Goal: Task Accomplishment & Management: Manage account settings

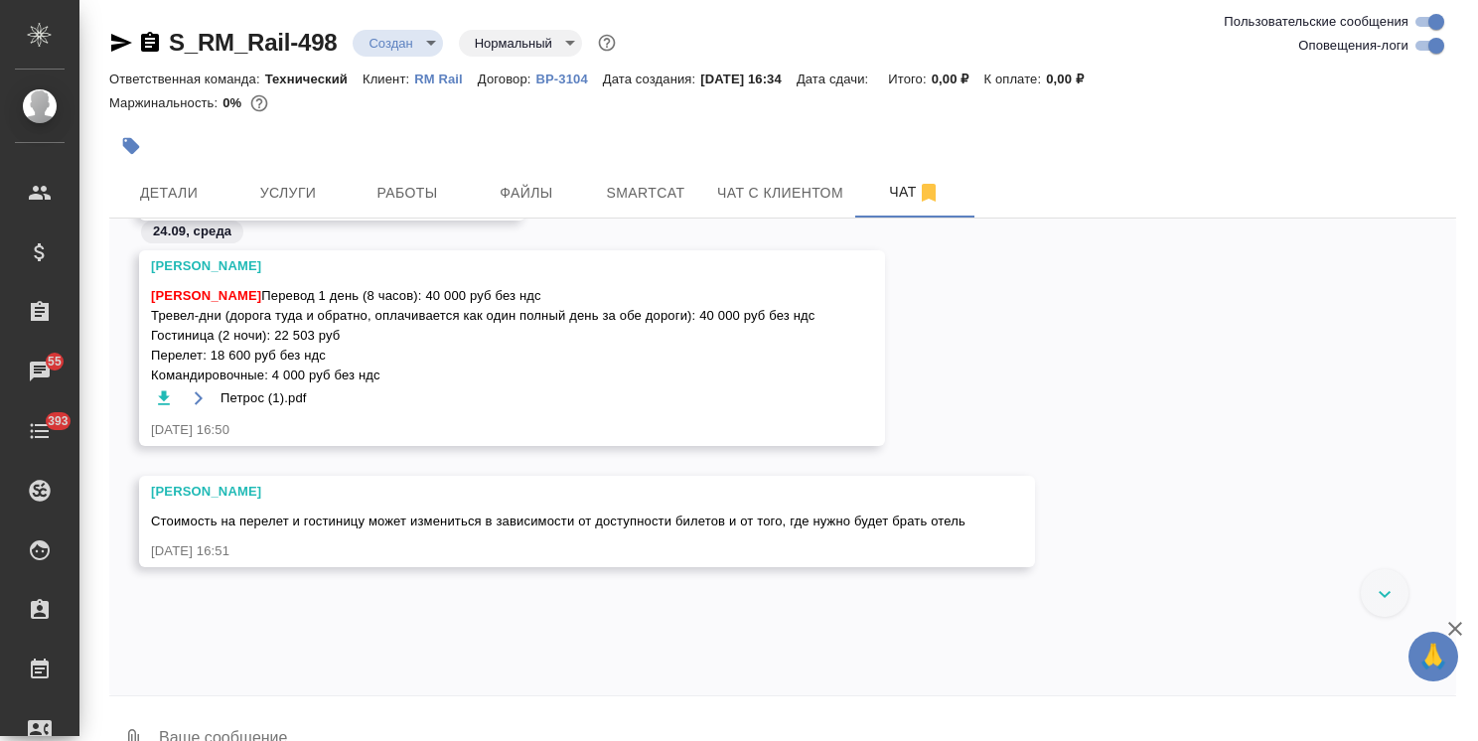
scroll to position [4681, 0]
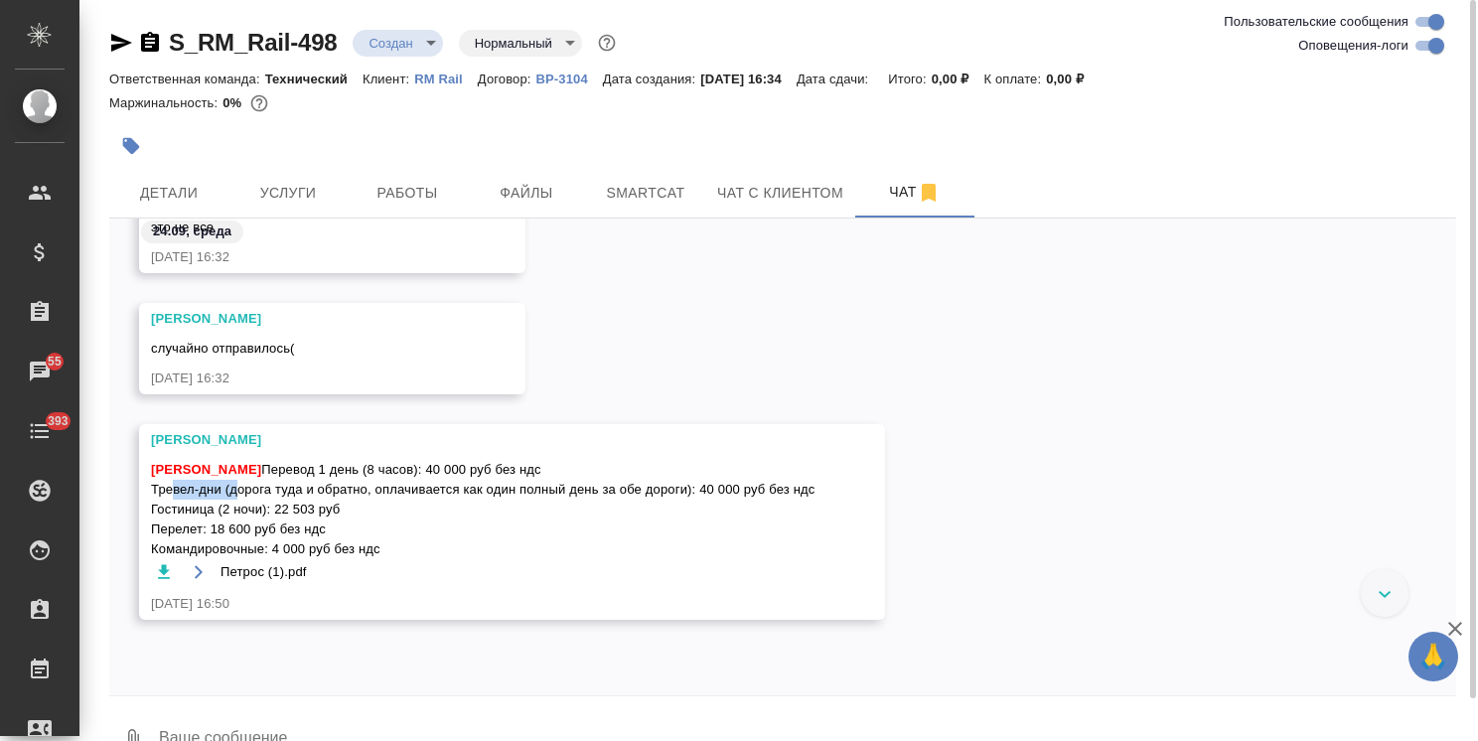
drag, startPoint x: 151, startPoint y: 524, endPoint x: 218, endPoint y: 527, distance: 66.6
click at [218, 527] on span "Усманова Ольга Перевод 1 день (8 часов): 40 000 руб без ндс Тревел-дни (дорога …" at bounding box center [483, 509] width 665 height 99
copy span "Тревел-дни"
drag, startPoint x: 277, startPoint y: 550, endPoint x: 314, endPoint y: 548, distance: 36.8
click at [314, 548] on span "Усманова Ольга Перевод 1 день (8 часов): 40 000 руб без ндс Тревел-дни (дорога …" at bounding box center [483, 509] width 665 height 99
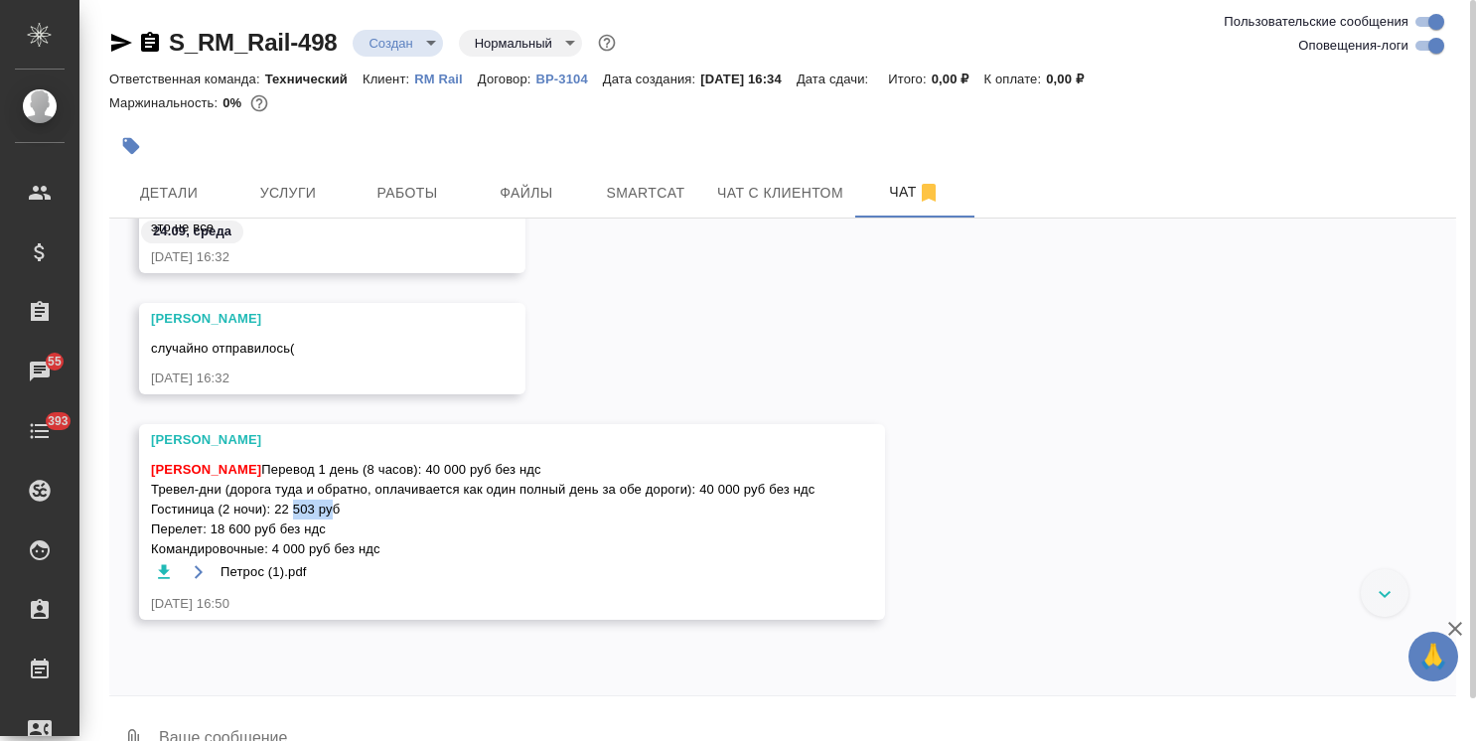
copy span "22 503"
drag, startPoint x: 211, startPoint y: 564, endPoint x: 251, endPoint y: 569, distance: 41.0
click at [251, 559] on span "Усманова Ольга Перевод 1 день (8 часов): 40 000 руб без ндс Тревел-дни (дорога …" at bounding box center [483, 509] width 665 height 99
copy span "18 600"
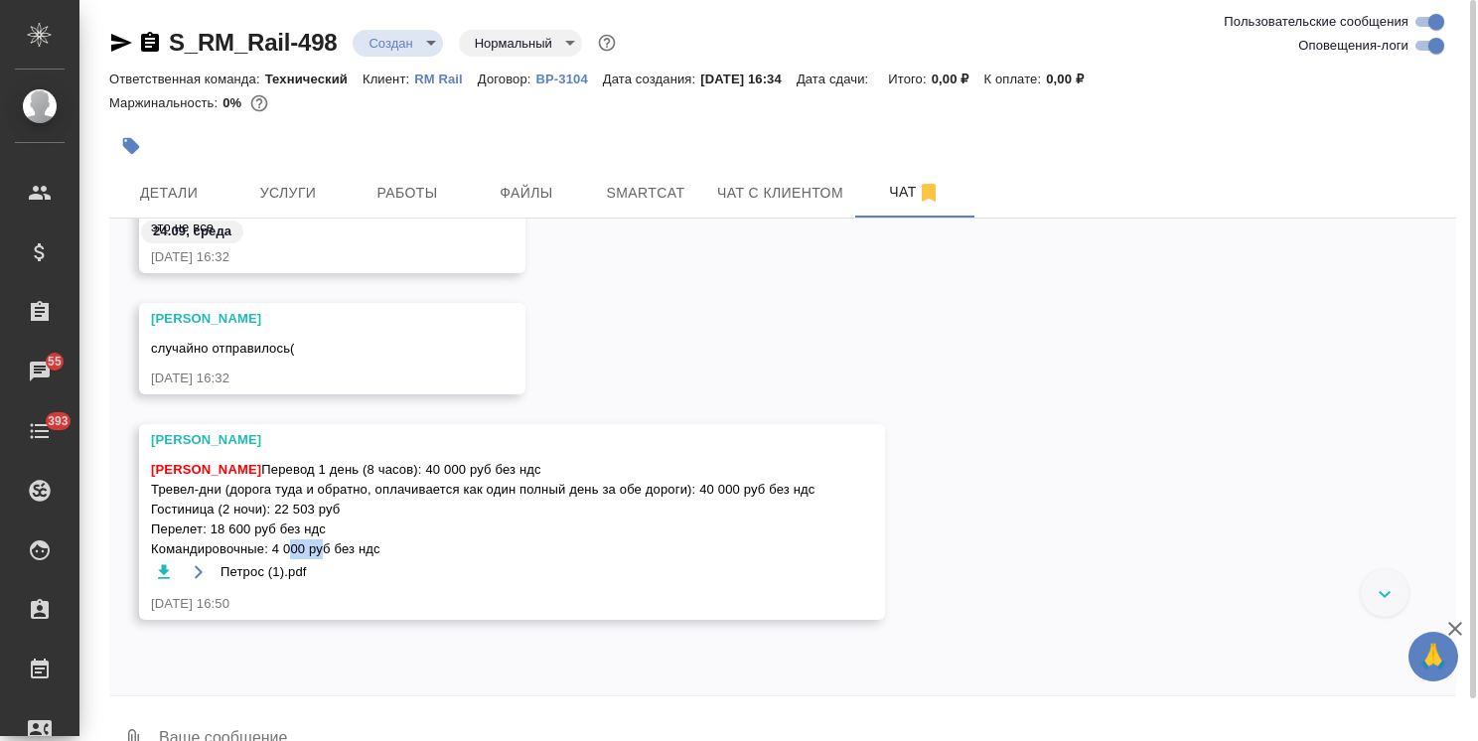
drag, startPoint x: 272, startPoint y: 590, endPoint x: 306, endPoint y: 594, distance: 34.0
click at [306, 559] on span "Усманова Ольга Перевод 1 день (8 часов): 40 000 руб без ндс Тревел-дни (дорога …" at bounding box center [483, 509] width 665 height 99
copy span "4 000"
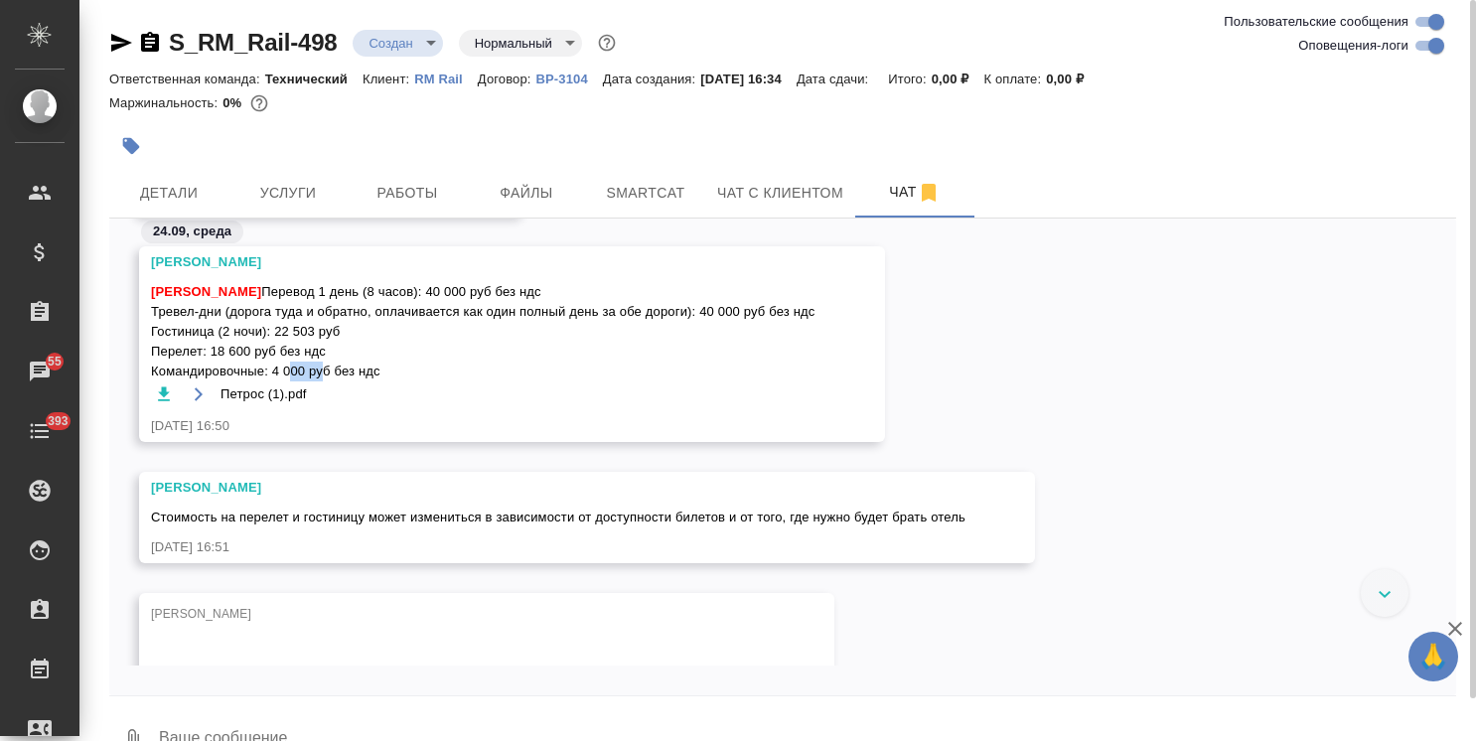
scroll to position [4979, 0]
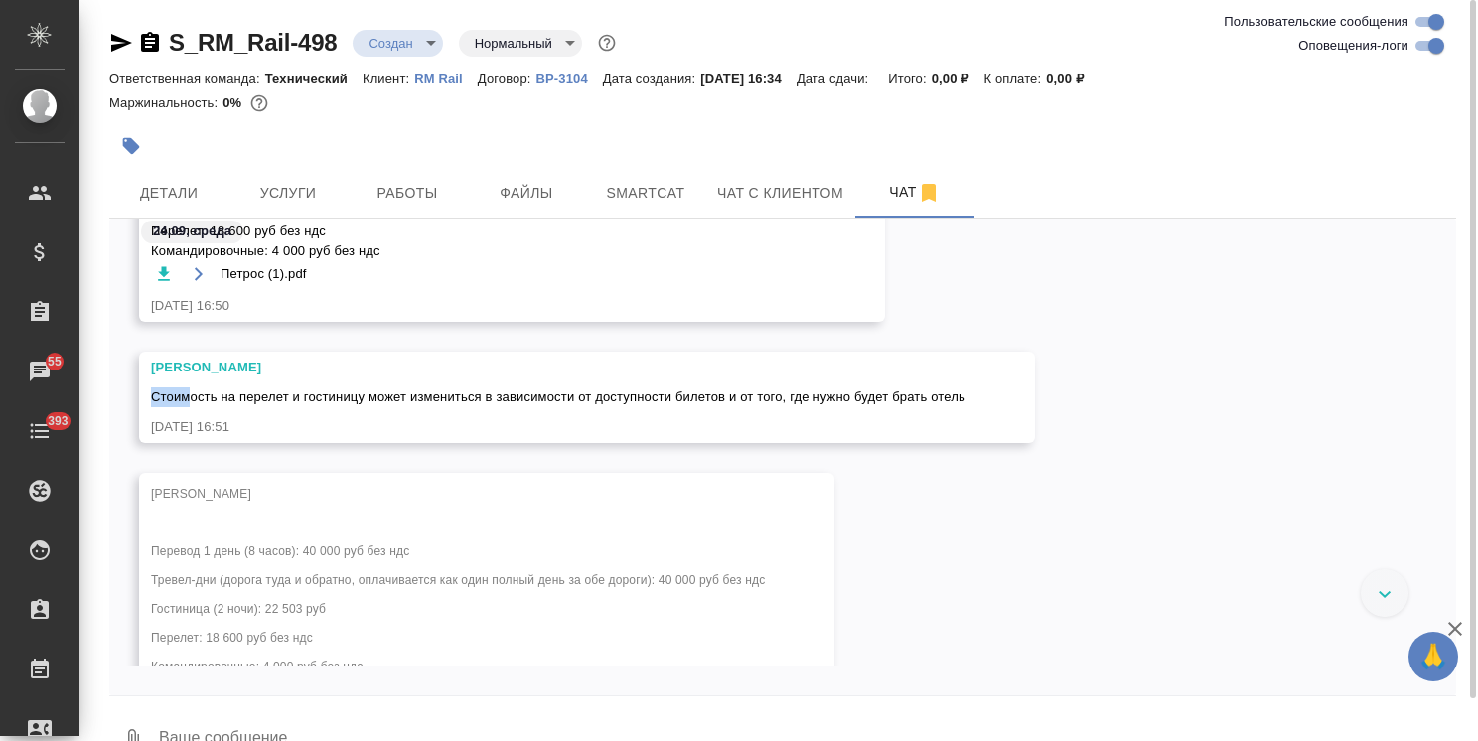
drag, startPoint x: 152, startPoint y: 431, endPoint x: 187, endPoint y: 443, distance: 36.8
click at [187, 404] on span "Стоимость на перелет и гостиницу может измениться в зависимости от доступности …" at bounding box center [558, 396] width 814 height 15
click at [232, 437] on div "24.09.25, 16:51" at bounding box center [558, 427] width 814 height 20
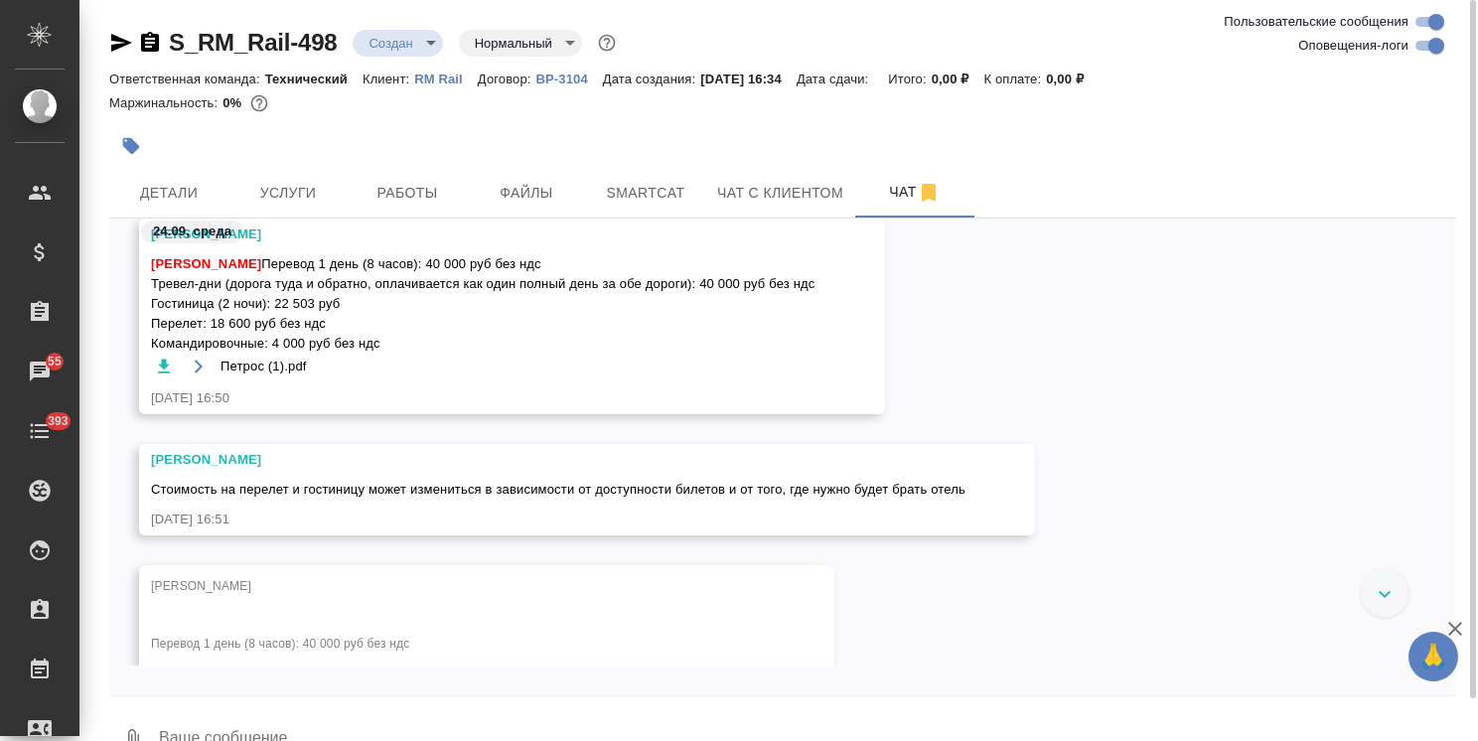
scroll to position [4880, 0]
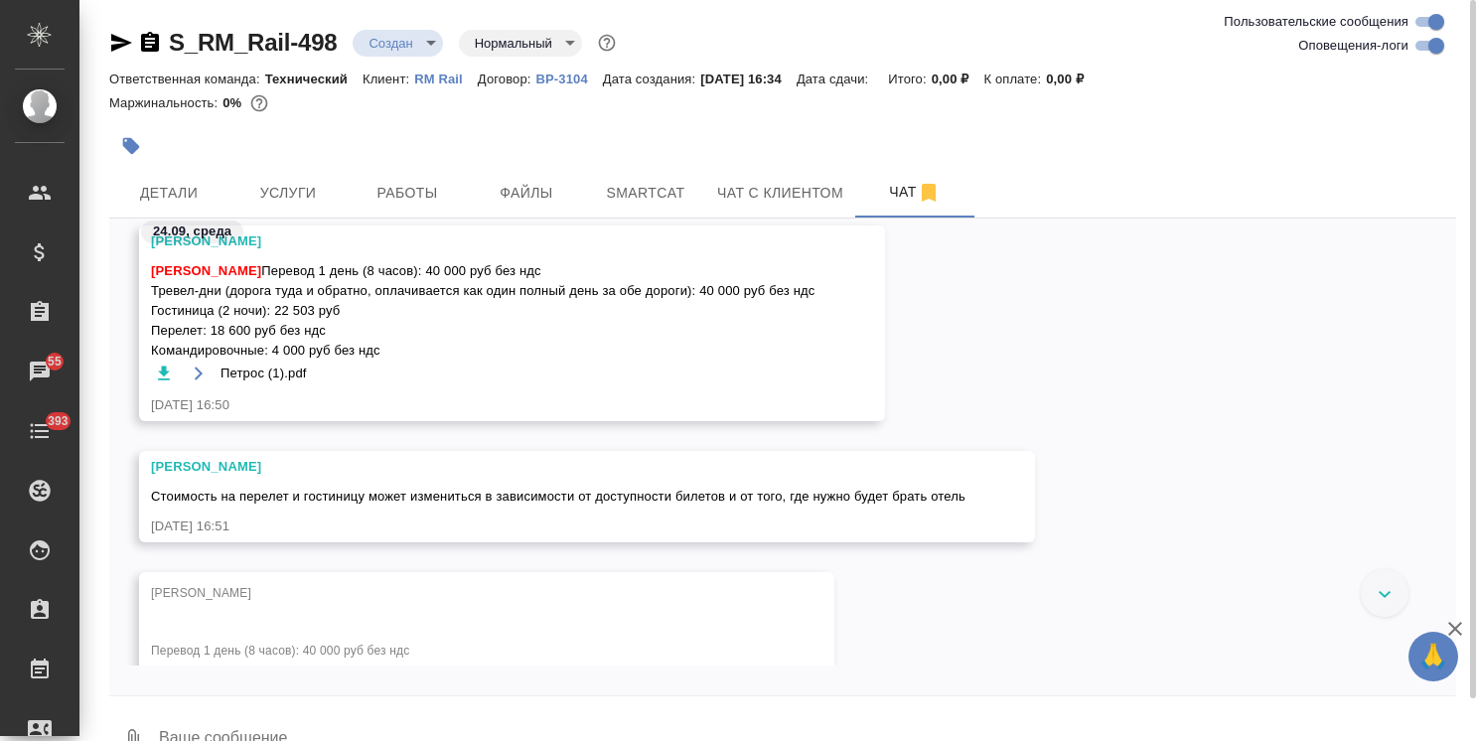
click at [161, 385] on button "button" at bounding box center [163, 373] width 25 height 25
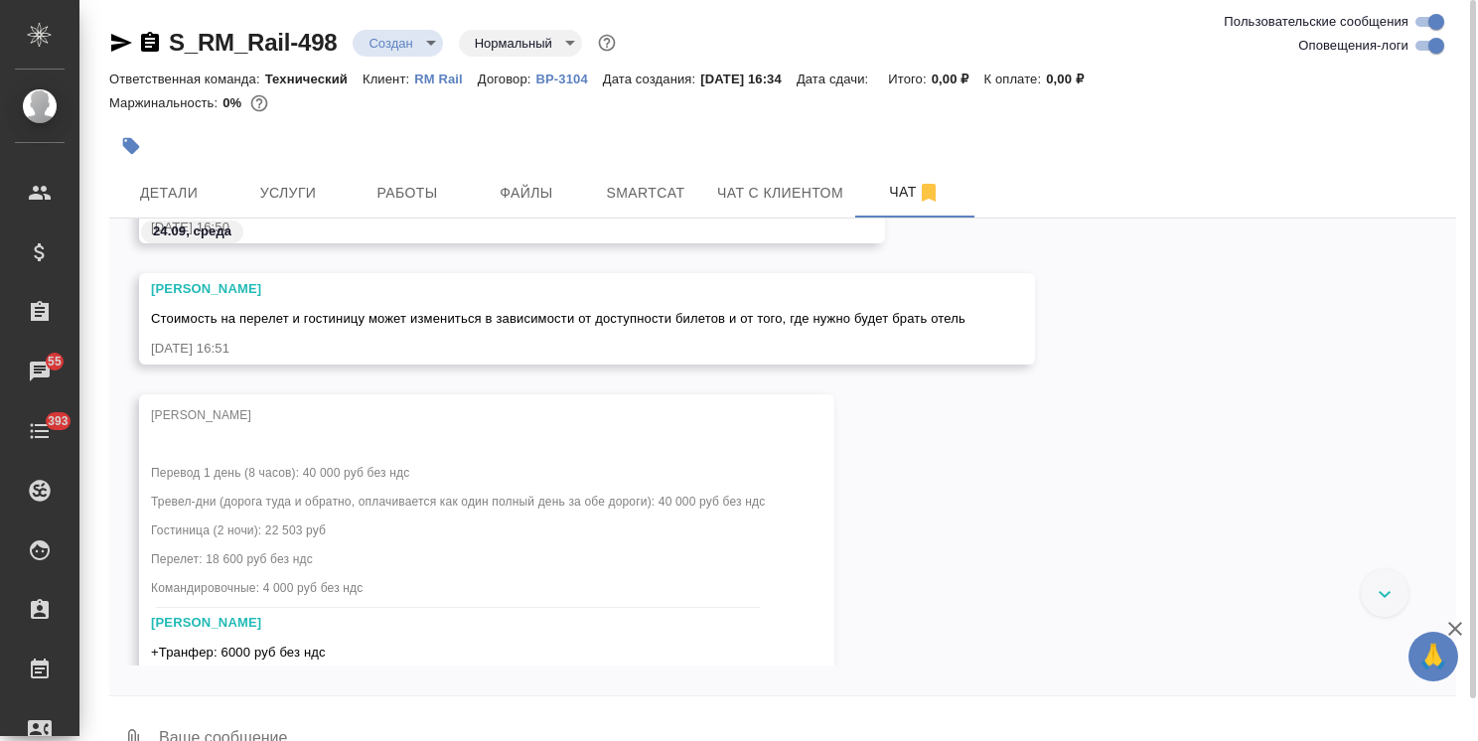
click at [1453, 624] on icon "button" at bounding box center [1455, 629] width 24 height 24
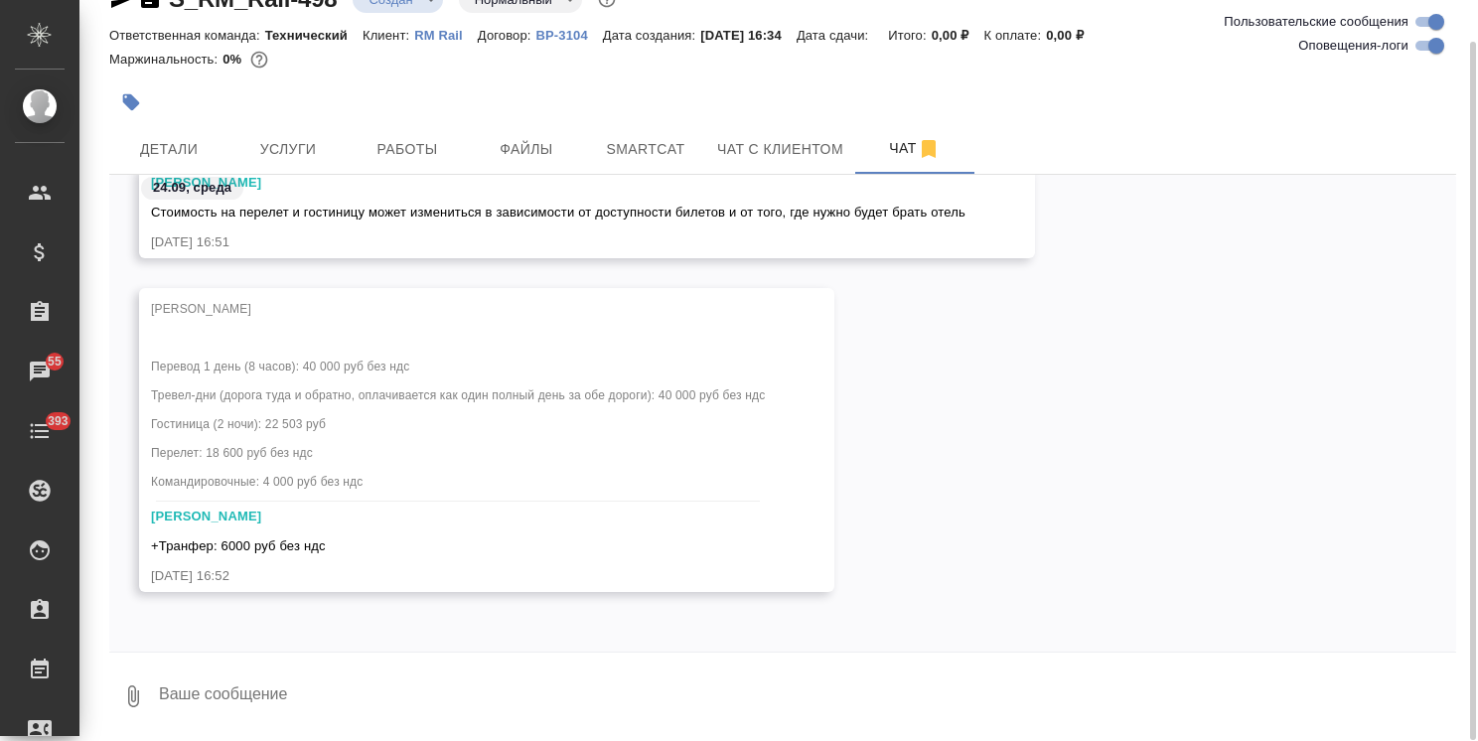
scroll to position [5157, 0]
click at [374, 704] on textarea at bounding box center [806, 697] width 1299 height 68
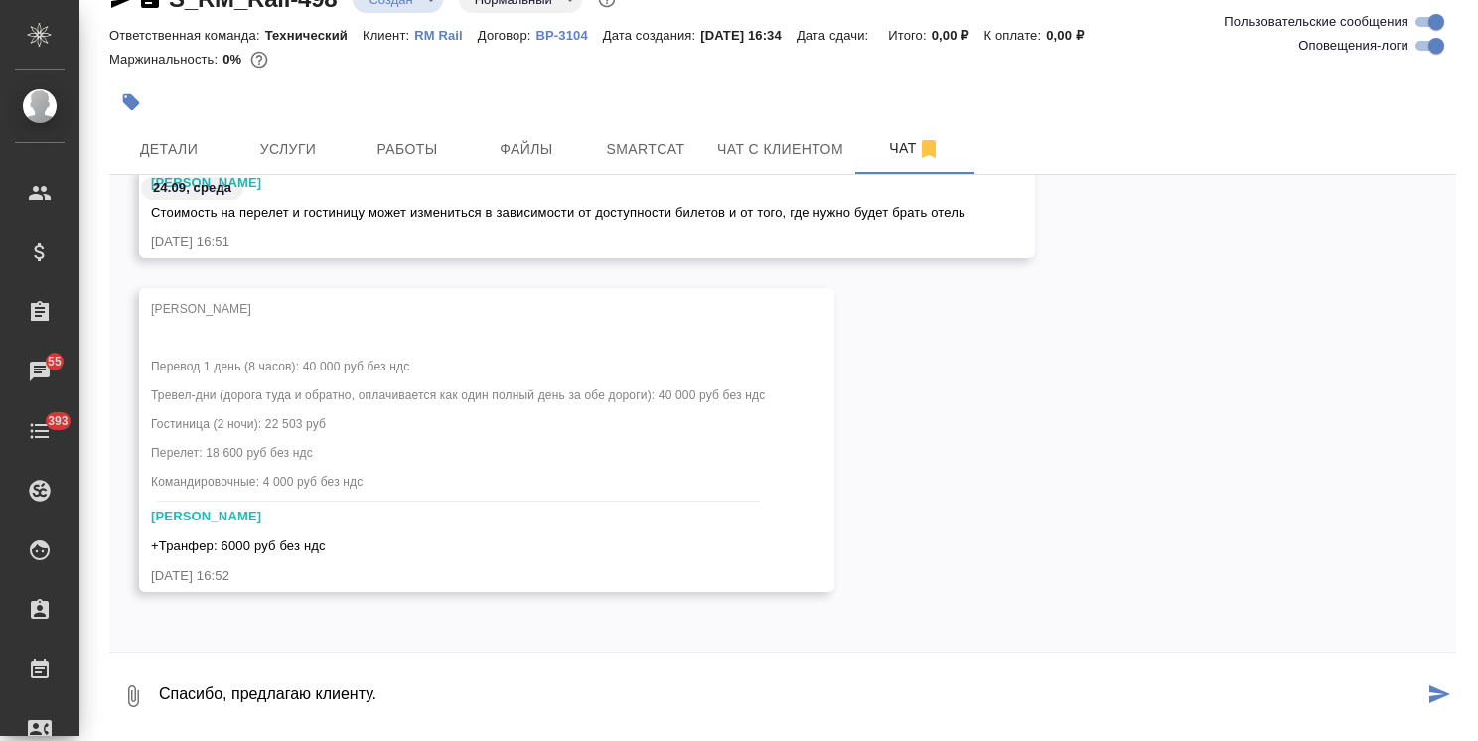
type textarea "Спасибо, предлагаю клиенту."
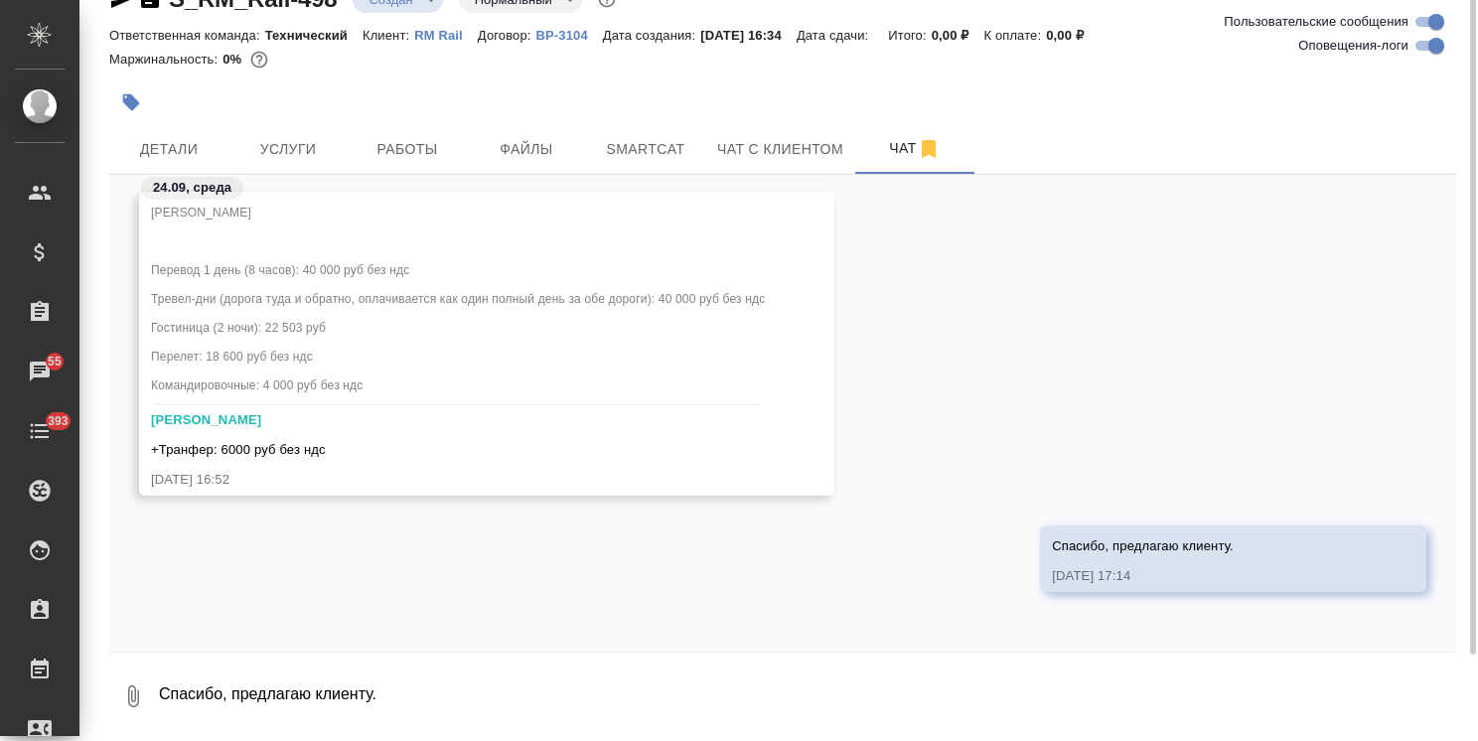
scroll to position [0, 0]
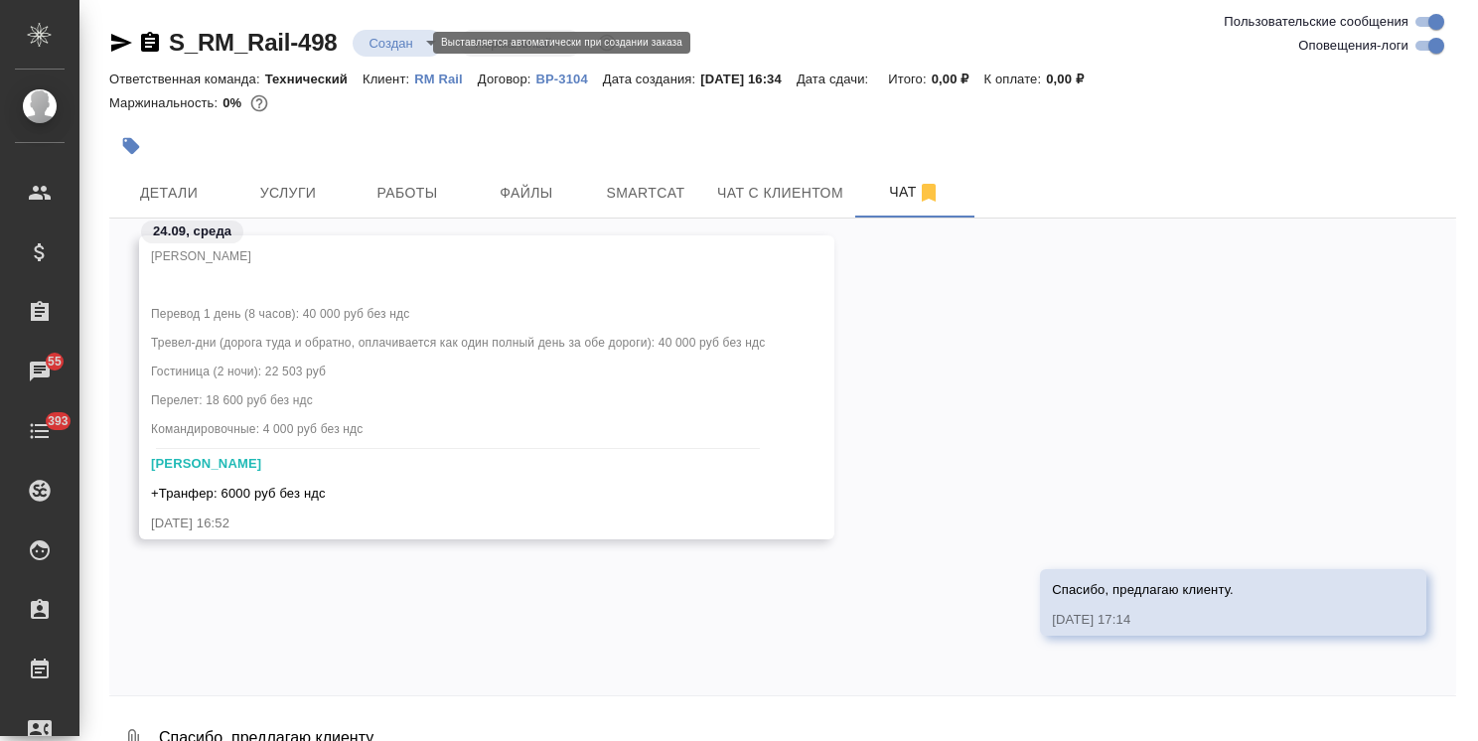
click at [401, 42] on body ".cls-1 fill:#fff; AWATERA Usmanova Olga Клиенты Спецификации Заказы 55 Чаты 393…" at bounding box center [739, 370] width 1478 height 741
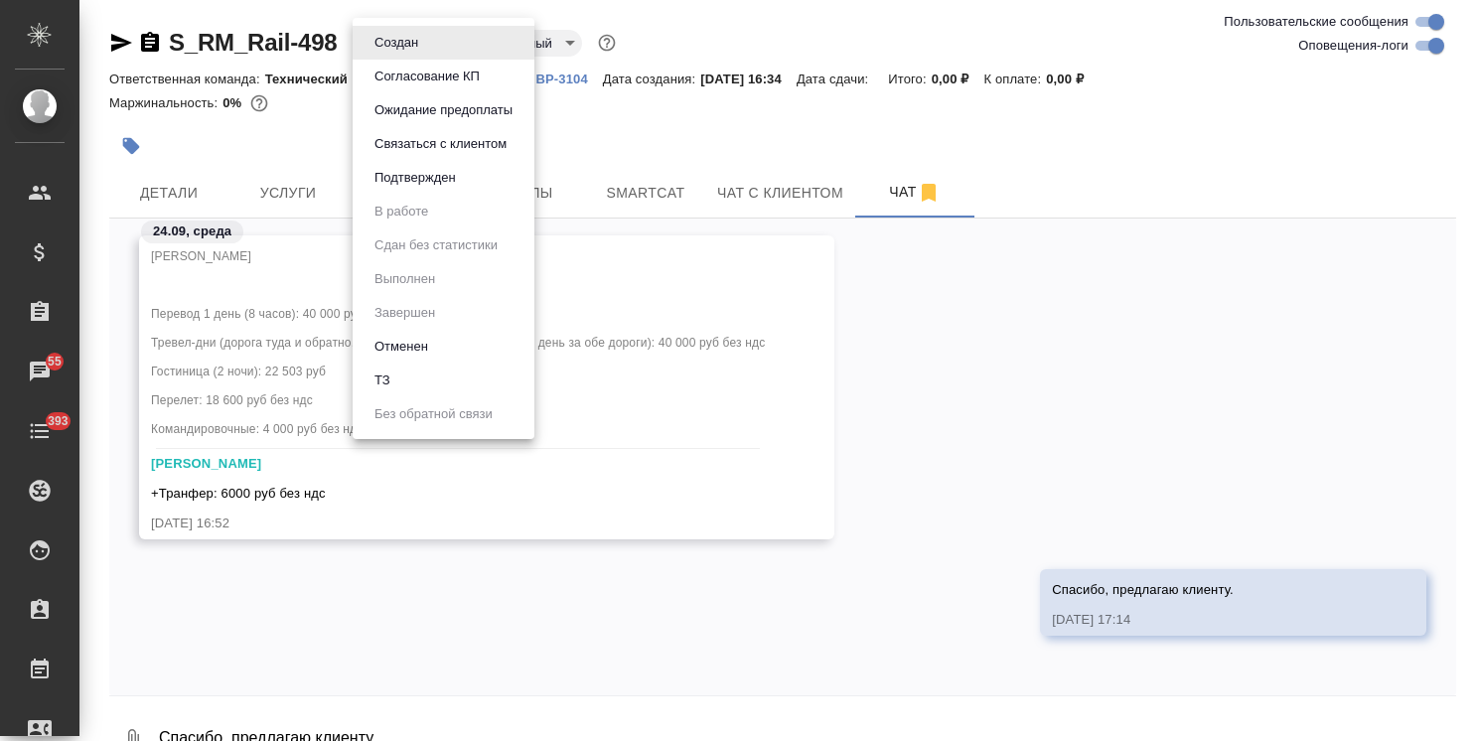
click at [405, 71] on button "Согласование КП" at bounding box center [427, 77] width 117 height 22
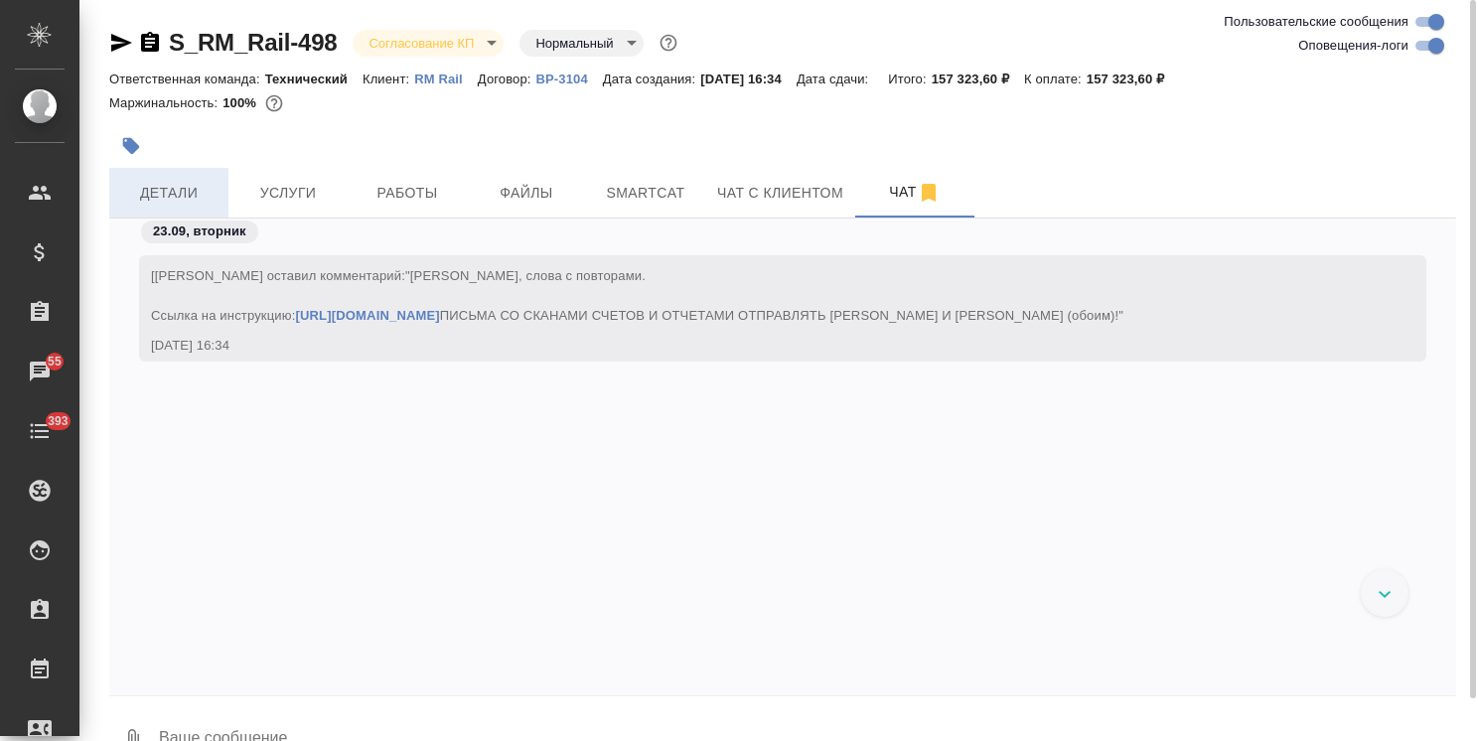
scroll to position [5425, 0]
click at [179, 186] on span "Детали" at bounding box center [168, 193] width 95 height 25
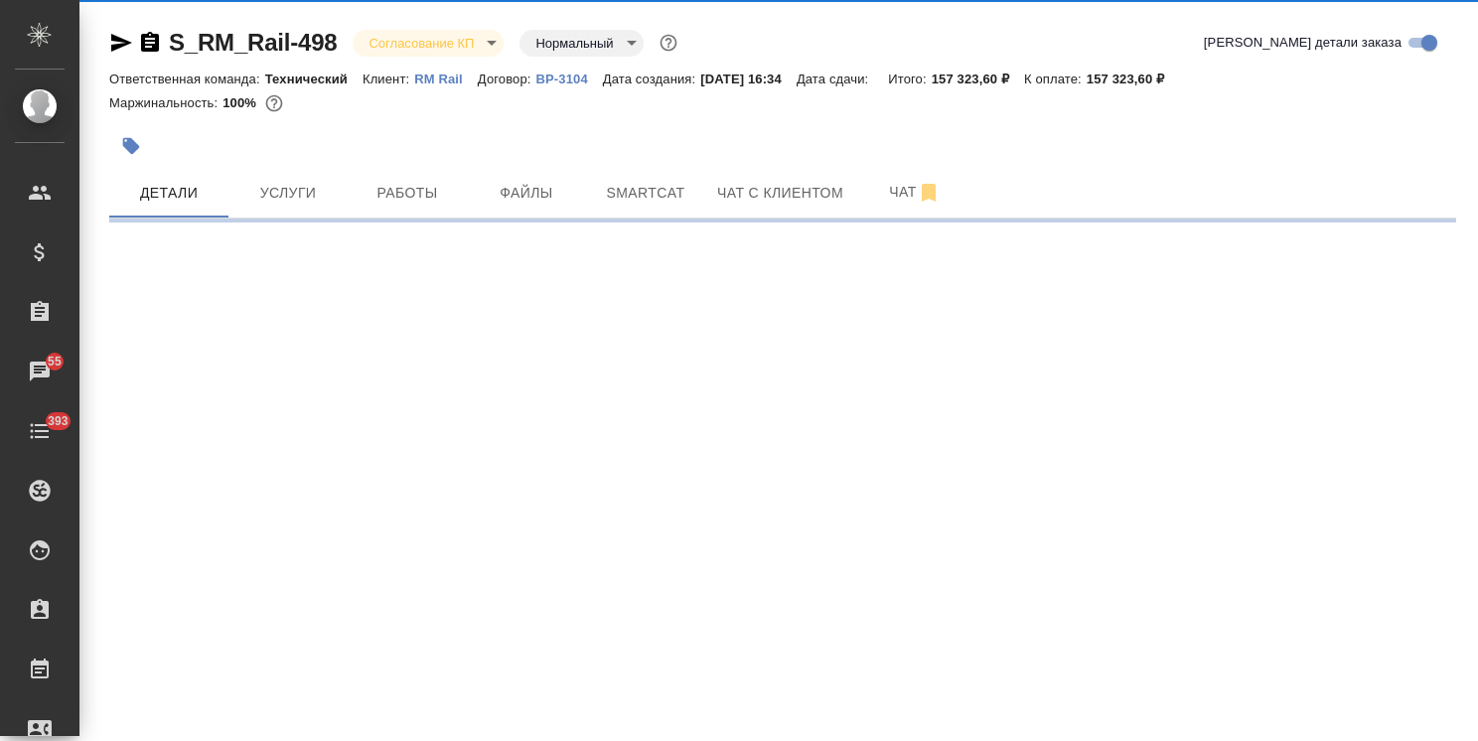
select select "RU"
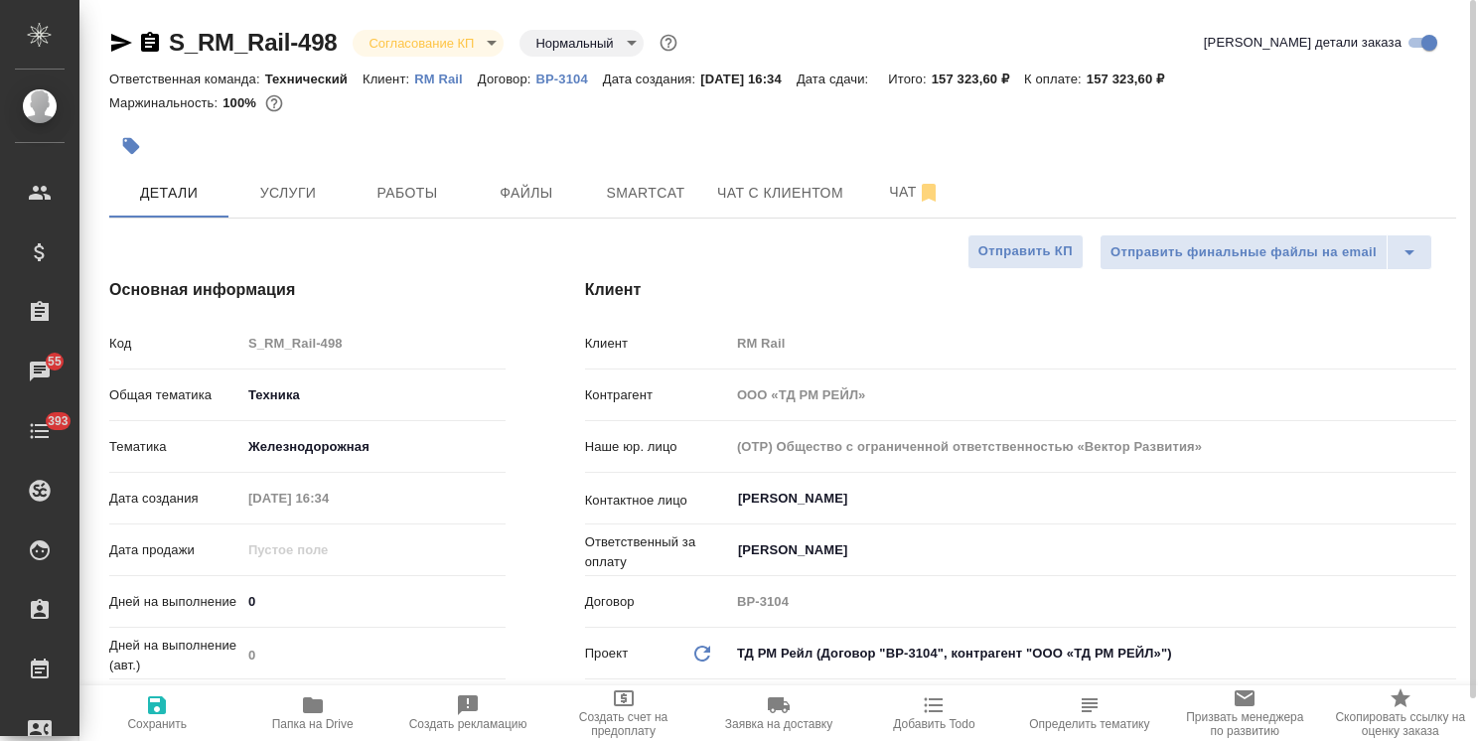
type textarea "x"
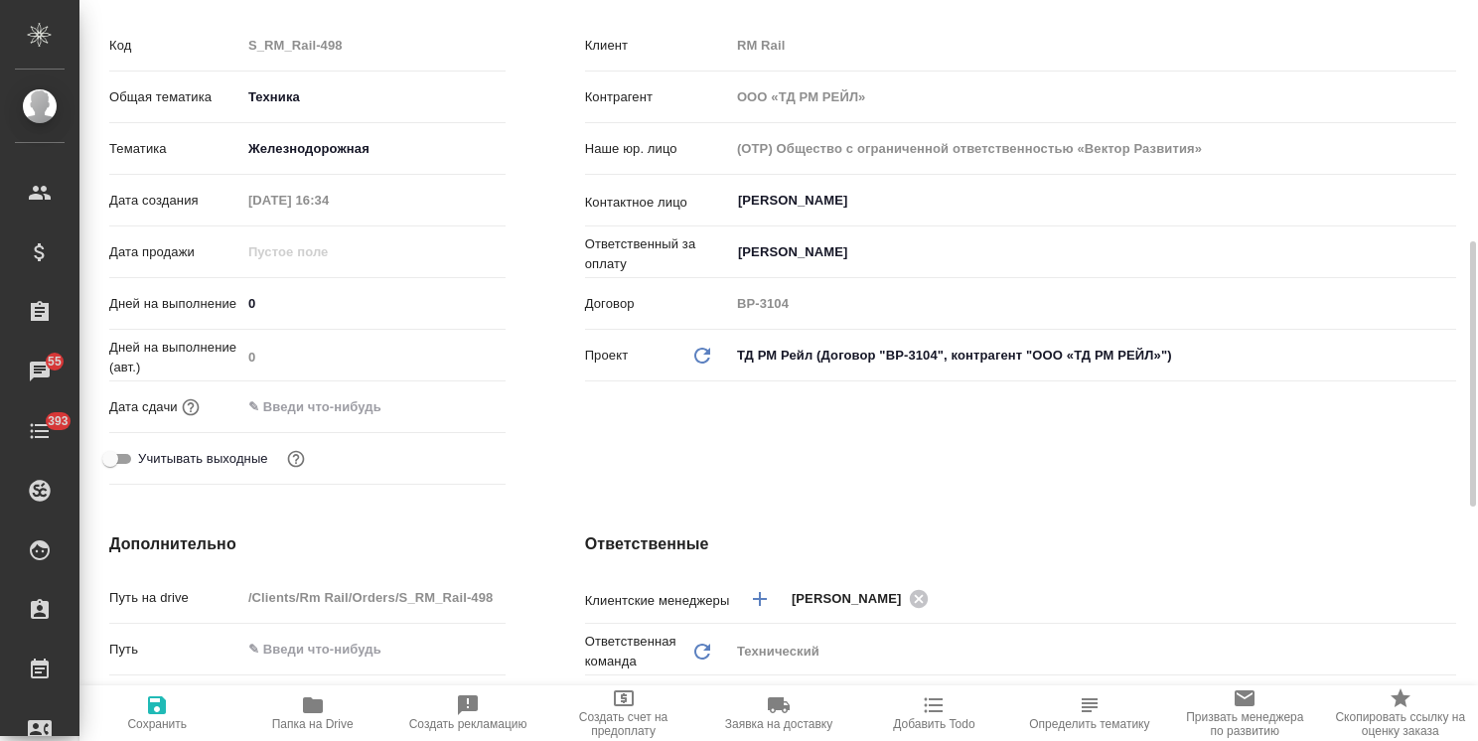
scroll to position [397, 0]
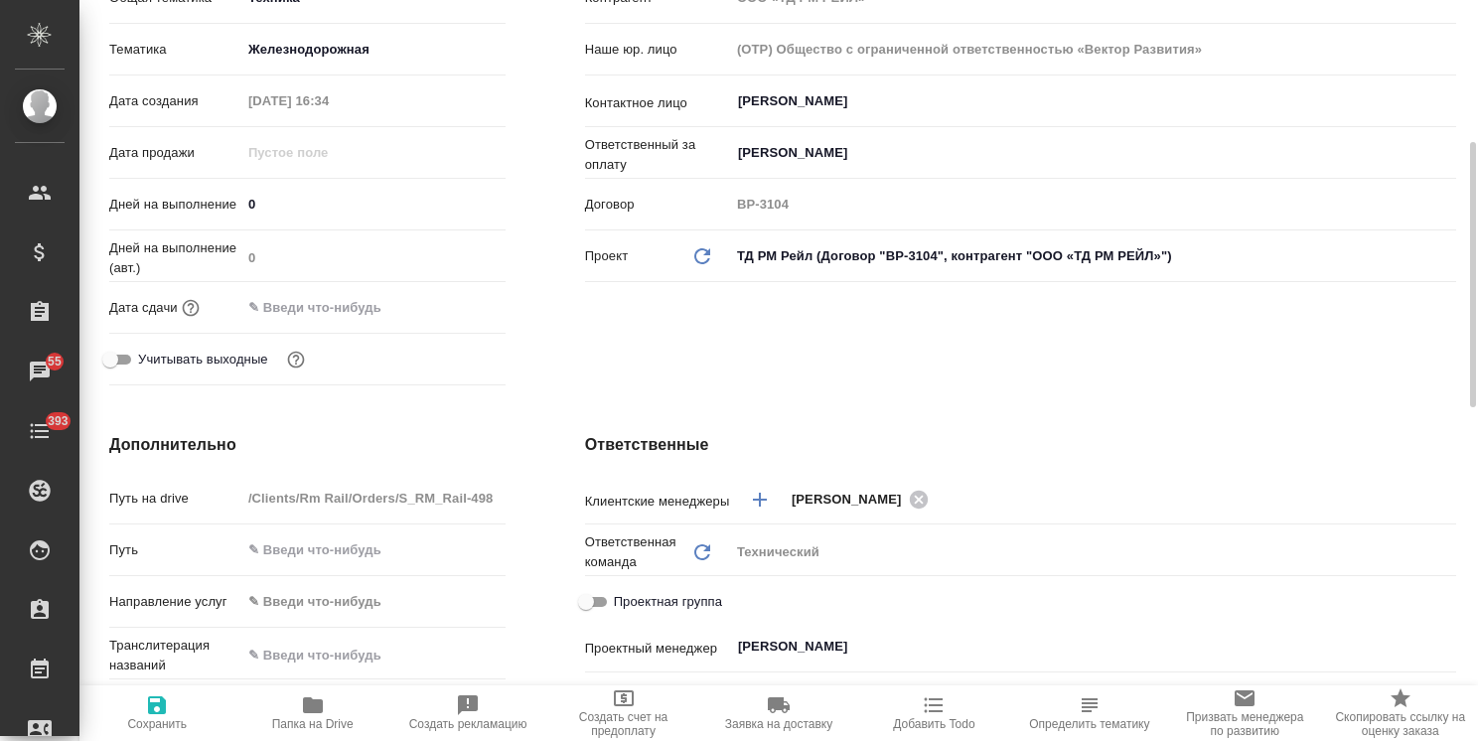
drag, startPoint x: 280, startPoint y: 203, endPoint x: 272, endPoint y: 477, distance: 274.3
click at [140, 220] on div "Дней на выполнение 0" at bounding box center [307, 204] width 396 height 35
type input "1"
type textarea "x"
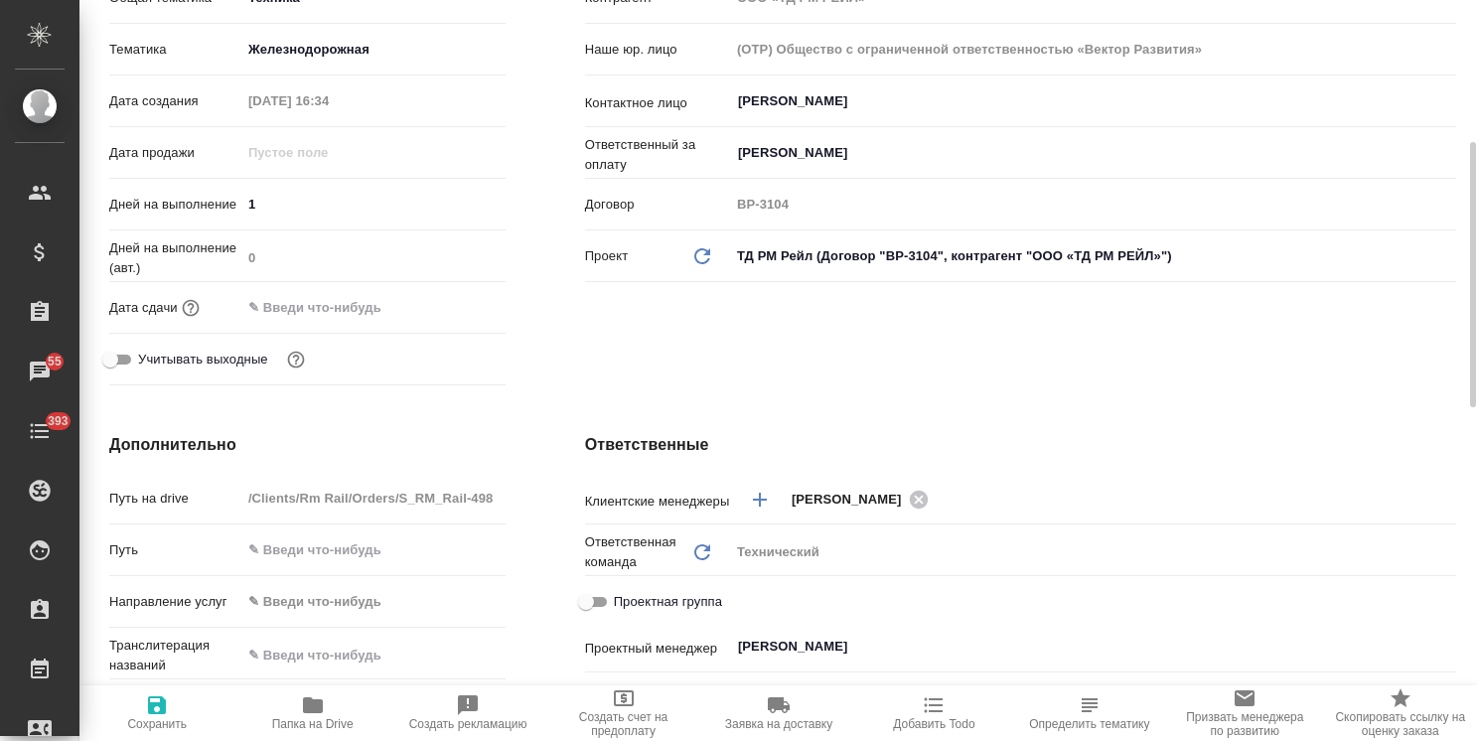
type textarea "x"
type input "1"
click at [143, 717] on span "Сохранить" at bounding box center [156, 712] width 131 height 38
type textarea "x"
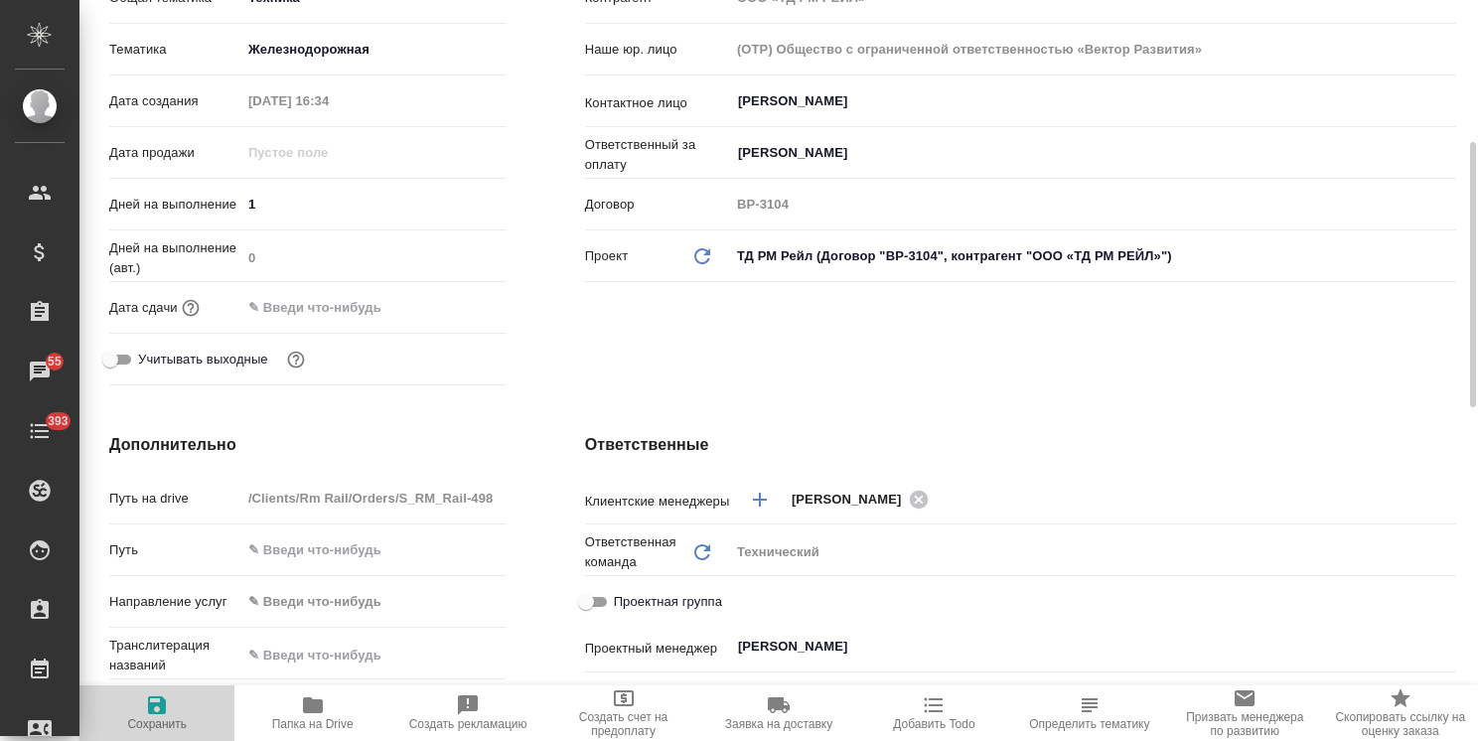
type textarea "x"
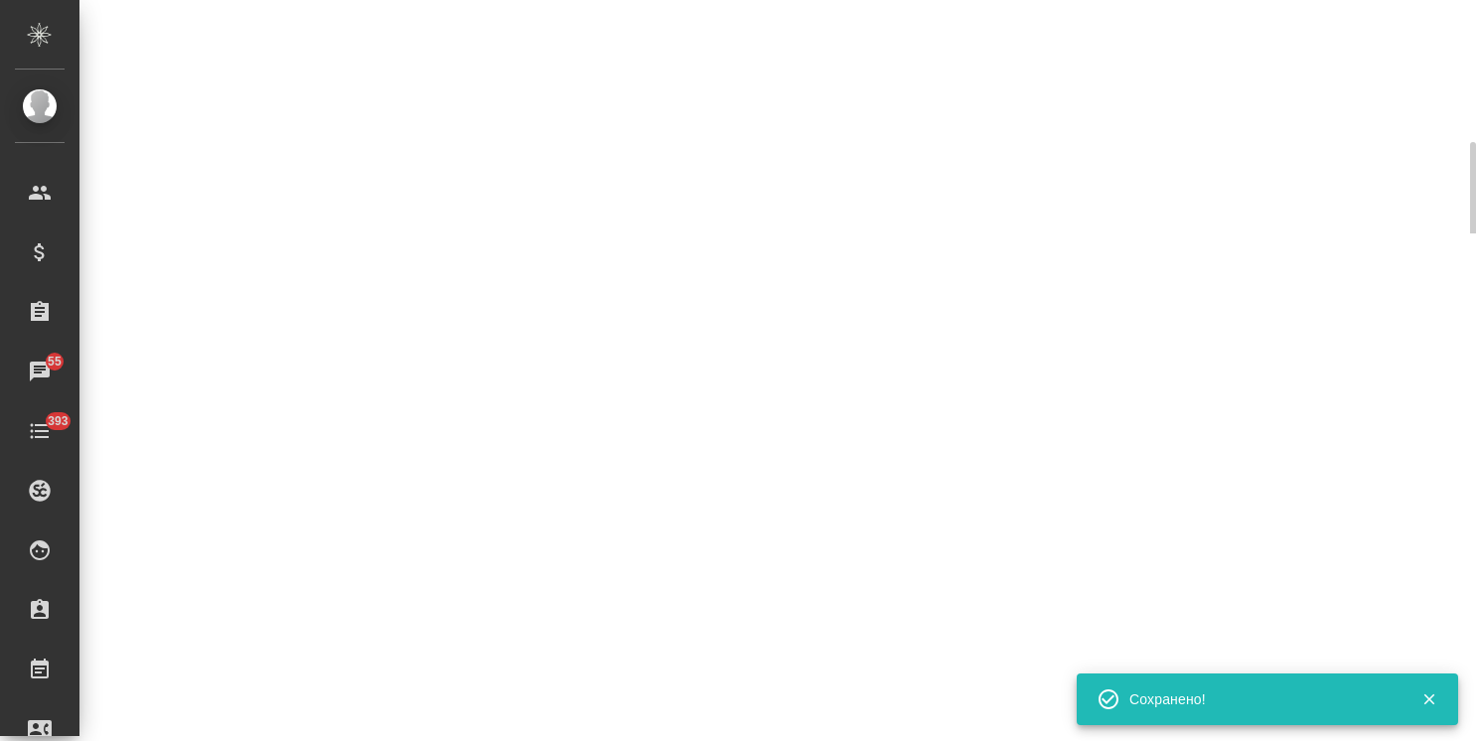
select select "RU"
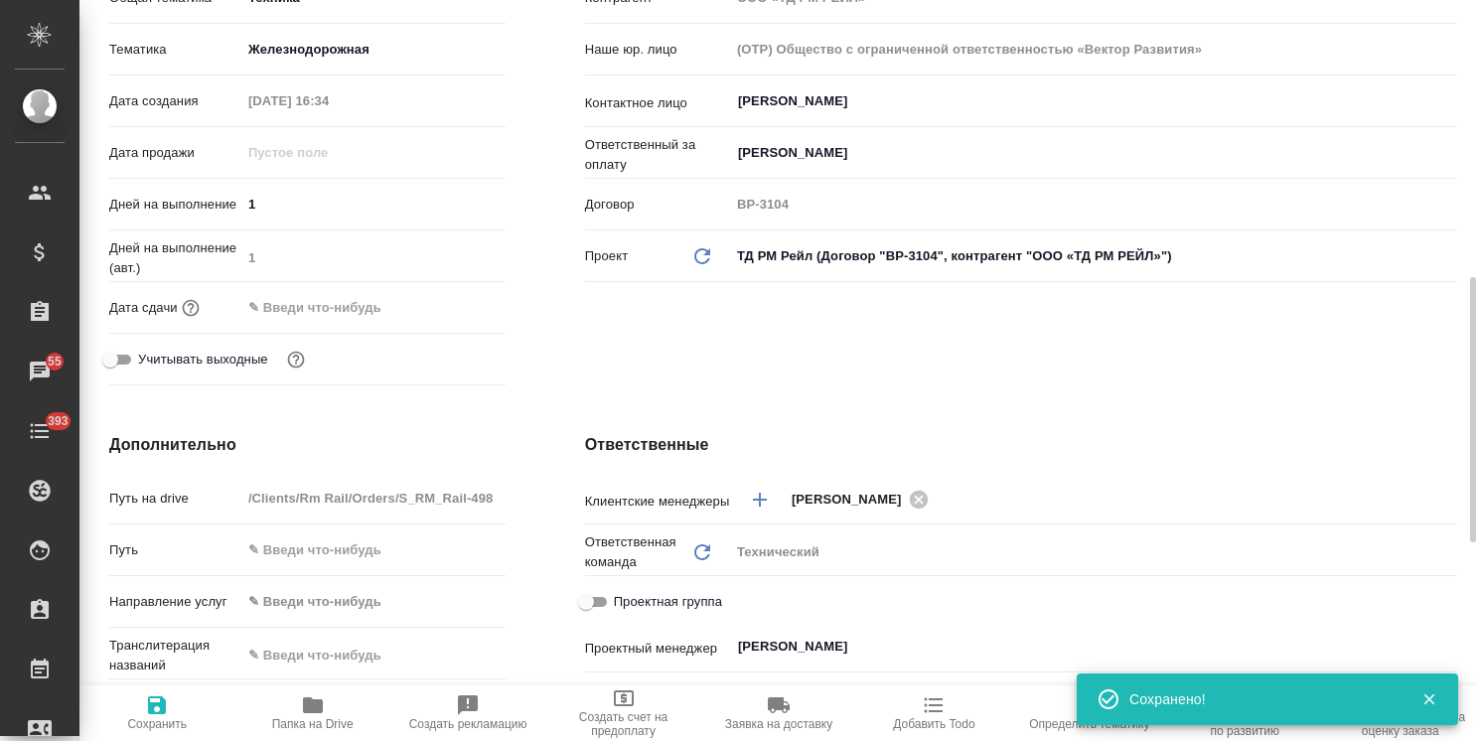
scroll to position [894, 0]
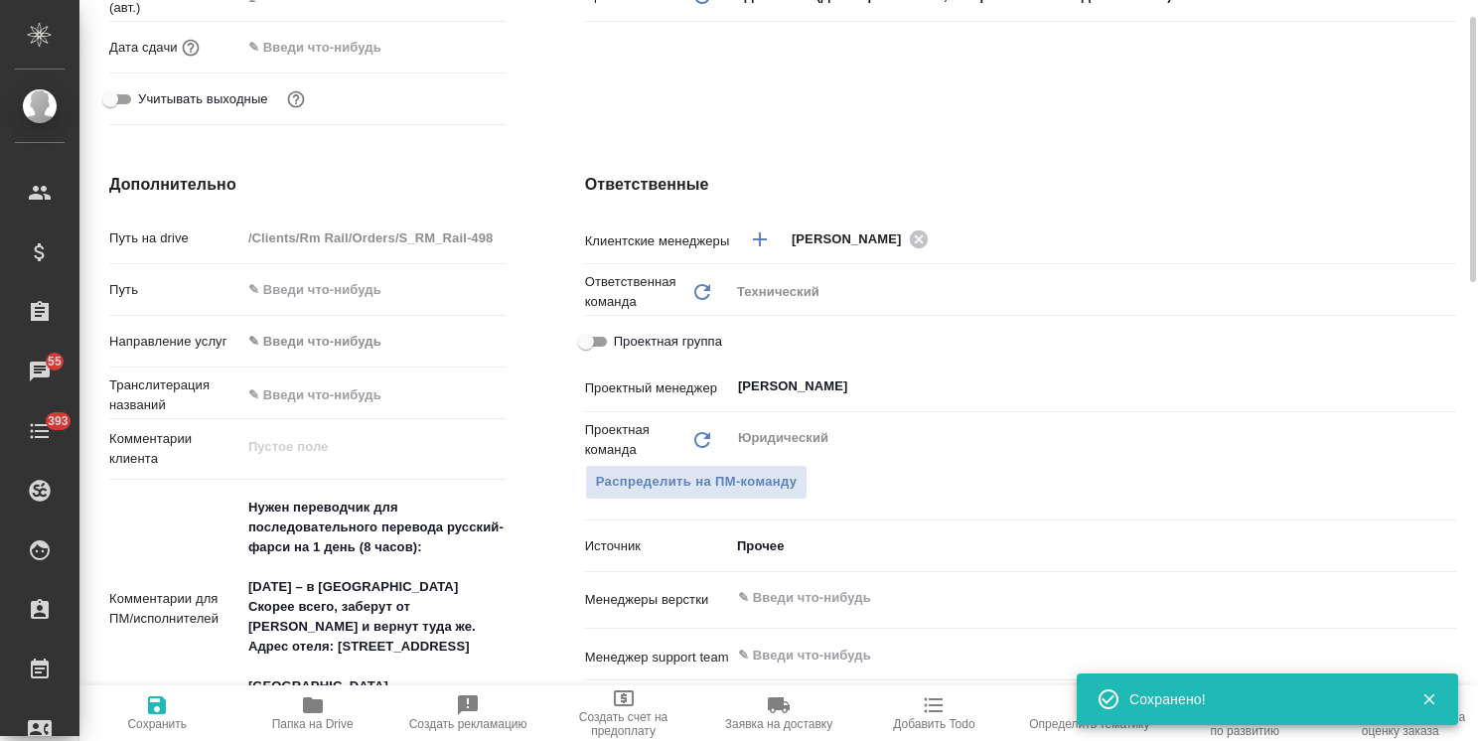
type textarea "x"
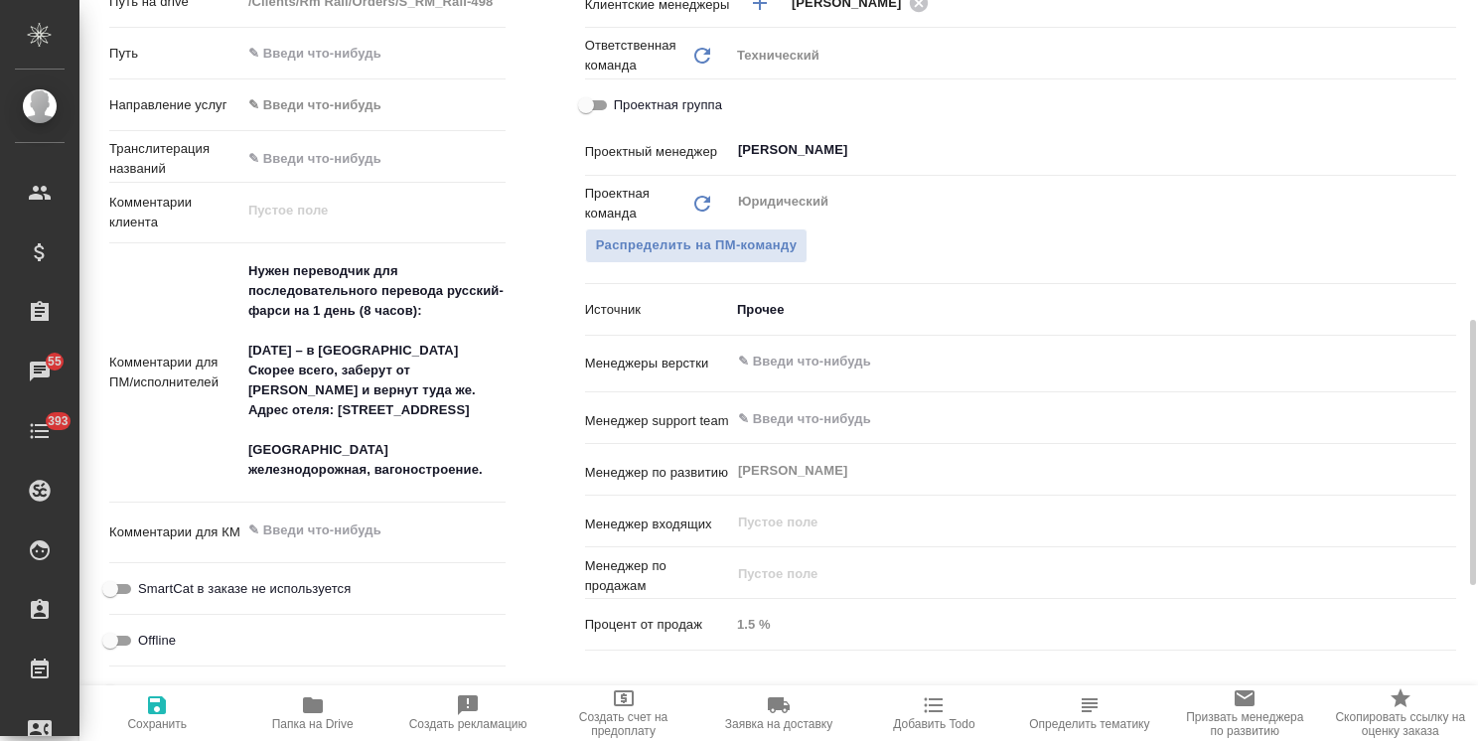
click at [394, 448] on textarea "Нужен переводчик для последовательного перевода русский-фарси на 1 день (8 часо…" at bounding box center [373, 370] width 264 height 232
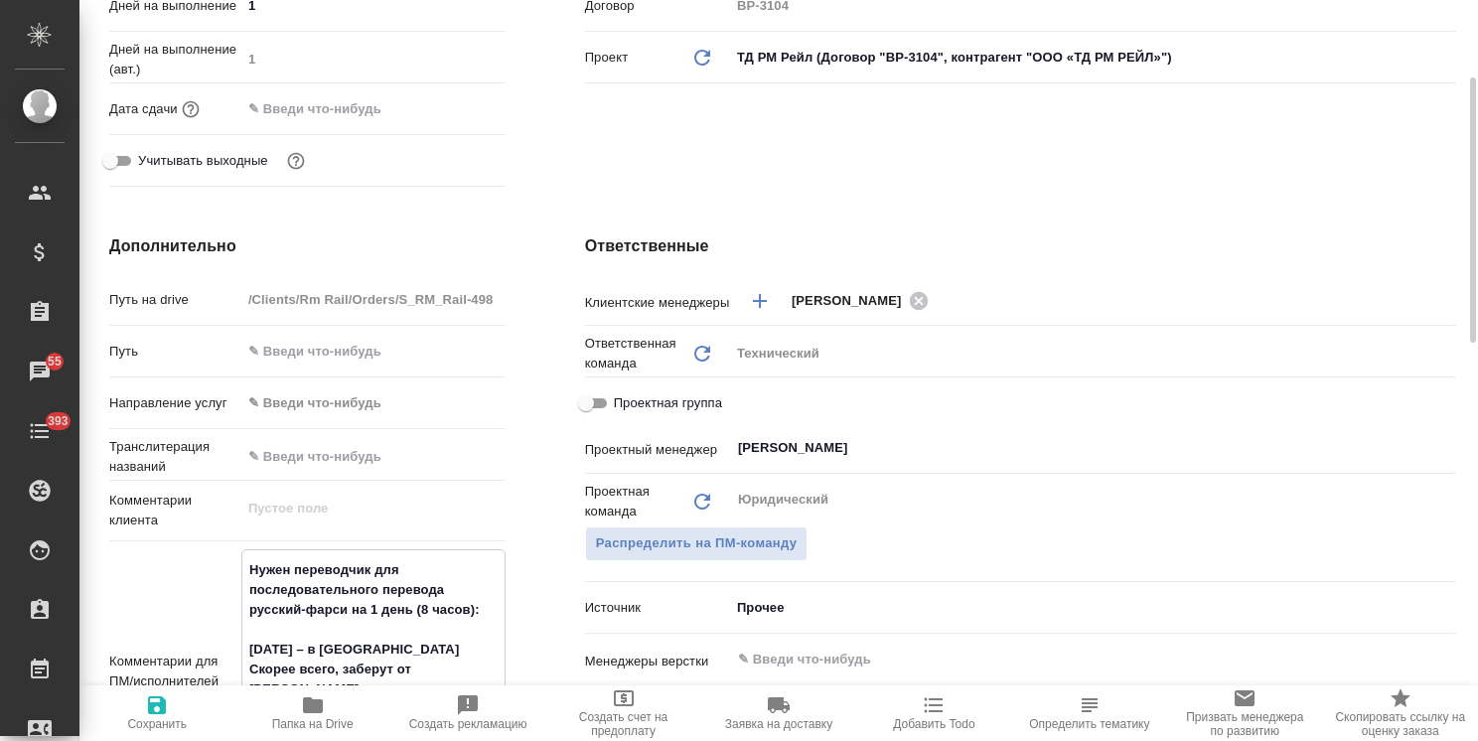
scroll to position [497, 0]
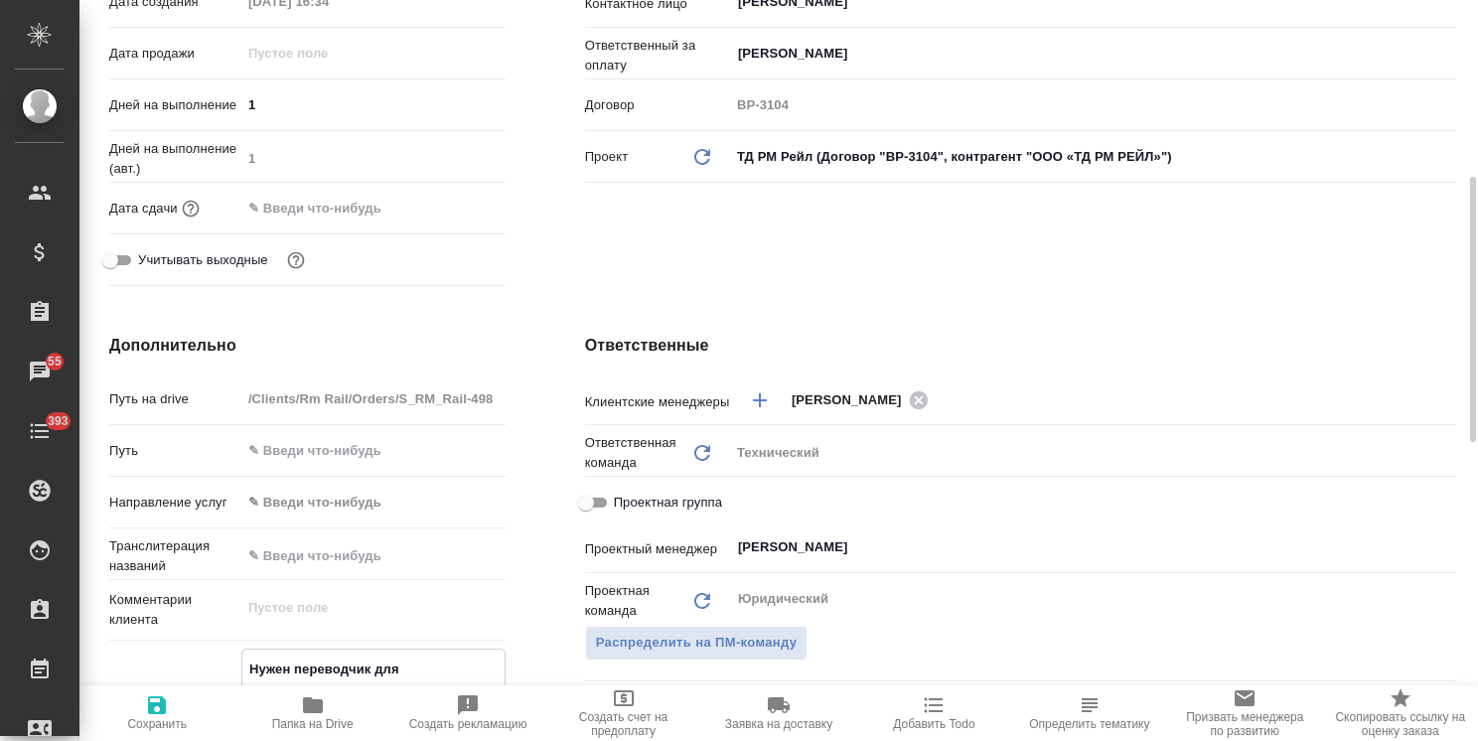
type textarea "x"
click at [359, 208] on input "text" at bounding box center [328, 208] width 174 height 29
click at [440, 204] on icon "button" at bounding box center [448, 207] width 18 height 20
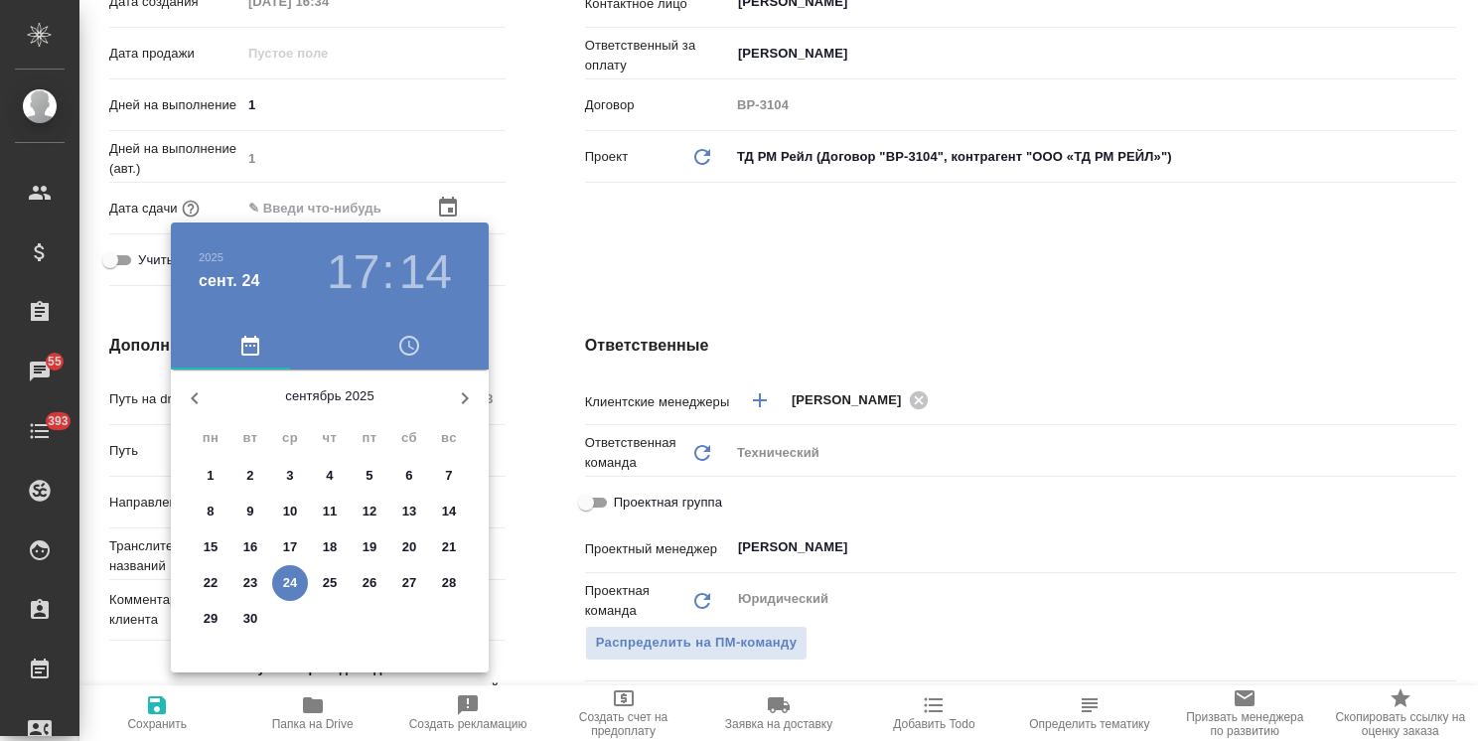
click at [207, 619] on p "29" at bounding box center [211, 619] width 15 height 20
type input "29.09.2025 17:14"
type textarea "x"
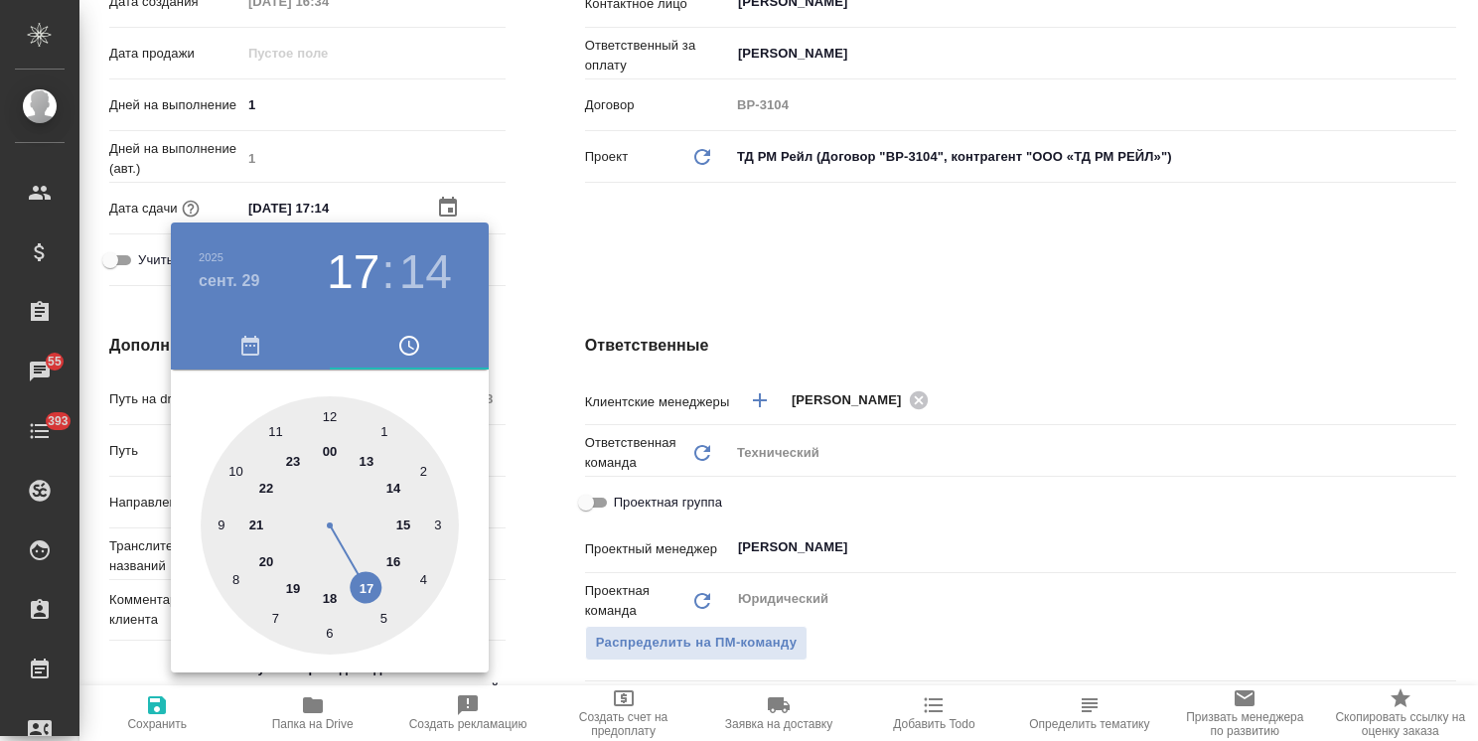
drag, startPoint x: 675, startPoint y: 363, endPoint x: 442, endPoint y: 286, distance: 245.6
click at [675, 361] on div at bounding box center [739, 370] width 1478 height 741
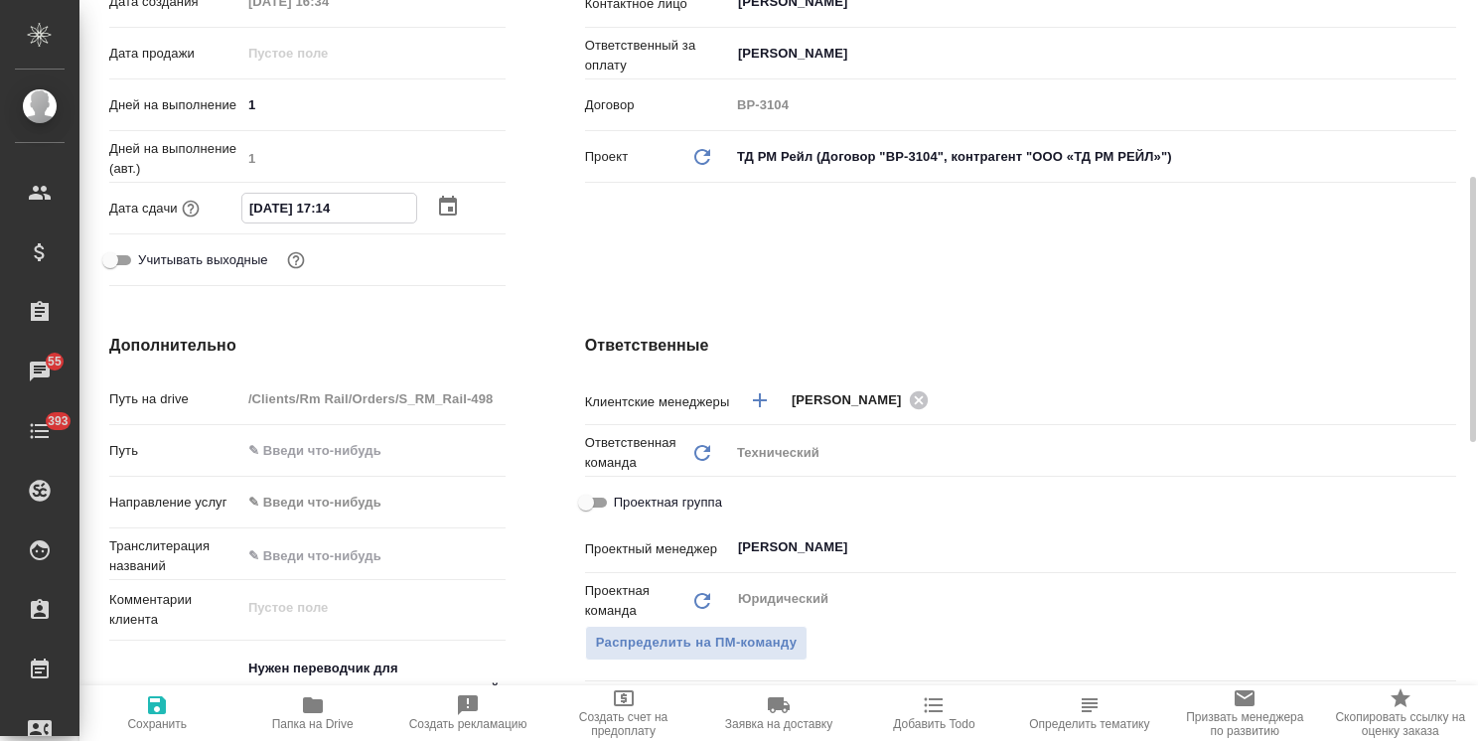
click at [323, 209] on input "29.09.2025 17:14" at bounding box center [329, 208] width 174 height 29
drag, startPoint x: 331, startPoint y: 206, endPoint x: 321, endPoint y: 209, distance: 10.4
click at [321, 209] on input "29.09.2025 17:14" at bounding box center [329, 208] width 174 height 29
type input "29.09.2025 11:4_"
type textarea "x"
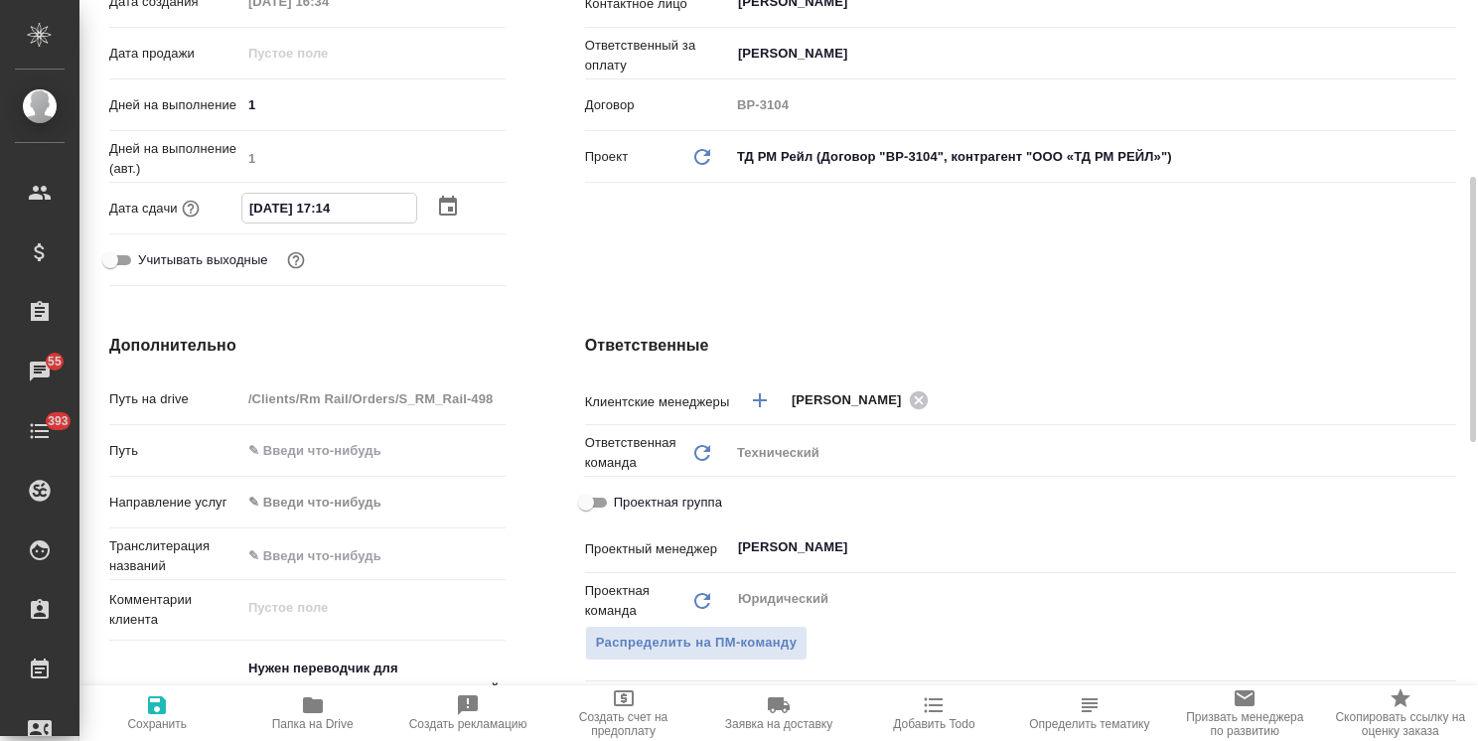
type textarea "x"
type input "29.09.2025 10:14"
type textarea "x"
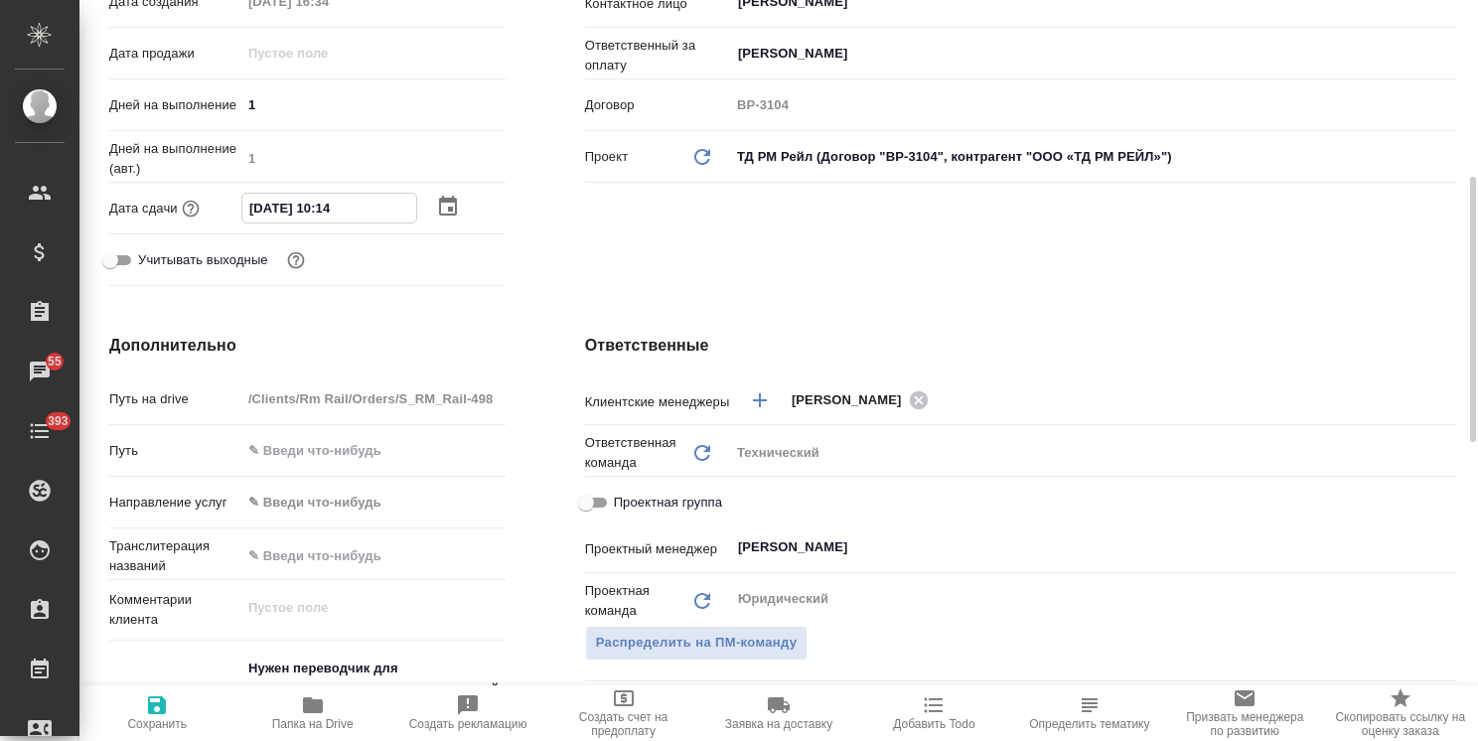
type textarea "x"
click at [342, 216] on input "29.09.2025 10:14" at bounding box center [329, 208] width 174 height 29
drag, startPoint x: 338, startPoint y: 209, endPoint x: 368, endPoint y: 213, distance: 30.1
click at [368, 213] on input "29.09.2025 10:14" at bounding box center [329, 208] width 174 height 29
type input "29.09.2025 10:0_"
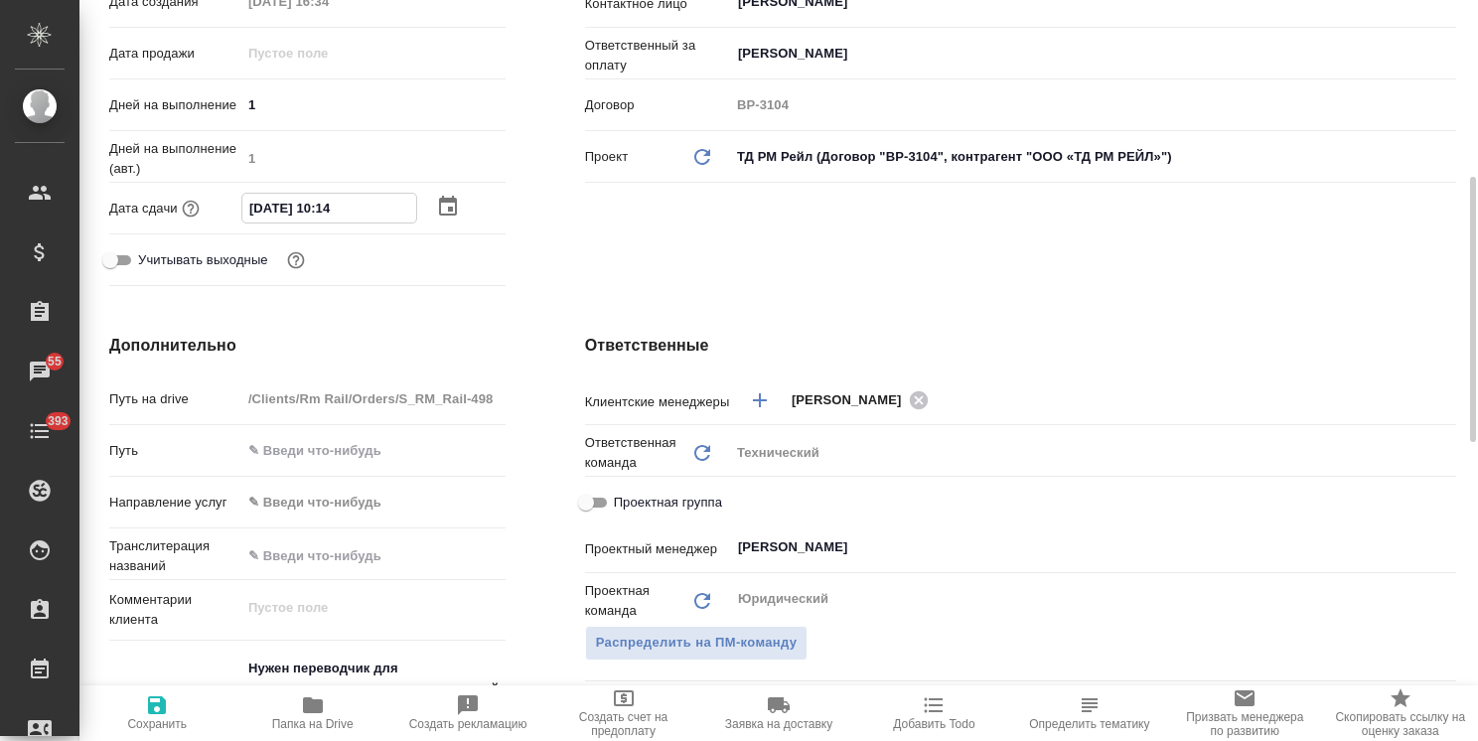
type textarea "x"
type input "29.09.2025 10:00"
type textarea "x"
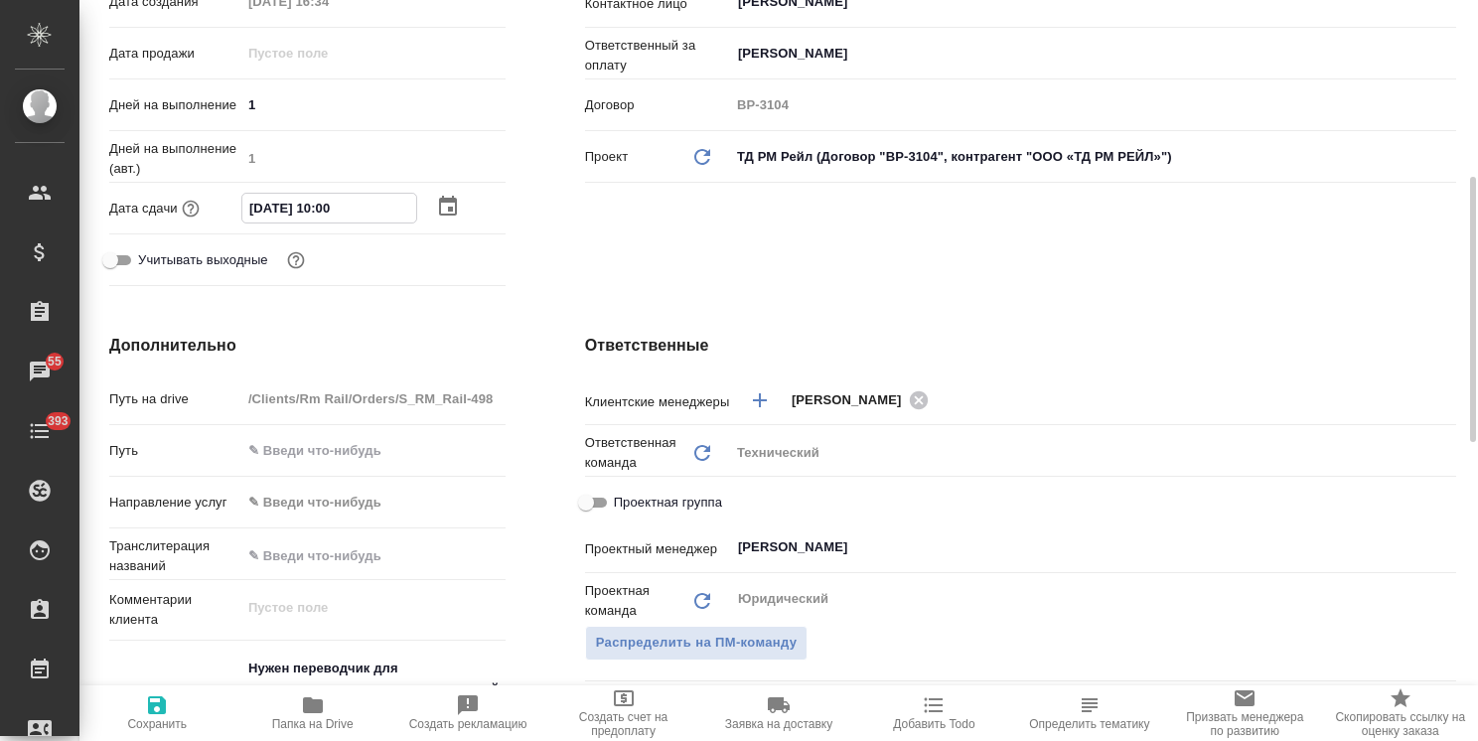
type textarea "x"
type input "29.09.2025 10:00"
click at [167, 729] on span "Сохранить" at bounding box center [157, 724] width 60 height 14
type textarea "x"
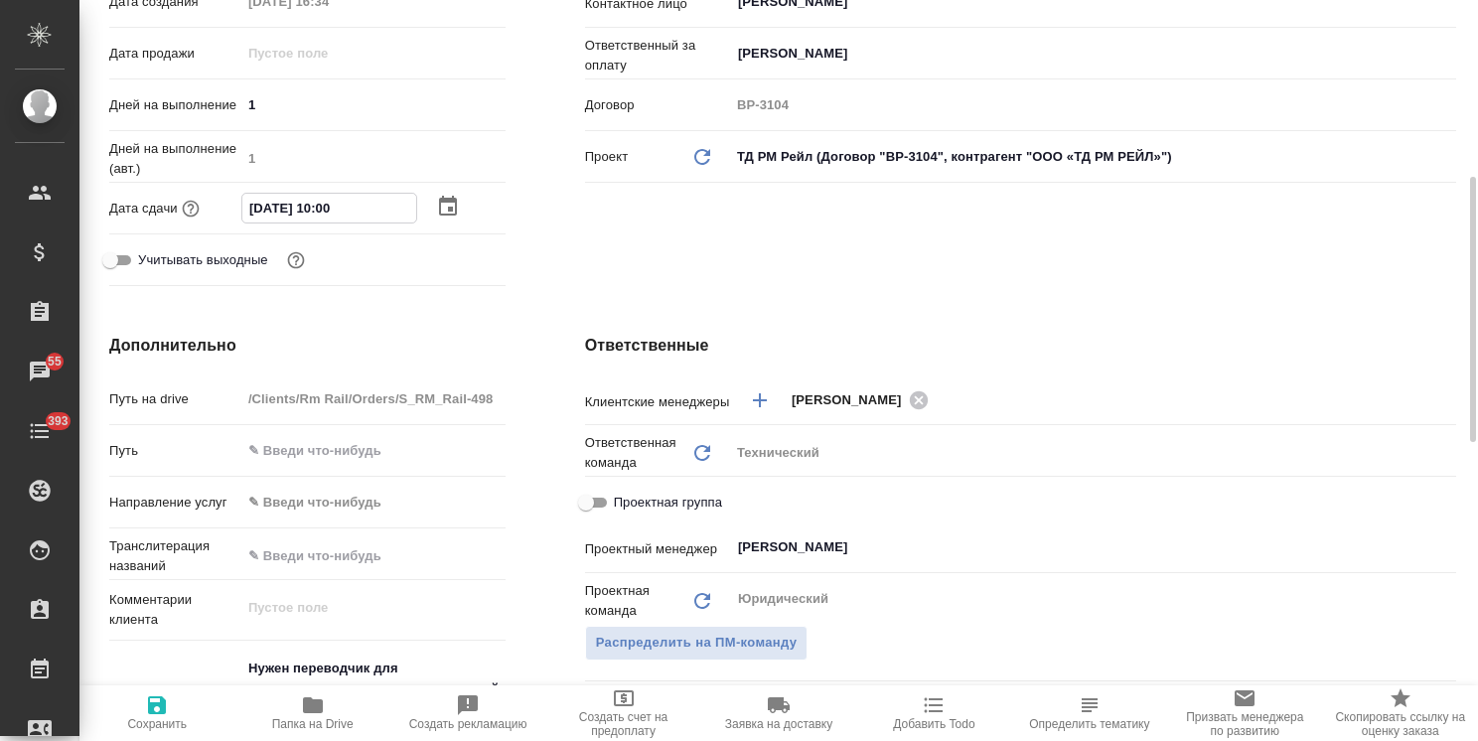
type textarea "x"
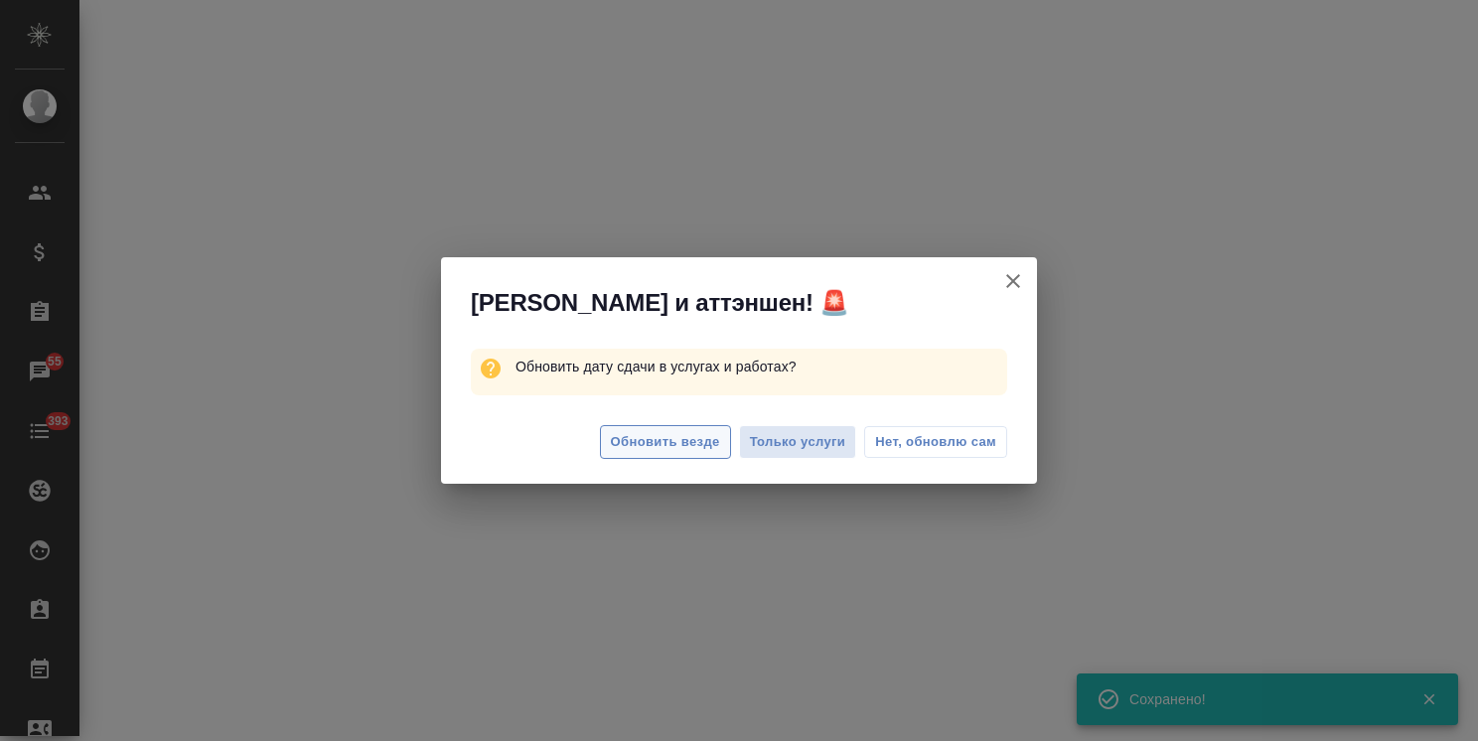
click at [684, 435] on span "Обновить везде" at bounding box center [665, 442] width 109 height 23
select select "RU"
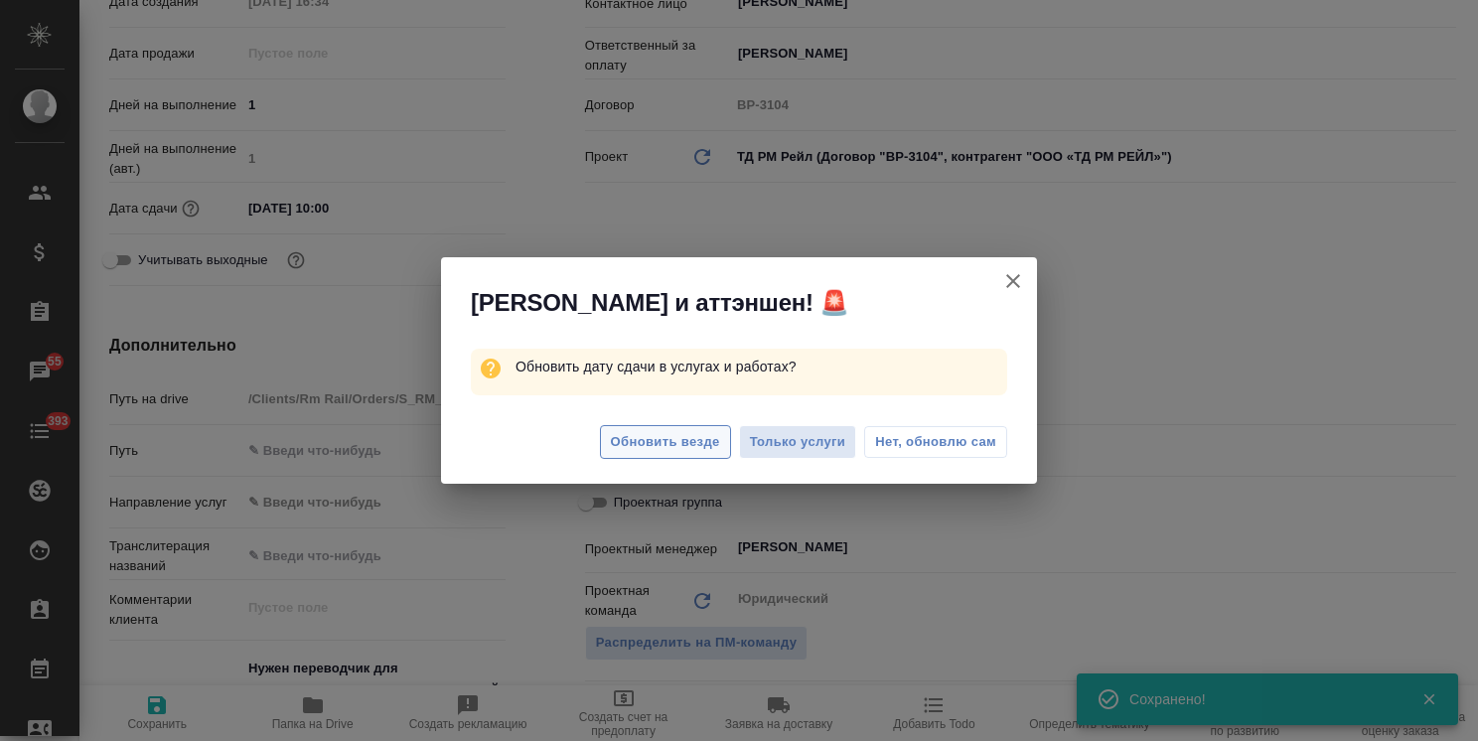
type textarea "x"
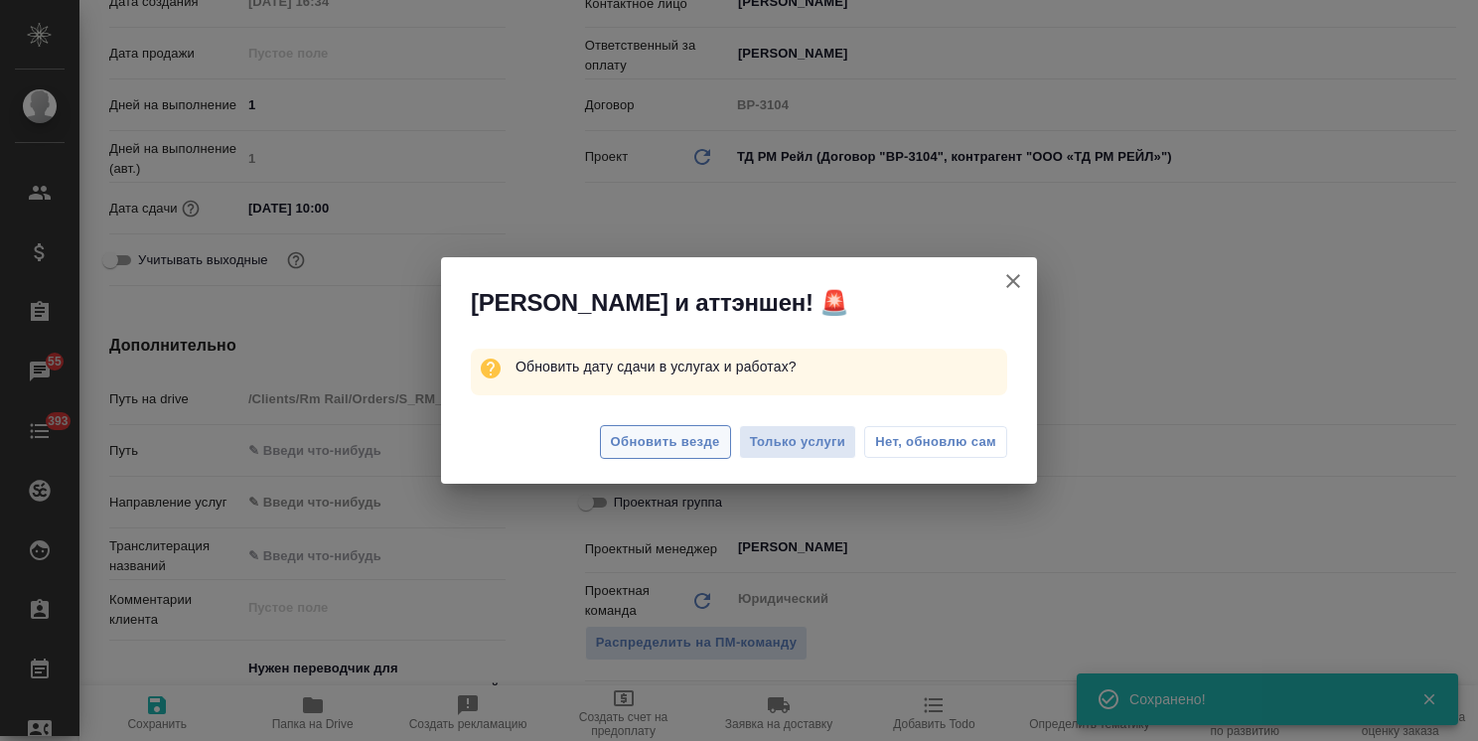
type textarea "x"
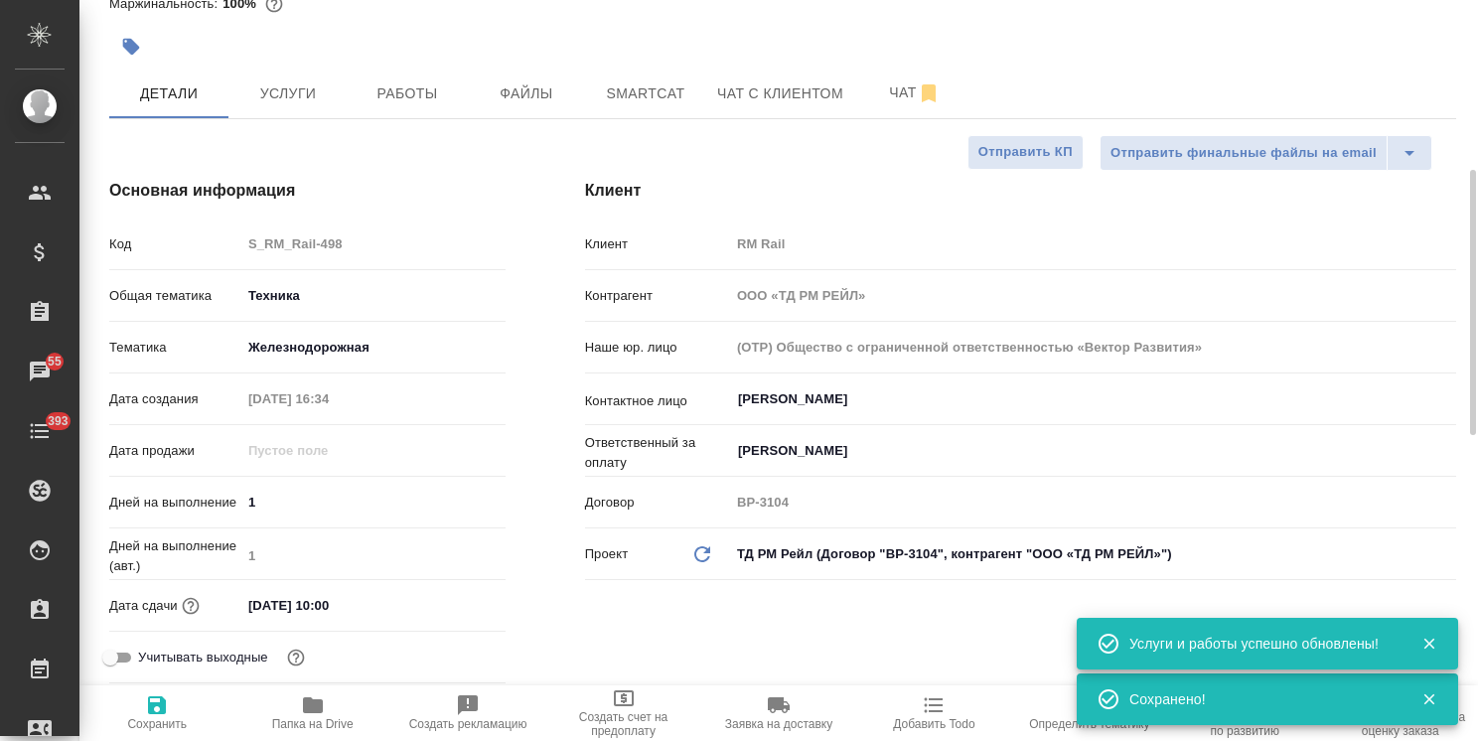
scroll to position [0, 0]
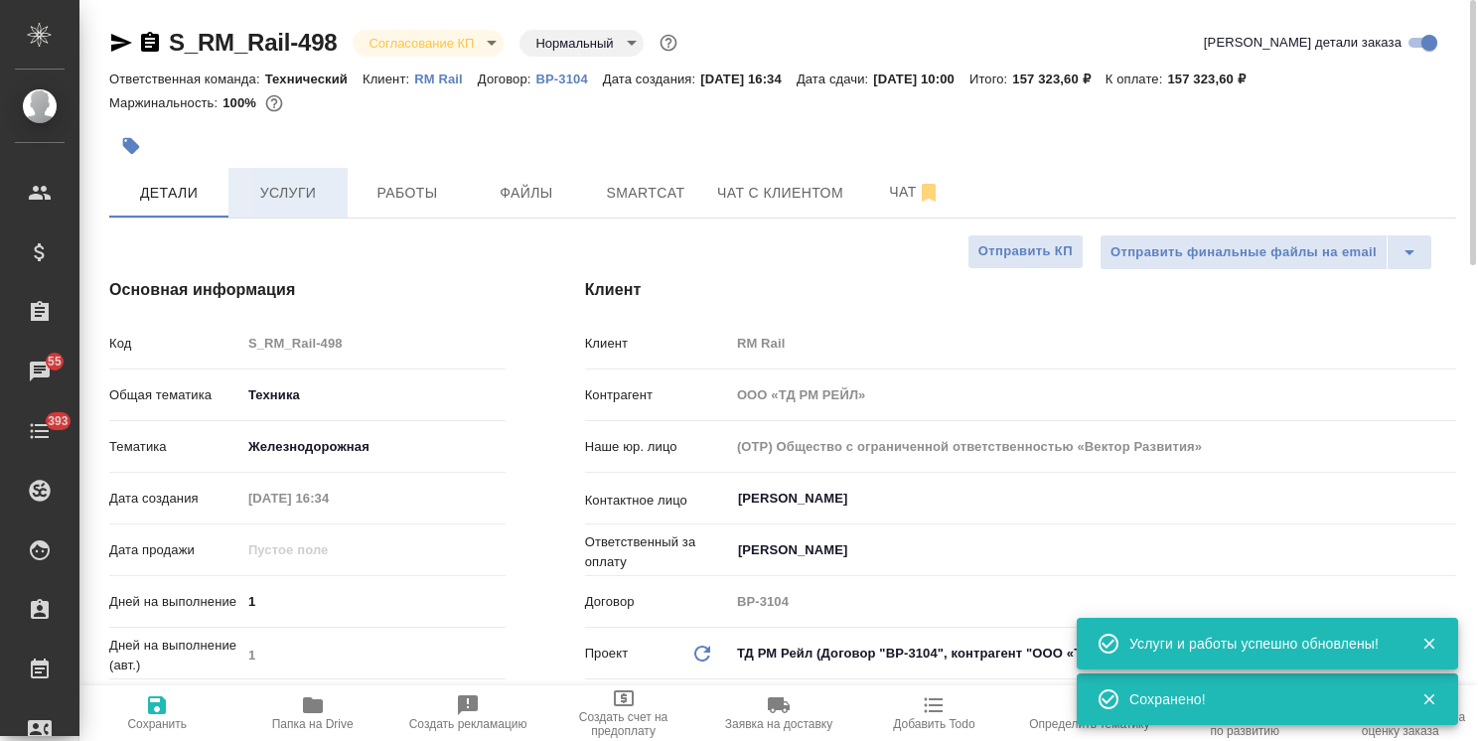
click at [290, 195] on span "Услуги" at bounding box center [287, 193] width 95 height 25
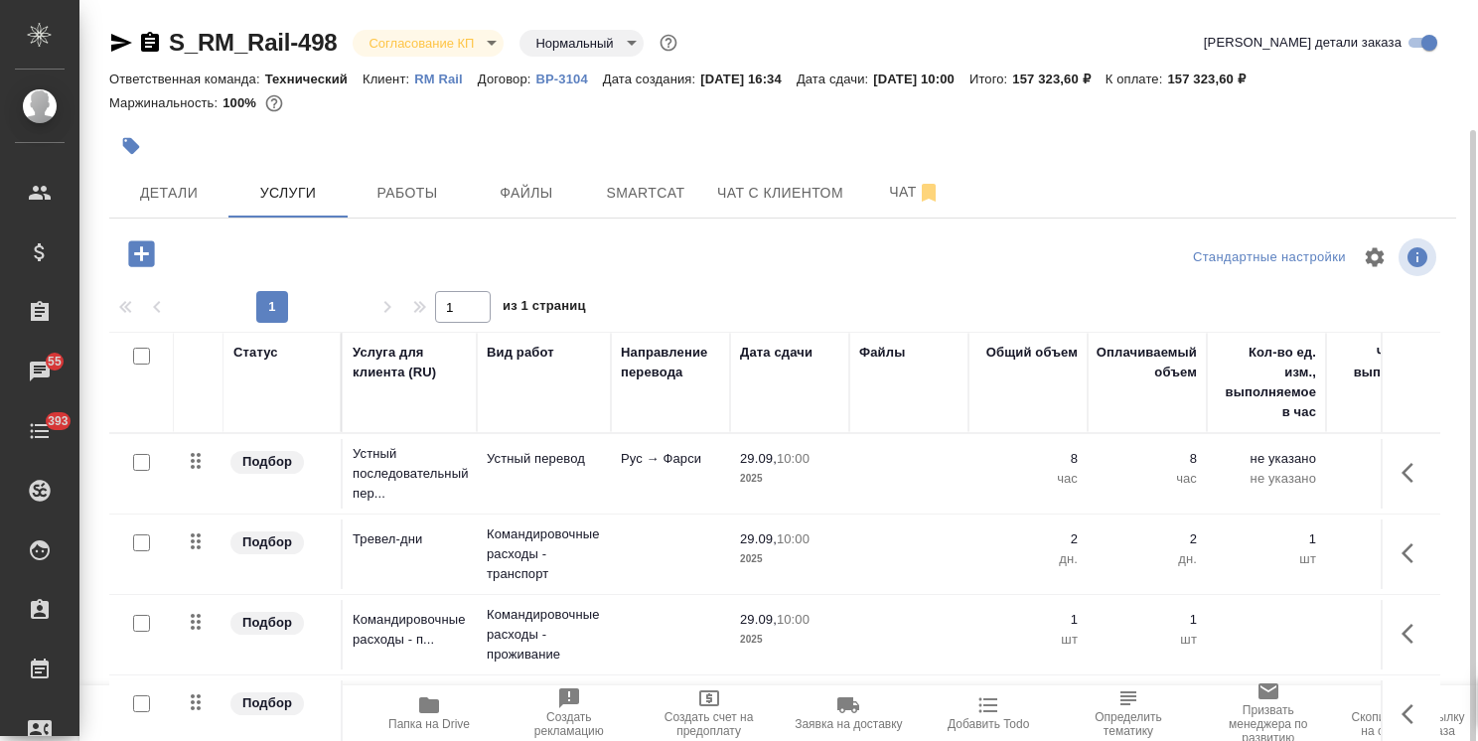
scroll to position [68, 0]
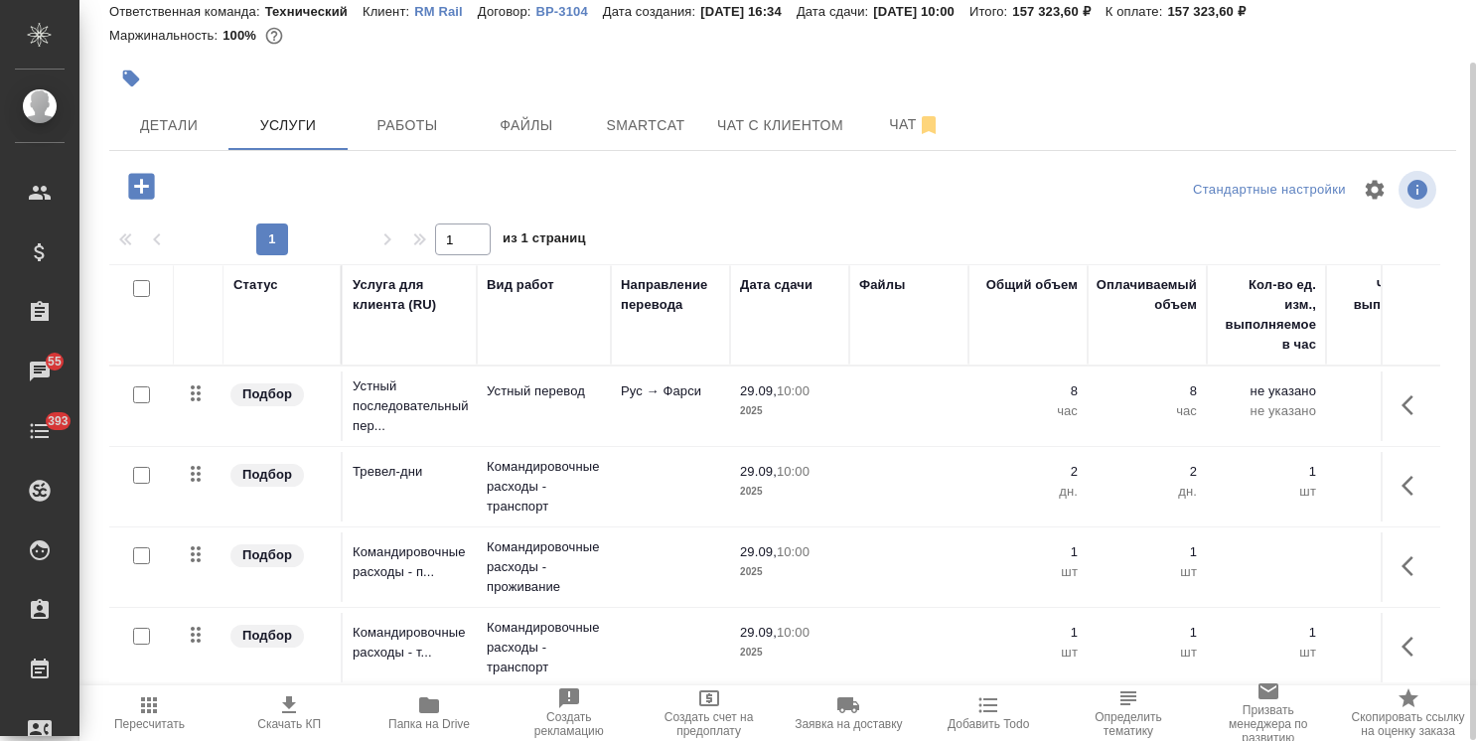
click at [286, 713] on icon "button" at bounding box center [289, 704] width 14 height 17
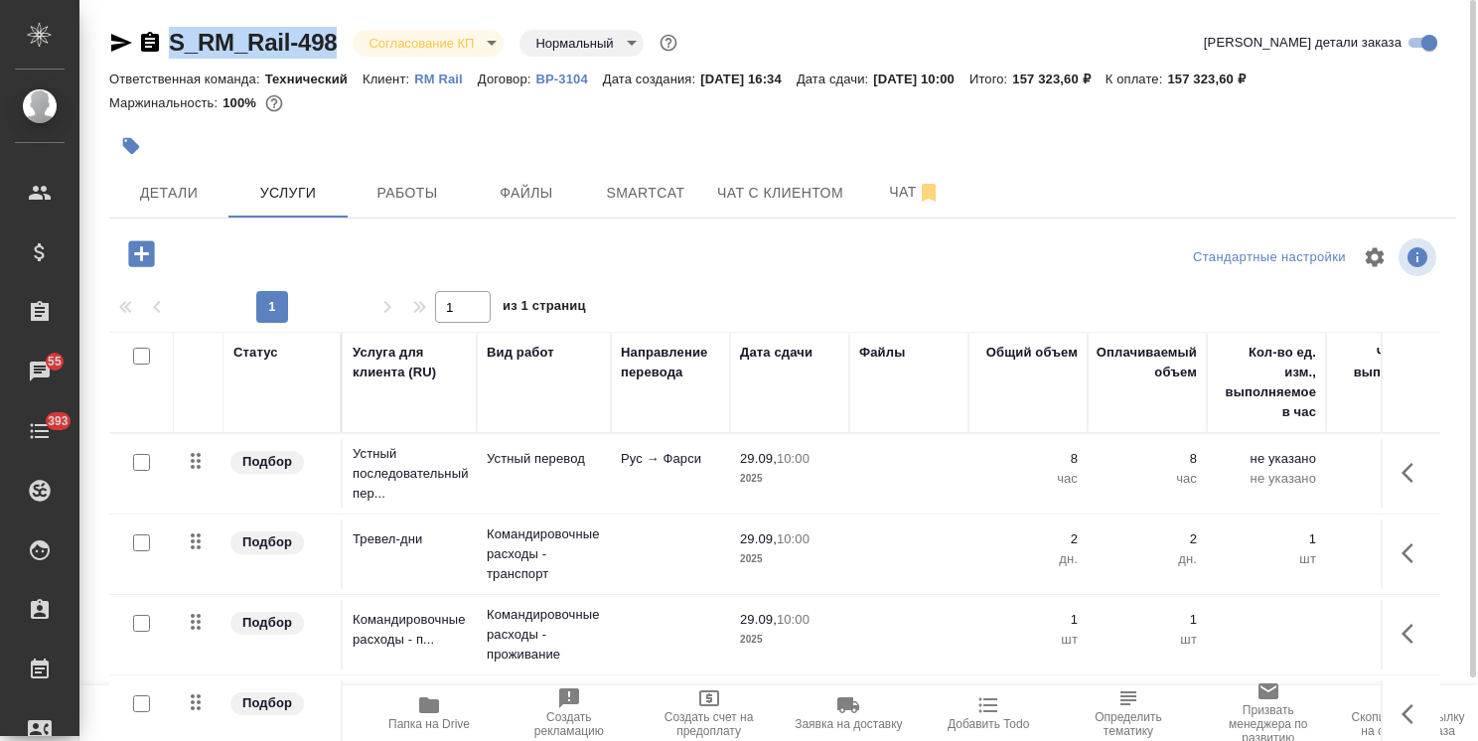
drag, startPoint x: 339, startPoint y: 22, endPoint x: 103, endPoint y: 28, distance: 235.5
click at [113, 34] on div "S_RM_Rail-498 Согласование КП kpNegotiation Нормальный normal Кратко детали зак…" at bounding box center [782, 405] width 1369 height 810
copy link "S_RM_Rail-498"
click at [103, 193] on div "S_RM_Rail-498 Согласование КП kpNegotiation Нормальный normal Кратко детали зак…" at bounding box center [782, 405] width 1369 height 810
click at [147, 183] on span "Детали" at bounding box center [168, 193] width 95 height 25
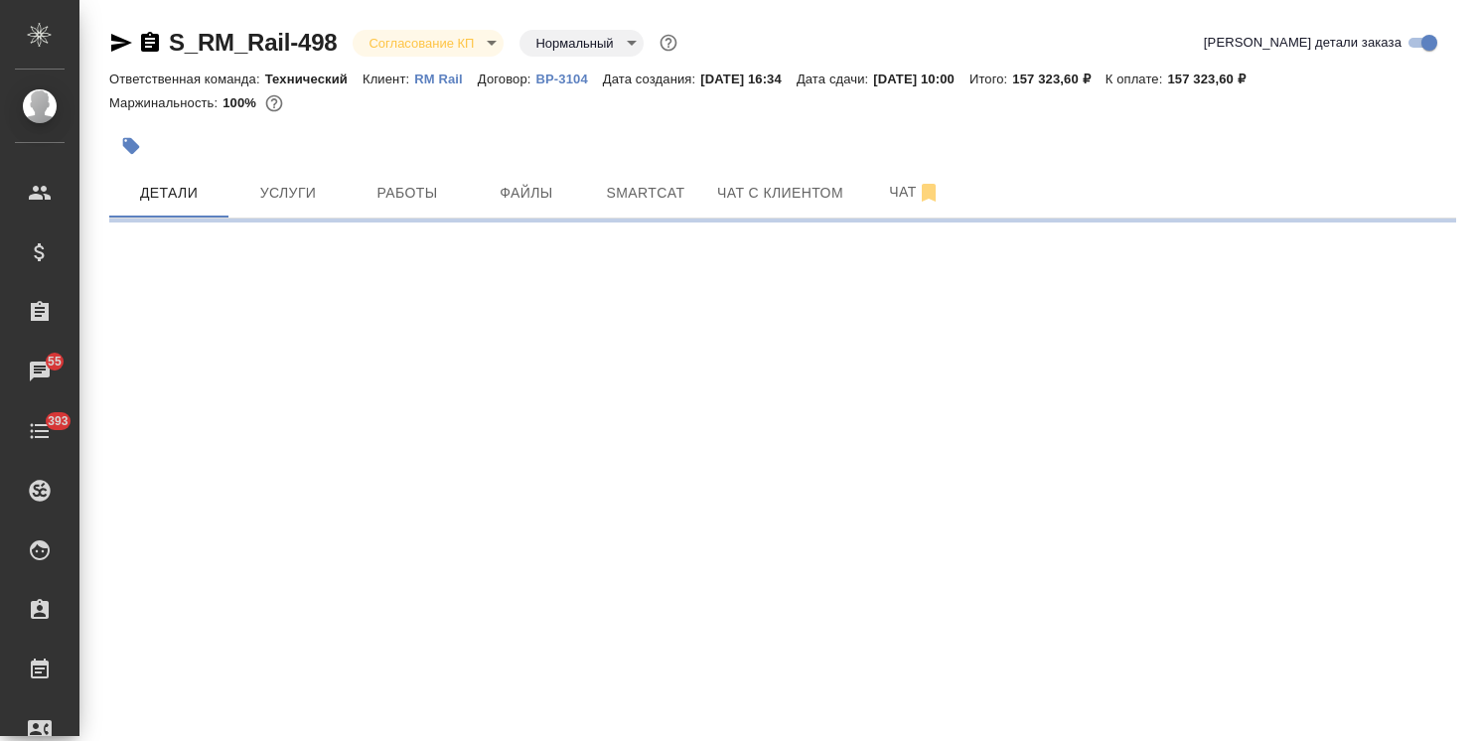
select select "RU"
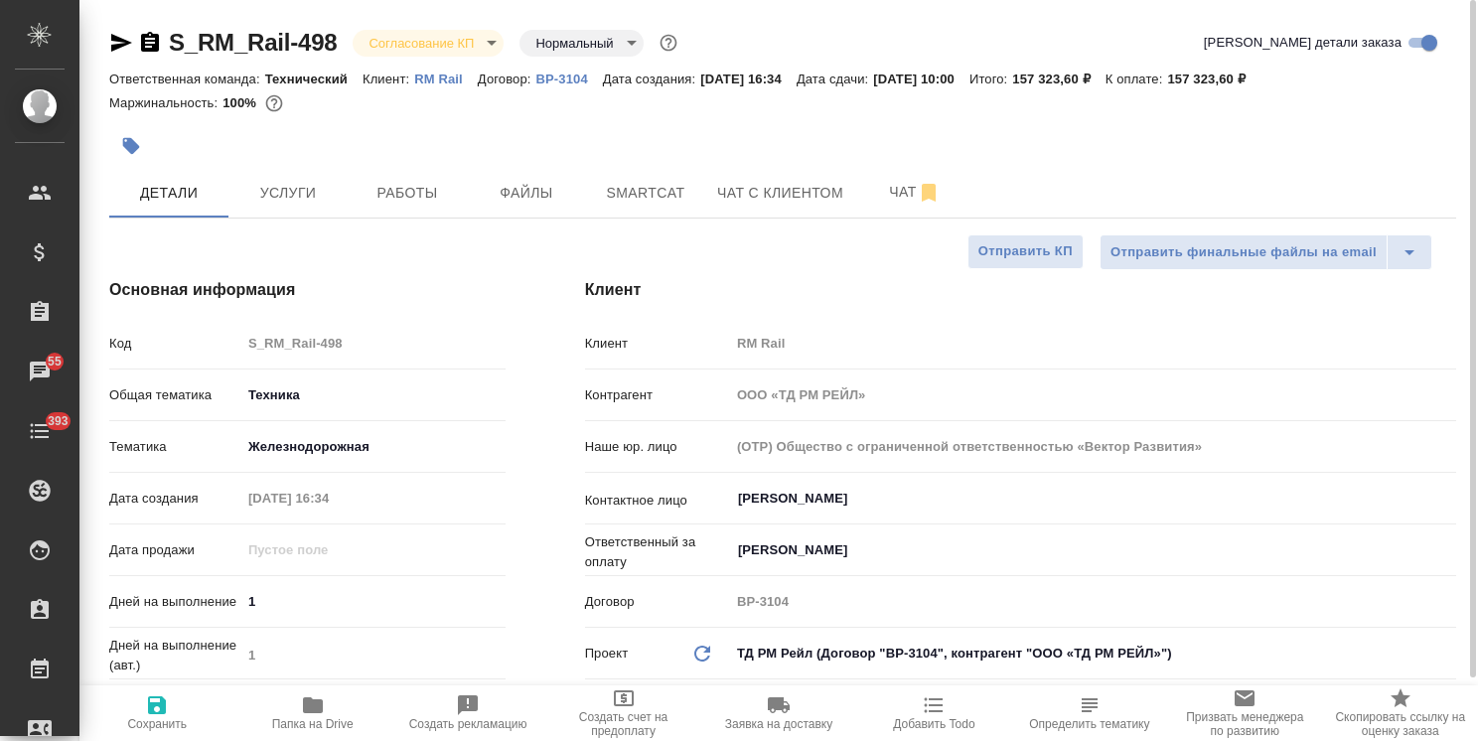
type textarea "x"
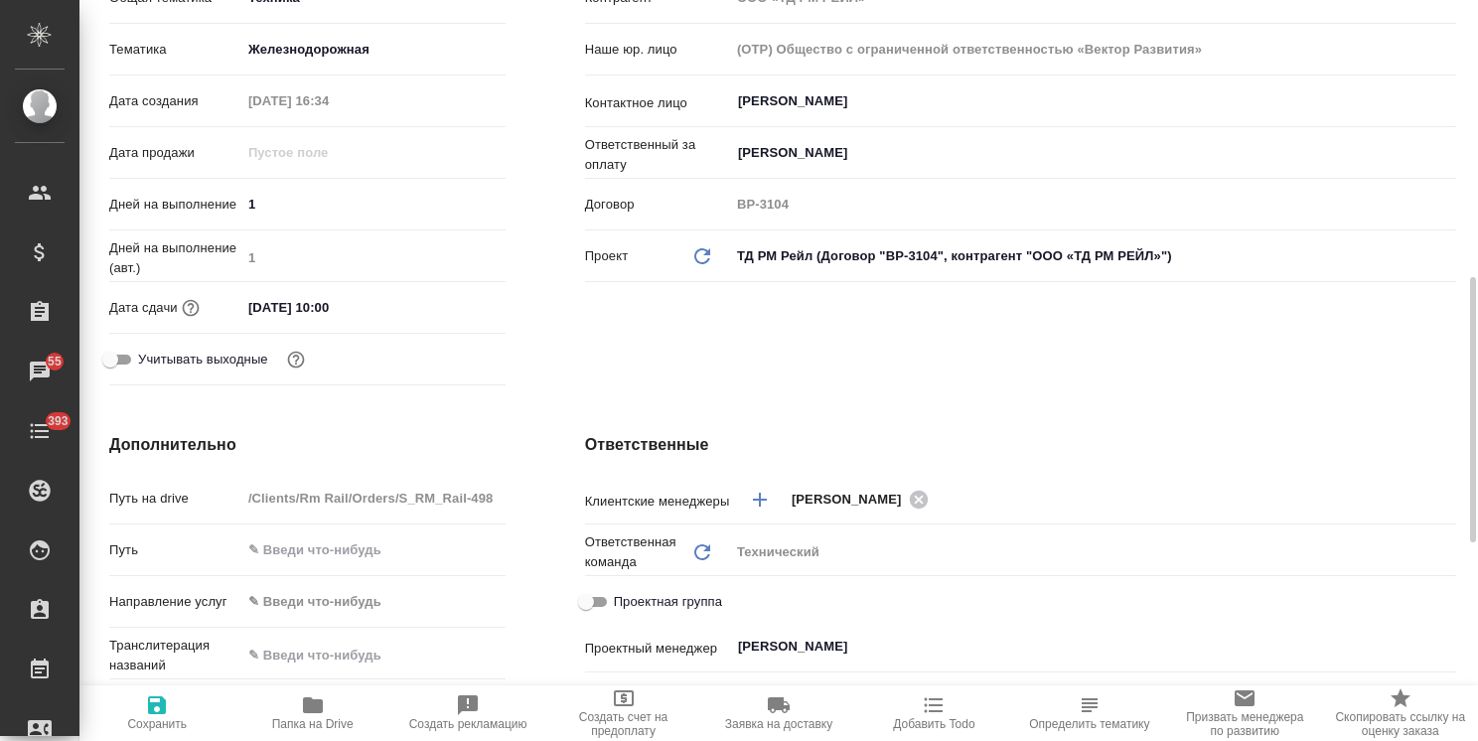
scroll to position [894, 0]
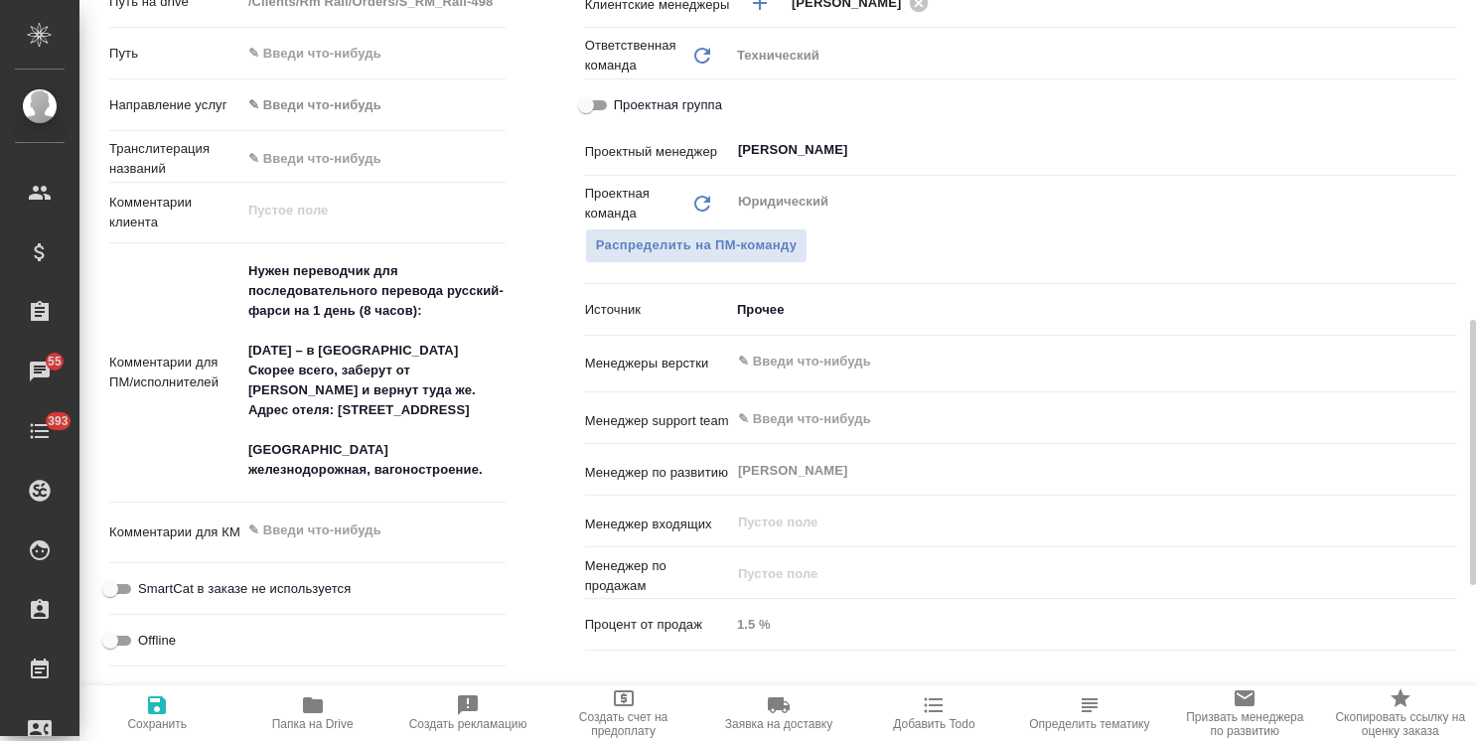
type textarea "x"
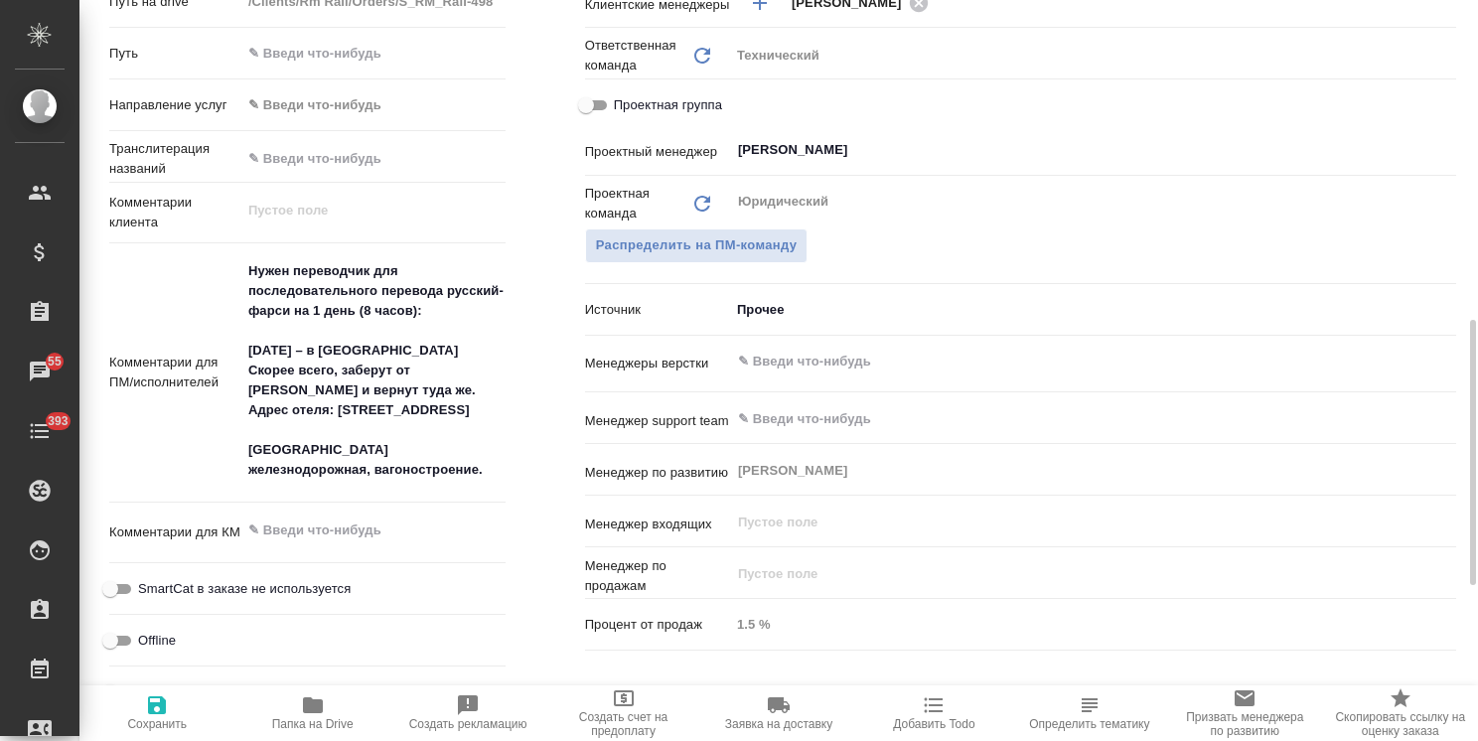
type textarea "x"
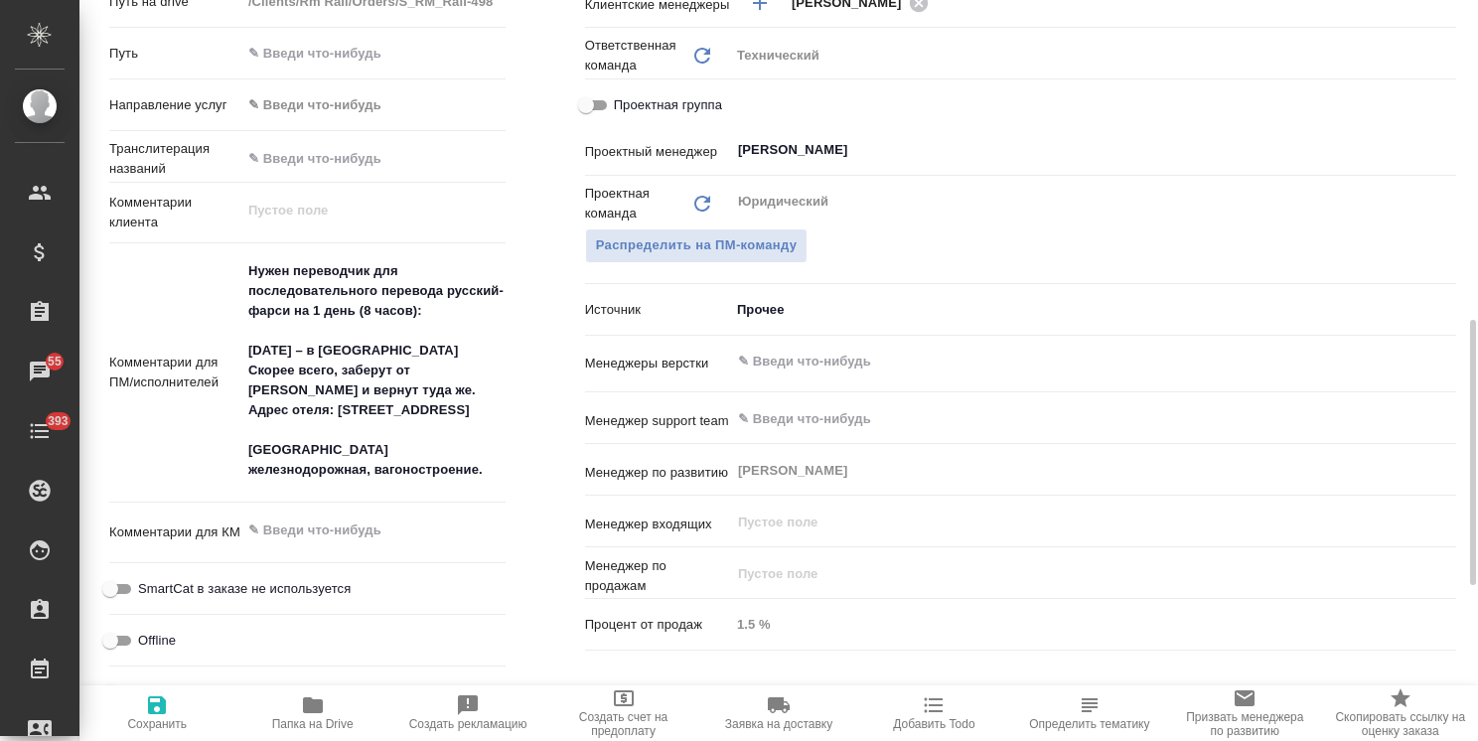
type textarea "x"
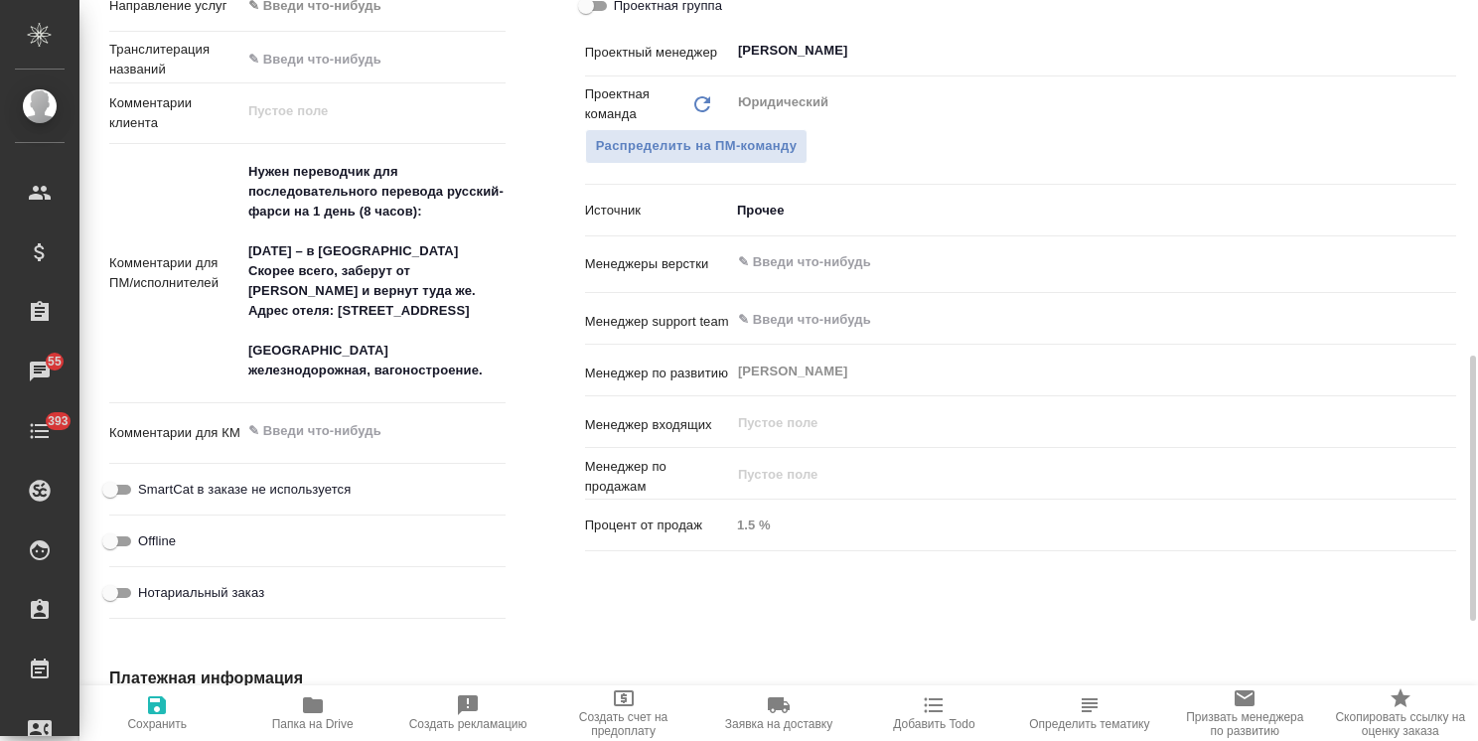
scroll to position [1093, 0]
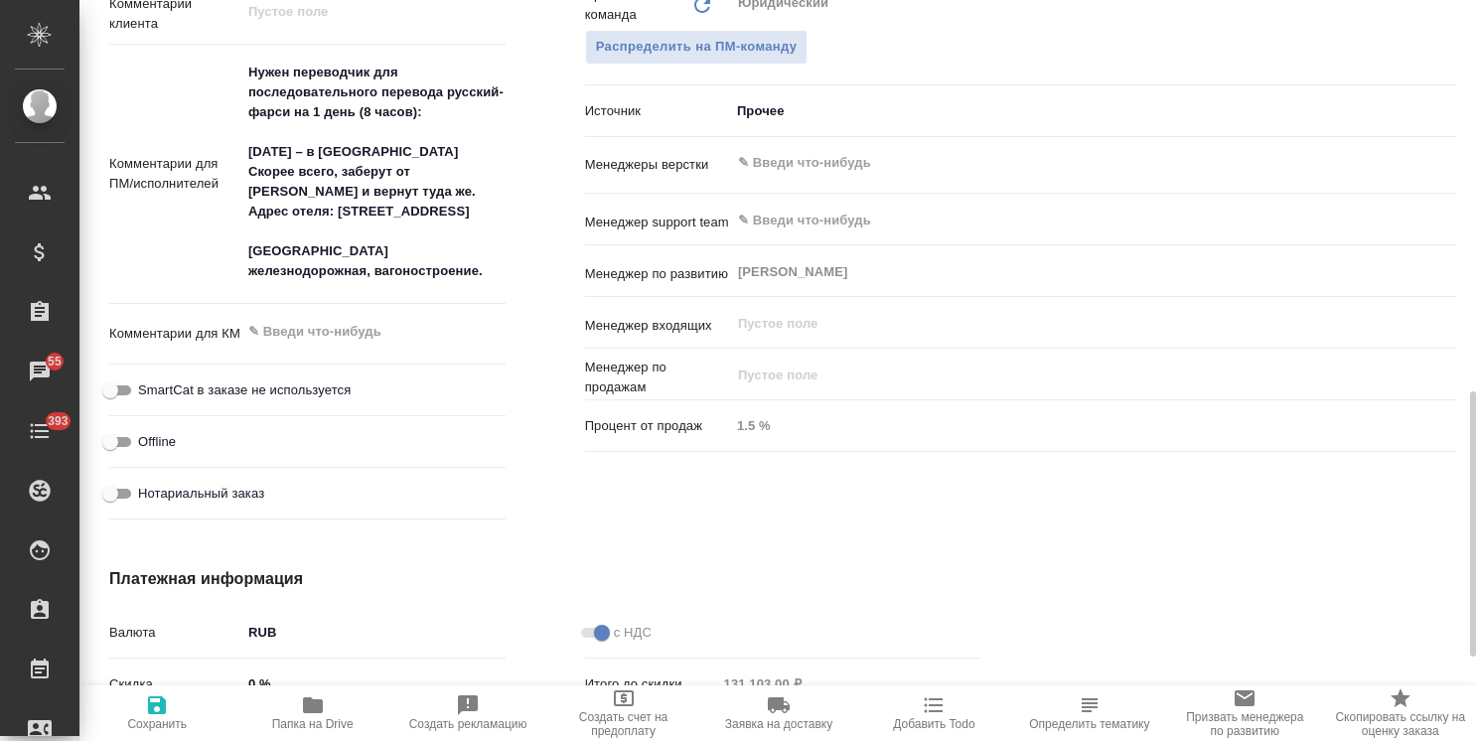
type textarea "x"
click at [338, 332] on textarea at bounding box center [373, 332] width 264 height 34
type textarea "2"
type textarea "x"
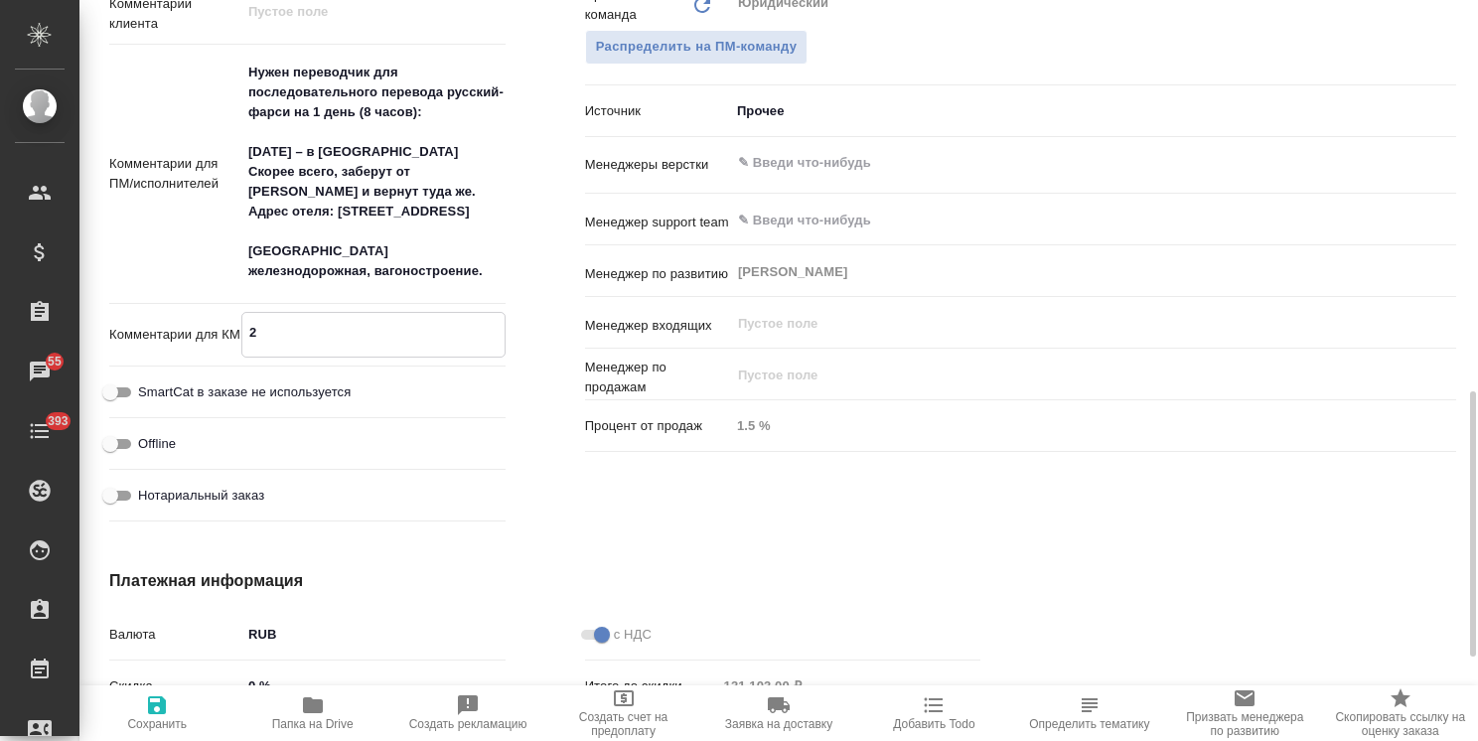
type textarea "x"
type textarea "24"
type textarea "x"
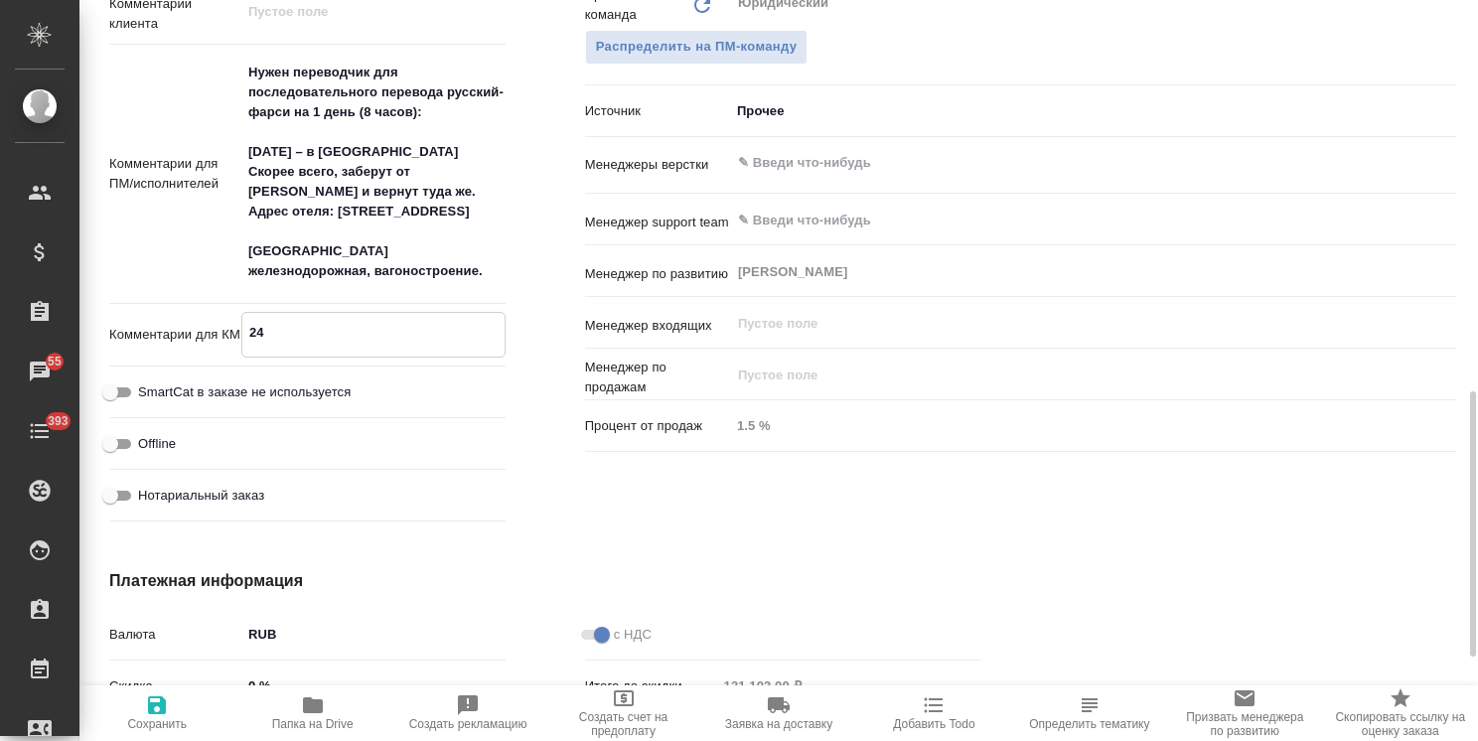
type textarea "24."
type textarea "x"
type textarea "24.0"
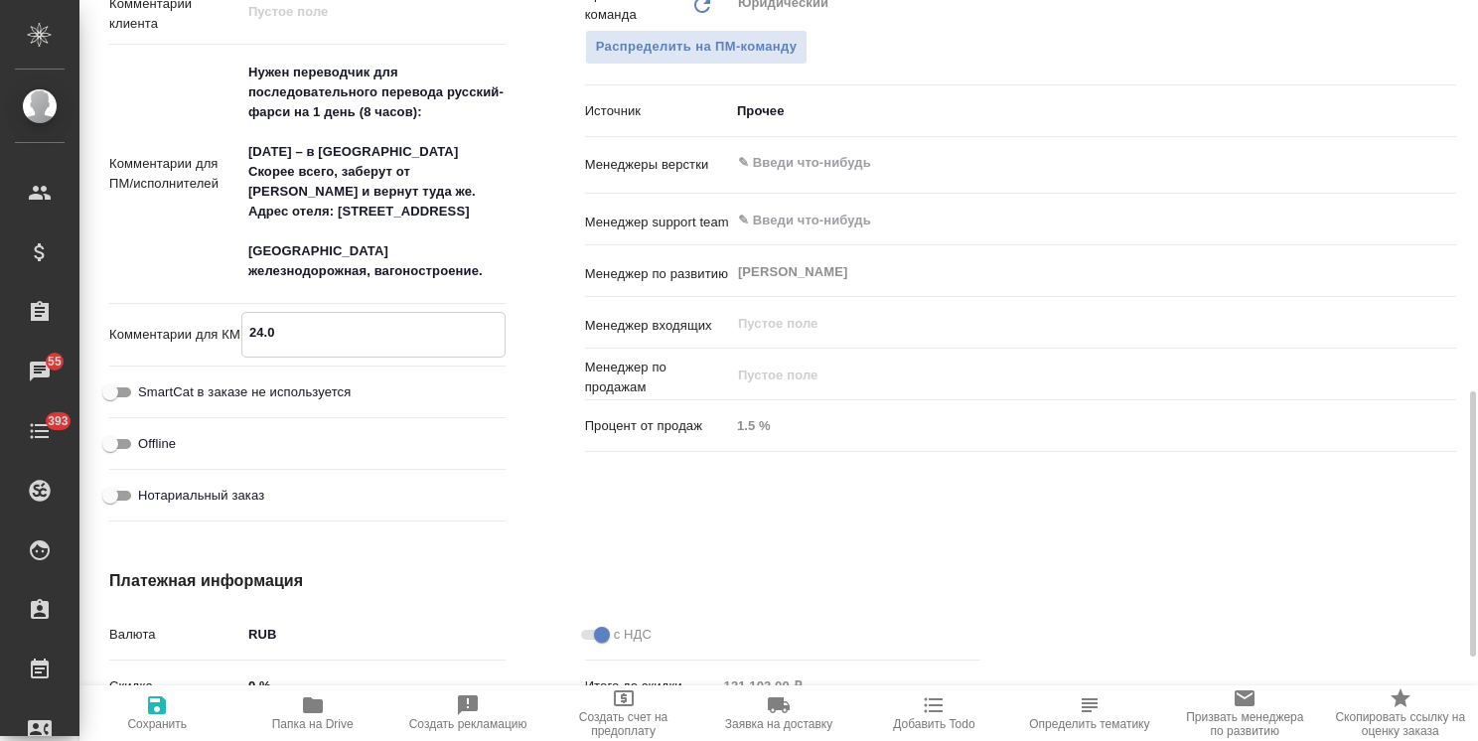
type textarea "x"
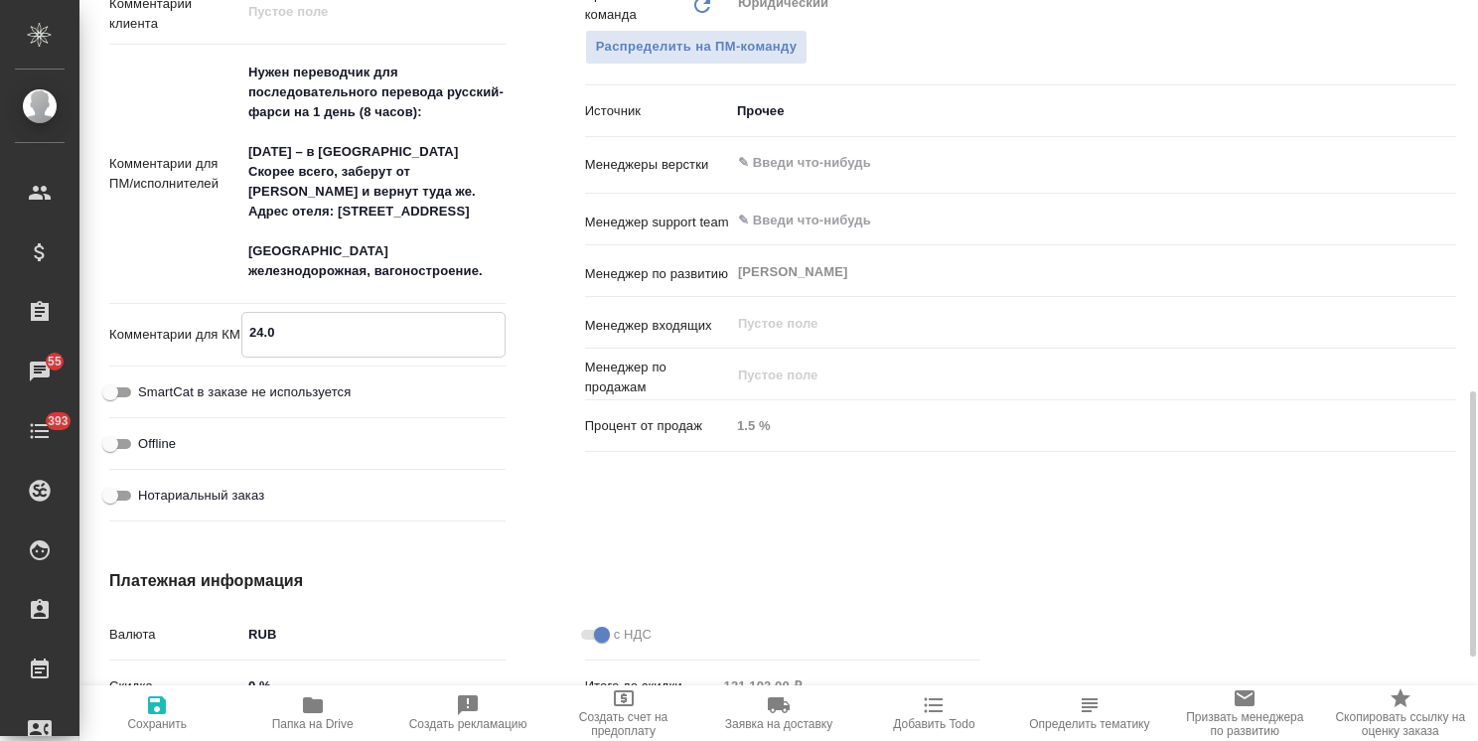
type textarea "24.09"
type textarea "x"
type textarea "24.09:"
type textarea "x"
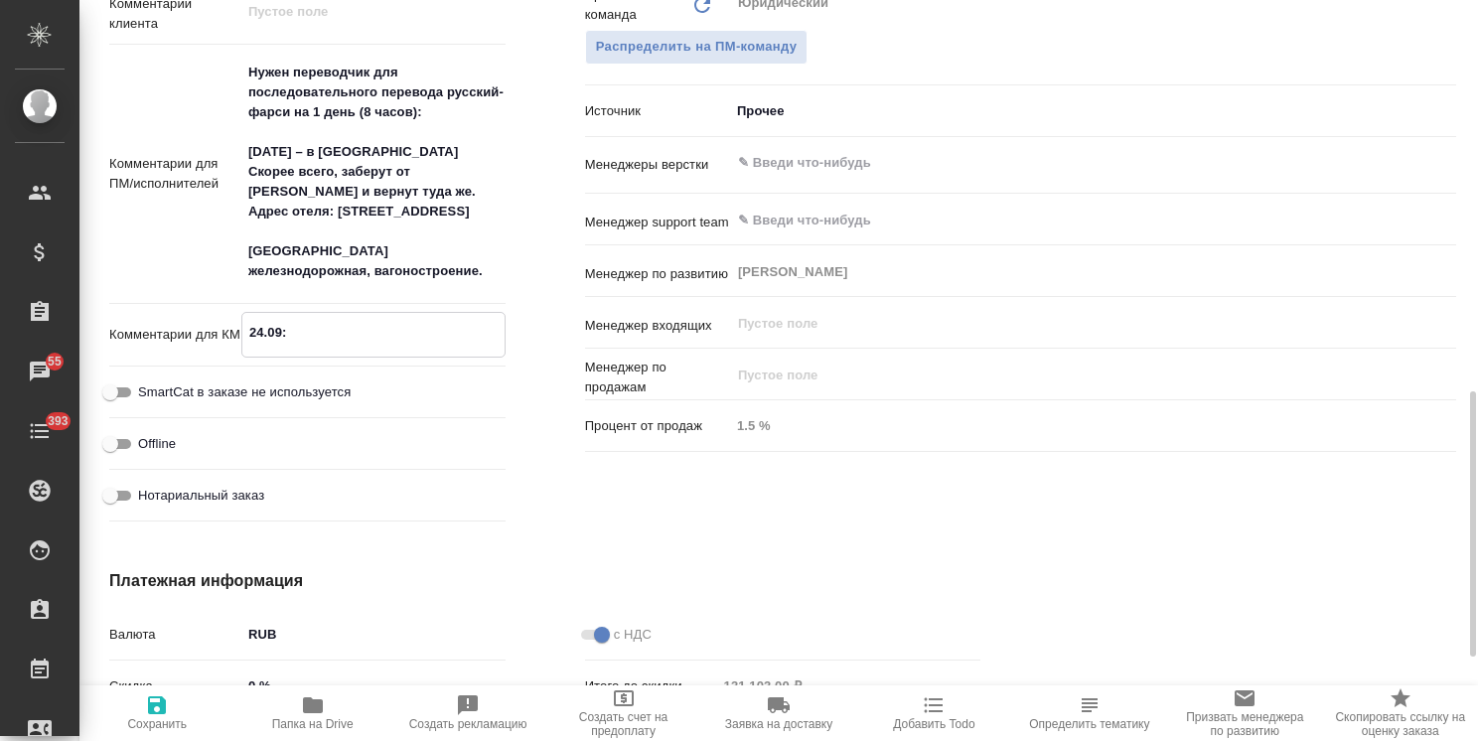
type textarea "x"
type textarea "24.09:"
type textarea "x"
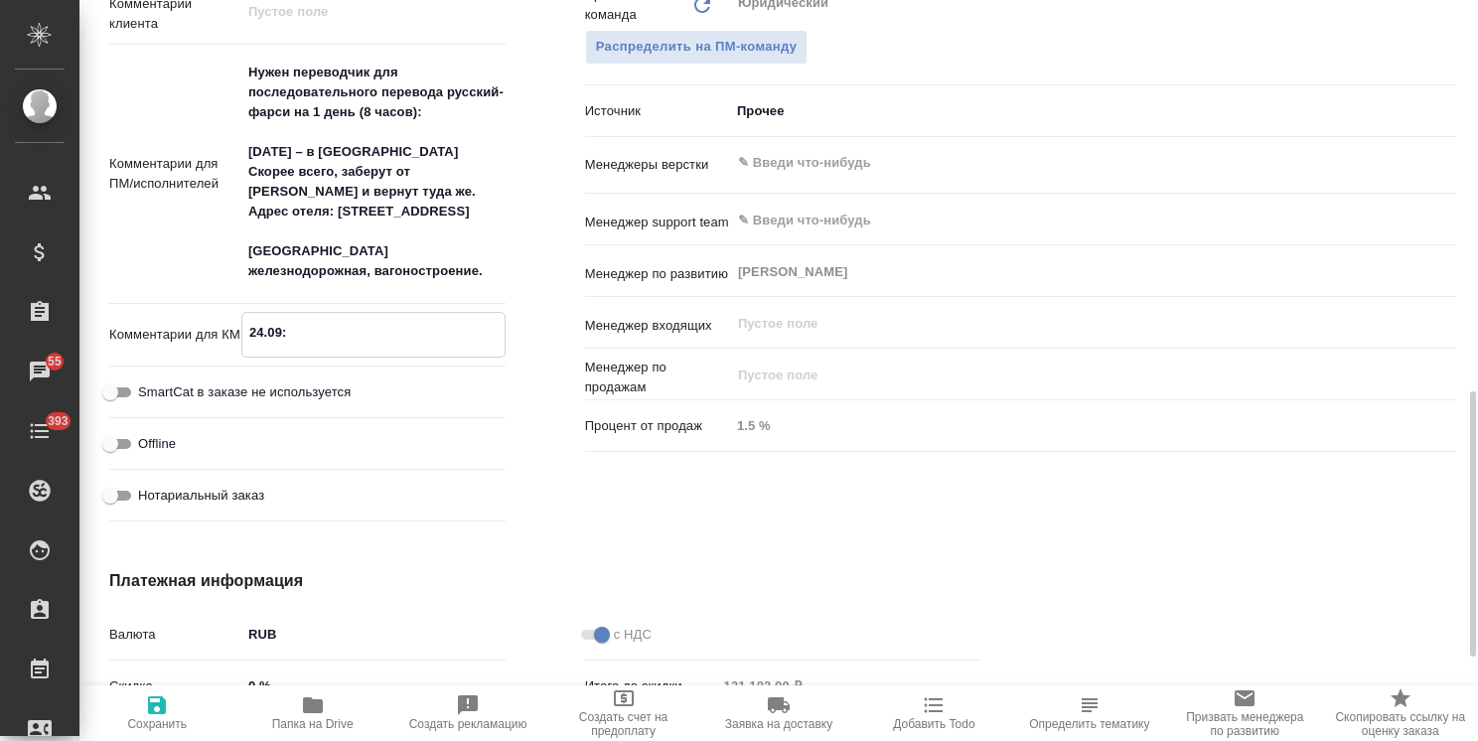
type textarea "24.09: т"
type textarea "x"
type textarea "24.09: то"
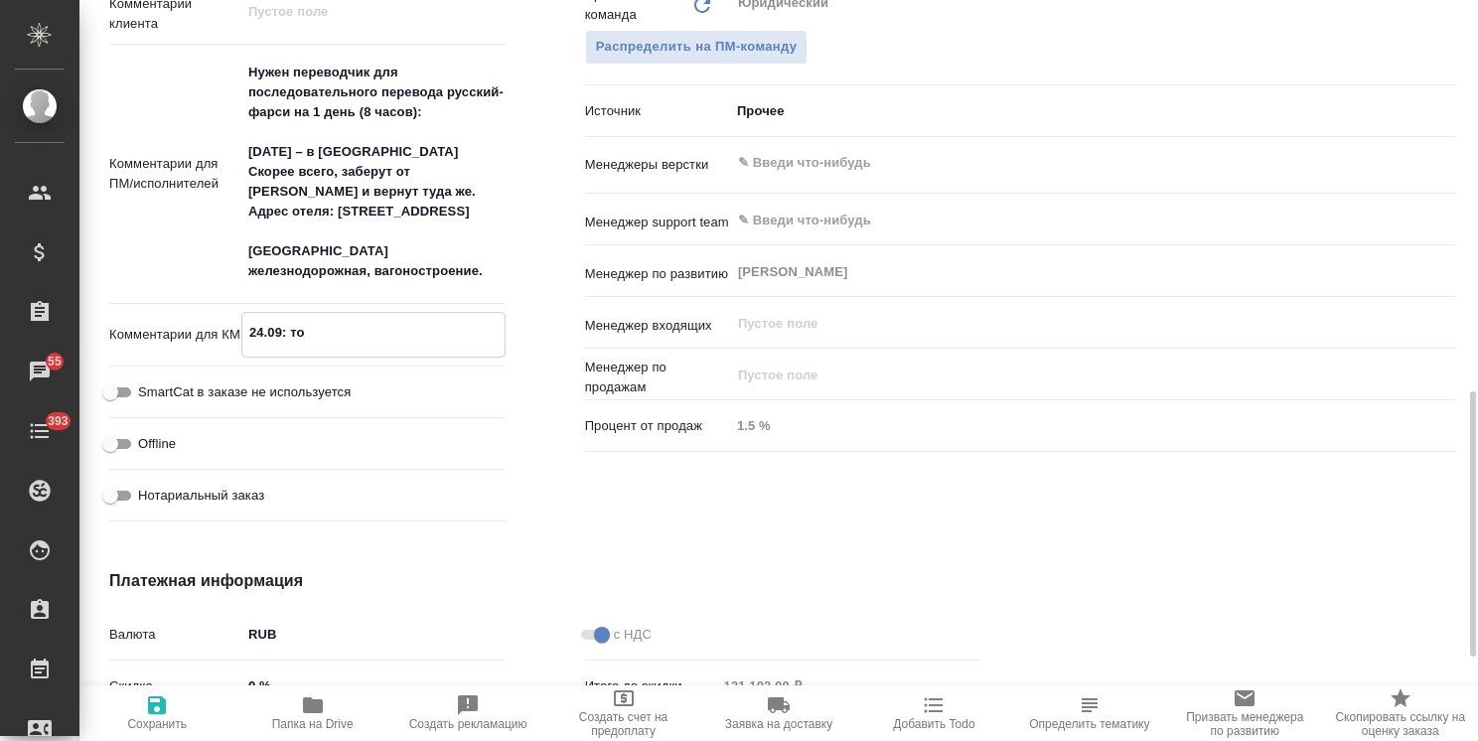
type textarea "x"
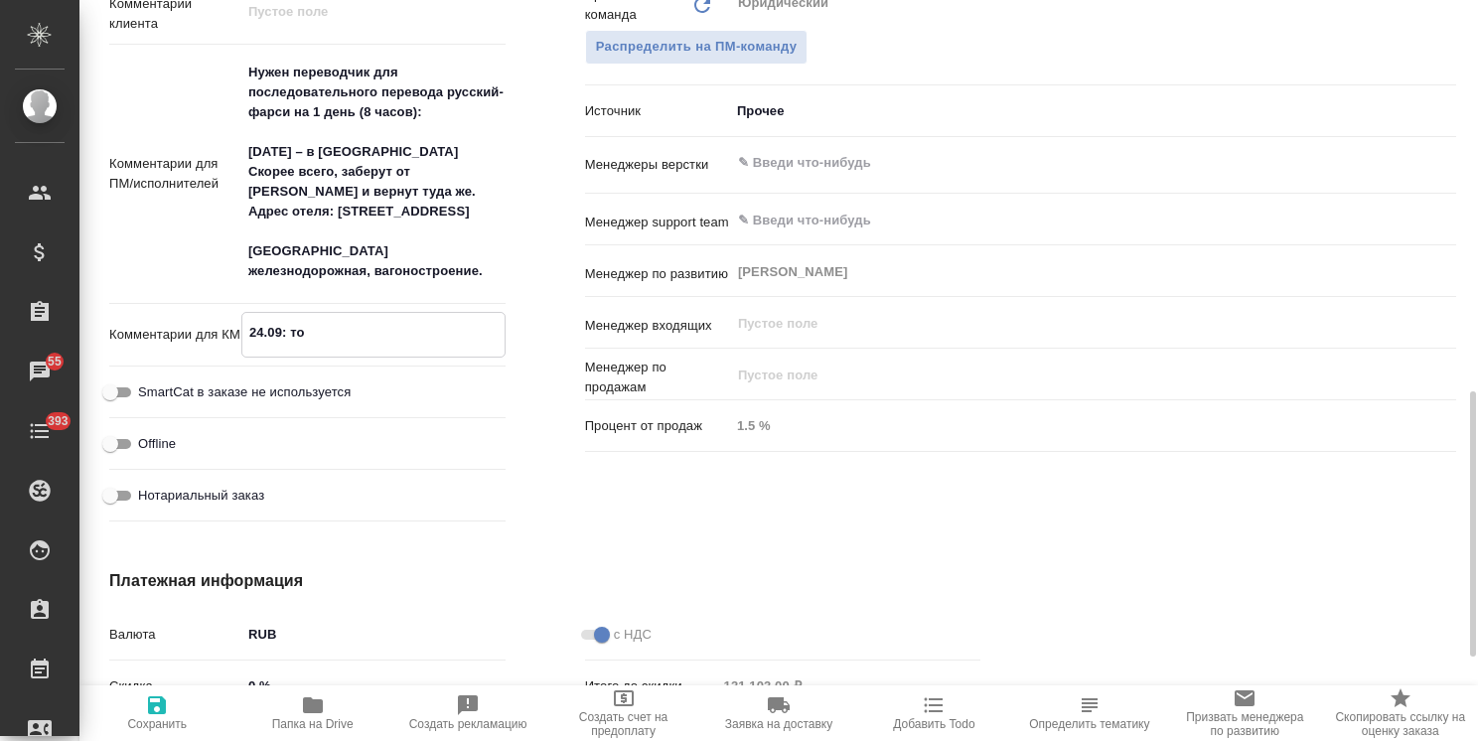
type textarea "24.09: тол"
type textarea "x"
type textarea "24.09: толь"
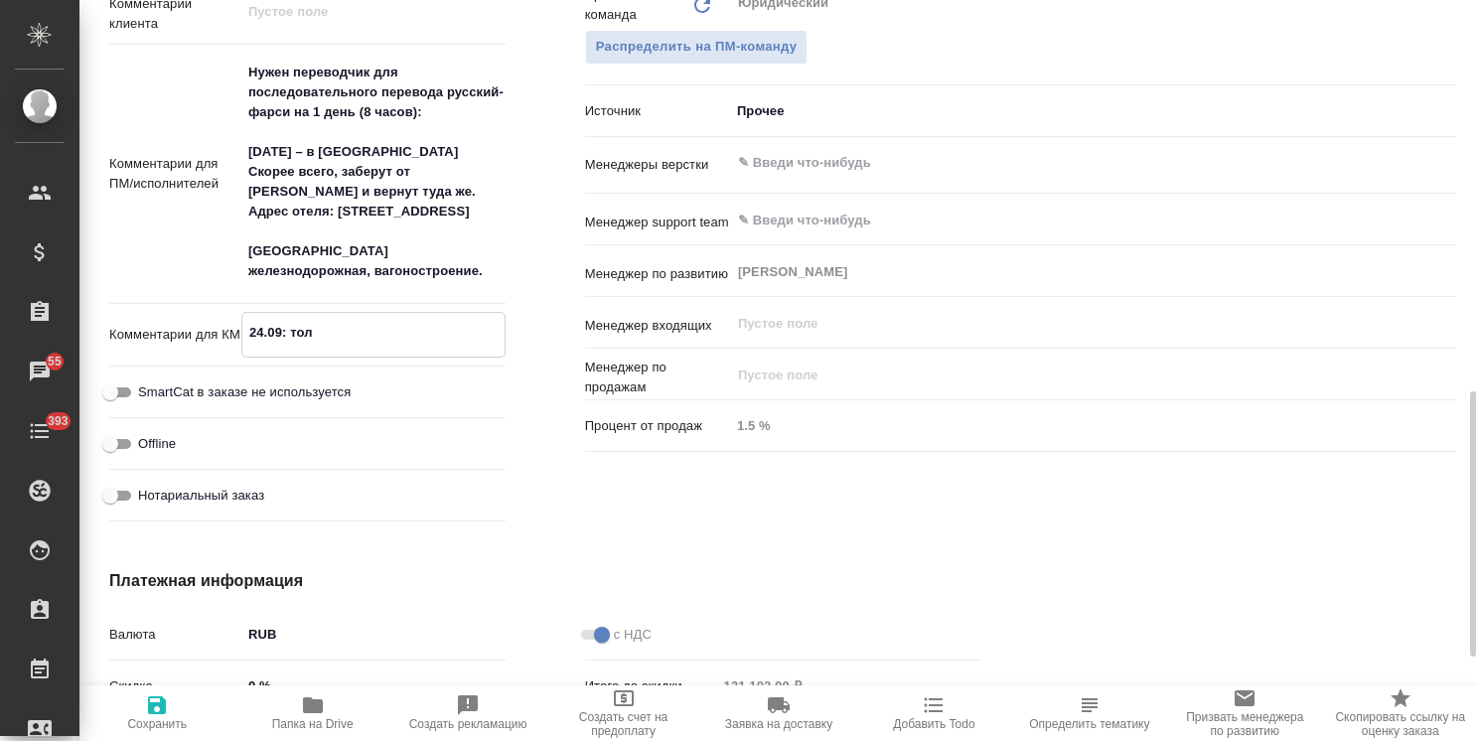
type textarea "x"
type textarea "24.09: тольк"
type textarea "x"
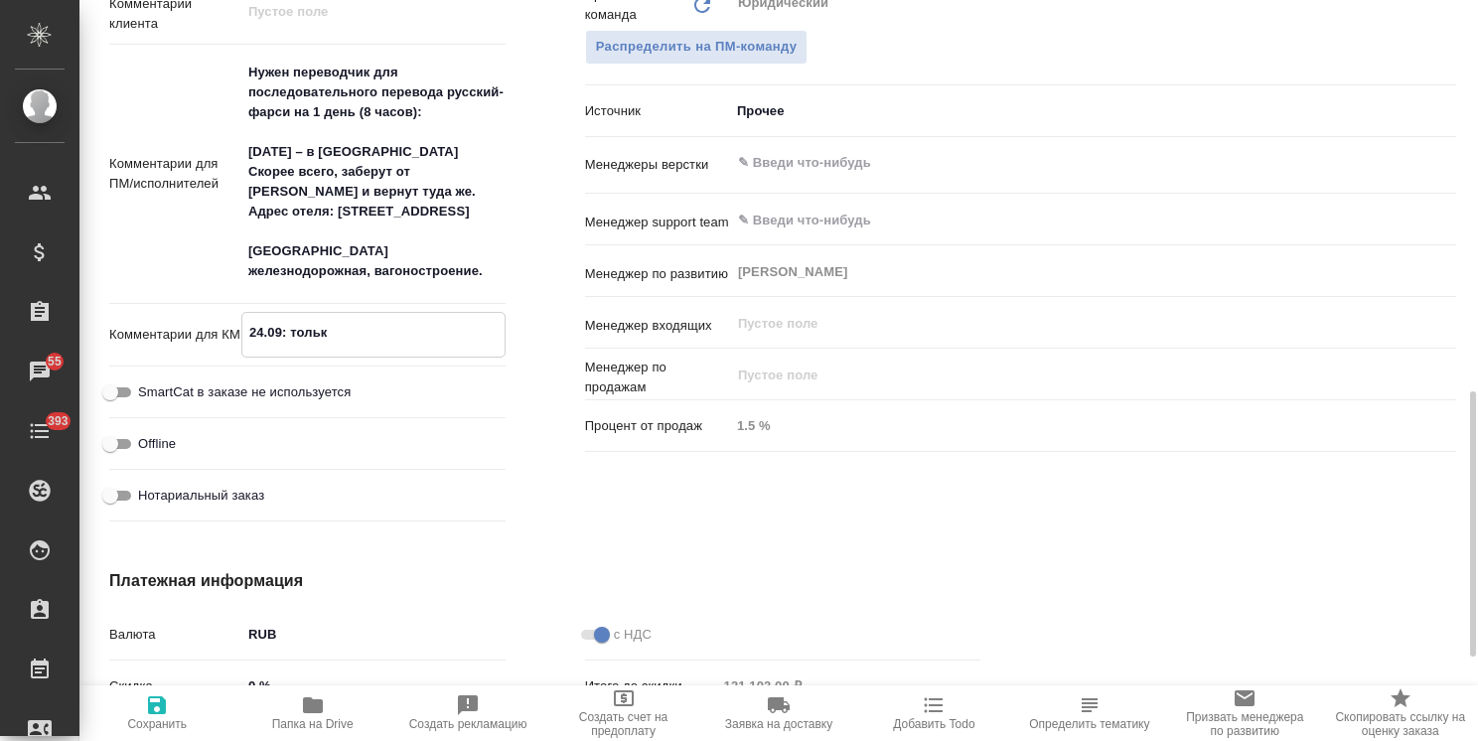
type textarea "x"
type textarea "24.09: только"
type textarea "x"
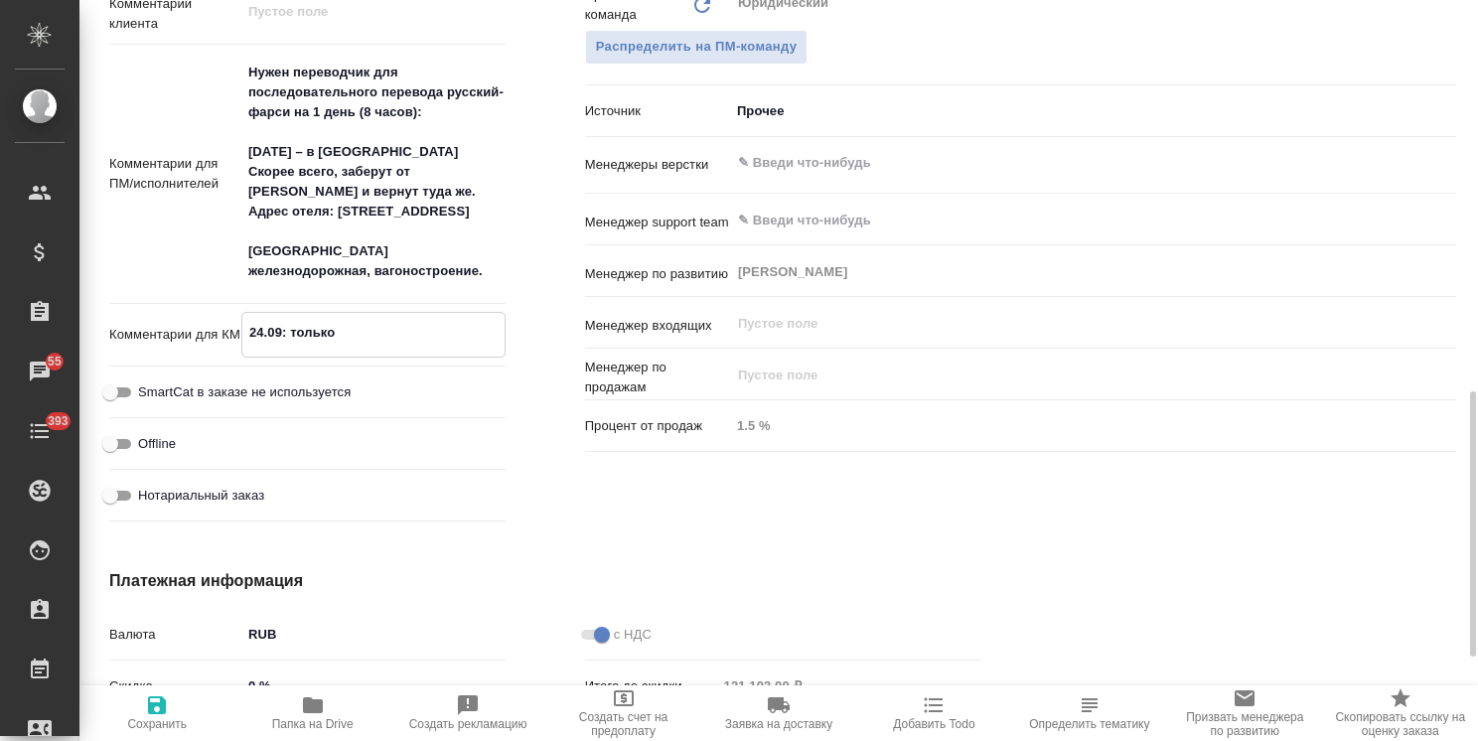
type textarea "x"
type textarea "24.09: только"
type textarea "x"
type textarea "24.09: только о"
type textarea "x"
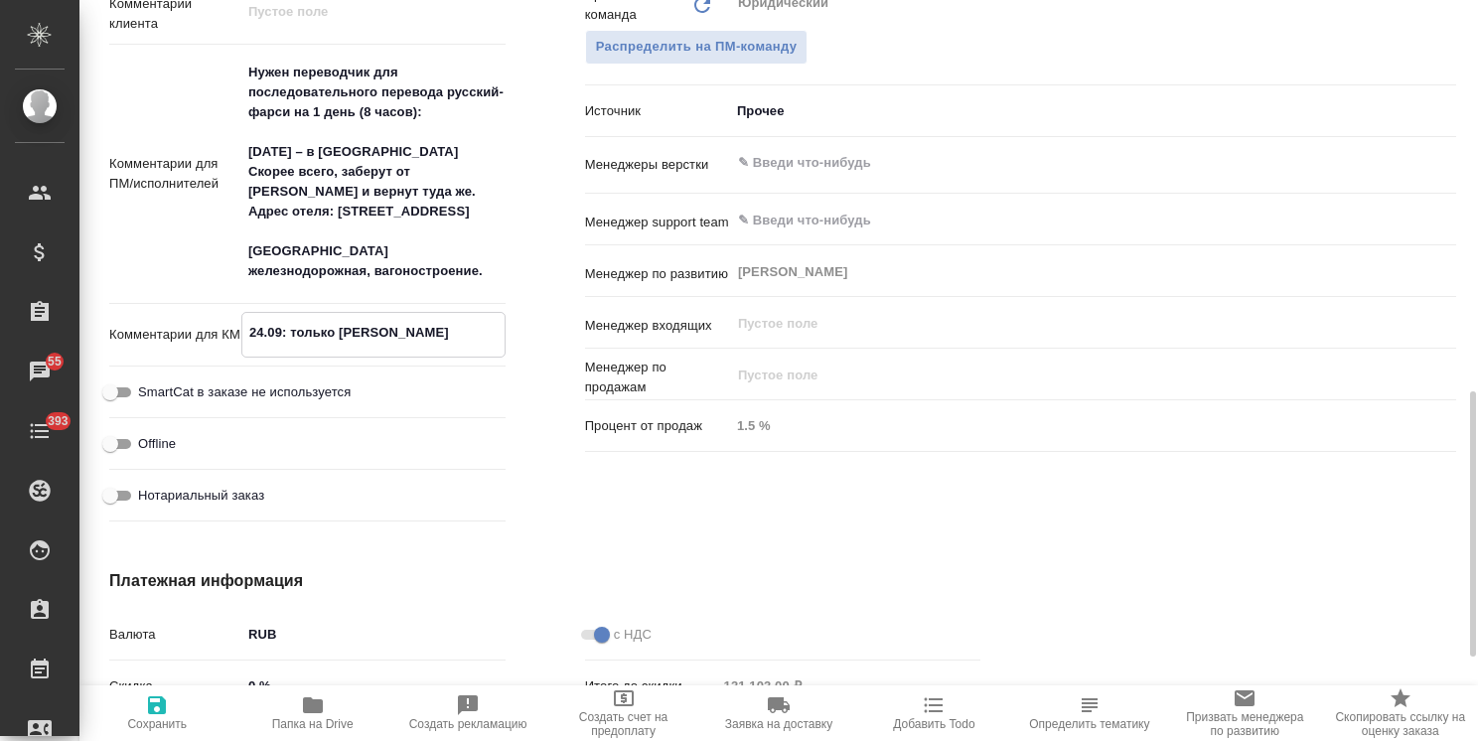
type textarea "x"
type textarea "24.09: только от"
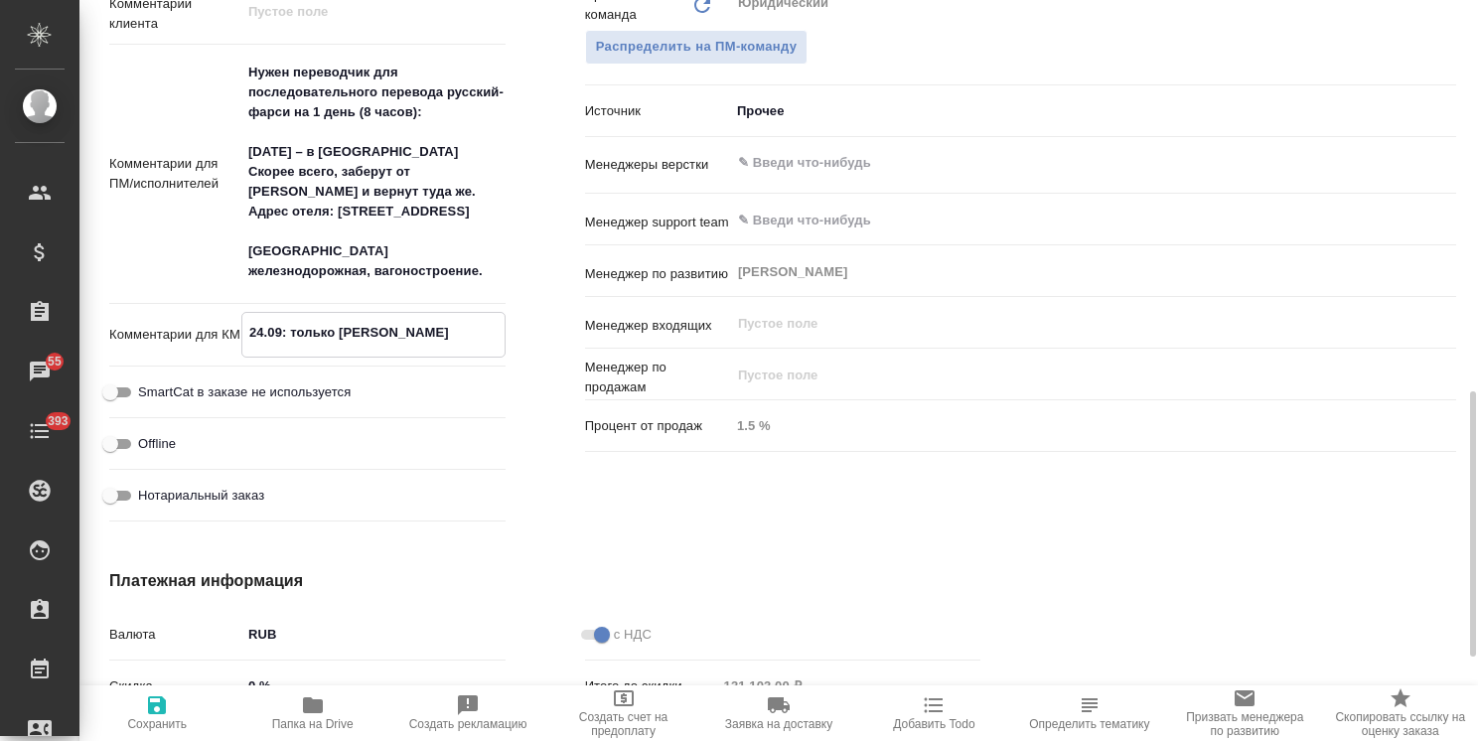
type textarea "x"
type textarea "24.09: только отп"
type textarea "x"
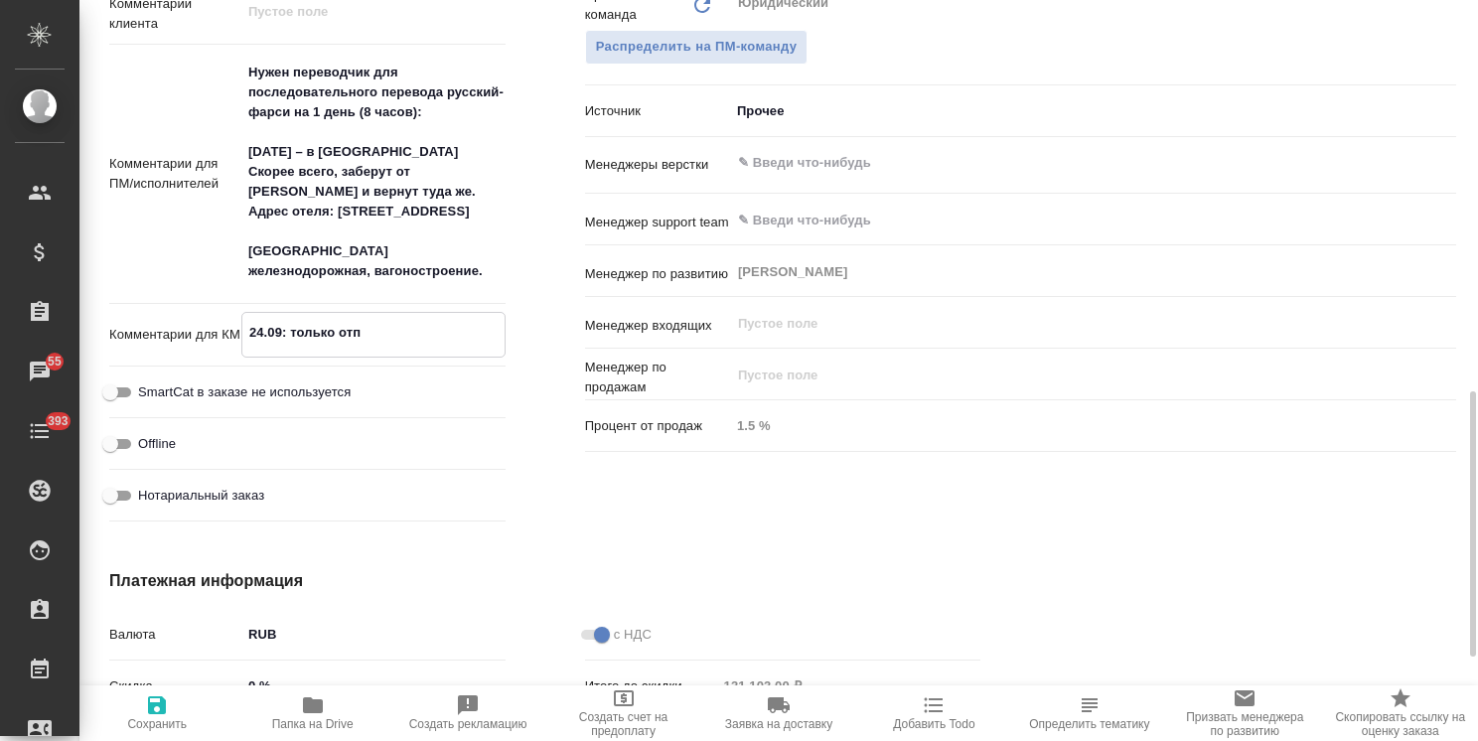
type textarea "x"
type textarea "24.09: только отпр"
type textarea "x"
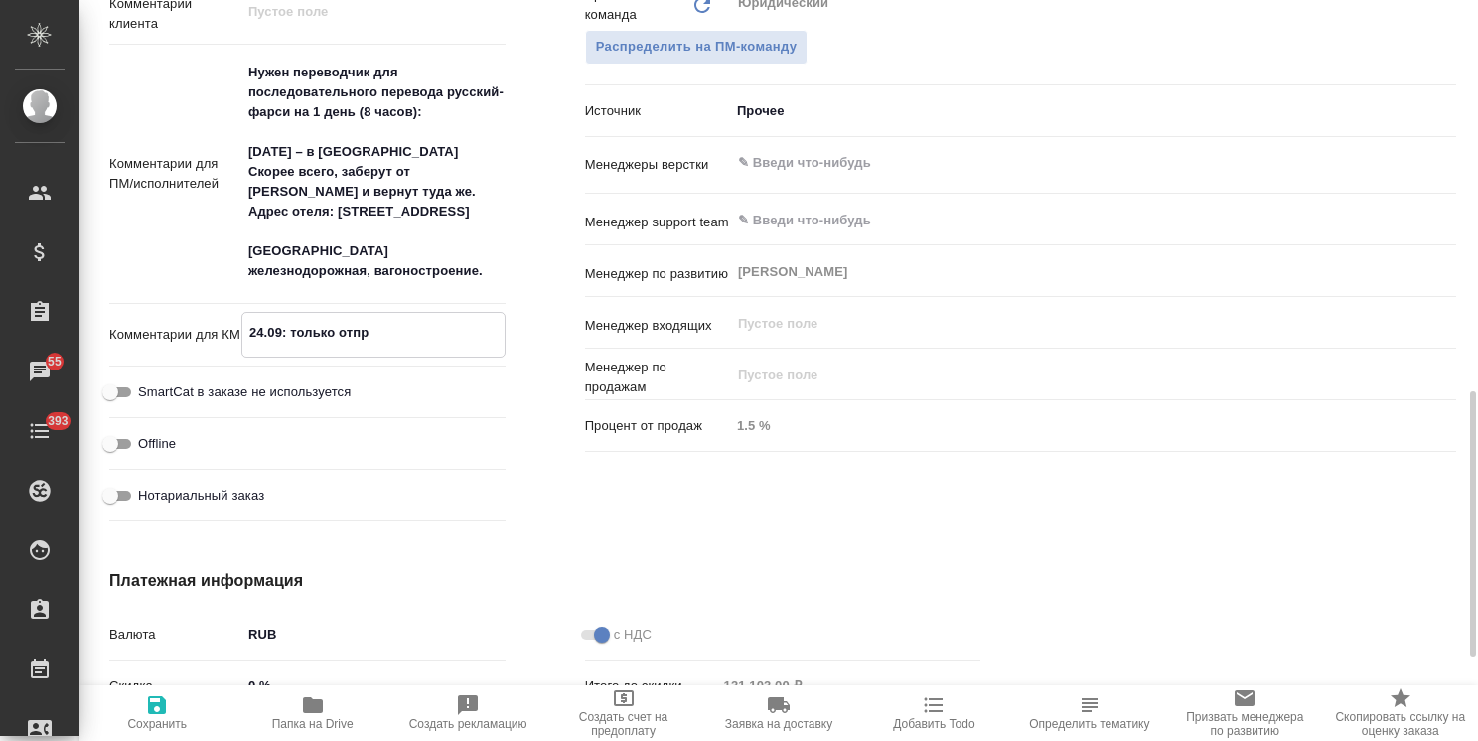
type textarea "x"
type textarea "24.09: только отпра"
type textarea "x"
type textarea "24.09: только отправи"
type textarea "x"
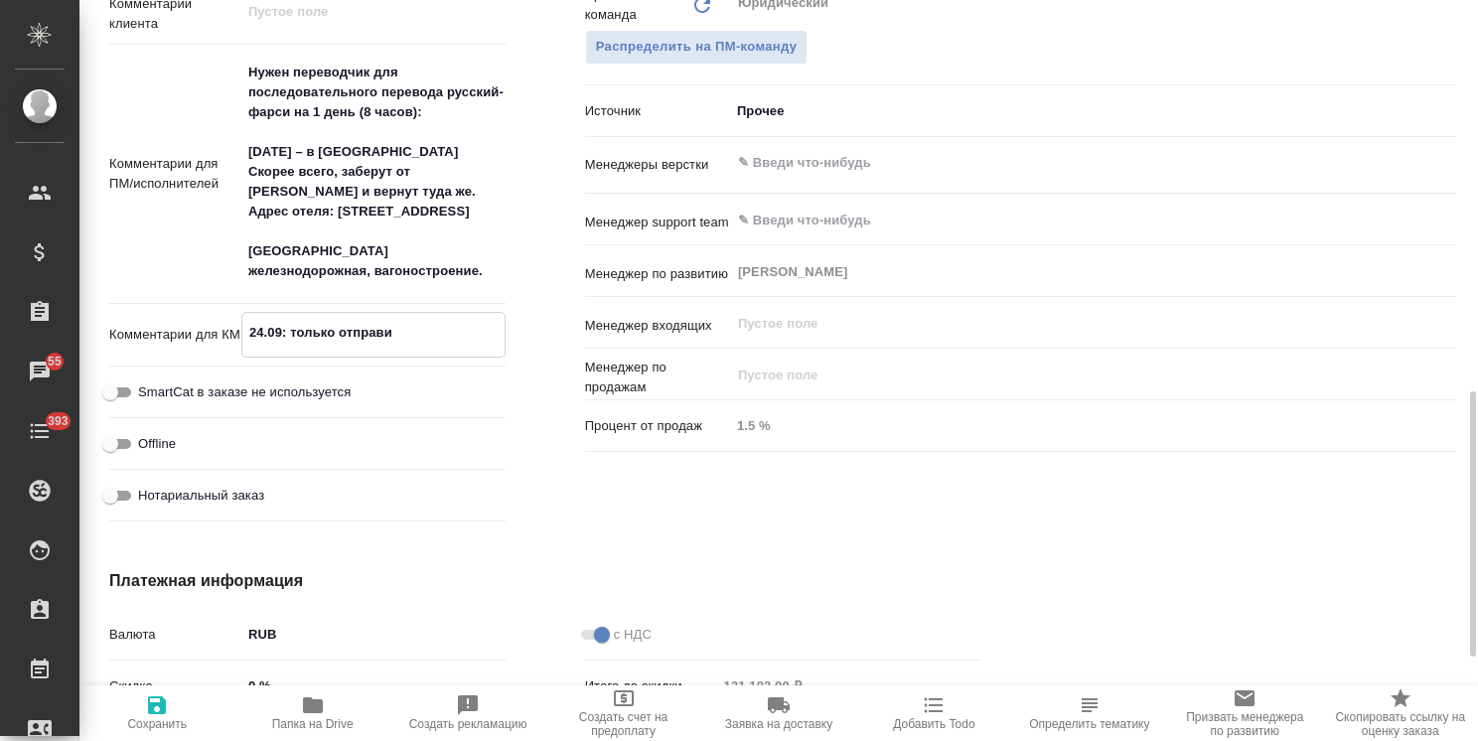
type textarea "x"
type textarea "24.09: только отправил"
type textarea "x"
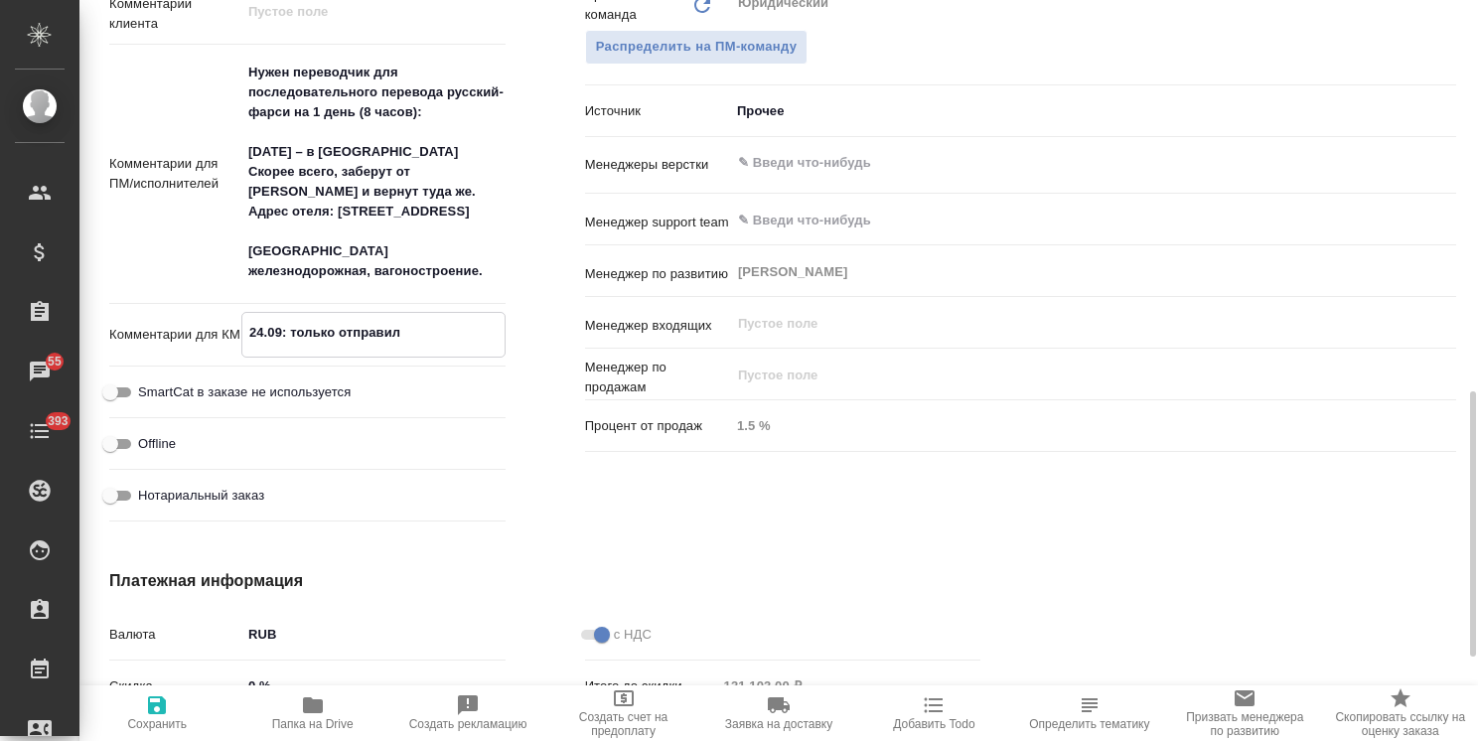
type textarea "x"
type textarea "24.09: только отправили"
type textarea "x"
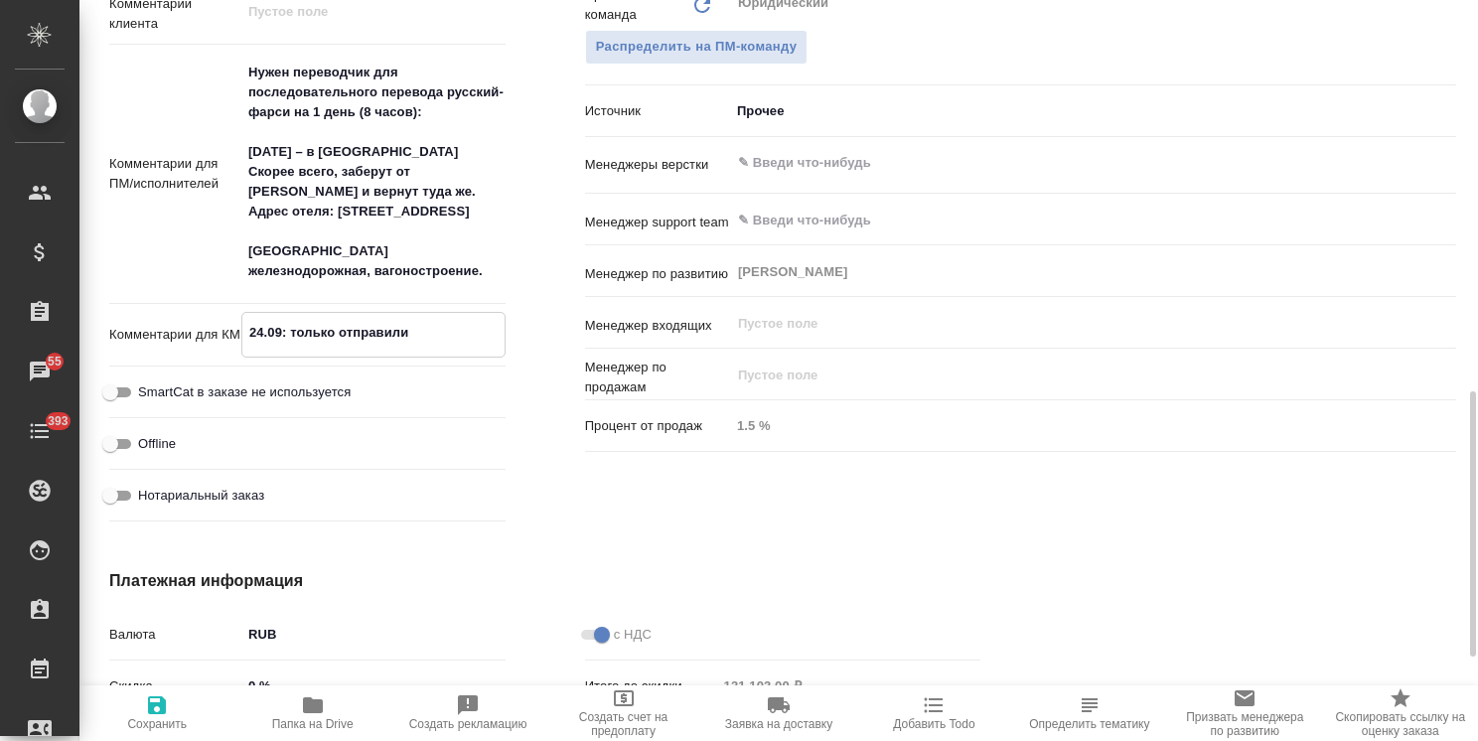
type textarea "24.09: только отправили"
type textarea "x"
type textarea "24.09: только отправили с"
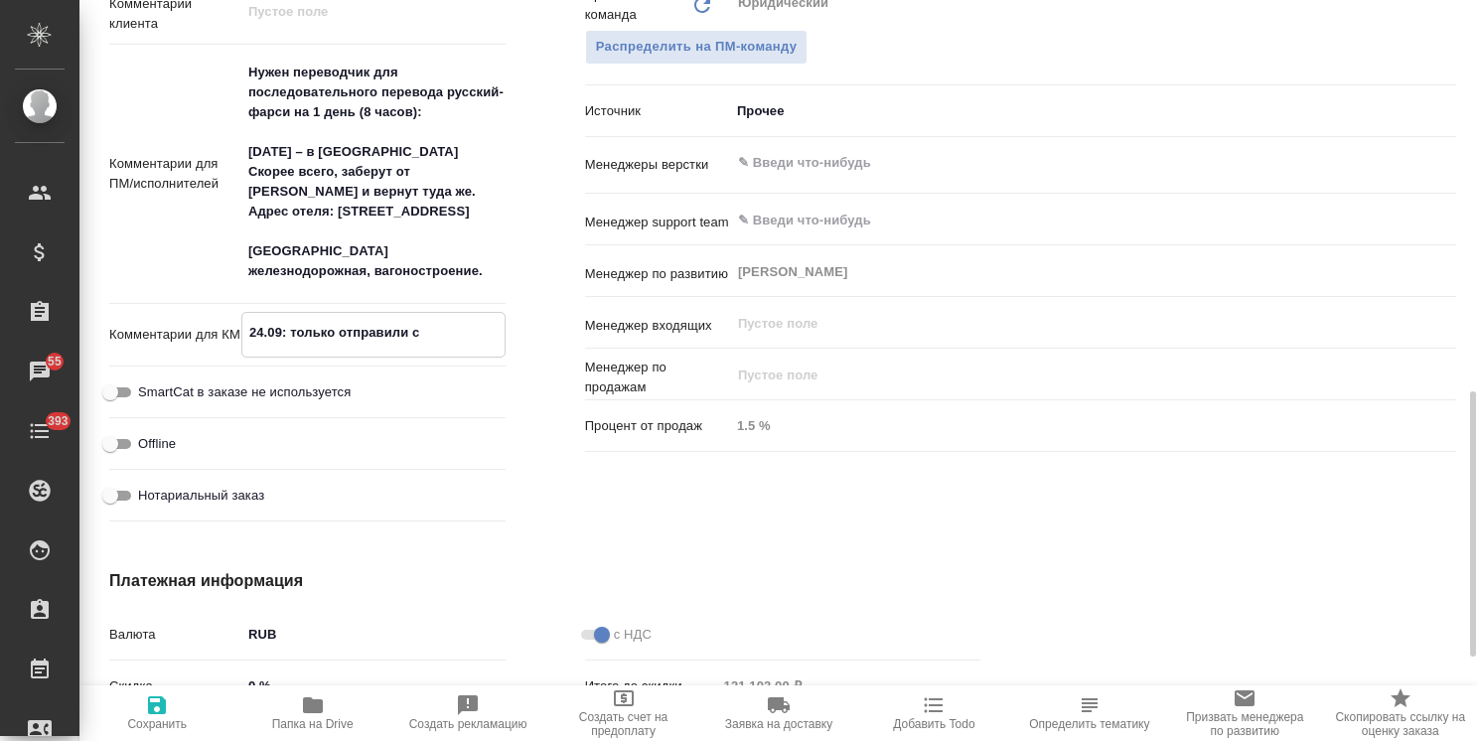
type textarea "x"
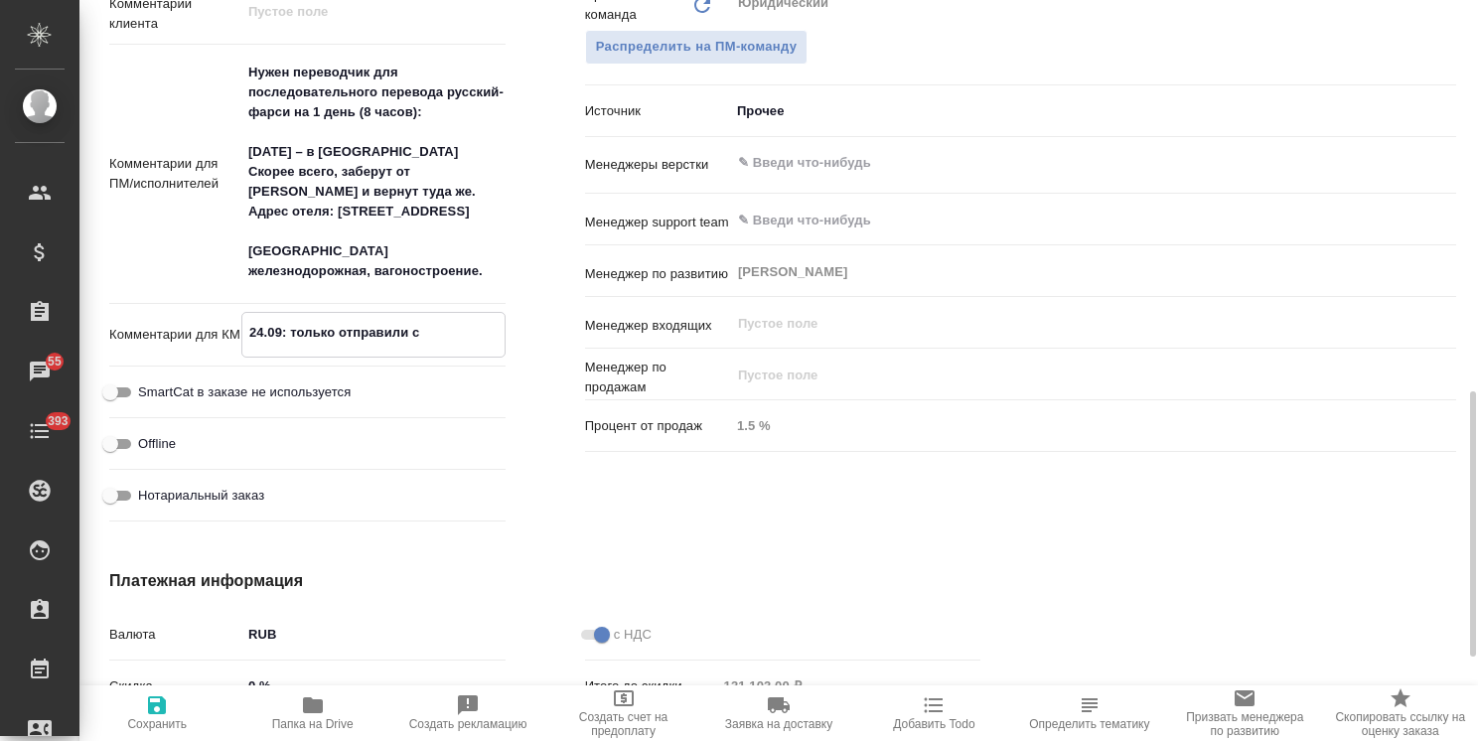
type textarea "24.09: только отправили см"
type textarea "x"
type textarea "24.09: только отправили сме"
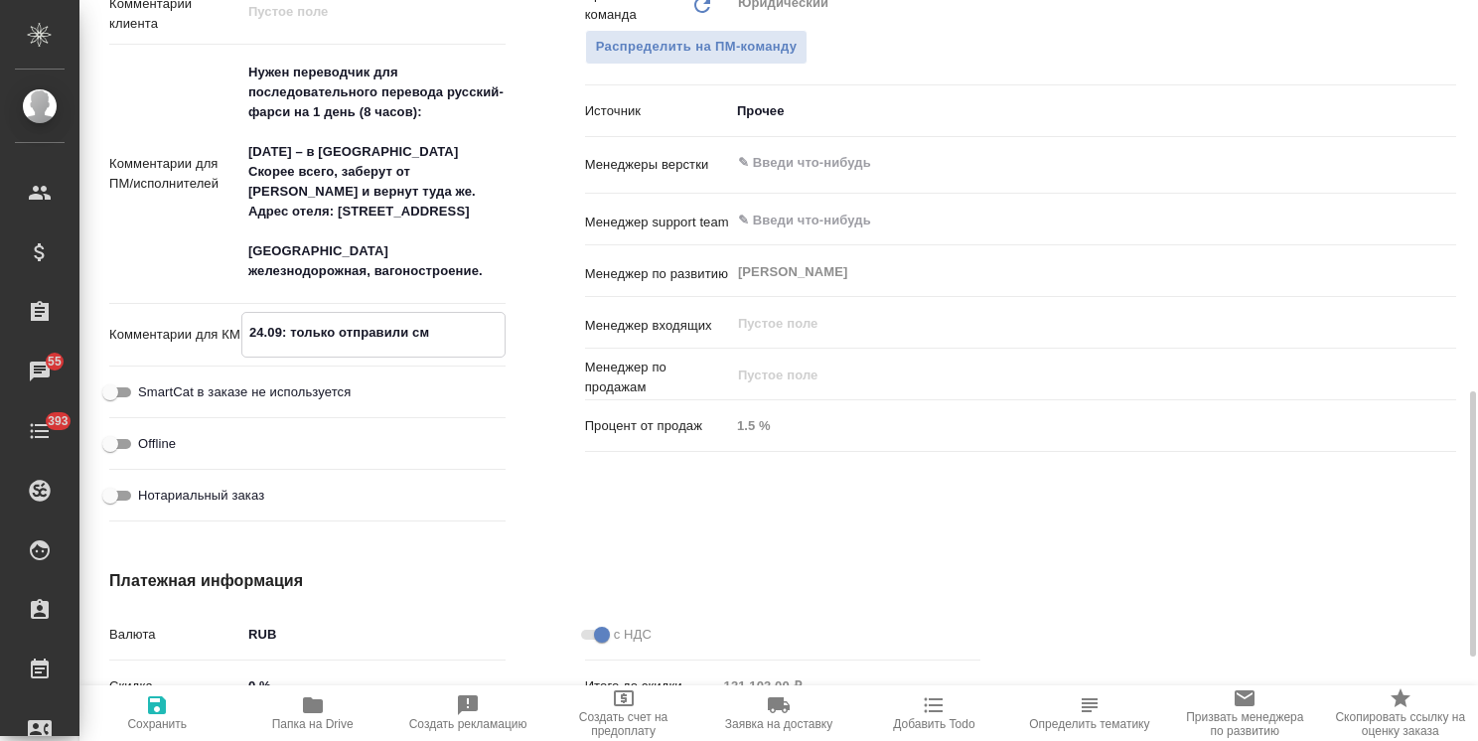
type textarea "x"
type textarea "24.09: только отправили смет"
type textarea "x"
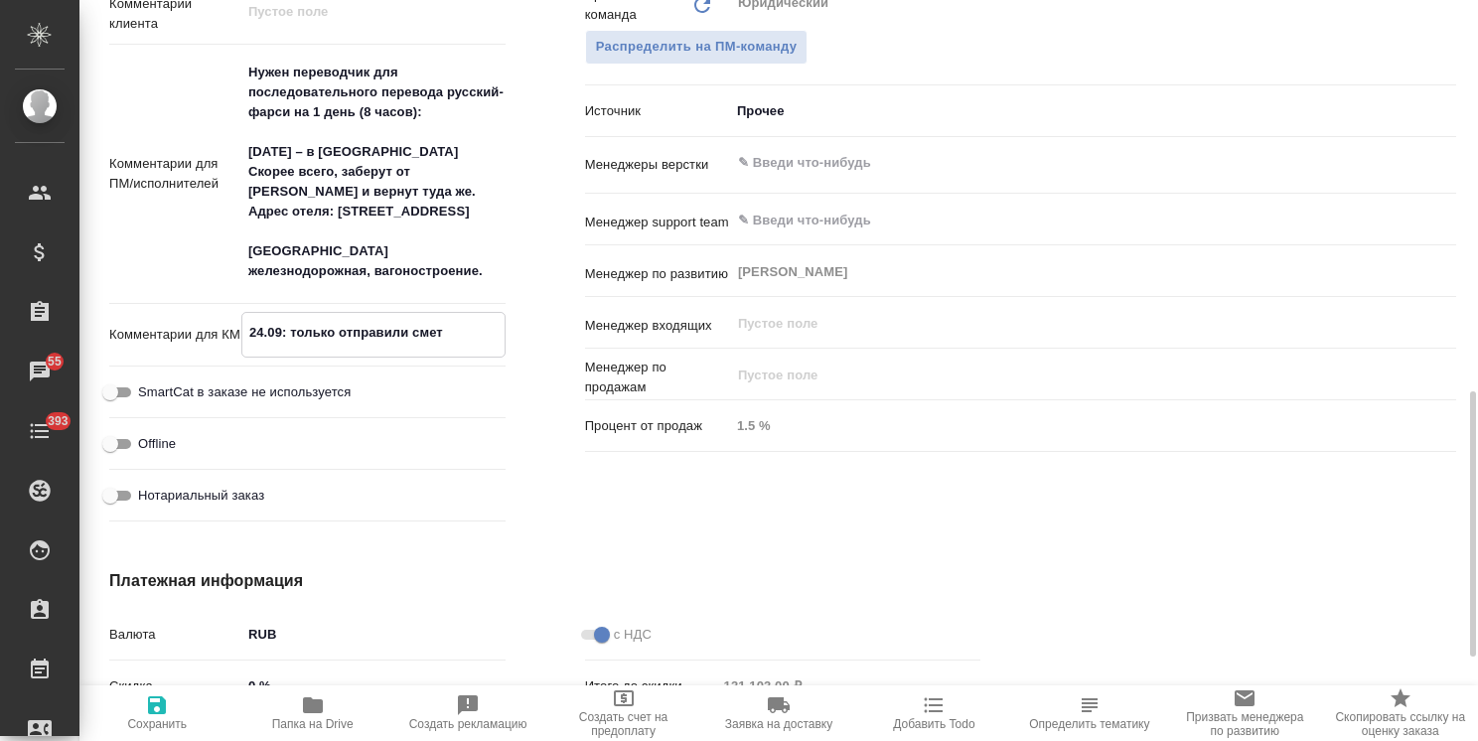
type textarea "x"
type textarea "24.09: только отправили смету"
type textarea "x"
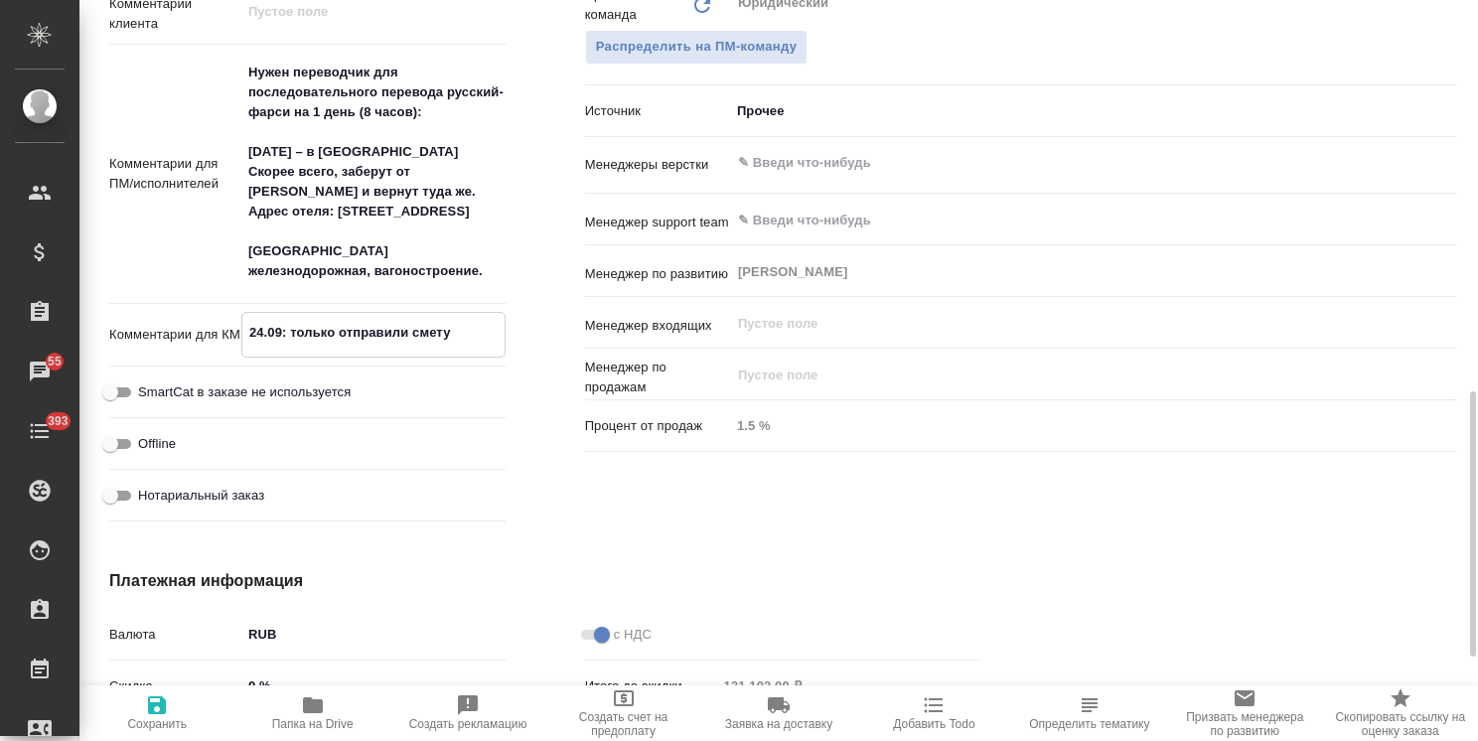
type textarea "x"
type textarea "24.09: только отправили смету,"
type textarea "x"
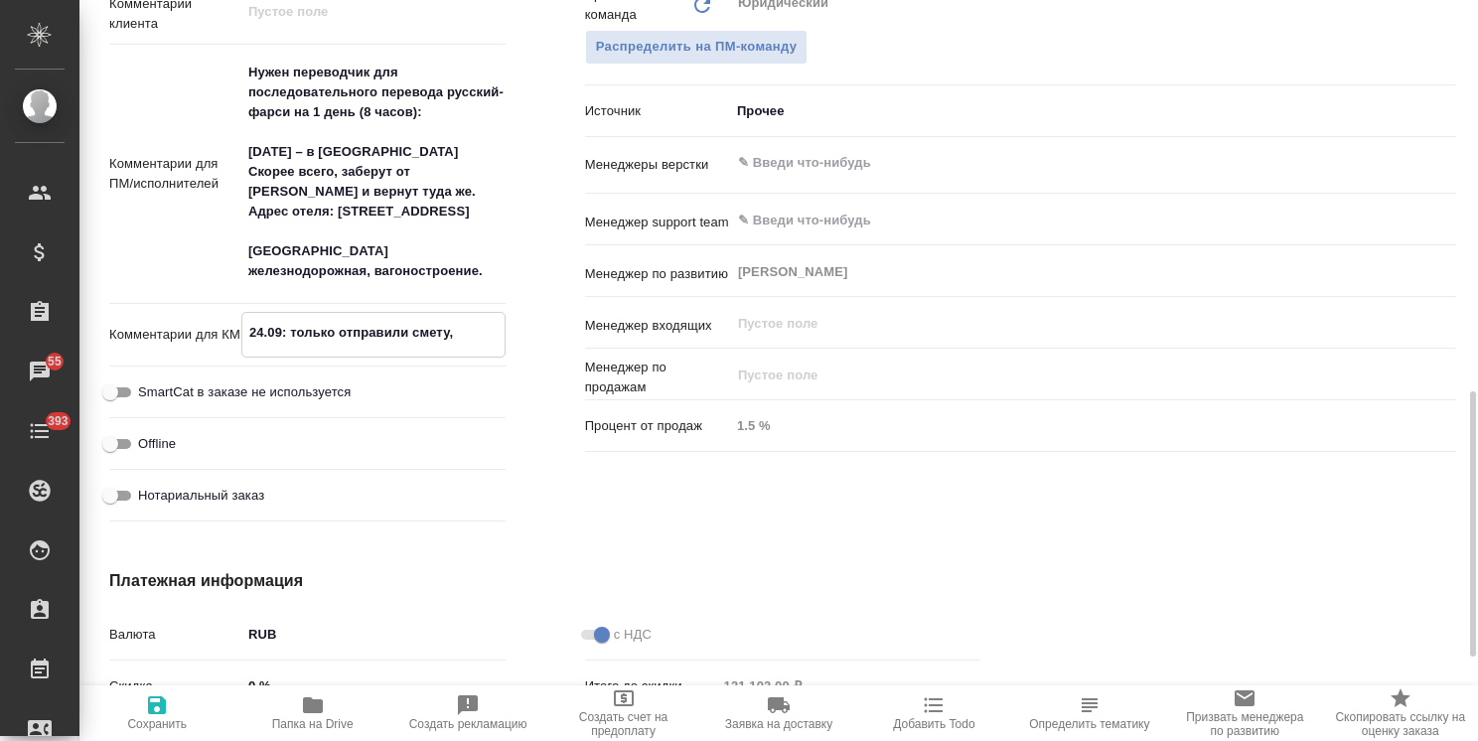
type textarea "24.09: только отправили смету,"
type textarea "x"
type textarea "24.09: только отправили смету, б"
type textarea "x"
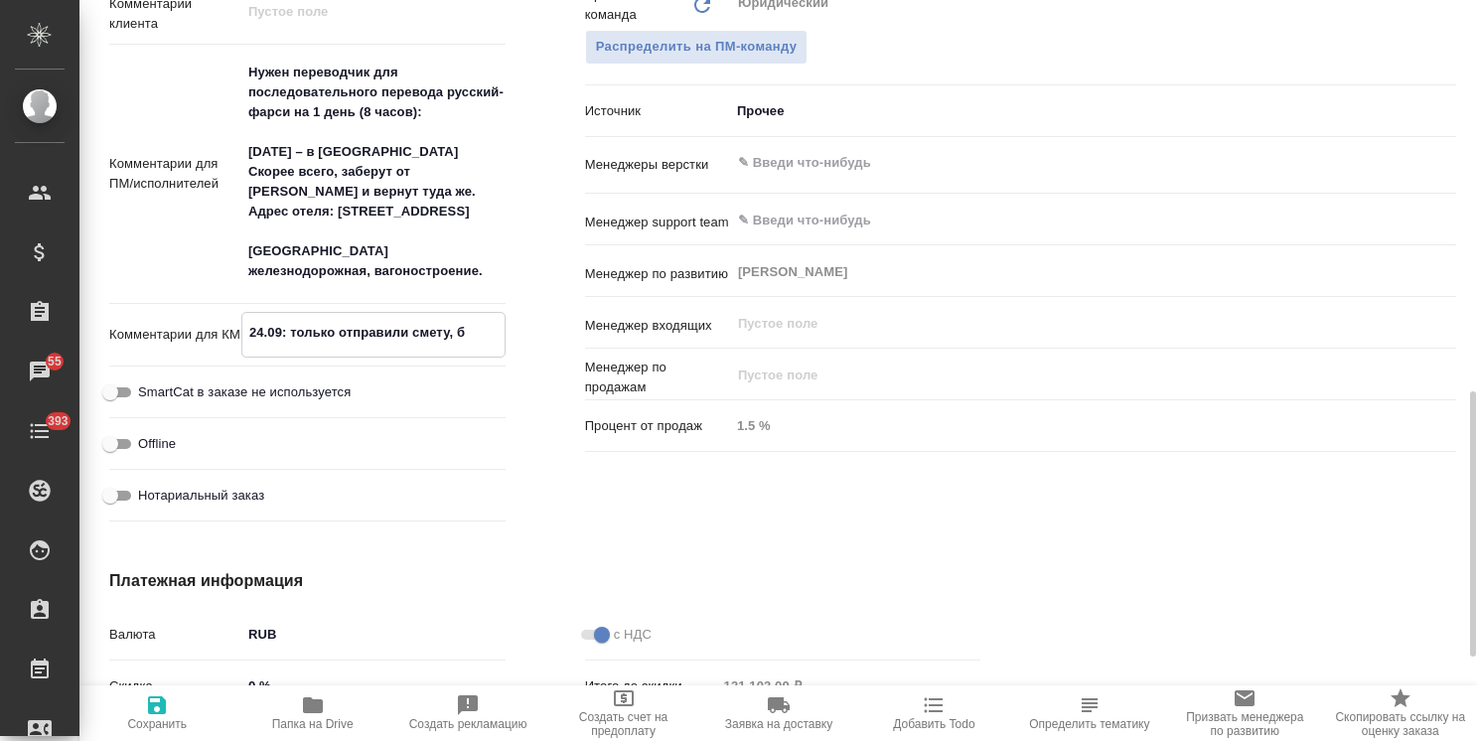
type textarea "x"
type textarea "24.09: только отправили смету, бу"
type textarea "x"
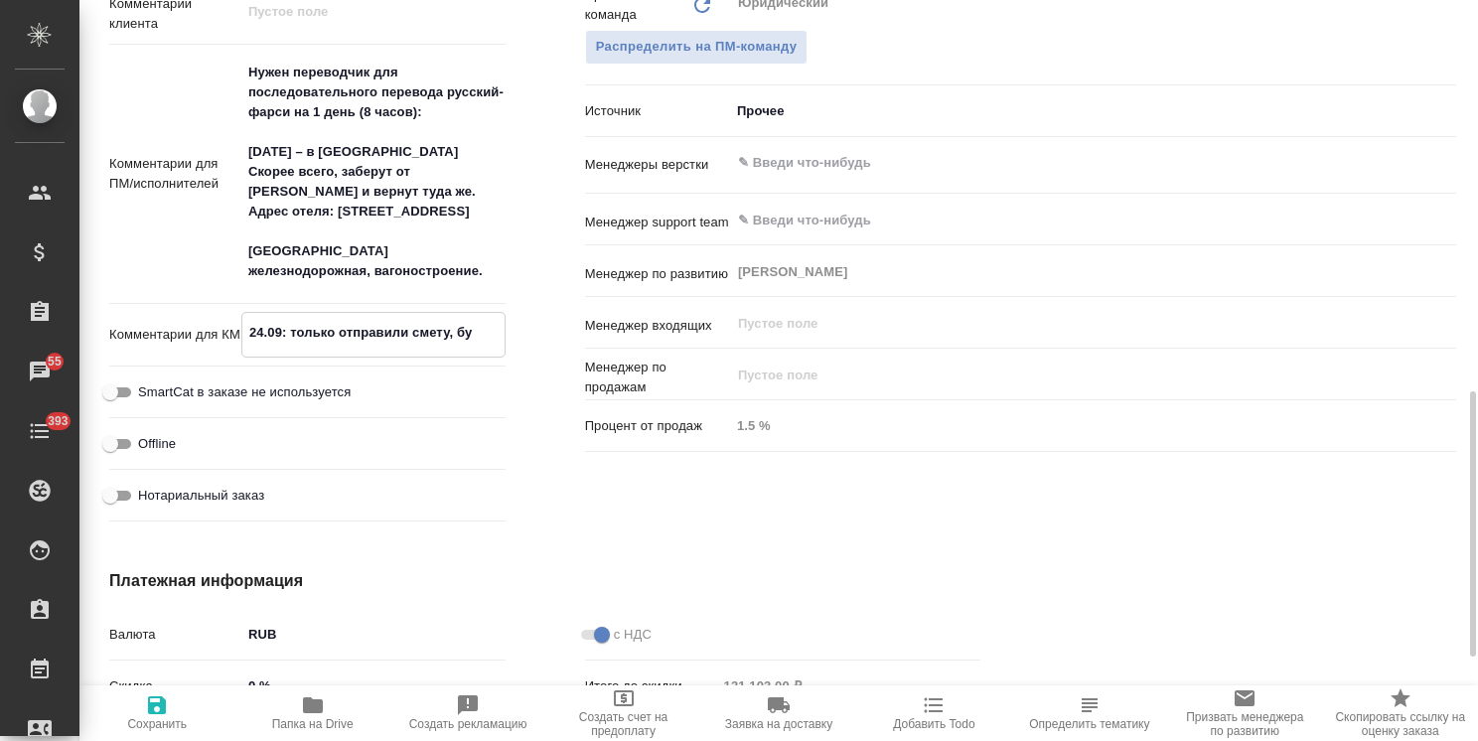
type textarea "x"
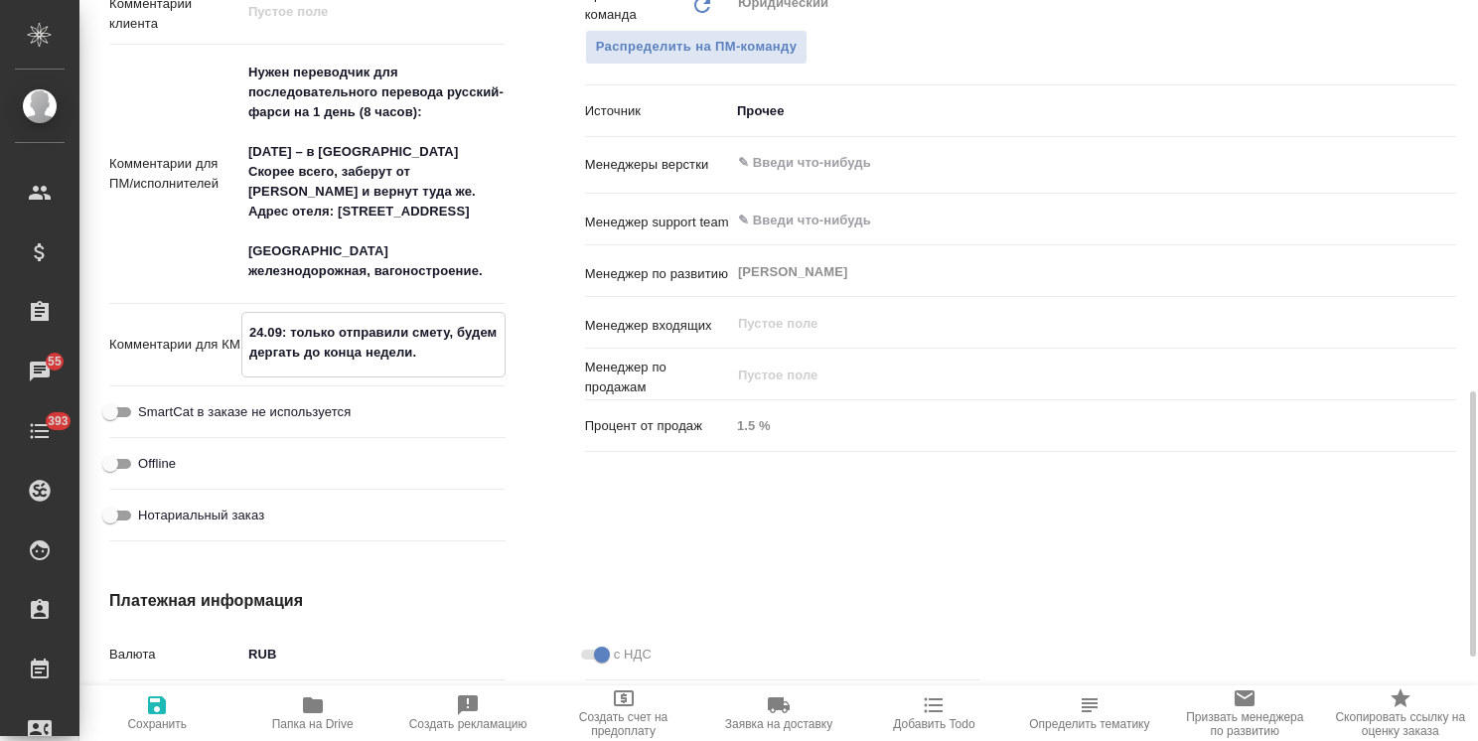
click at [190, 711] on span "Сохранить" at bounding box center [156, 712] width 131 height 38
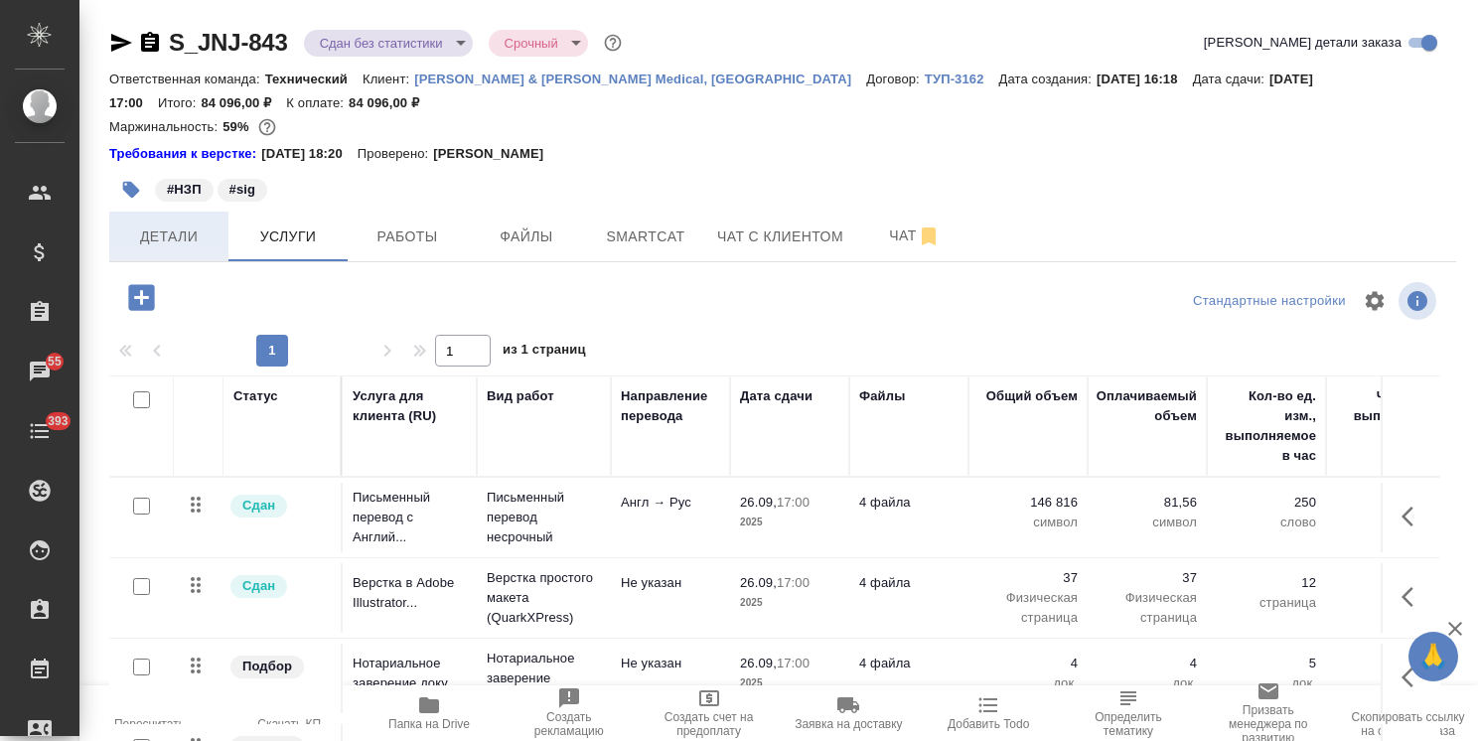
click at [184, 224] on span "Детали" at bounding box center [168, 236] width 95 height 25
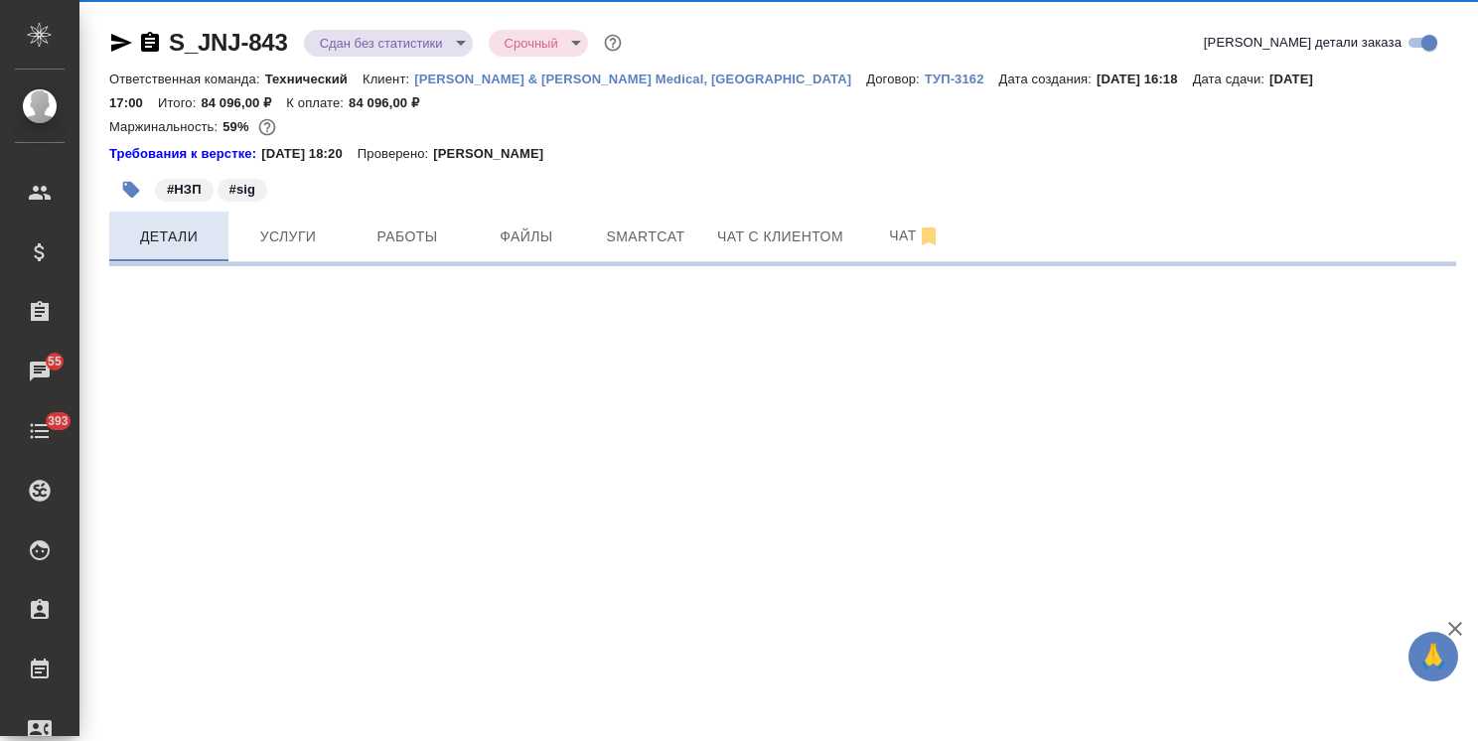
select select "RU"
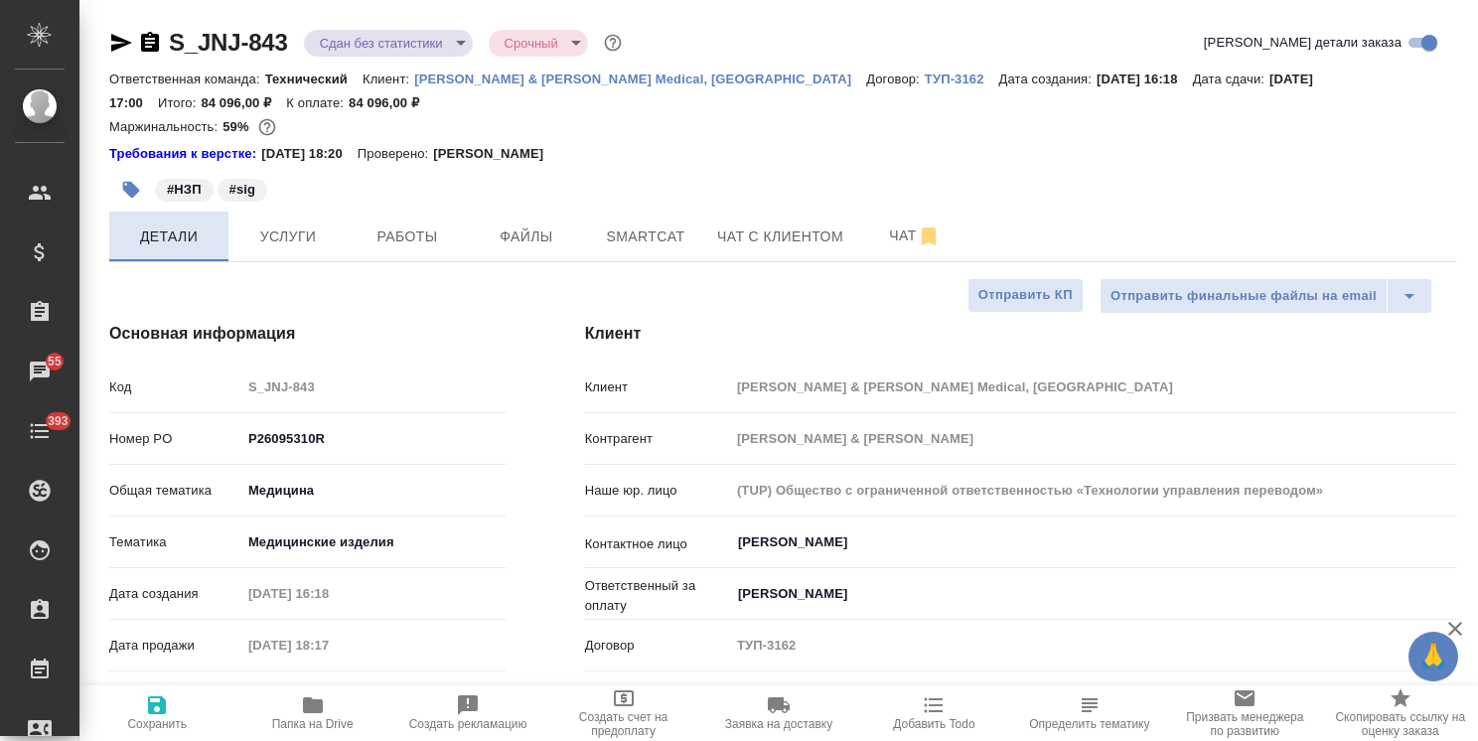
type textarea "x"
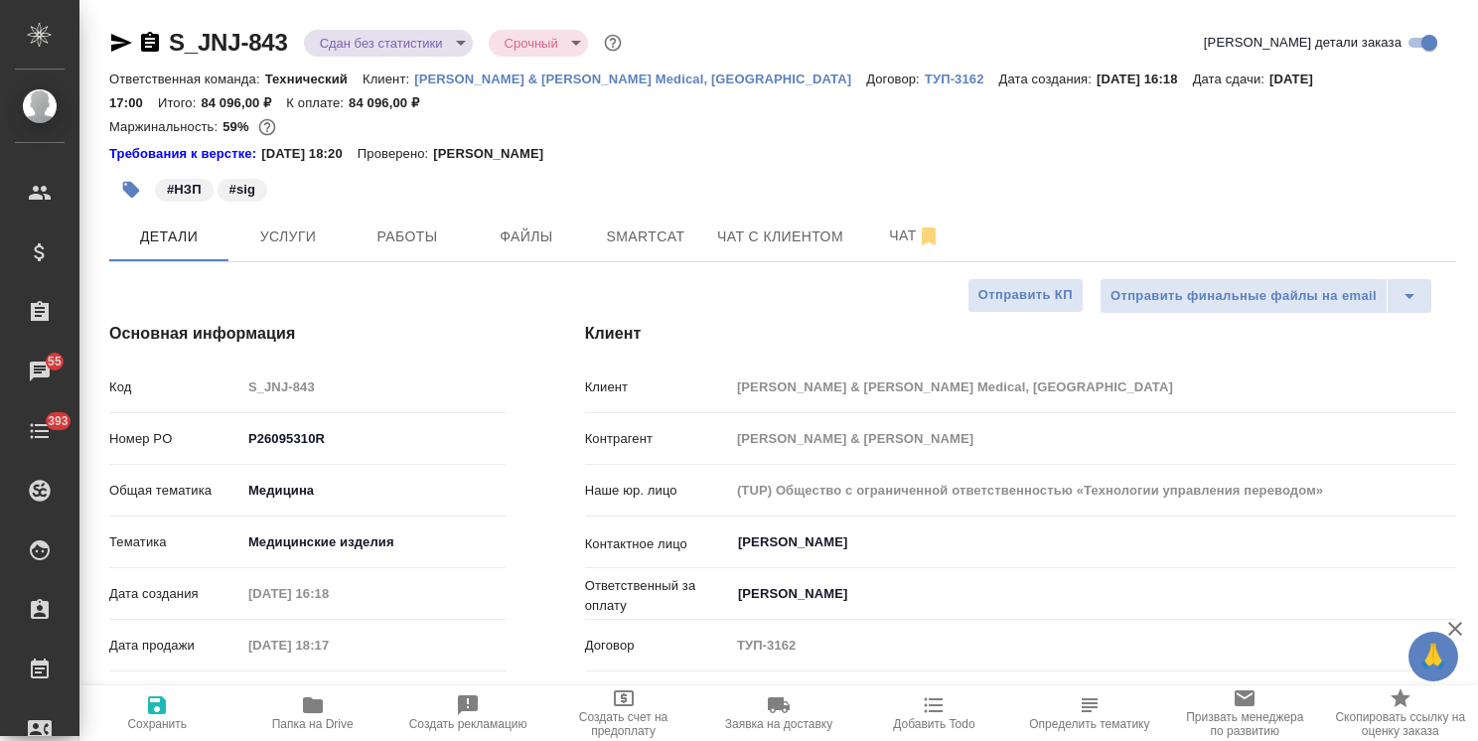
type textarea "x"
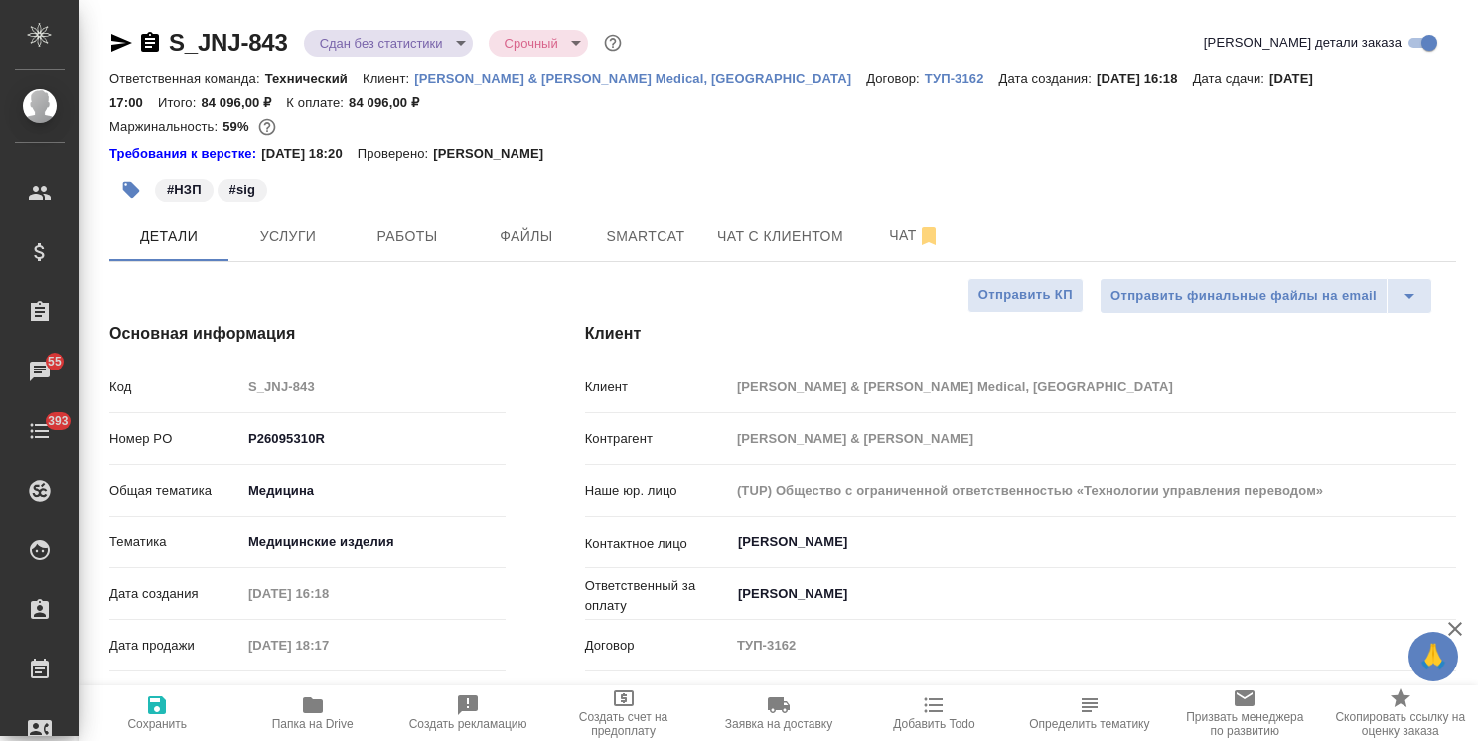
type textarea "x"
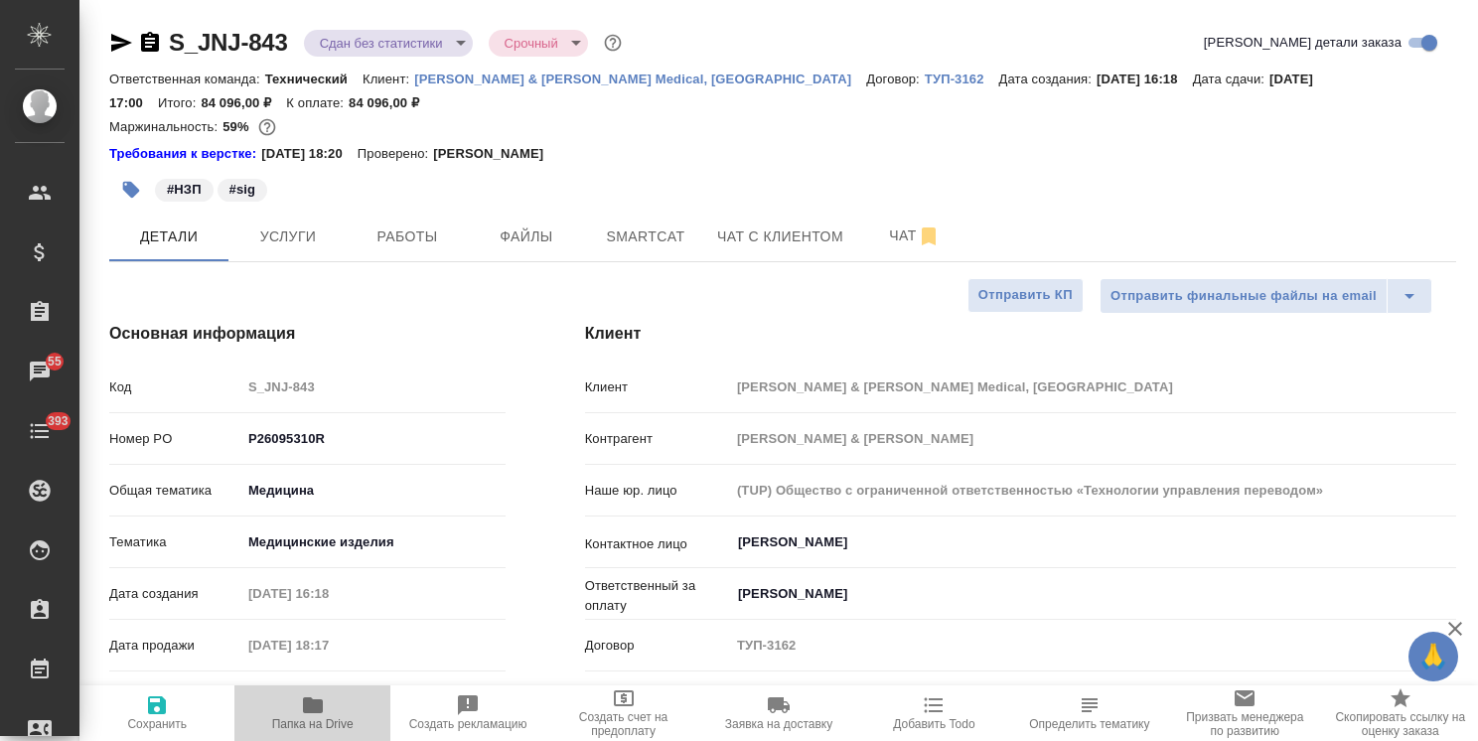
click at [320, 710] on span "Папка на Drive" at bounding box center [312, 724] width 81 height 14
type textarea "x"
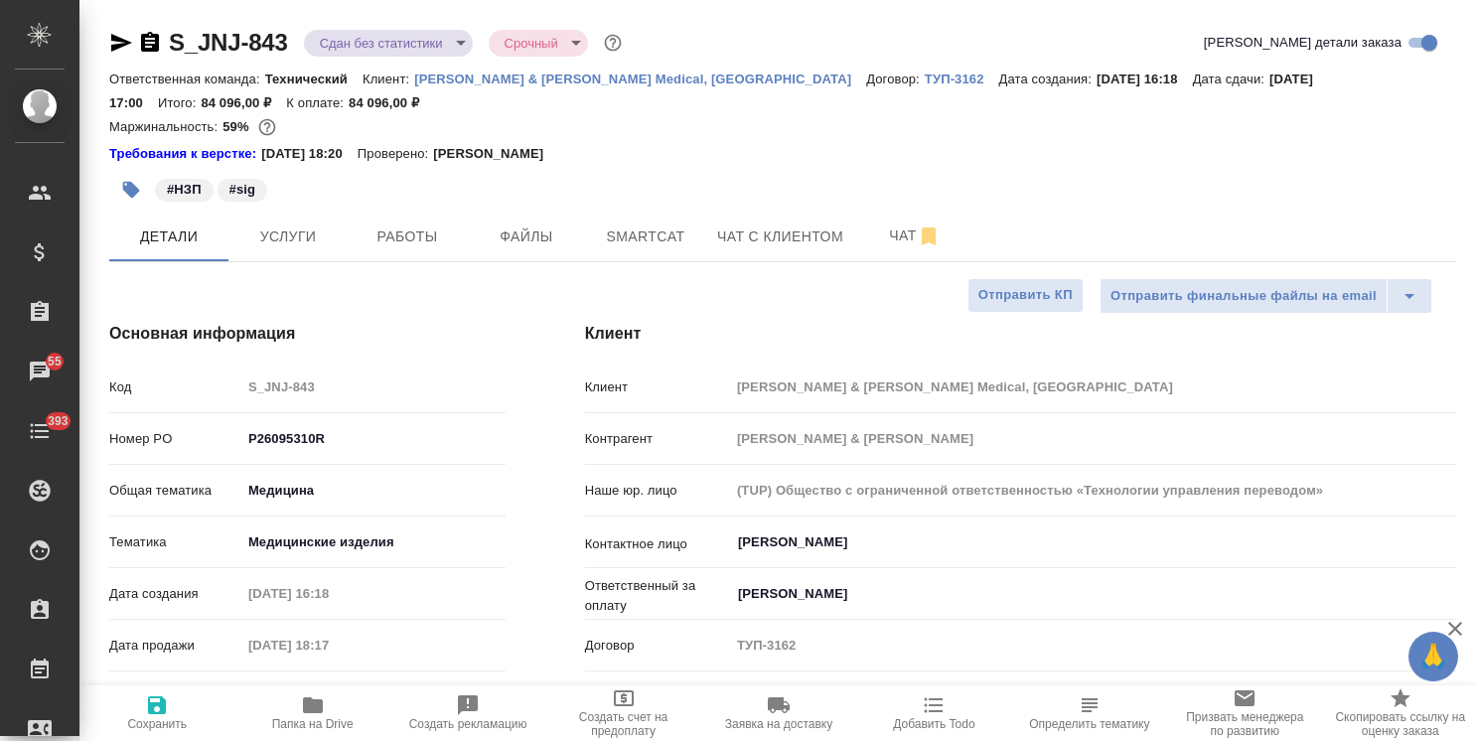
type textarea "x"
drag, startPoint x: 296, startPoint y: 18, endPoint x: 111, endPoint y: 6, distance: 185.1
type textarea "x"
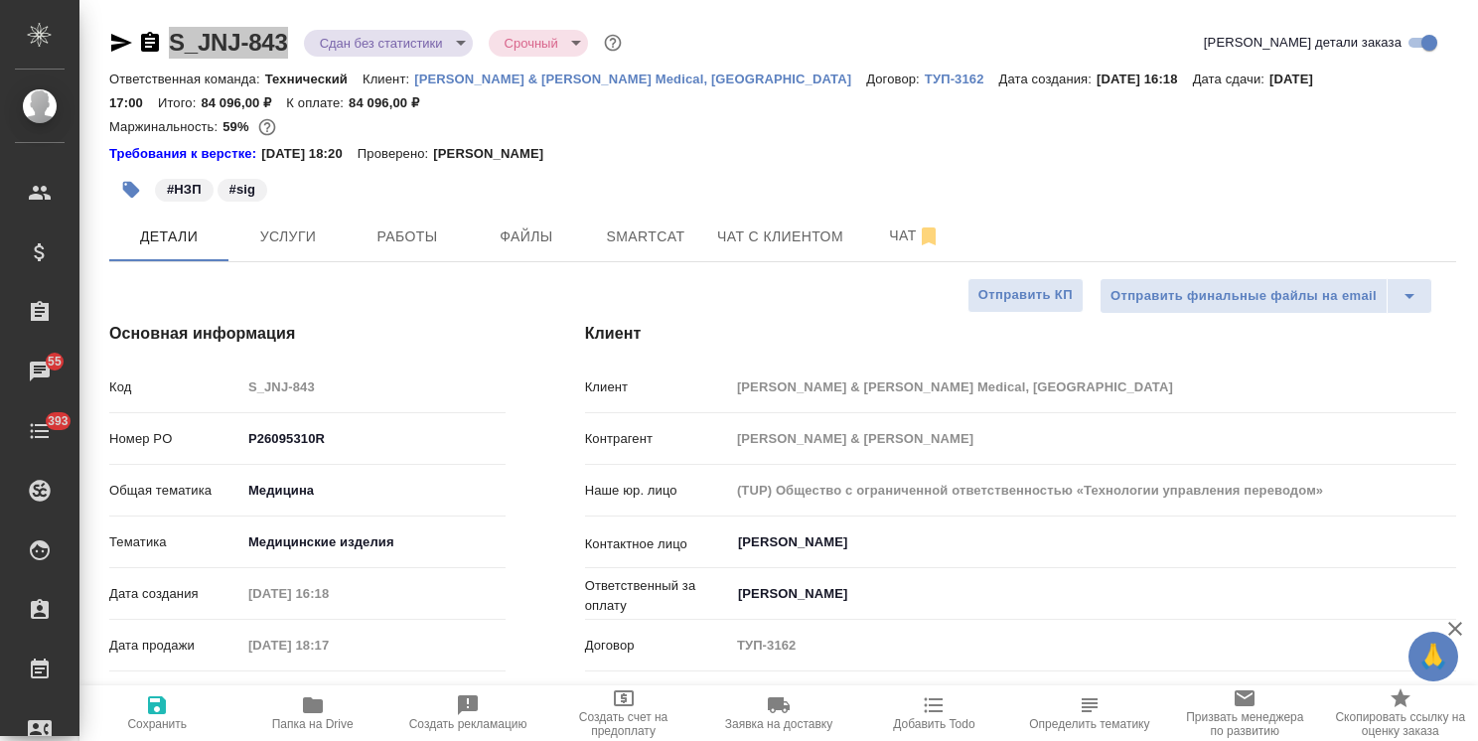
type textarea "x"
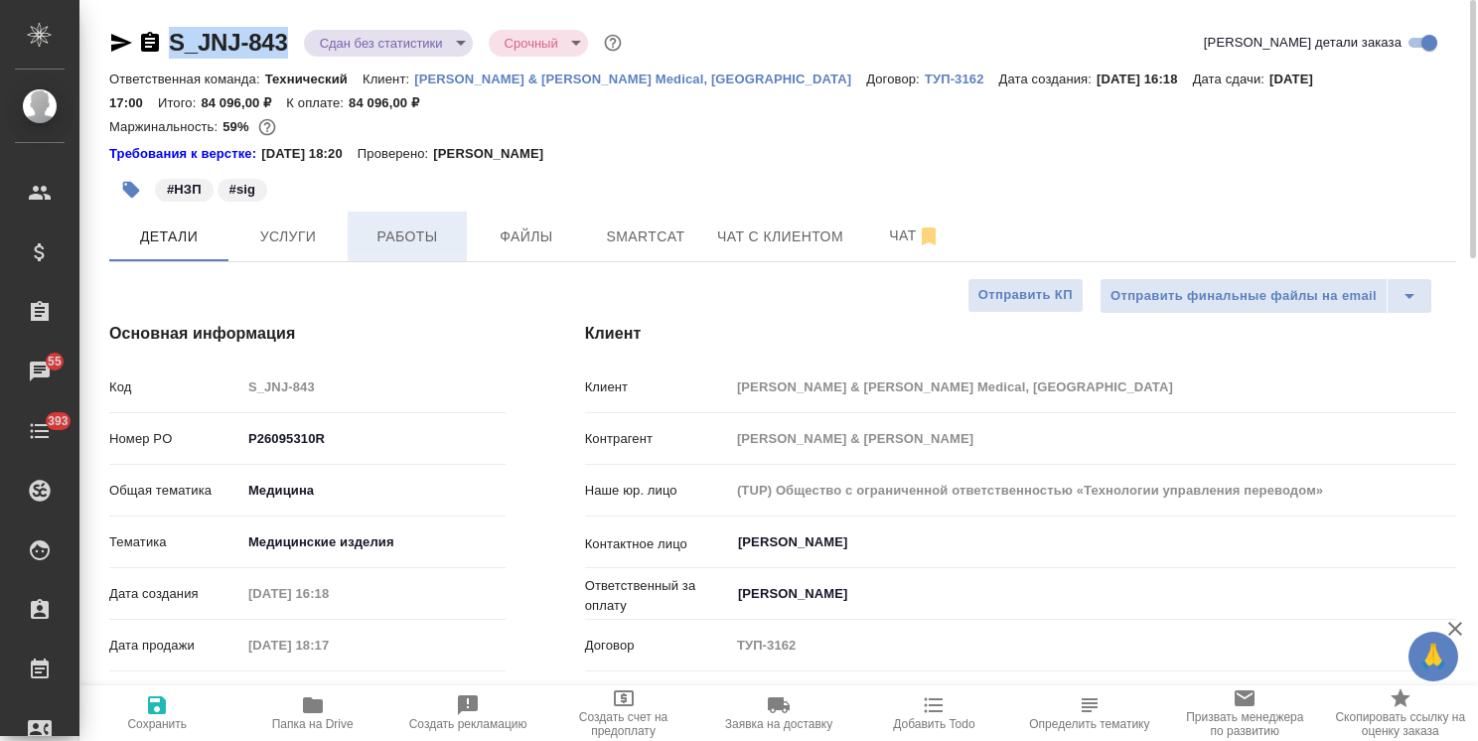
click at [411, 241] on span "Работы" at bounding box center [407, 236] width 95 height 25
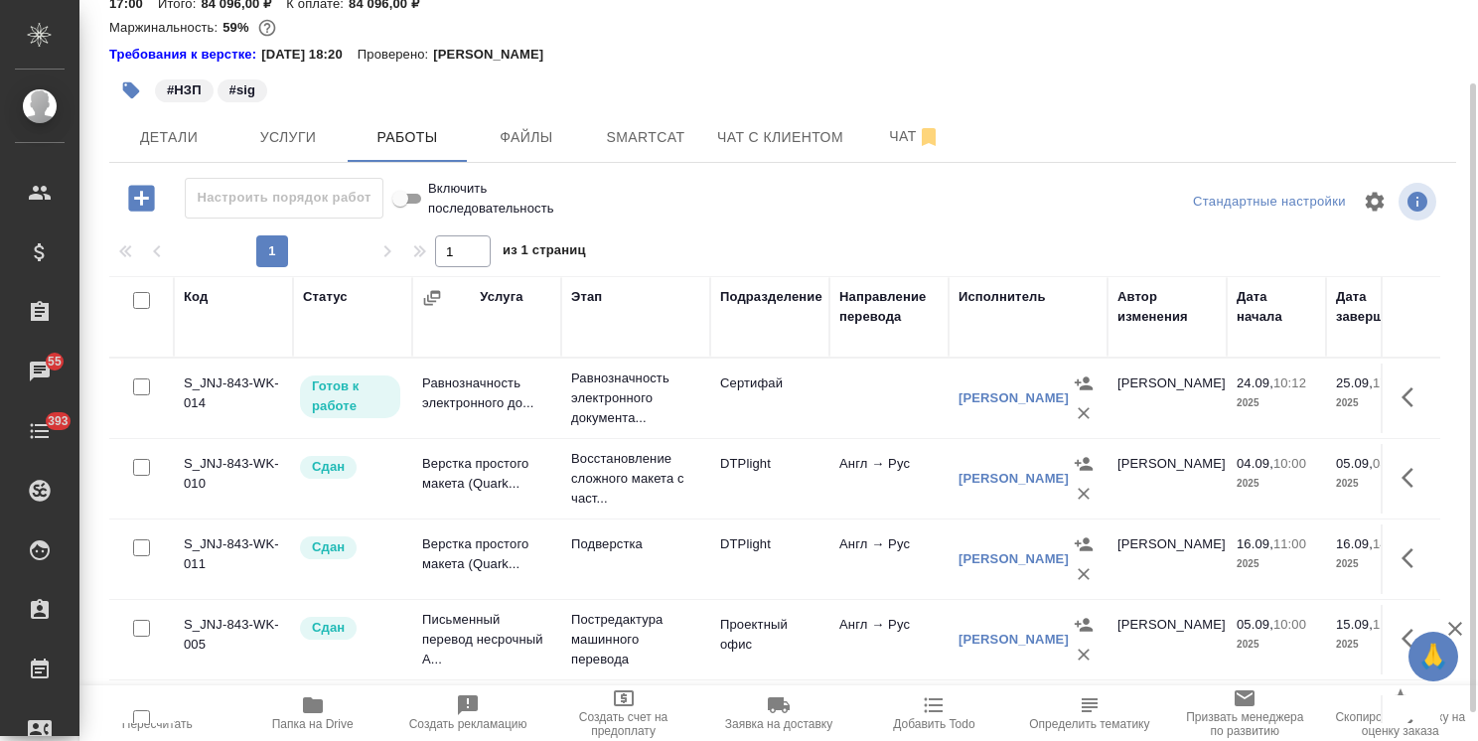
scroll to position [131, 0]
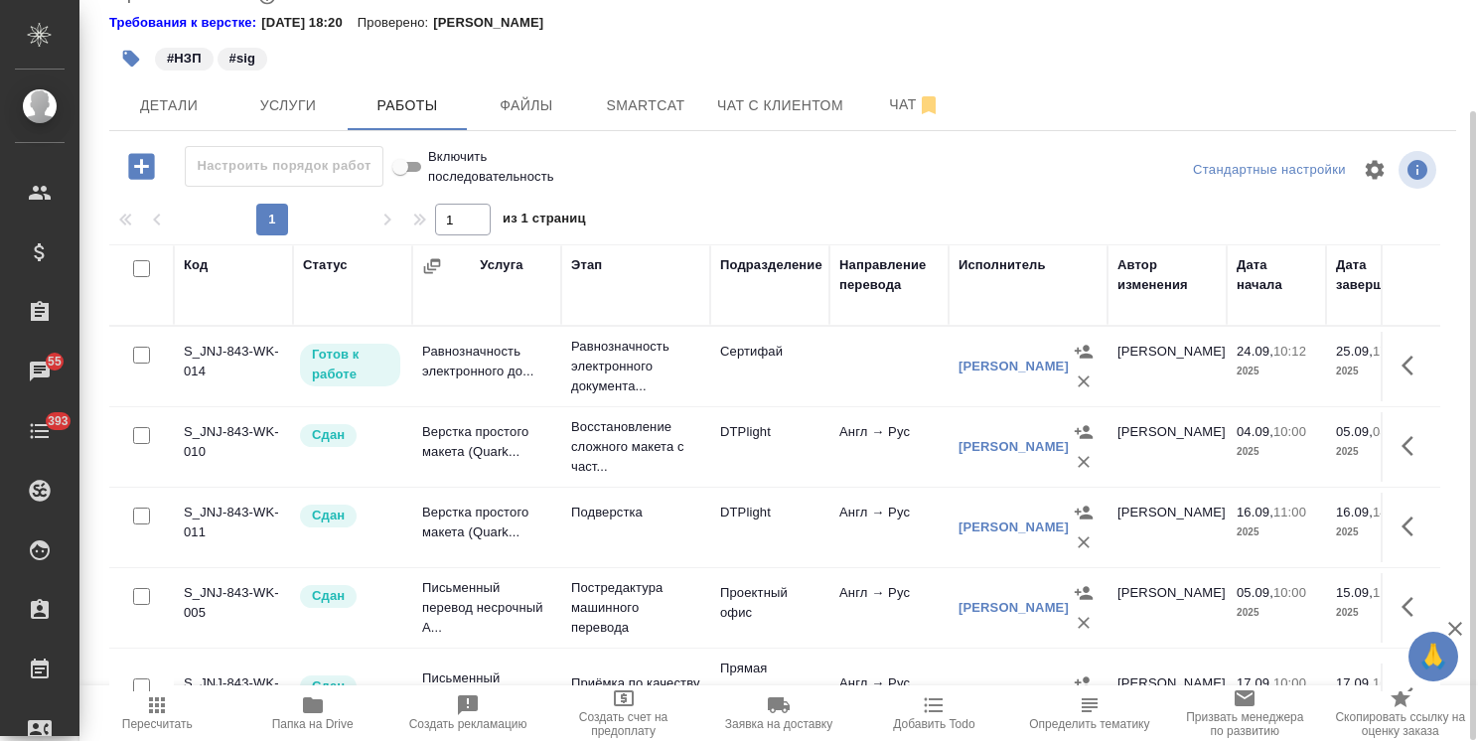
click at [1402, 370] on icon "button" at bounding box center [1414, 366] width 24 height 24
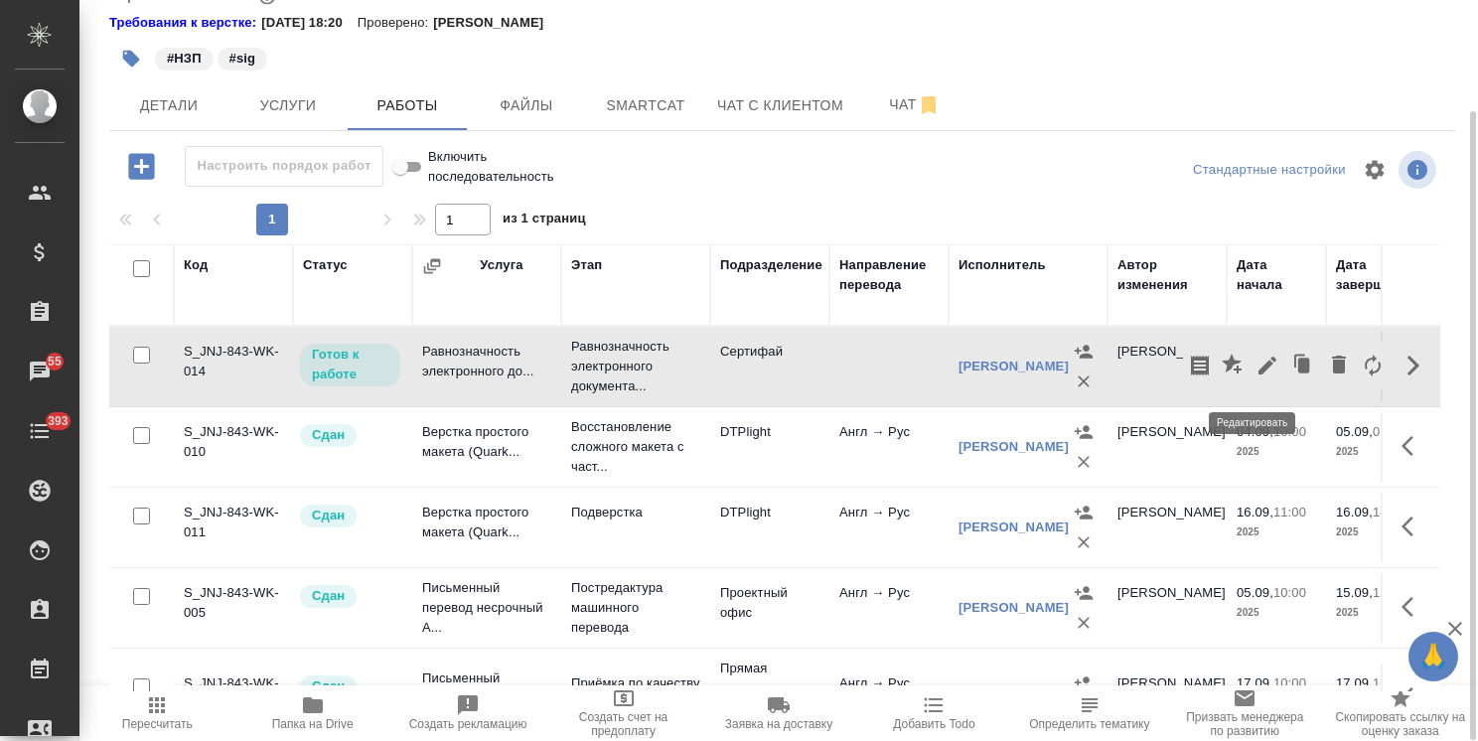
click at [1259, 374] on icon "button" at bounding box center [1268, 366] width 18 height 18
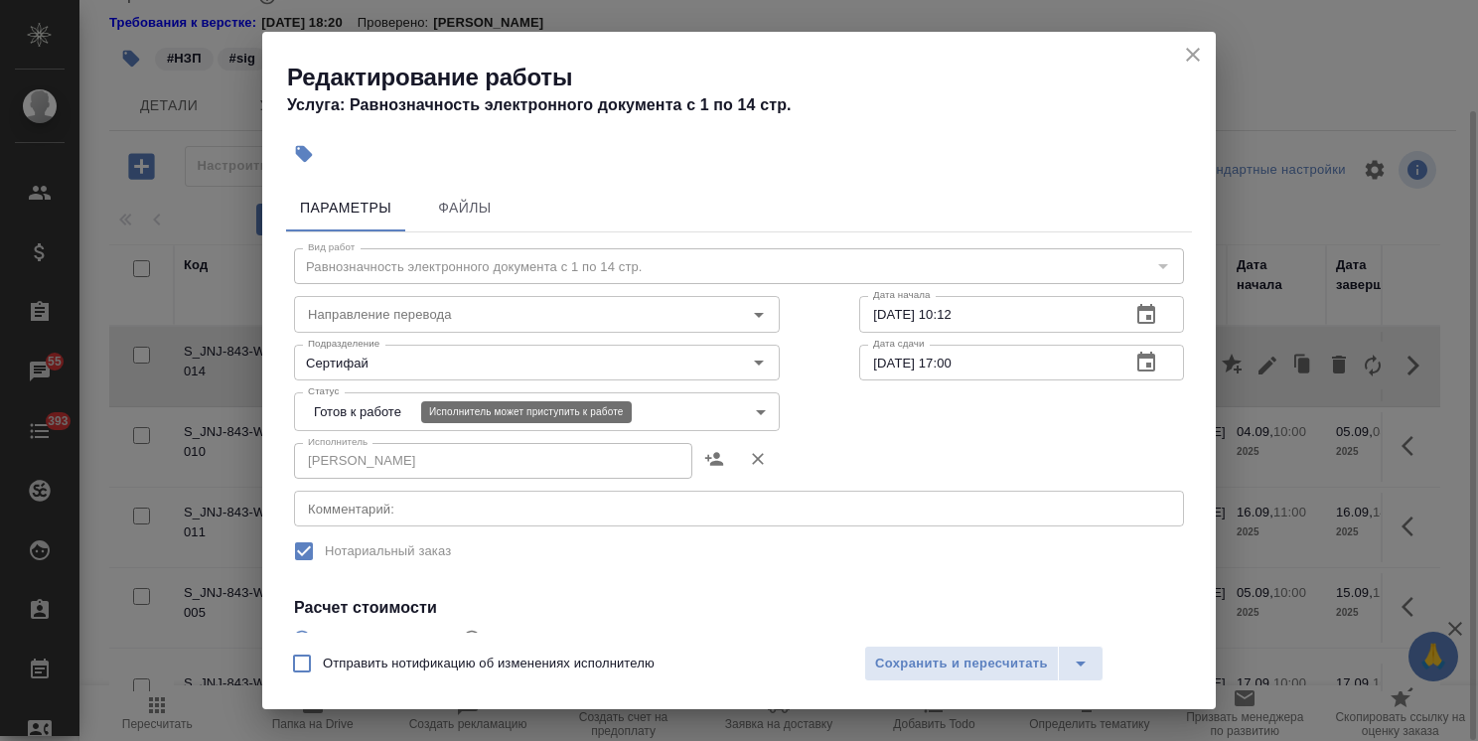
click at [357, 401] on body "🙏 .cls-1 fill:#fff; AWATERA Usmanova Olga Клиенты Спецификации Заказы 55 Чаты 3…" at bounding box center [739, 370] width 1478 height 741
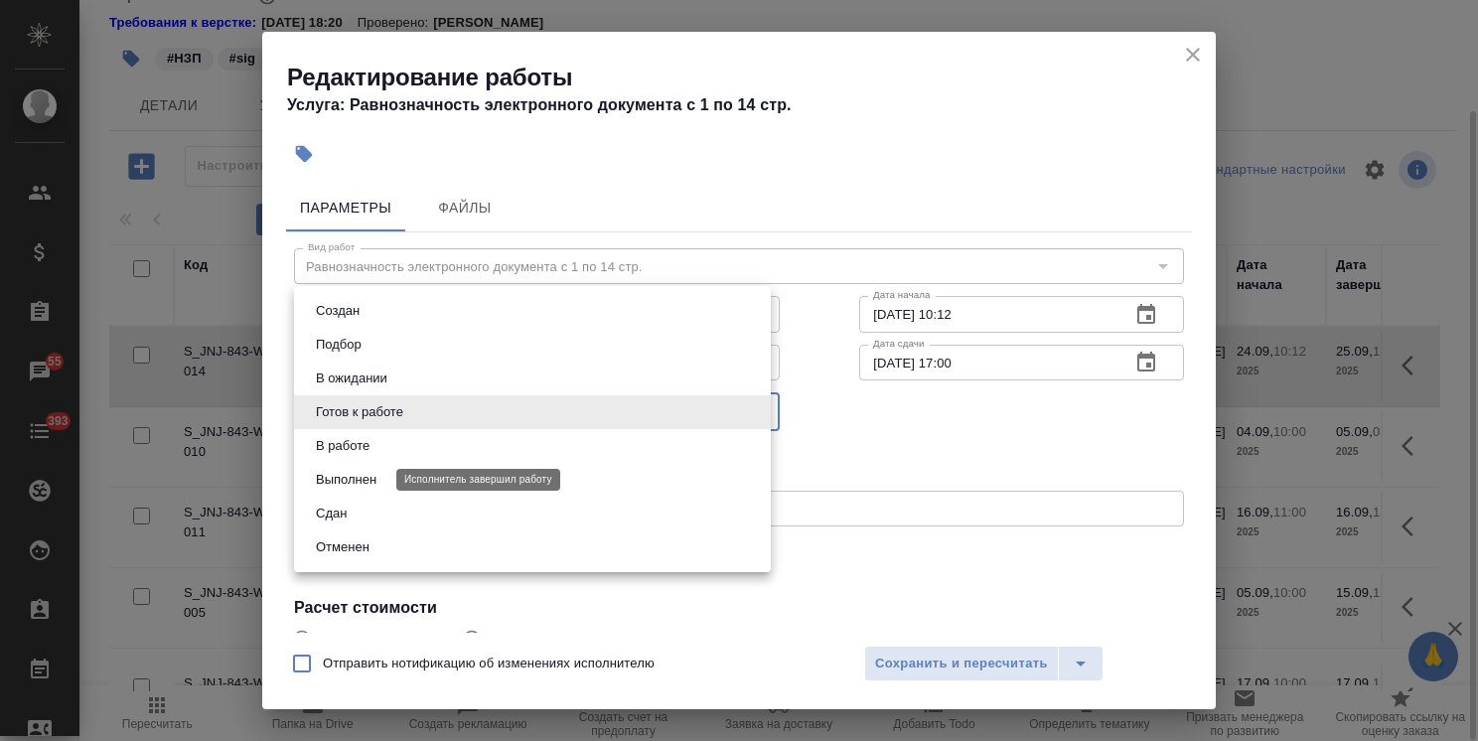
click at [331, 511] on button "Сдан" at bounding box center [331, 514] width 43 height 22
type input "closed"
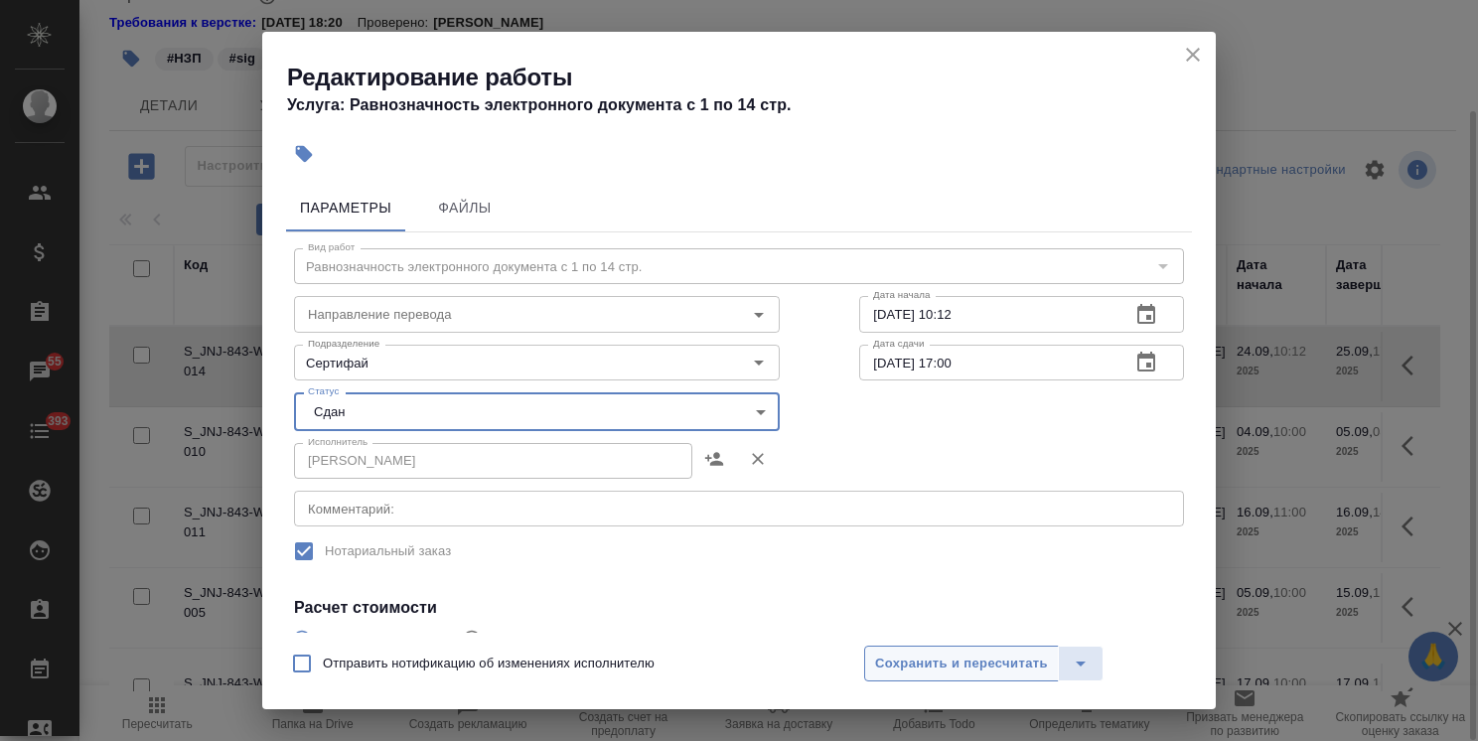
click at [949, 677] on button "Сохранить и пересчитать" at bounding box center [961, 664] width 195 height 36
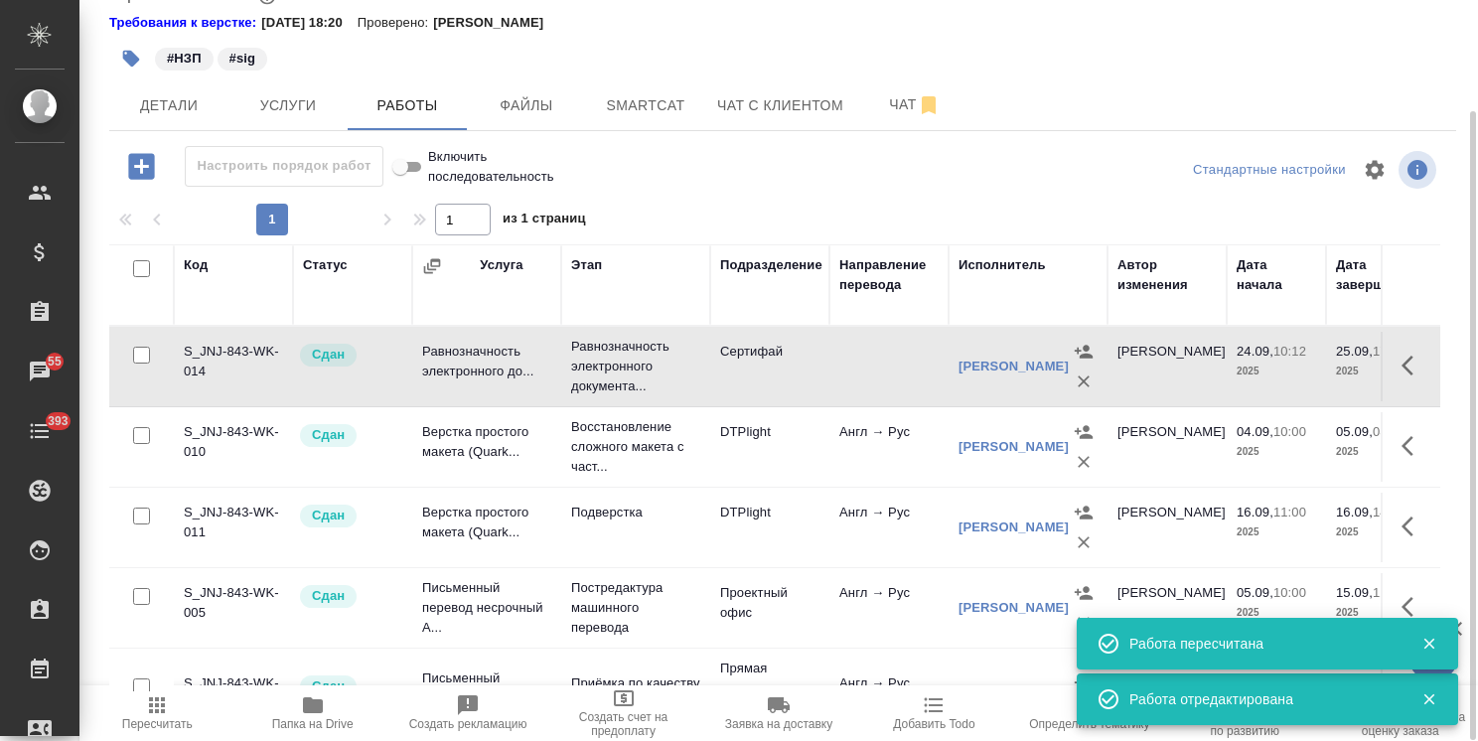
scroll to position [191, 0]
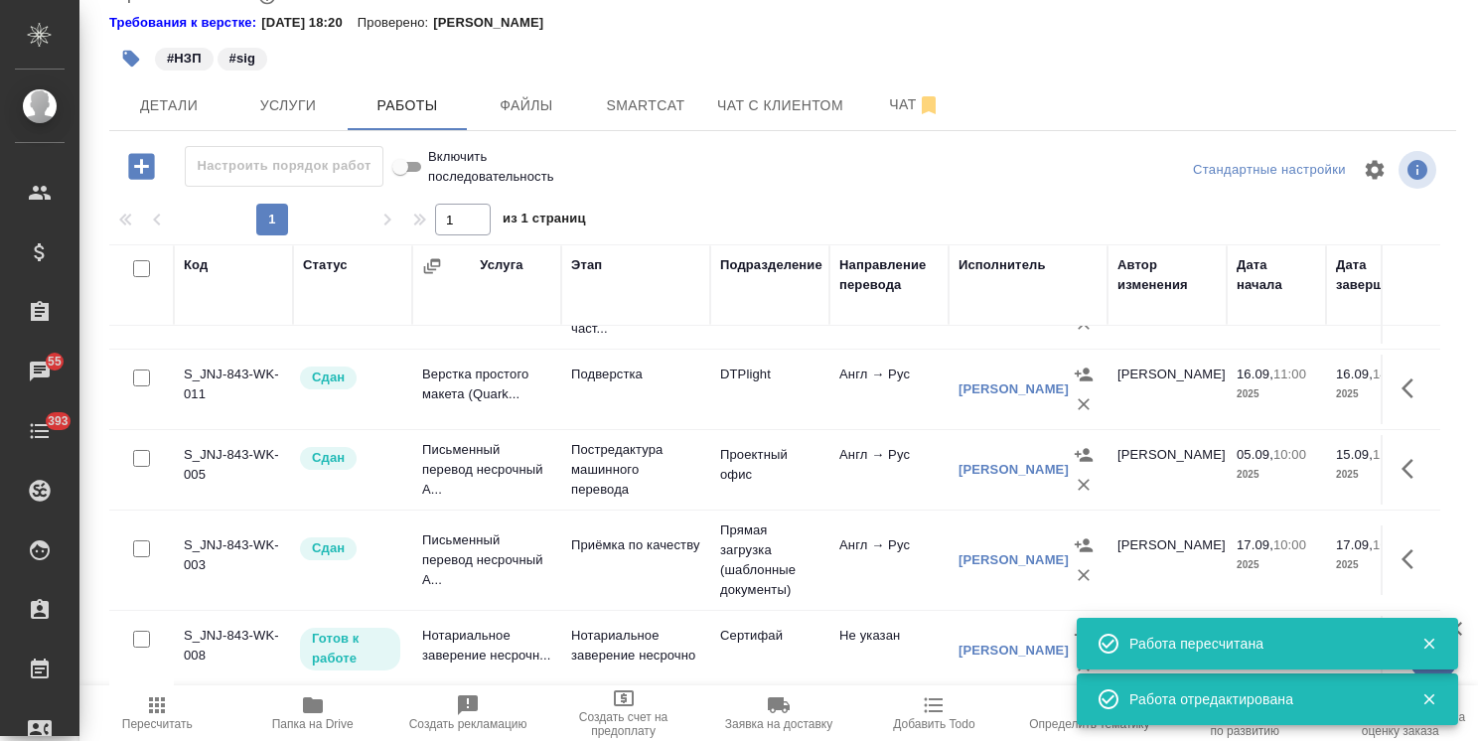
click at [1430, 644] on icon "button" at bounding box center [1428, 644] width 11 height 11
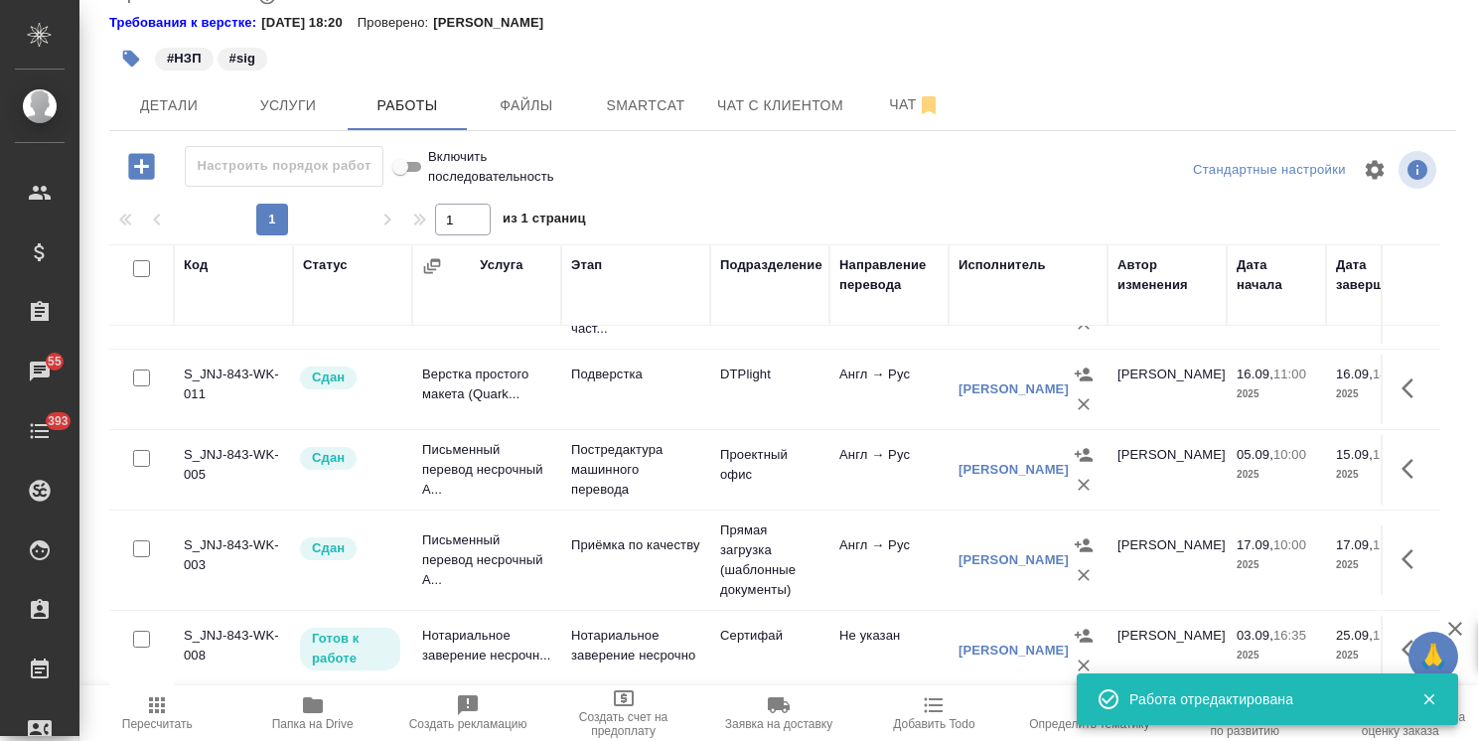
click at [1386, 622] on div "🙏 .cls-1 fill:#fff; AWATERA Usmanova Olga Клиенты Спецификации Заказы 55 Чаты 3…" at bounding box center [739, 370] width 1478 height 741
click at [1402, 640] on icon "button" at bounding box center [1408, 650] width 12 height 20
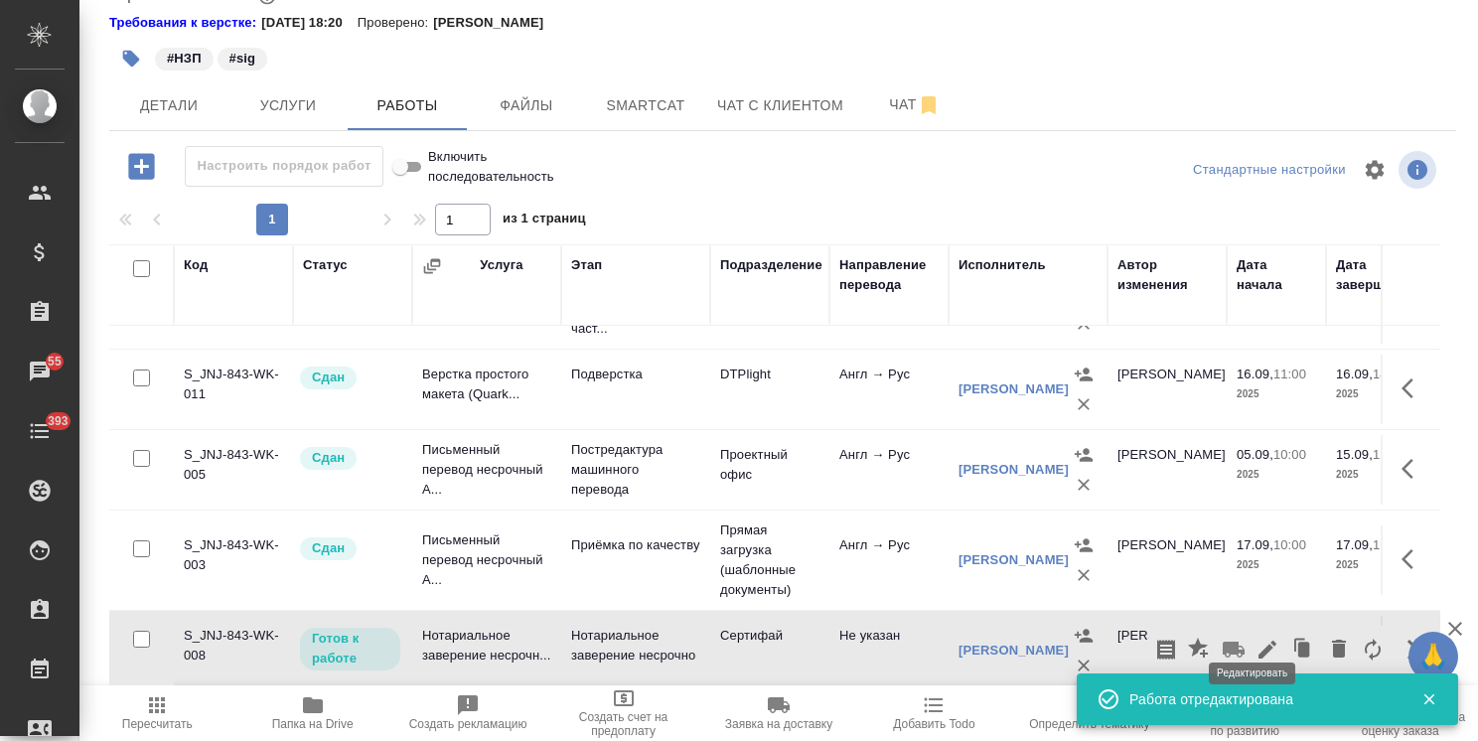
click at [1256, 638] on icon "button" at bounding box center [1268, 650] width 24 height 24
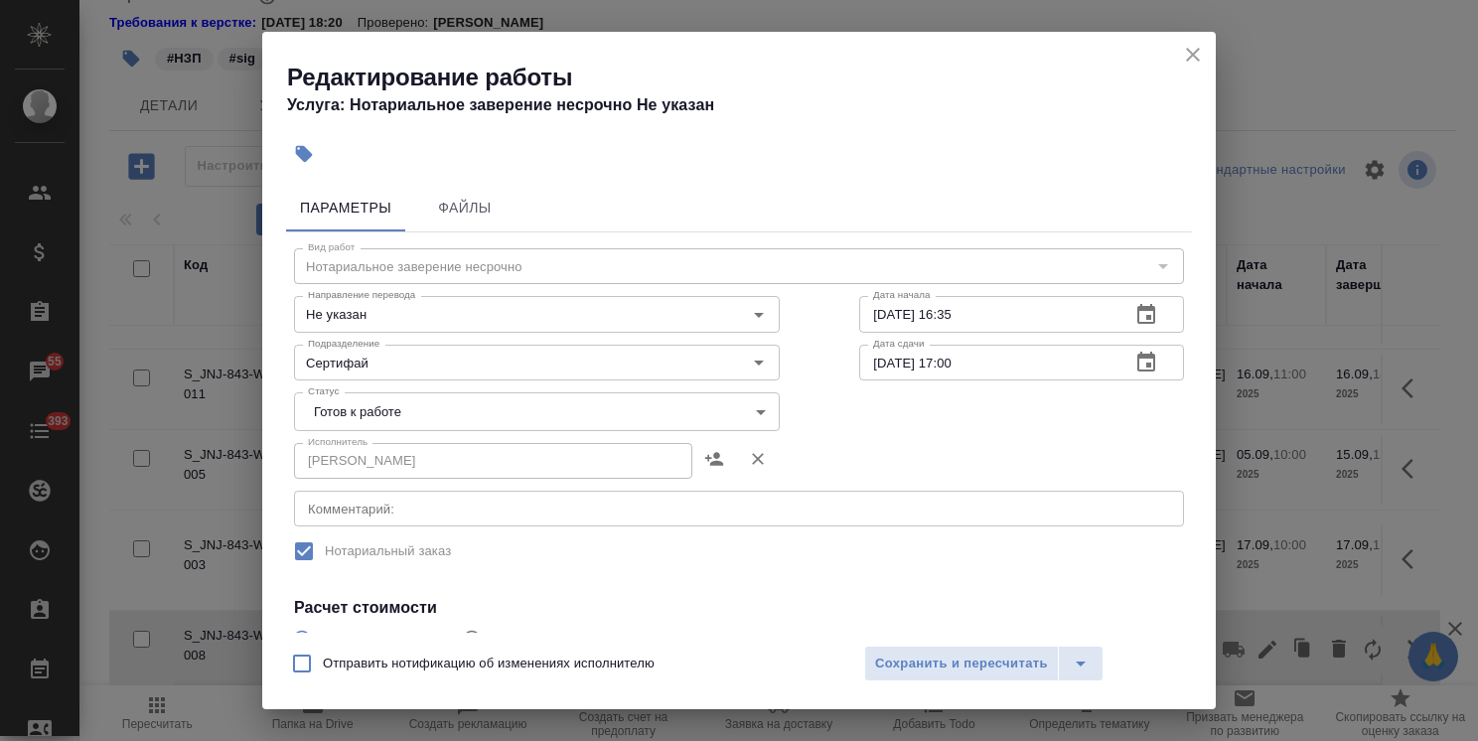
click at [366, 421] on body "🙏 .cls-1 fill:#fff; AWATERA Usmanova Olga Клиенты Спецификации Заказы 55 Чаты 3…" at bounding box center [739, 370] width 1478 height 741
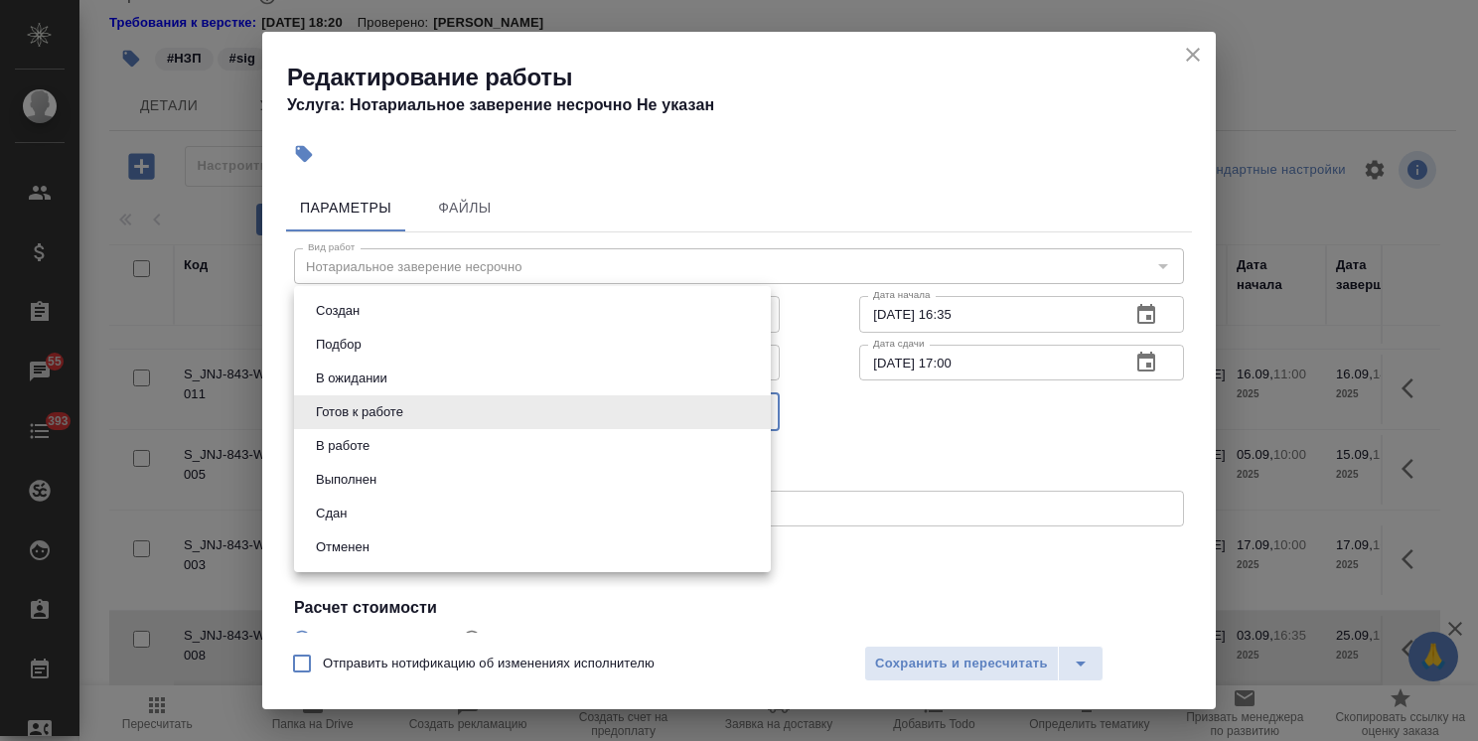
click at [338, 508] on button "Сдан" at bounding box center [331, 514] width 43 height 22
type input "closed"
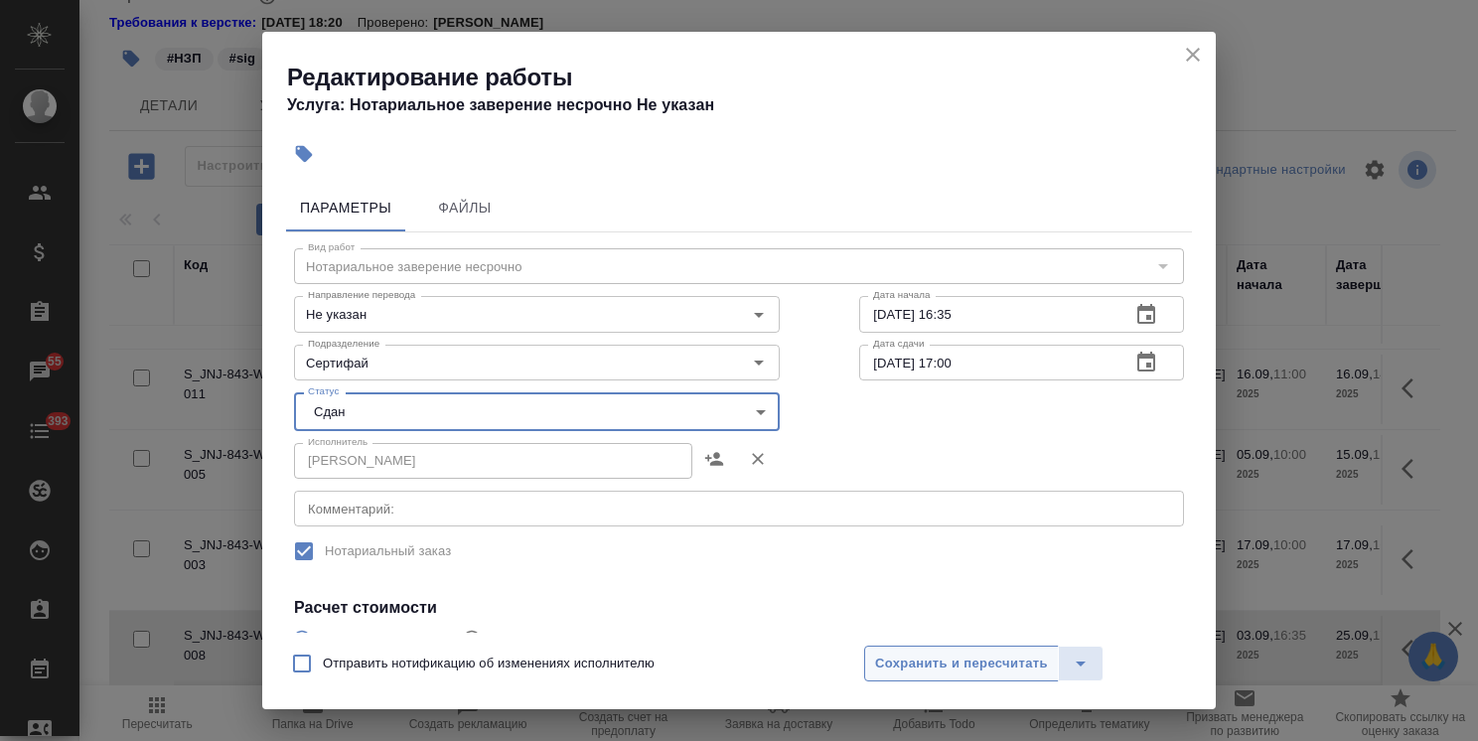
click at [926, 654] on span "Сохранить и пересчитать" at bounding box center [961, 664] width 173 height 23
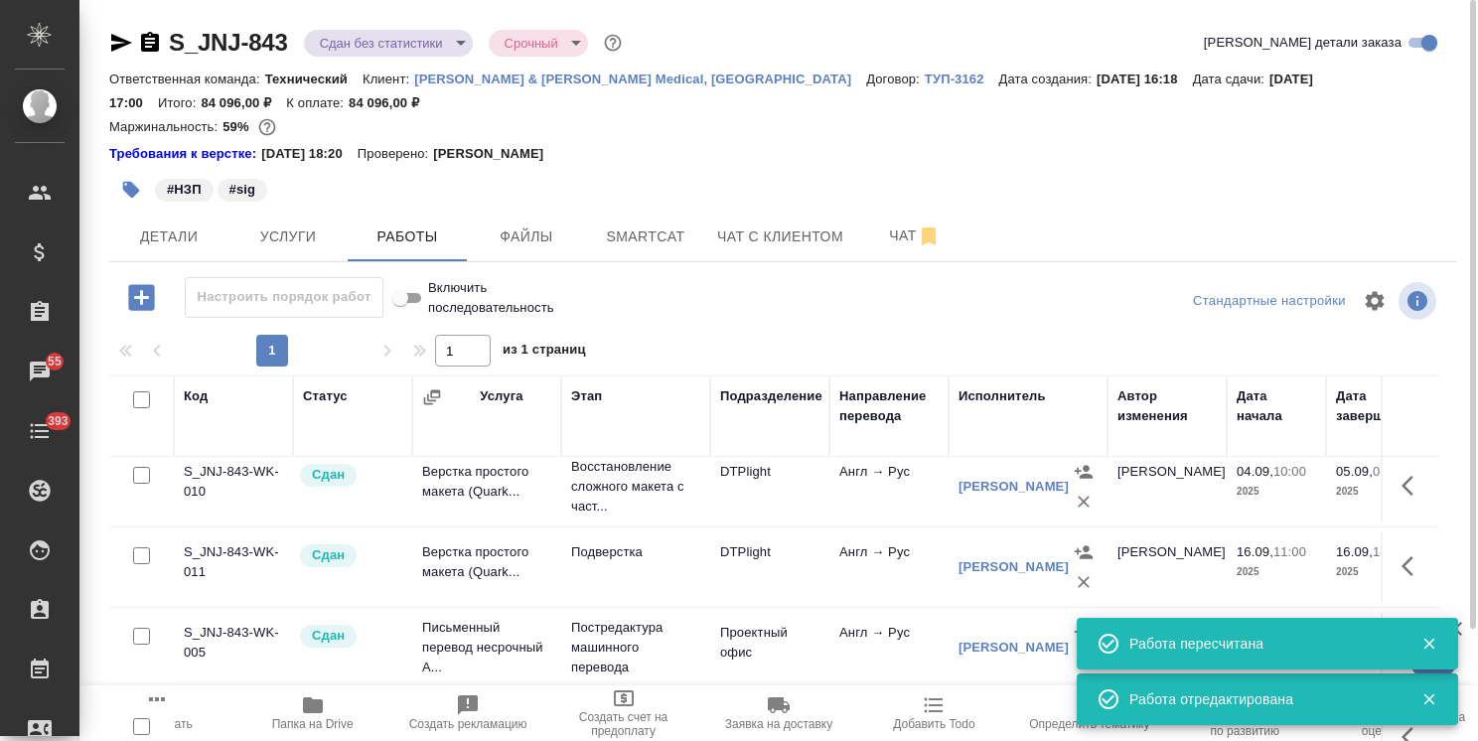
scroll to position [0, 0]
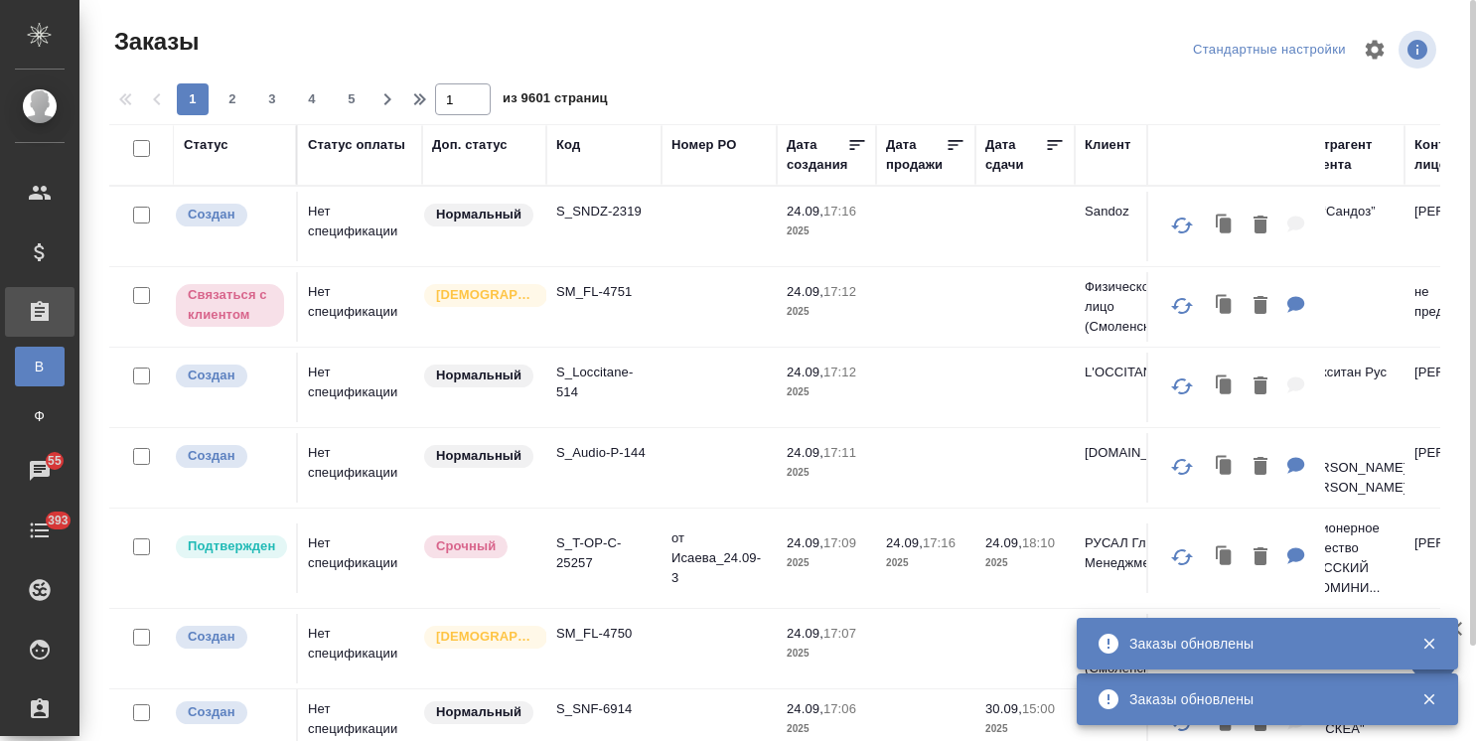
click at [1429, 703] on icon "button" at bounding box center [1429, 699] width 18 height 18
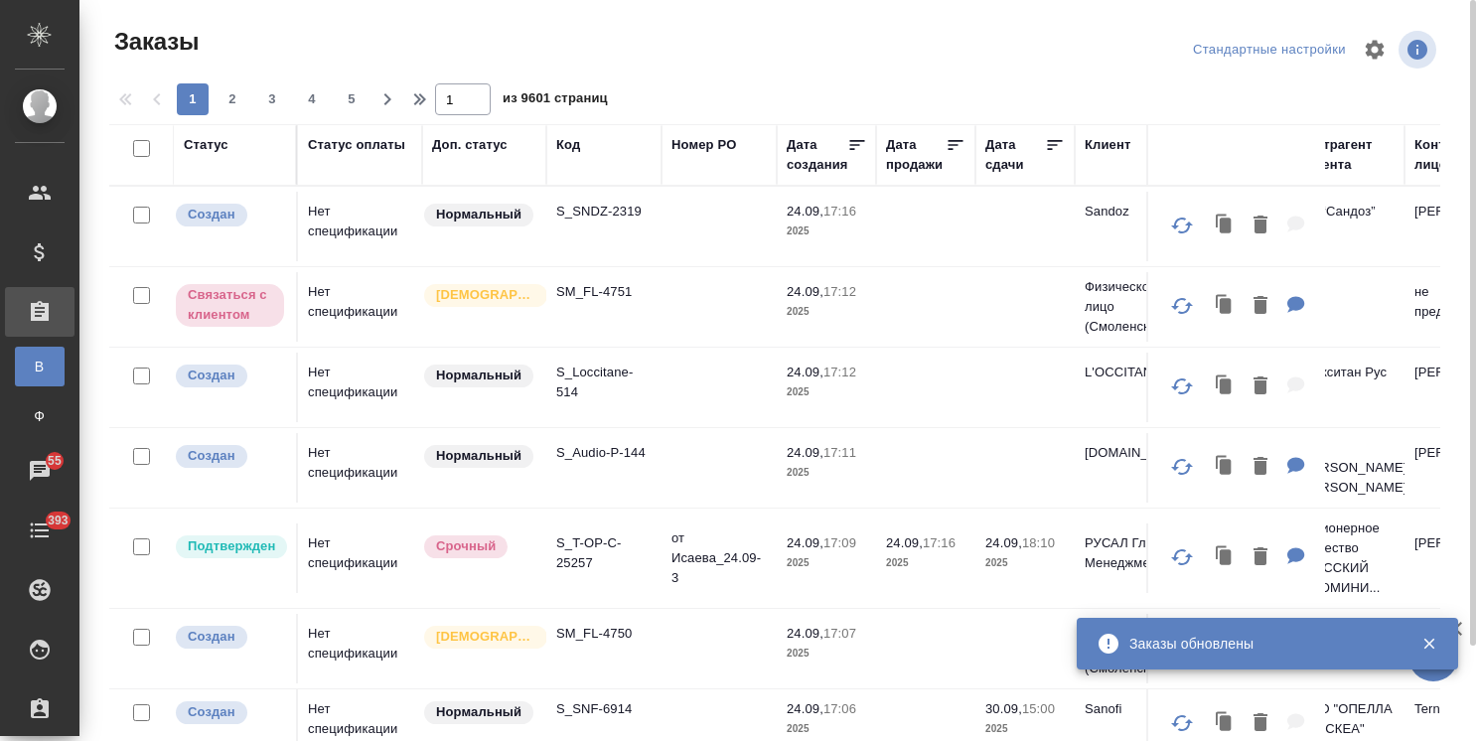
click at [1434, 659] on div "Заказы обновлены" at bounding box center [1267, 644] width 381 height 52
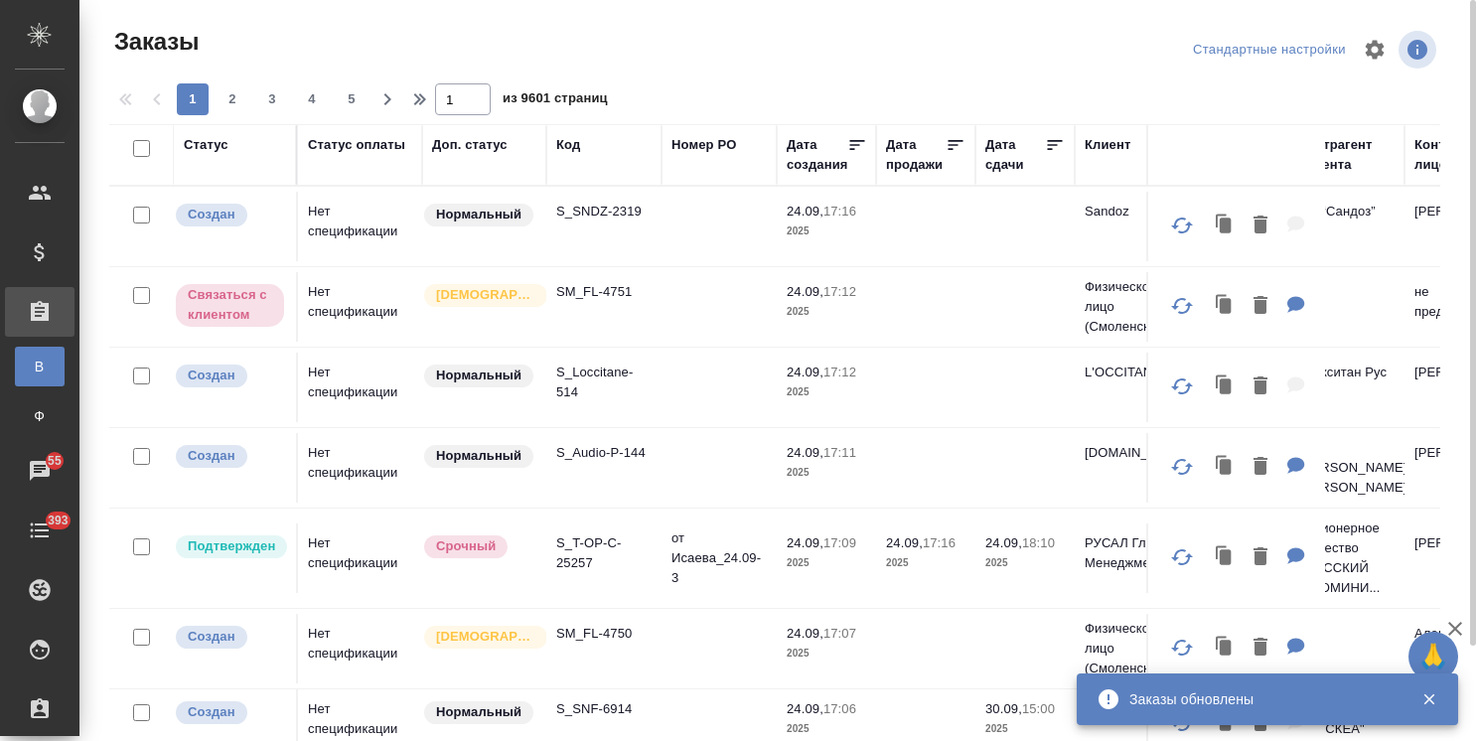
click at [1430, 693] on icon "button" at bounding box center [1429, 699] width 18 height 18
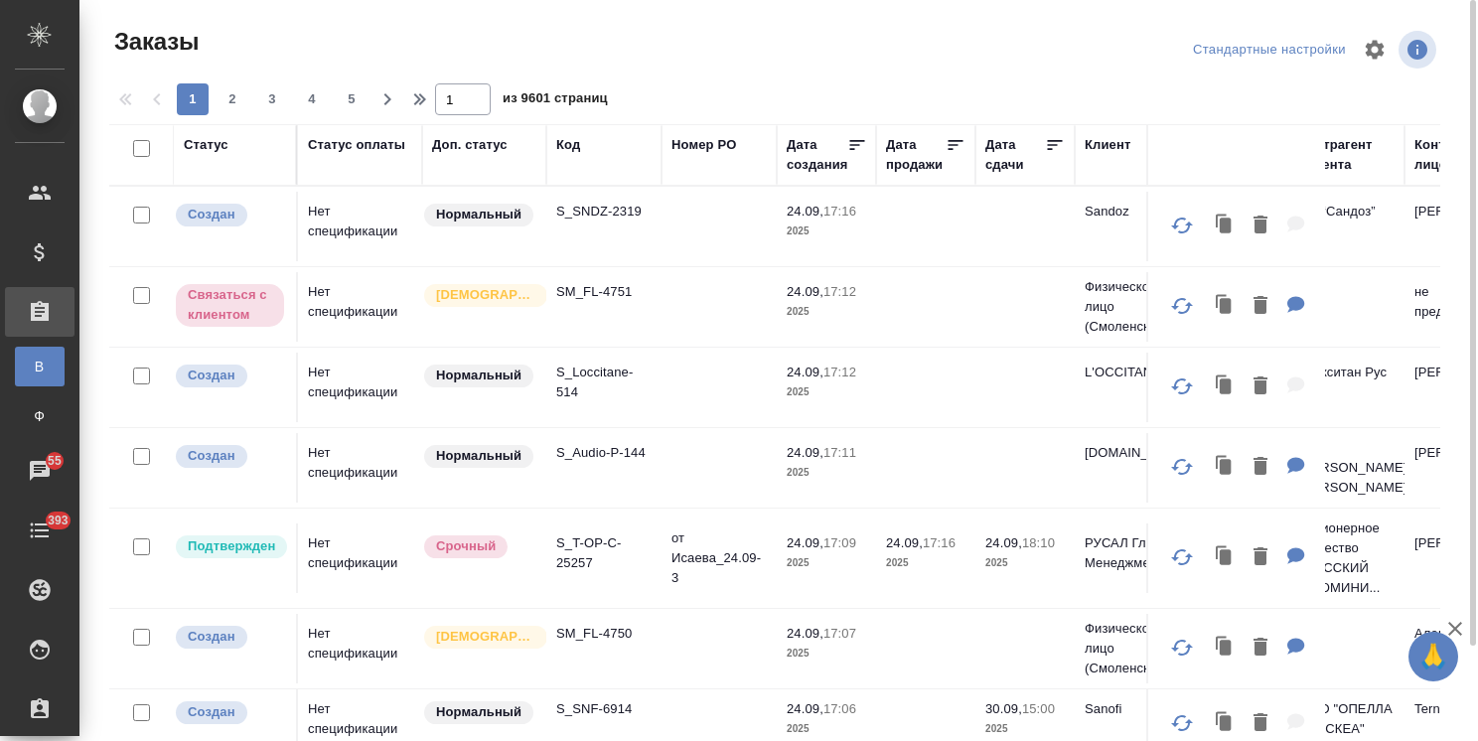
click at [1446, 617] on icon "button" at bounding box center [1455, 629] width 24 height 24
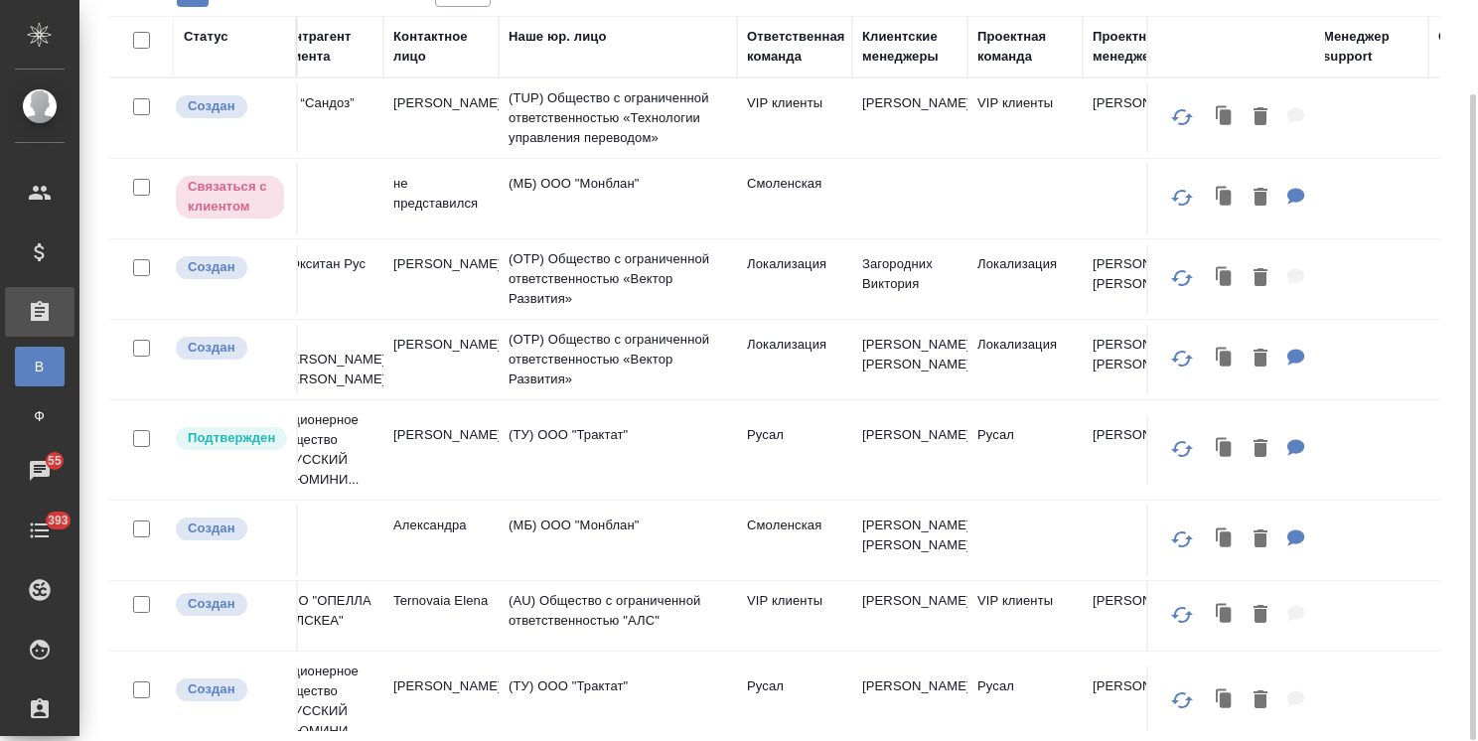
scroll to position [0, 1049]
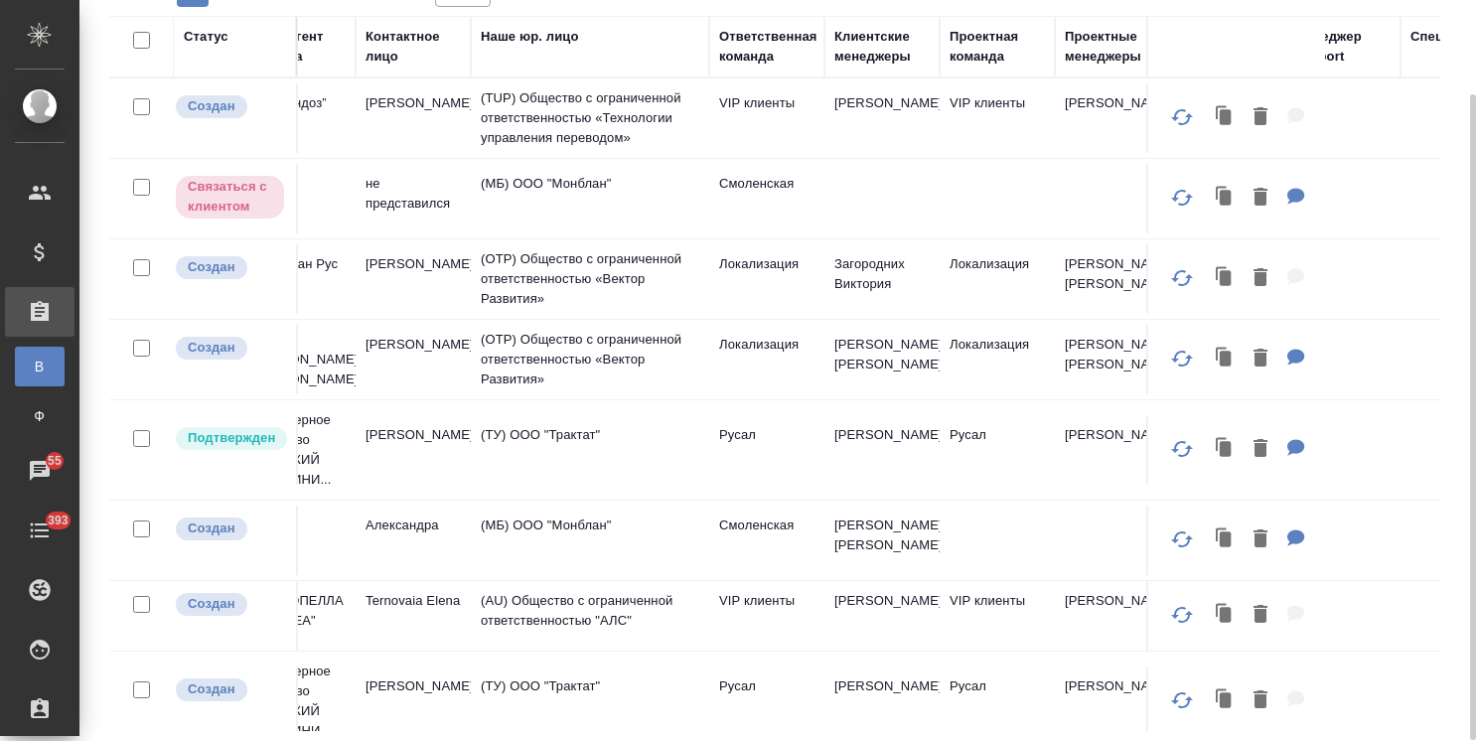
click at [907, 57] on div "Клиентские менеджеры" at bounding box center [881, 47] width 95 height 40
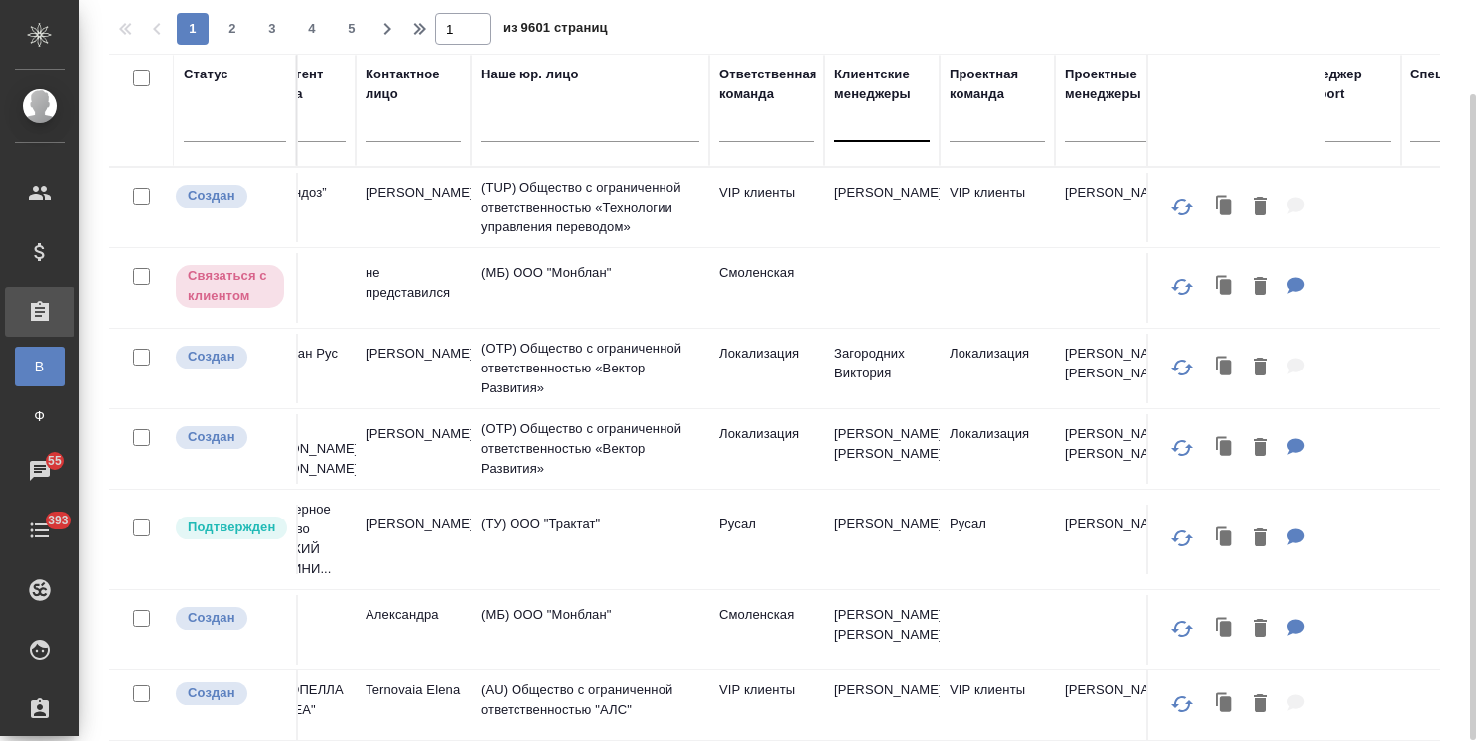
click at [866, 129] on div at bounding box center [881, 121] width 95 height 29
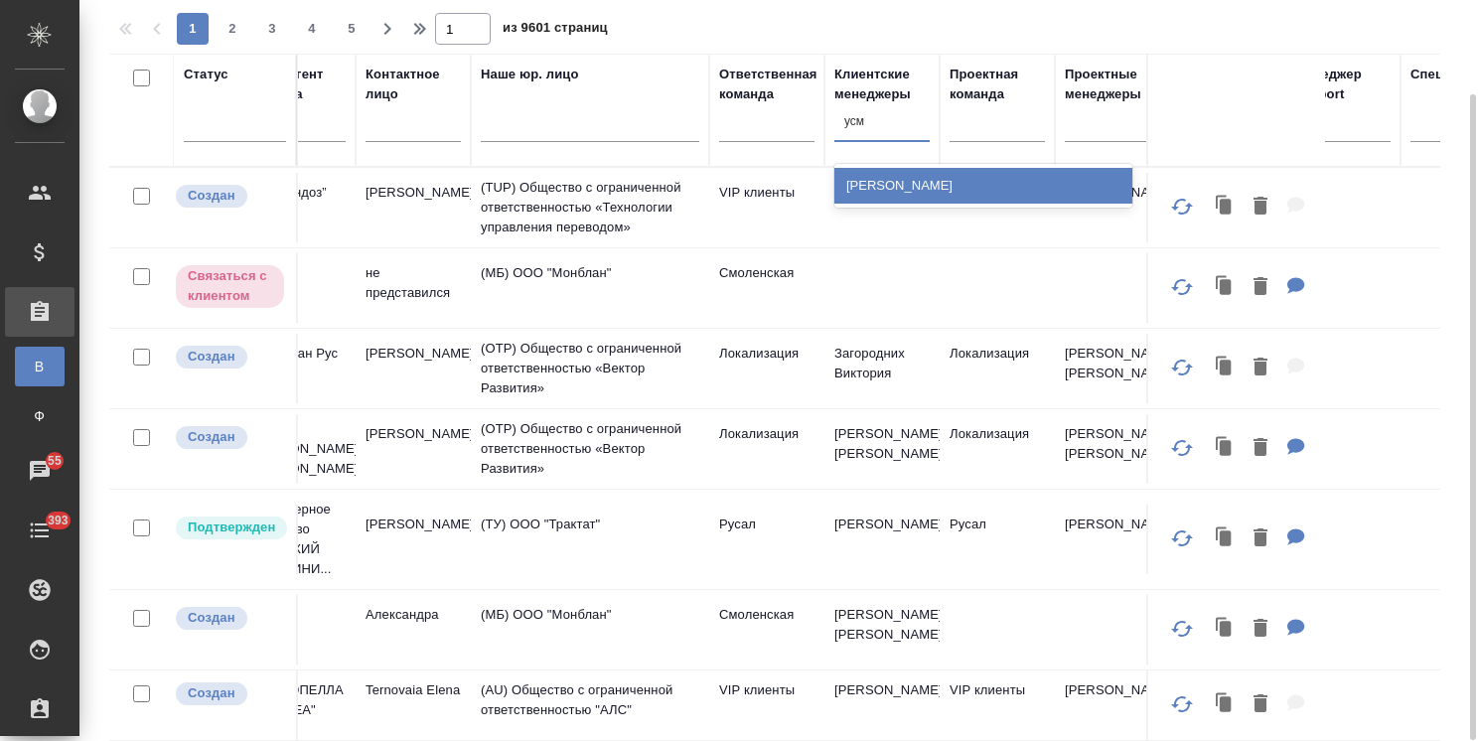
type input "усма"
click at [886, 177] on div "[PERSON_NAME]" at bounding box center [983, 186] width 298 height 36
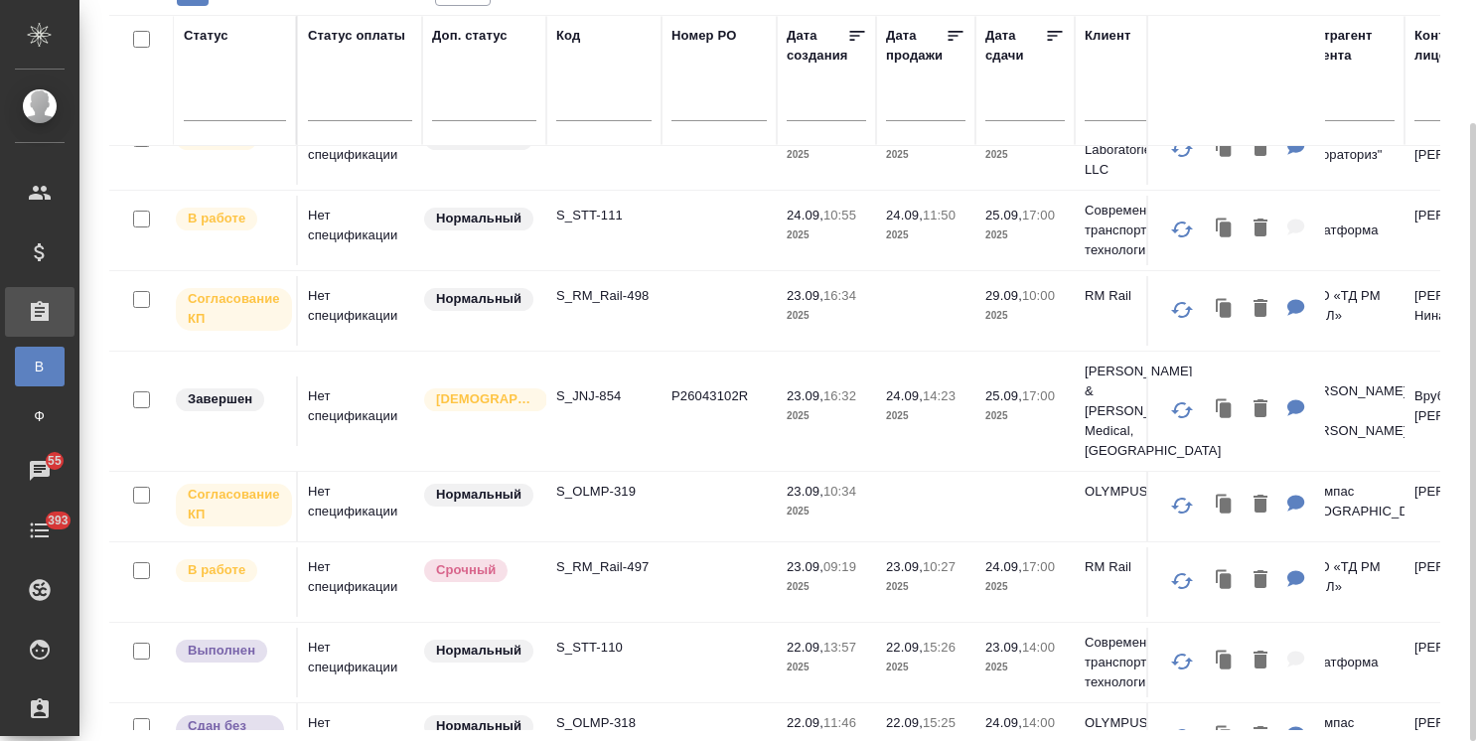
scroll to position [0, 0]
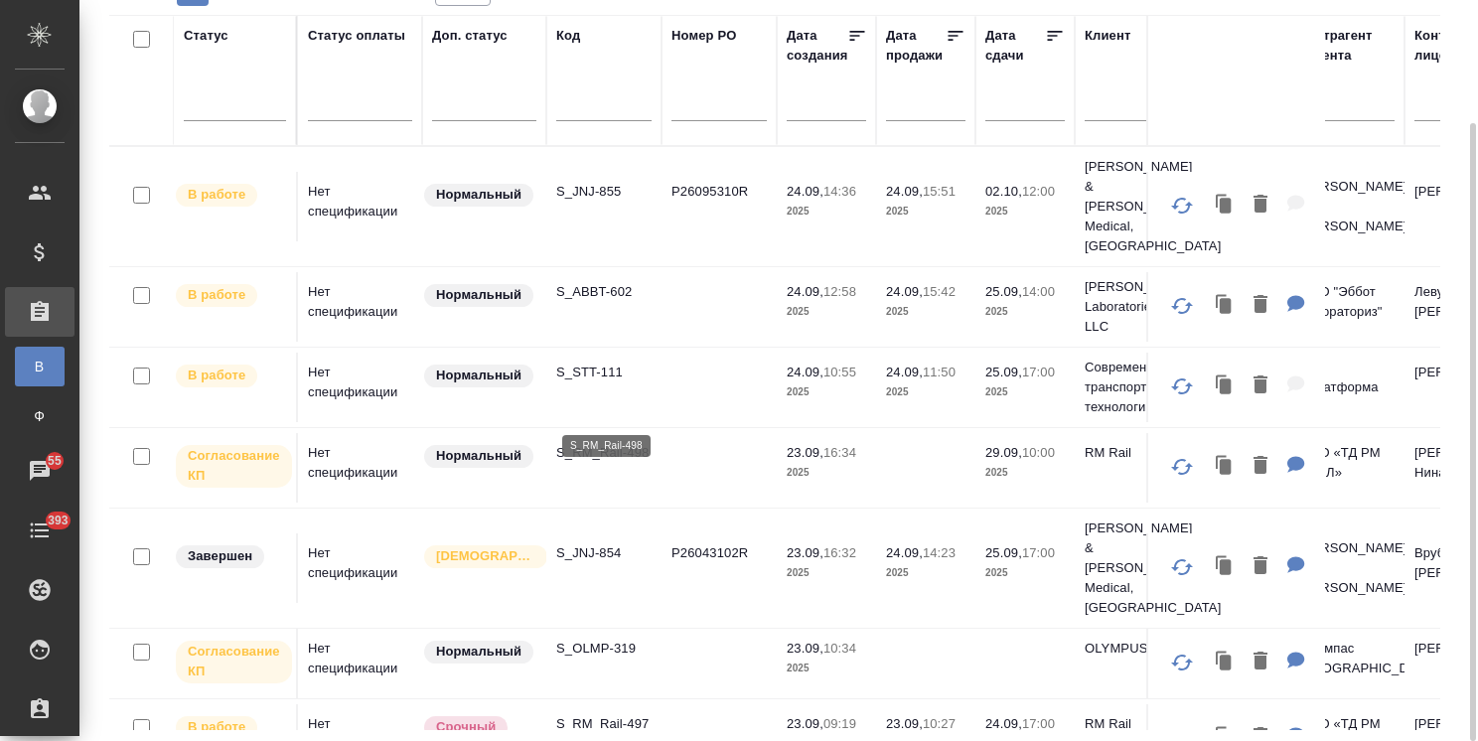
click at [613, 443] on p "S_RM_Rail-498" at bounding box center [603, 453] width 95 height 20
click at [612, 105] on input "text" at bounding box center [603, 106] width 95 height 25
paste input "S_RM_Rail-497"
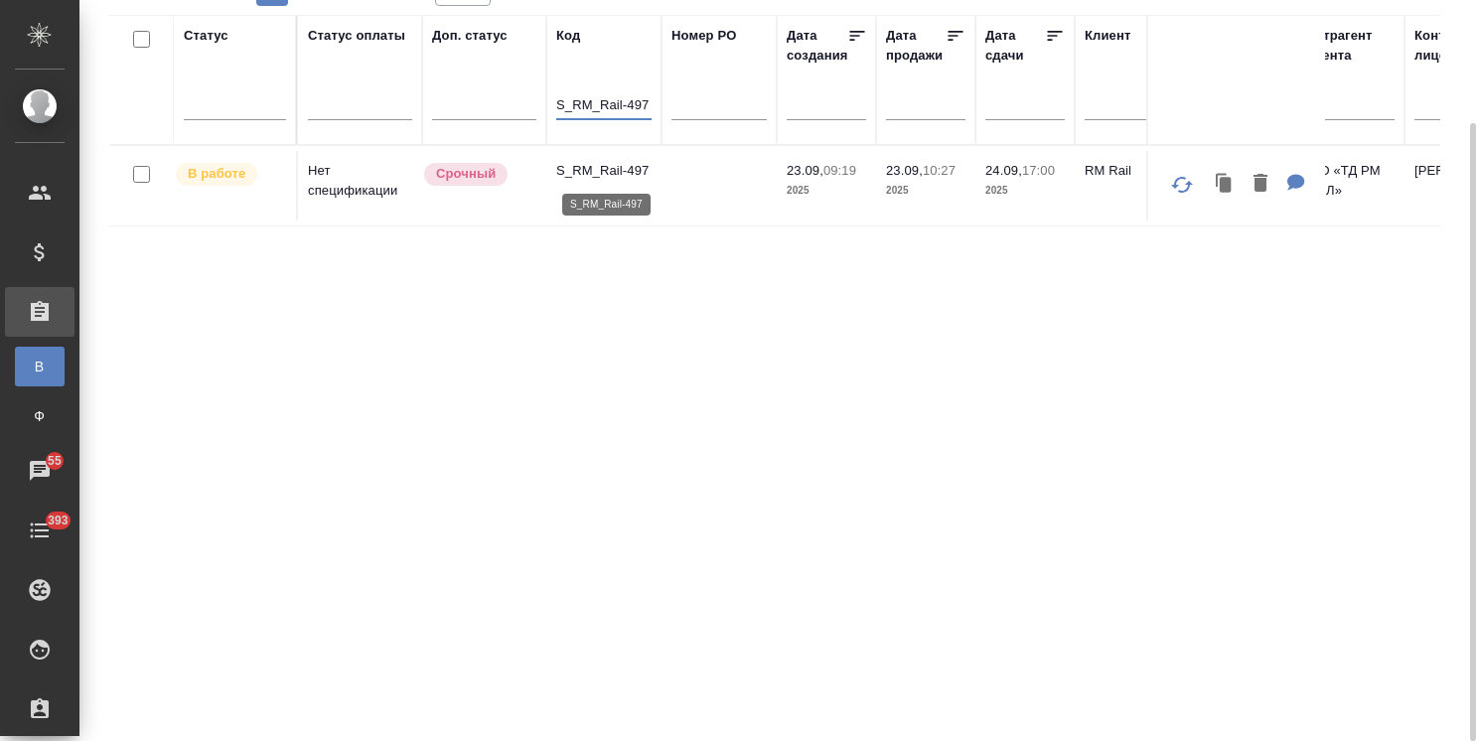
type input "S_RM_Rail-497"
click at [589, 170] on p "S_RM_Rail-497" at bounding box center [603, 171] width 95 height 20
drag, startPoint x: 648, startPoint y: 105, endPoint x: 422, endPoint y: 95, distance: 225.7
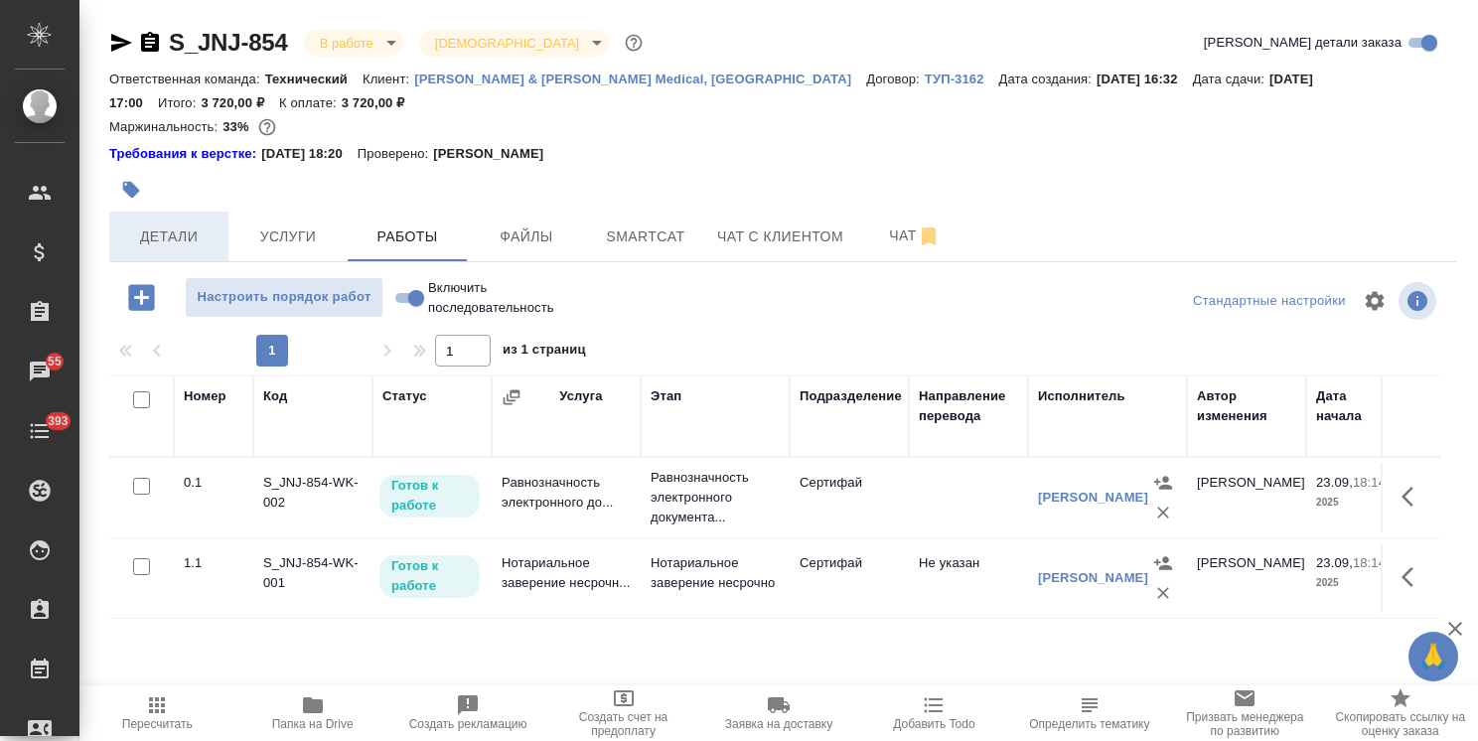
click at [151, 236] on span "Детали" at bounding box center [168, 236] width 95 height 25
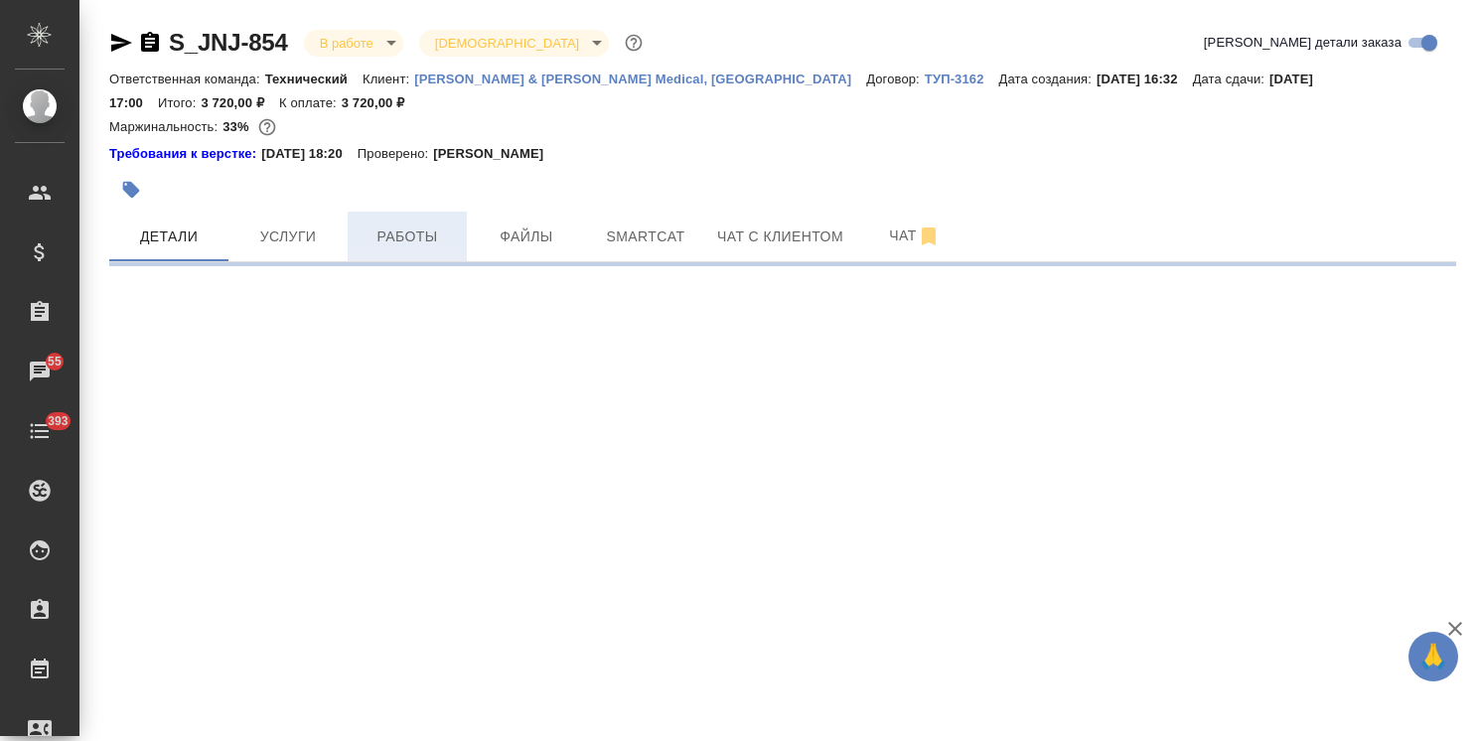
select select "RU"
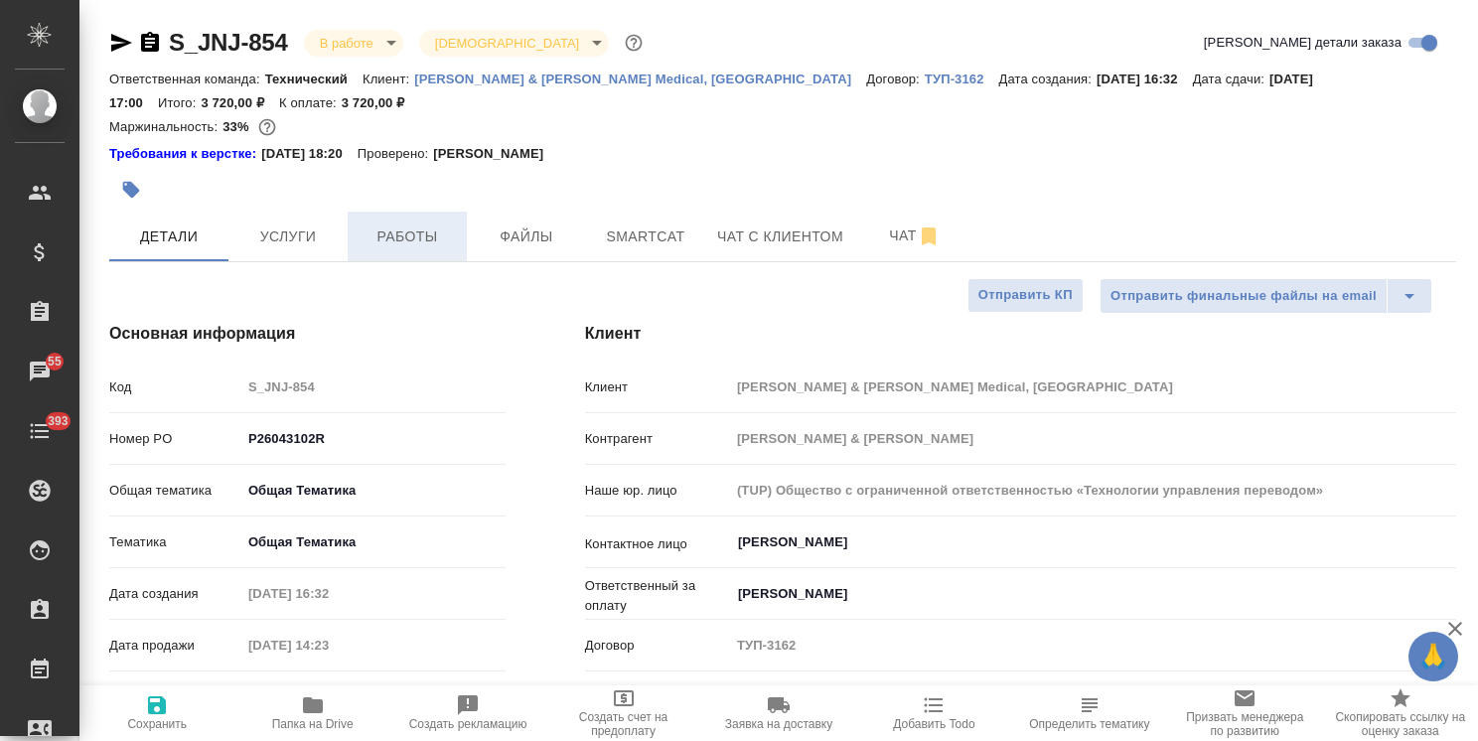
type textarea "x"
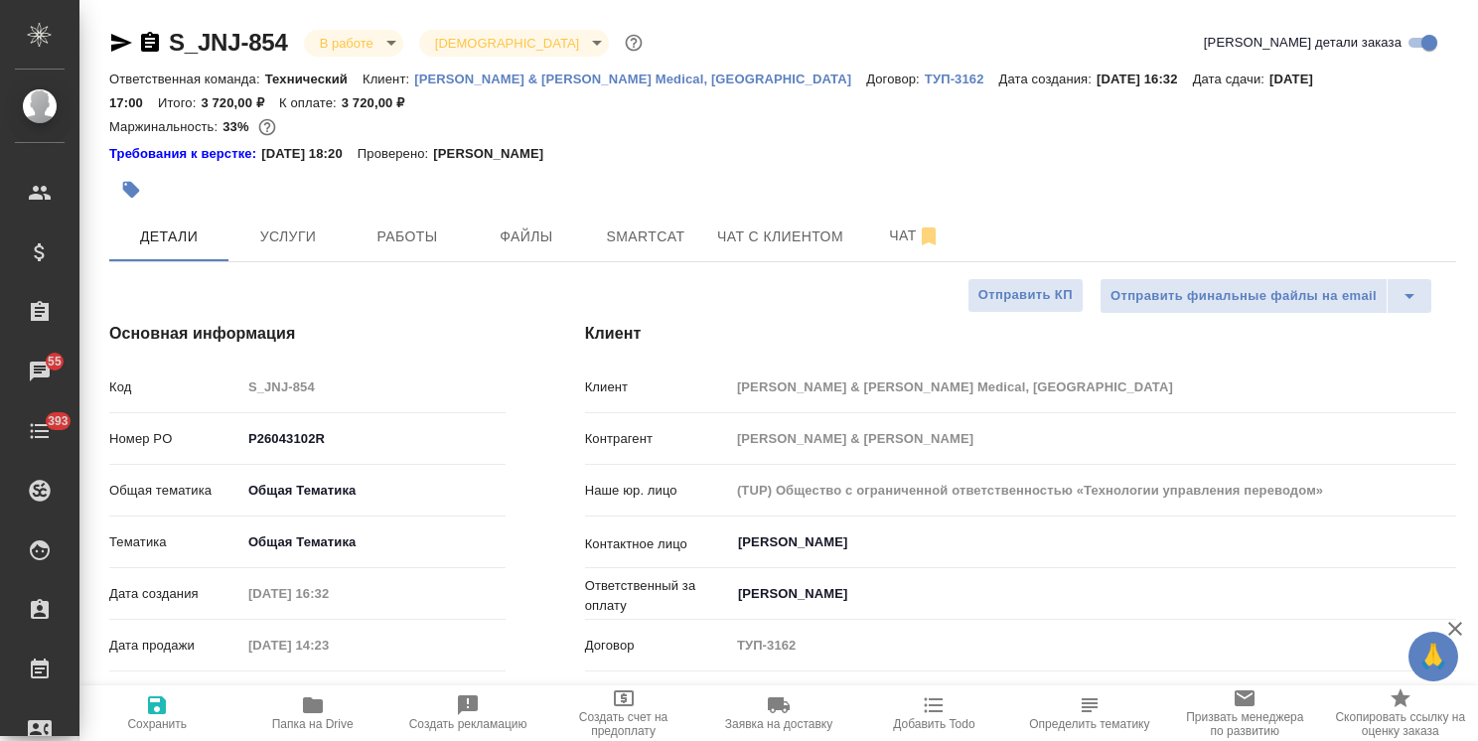
type textarea "x"
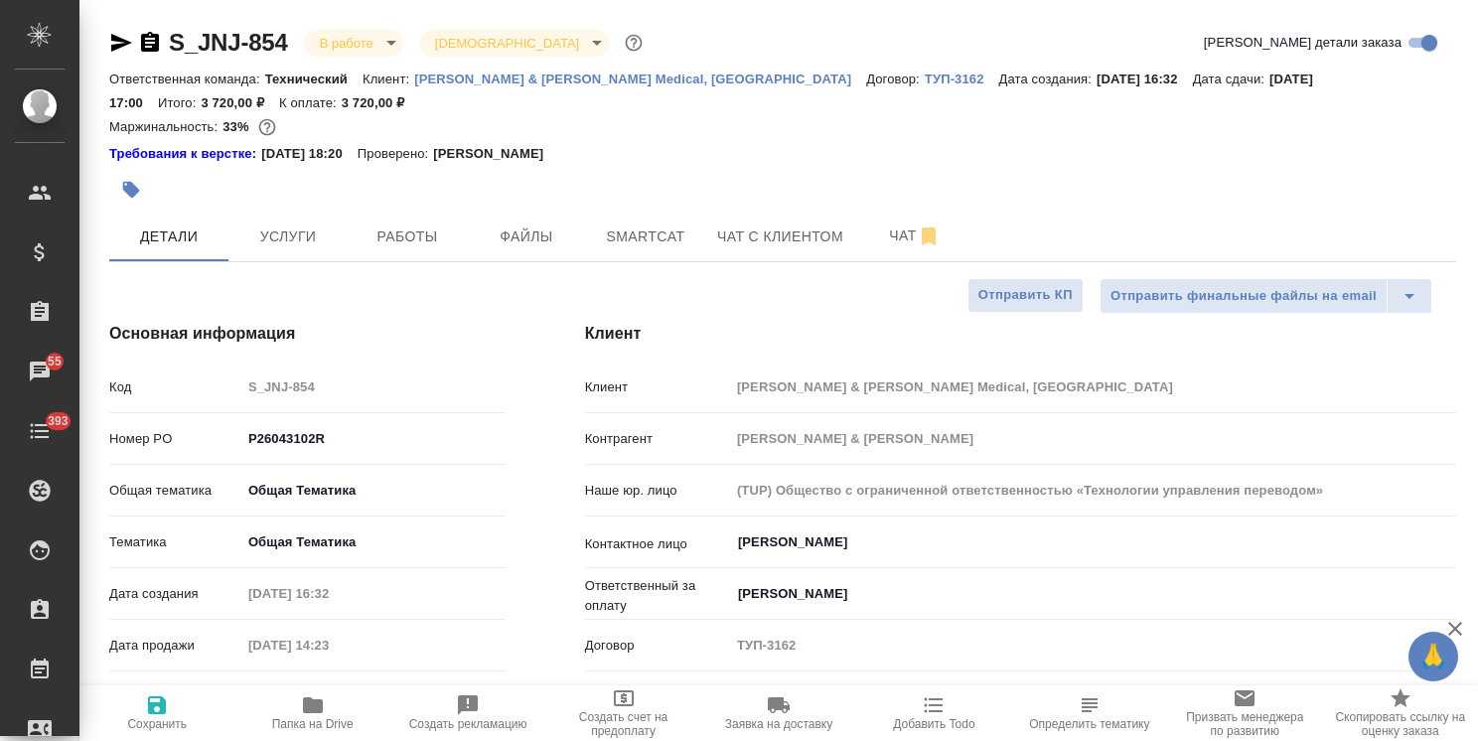
type textarea "x"
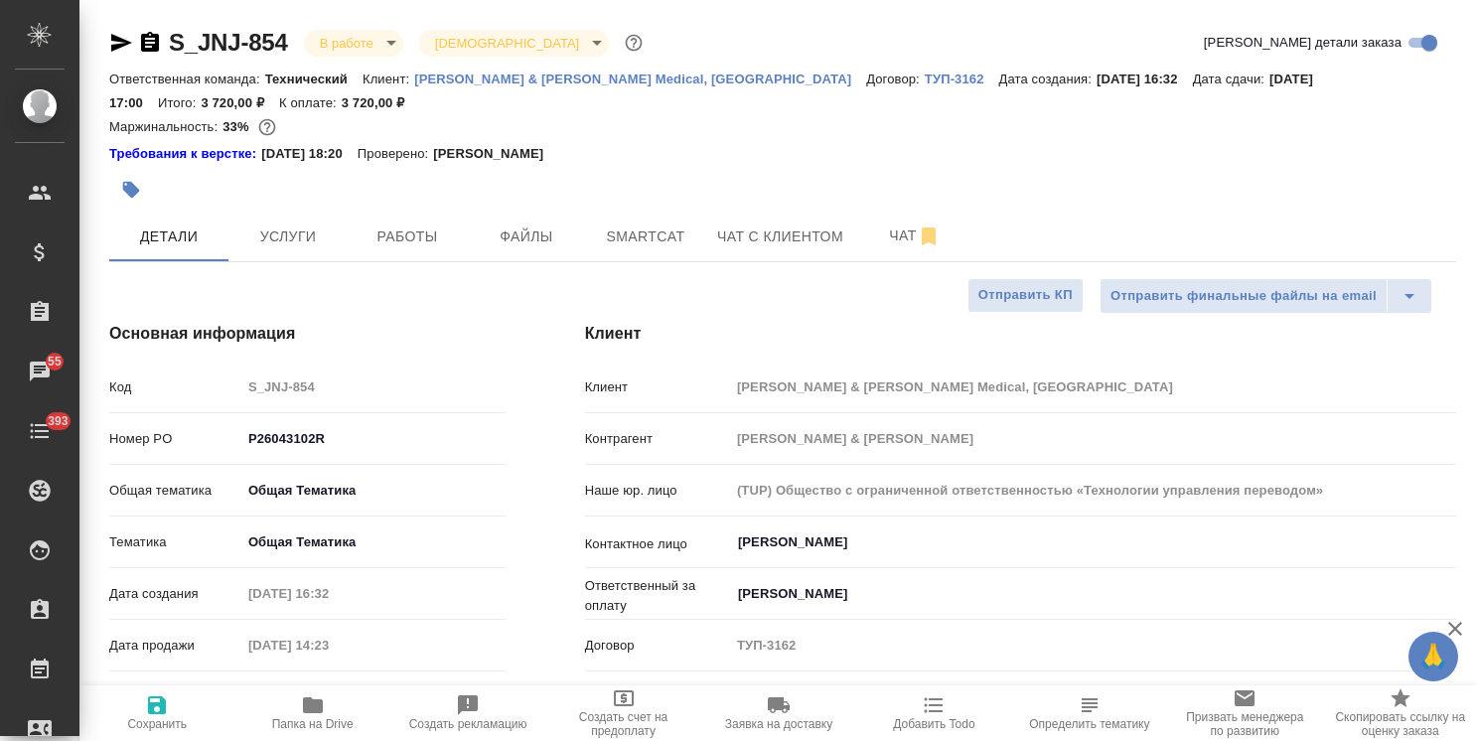
click at [317, 709] on icon "button" at bounding box center [313, 705] width 20 height 16
type textarea "x"
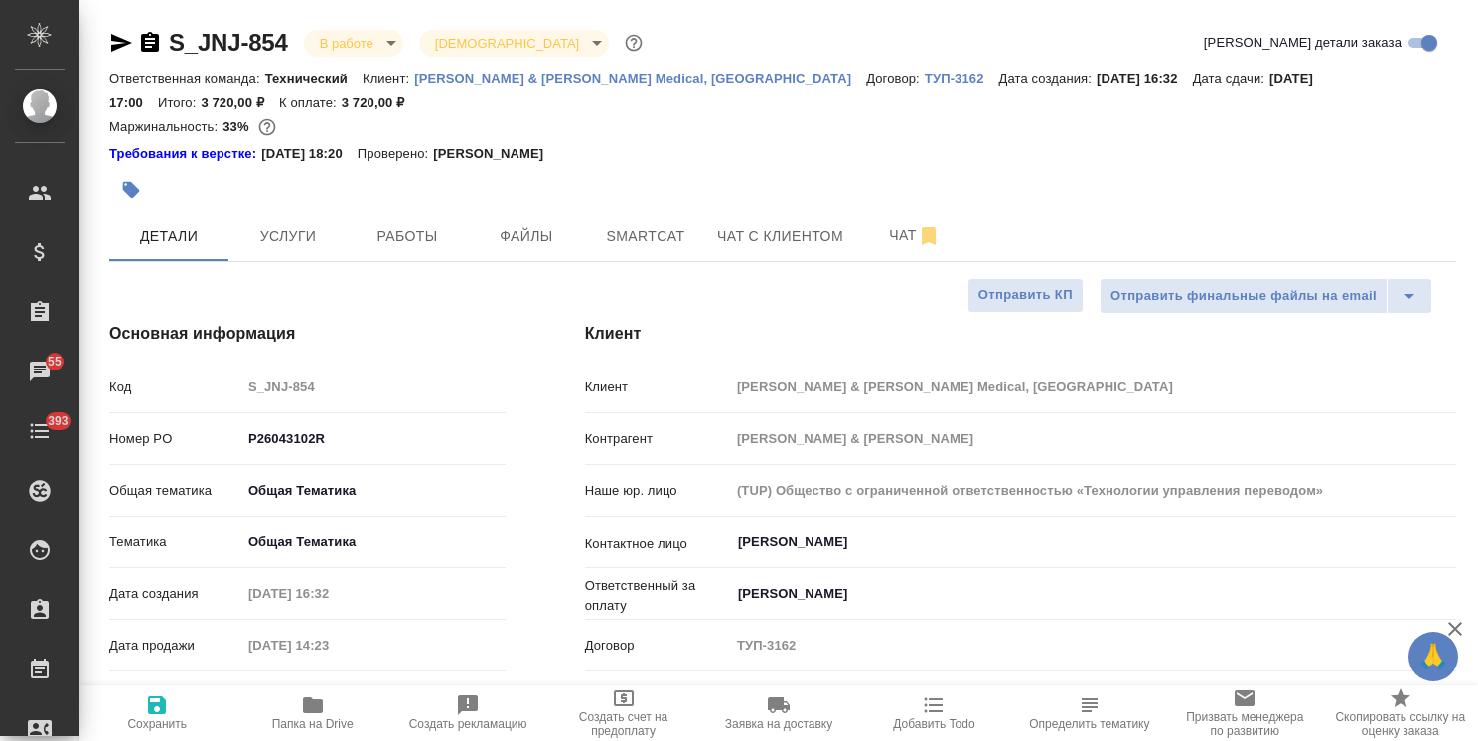
type textarea "x"
click at [409, 248] on span "Работы" at bounding box center [407, 236] width 95 height 25
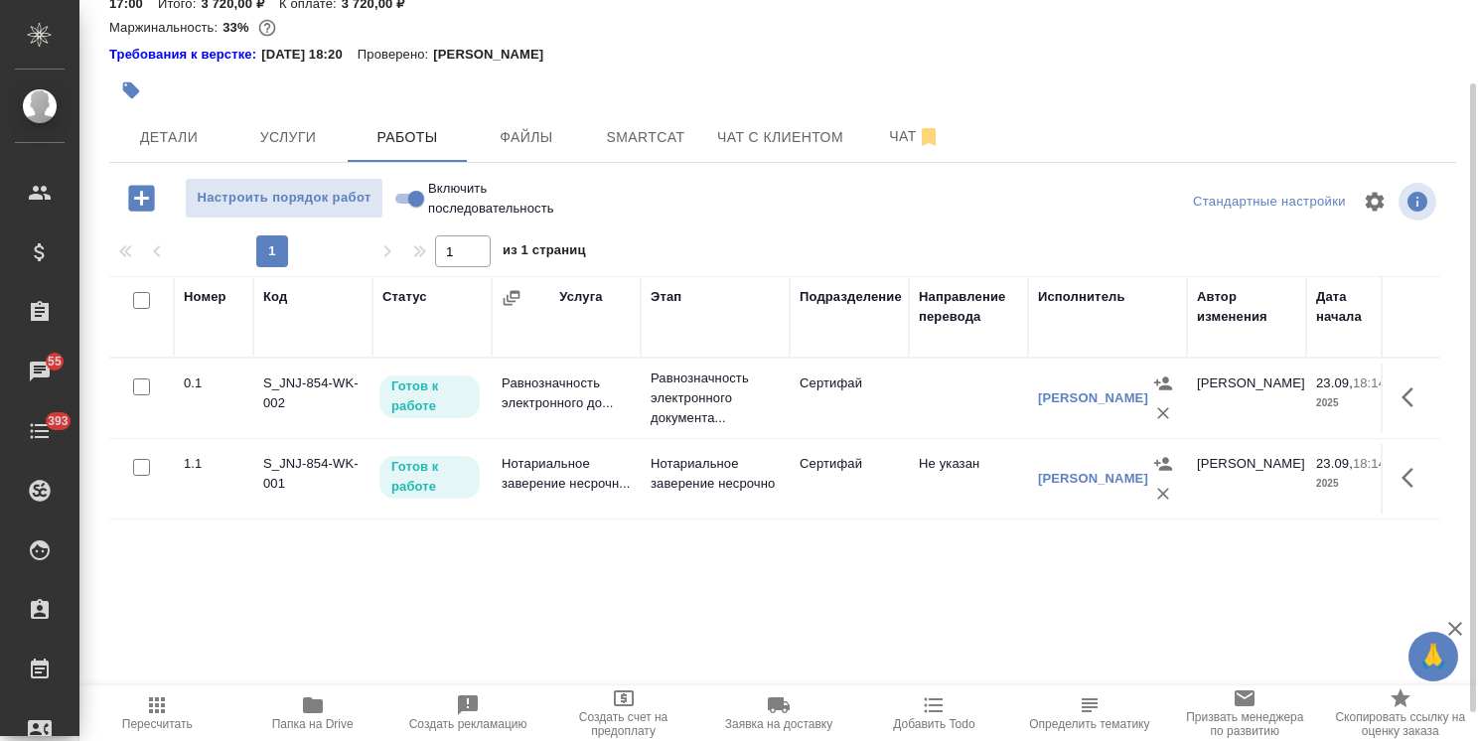
scroll to position [131, 0]
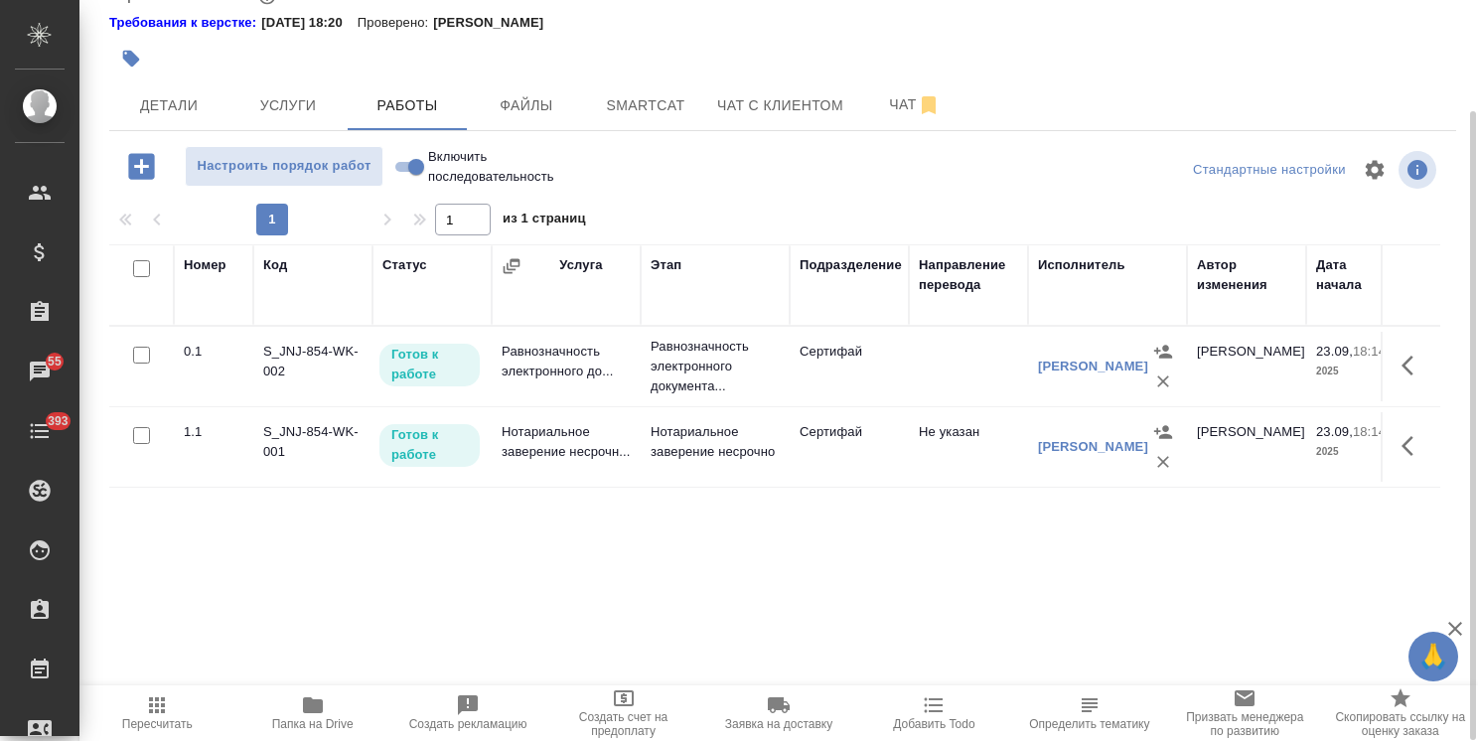
click at [1403, 374] on icon "button" at bounding box center [1408, 366] width 12 height 20
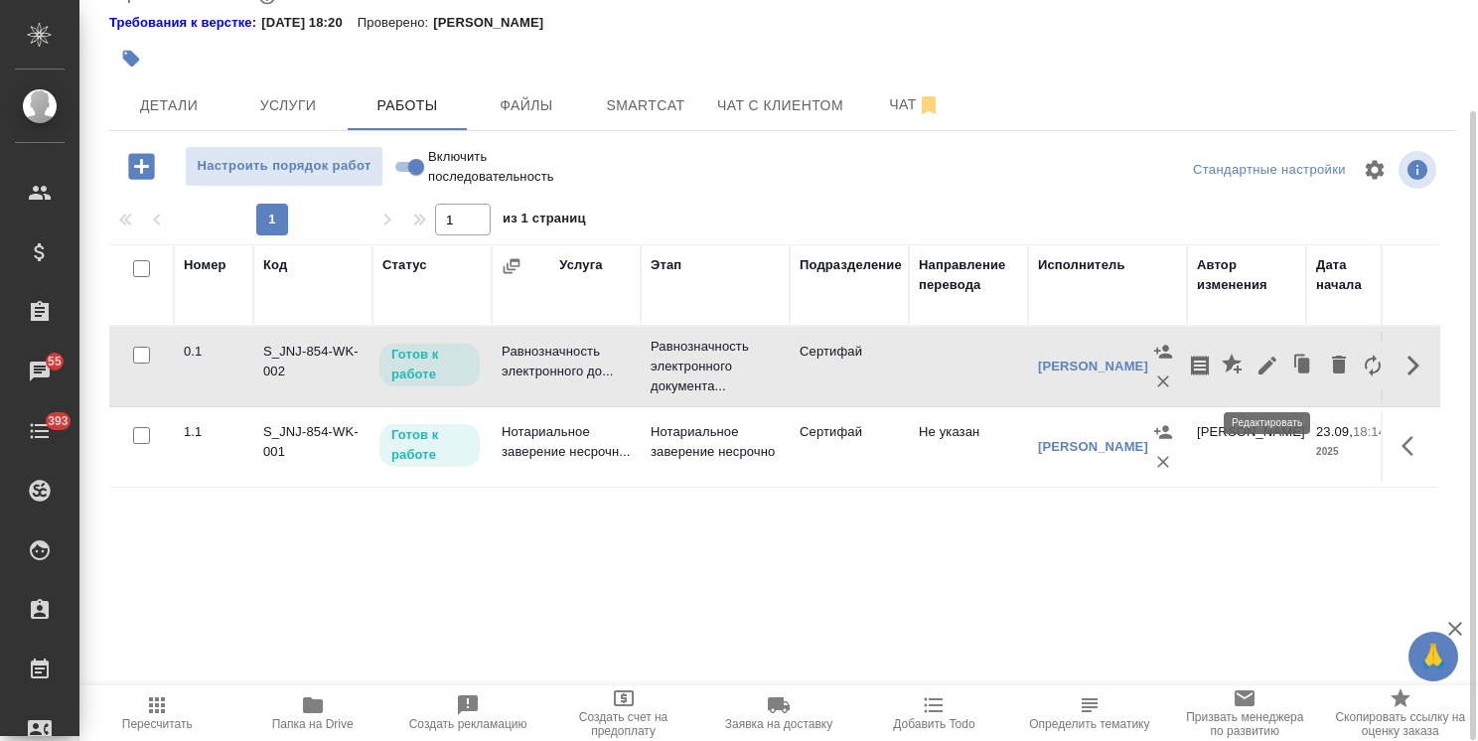
click at [1263, 368] on icon "button" at bounding box center [1268, 366] width 24 height 24
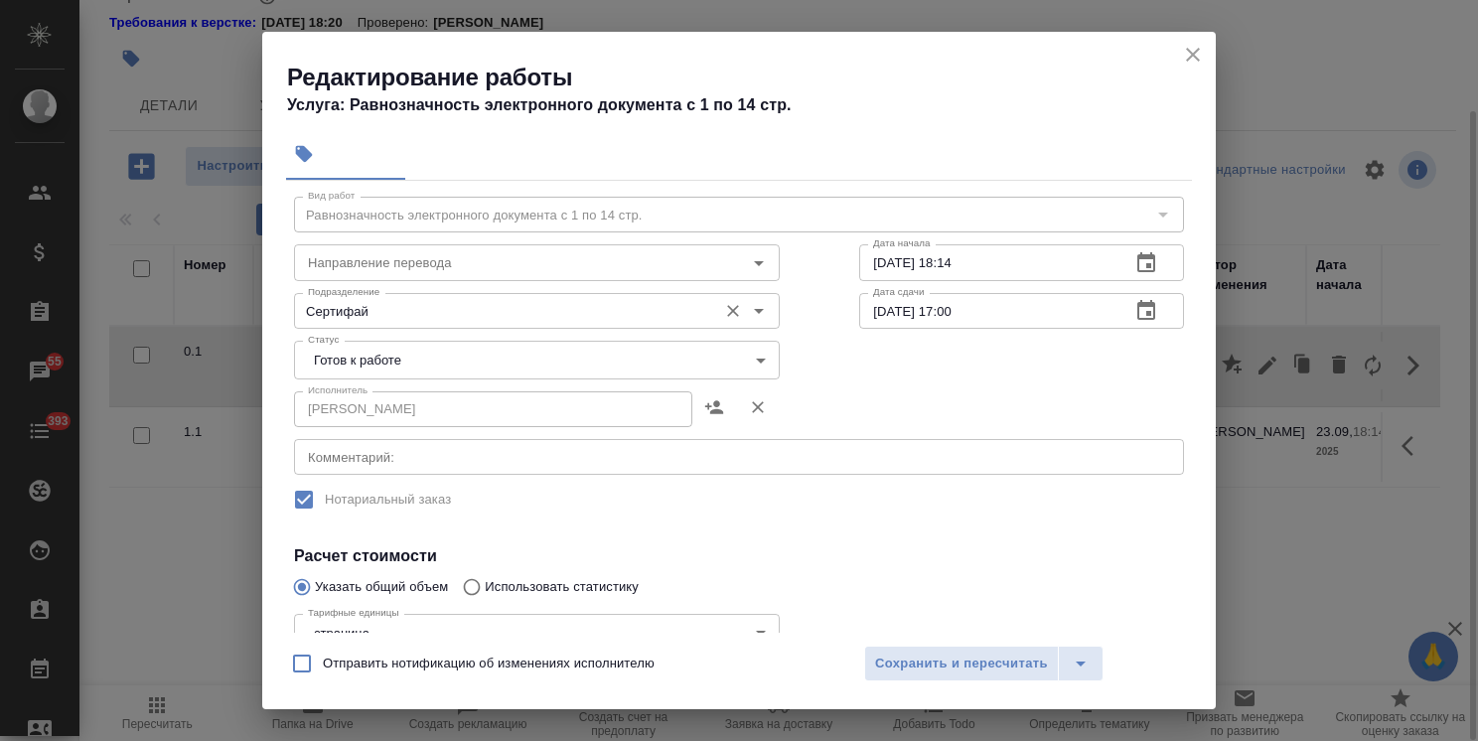
scroll to position [0, 0]
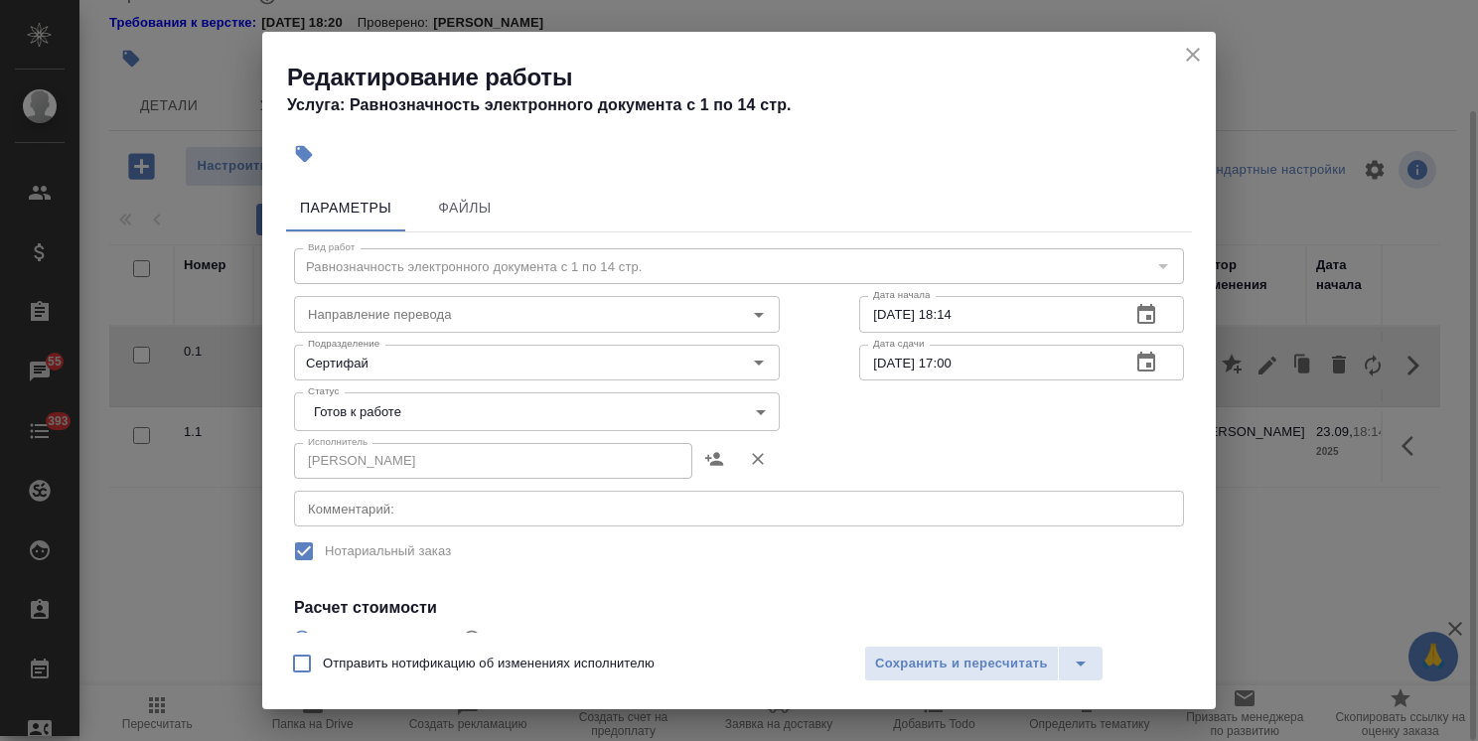
click at [427, 411] on body "🙏 .cls-1 fill:#fff; AWATERA Usmanova Olga Клиенты Спецификации Заказы 55 Чаты 3…" at bounding box center [739, 370] width 1478 height 741
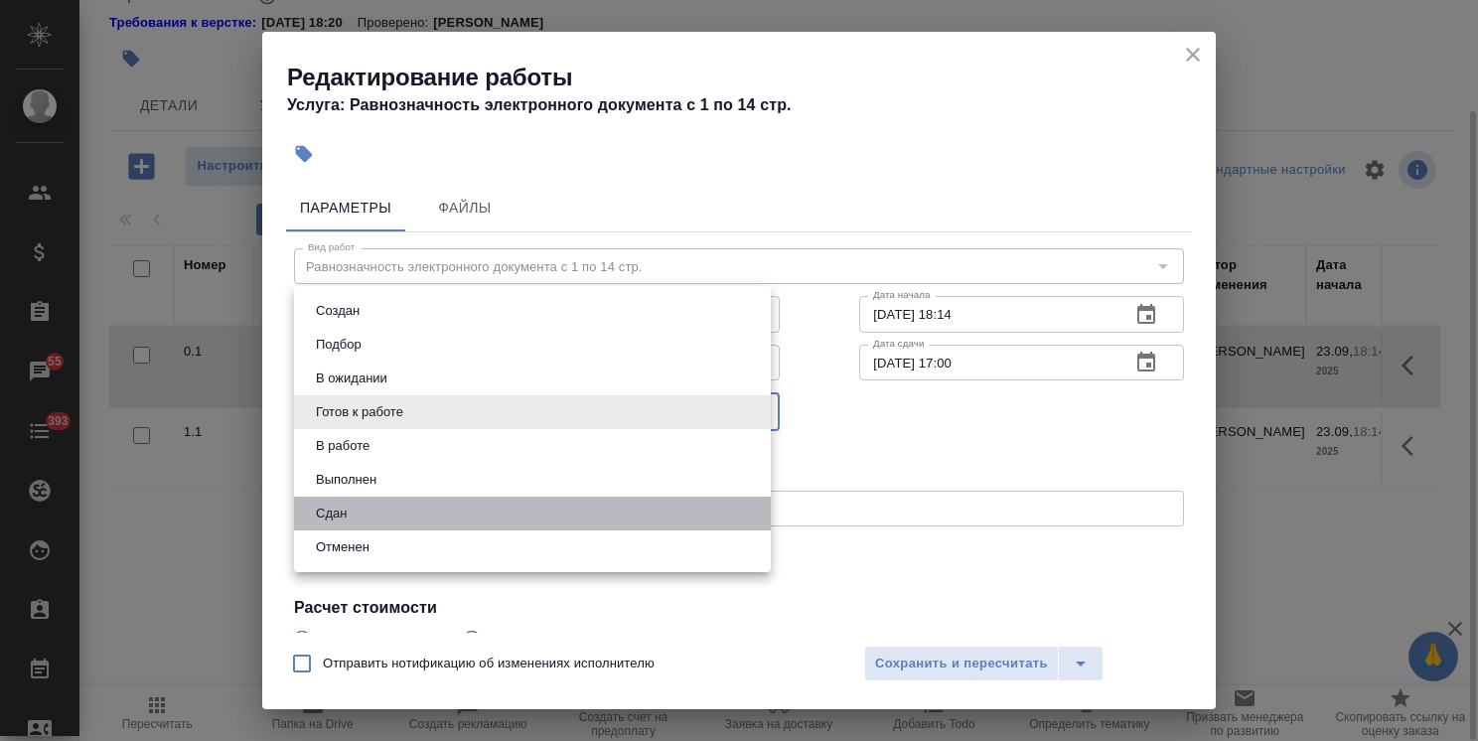
click at [370, 506] on li "Сдан" at bounding box center [532, 514] width 477 height 34
type input "closed"
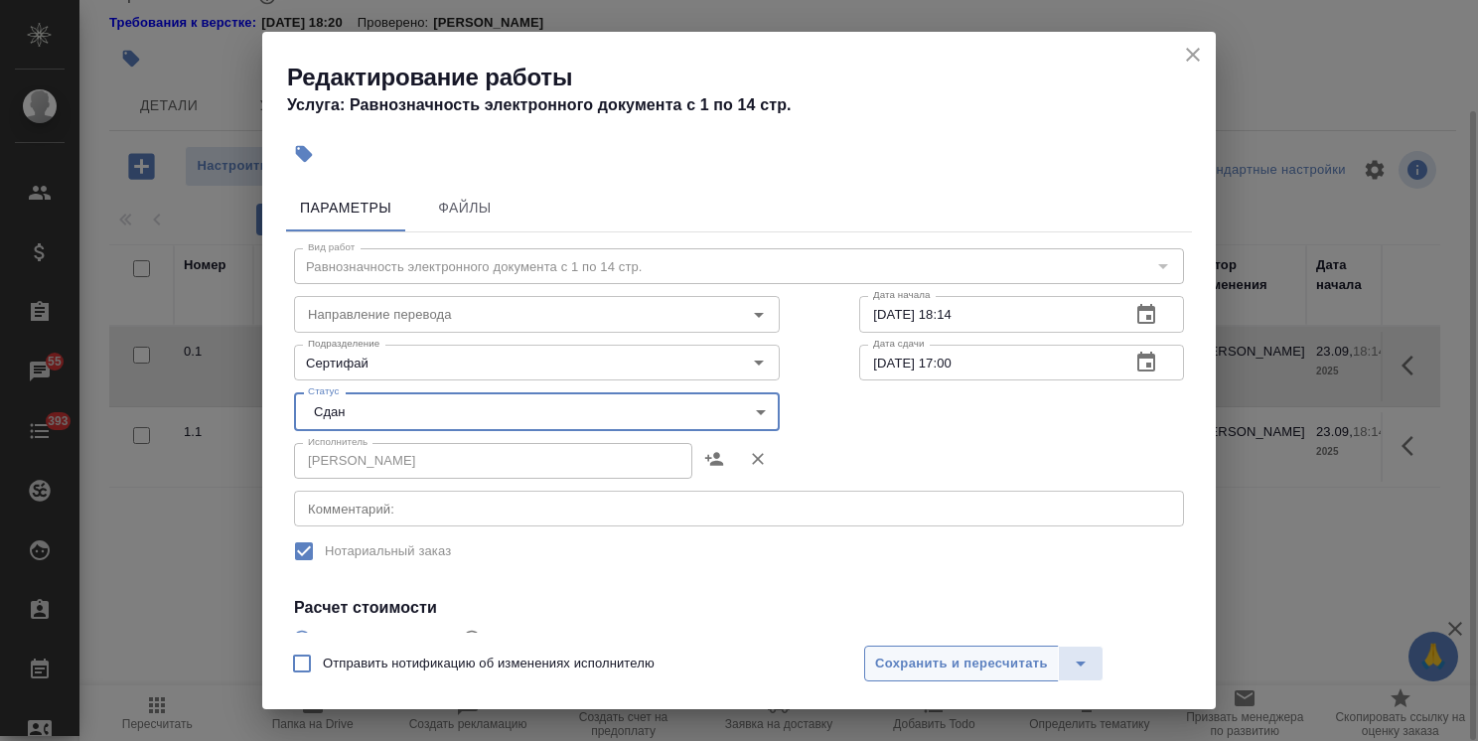
click at [961, 673] on span "Сохранить и пересчитать" at bounding box center [961, 664] width 173 height 23
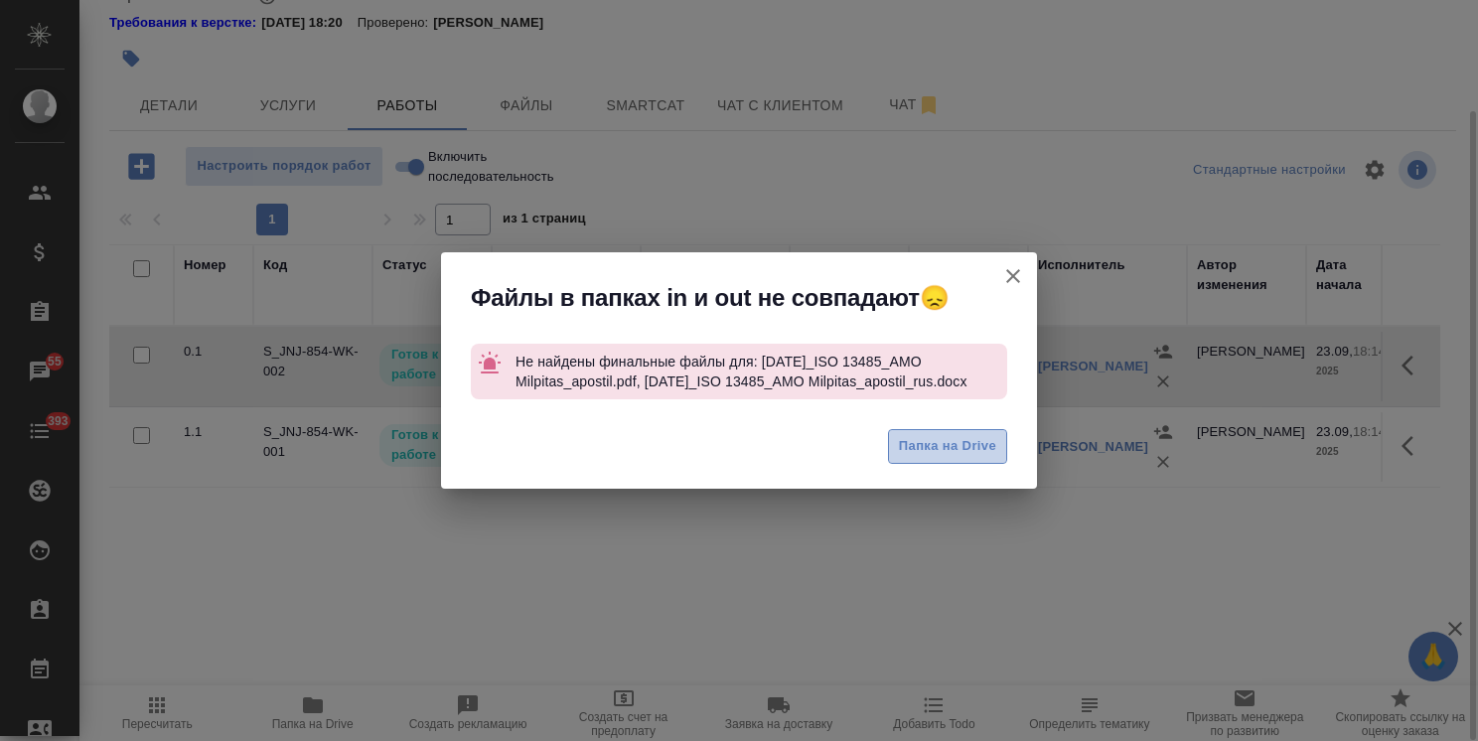
click at [937, 459] on button "Папка на Drive" at bounding box center [947, 446] width 119 height 35
click at [1013, 276] on icon "button" at bounding box center [1013, 276] width 14 height 14
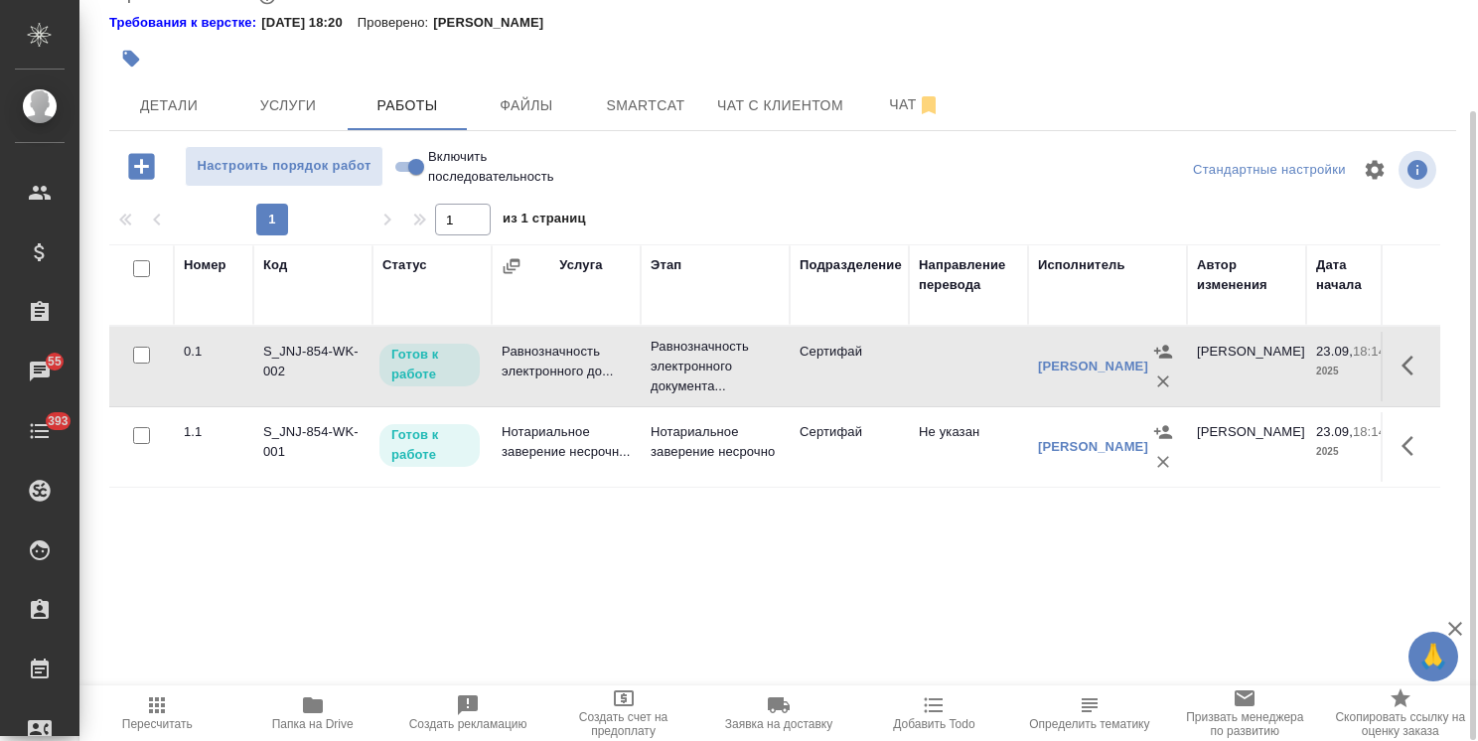
click at [1414, 376] on icon "button" at bounding box center [1414, 366] width 24 height 24
click at [1272, 367] on icon "button" at bounding box center [1268, 366] width 18 height 18
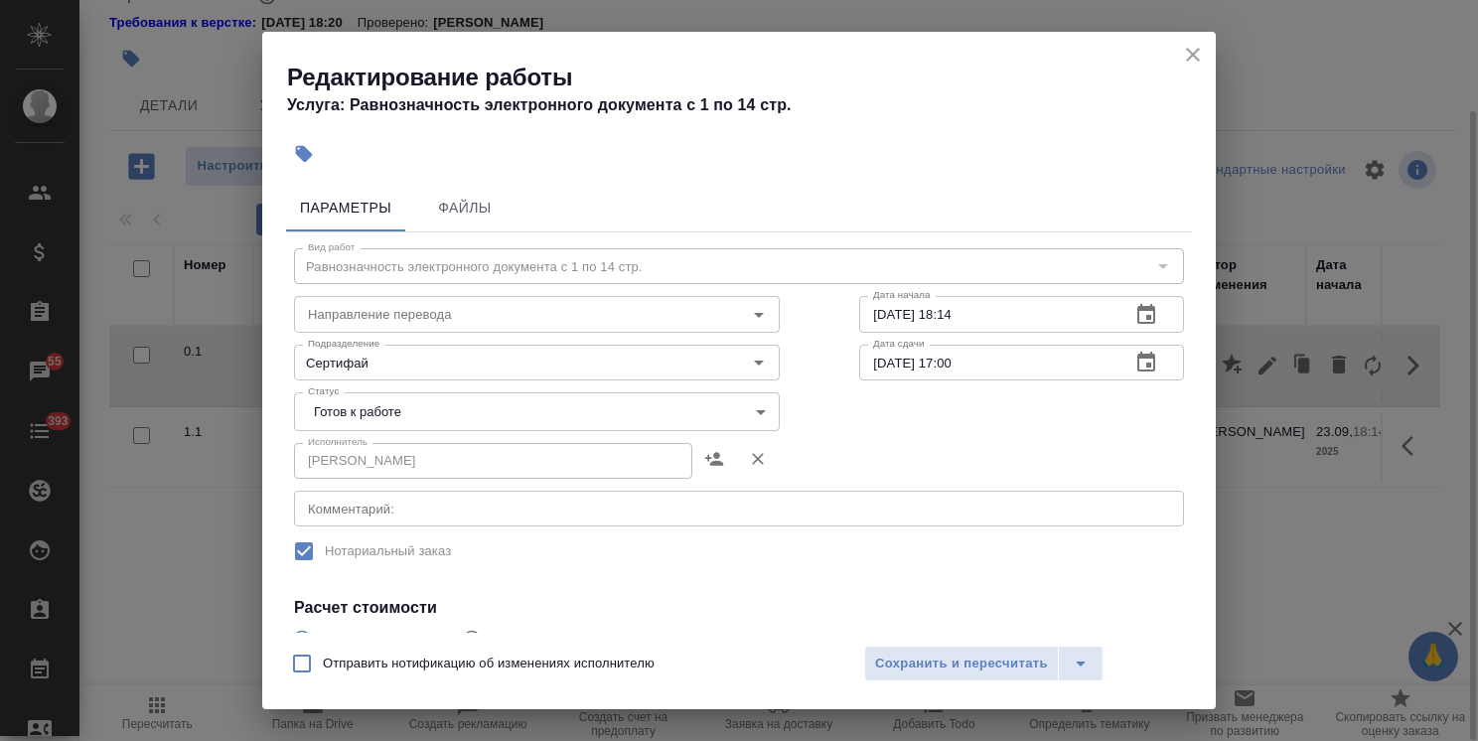
click at [446, 417] on body "🙏 .cls-1 fill:#fff; AWATERA Usmanova Olga Клиенты Спецификации Заказы 55 Чаты 3…" at bounding box center [739, 370] width 1478 height 741
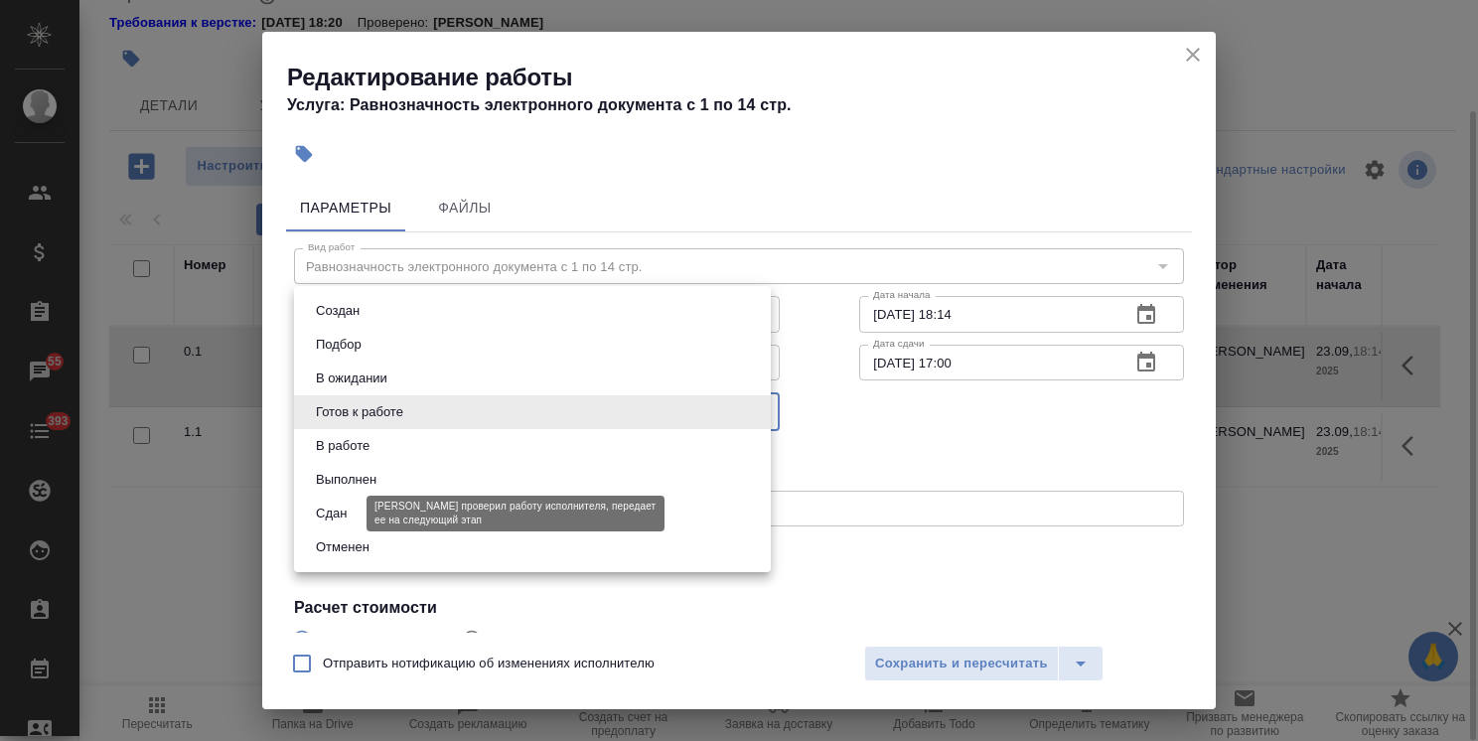
click at [350, 512] on button "Сдан" at bounding box center [331, 514] width 43 height 22
type input "closed"
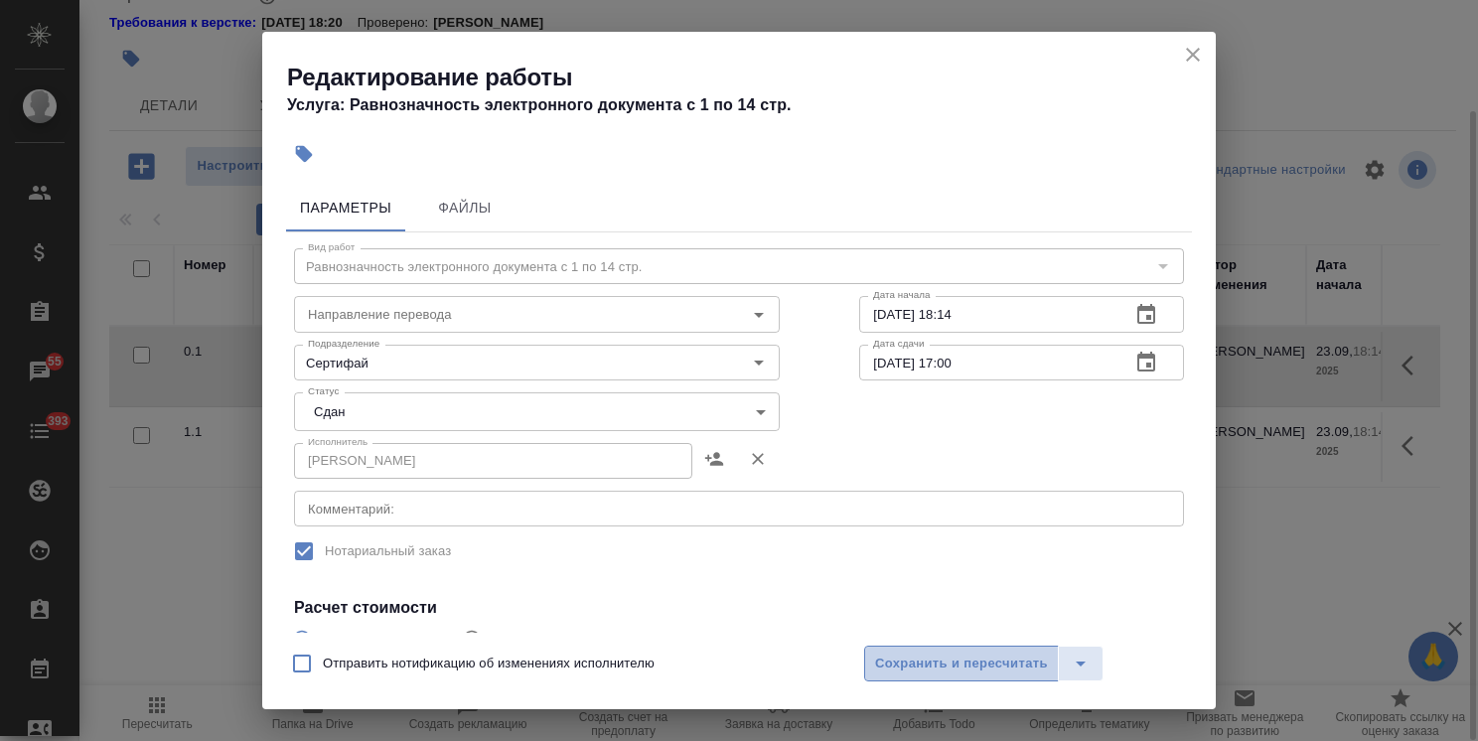
click at [943, 669] on span "Сохранить и пересчитать" at bounding box center [961, 664] width 173 height 23
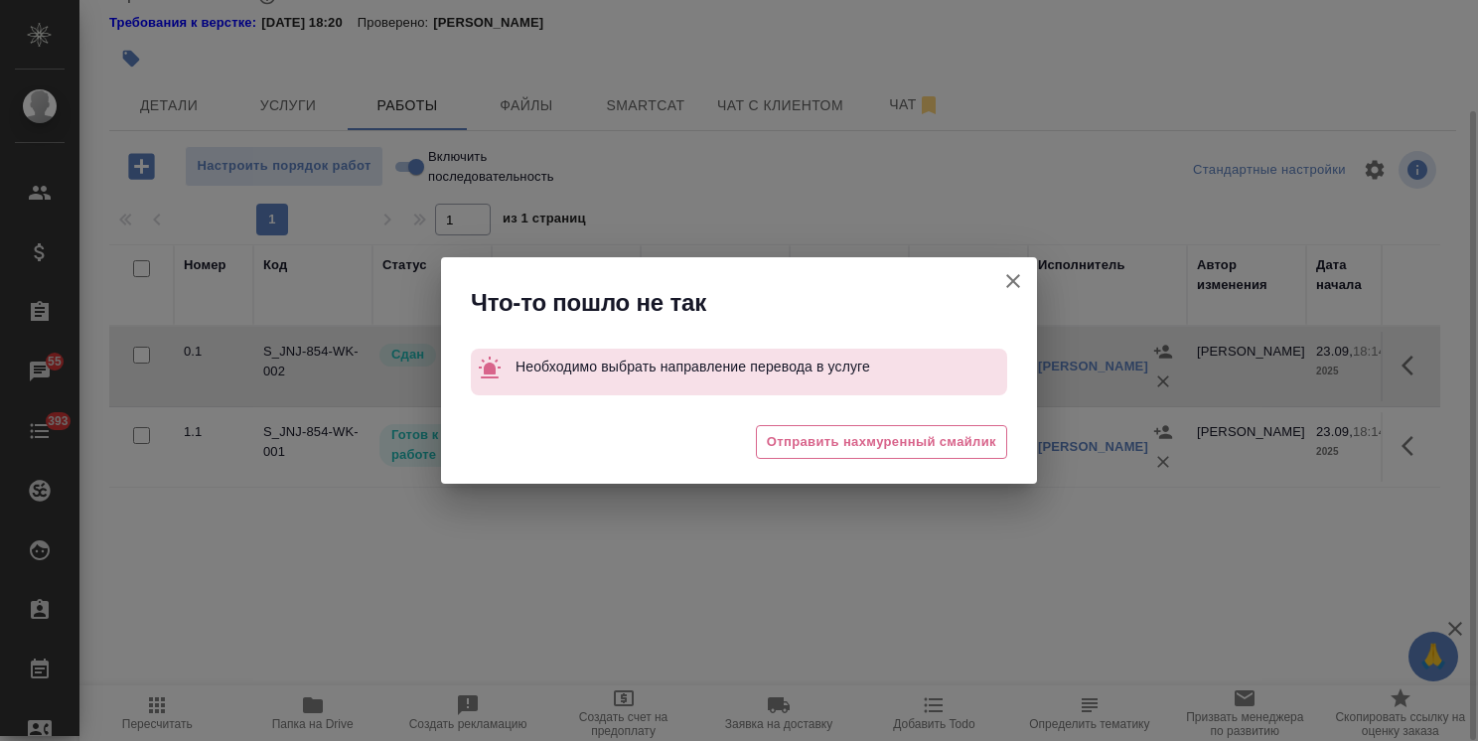
click at [1011, 266] on button "Группировать работы по услугам" at bounding box center [1013, 281] width 48 height 48
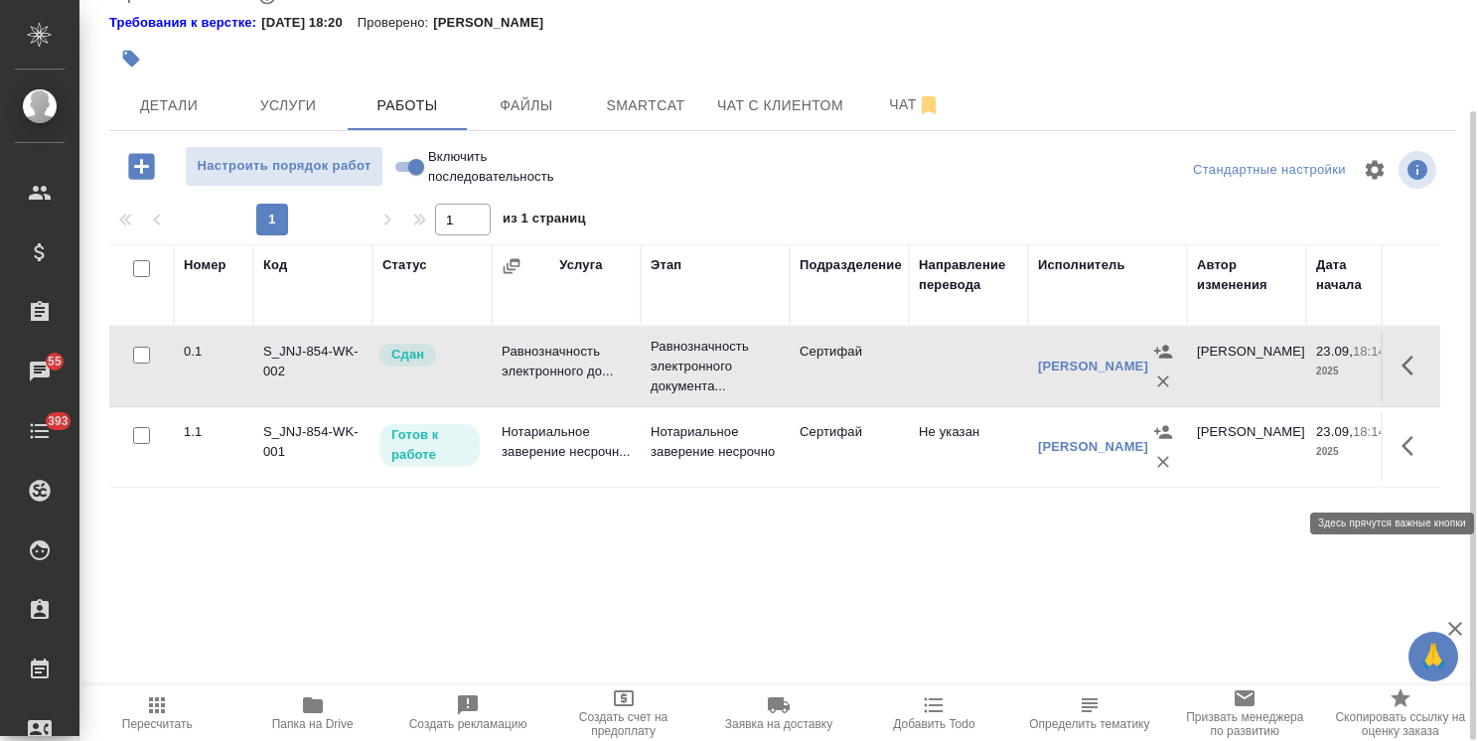
click at [1398, 463] on button "button" at bounding box center [1414, 446] width 48 height 48
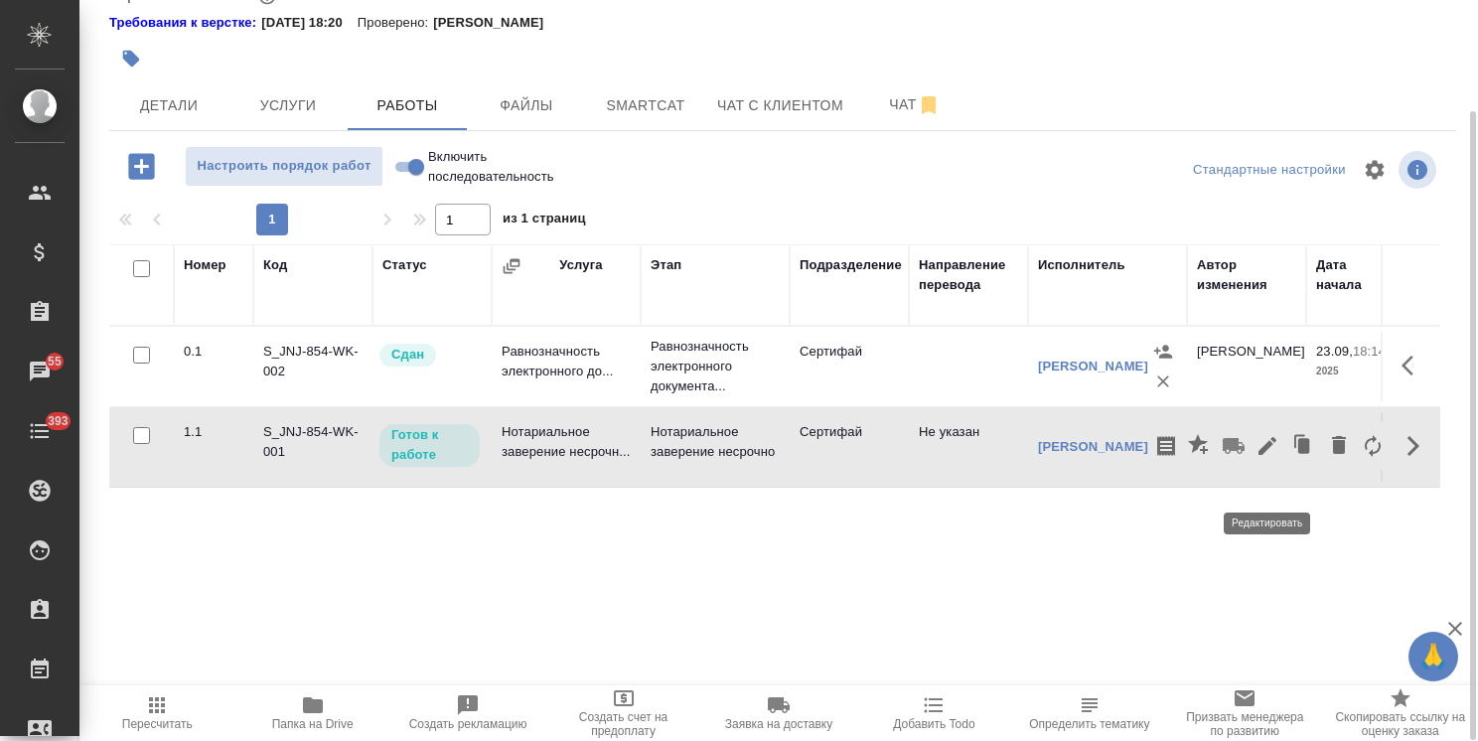
click at [1265, 458] on icon "button" at bounding box center [1268, 446] width 24 height 24
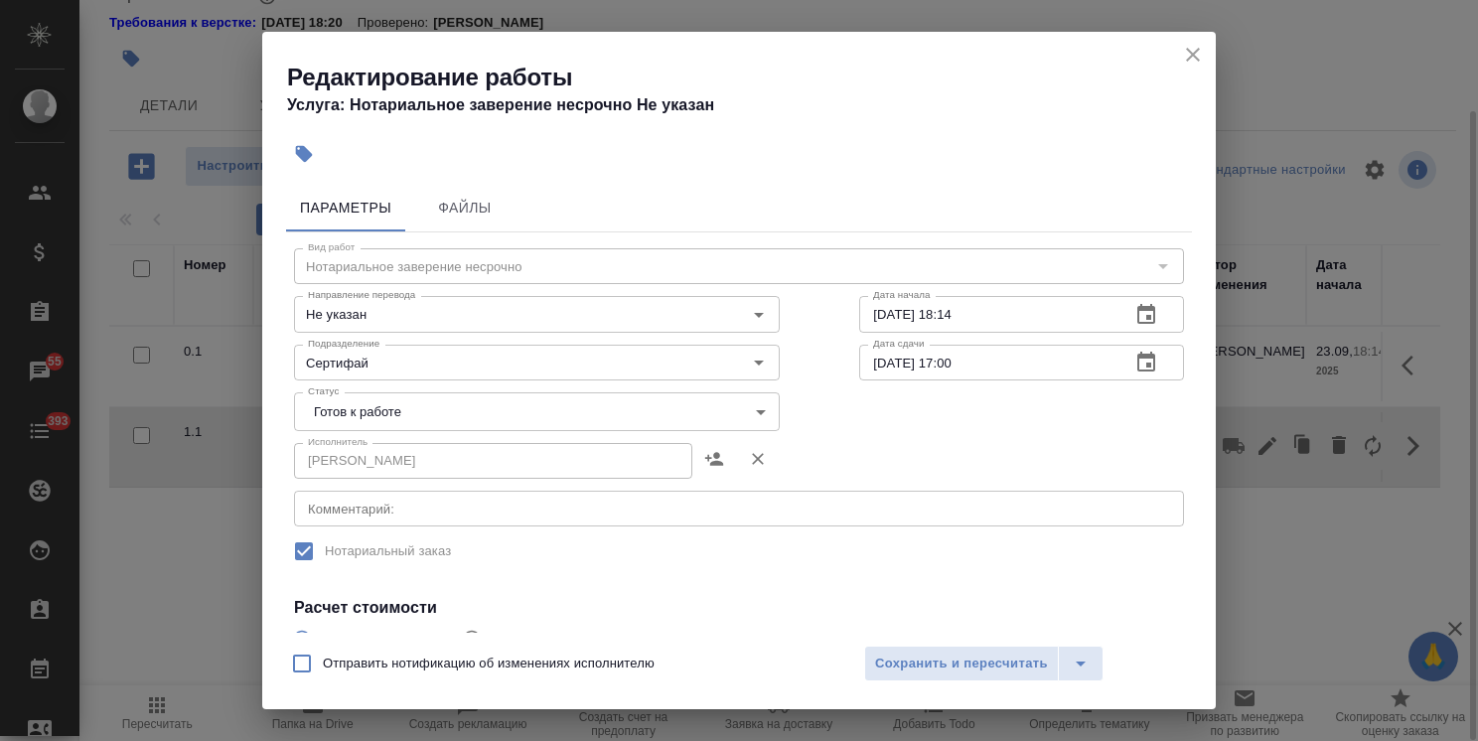
click at [373, 419] on body "🙏 .cls-1 fill:#fff; AWATERA Usmanova Olga Клиенты Спецификации Заказы 55 Чаты 3…" at bounding box center [739, 370] width 1478 height 741
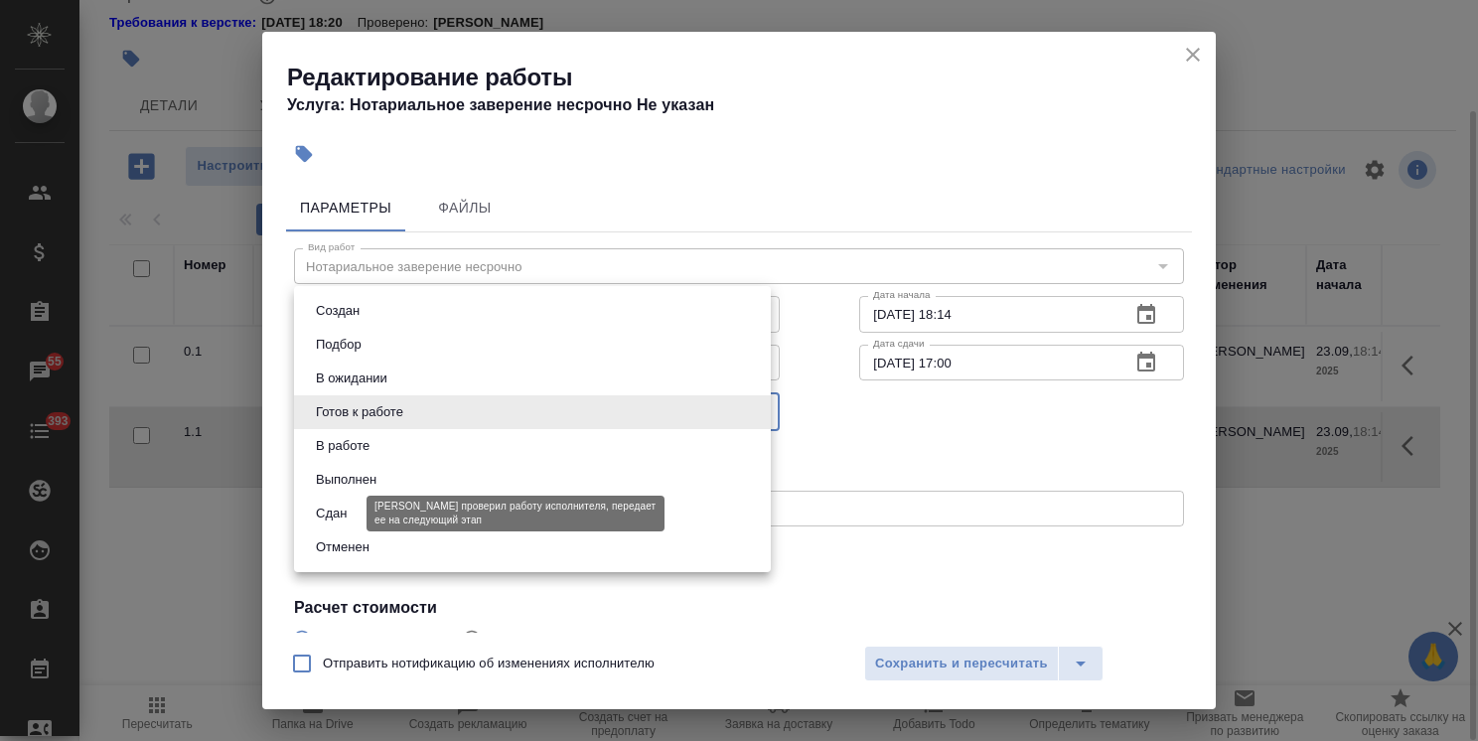
click at [338, 510] on button "Сдан" at bounding box center [331, 514] width 43 height 22
type input "closed"
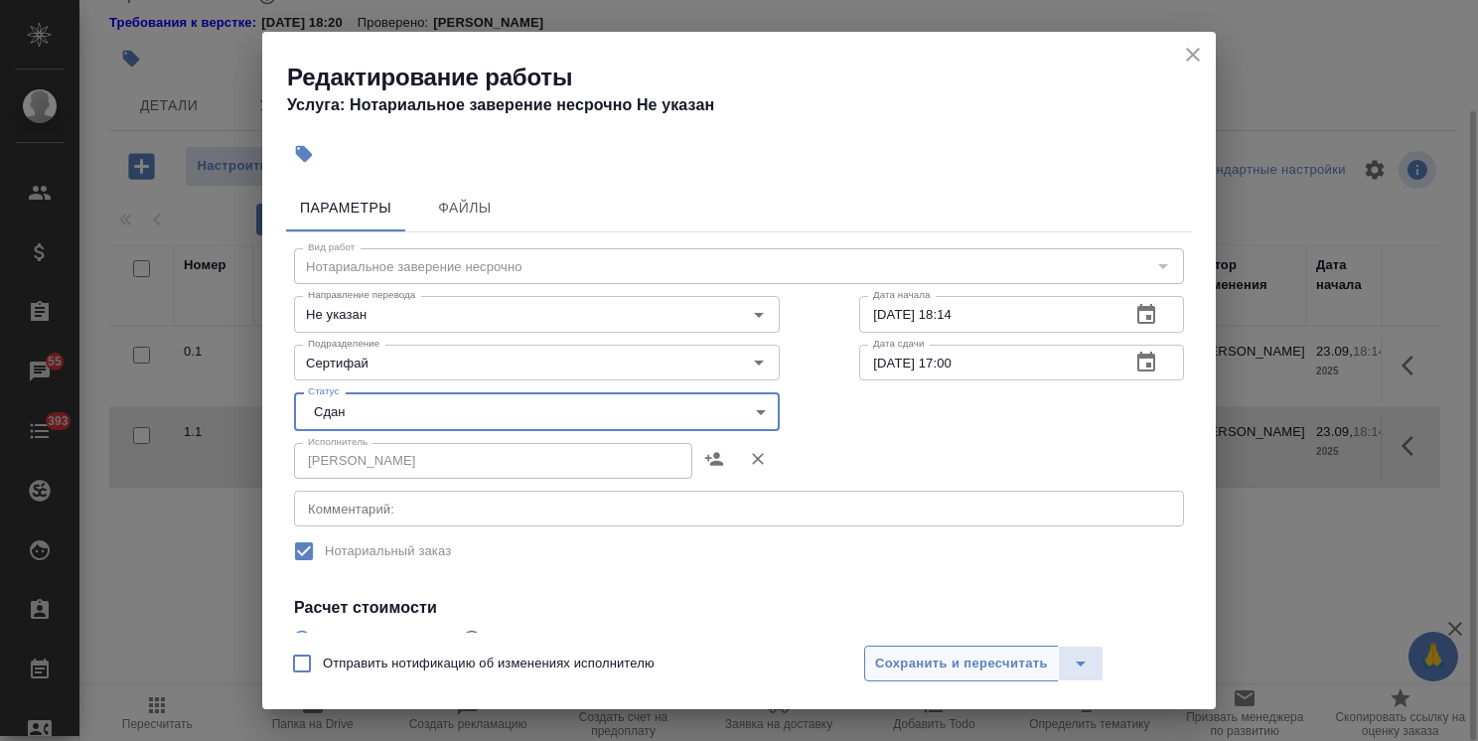
click at [964, 662] on span "Сохранить и пересчитать" at bounding box center [961, 664] width 173 height 23
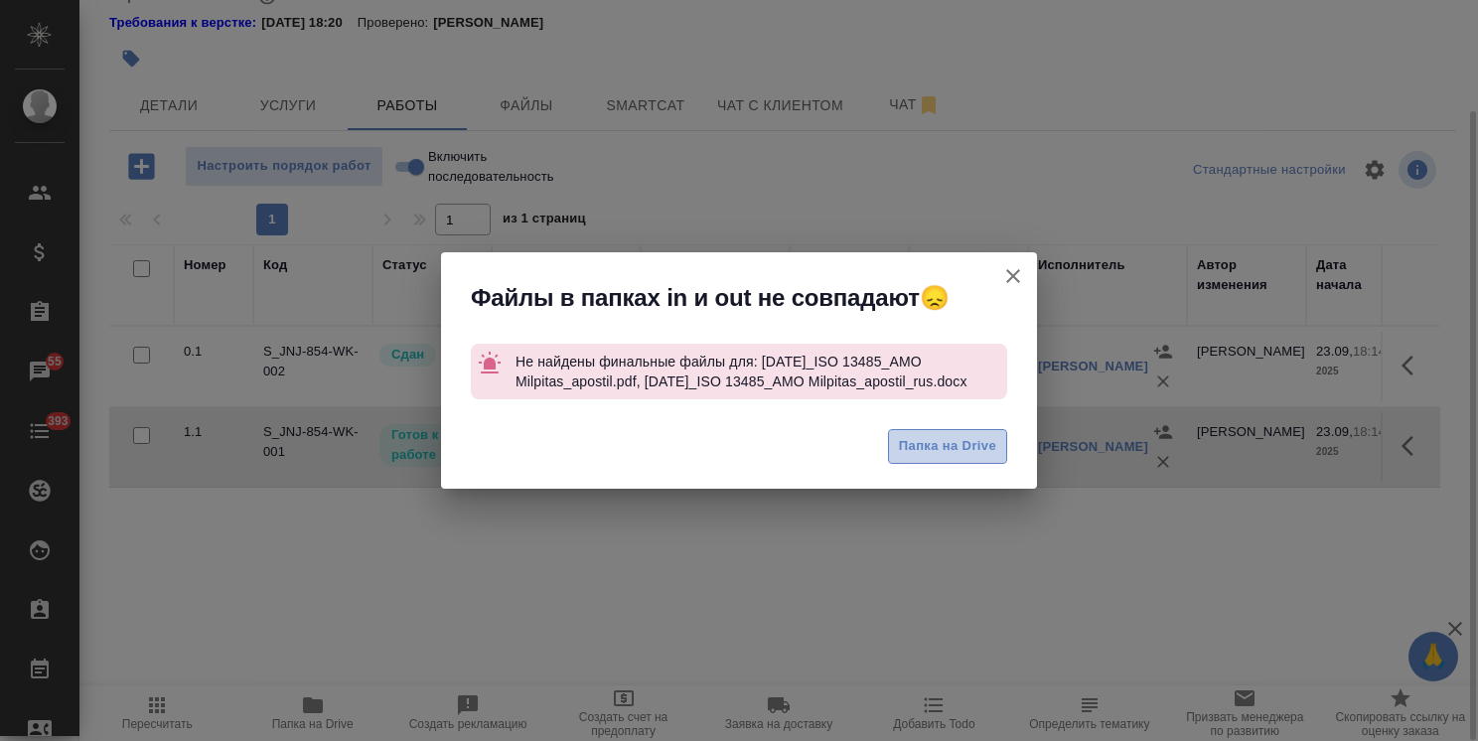
click at [963, 432] on button "Папка на Drive" at bounding box center [947, 446] width 119 height 35
click at [1015, 274] on icon "button" at bounding box center [1013, 276] width 14 height 14
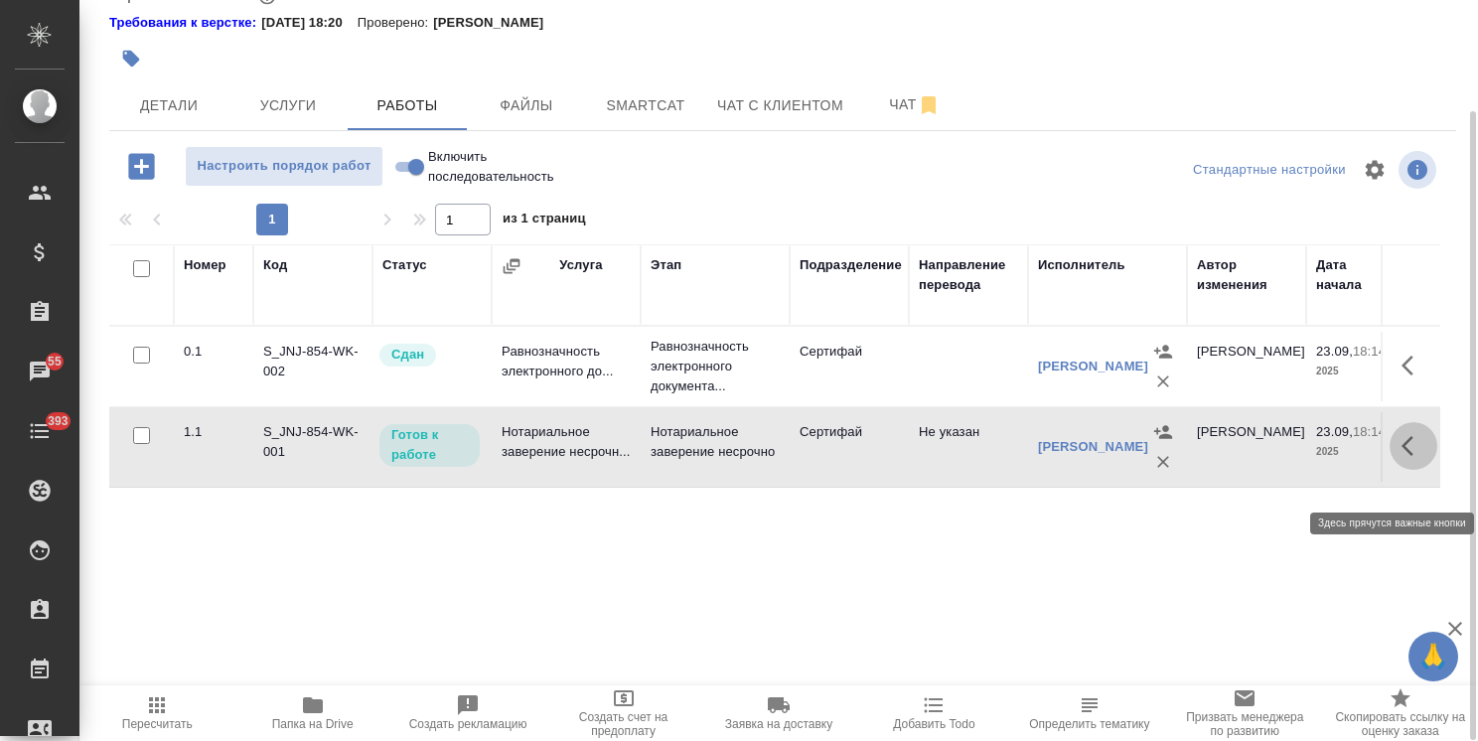
click at [1410, 458] on icon "button" at bounding box center [1414, 446] width 24 height 24
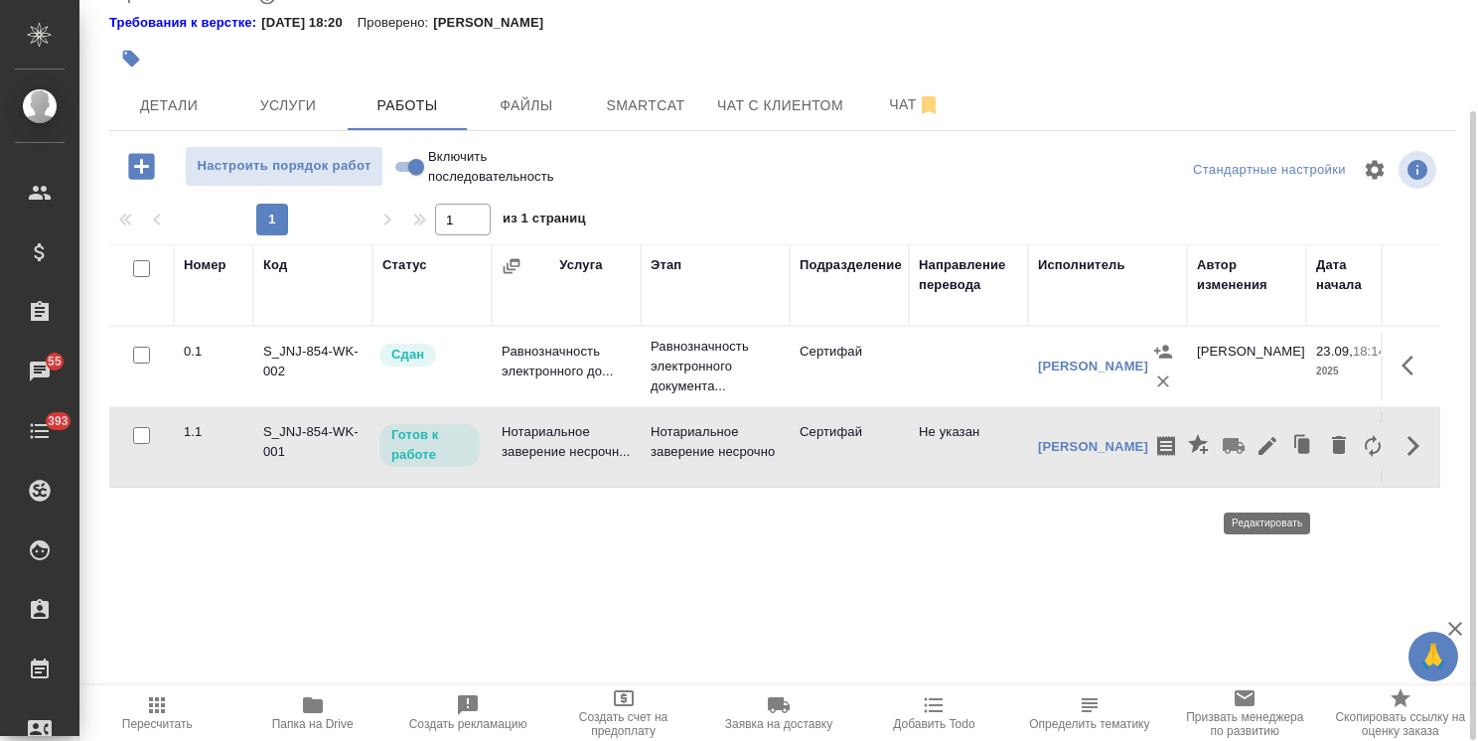
click at [1277, 458] on icon "button" at bounding box center [1268, 446] width 24 height 24
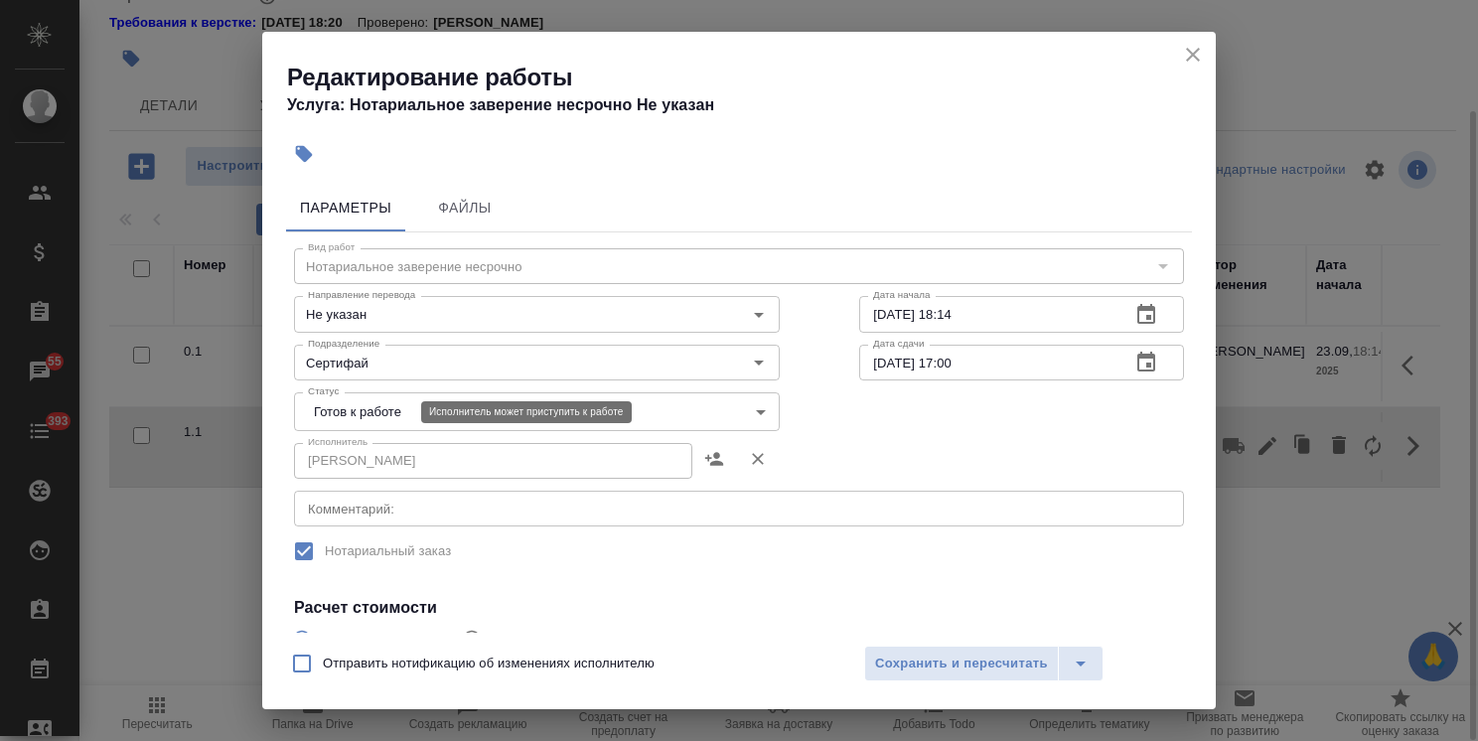
click at [372, 403] on body "🙏 .cls-1 fill:#fff; AWATERA Usmanova Olga Клиенты Спецификации Заказы 55 Чаты 3…" at bounding box center [739, 370] width 1478 height 741
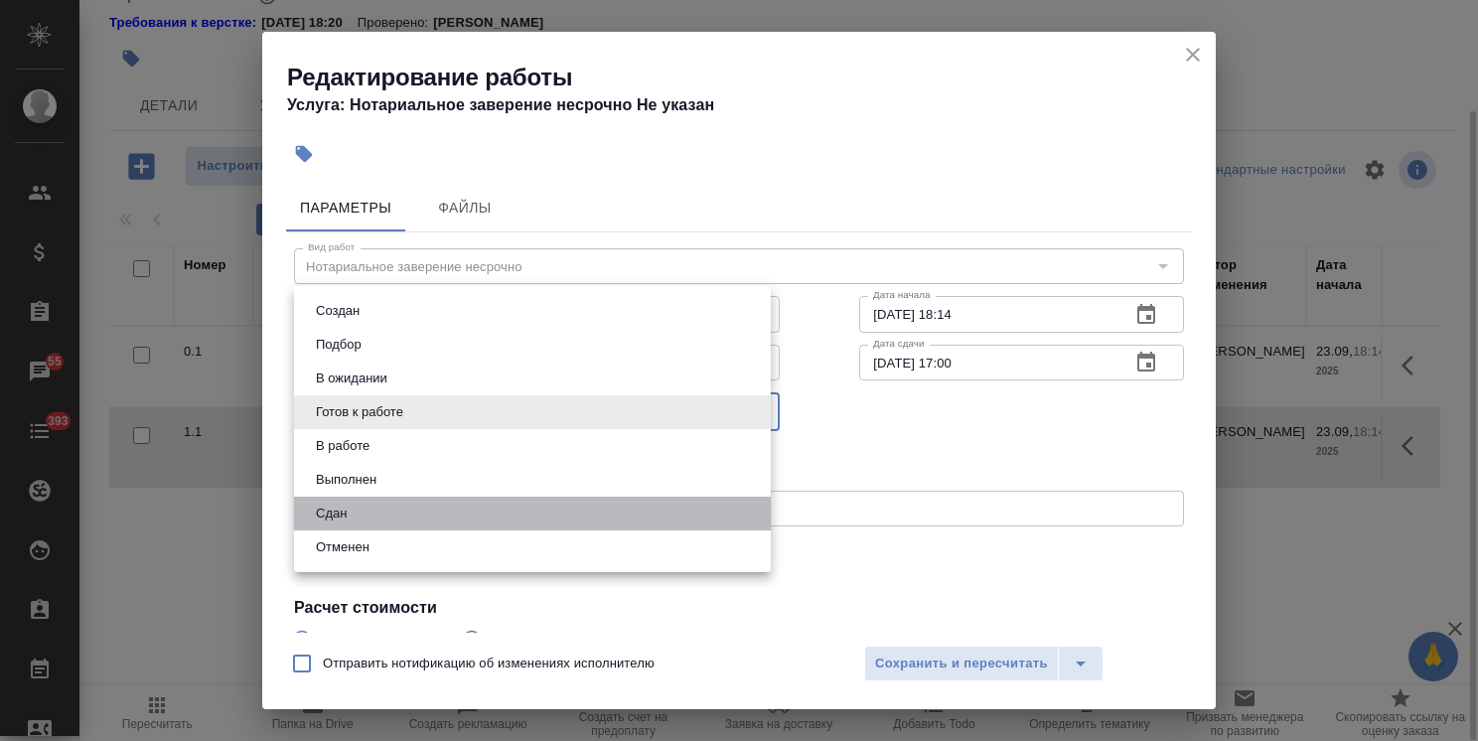
click at [340, 524] on li "Сдан" at bounding box center [532, 514] width 477 height 34
type input "closed"
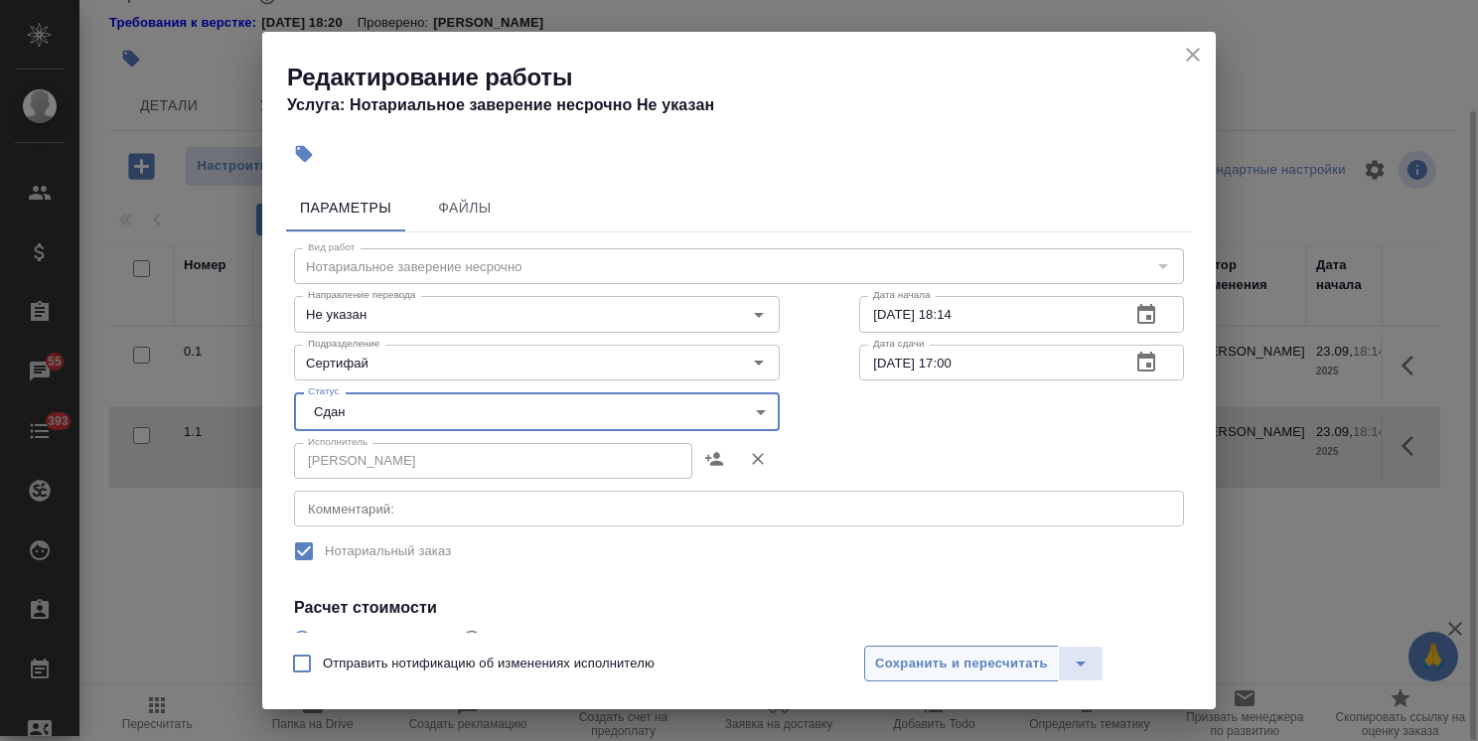
click at [1022, 669] on span "Сохранить и пересчитать" at bounding box center [961, 664] width 173 height 23
click at [951, 665] on span "Сохранить и пересчитать" at bounding box center [961, 664] width 173 height 23
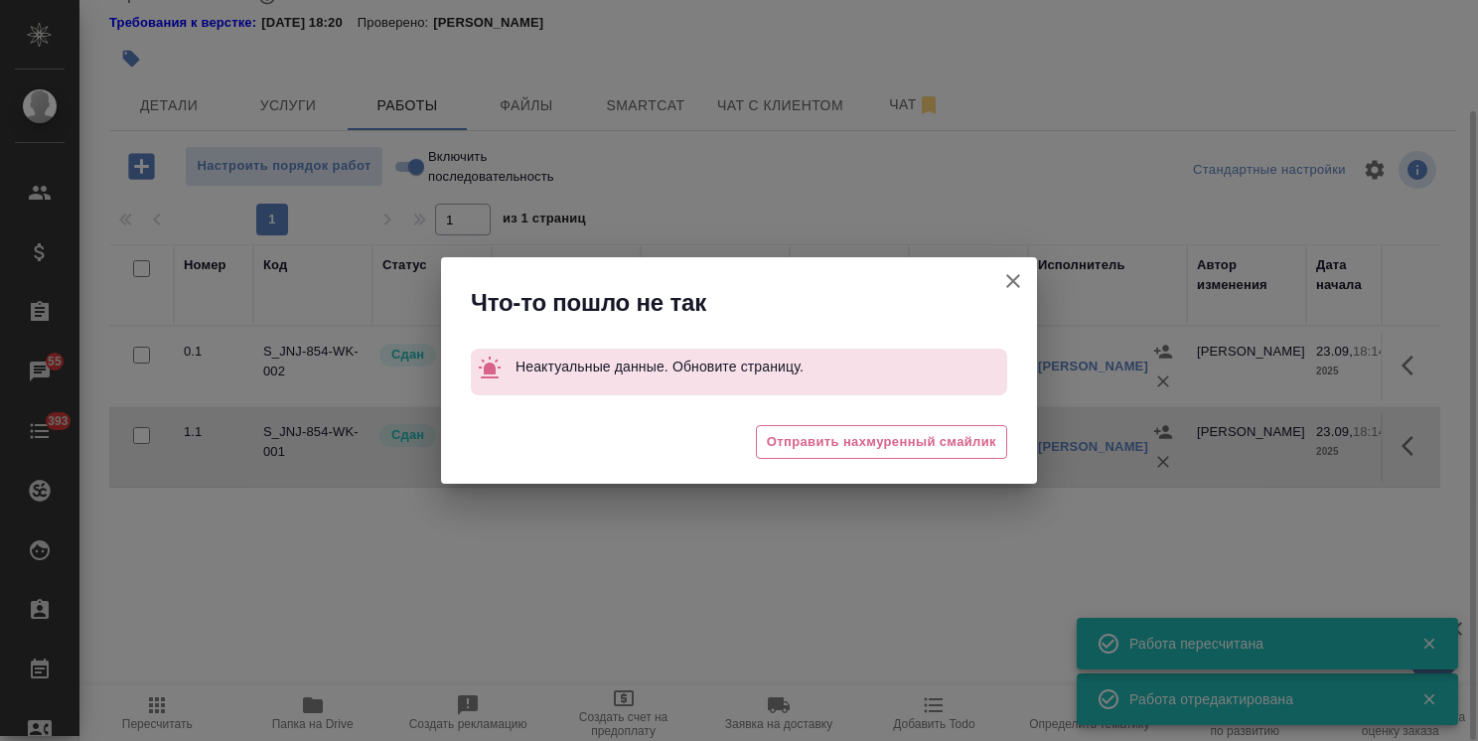
click at [1013, 272] on icon "button" at bounding box center [1013, 281] width 24 height 24
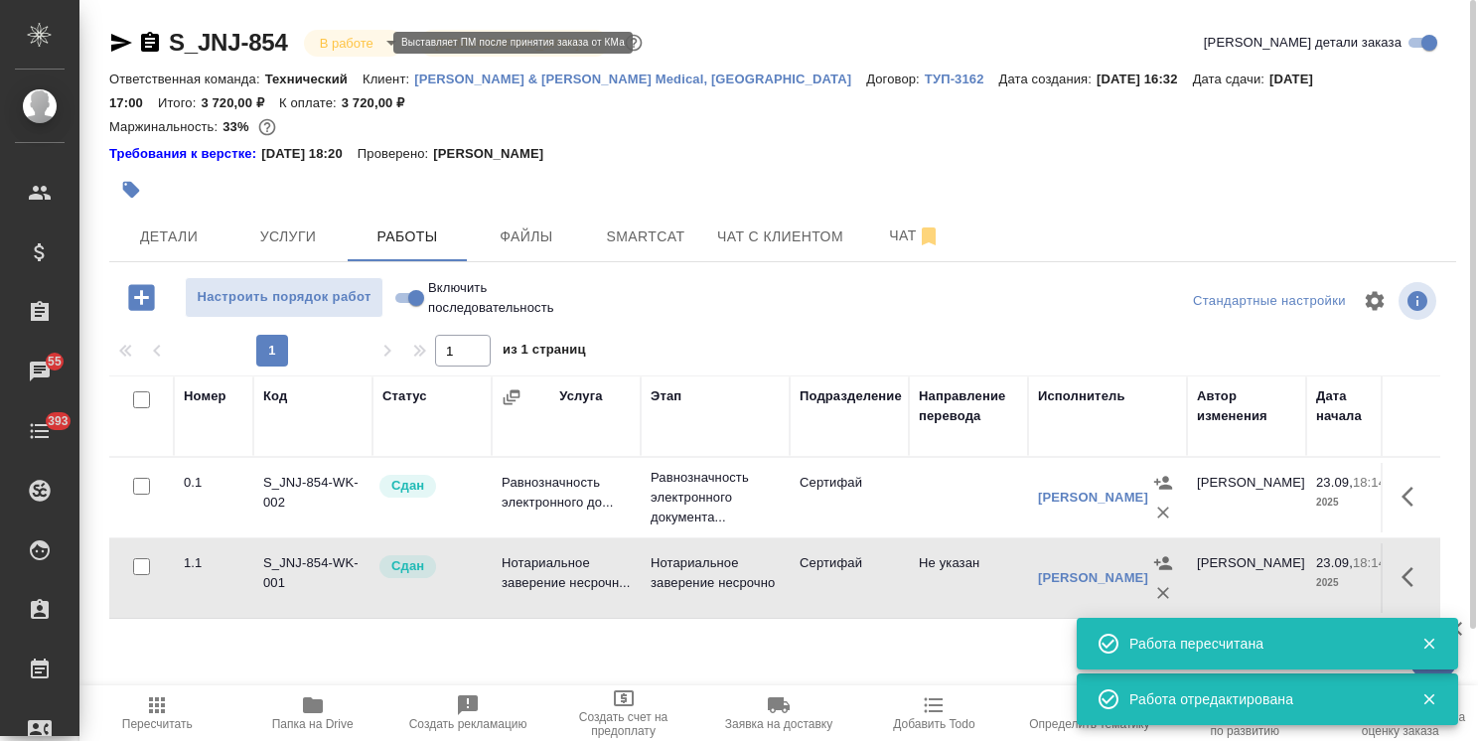
click at [348, 53] on body "🙏 .cls-1 fill:#fff; AWATERA Usmanova Olga Клиенты Спецификации Заказы 55 Чаты 3…" at bounding box center [739, 370] width 1478 height 741
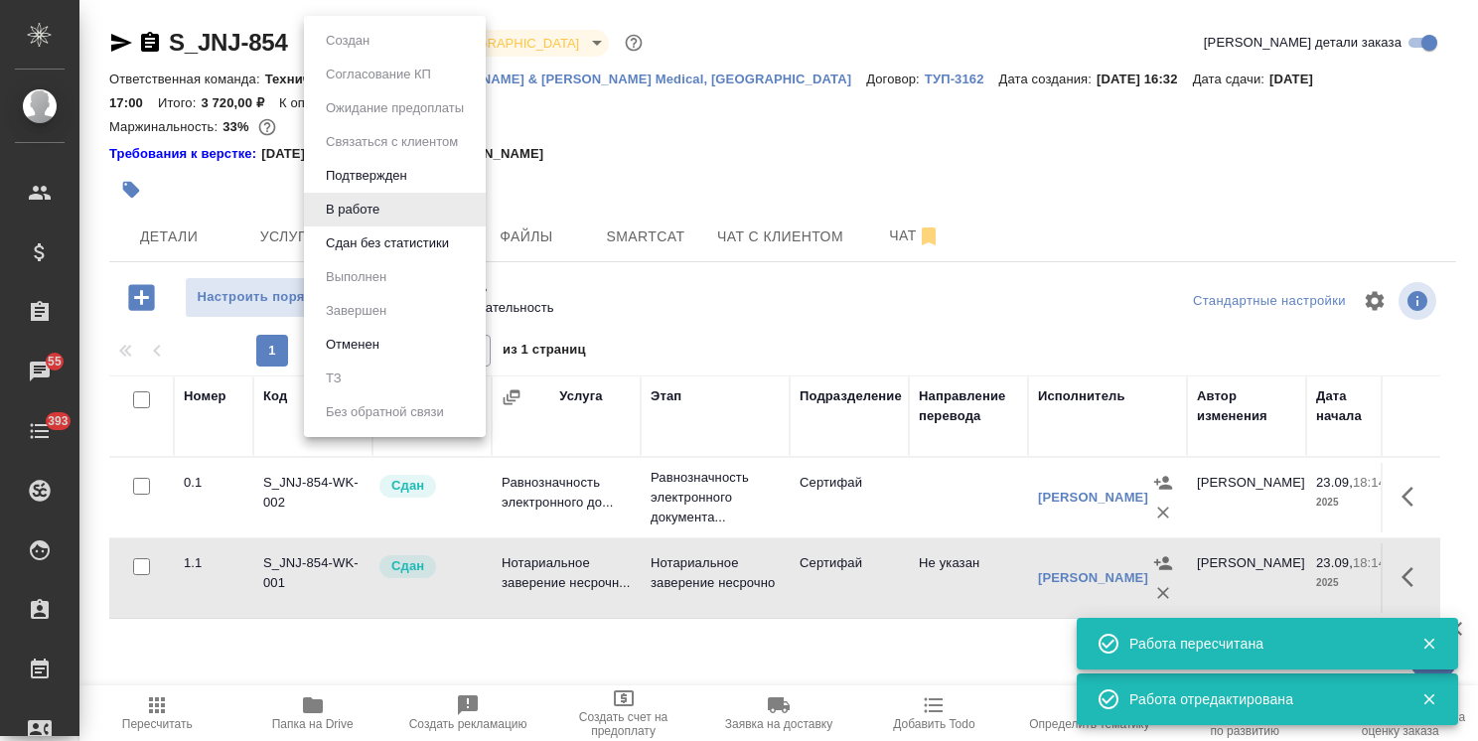
click at [370, 240] on button "Сдан без статистики" at bounding box center [387, 243] width 135 height 22
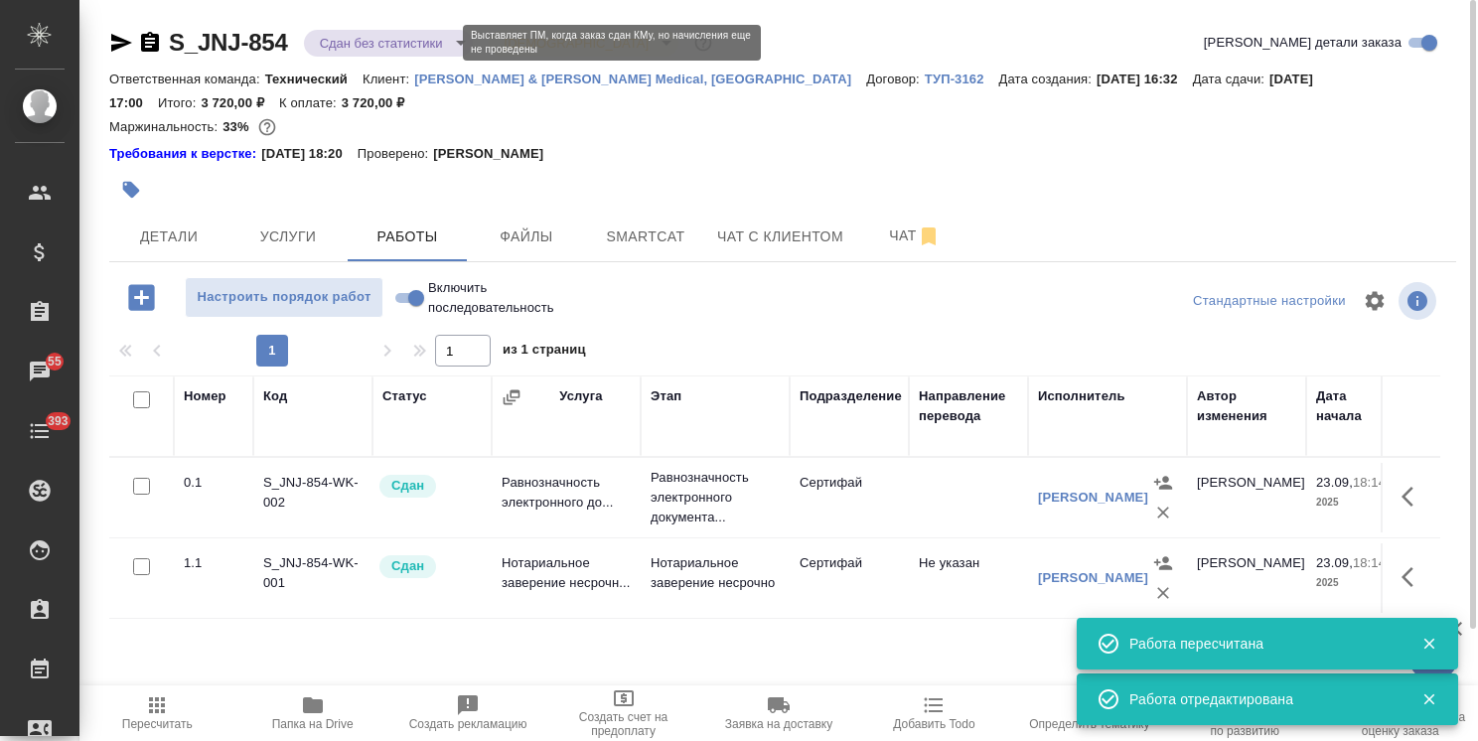
click at [360, 34] on body "🙏 .cls-1 fill:#fff; AWATERA Usmanova Olga Клиенты Спецификации Заказы 55 Чаты 3…" at bounding box center [739, 370] width 1478 height 741
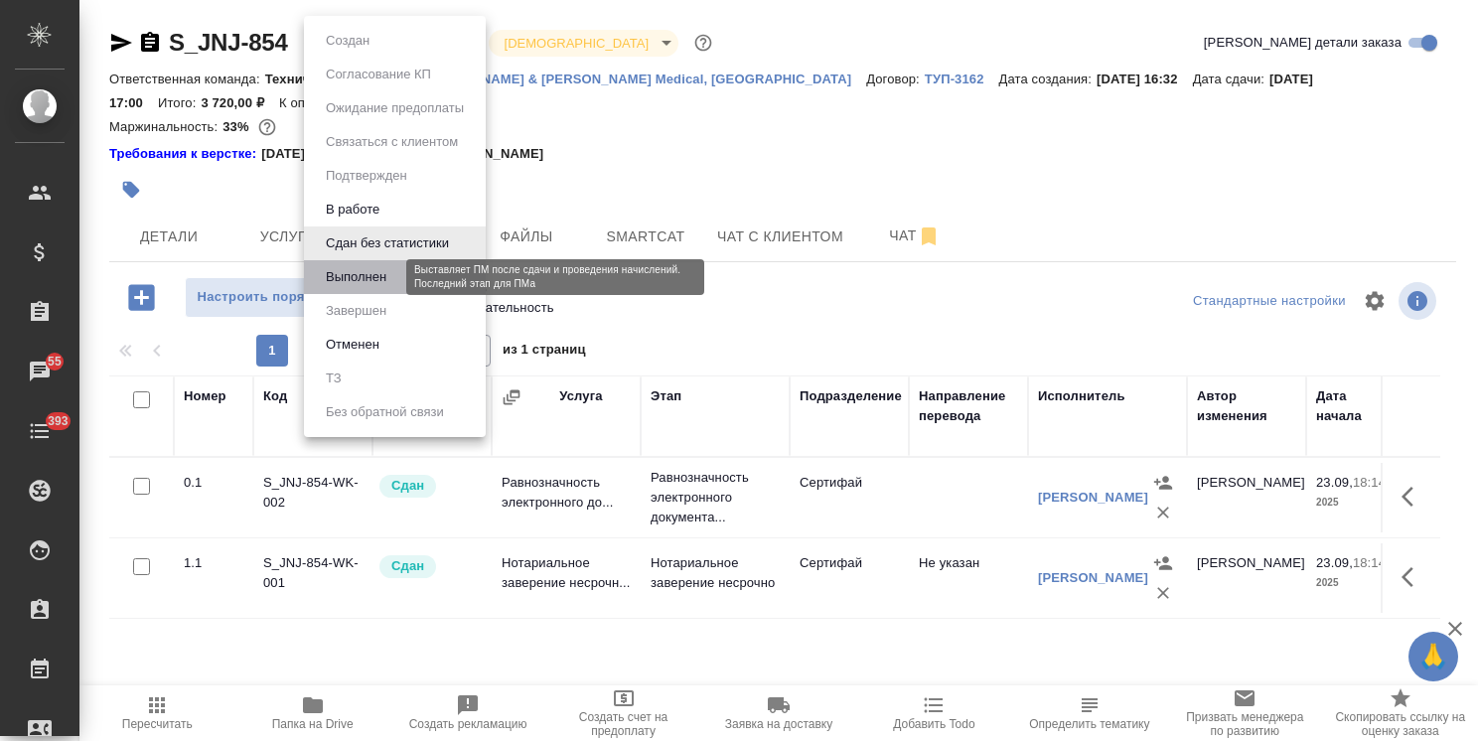
click at [389, 275] on button "Выполнен" at bounding box center [356, 277] width 73 height 22
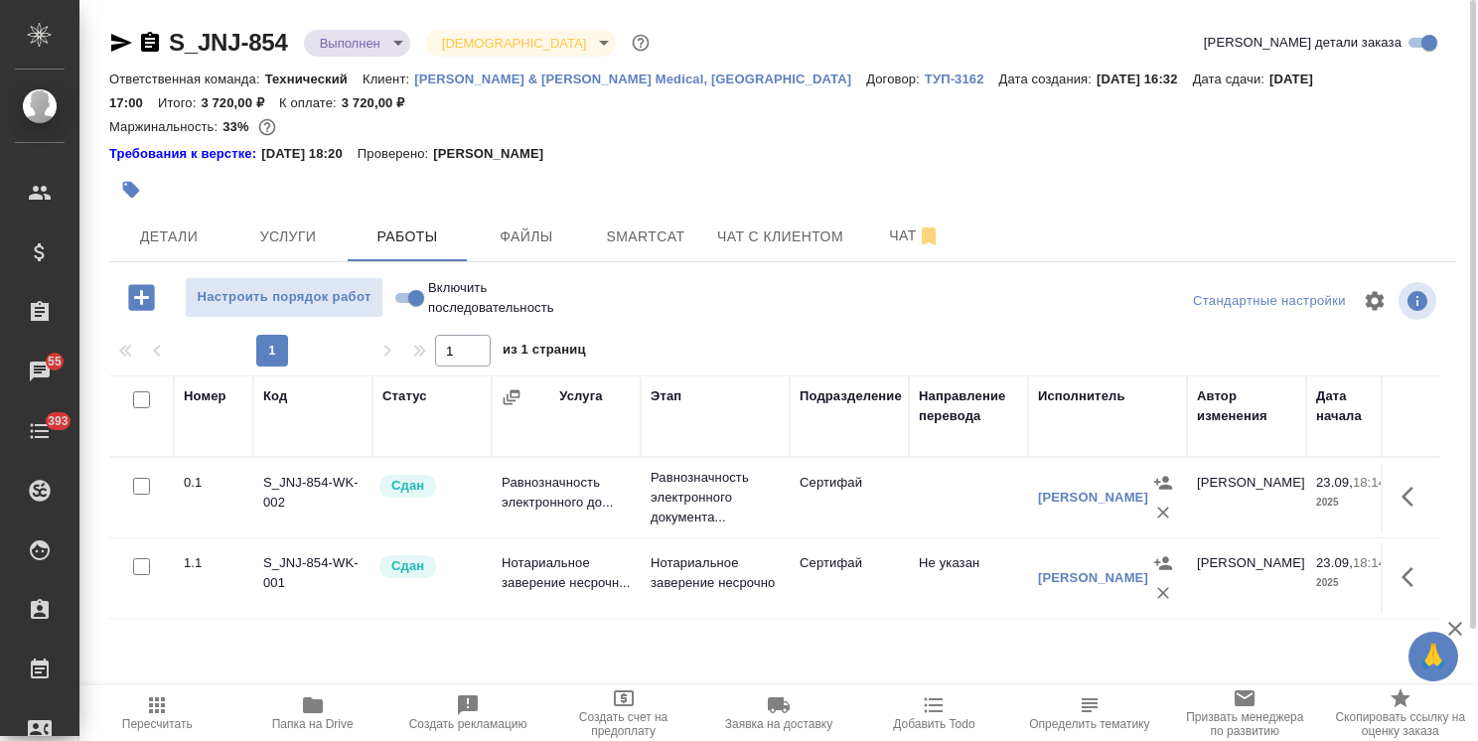
click at [372, 50] on body "🙏 .cls-1 fill:#fff; AWATERA Usmanova Olga Клиенты Спецификации Заказы 55 Чаты 3…" at bounding box center [739, 370] width 1478 height 741
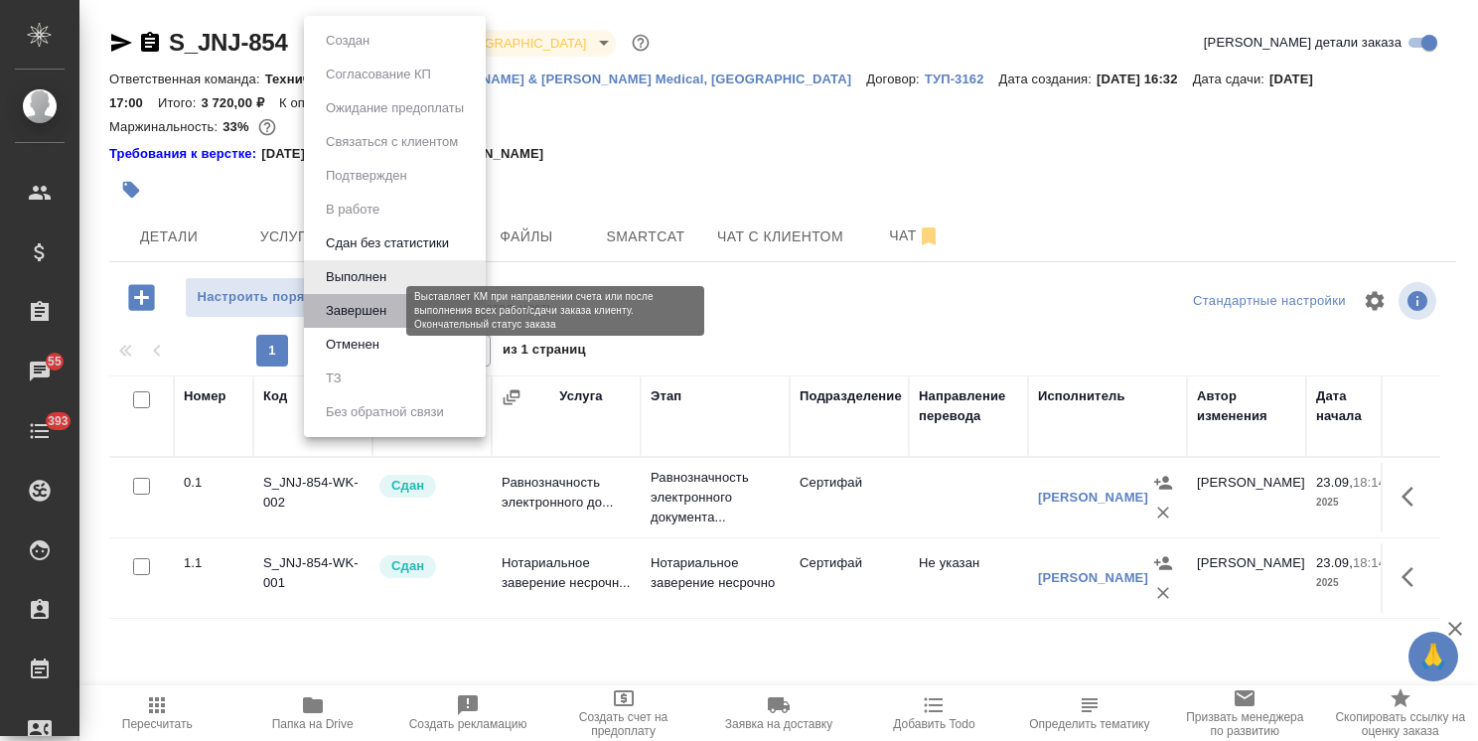
click at [366, 308] on button "Завершен" at bounding box center [356, 311] width 73 height 22
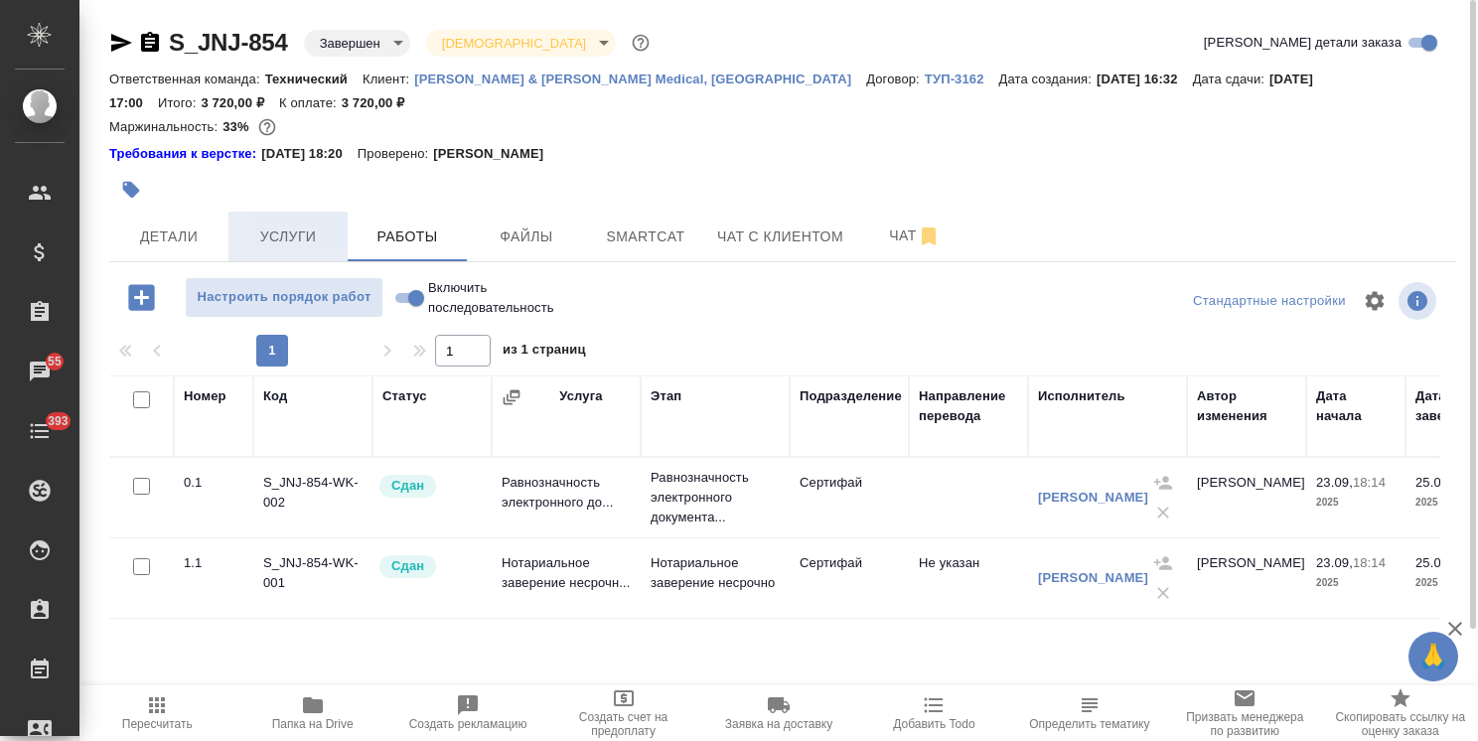
click at [316, 236] on span "Услуги" at bounding box center [287, 236] width 95 height 25
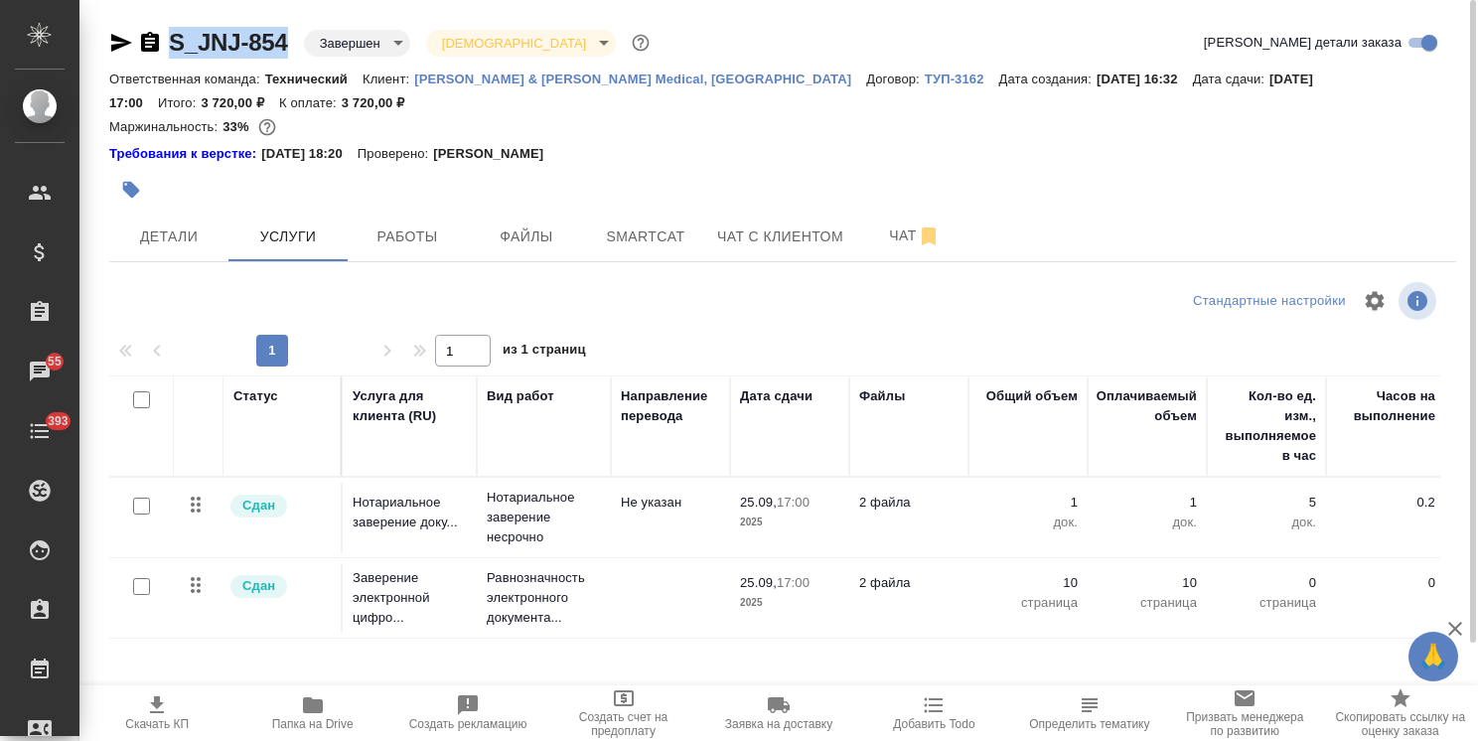
drag, startPoint x: 288, startPoint y: 25, endPoint x: 121, endPoint y: 27, distance: 166.9
click at [121, 27] on div "S_JNJ-854 Завершен closed Святая троица holyTrinity Кратко детали заказа Ответс…" at bounding box center [782, 426] width 1369 height 853
copy link "S_JNJ-854"
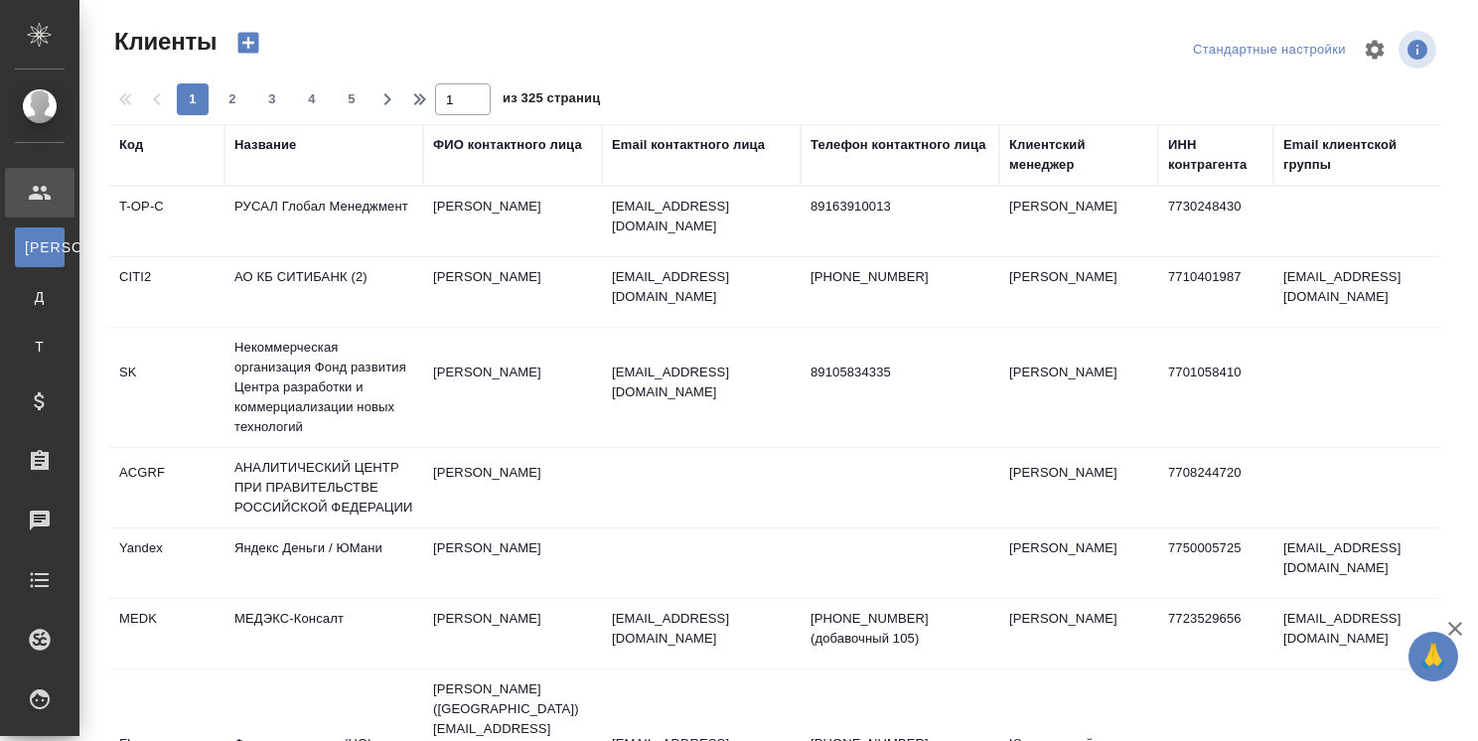
select select "RU"
click at [1035, 173] on div "Клиентский менеджер" at bounding box center [1078, 155] width 139 height 40
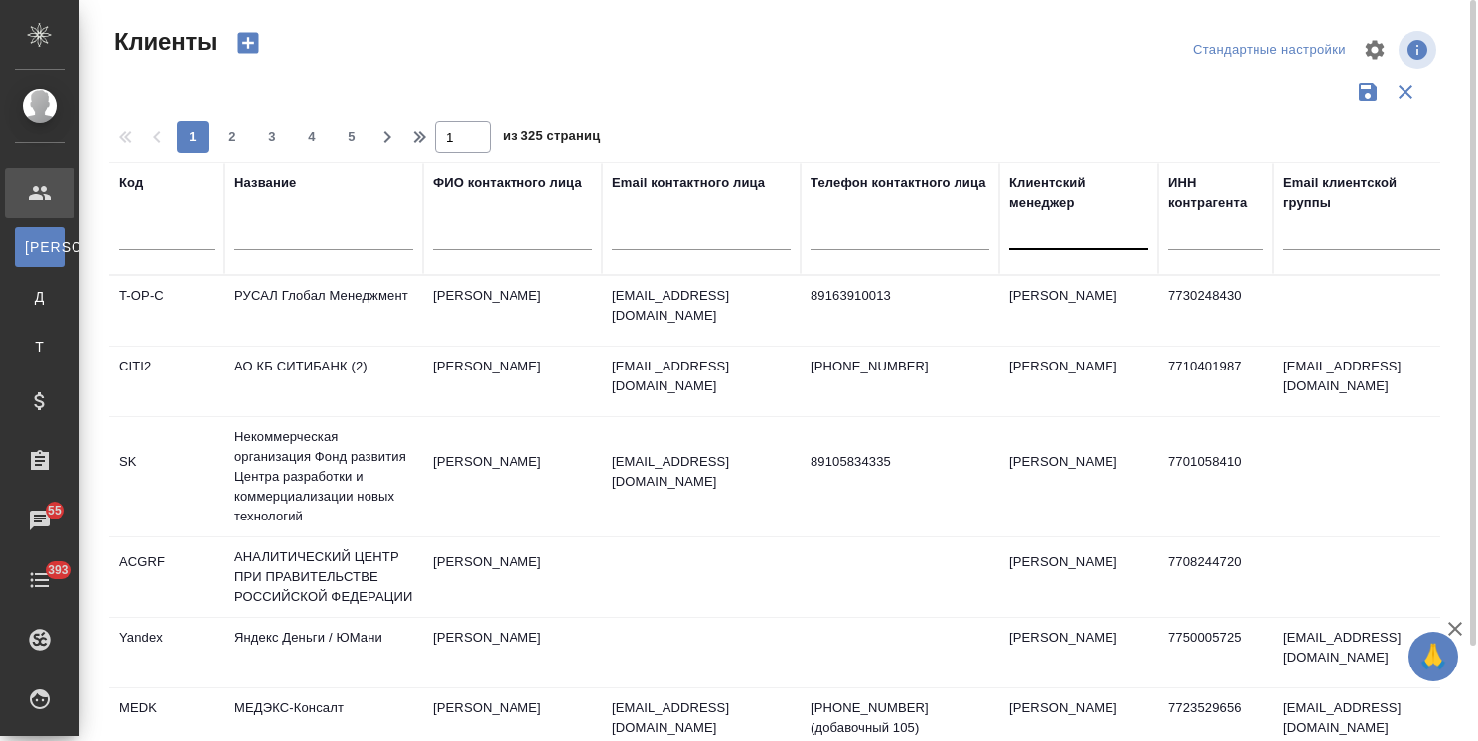
click at [1048, 225] on div at bounding box center [1078, 230] width 139 height 29
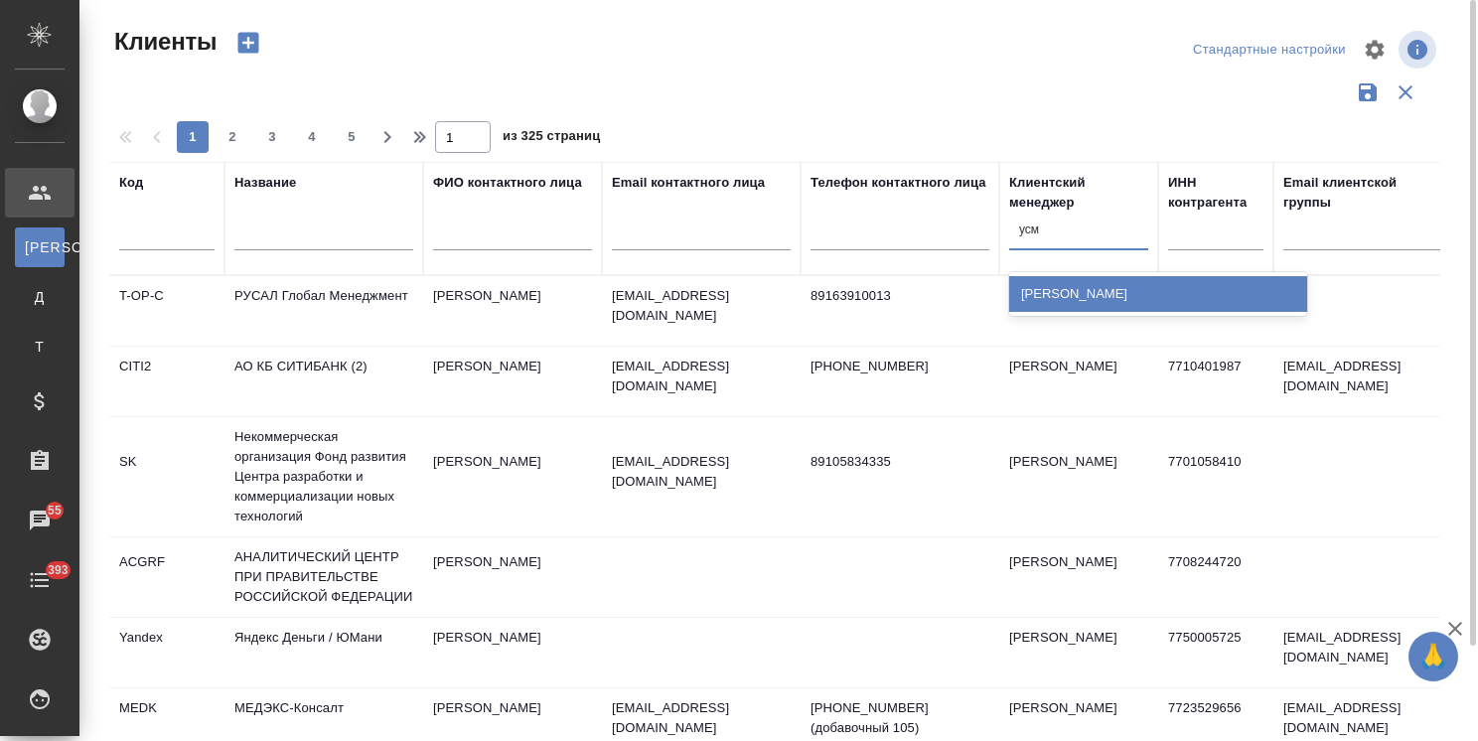
type input "усма"
click at [1097, 287] on div "[PERSON_NAME]" at bounding box center [1158, 294] width 298 height 36
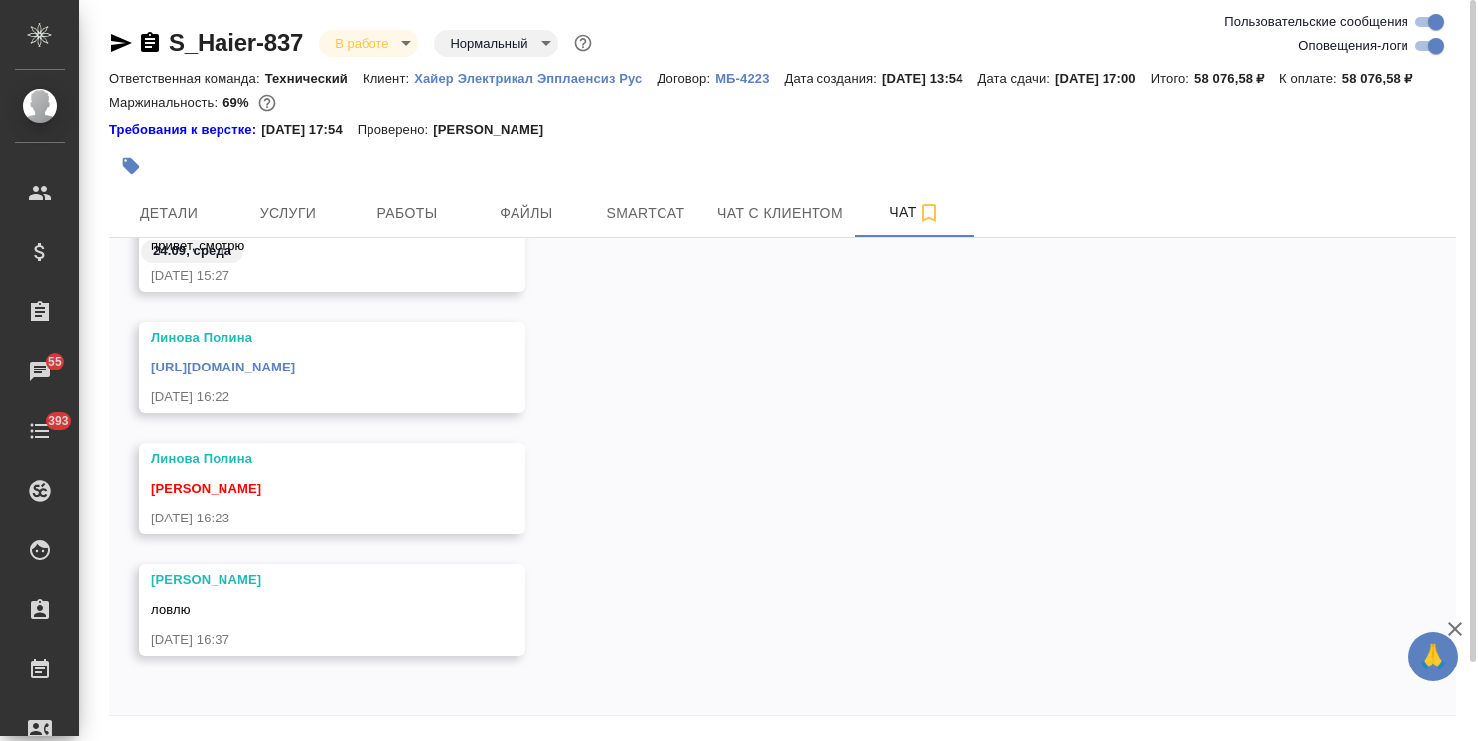
scroll to position [61771, 0]
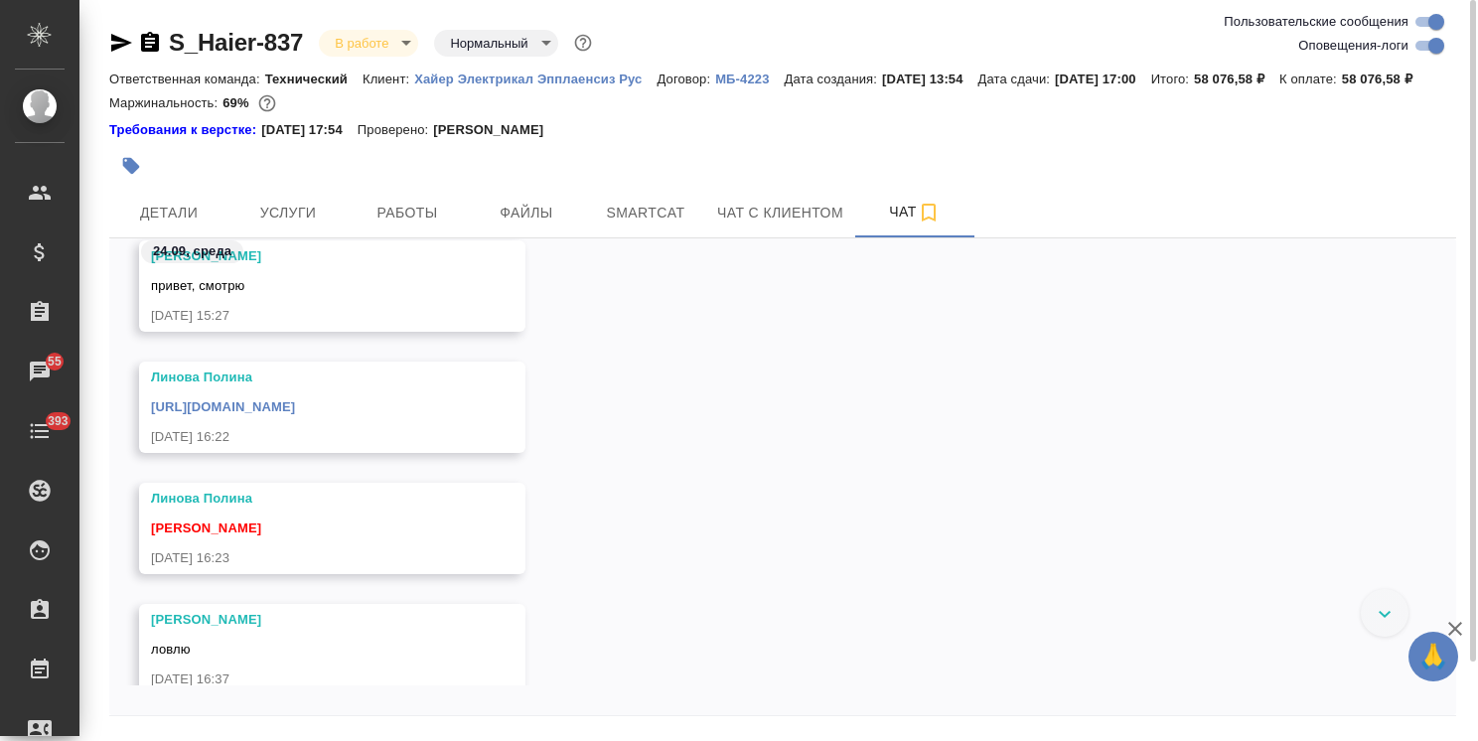
click at [295, 414] on link "[URL][DOMAIN_NAME]" at bounding box center [223, 406] width 144 height 15
drag, startPoint x: 274, startPoint y: 14, endPoint x: 155, endPoint y: 1, distance: 119.9
click at [155, 1] on div "S_Haier-837 В работе inProgress Нормальный normal Ответственная команда: Технич…" at bounding box center [782, 403] width 1369 height 806
copy link "S_Haier-837"
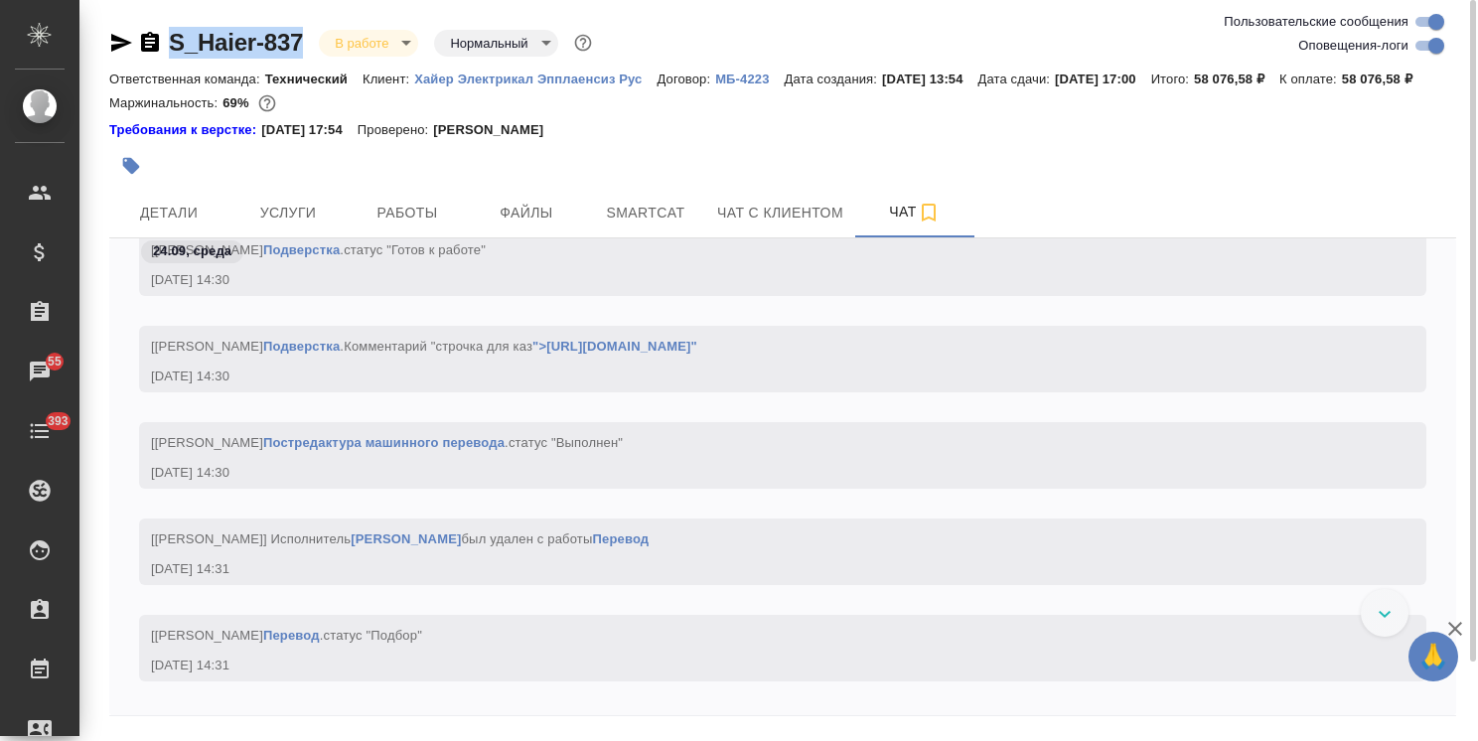
scroll to position [59247, 0]
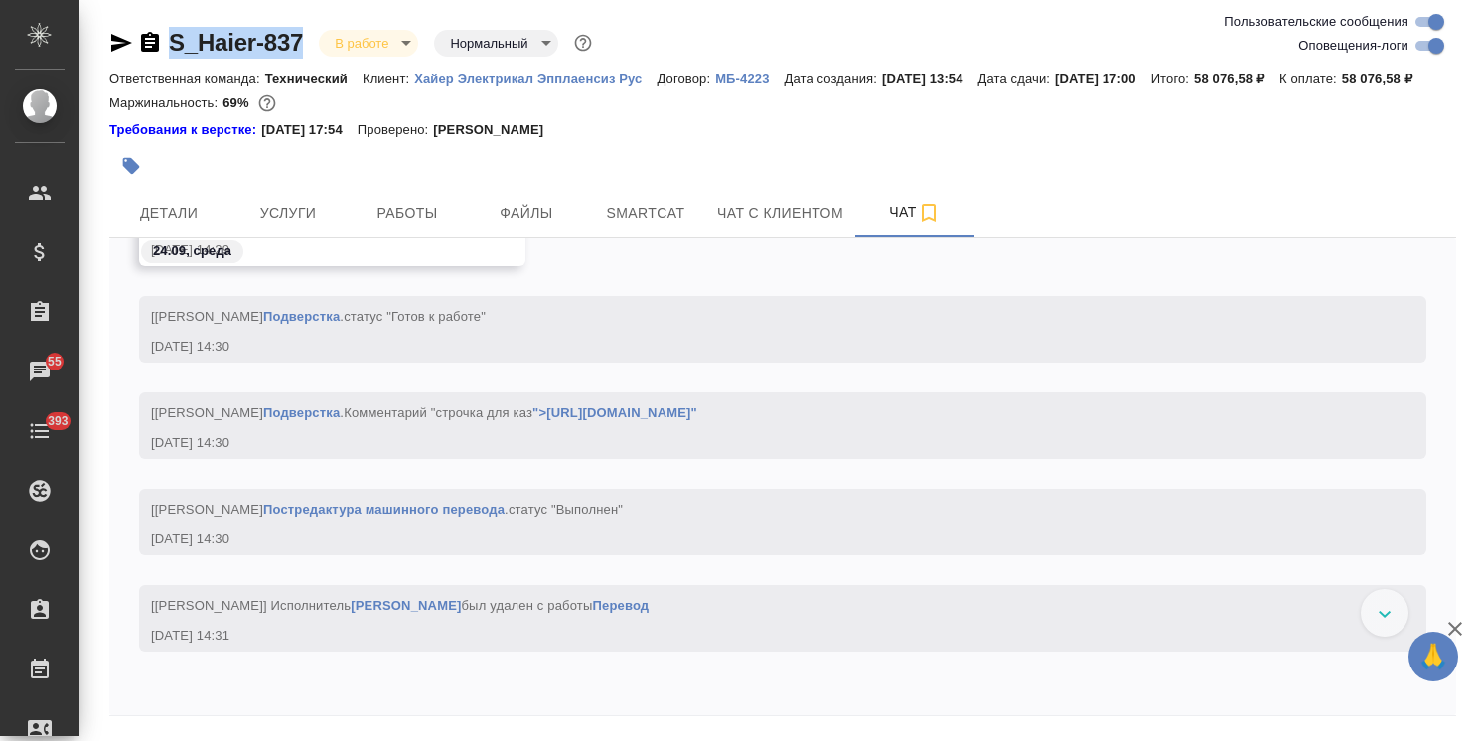
click at [1451, 628] on icon "button" at bounding box center [1455, 629] width 24 height 24
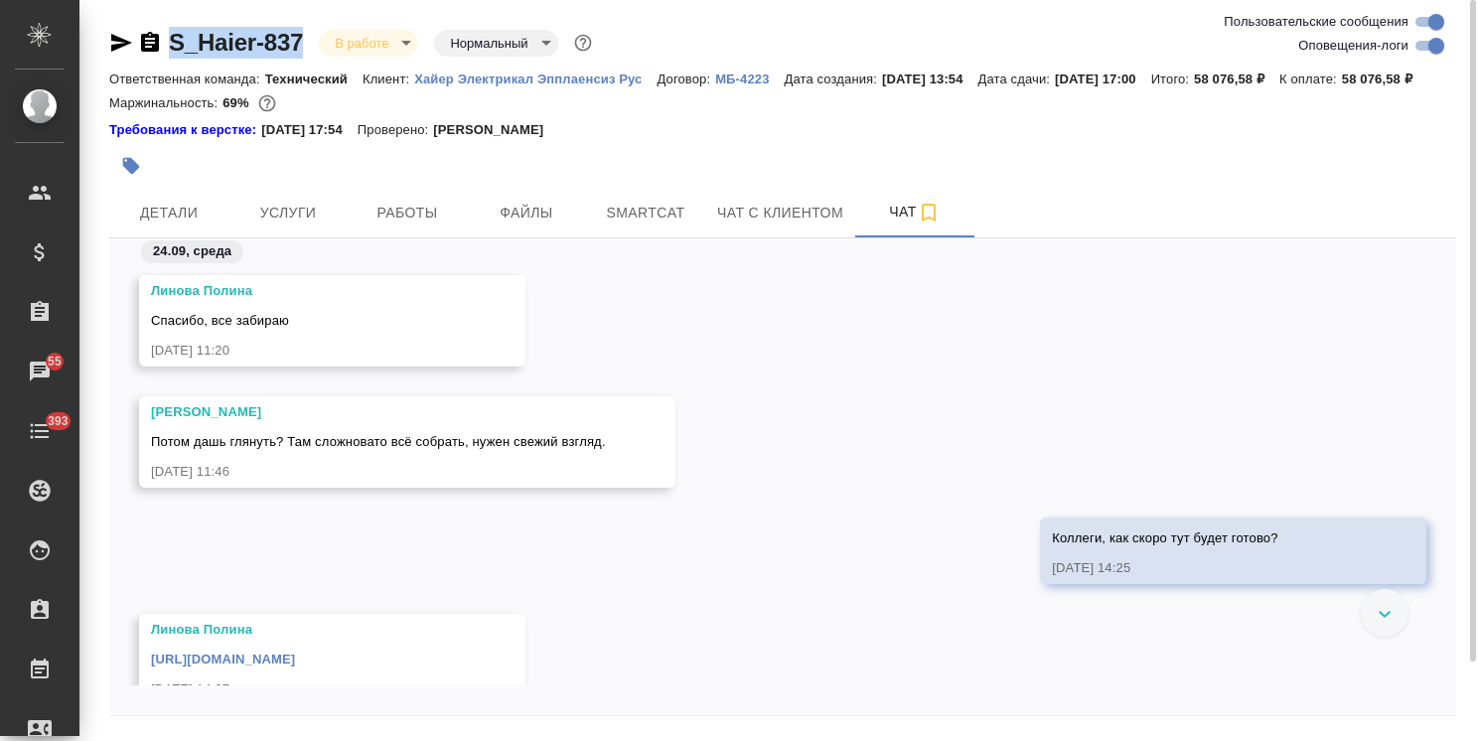
scroll to position [56391, 0]
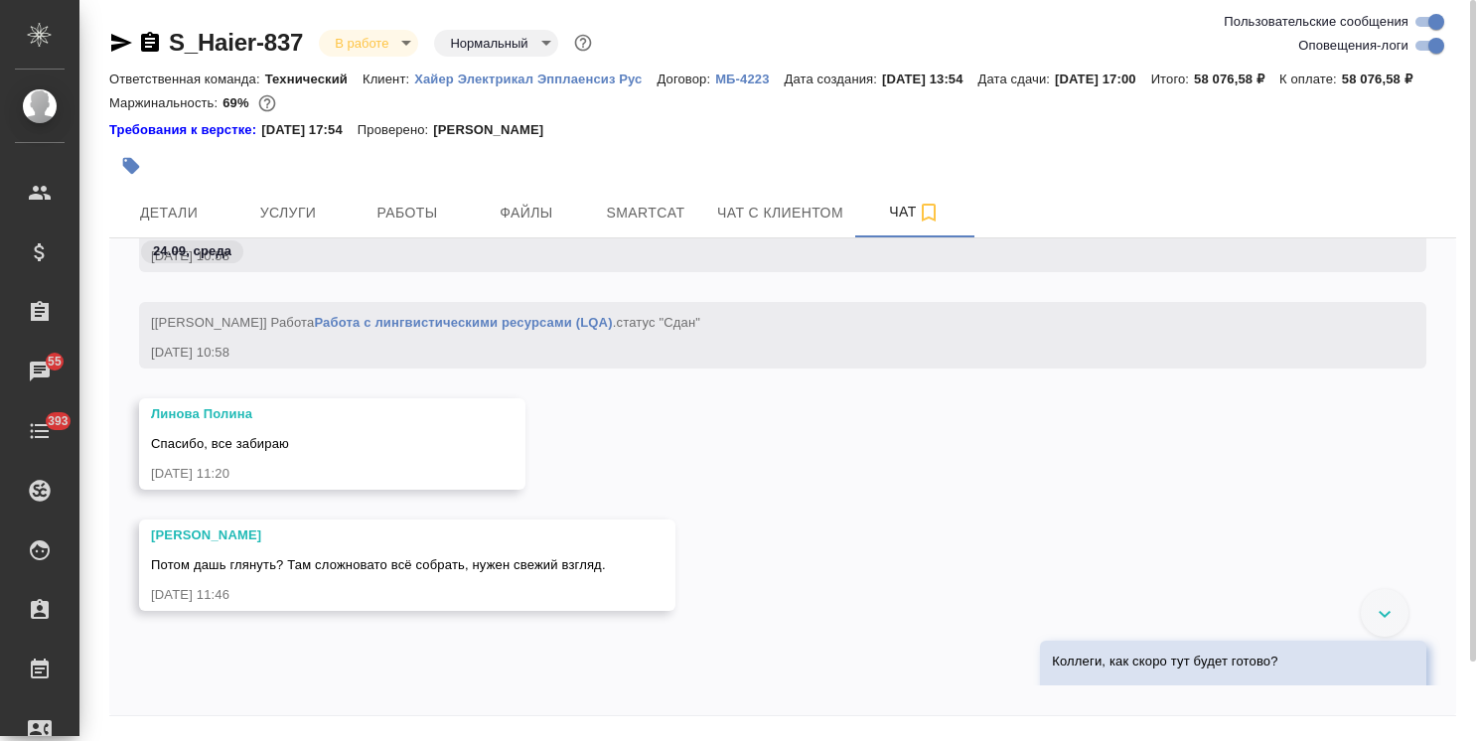
click at [1361, 641] on div "[PERSON_NAME] дашь глянуть? Там сложновато всё собрать, нужен свежий взгляд. [D…" at bounding box center [782, 579] width 1347 height 121
click at [1379, 618] on icon at bounding box center [1385, 614] width 13 height 7
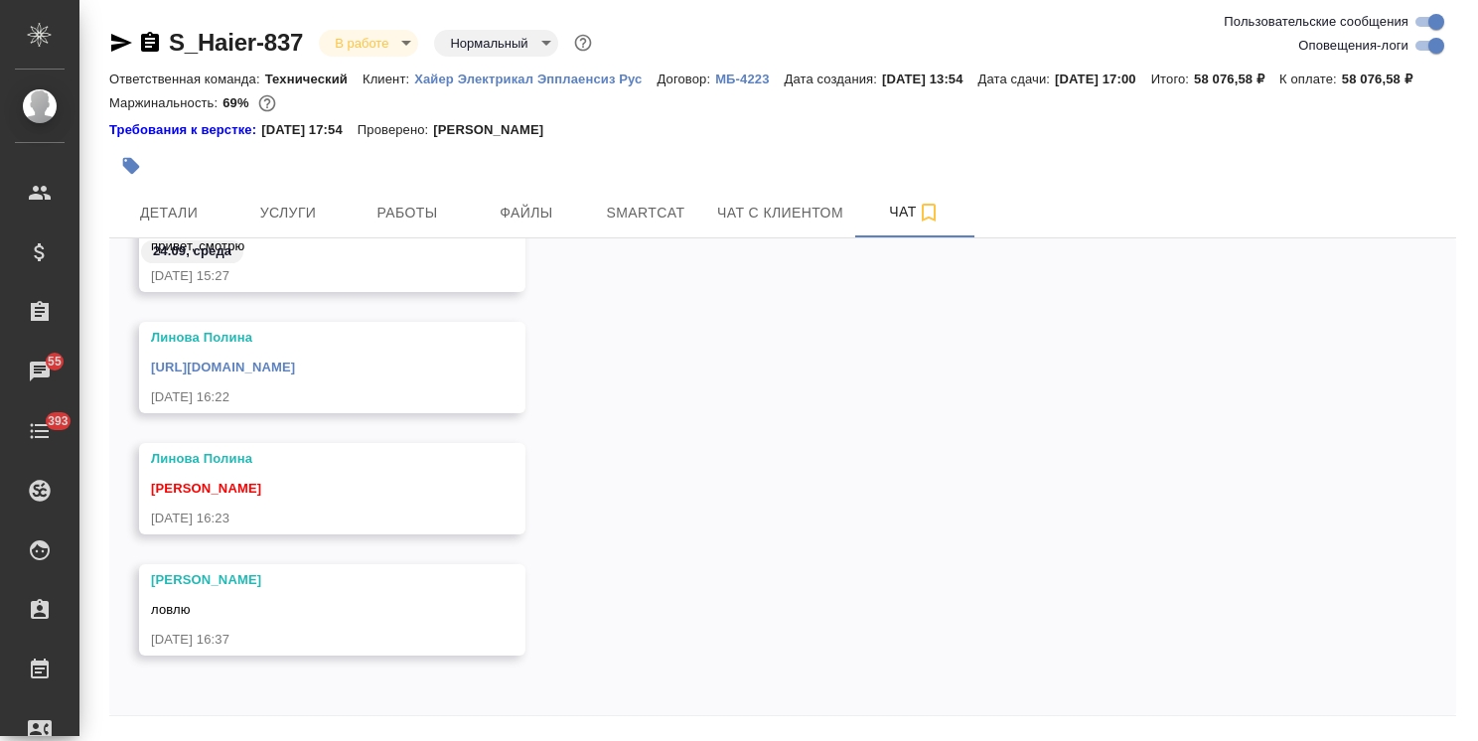
scroll to position [87, 0]
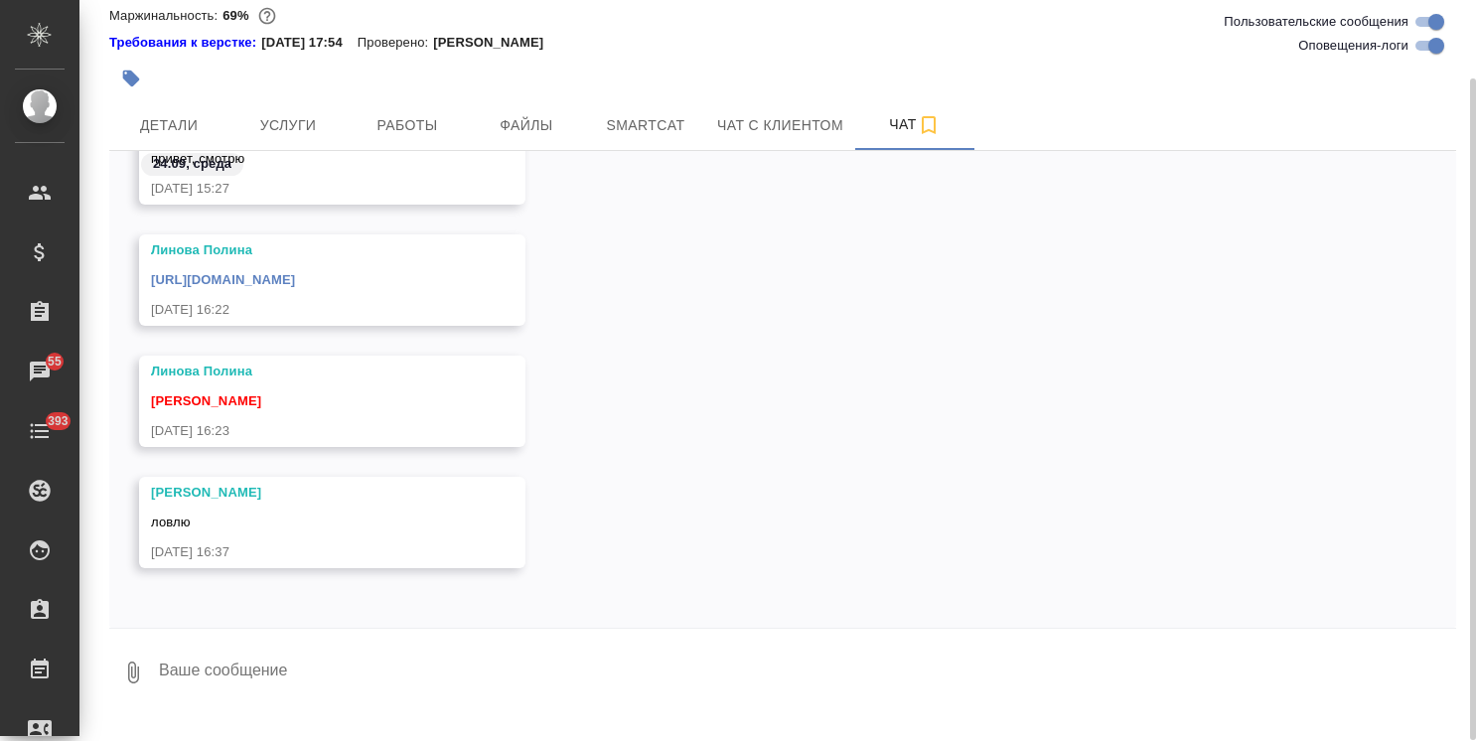
click at [303, 701] on textarea at bounding box center [806, 673] width 1299 height 68
type textarea "Отдала клиенту"
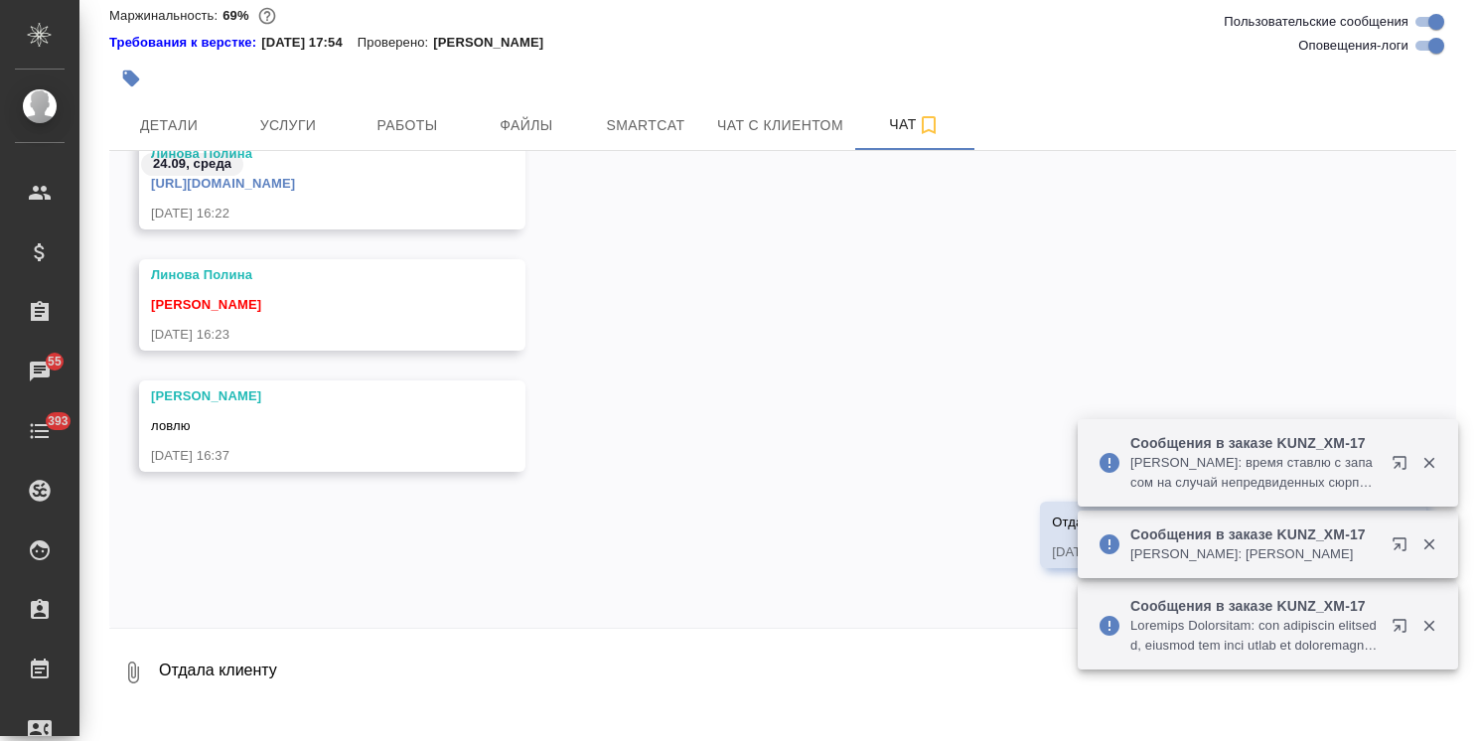
click at [254, 700] on textarea "Отдала клиенту" at bounding box center [806, 673] width 1299 height 68
paste textarea "Ольга, допроверил еще раз по тексту. Есть несколько правок. Давайте внесем их и…"
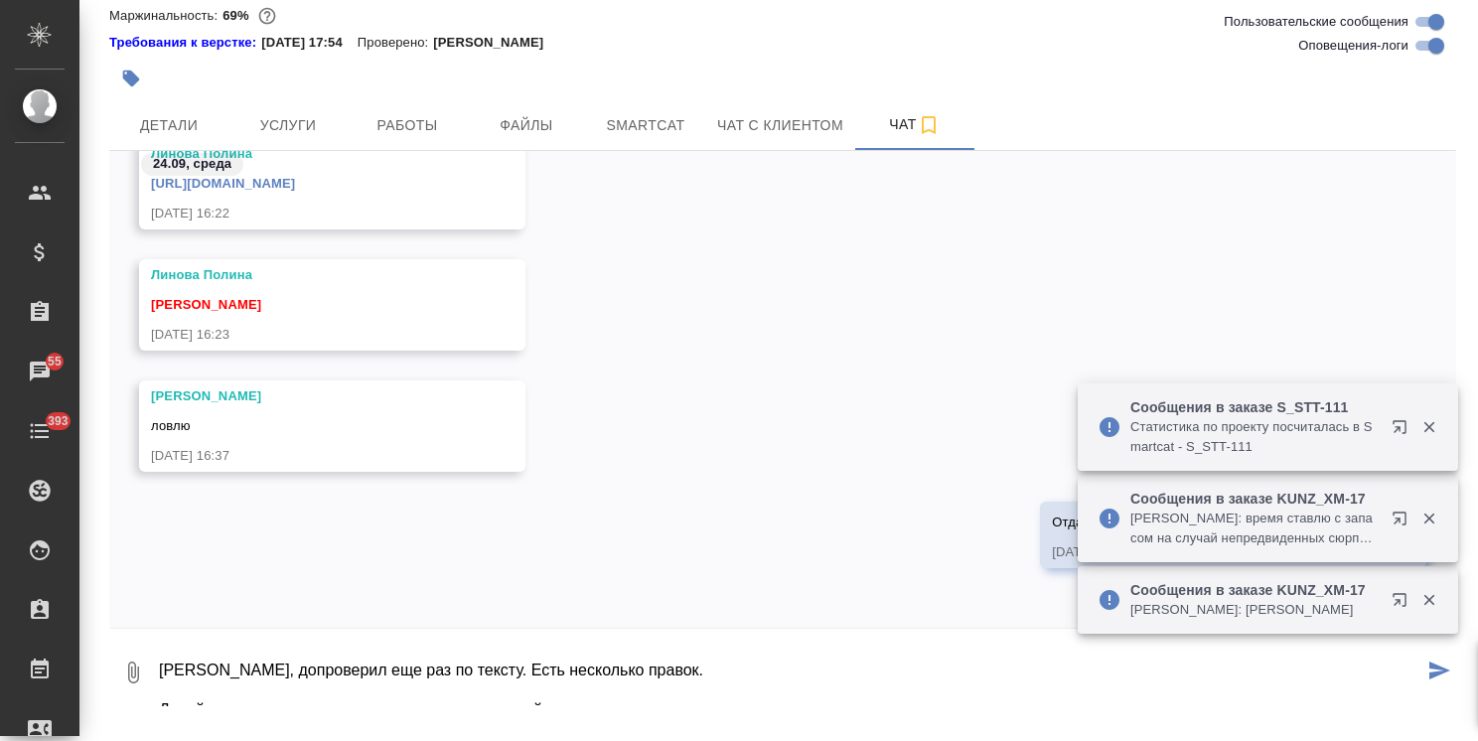
scroll to position [191, 0]
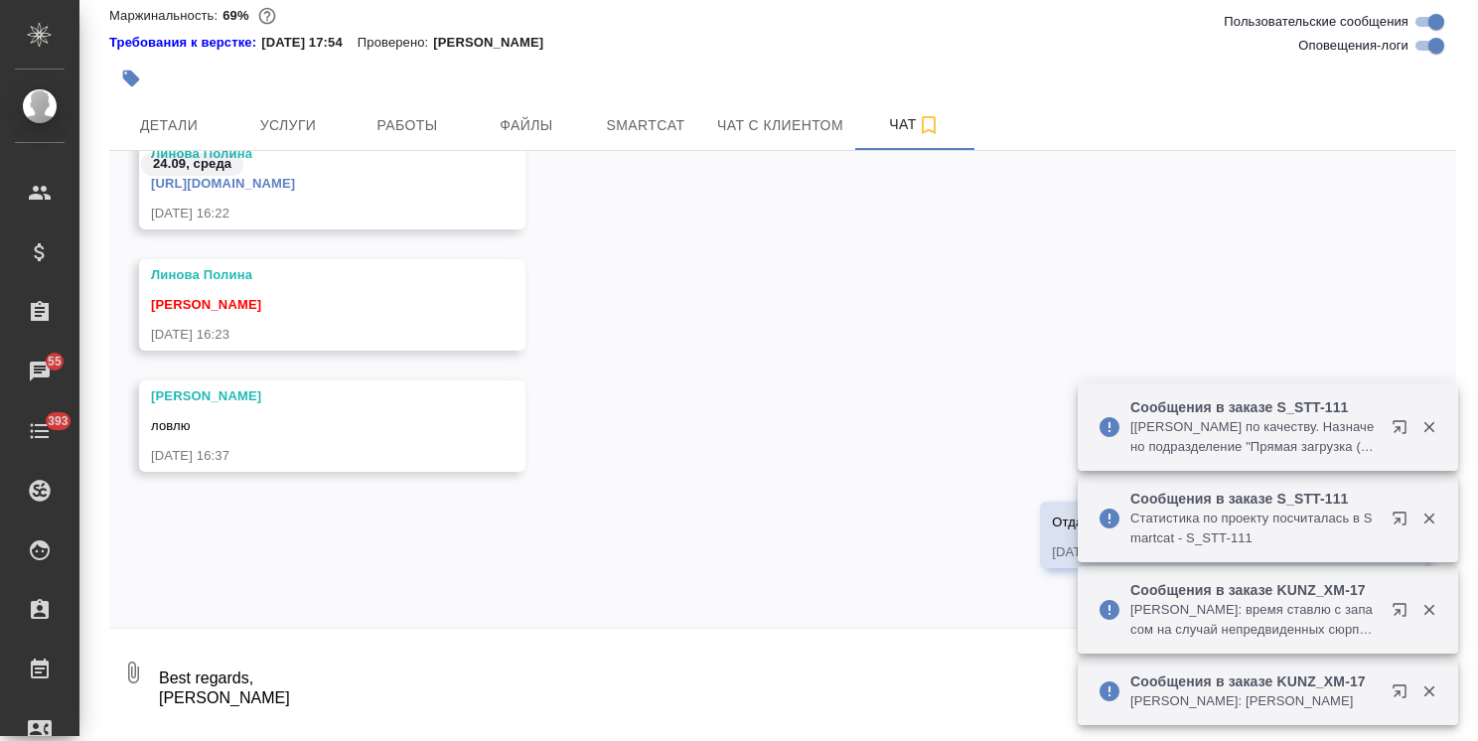
type textarea "Ольга, допроверил еще раз по тексту. Есть несколько правок. Давайте внесем их и…"
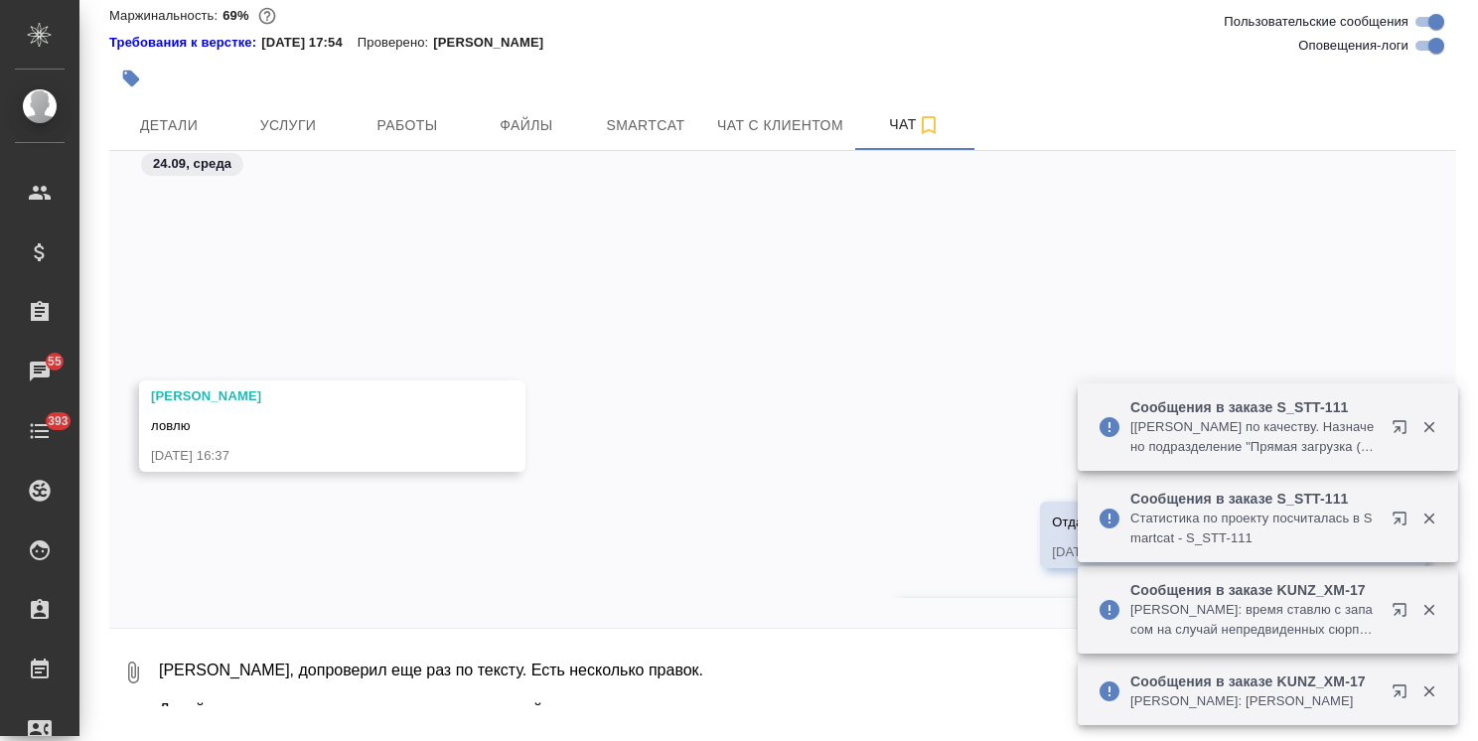
scroll to position [59307, 0]
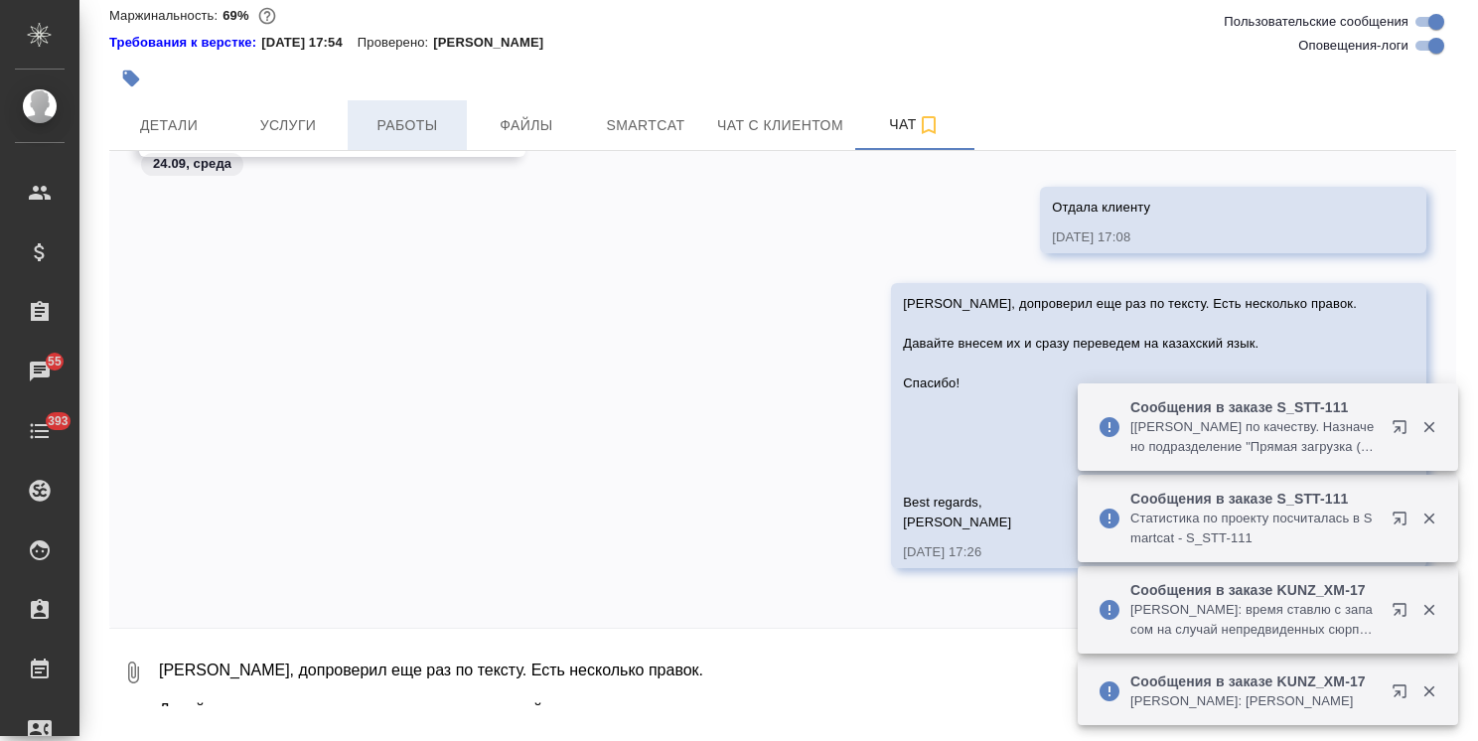
click at [385, 138] on span "Работы" at bounding box center [407, 125] width 95 height 25
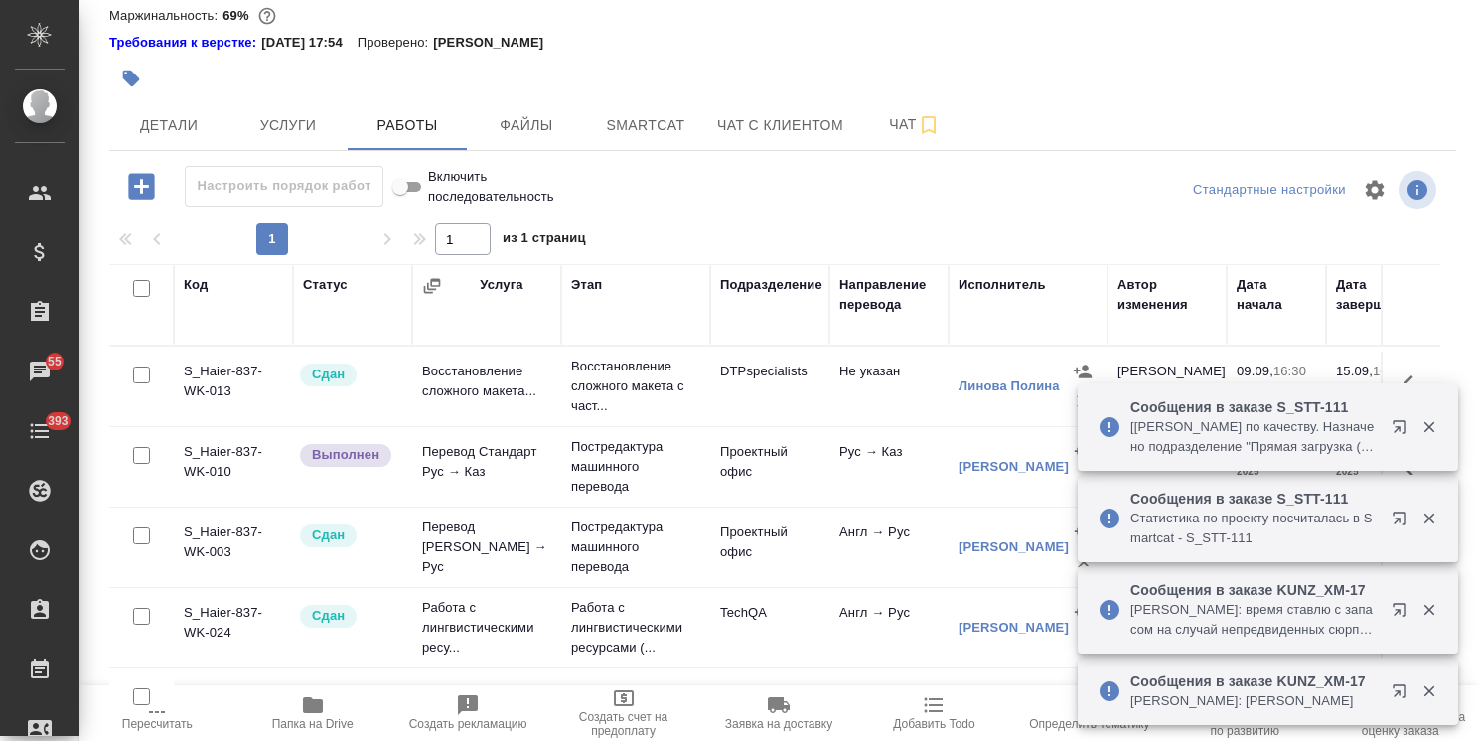
click at [325, 709] on span "Папка на Drive" at bounding box center [311, 712] width 131 height 38
click at [871, 137] on span "Чат" at bounding box center [914, 124] width 95 height 25
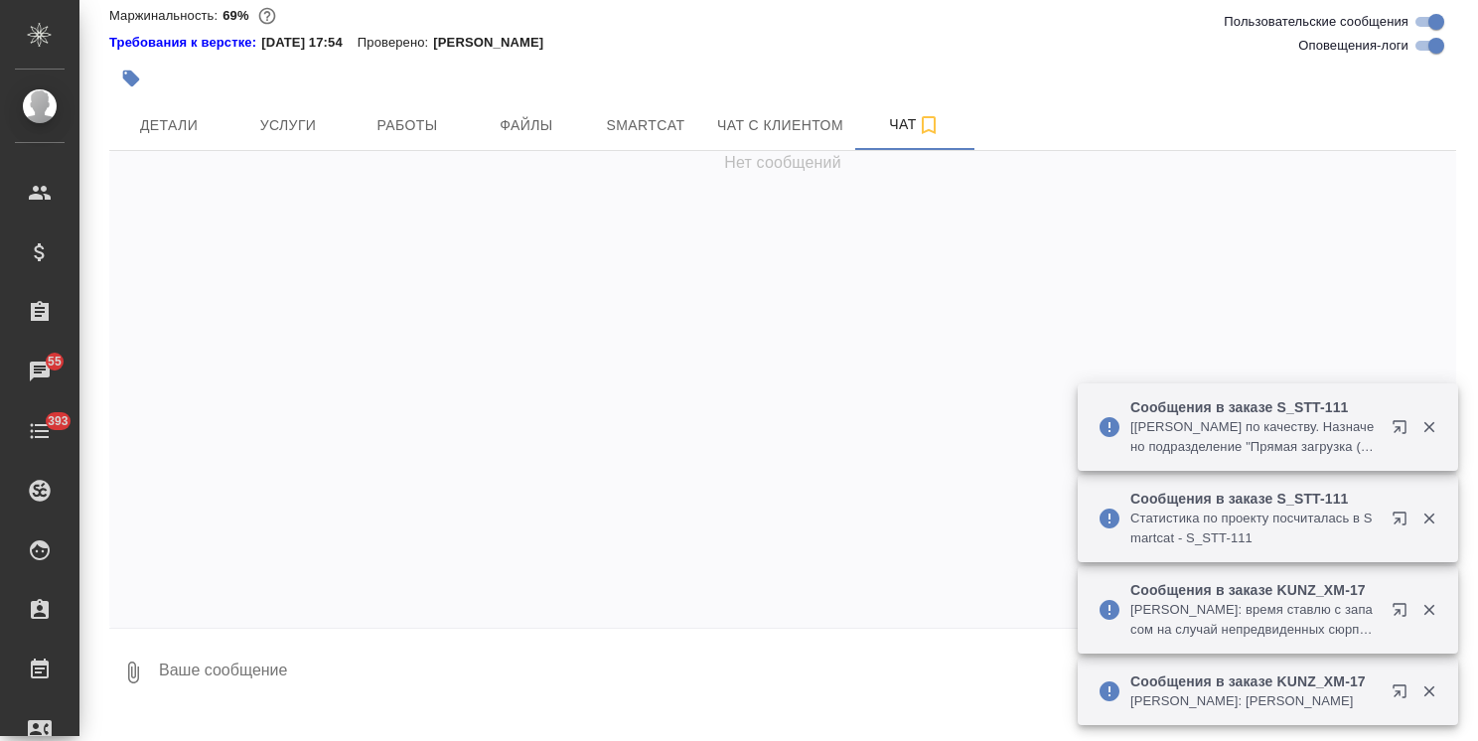
scroll to position [62565, 0]
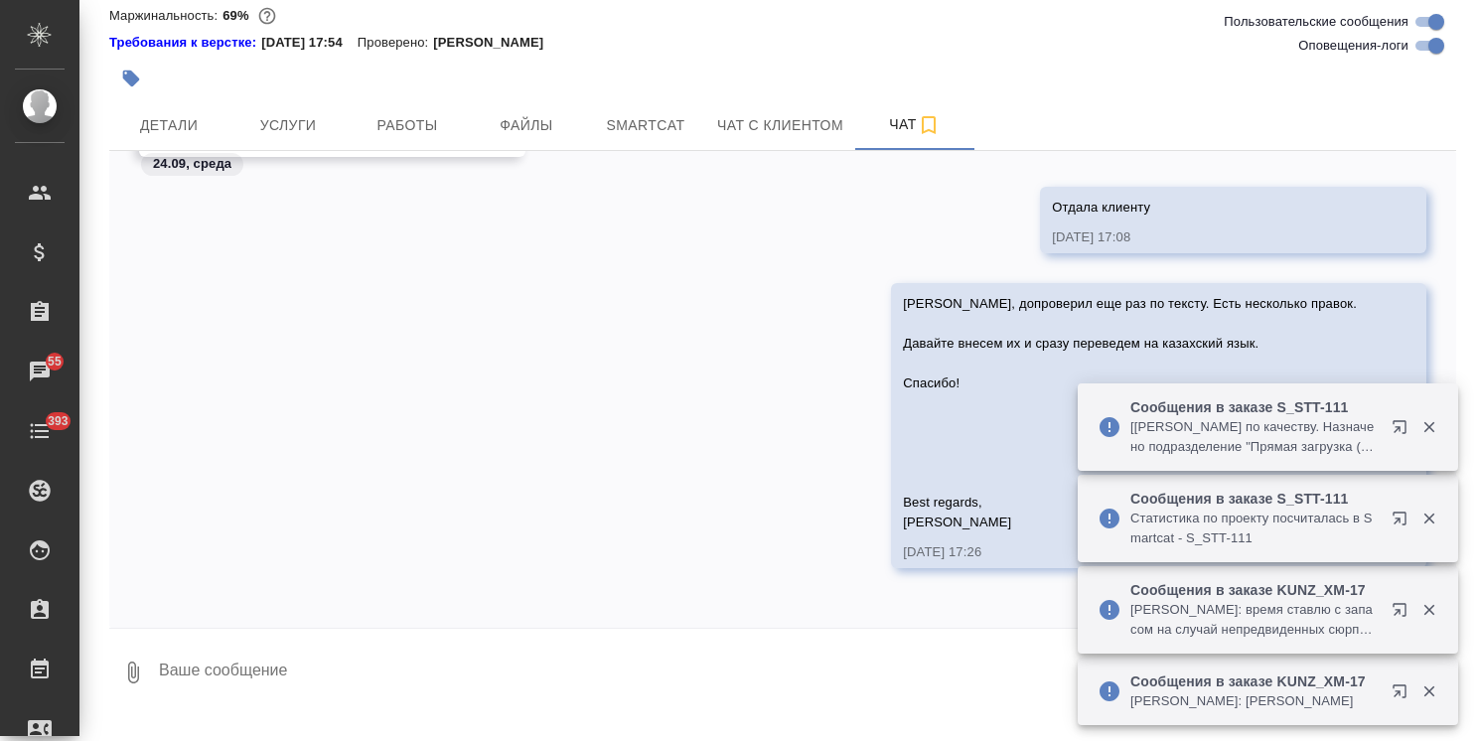
click at [267, 696] on textarea at bounding box center [806, 673] width 1299 height 68
paste textarea "https://drive.awatera.com/s/wNAq4yPDPY6Y5f8"
type textarea "https://drive.awatera.com/s/wNAq4yPDPY6Y5f8"
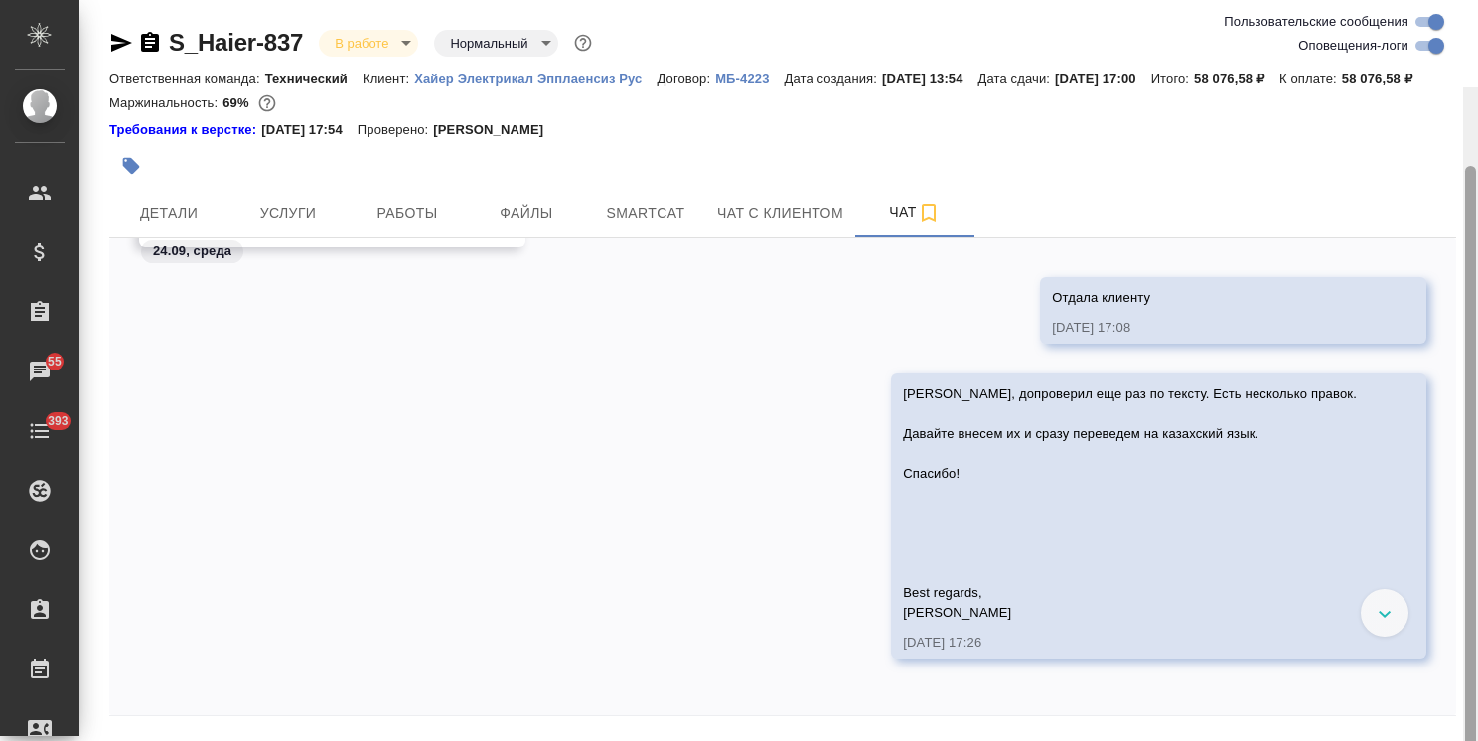
scroll to position [87, 0]
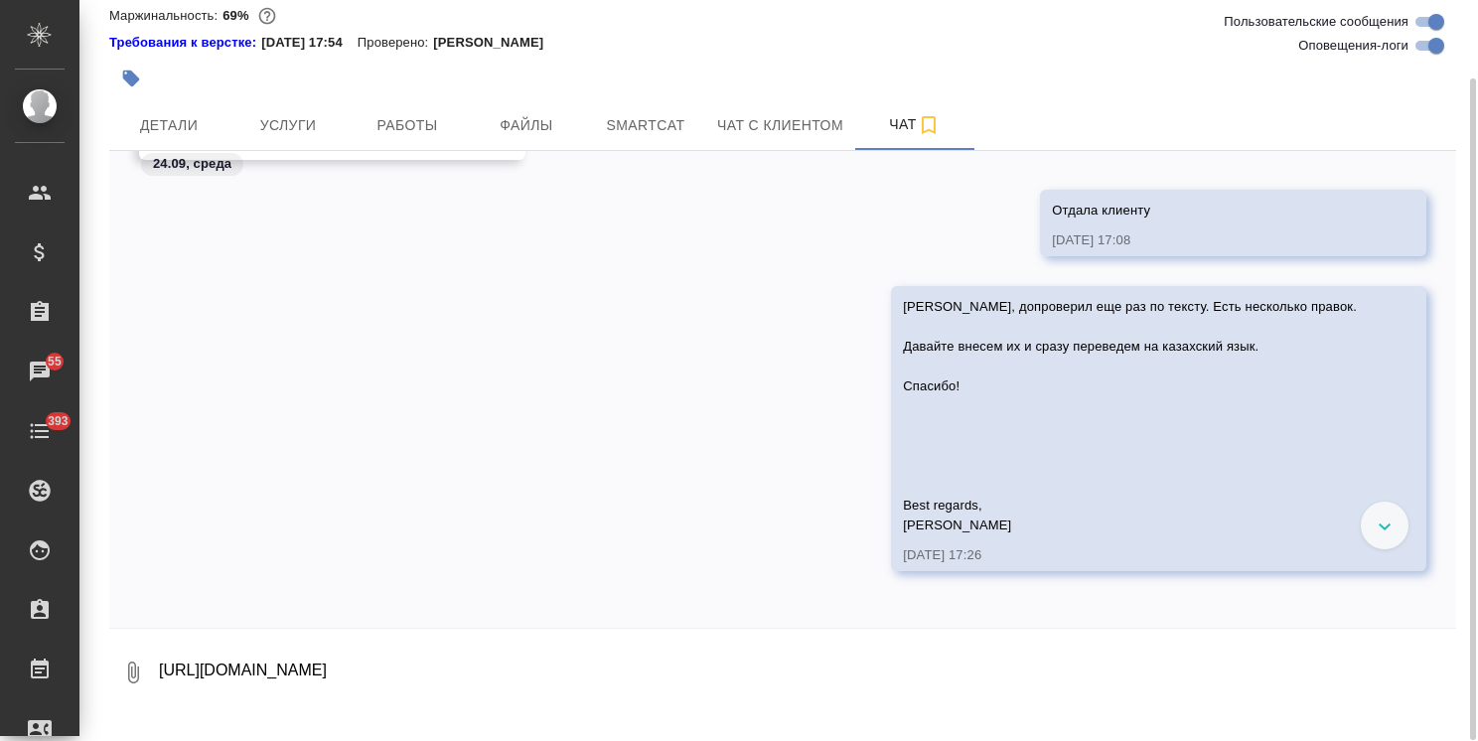
click at [397, 700] on textarea "https://drive.awatera.com/s/wNAq4yPDPY6Y5f8" at bounding box center [806, 673] width 1299 height 68
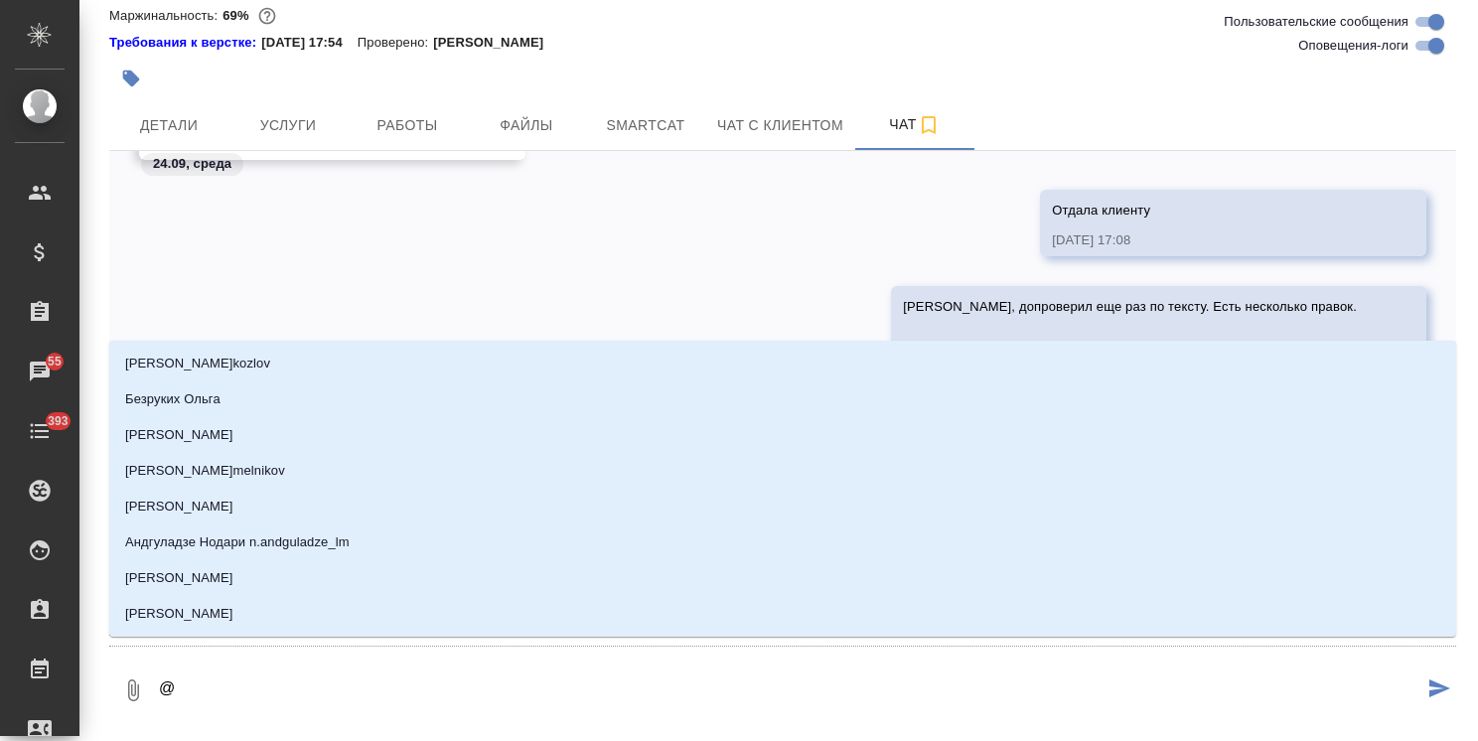
type textarea "@л"
type input "л"
type textarea "@ли"
type input "ли"
type textarea "@лин"
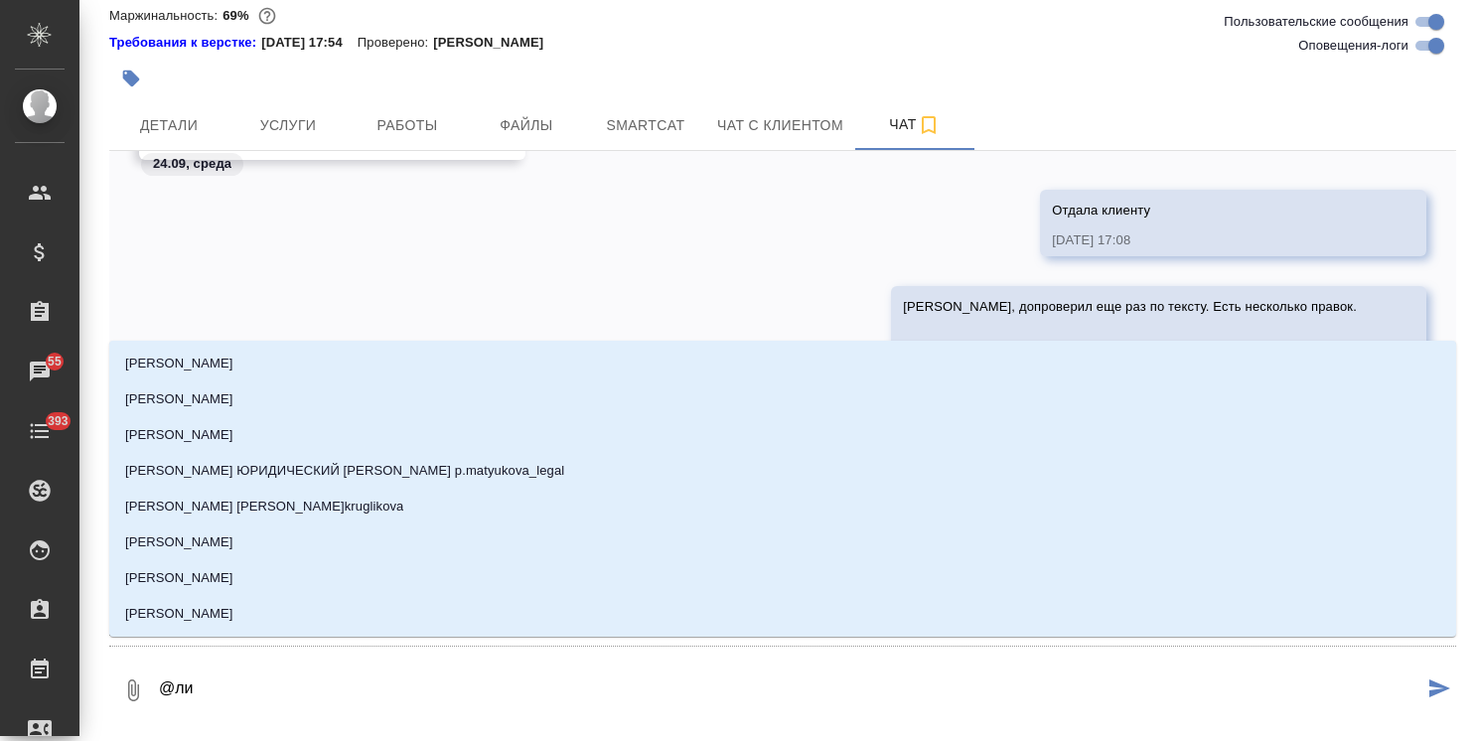
type input "лин"
type textarea "@лино"
type input "лино"
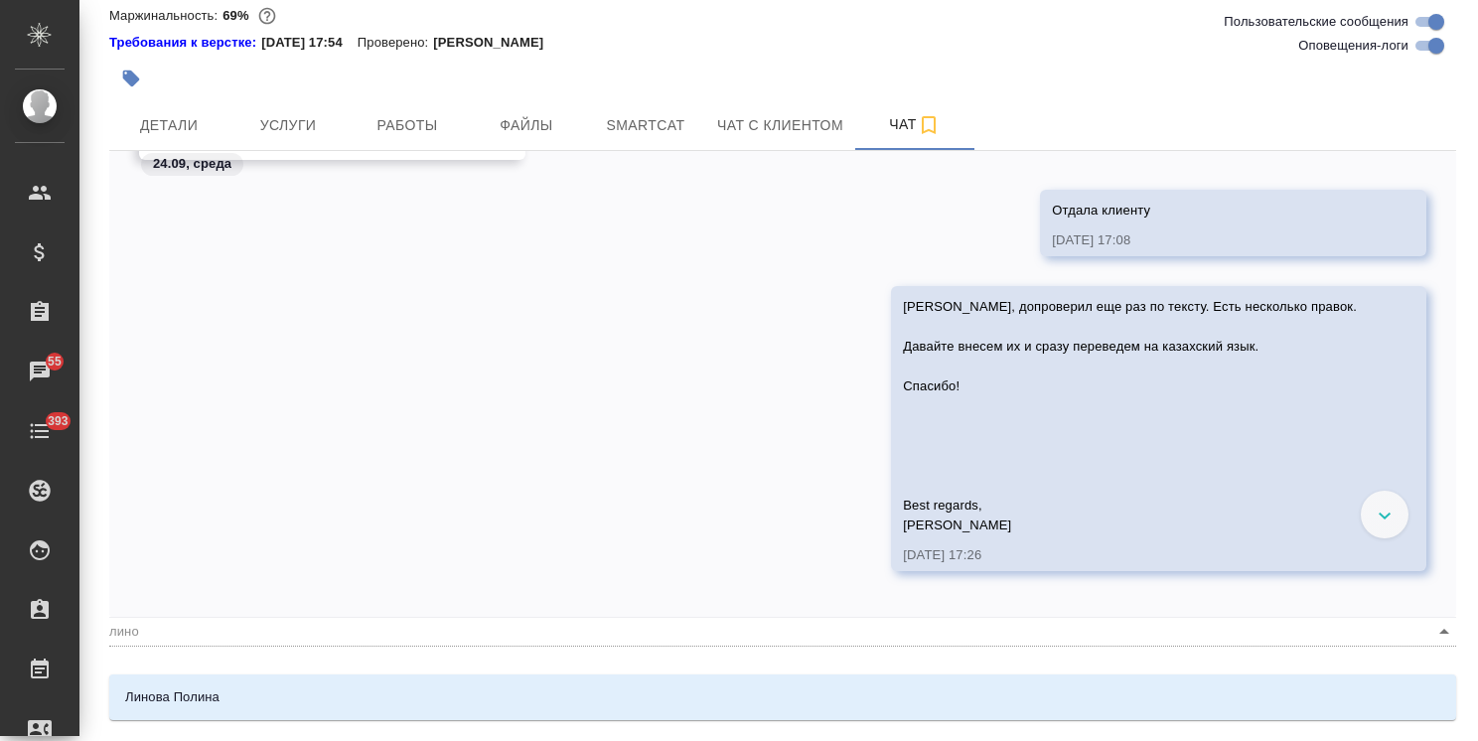
type textarea "@линов"
type input "линов"
type textarea "@линова"
type input "линова"
click at [401, 705] on li "Линова Полина" at bounding box center [782, 697] width 1347 height 36
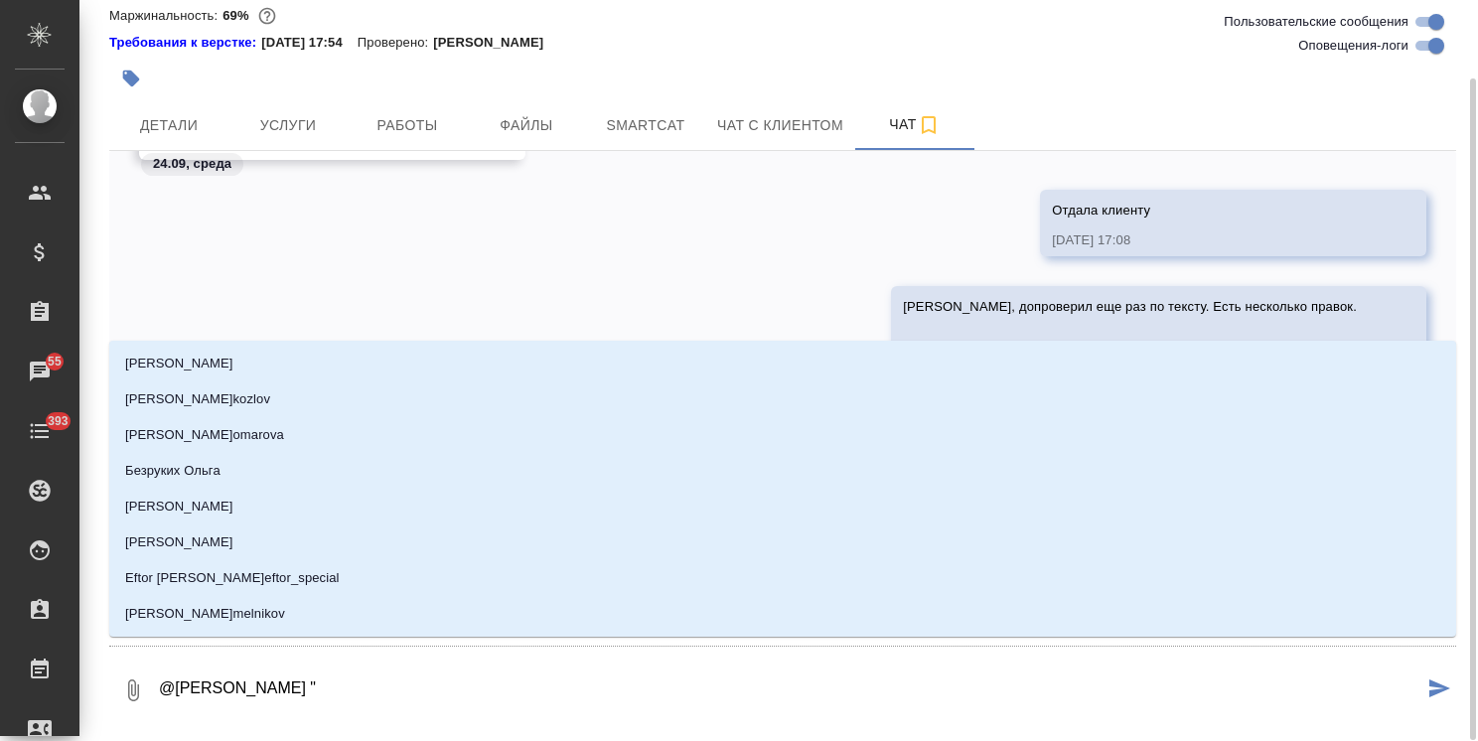
type textarea "@Линова Полина "б"
type input "Линова Полина "б"
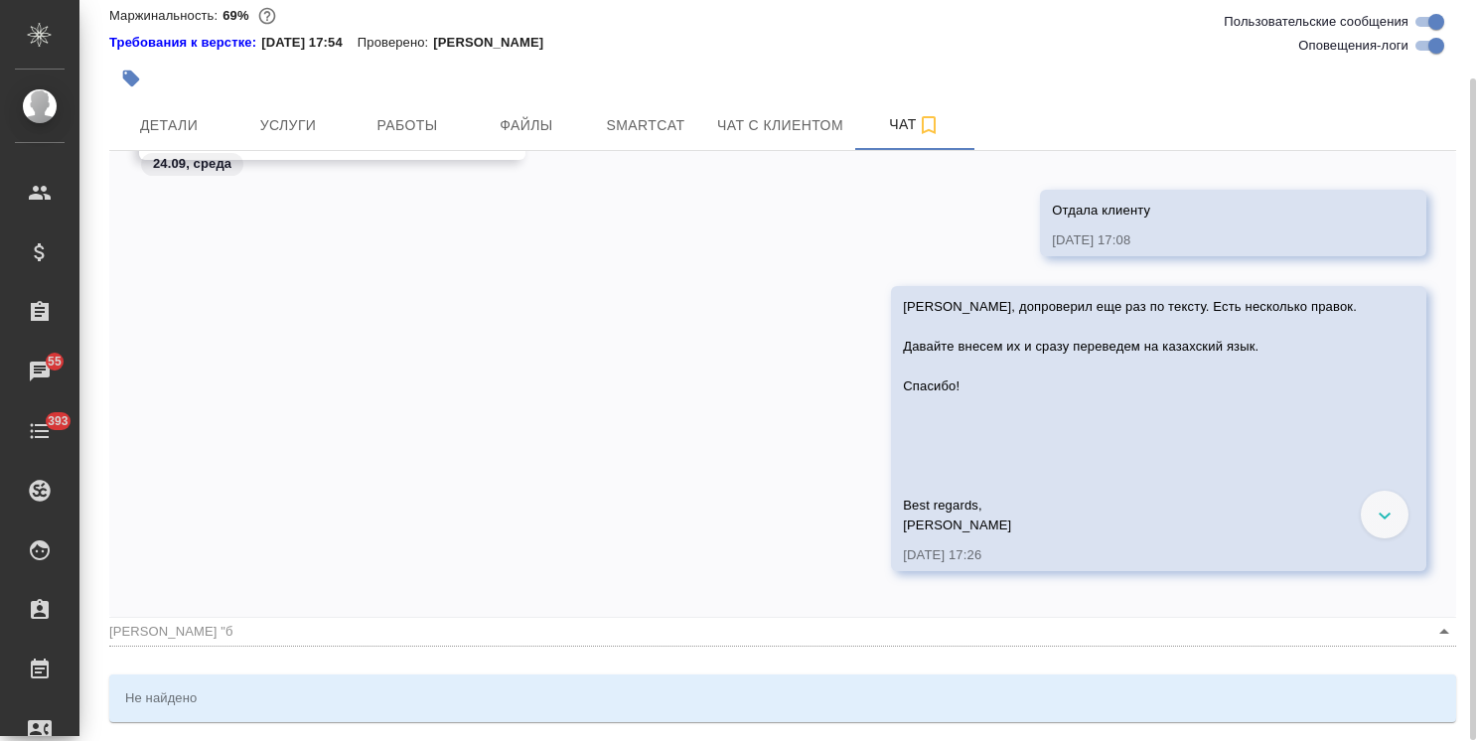
type textarea "@Линова Полина "бе"
type input "Линова Полина "бе"
type textarea "@Линова Полина "бел"
type input "Линова Полина "бел"
type textarea "@Линова Полина "беля"
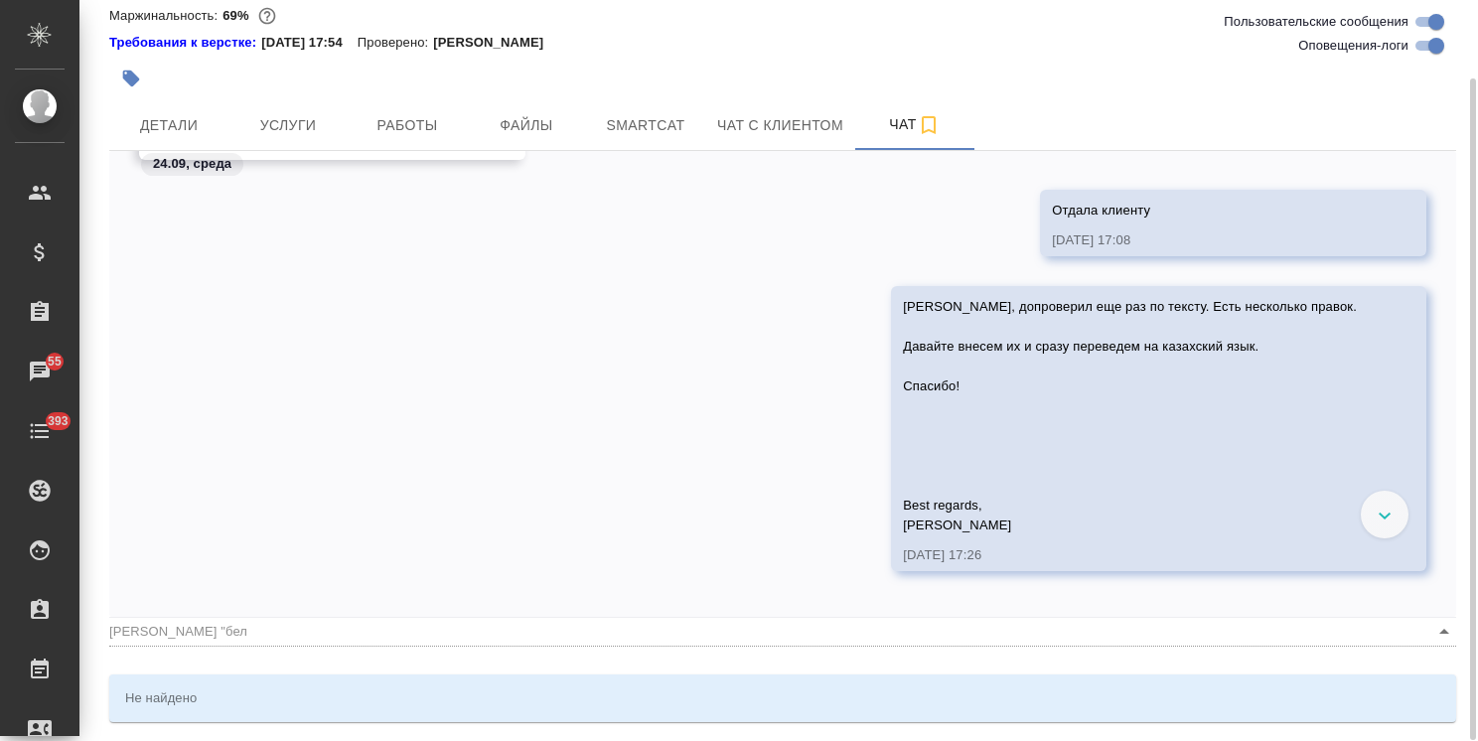
type input "Линова Полина "беля"
type textarea "@Линова Полина "бел"
type input "Линова Полина "бел"
type textarea "@Линова Полина "бе"
type input "Линова Полина "бе"
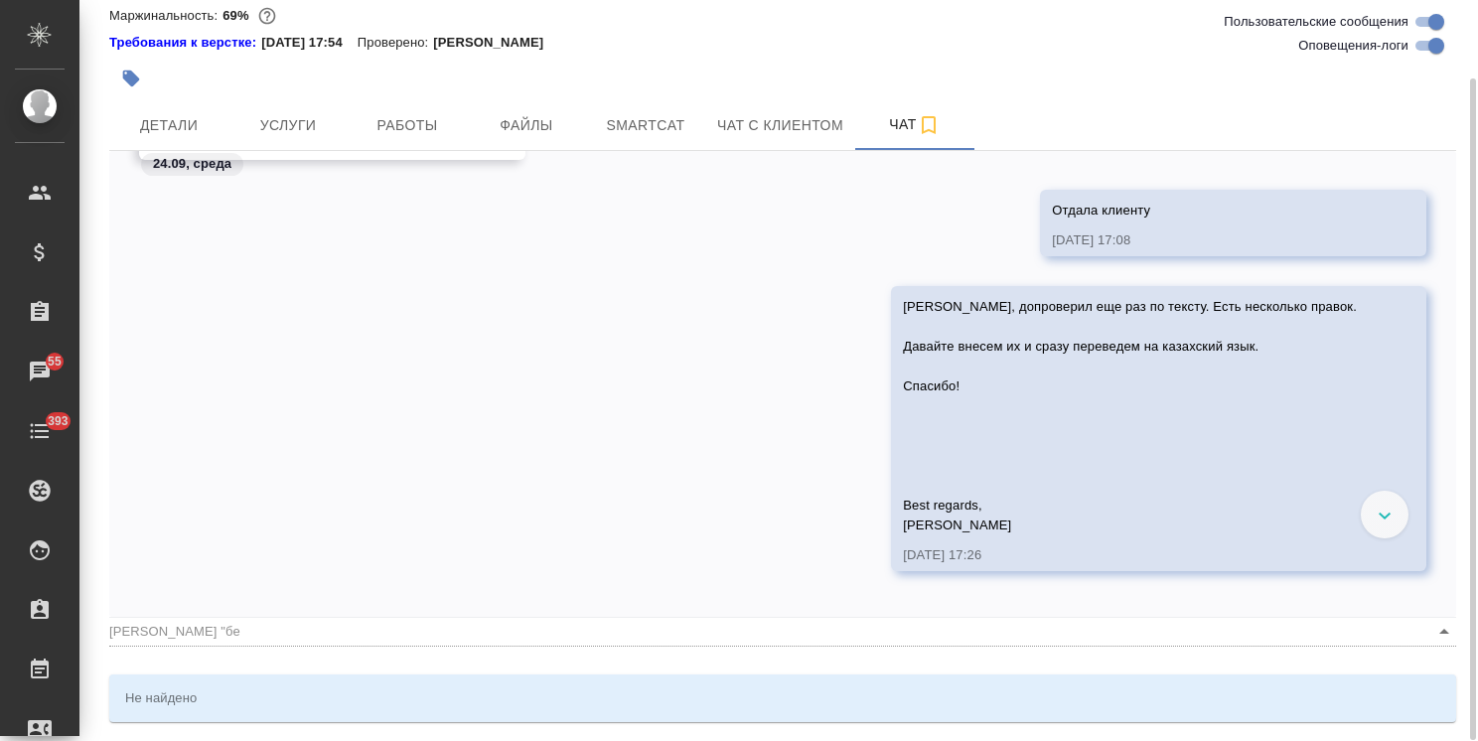
type textarea "@Линова Полина "б"
type input "Линова Полина "б"
type textarea "@Линова Полина ""
type input "Линова Полина ""
type textarea "@Линова Полина"
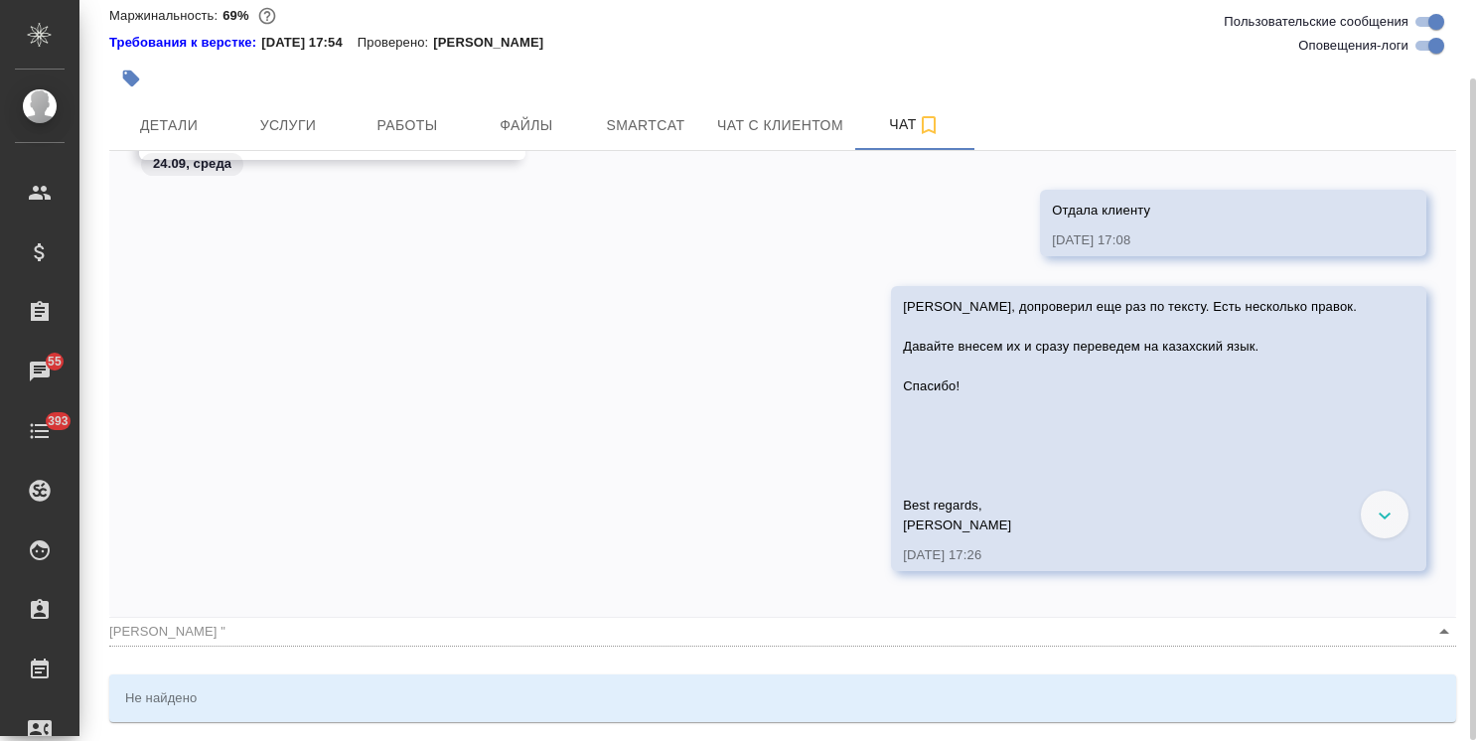
type input "Линова Полина"
type textarea "@Линова Полина ""
type input "Линова Полина ""
type textarea "@Линова Полина"
type input "Линова Полина"
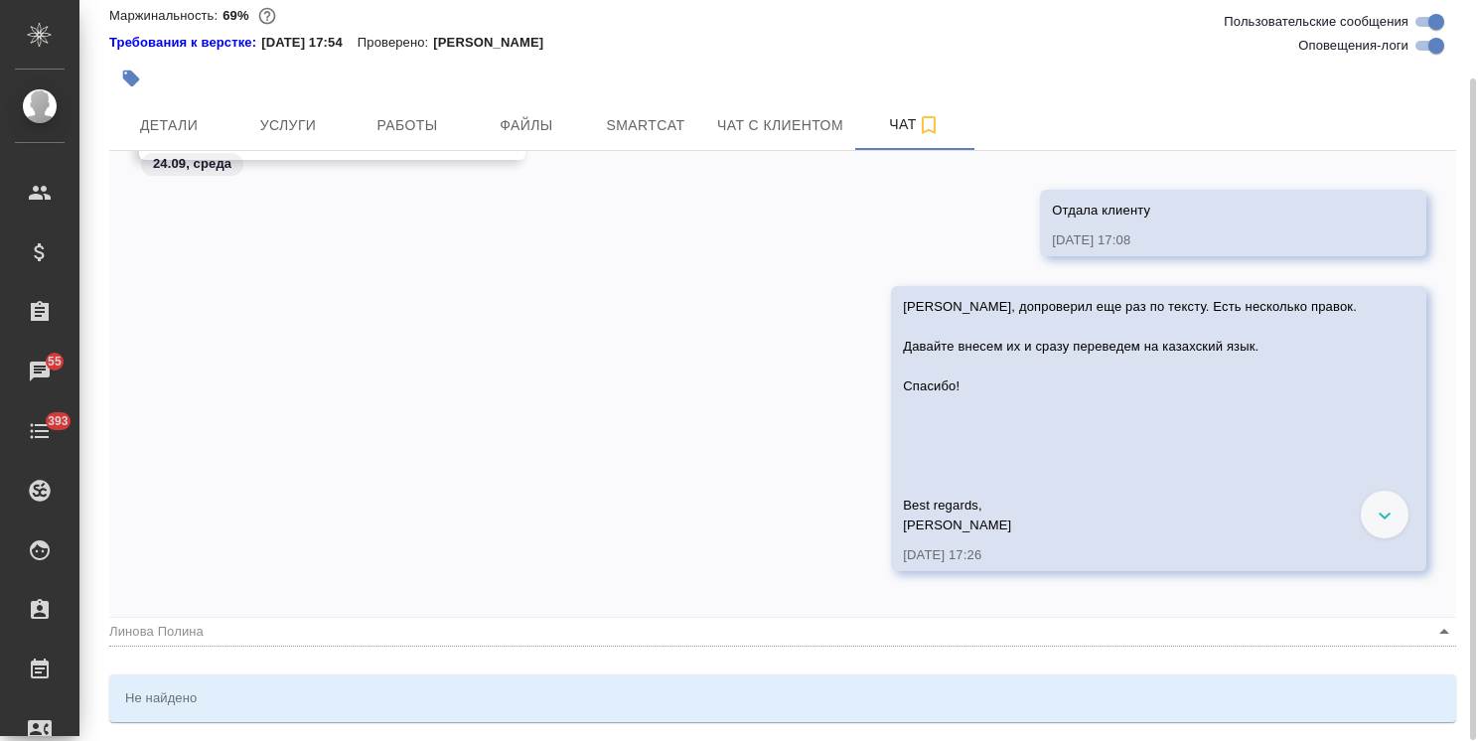
type textarea "@Линова Полина @"
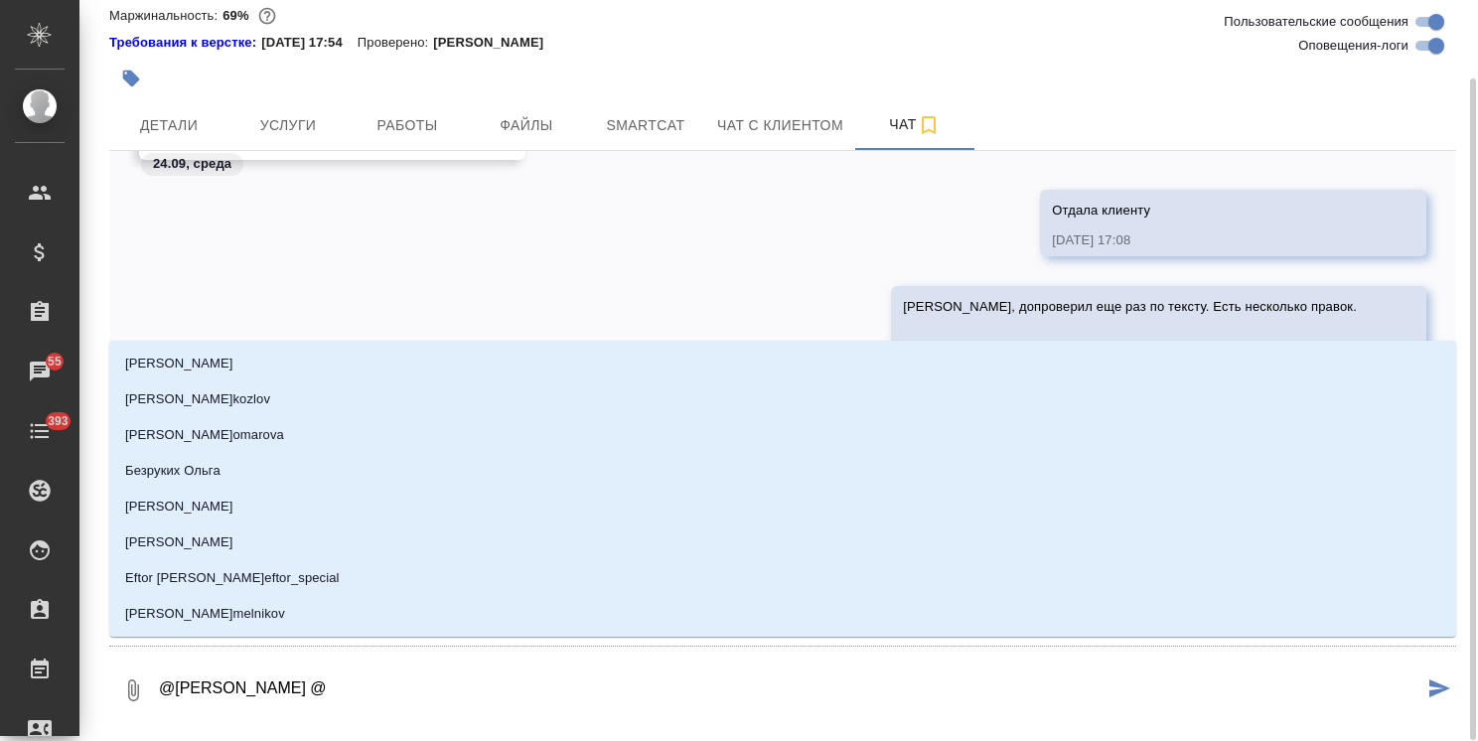
type textarea "@Линова Полина @б"
type input "б"
type textarea "@Линова Полина @бе"
type input "бе"
type textarea "@Линова Полина @бел"
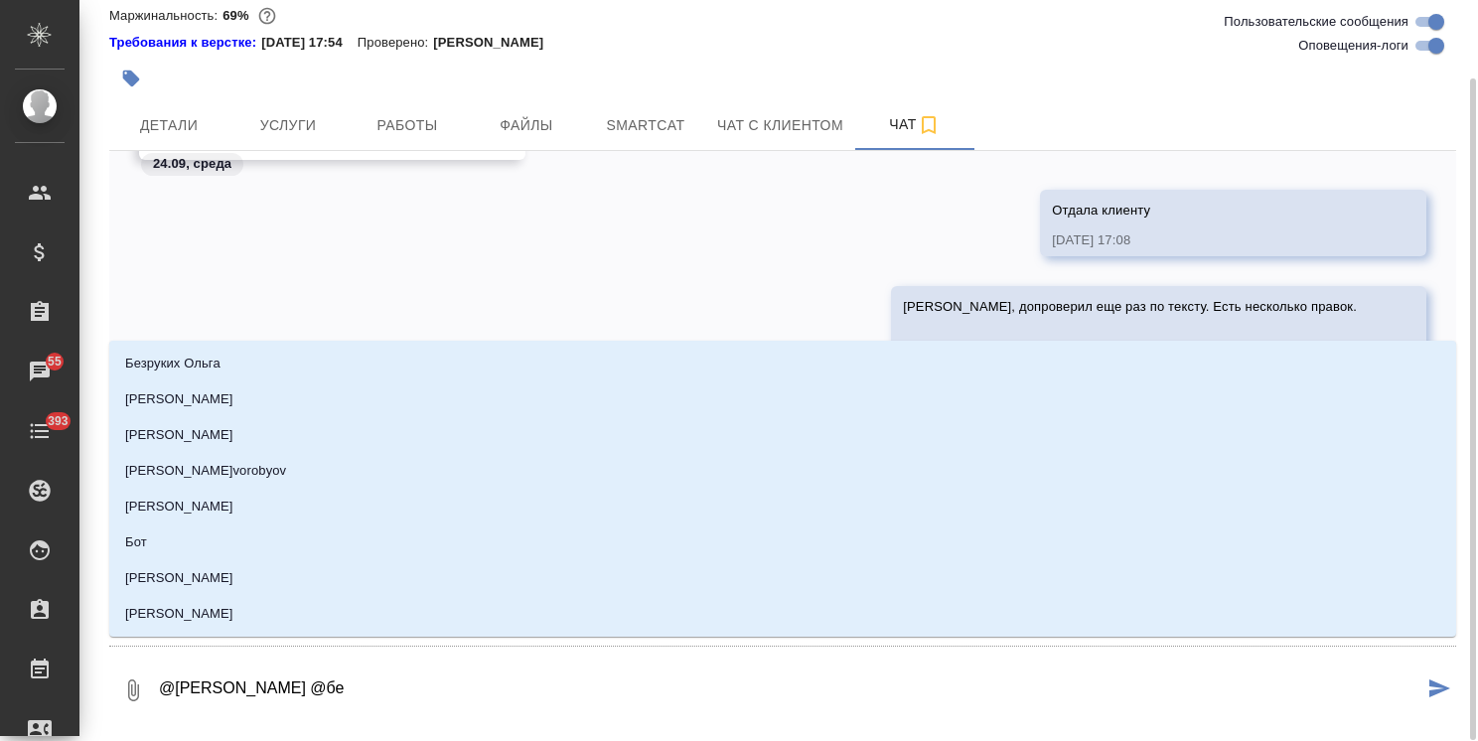
type input "бел"
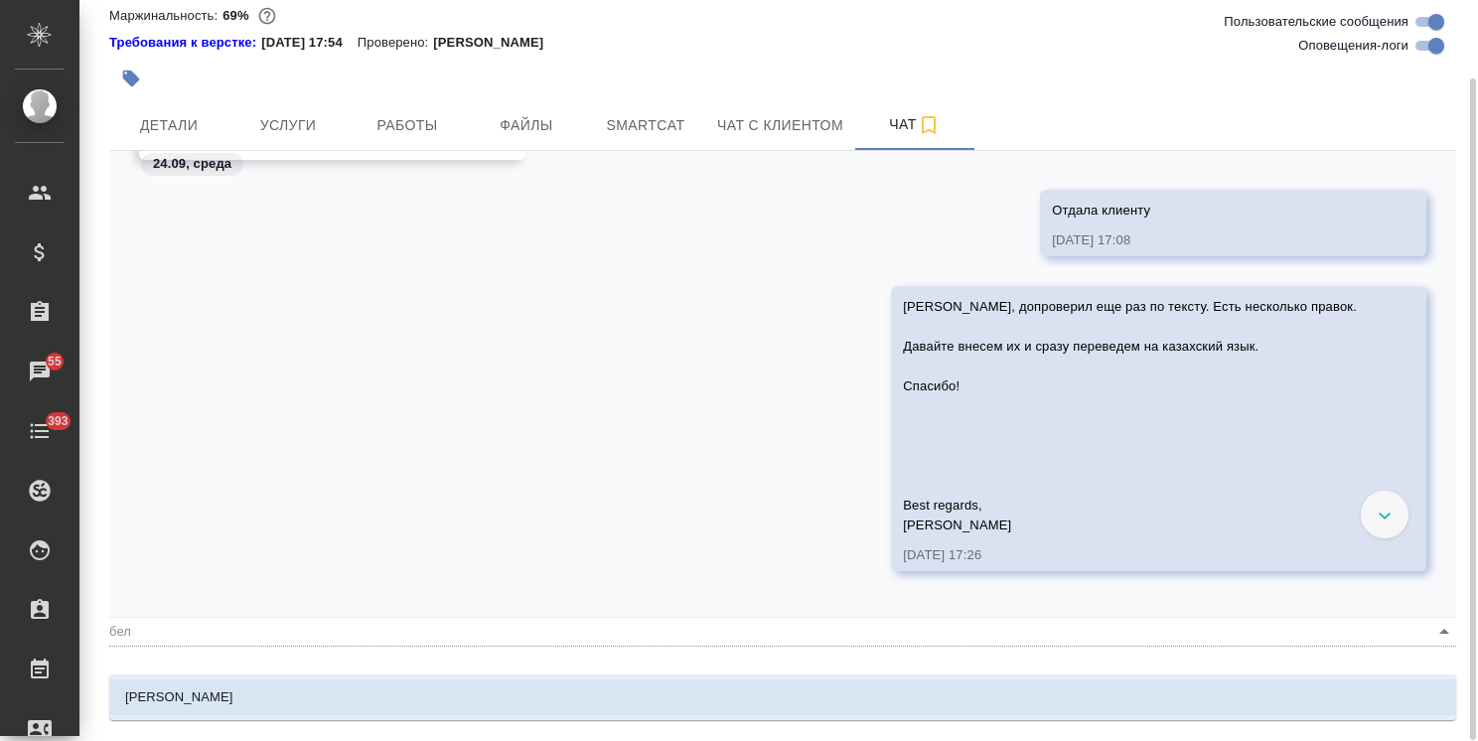
click at [430, 701] on li "Белякова Юлия" at bounding box center [782, 697] width 1347 height 36
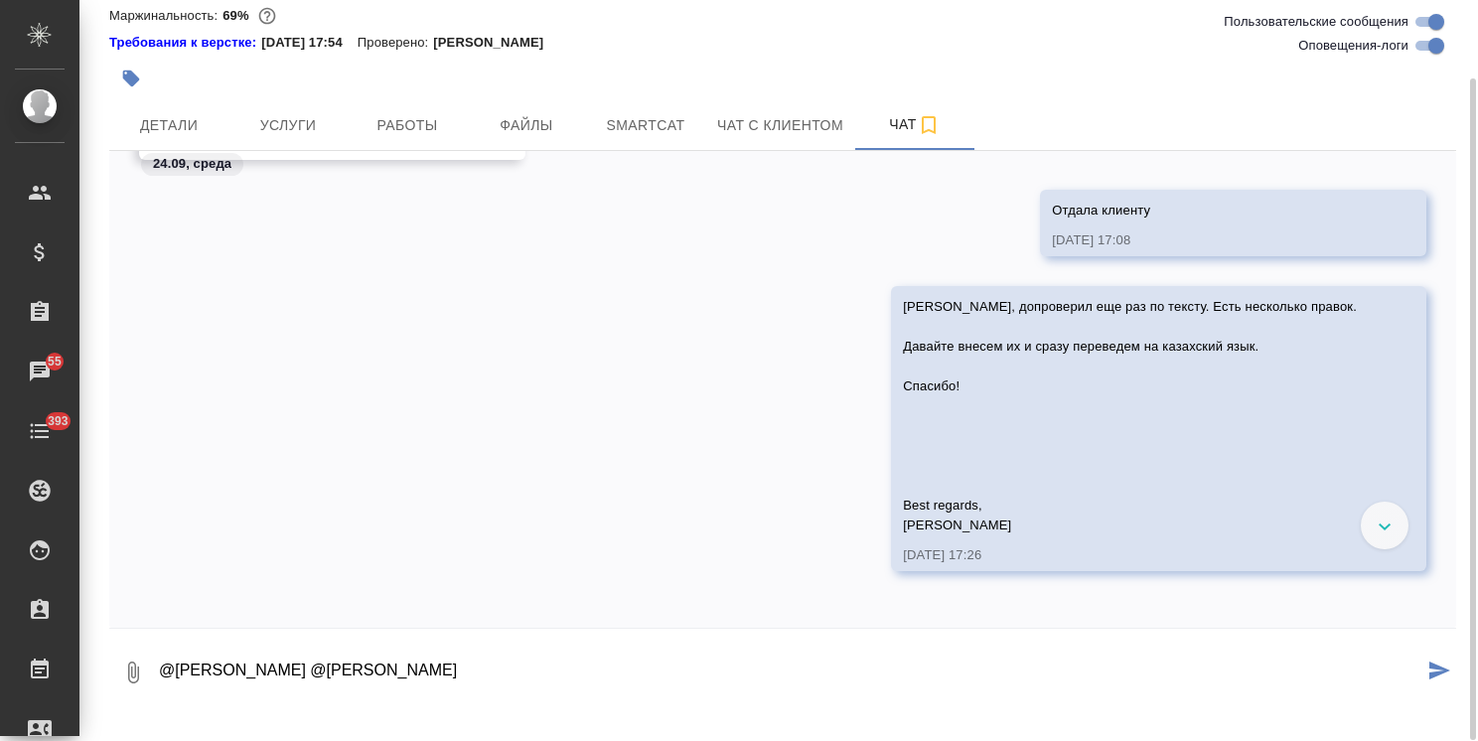
type textarea "@Линова Полина @Белякова Юлия"
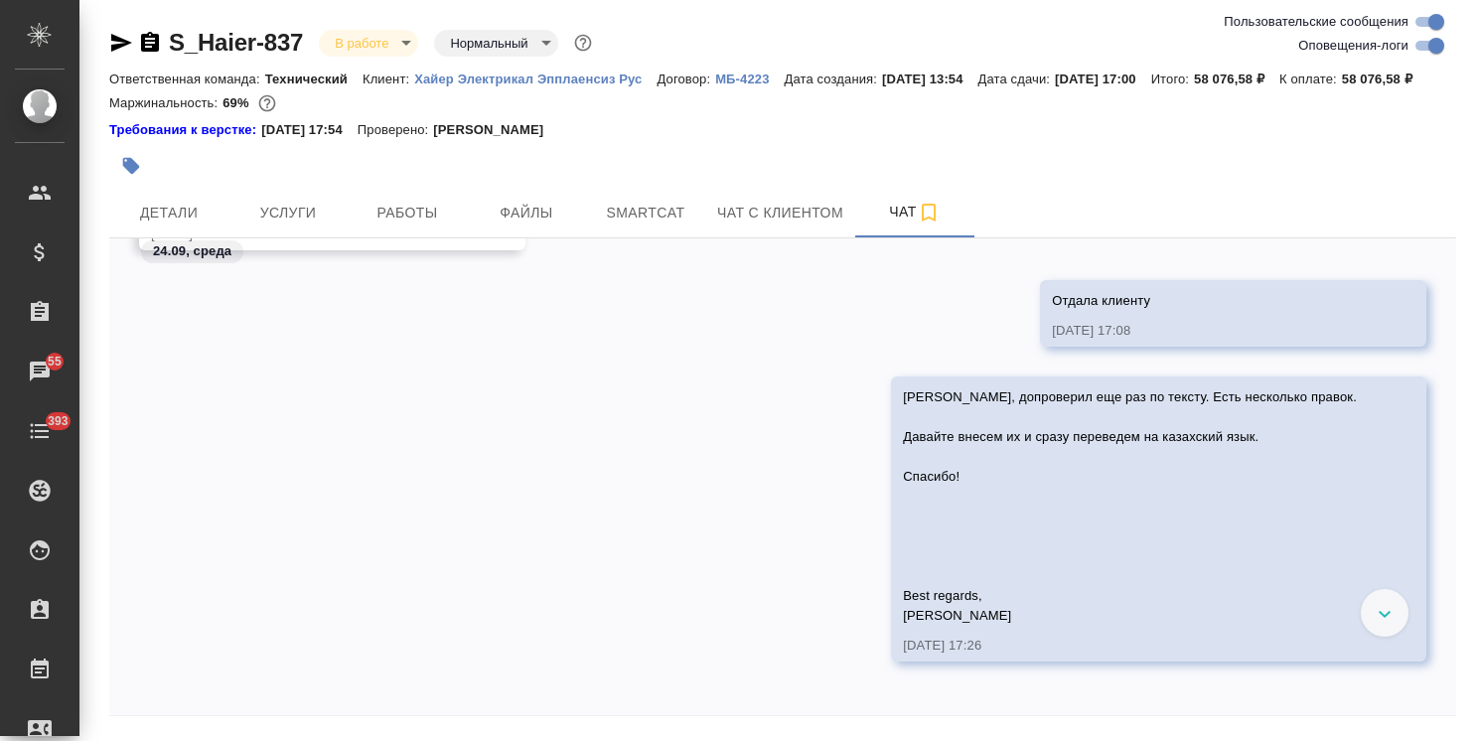
scroll to position [62375, 0]
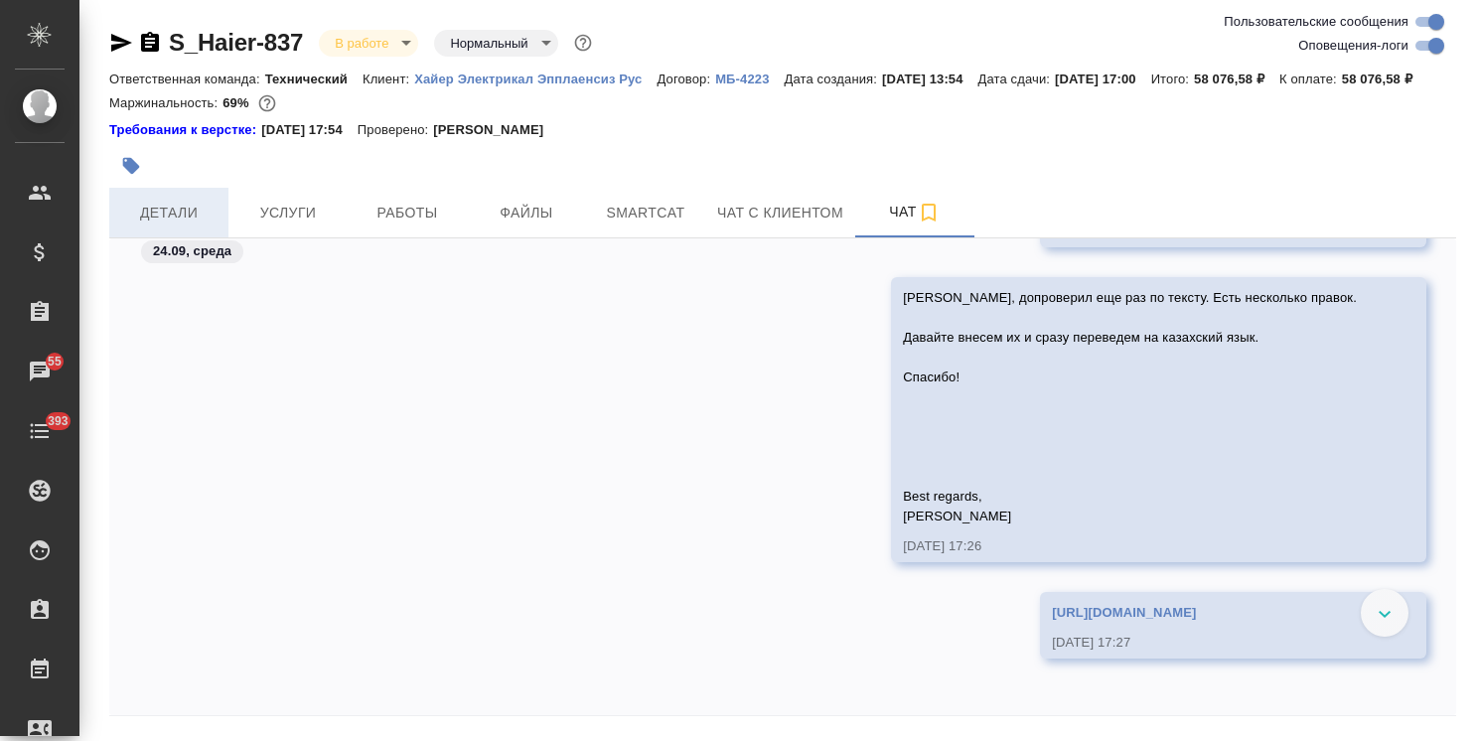
click at [155, 225] on span "Детали" at bounding box center [168, 213] width 95 height 25
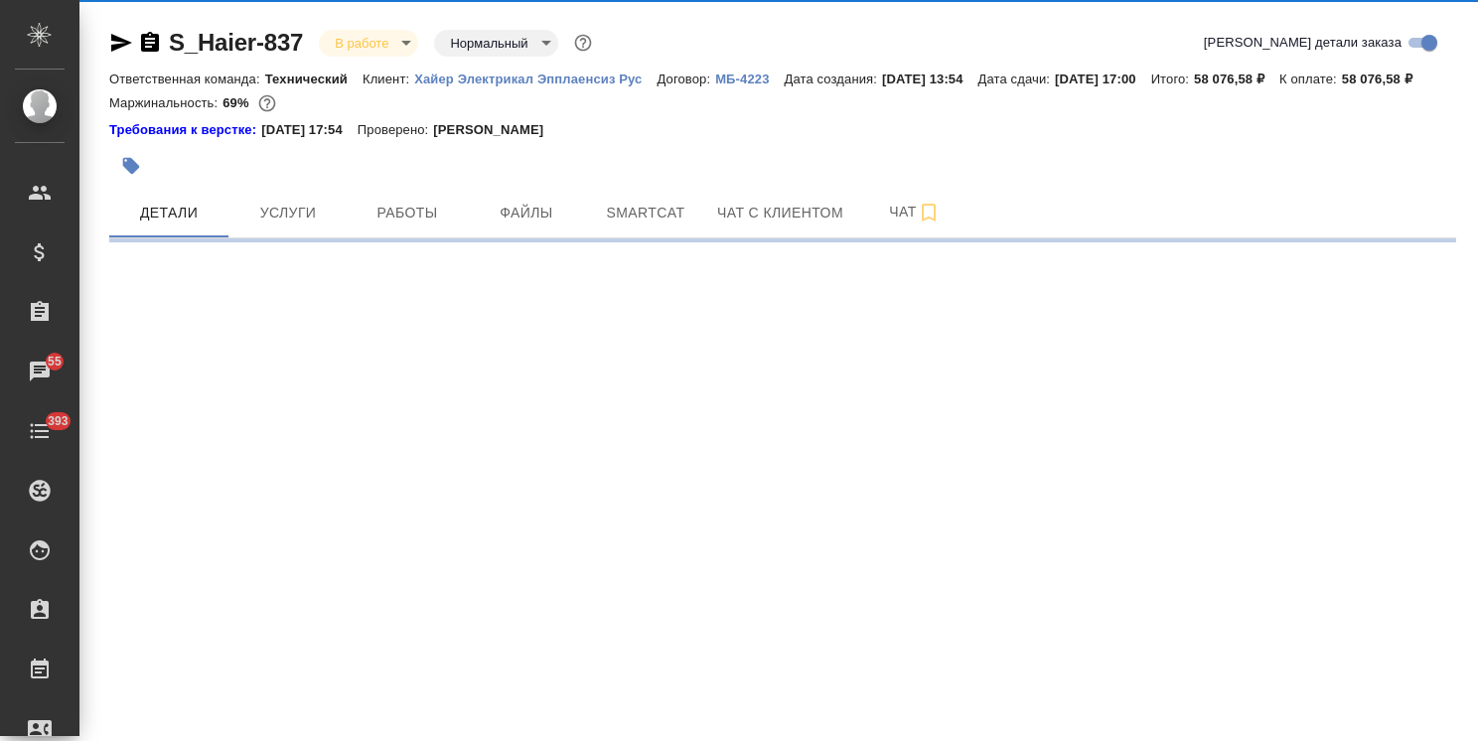
select select "RU"
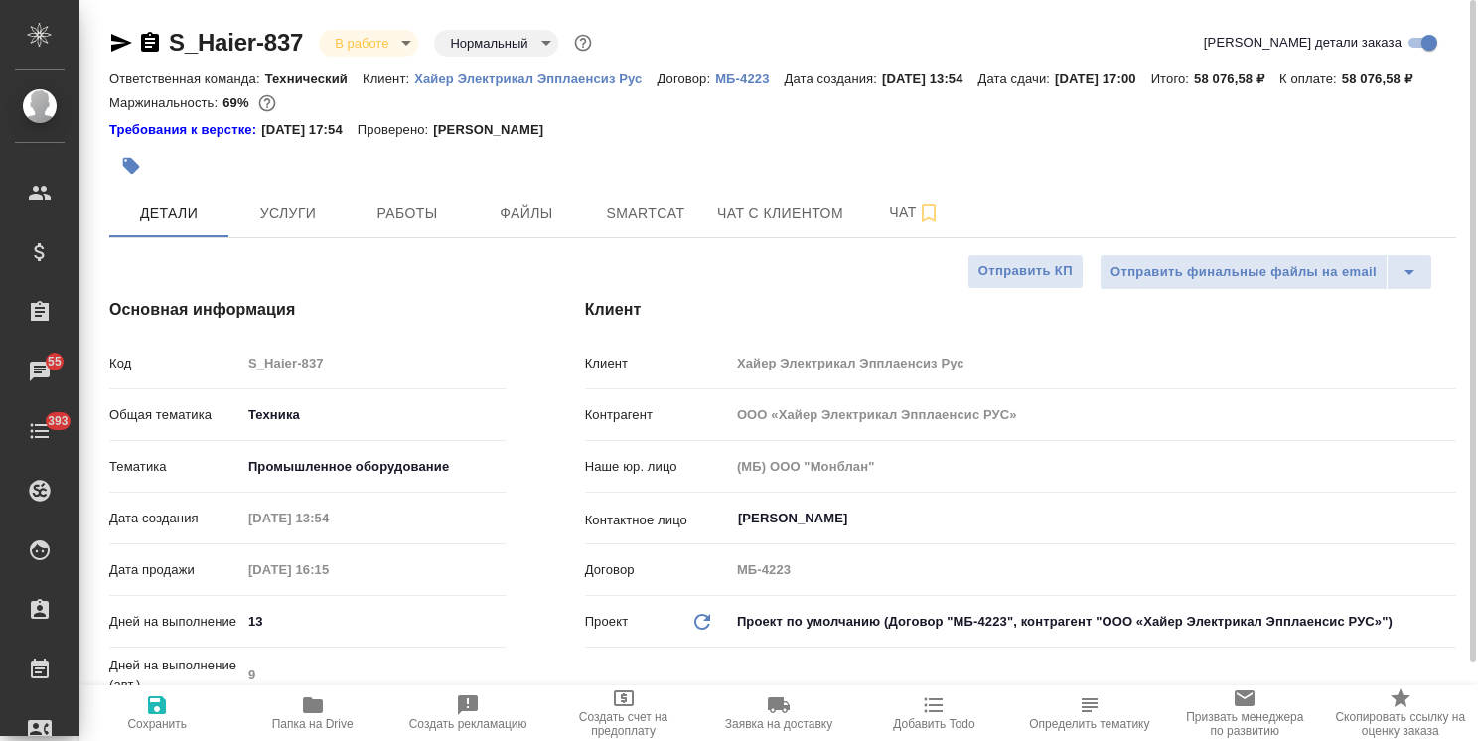
type textarea "x"
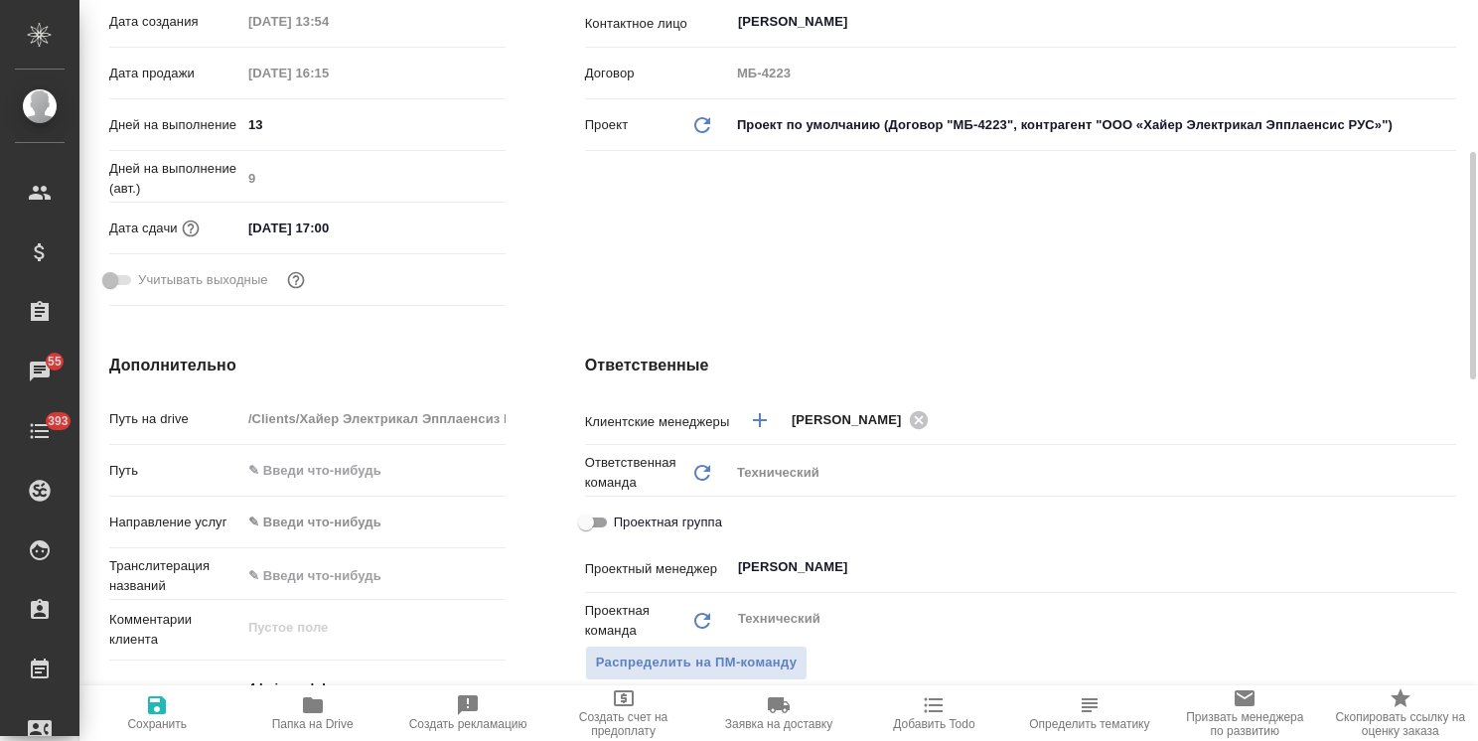
scroll to position [397, 0]
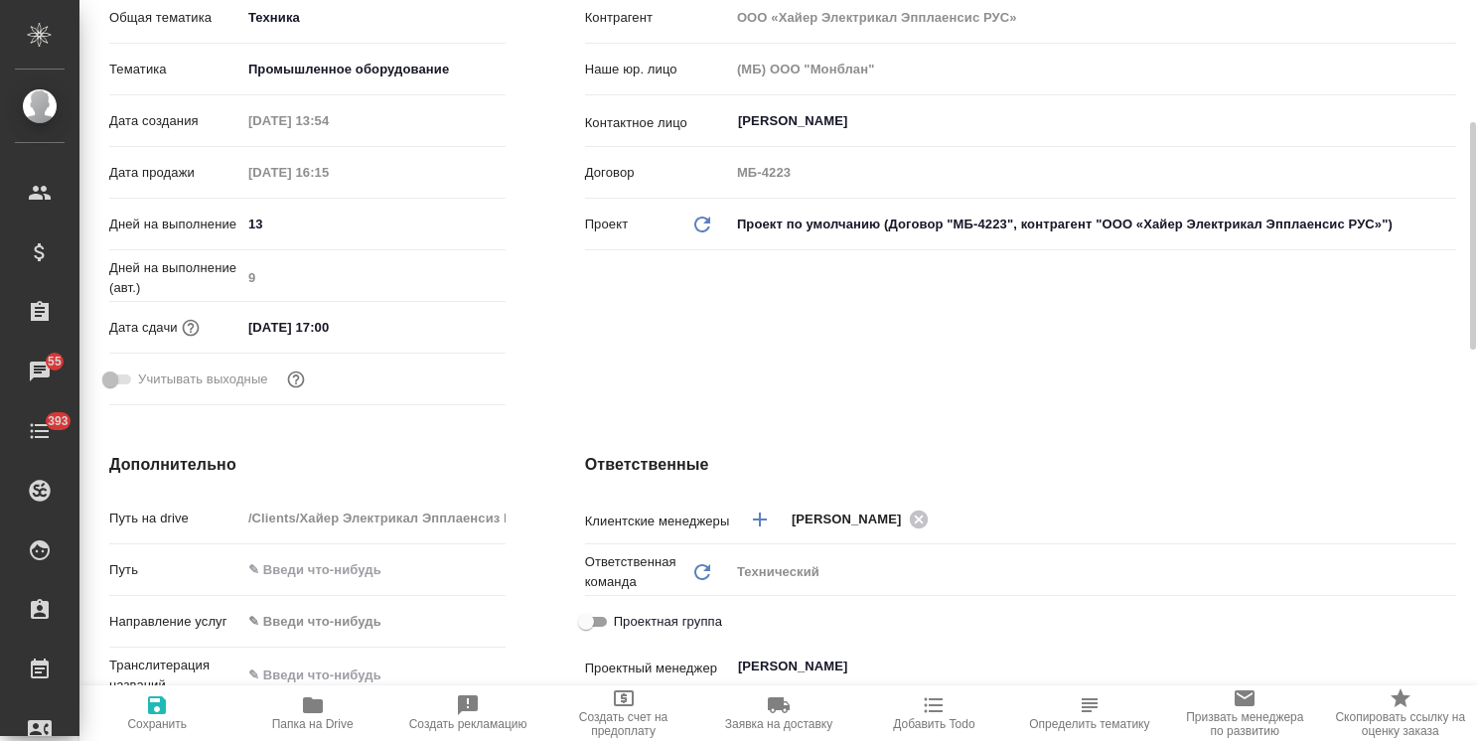
click at [375, 342] on input "26.09.2025 17:00" at bounding box center [328, 327] width 174 height 29
click at [441, 338] on icon "button" at bounding box center [448, 326] width 24 height 24
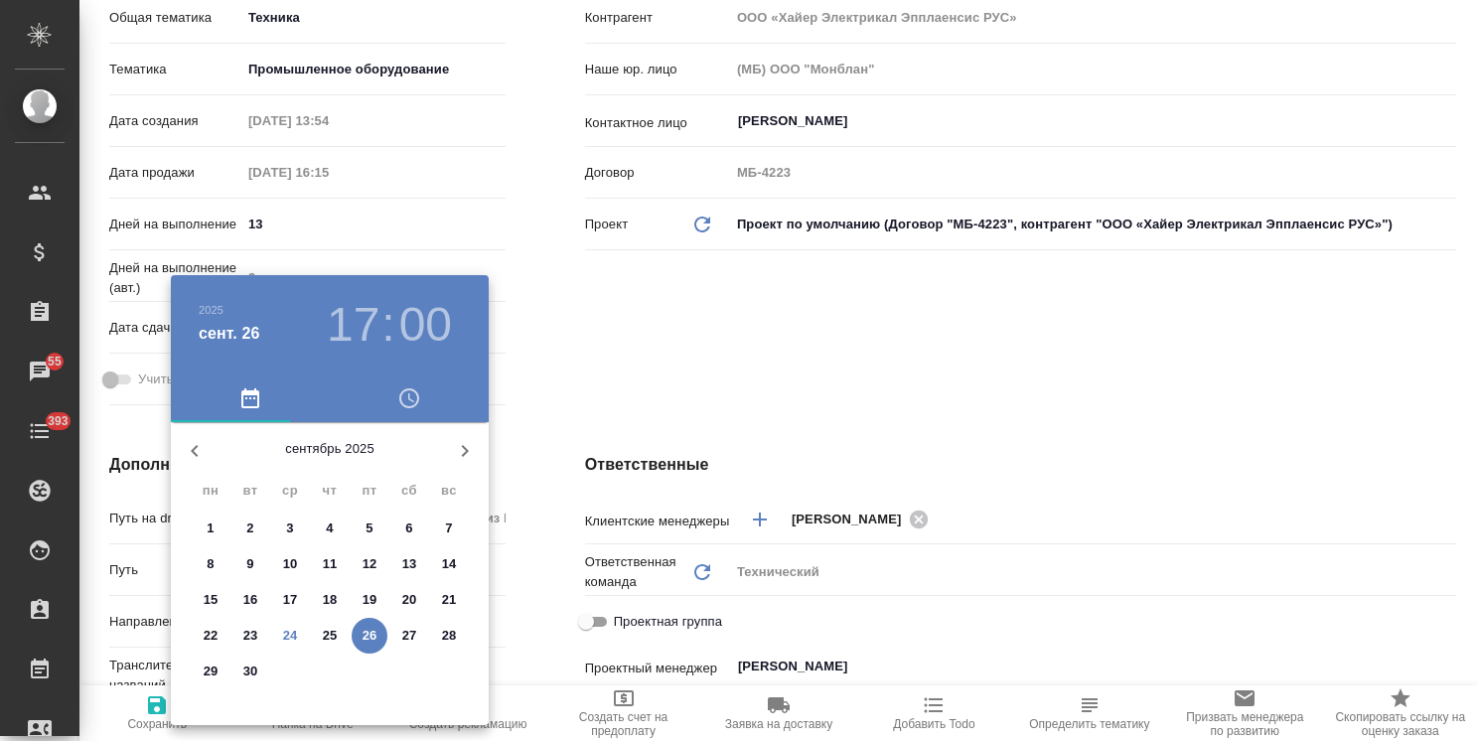
click at [457, 449] on icon "button" at bounding box center [465, 451] width 24 height 24
click at [294, 526] on span "1" at bounding box center [290, 528] width 36 height 20
type input "01.10.2025 17:00"
type textarea "x"
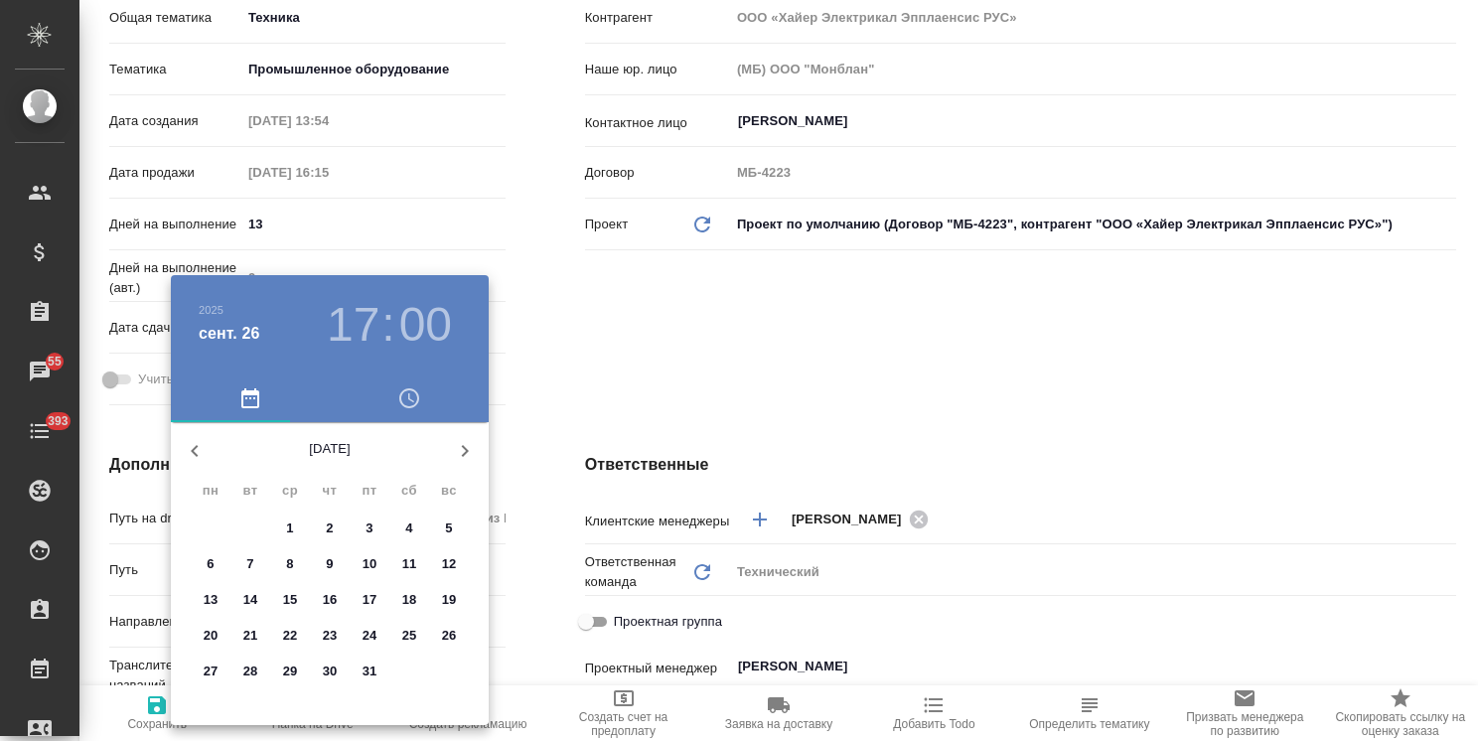
type textarea "x"
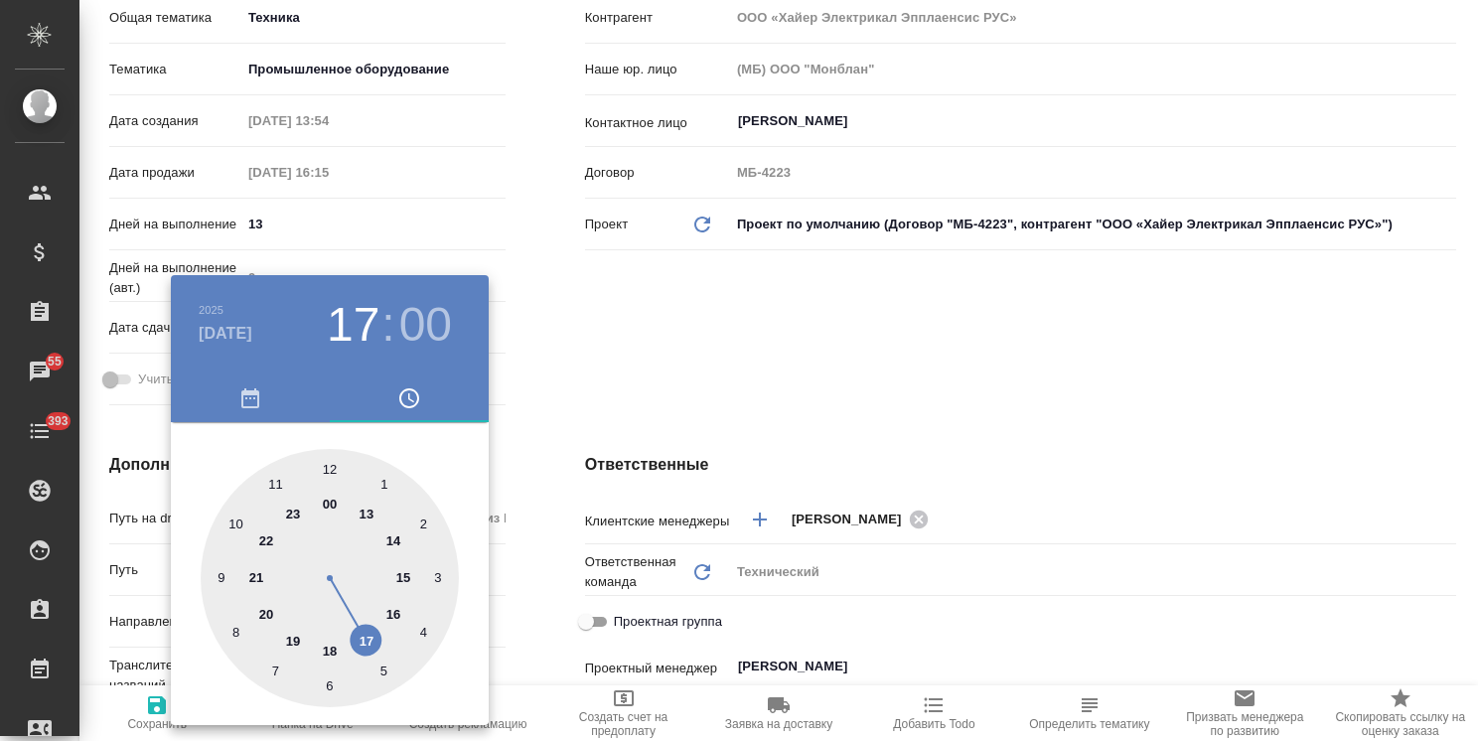
click at [509, 416] on div at bounding box center [739, 370] width 1478 height 741
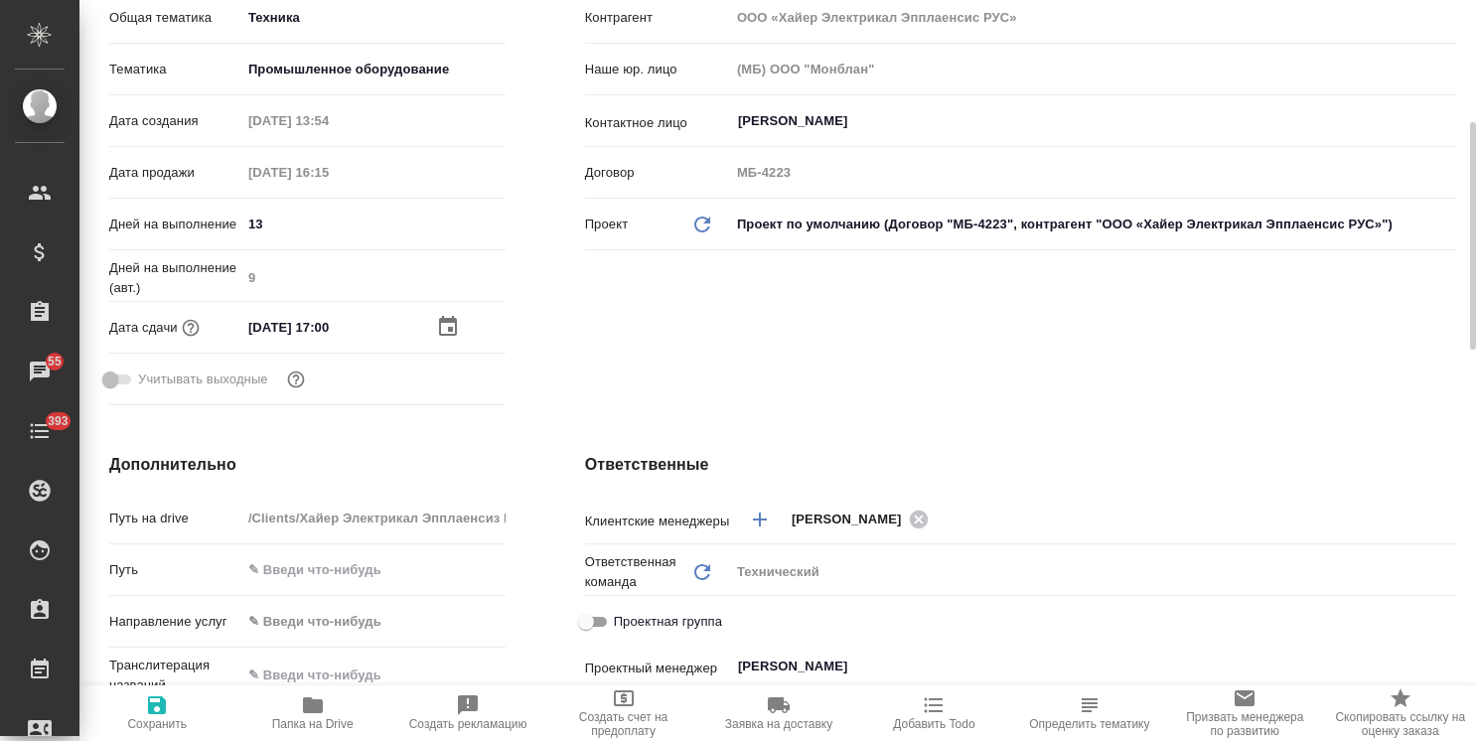
click at [171, 708] on span "Сохранить" at bounding box center [156, 712] width 131 height 38
type textarea "x"
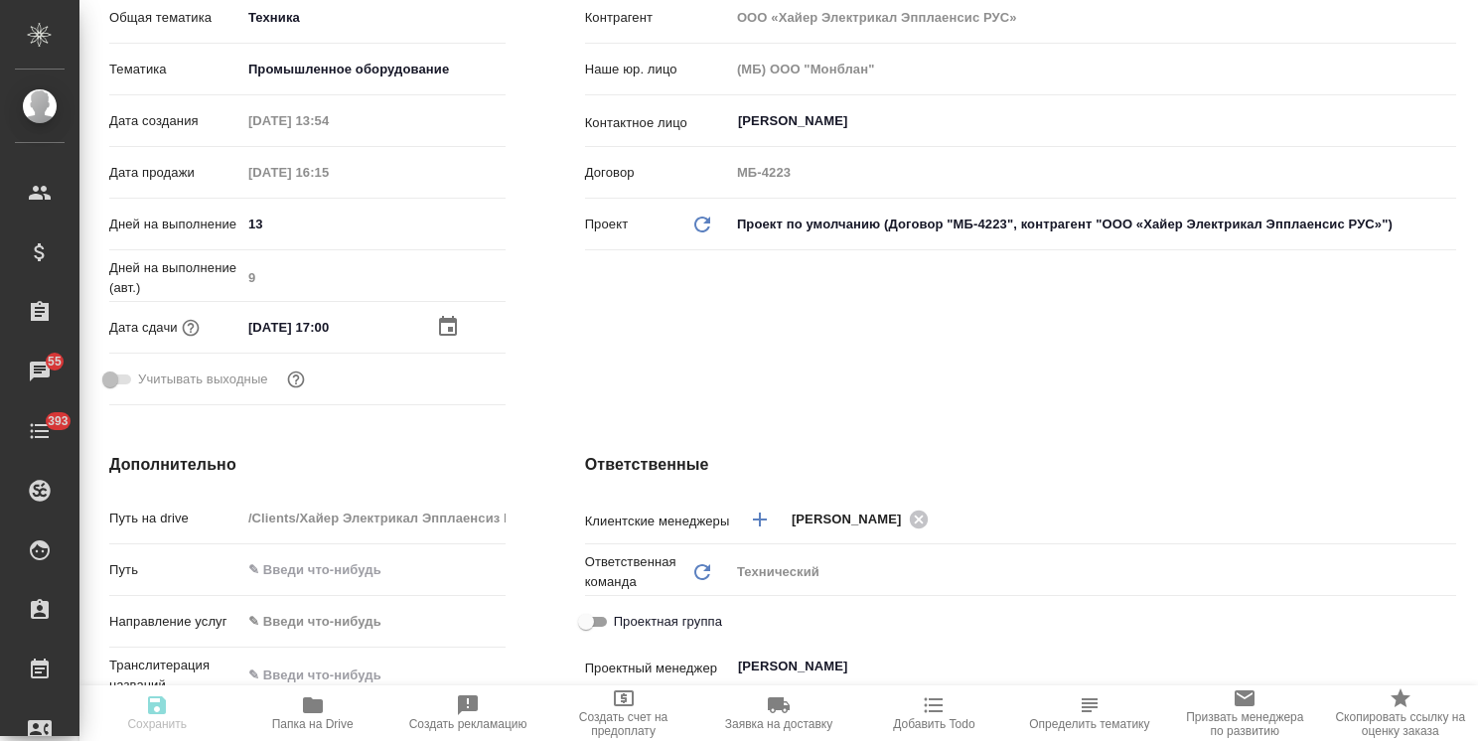
type textarea "x"
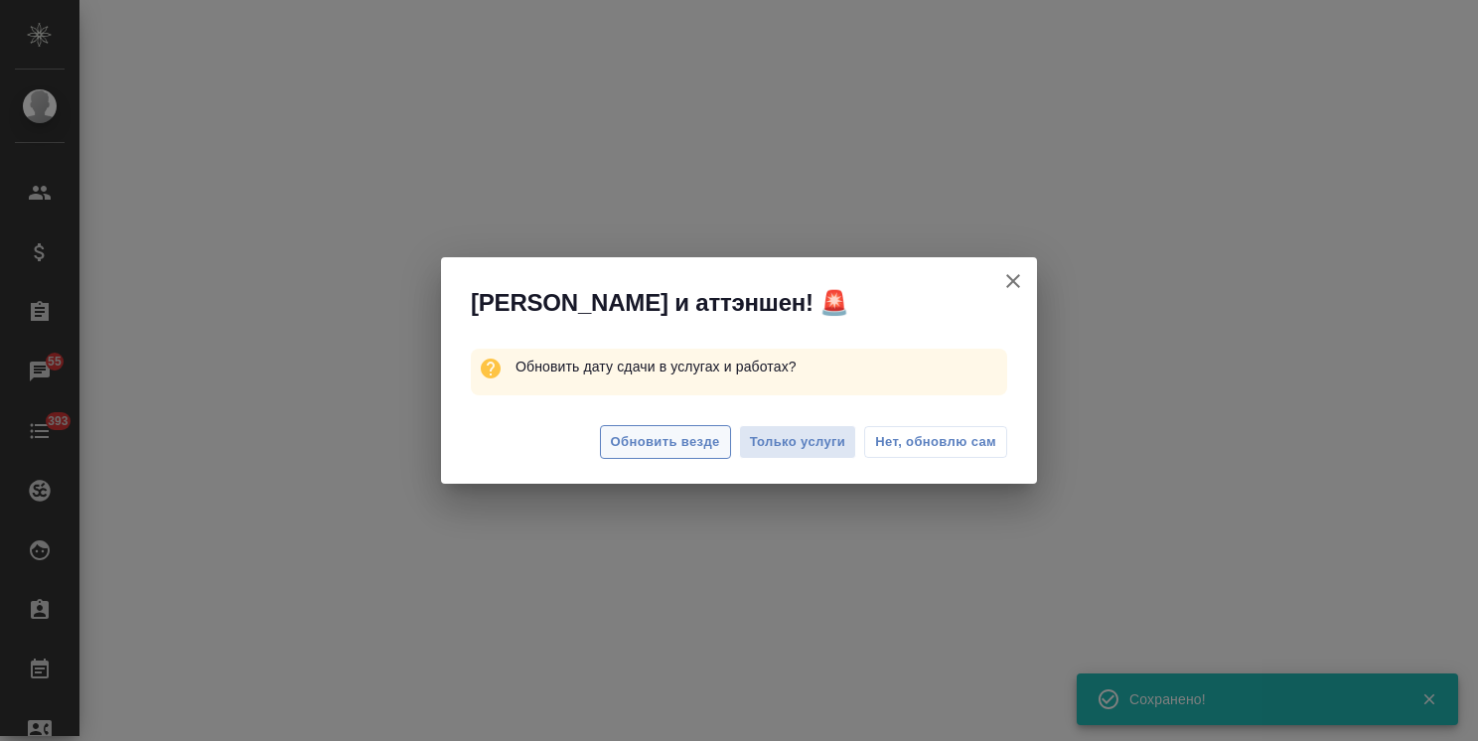
click at [667, 441] on span "Обновить везде" at bounding box center [665, 442] width 109 height 23
select select "RU"
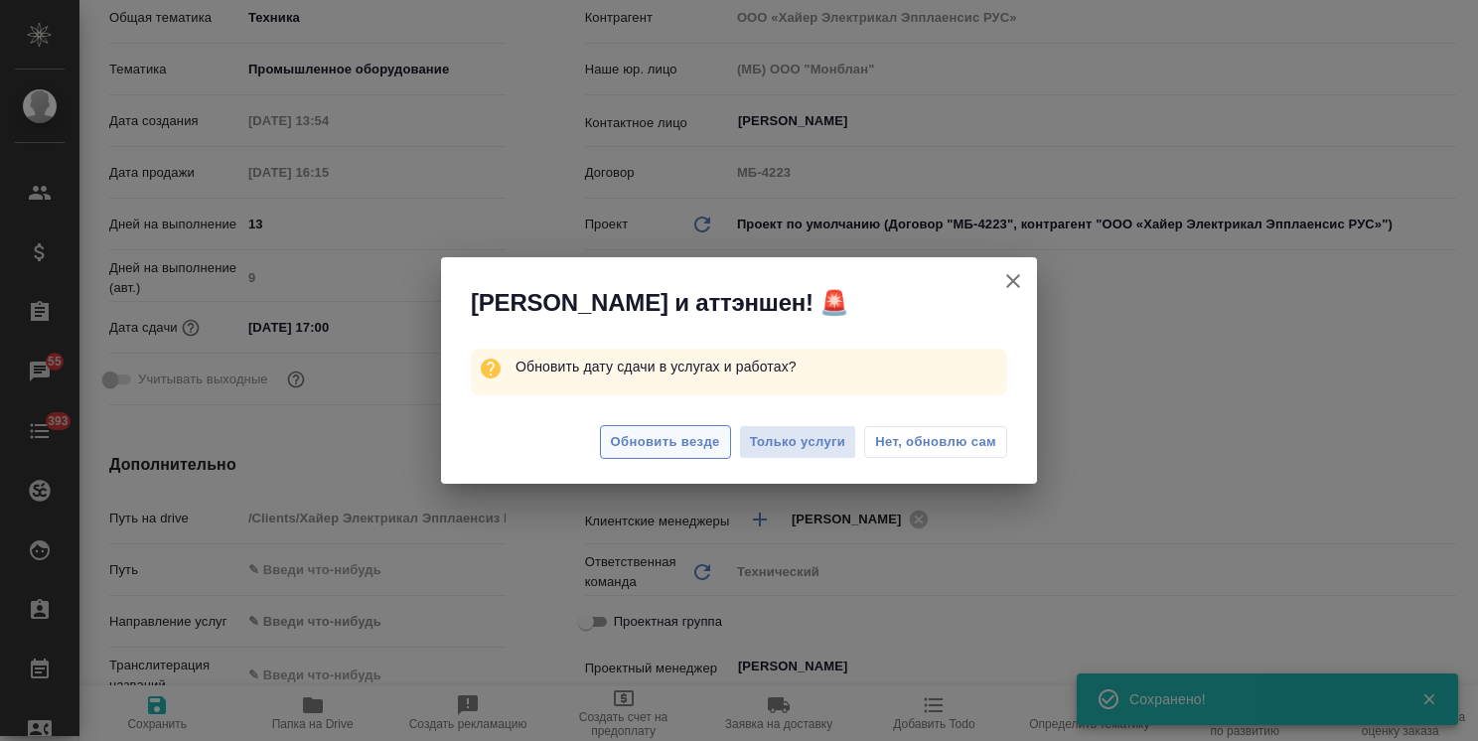
type textarea "x"
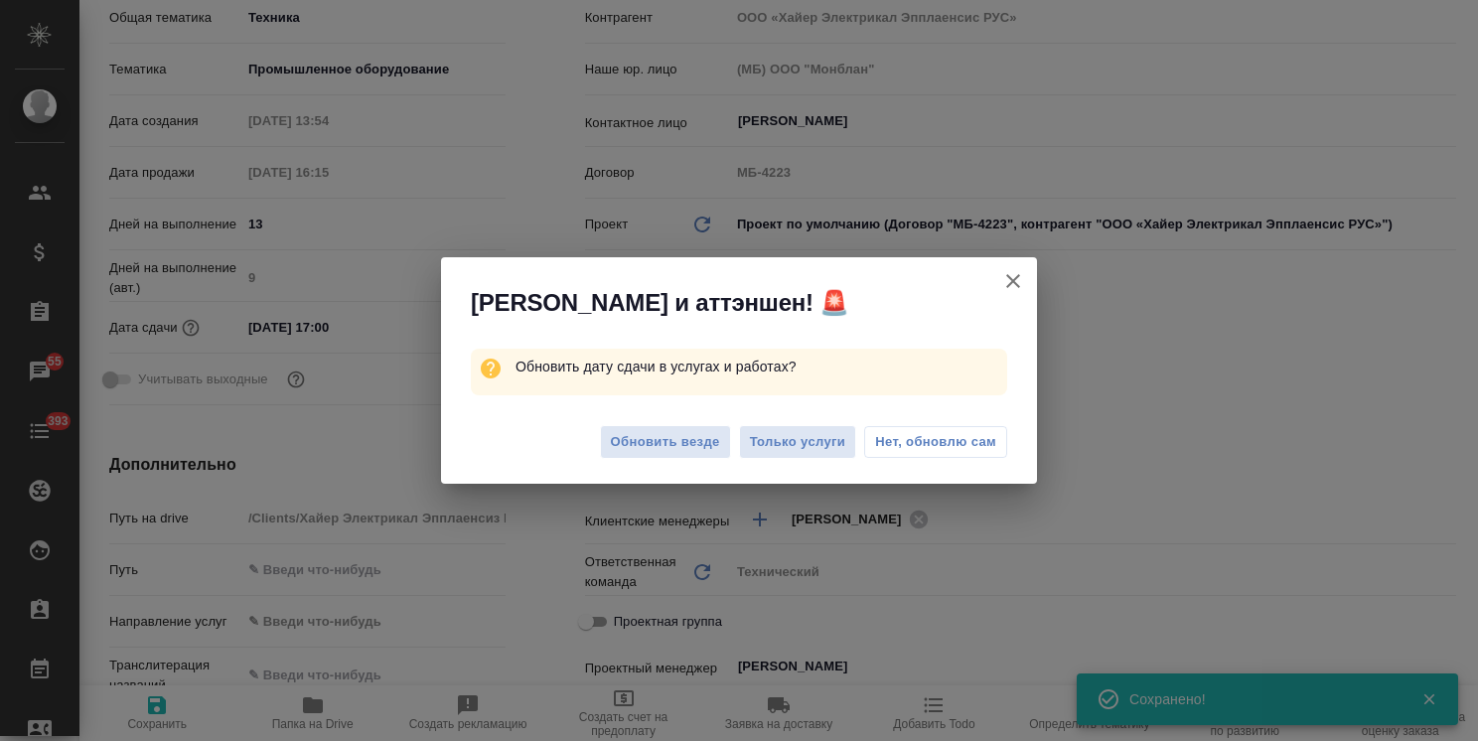
type textarea "x"
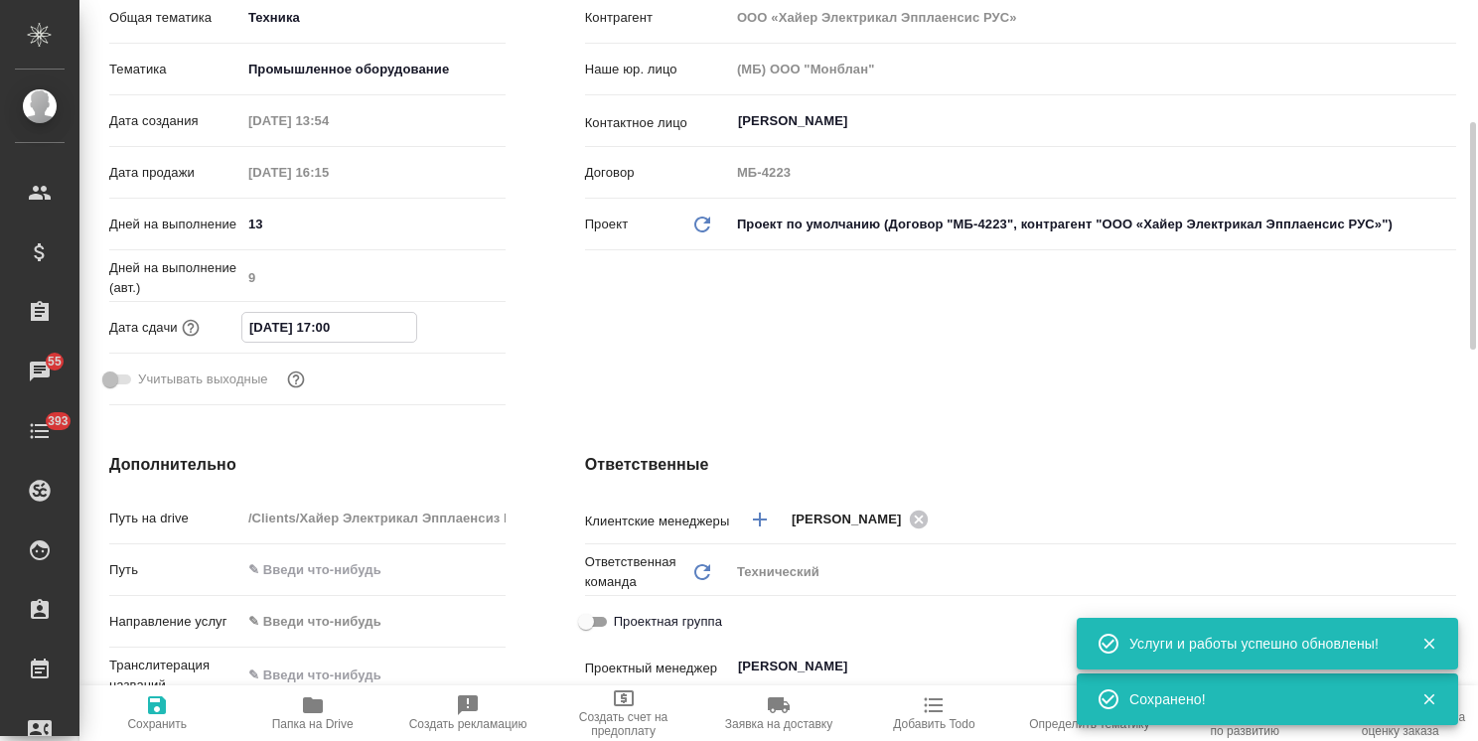
drag, startPoint x: 389, startPoint y: 352, endPoint x: 209, endPoint y: 357, distance: 180.8
click at [17, 320] on div ".cls-1 fill:#fff; AWATERA Usmanova Olga Клиенты Спецификации Заказы 55 Чаты 393…" at bounding box center [739, 370] width 1478 height 741
type textarea "x"
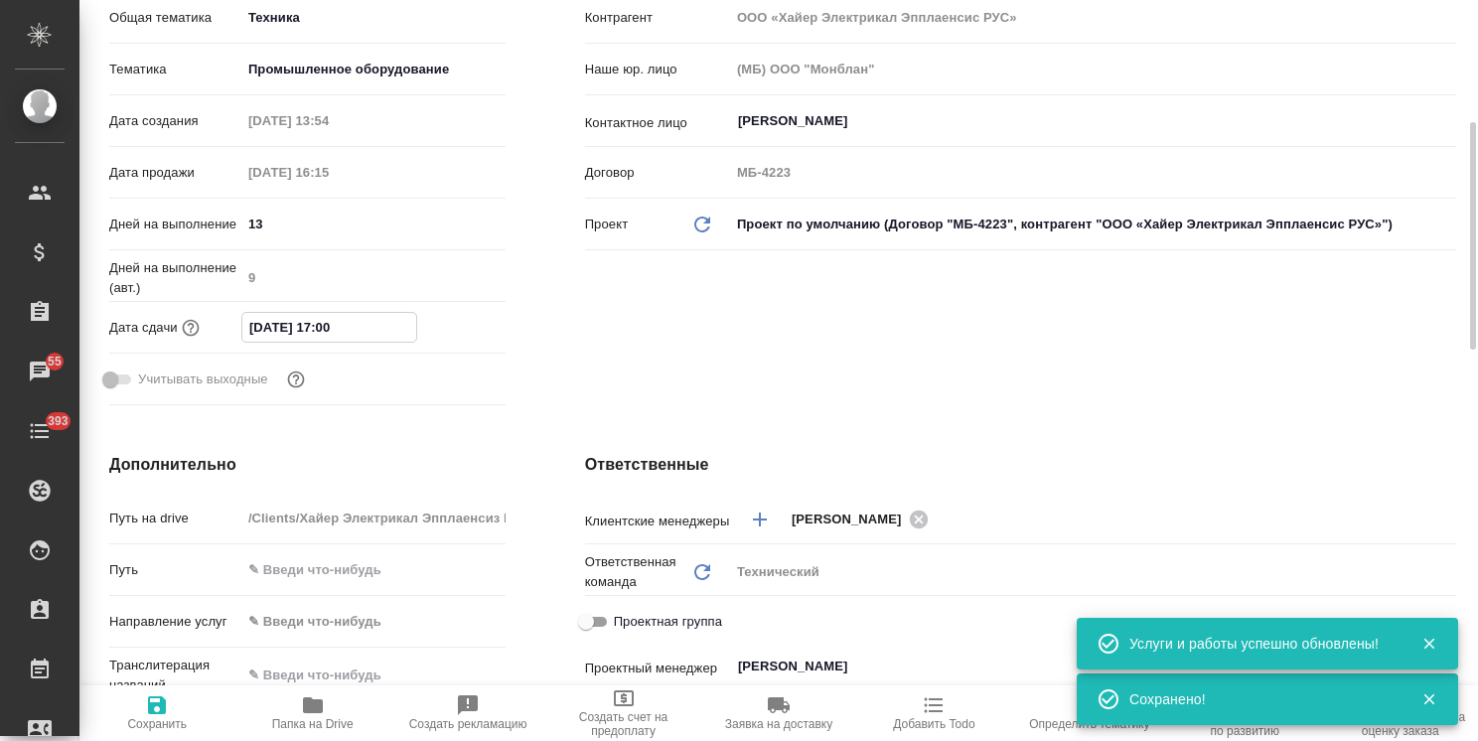
type textarea "x"
drag, startPoint x: 415, startPoint y: 354, endPoint x: 399, endPoint y: 355, distance: 15.9
click at [415, 342] on input "01.10.2025 17:00" at bounding box center [329, 327] width 174 height 29
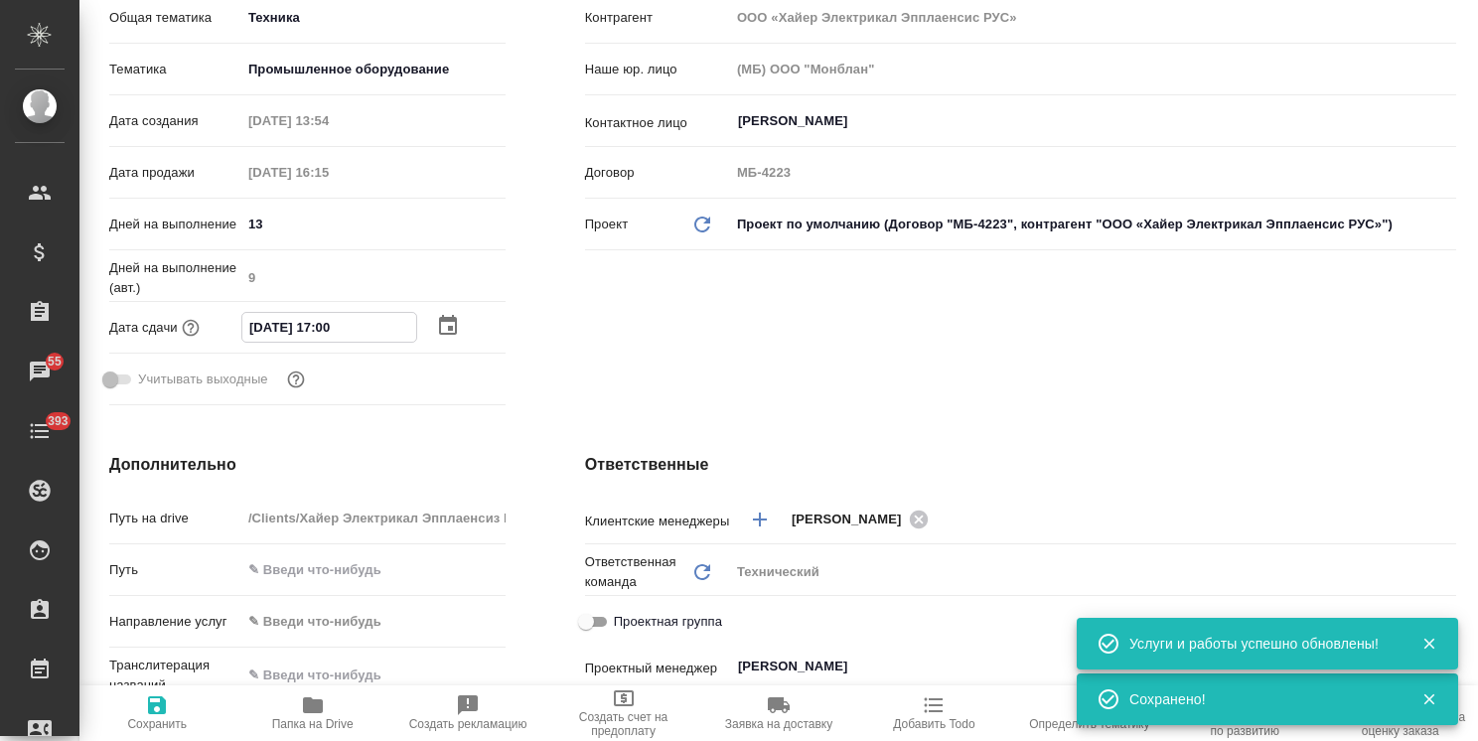
click at [451, 338] on icon "button" at bounding box center [448, 326] width 24 height 24
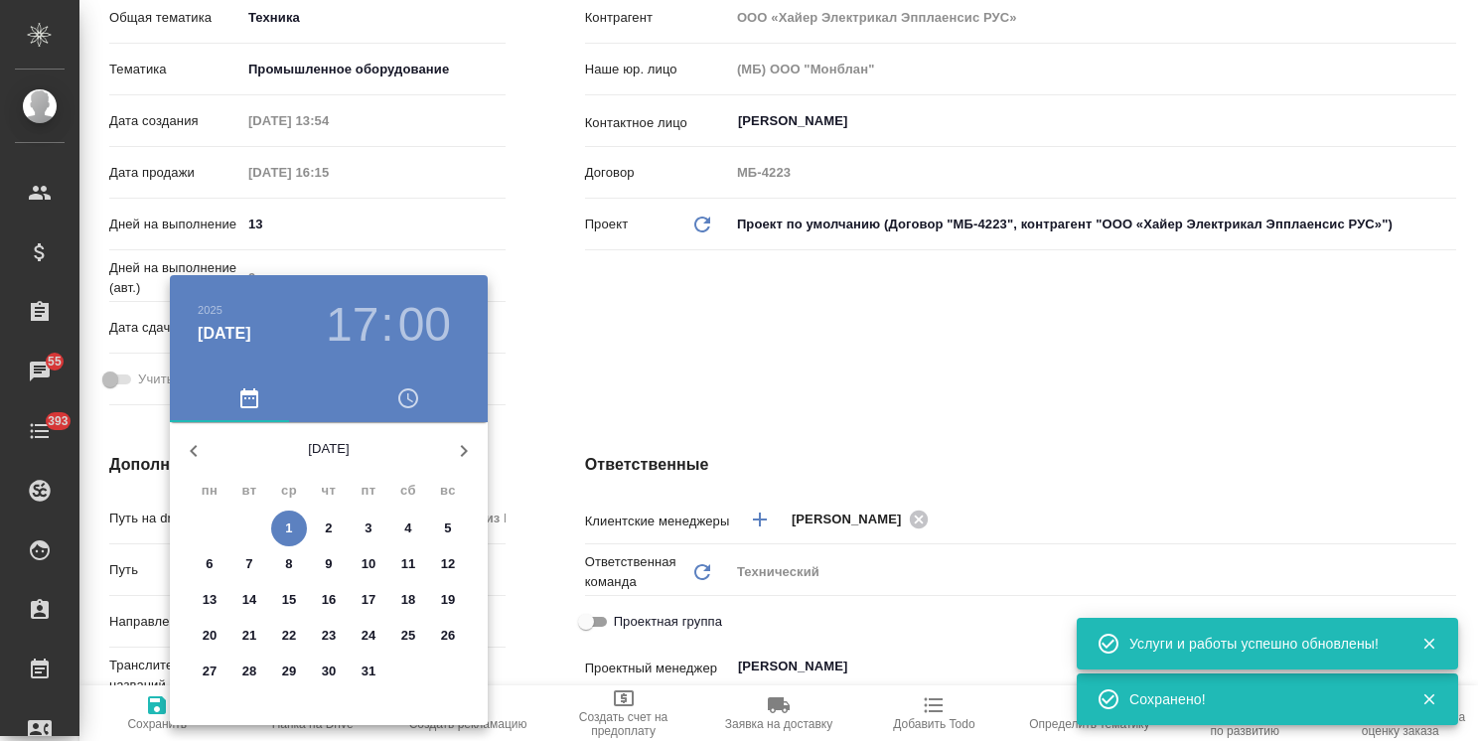
click at [195, 453] on icon "button" at bounding box center [193, 451] width 7 height 12
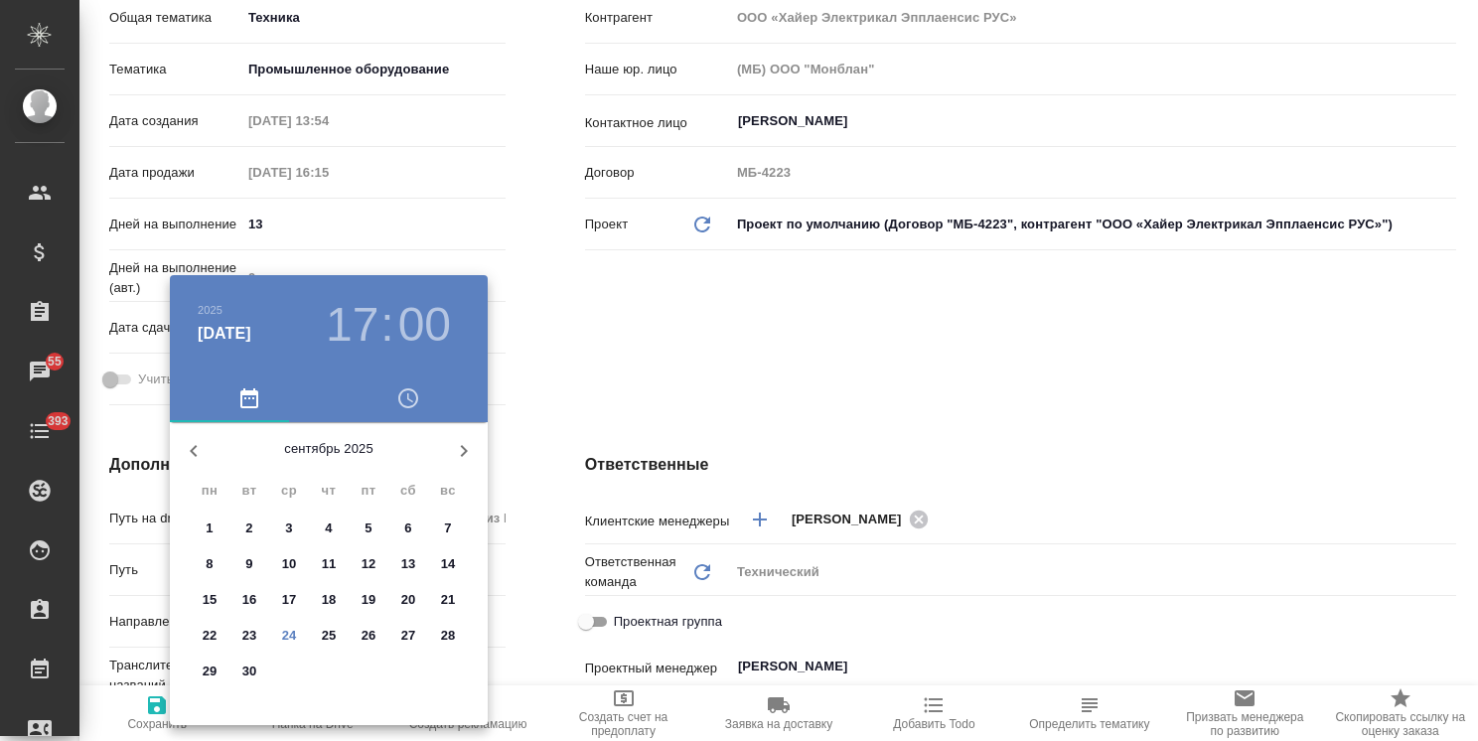
click at [445, 458] on button "button" at bounding box center [464, 451] width 48 height 48
click at [575, 382] on div at bounding box center [739, 370] width 1478 height 741
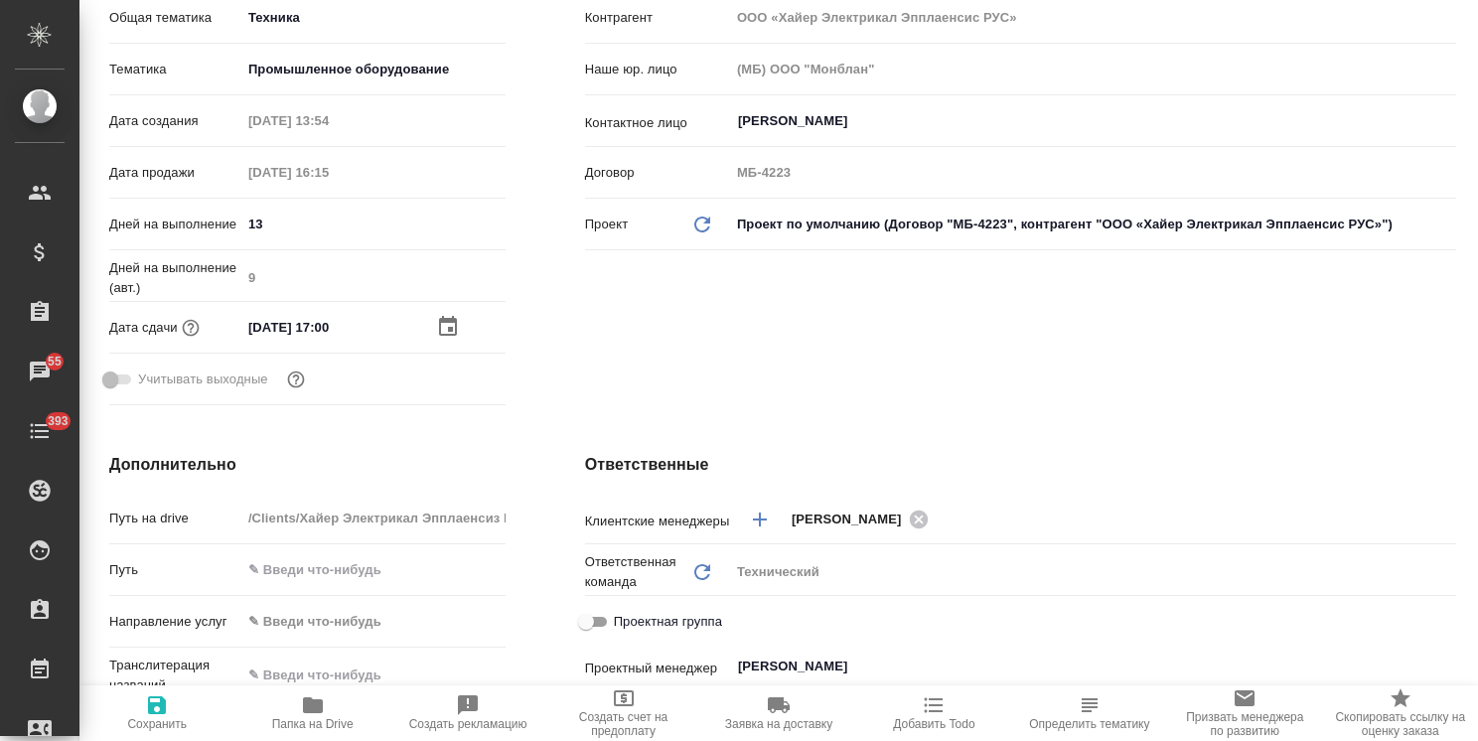
drag, startPoint x: 364, startPoint y: 348, endPoint x: 1192, endPoint y: 329, distance: 828.6
click at [43, 341] on div ".cls-1 fill:#fff; AWATERA Usmanova Olga Клиенты Спецификации Заказы 55 Чаты 393…" at bounding box center [739, 370] width 1478 height 741
type textarea "x"
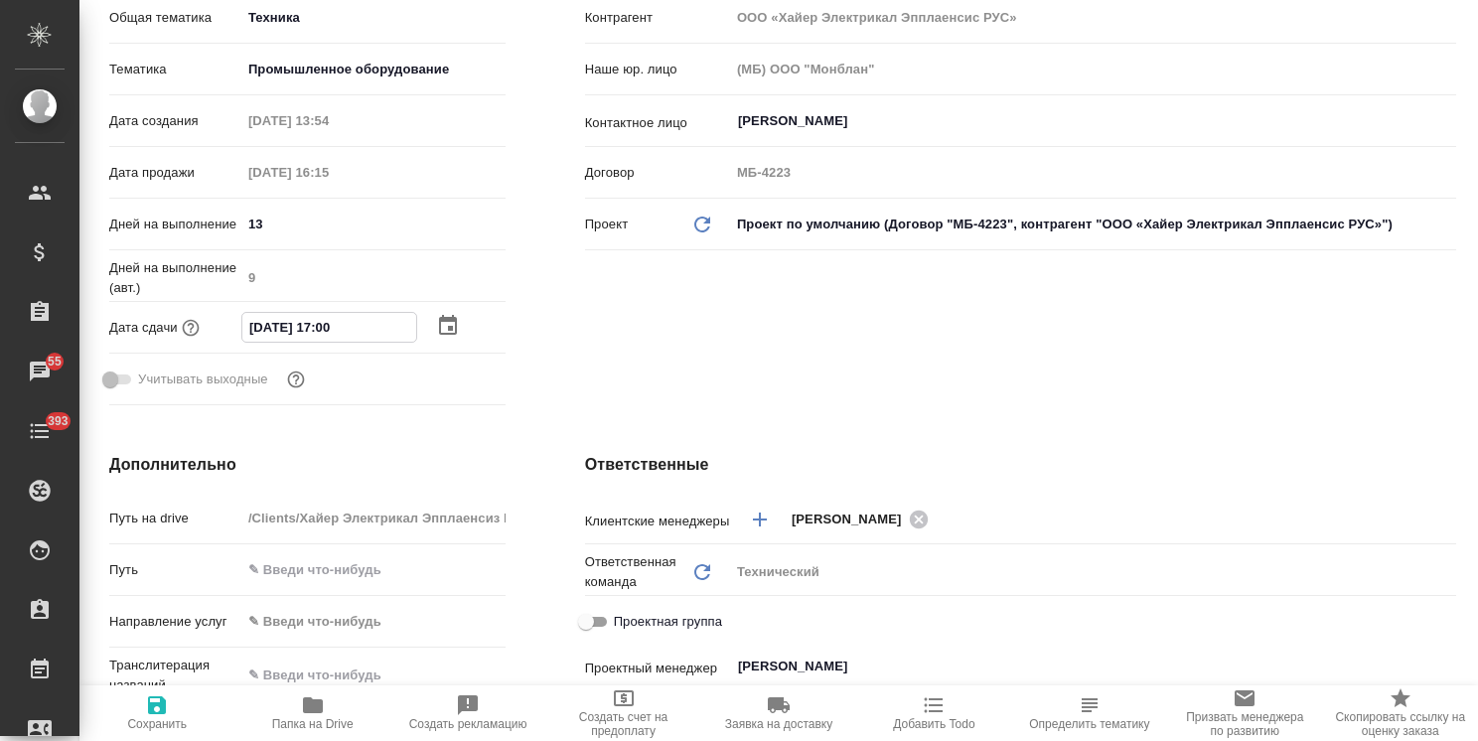
scroll to position [0, 0]
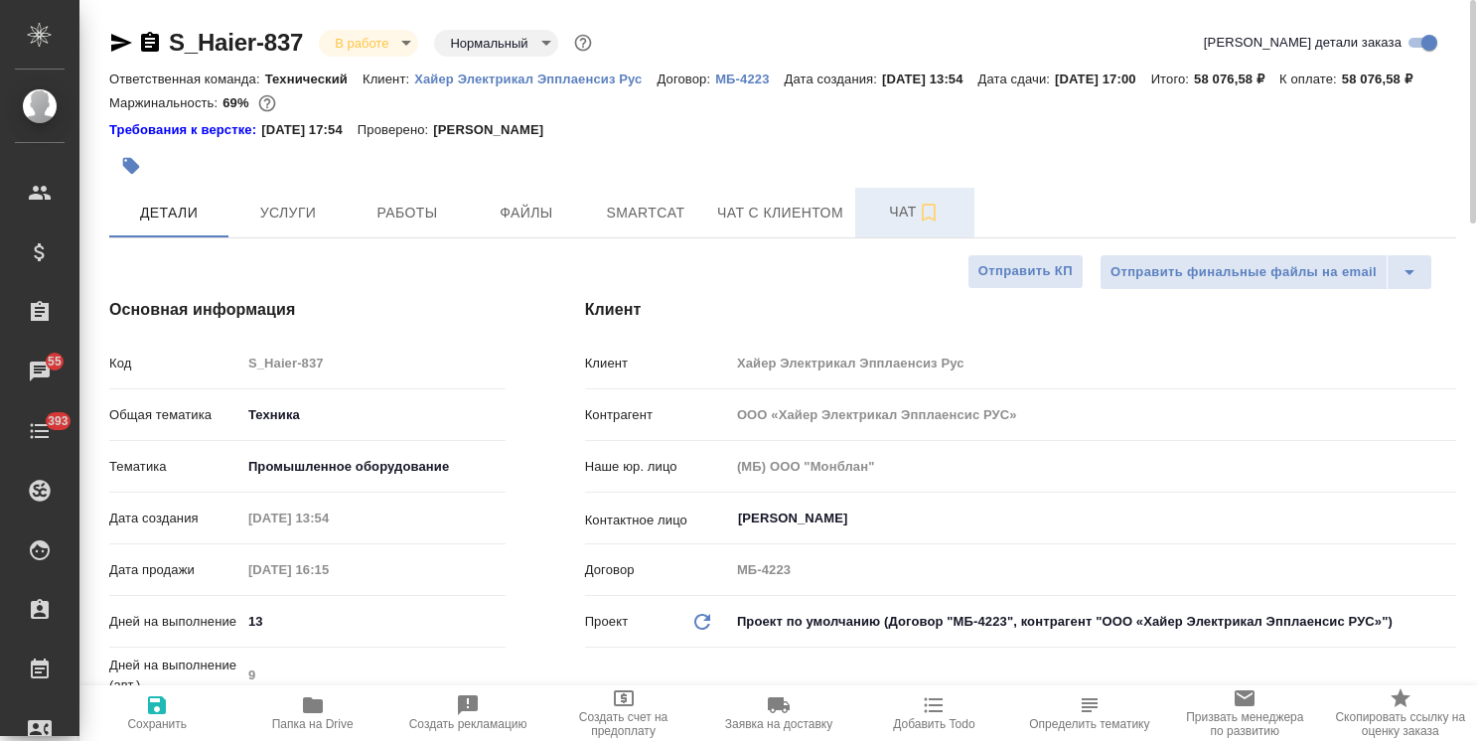
click at [894, 224] on span "Чат" at bounding box center [914, 212] width 95 height 25
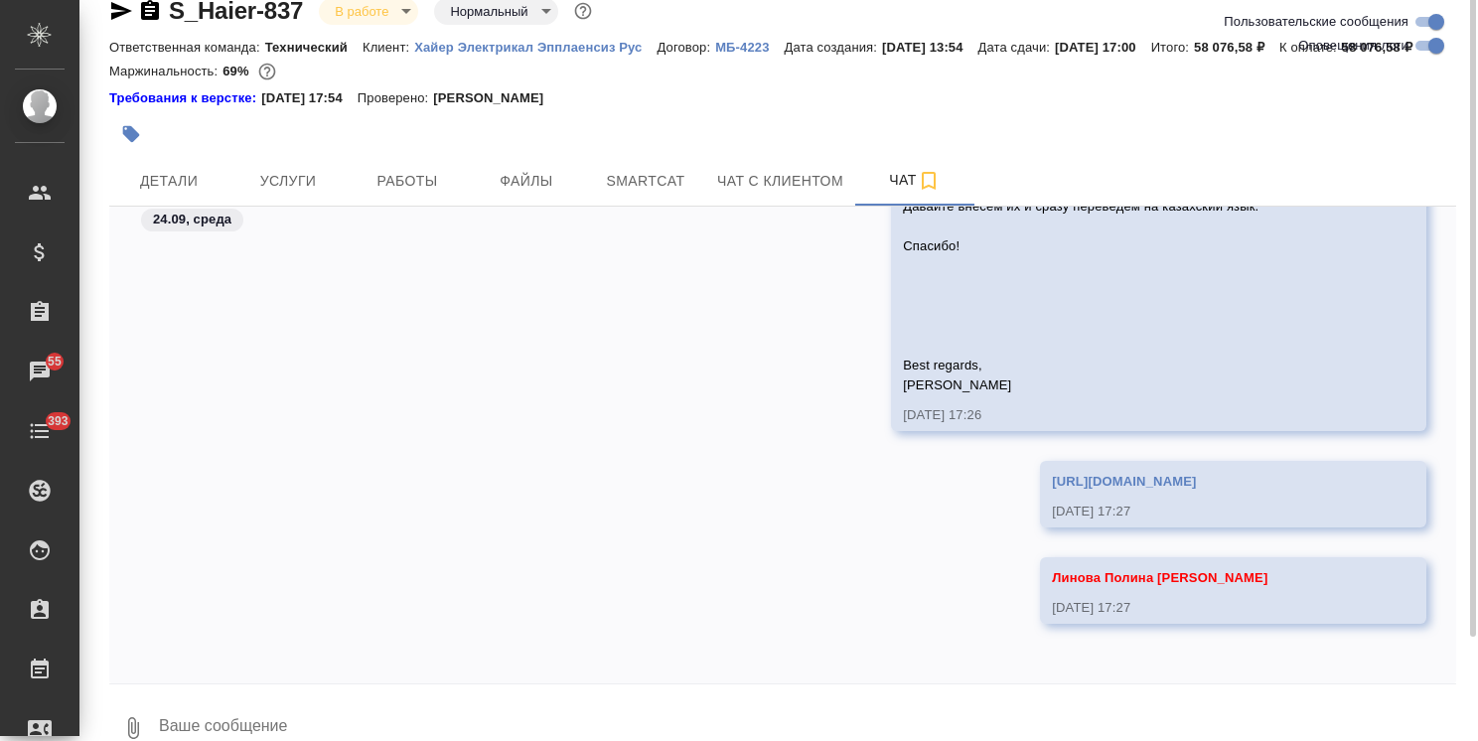
scroll to position [87, 0]
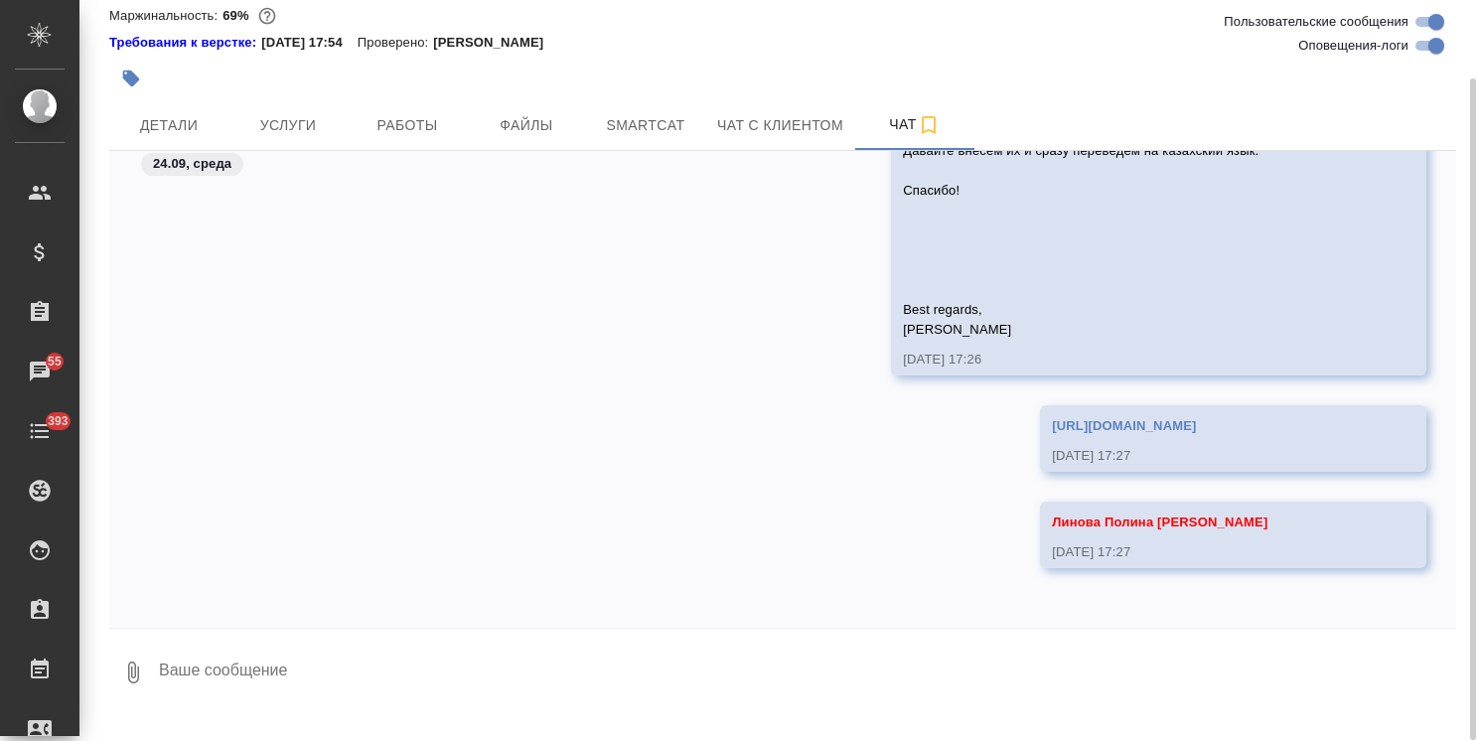
click at [415, 669] on textarea at bounding box center [806, 673] width 1299 height 68
paste textarea "01.10.2025 17:00"
type textarea "срок для казахского: 01.10.2025 17:00"
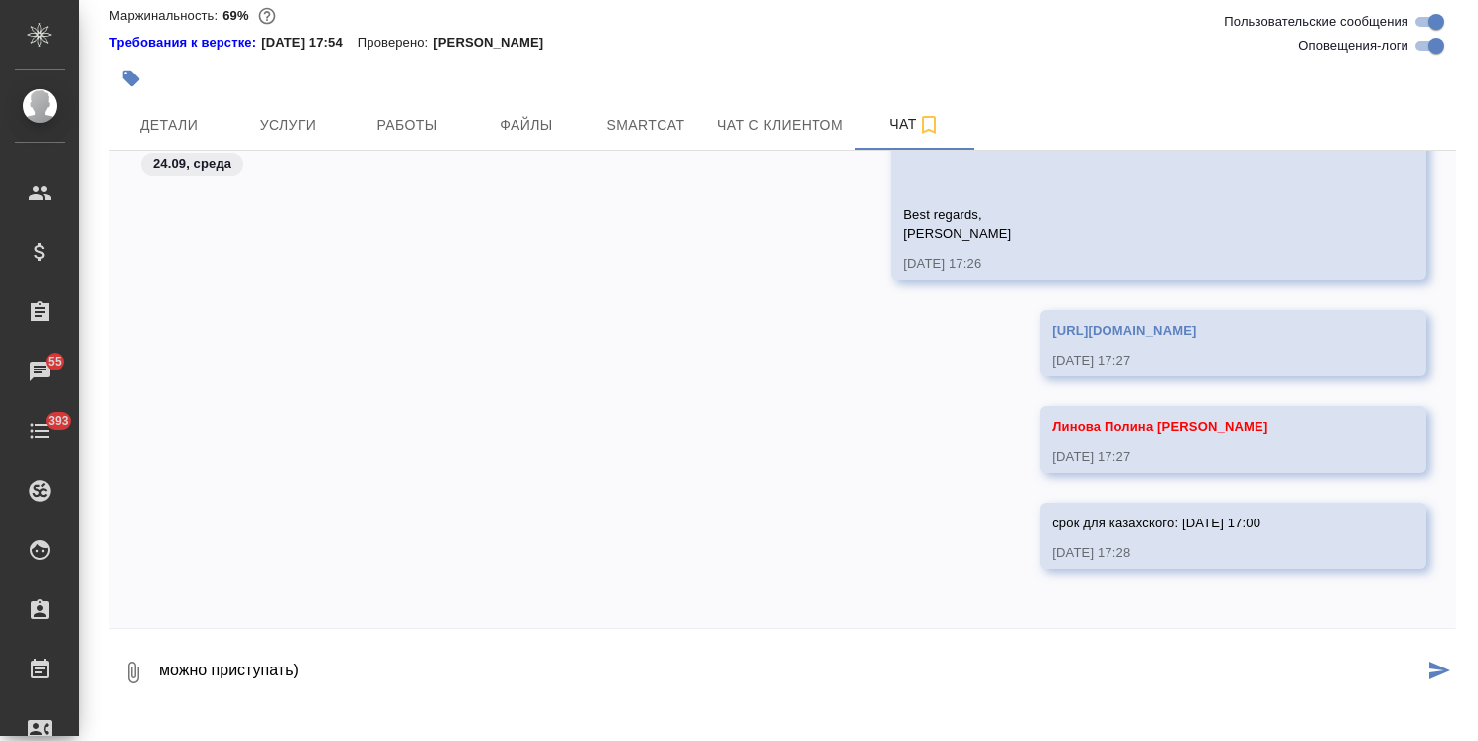
type textarea "можно приступать)"
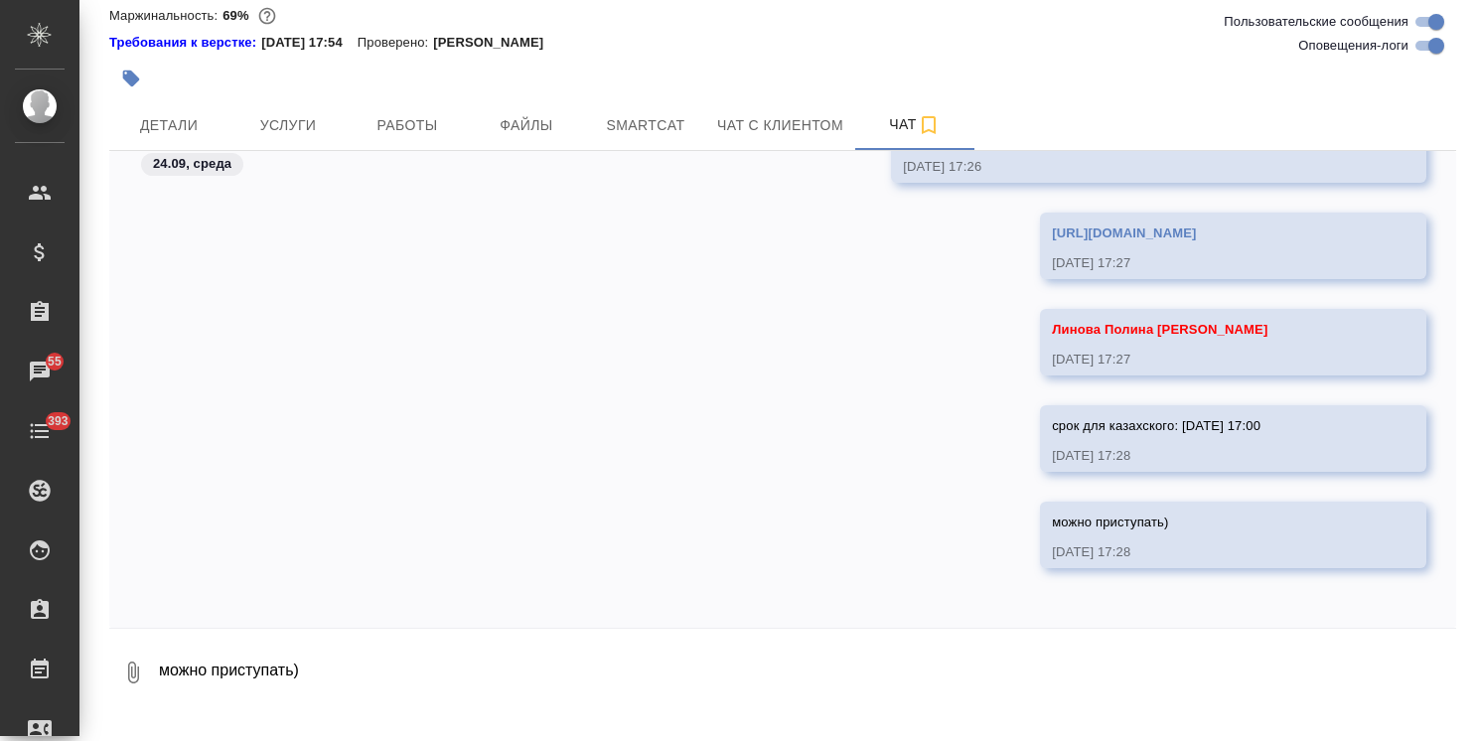
scroll to position [0, 0]
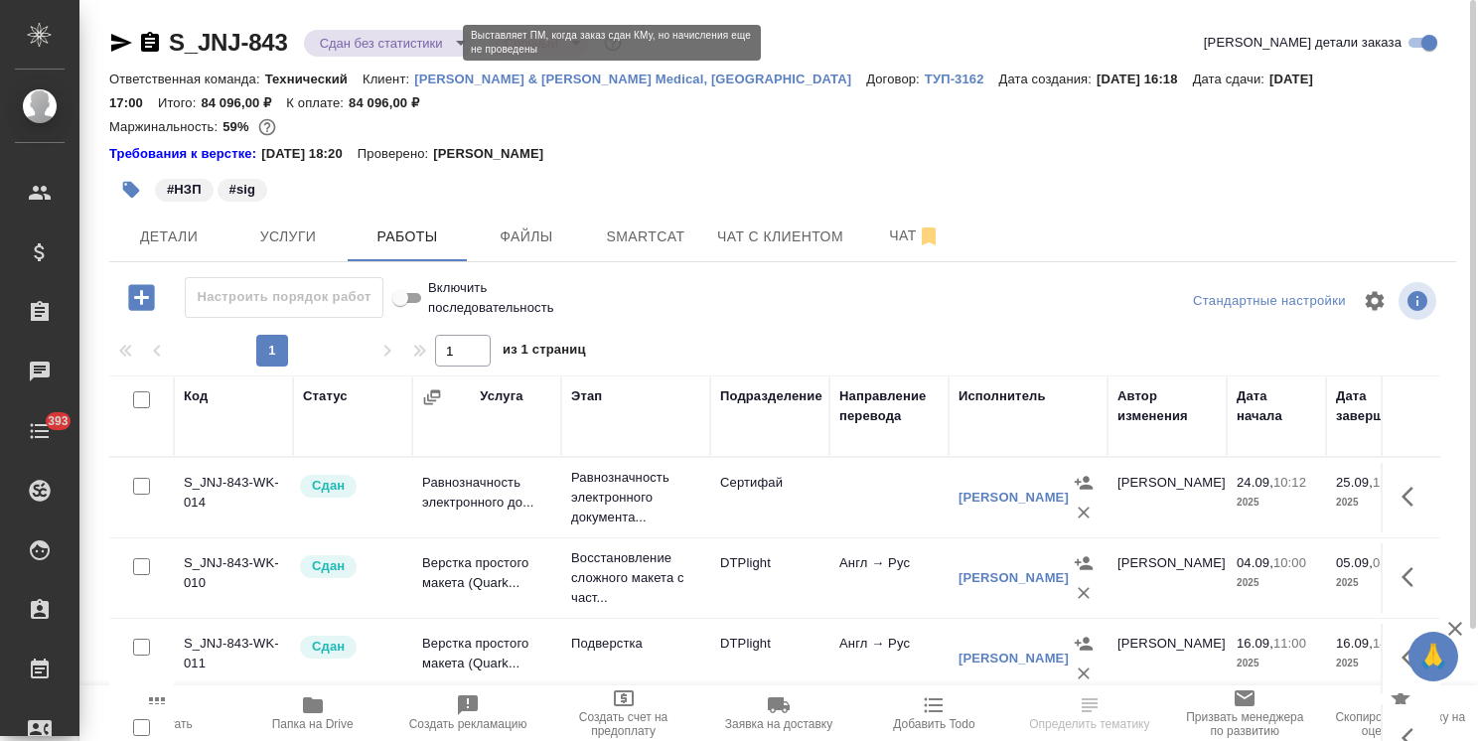
click at [389, 46] on body "🙏 .cls-1 fill:#fff; AWATERA [PERSON_NAME] Спецификации Заказы Чаты 393 Todo Про…" at bounding box center [739, 370] width 1478 height 741
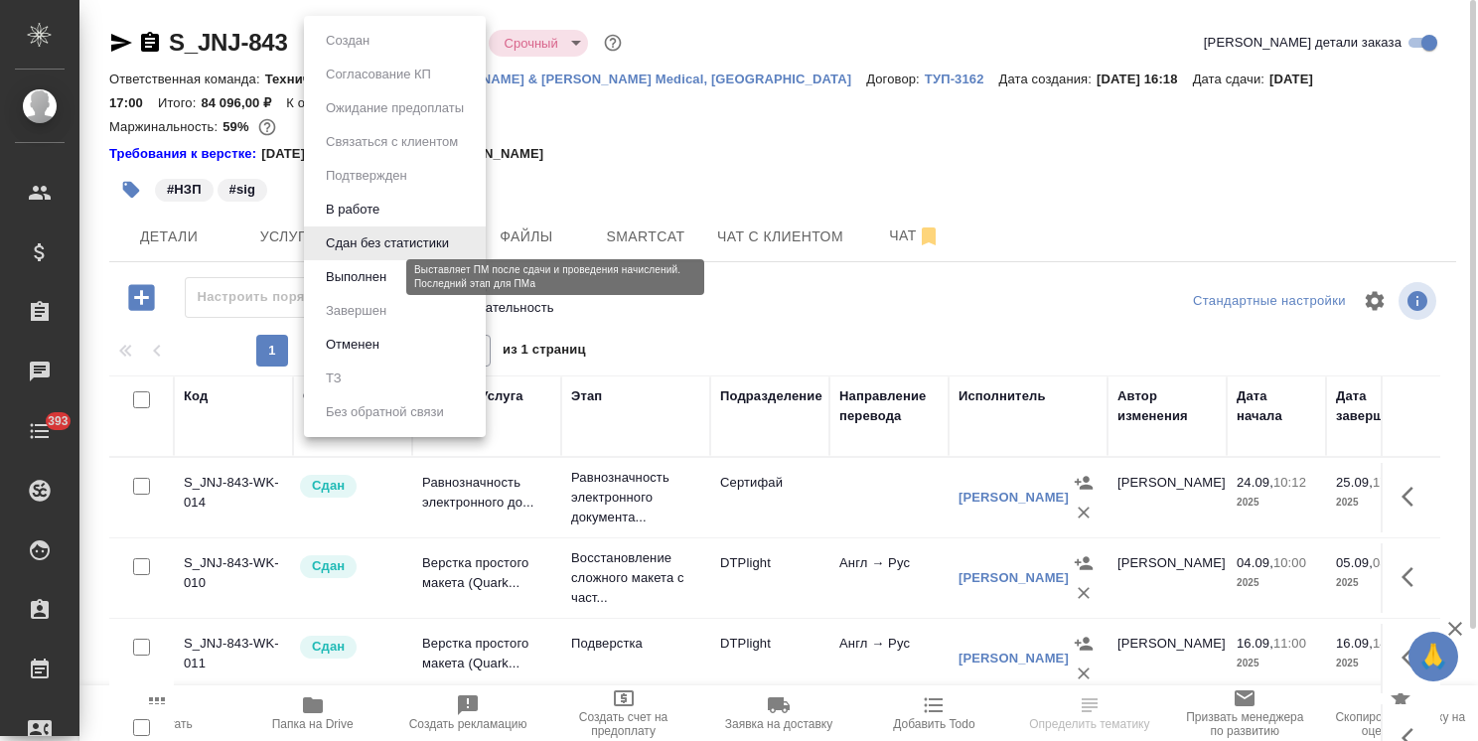
click at [354, 286] on button "Выполнен" at bounding box center [356, 277] width 73 height 22
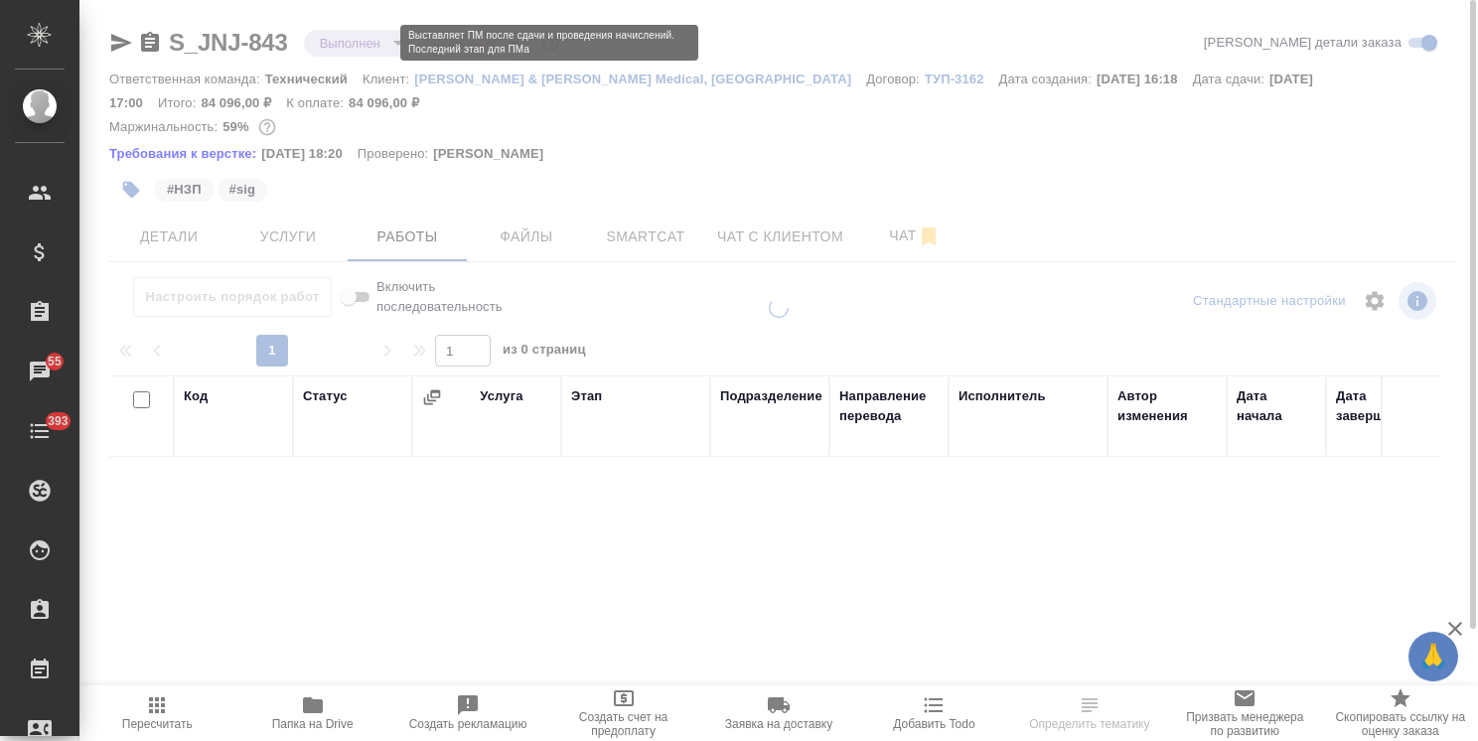
click at [375, 45] on body "🙏 .cls-1 fill:#fff; AWATERA [PERSON_NAME] Спецификации Заказы 55 Чаты 393 Todo …" at bounding box center [739, 370] width 1478 height 741
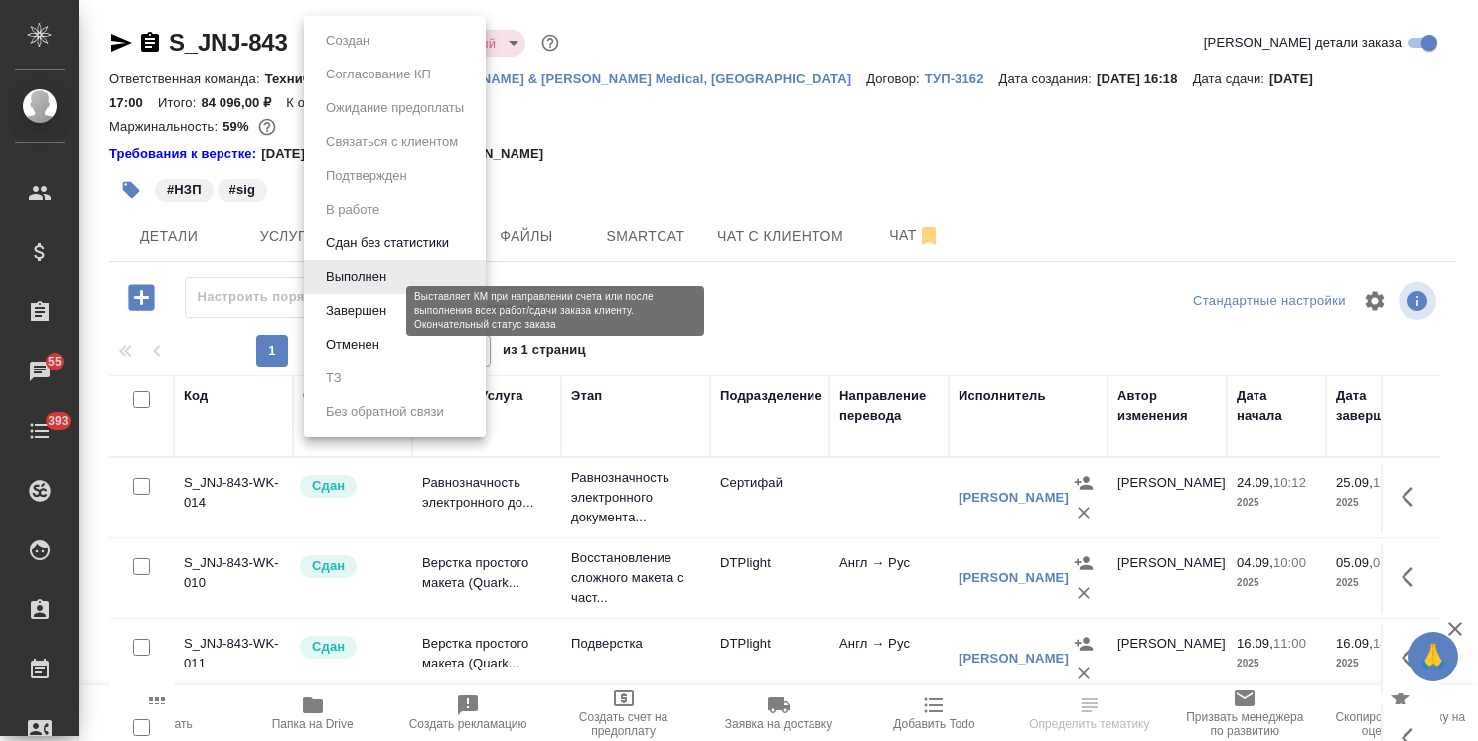
click at [362, 312] on button "Завершен" at bounding box center [356, 311] width 73 height 22
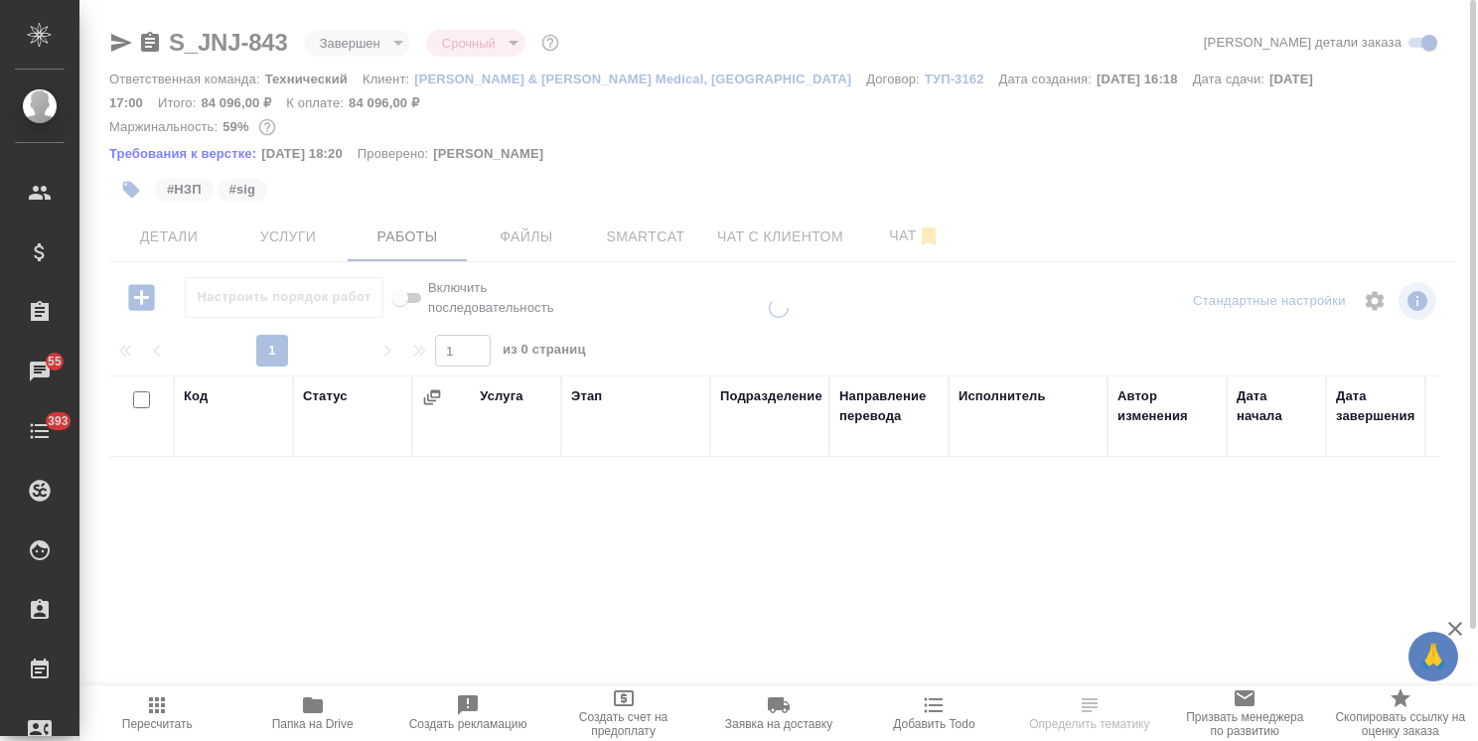
click at [358, 41] on body "🙏 .cls-1 fill:#fff; AWATERA [PERSON_NAME] Спецификации Заказы 55 Чаты 393 Todo …" at bounding box center [739, 370] width 1478 height 741
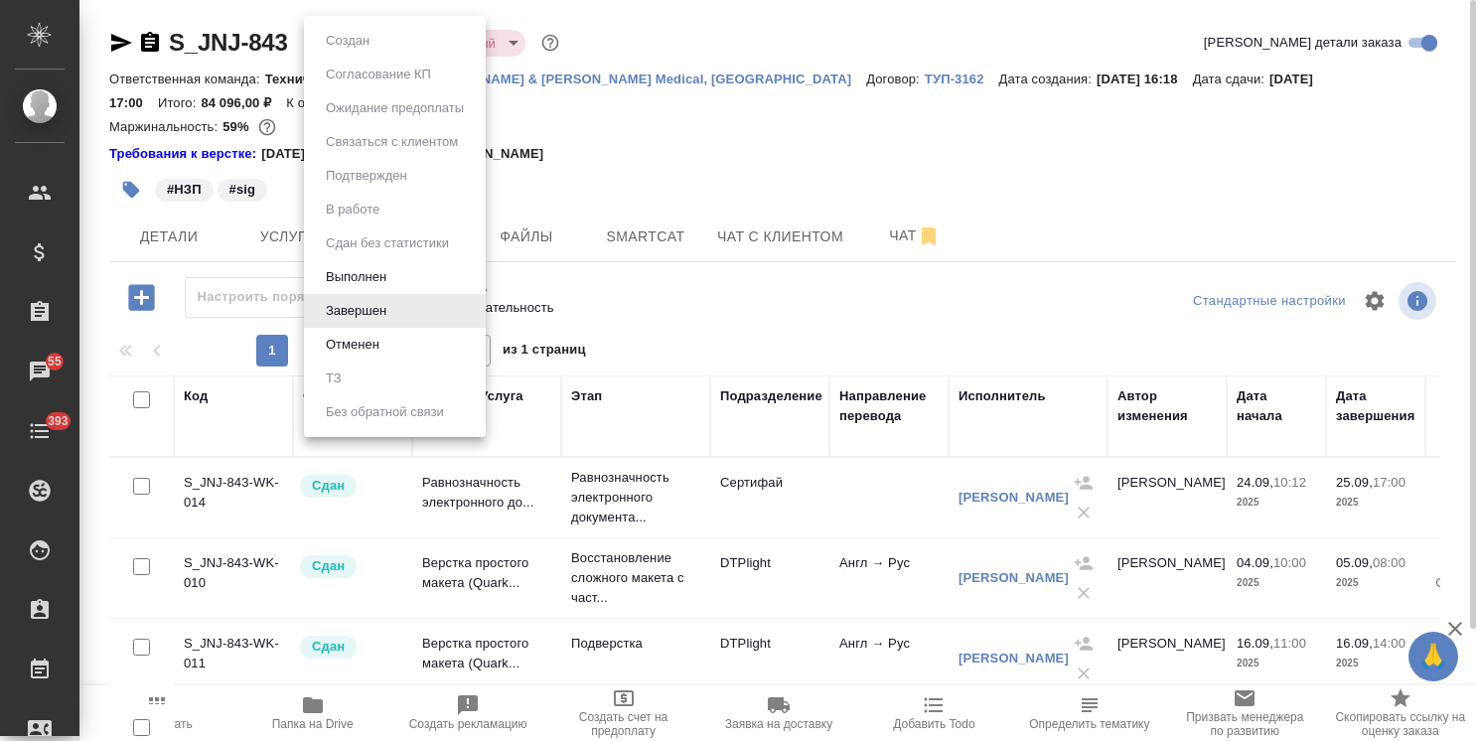
click at [636, 38] on div at bounding box center [739, 370] width 1478 height 741
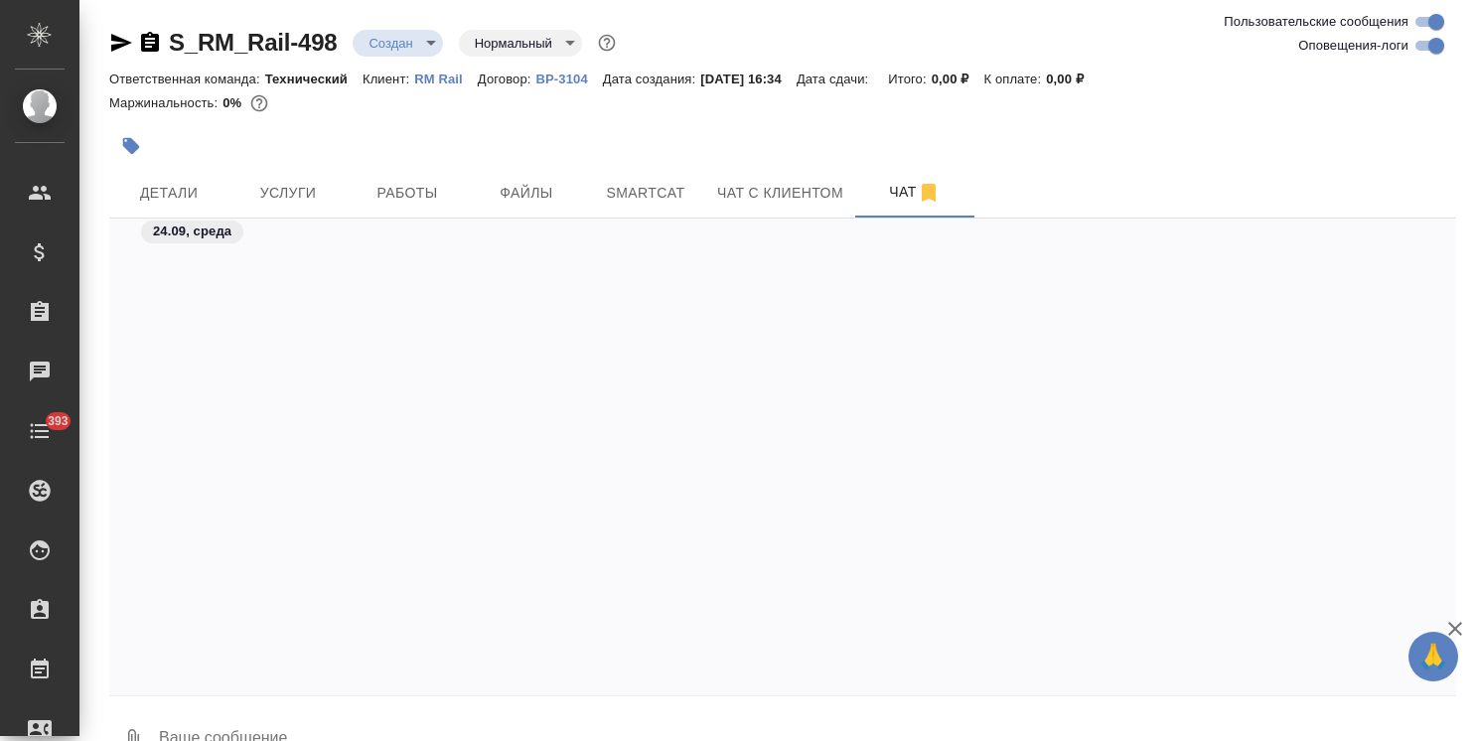
scroll to position [5287, 0]
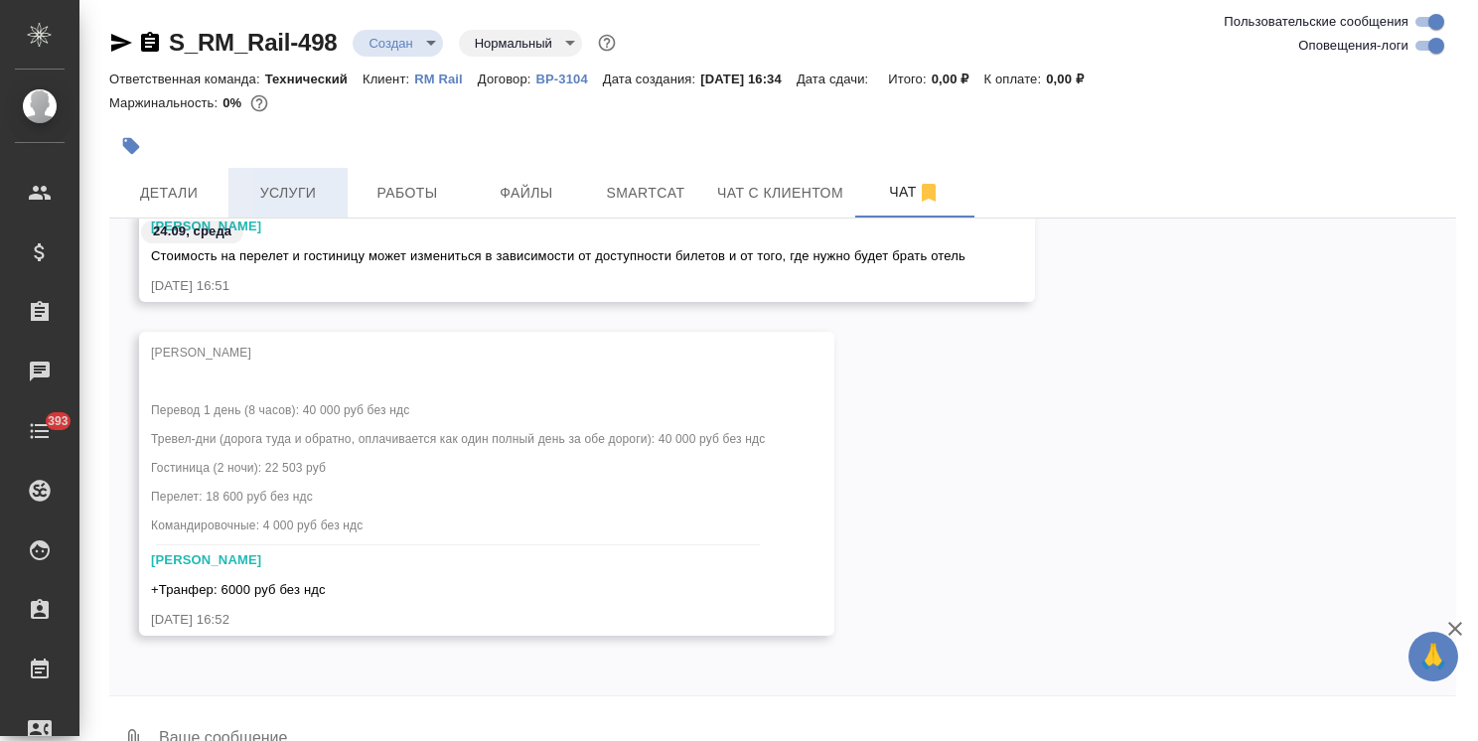
click at [285, 186] on span "Услуги" at bounding box center [287, 193] width 95 height 25
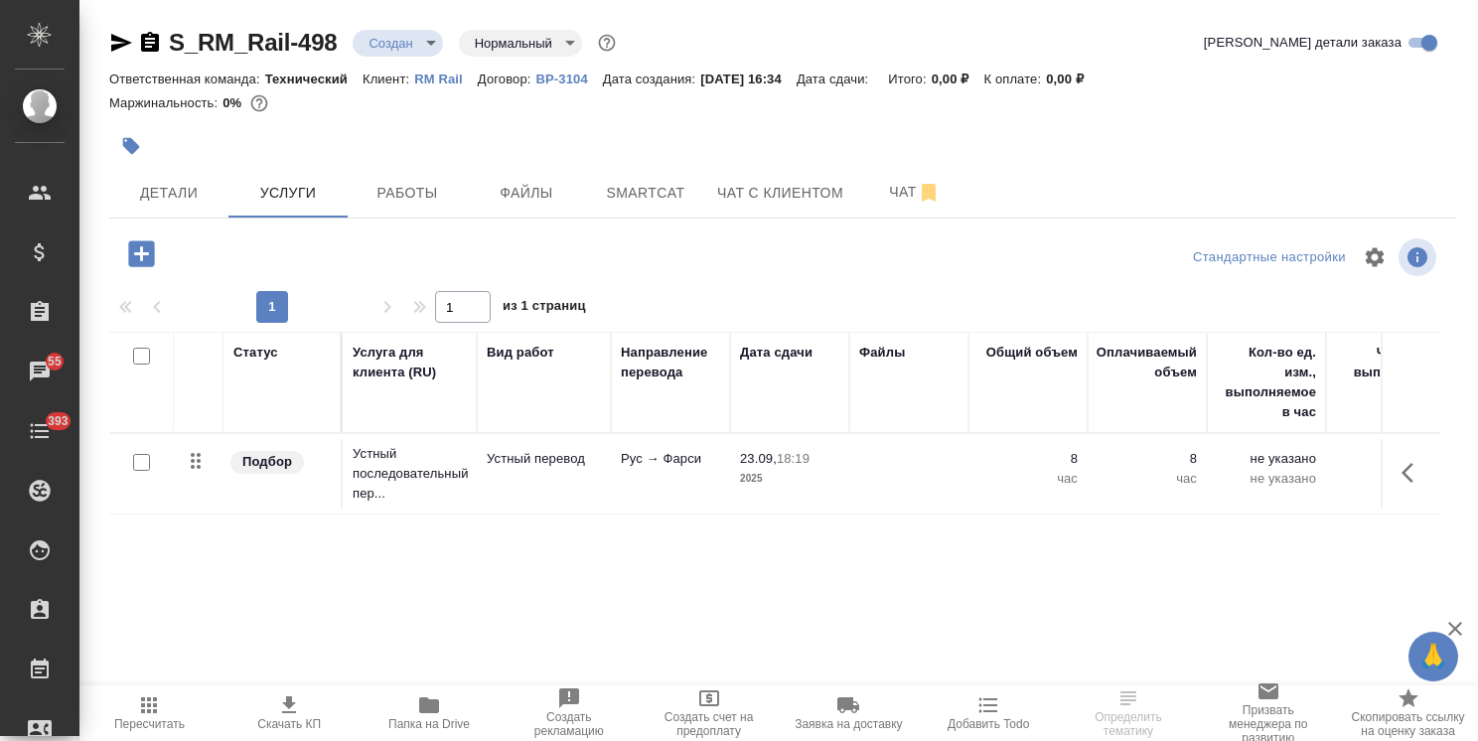
click at [828, 464] on span "23.09, 18:19" at bounding box center [789, 459] width 99 height 20
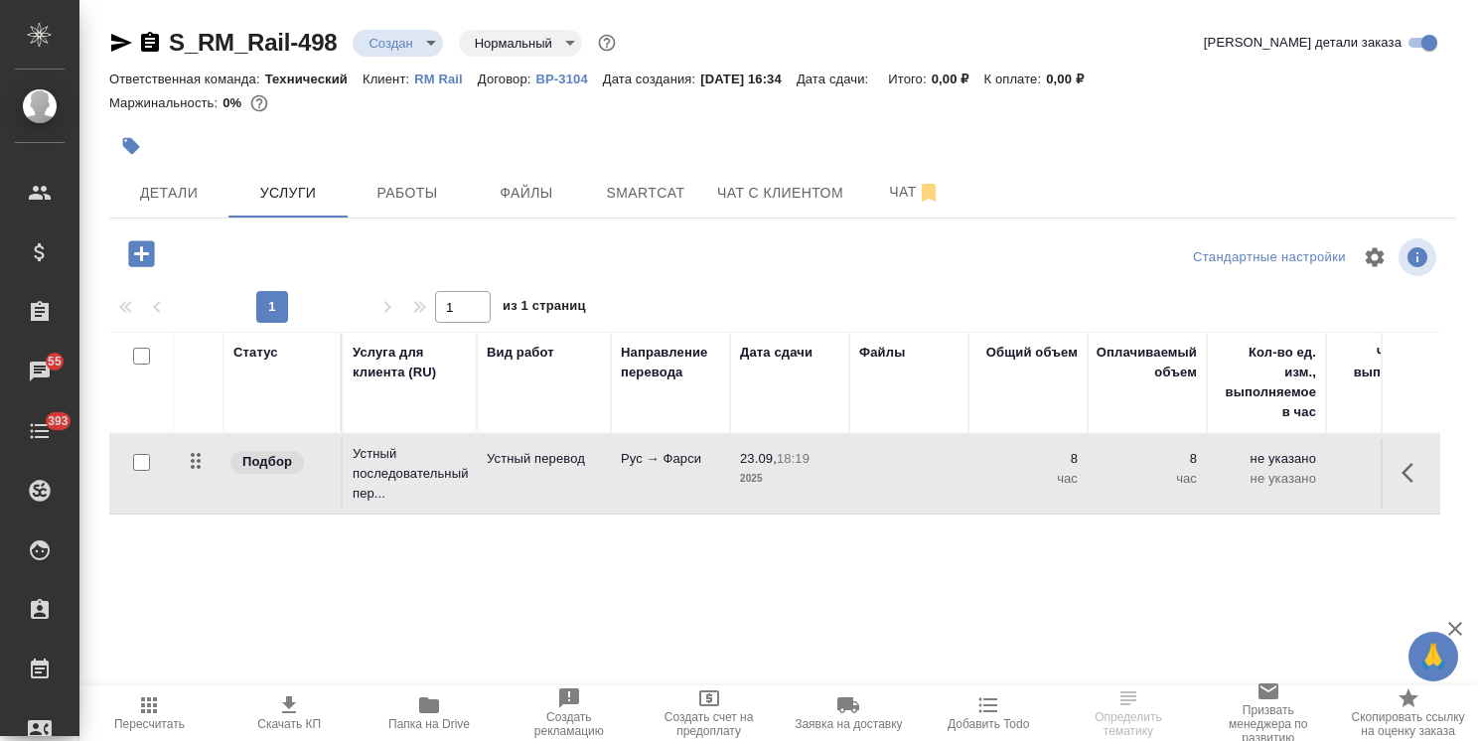
click at [828, 464] on span "23.09, 18:19" at bounding box center [789, 459] width 99 height 20
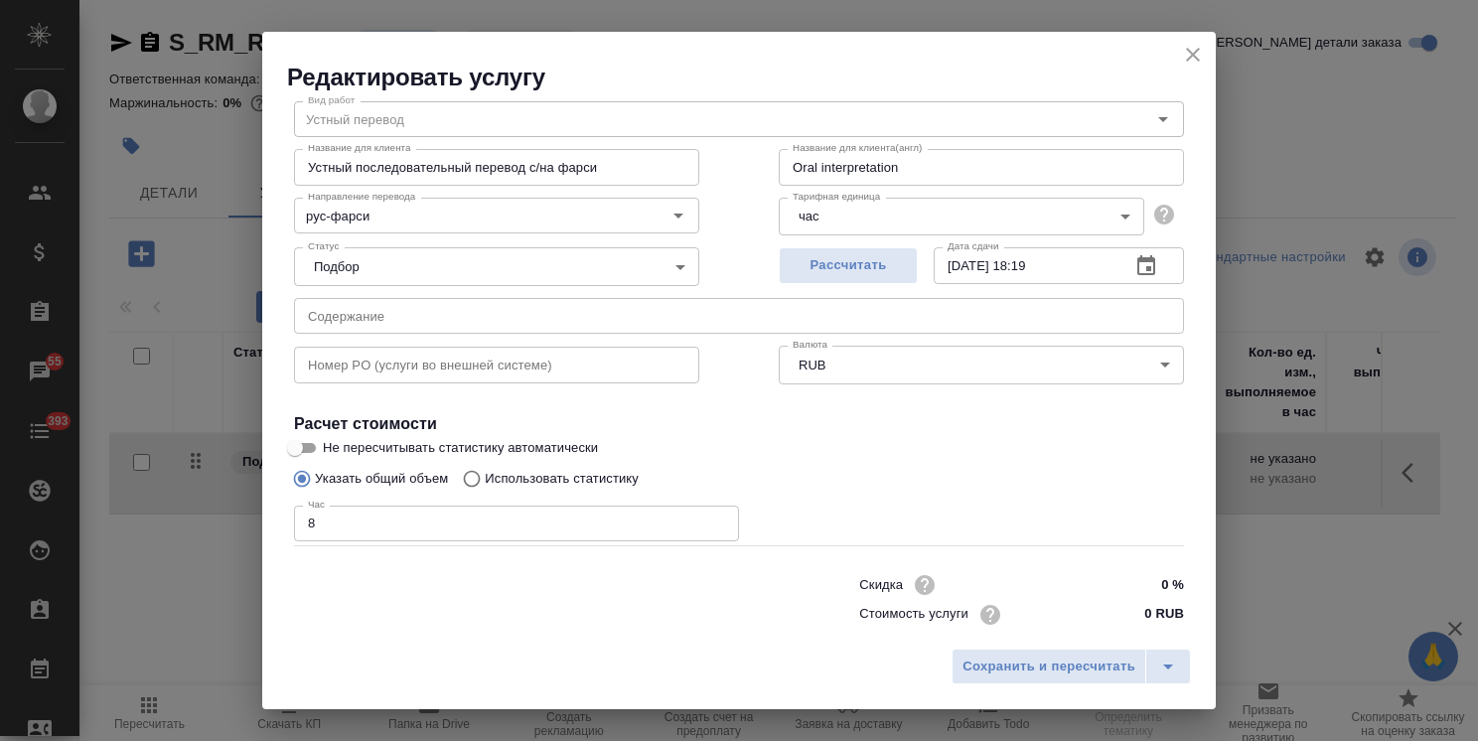
scroll to position [96, 0]
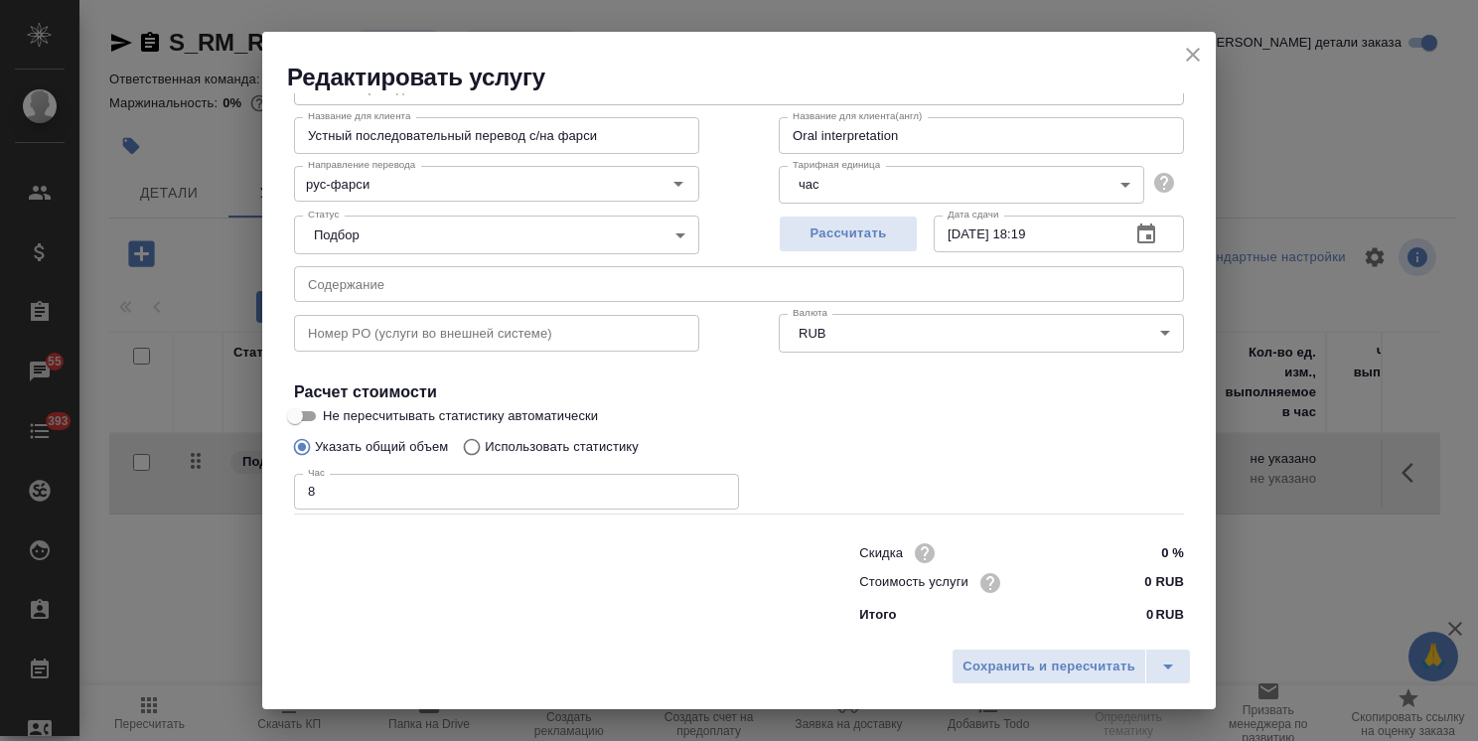
click at [1127, 581] on input "0 RUB" at bounding box center [1147, 582] width 74 height 29
type input "5000 RUB"
click at [1082, 672] on span "Сохранить и пересчитать" at bounding box center [1049, 667] width 173 height 23
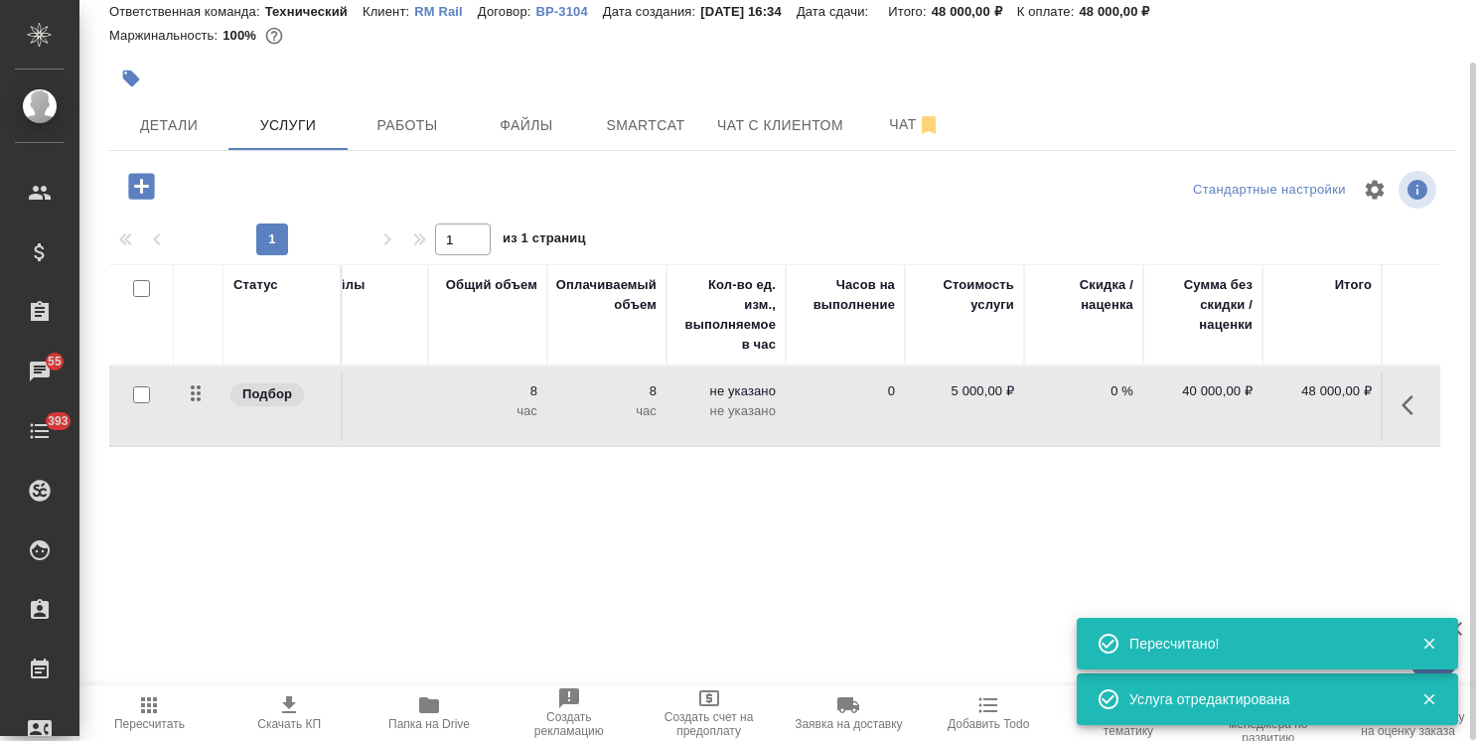
scroll to position [0, 0]
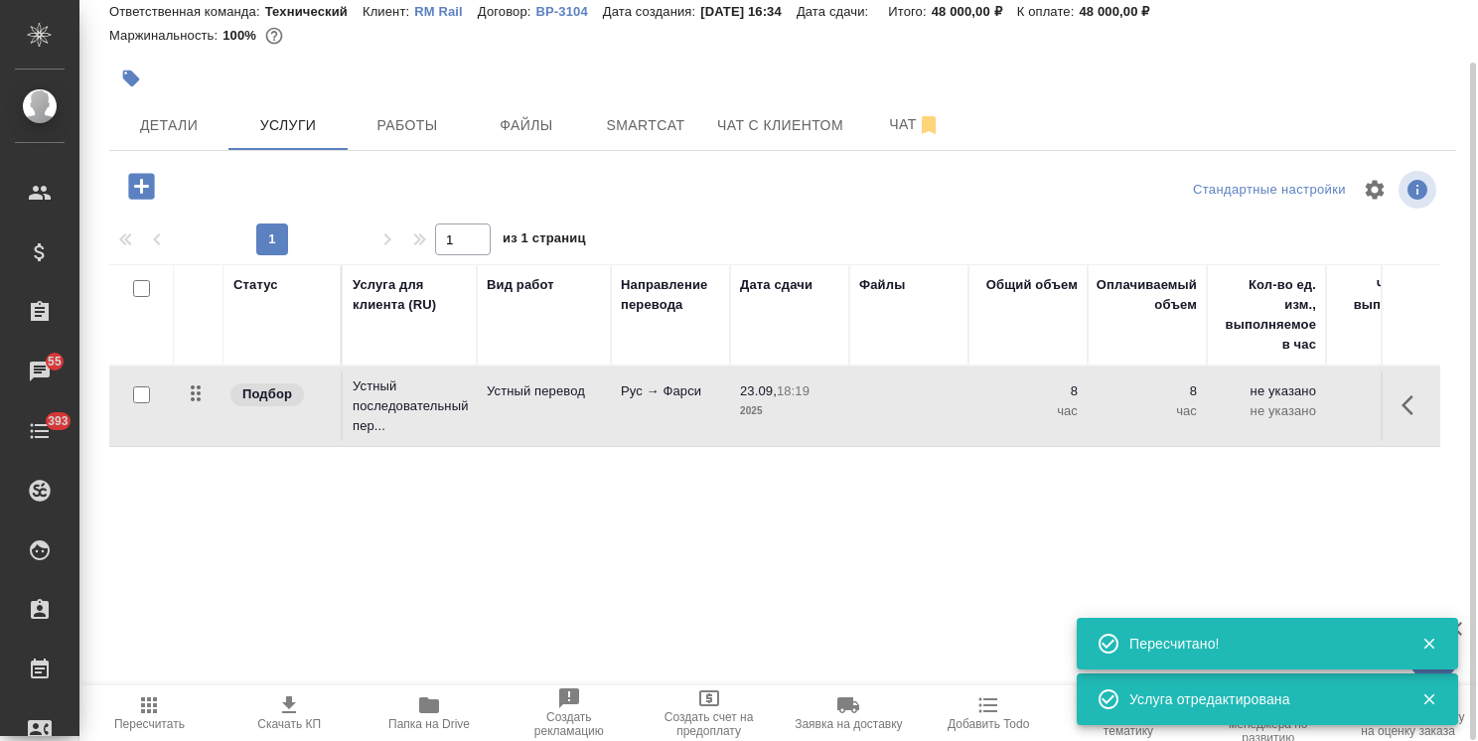
click at [139, 192] on icon "button" at bounding box center [141, 186] width 26 height 26
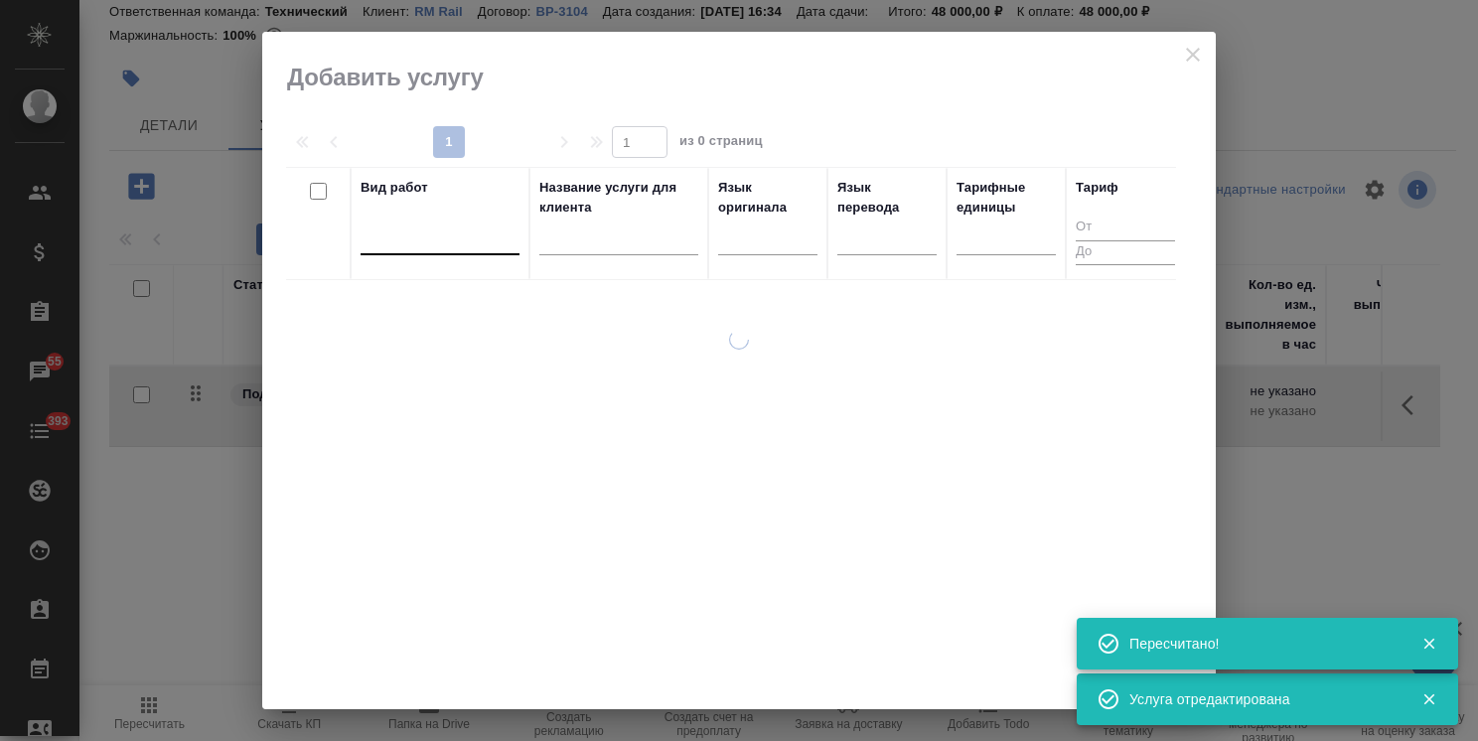
click at [395, 240] on div at bounding box center [440, 235] width 159 height 29
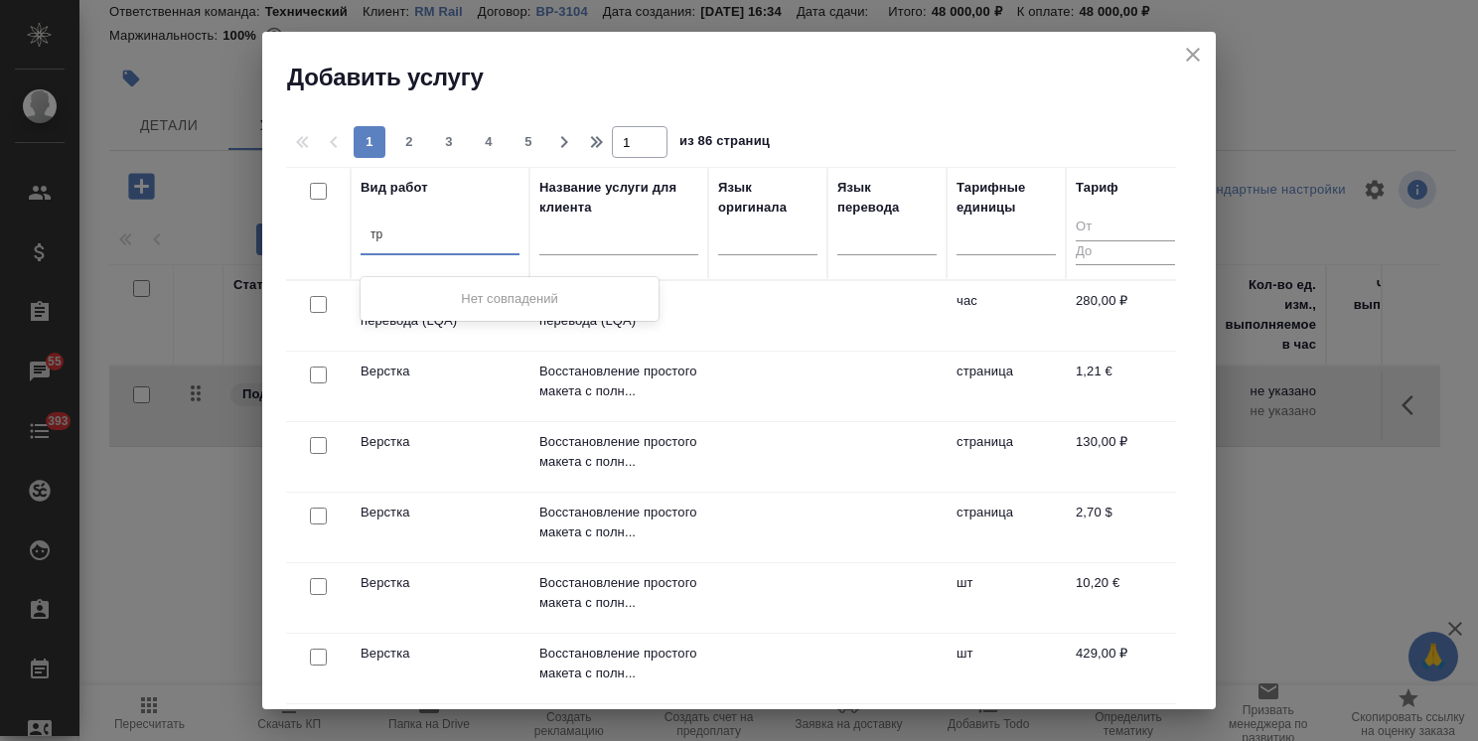
type input "т"
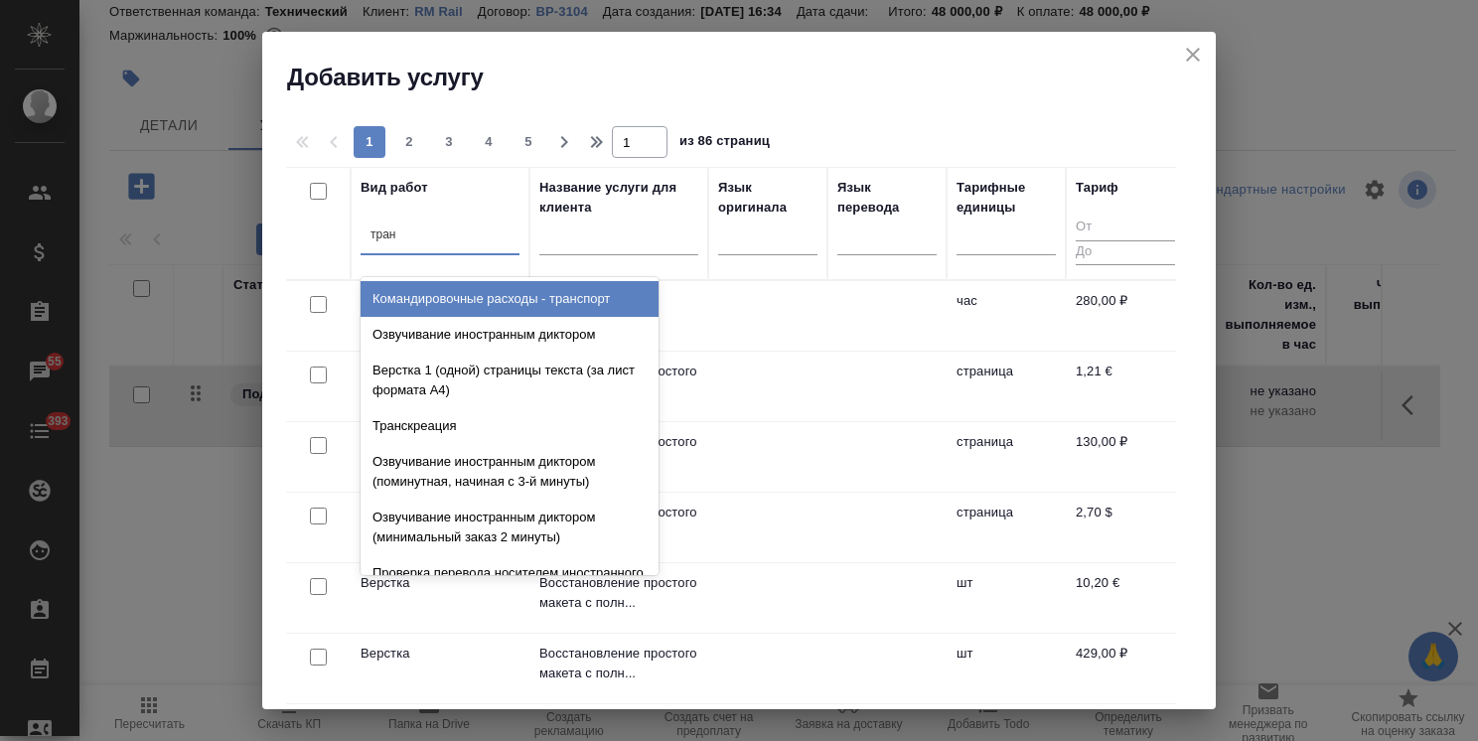
type input "транс"
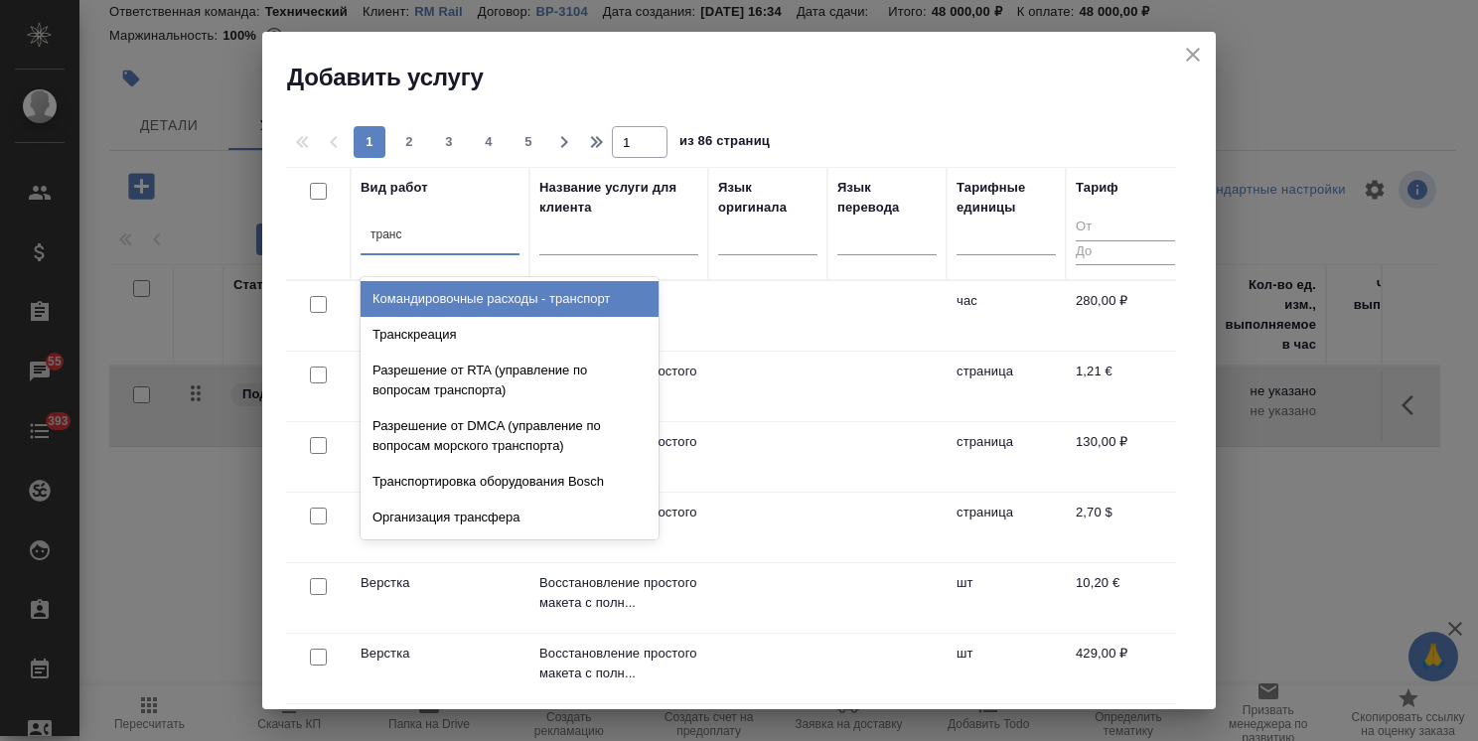
click at [411, 297] on div "Командировочные расходы - транспорт" at bounding box center [510, 299] width 298 height 36
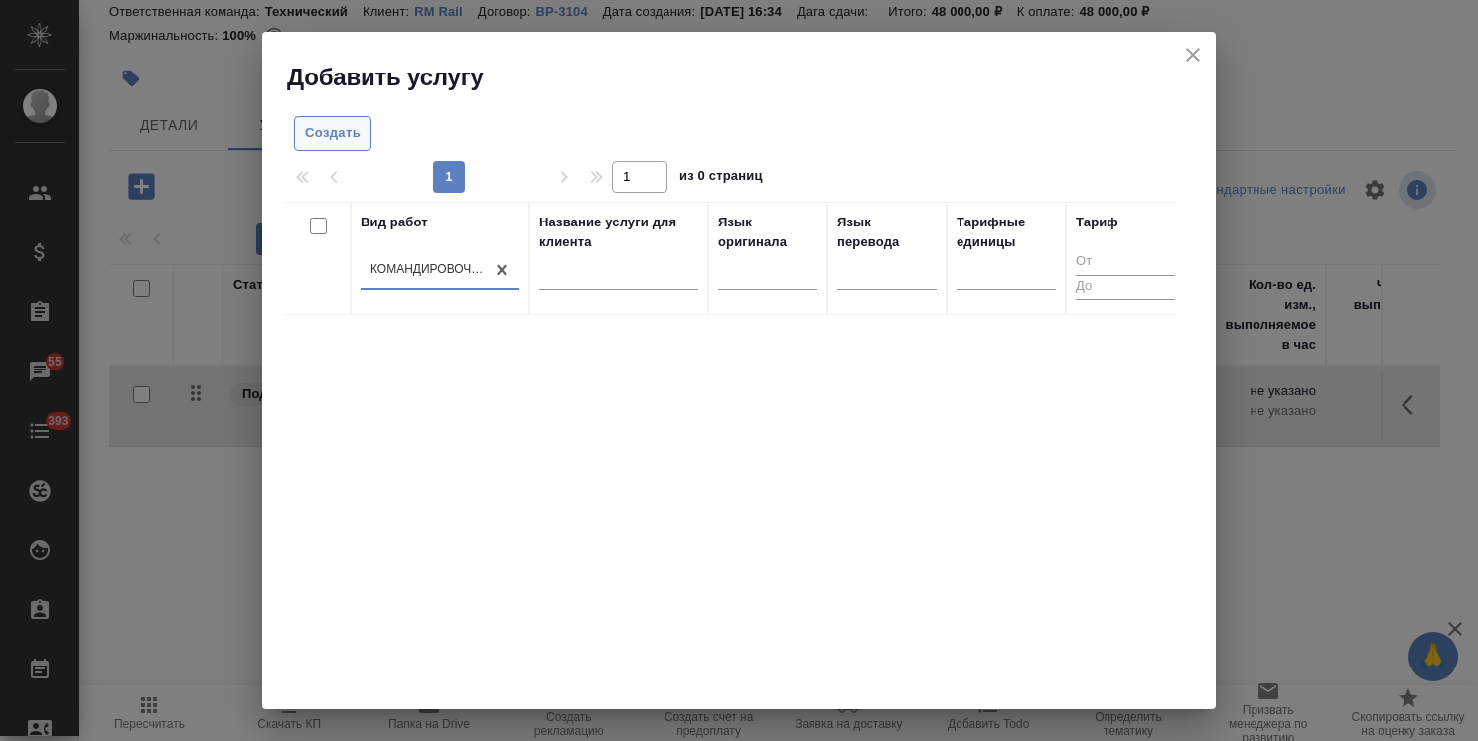
click at [348, 127] on span "Создать" at bounding box center [333, 133] width 56 height 23
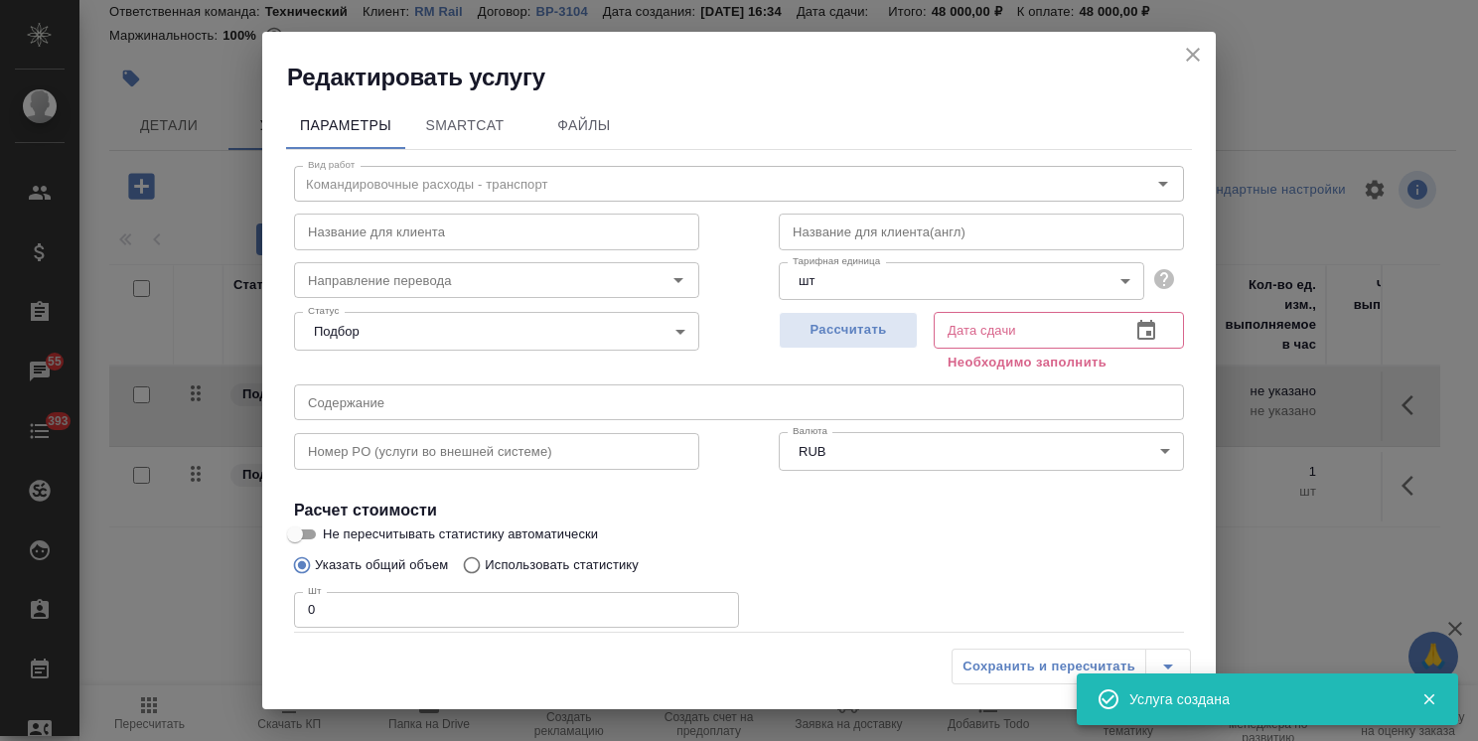
click at [427, 240] on input "text" at bounding box center [496, 232] width 405 height 36
paste input "Тревел-дни"
type input "Тревел-дни"
click at [834, 280] on body "🙏 .cls-1 fill:#fff; AWATERA [PERSON_NAME] Спецификации Заказы 55 Чаты 393 Todo …" at bounding box center [739, 370] width 1478 height 741
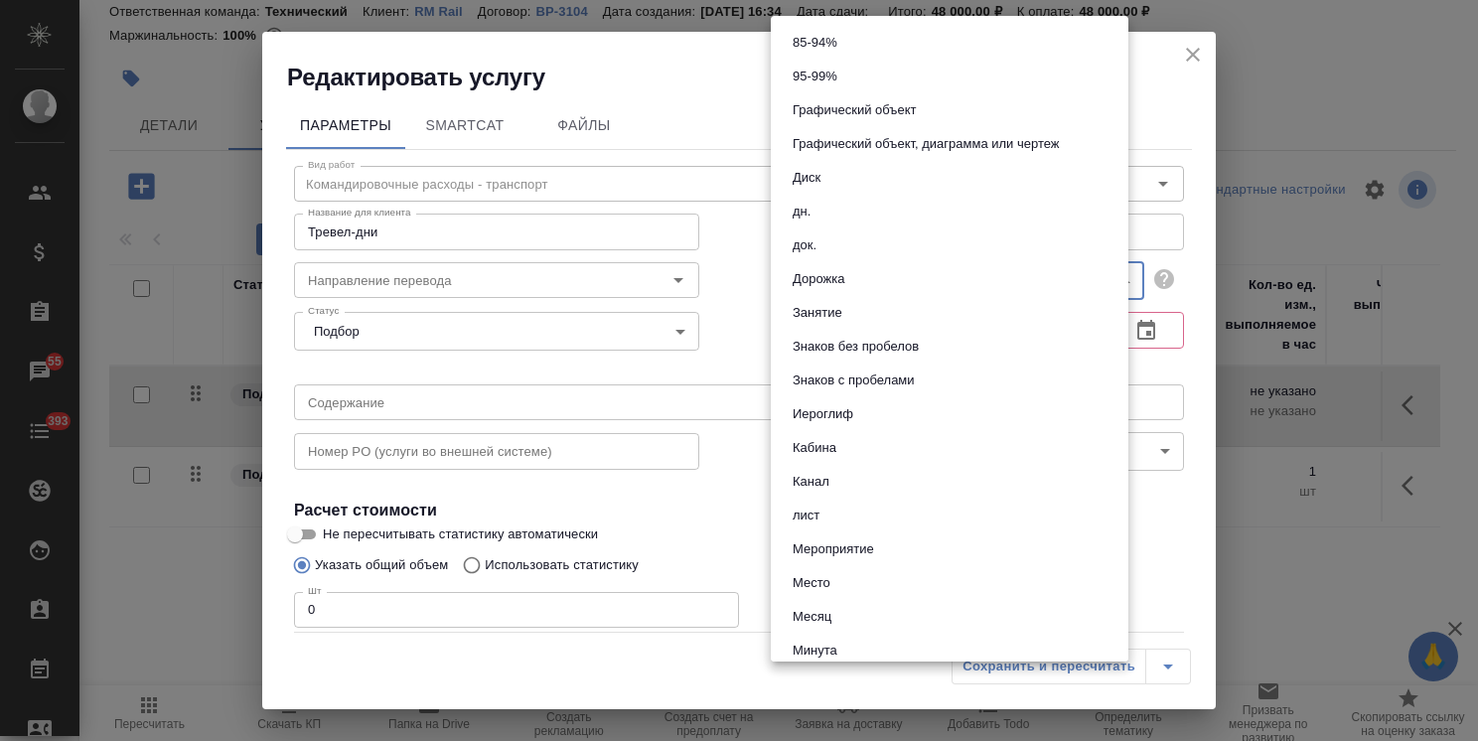
scroll to position [164, 0]
click at [808, 215] on button "дн." at bounding box center [802, 215] width 30 height 22
type input "5a8b1489cc6b4906c91bfd8a"
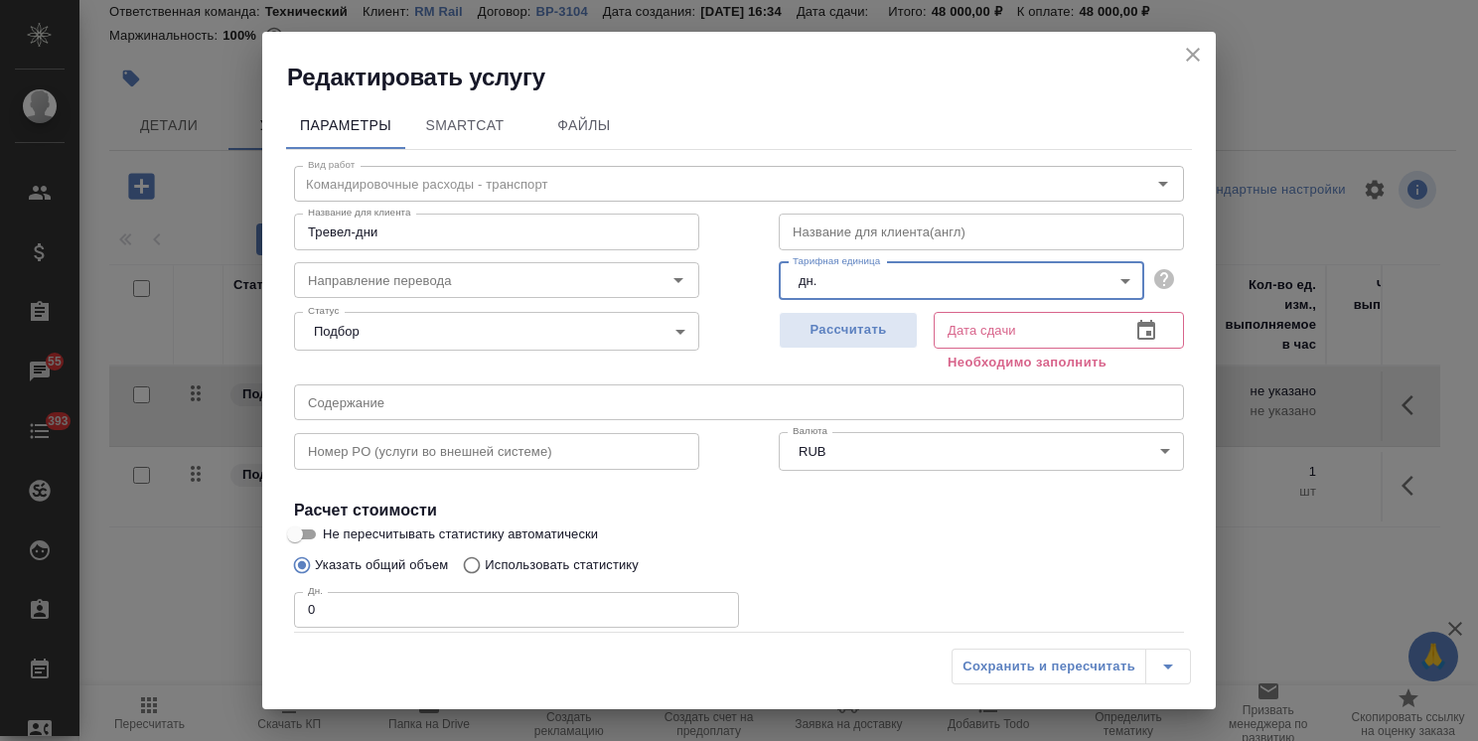
drag, startPoint x: 357, startPoint y: 614, endPoint x: 242, endPoint y: 603, distance: 114.7
click at [243, 604] on div "Редактировать услугу Параметры SmartCat Файлы Вид работ Командировочные расходы…" at bounding box center [739, 370] width 1478 height 741
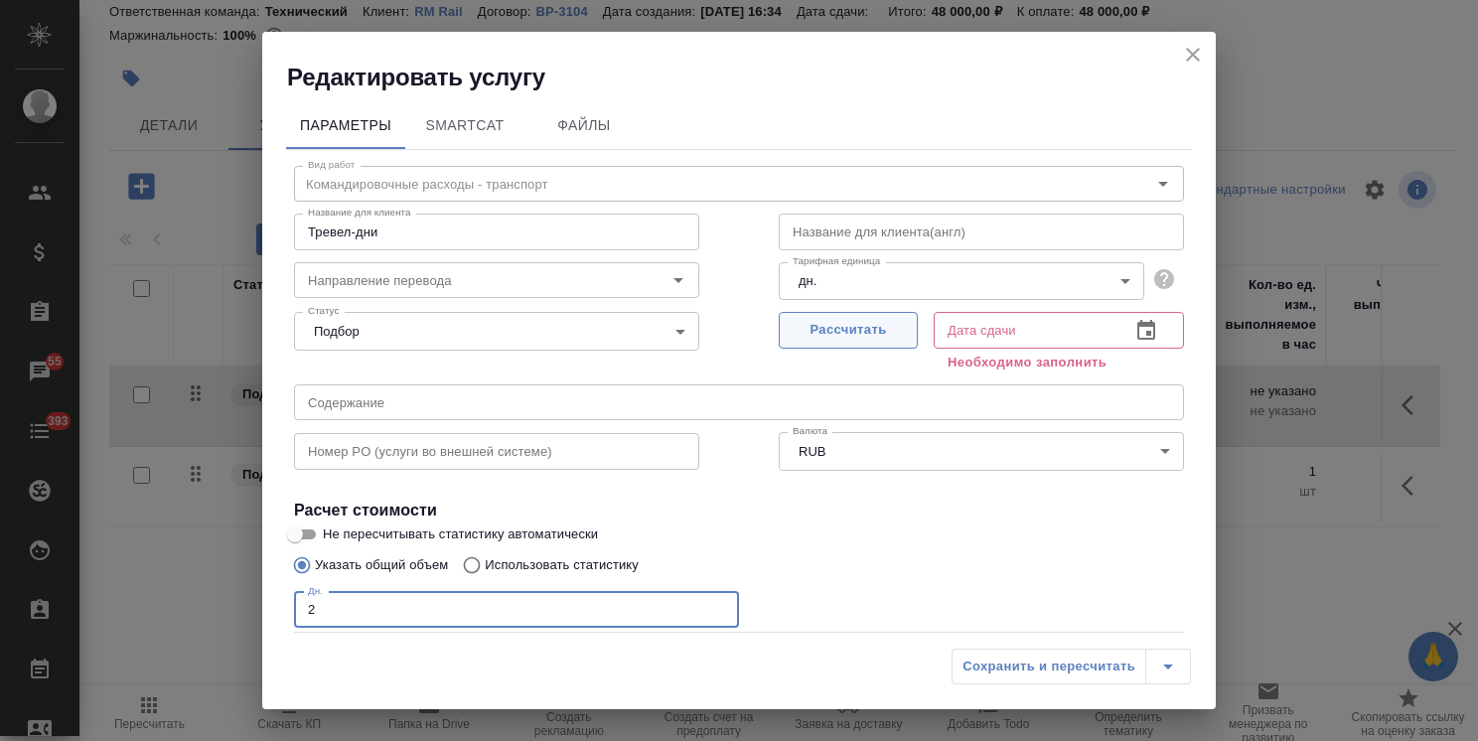
type input "2"
click at [839, 328] on span "Рассчитать" at bounding box center [848, 330] width 117 height 23
type input "[DATE] 11:11"
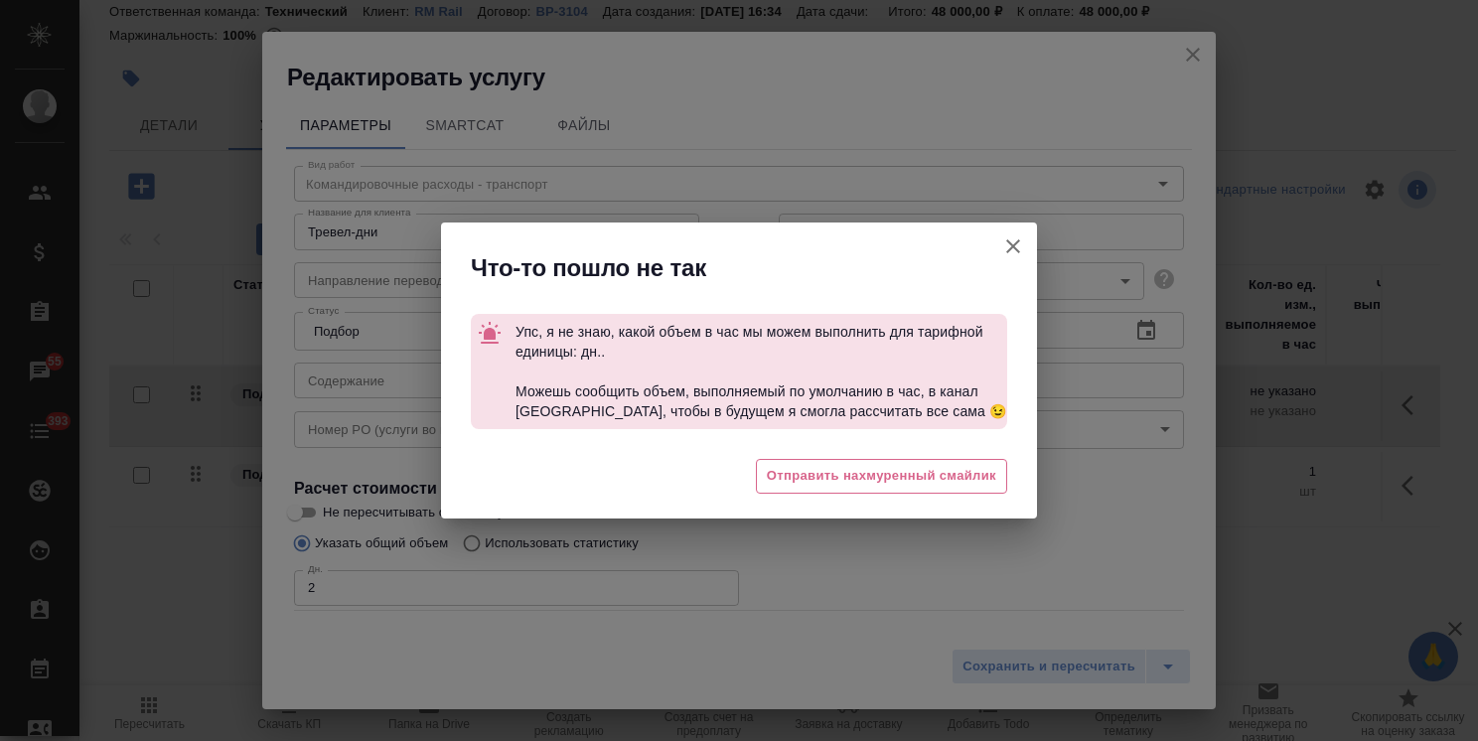
click at [1016, 252] on icon "button" at bounding box center [1013, 246] width 24 height 24
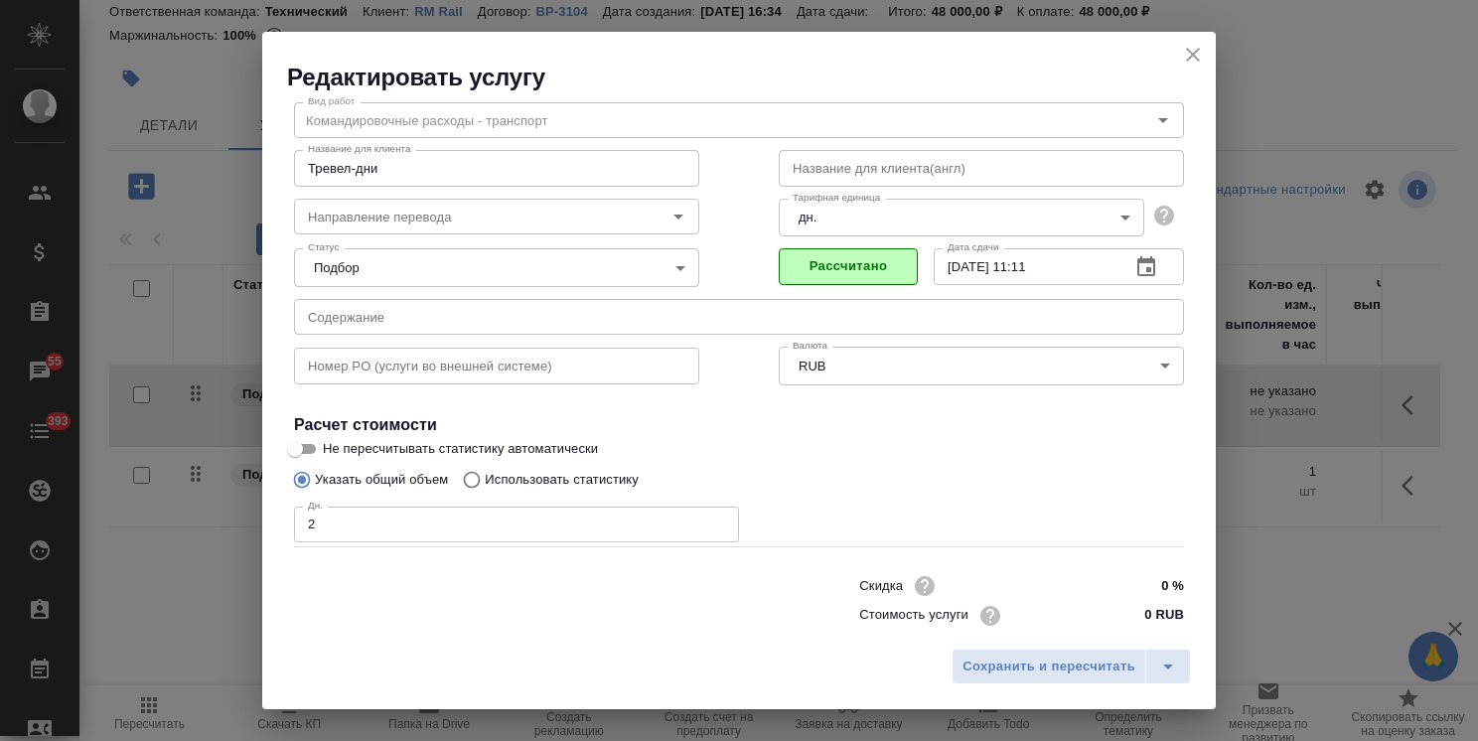
scroll to position [96, 0]
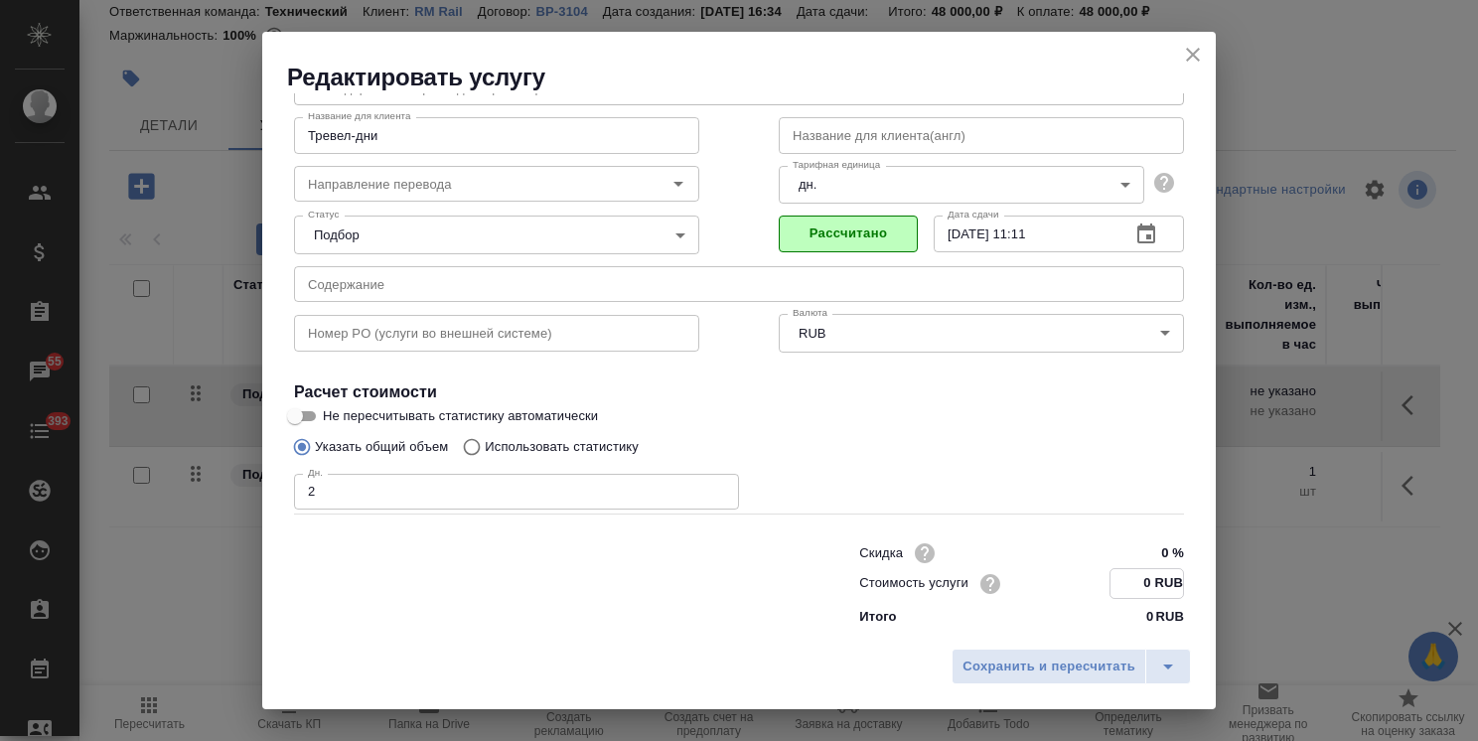
click at [1114, 580] on input "0 RUB" at bounding box center [1147, 583] width 73 height 29
type input "20000 RUB"
click at [1093, 648] on div "Сохранить и пересчитать" at bounding box center [739, 674] width 954 height 71
click at [1077, 669] on span "Сохранить и пересчитать" at bounding box center [1049, 667] width 173 height 23
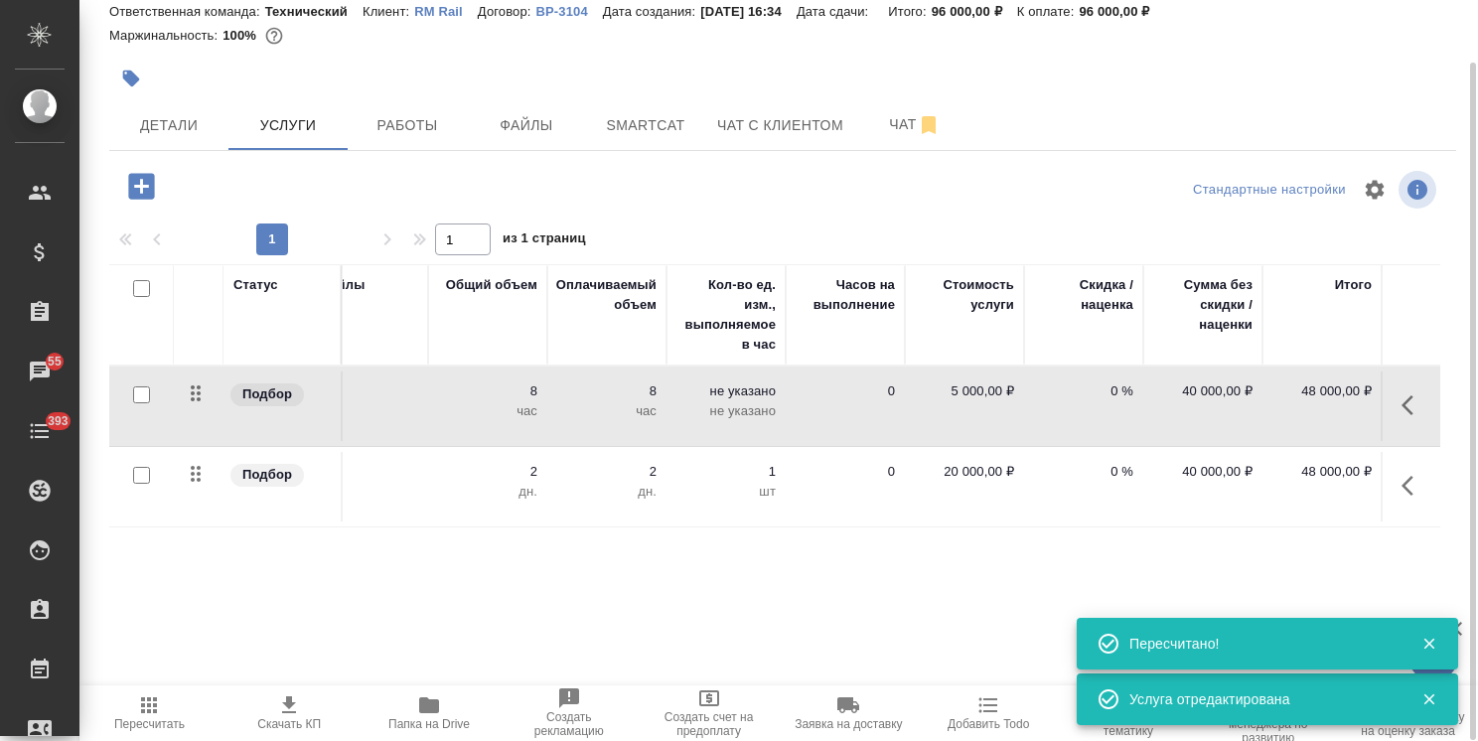
scroll to position [0, 0]
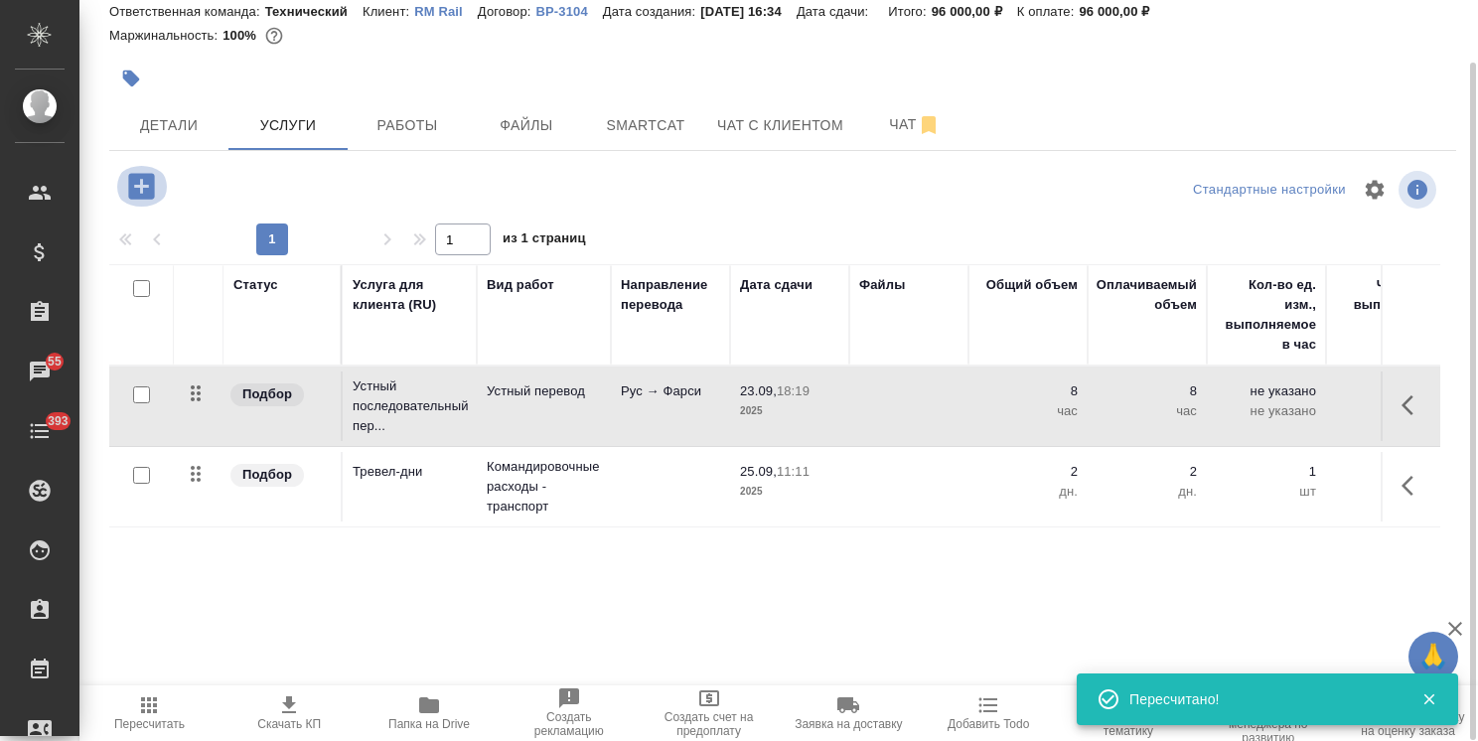
click at [138, 193] on icon "button" at bounding box center [141, 186] width 26 height 26
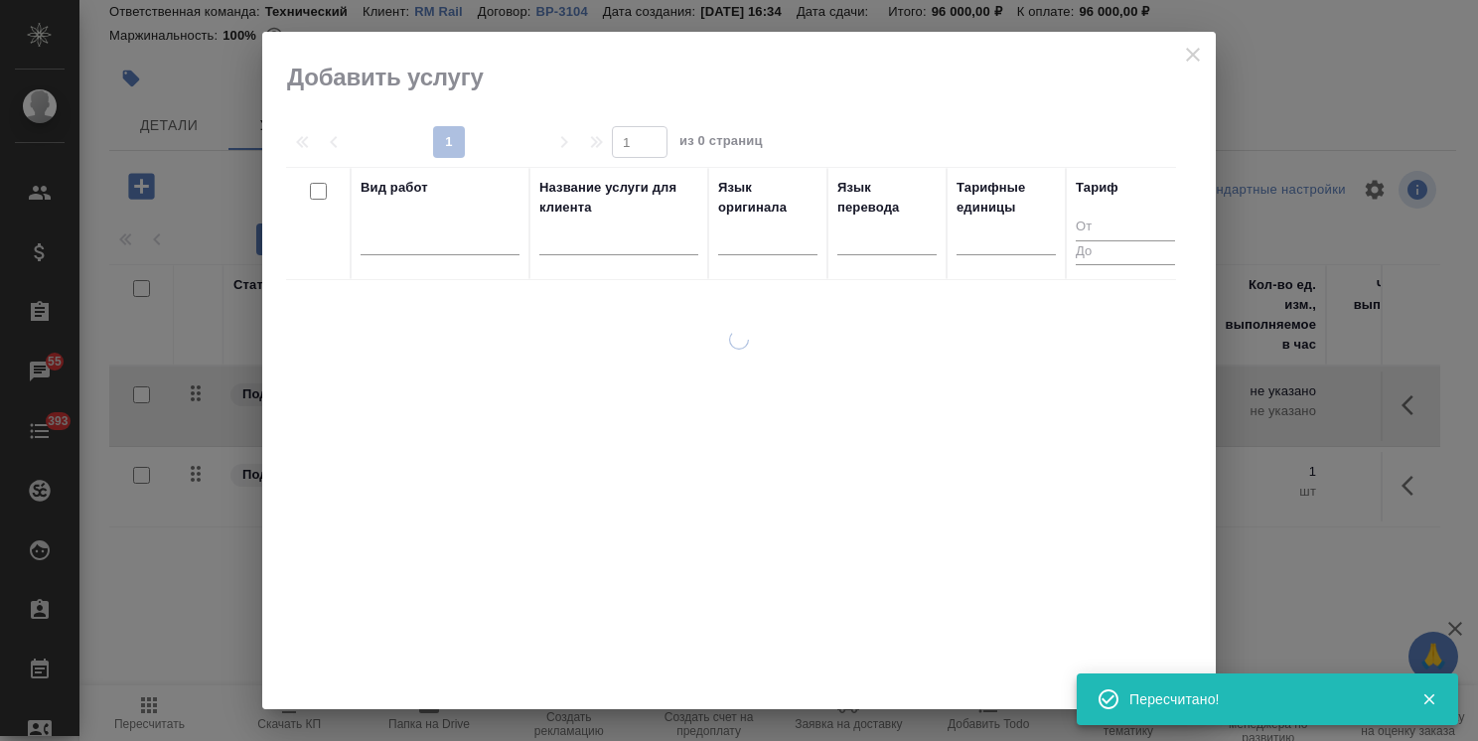
click at [618, 245] on input "text" at bounding box center [618, 242] width 159 height 25
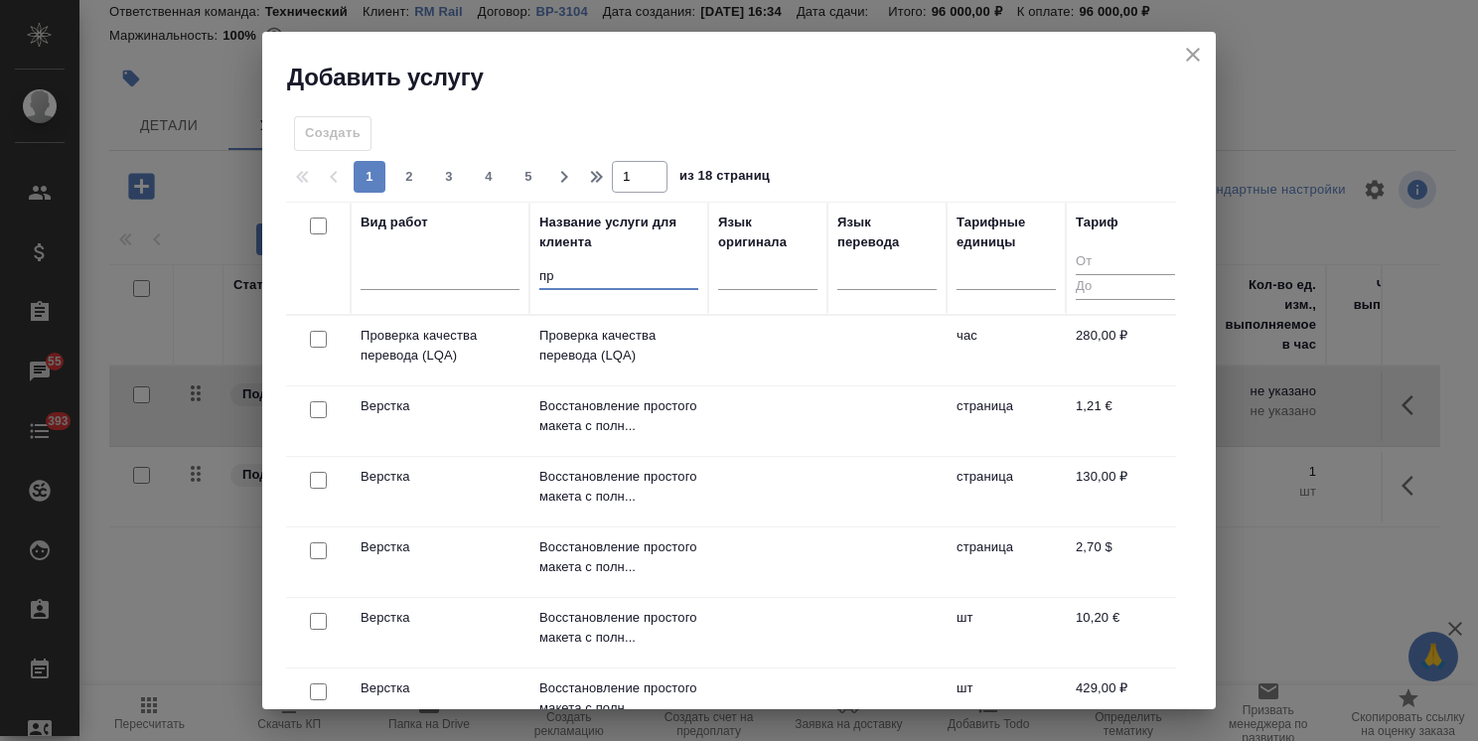
type input "п"
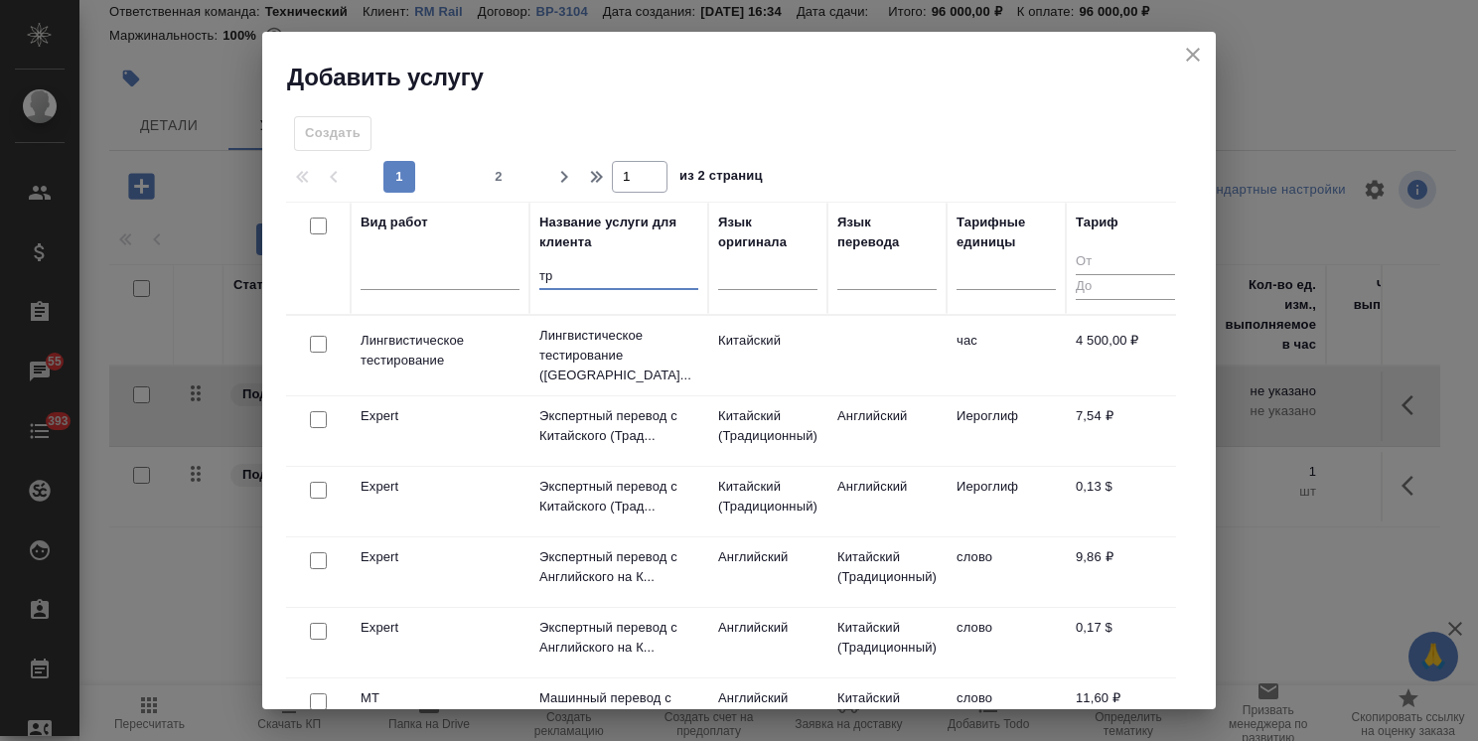
type input "т"
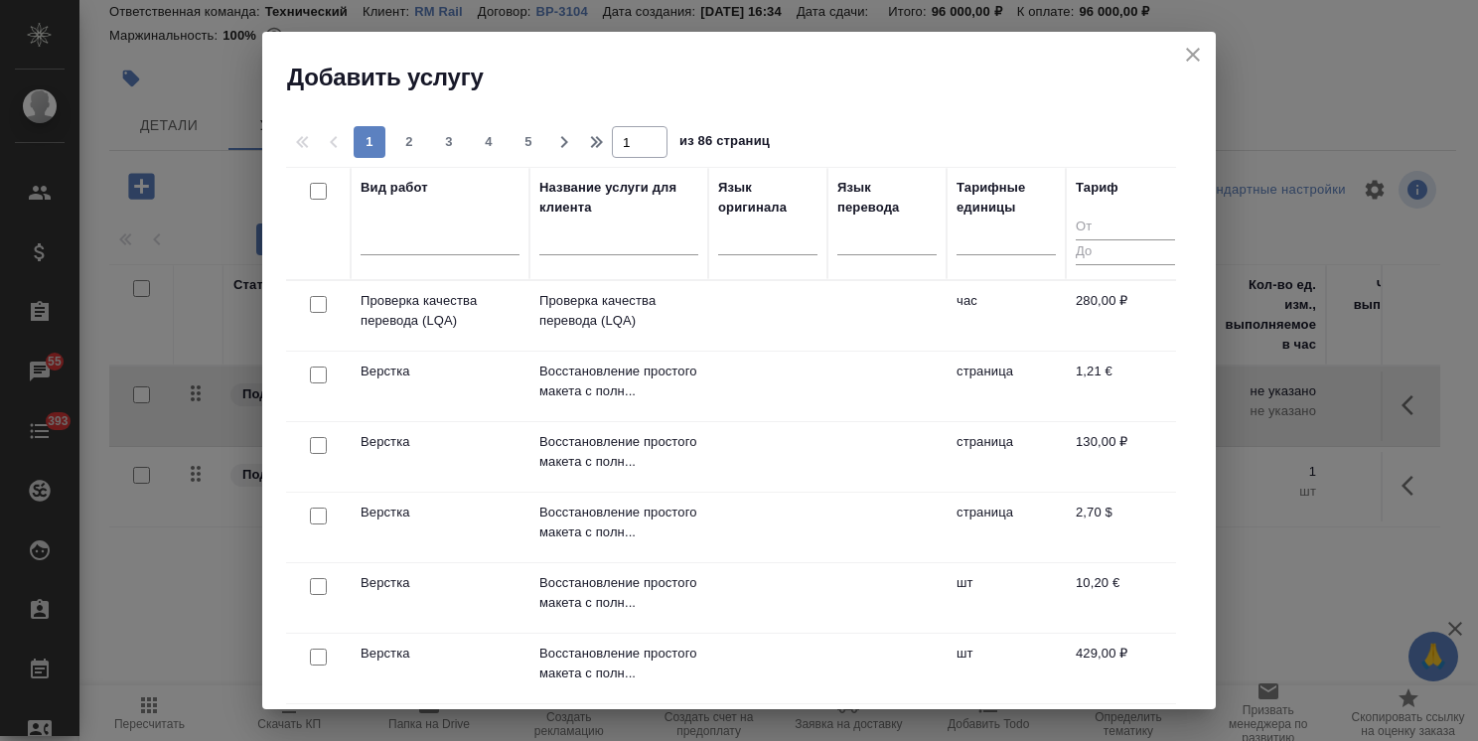
click at [460, 257] on div at bounding box center [440, 244] width 159 height 52
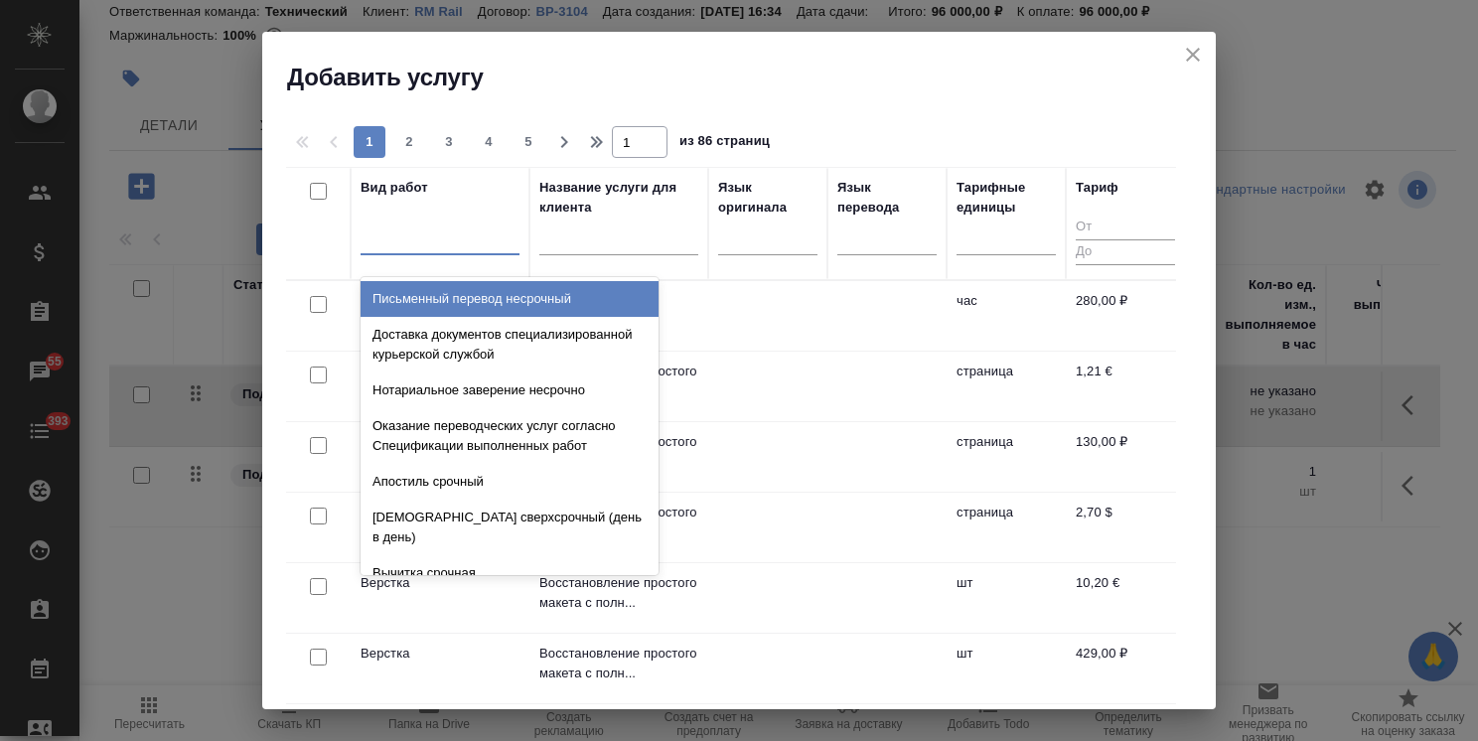
click at [465, 249] on div at bounding box center [440, 237] width 159 height 38
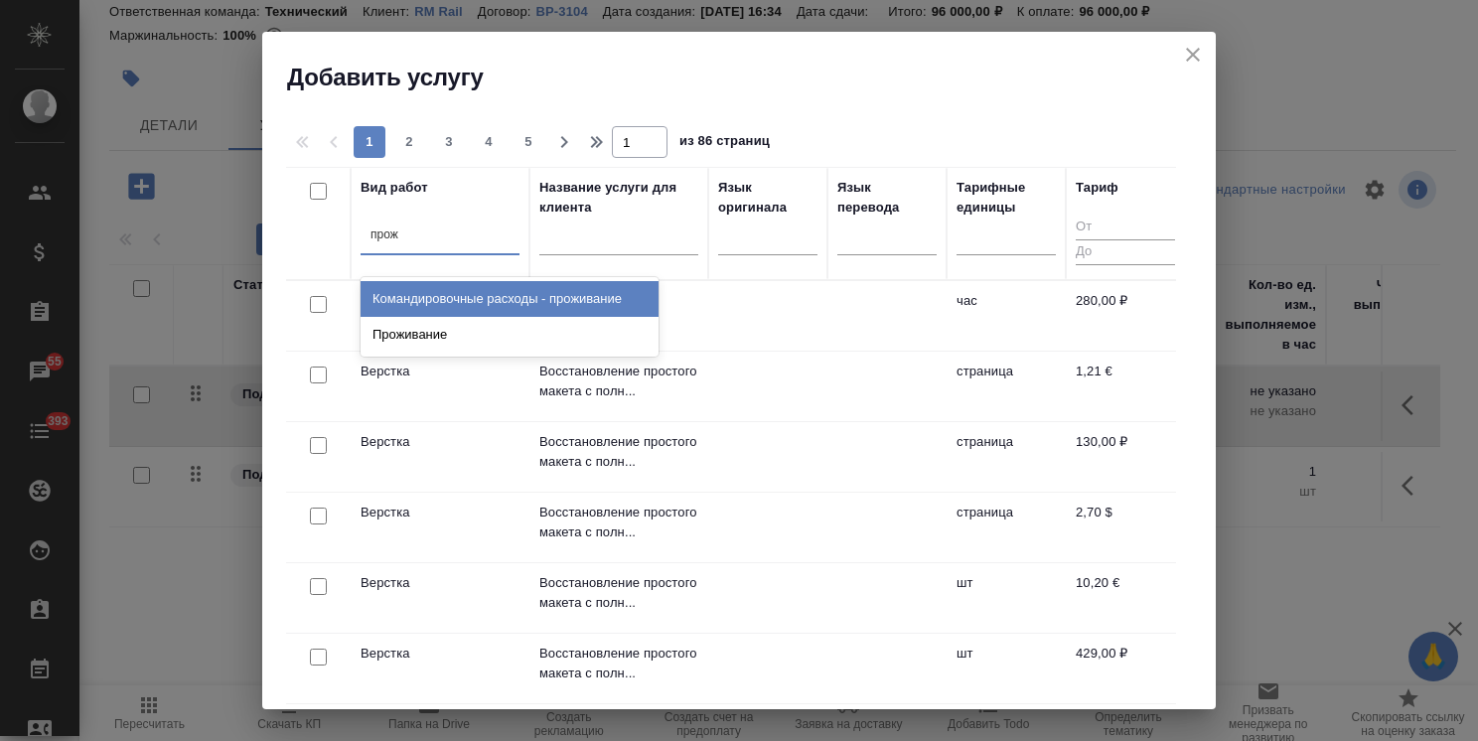
type input "прожи"
click at [469, 302] on div "Командировочные расходы - проживание" at bounding box center [510, 299] width 298 height 36
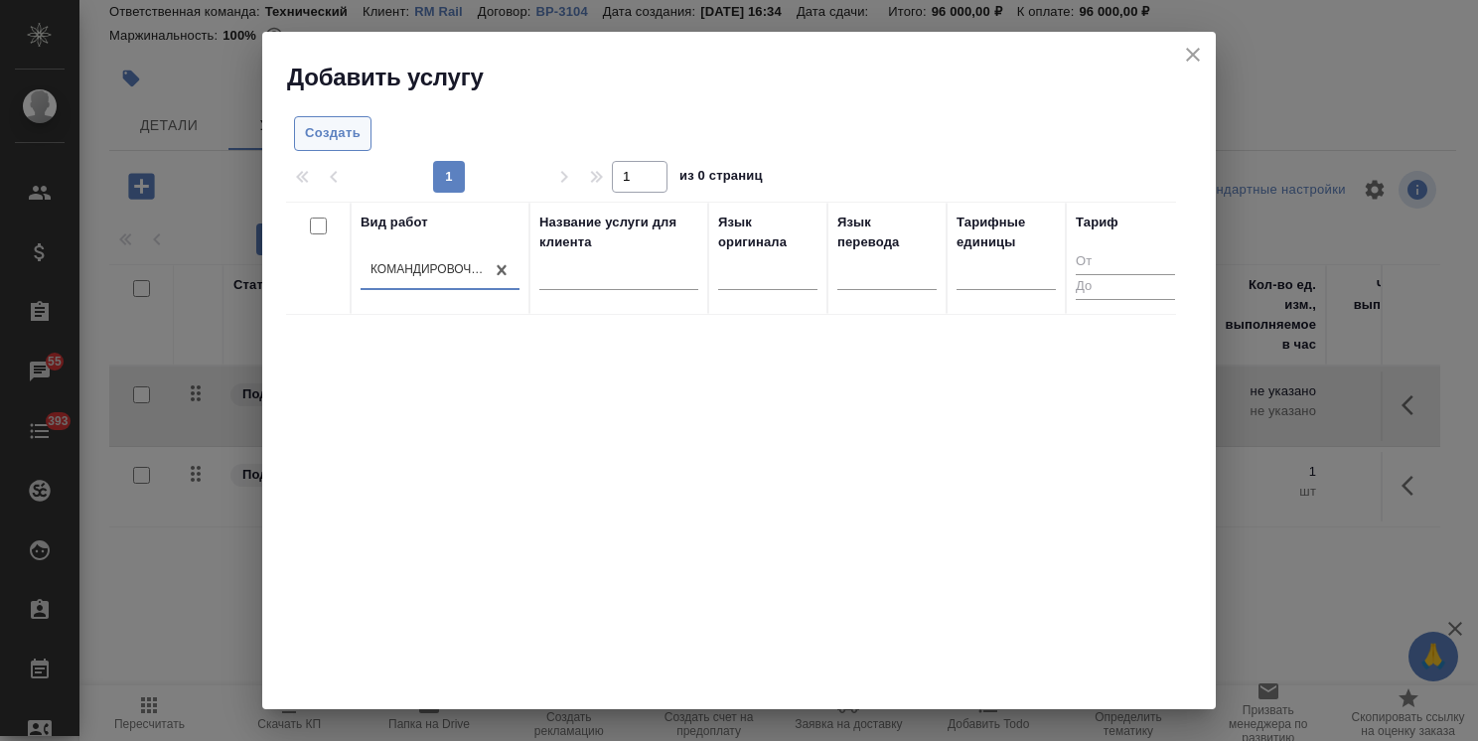
click at [323, 117] on button "Создать" at bounding box center [332, 133] width 77 height 35
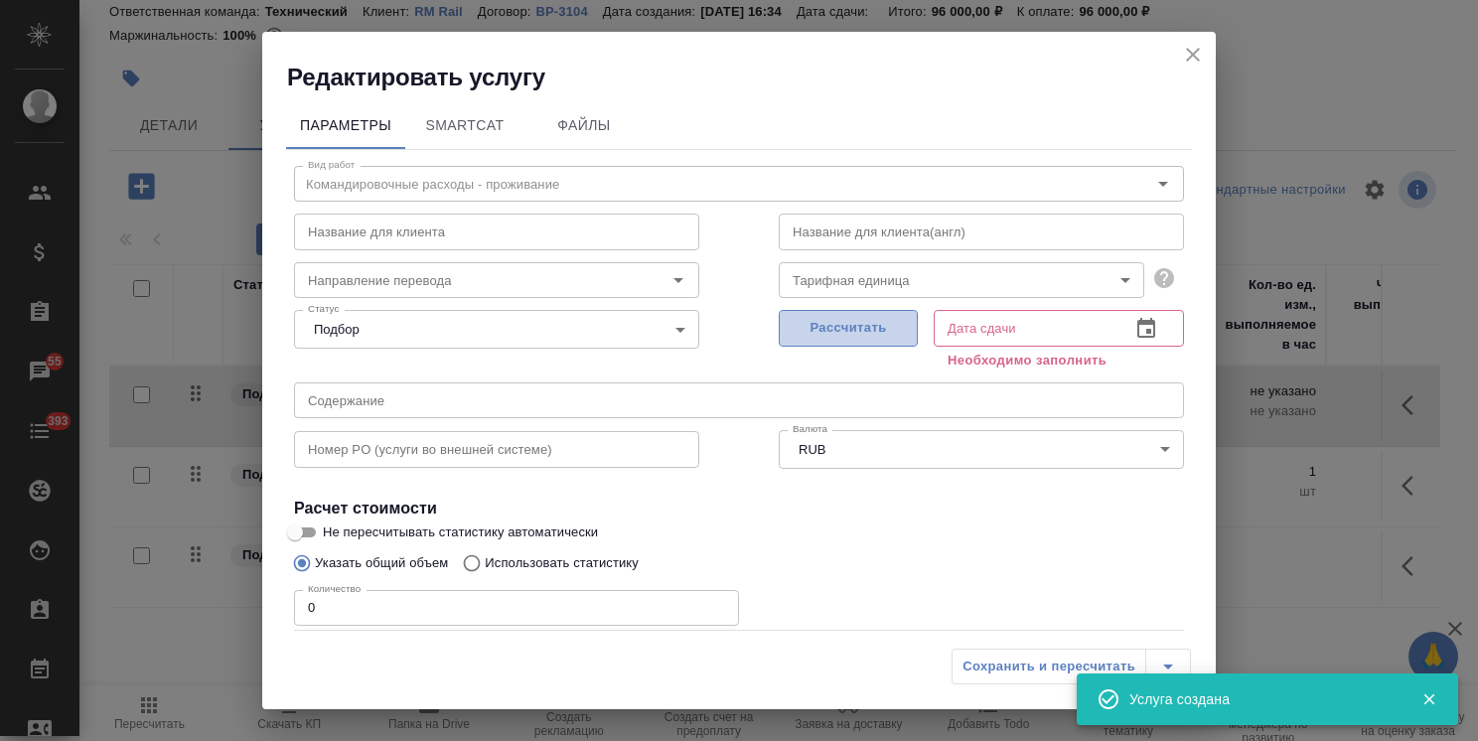
click at [841, 325] on span "Рассчитать" at bounding box center [848, 328] width 117 height 23
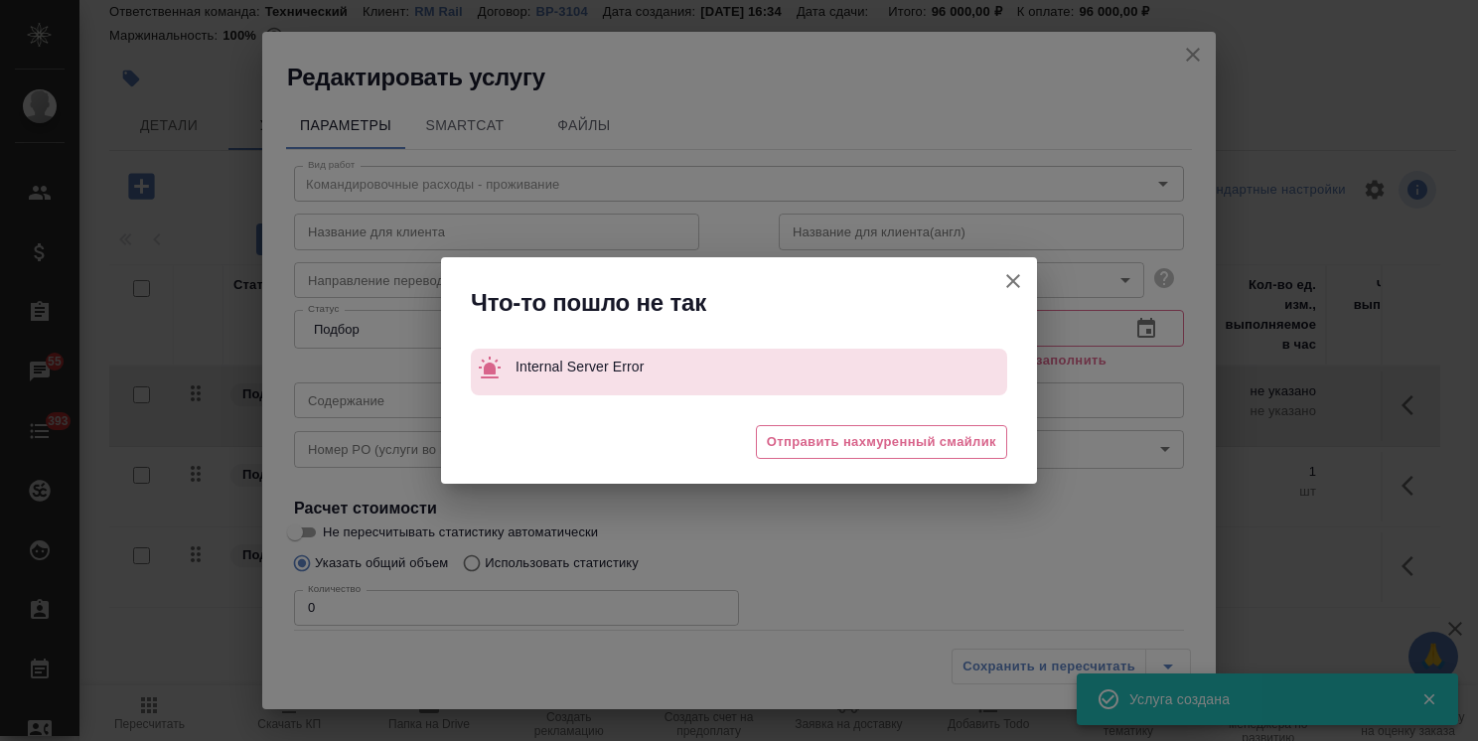
type input "24.09.2025 17:12"
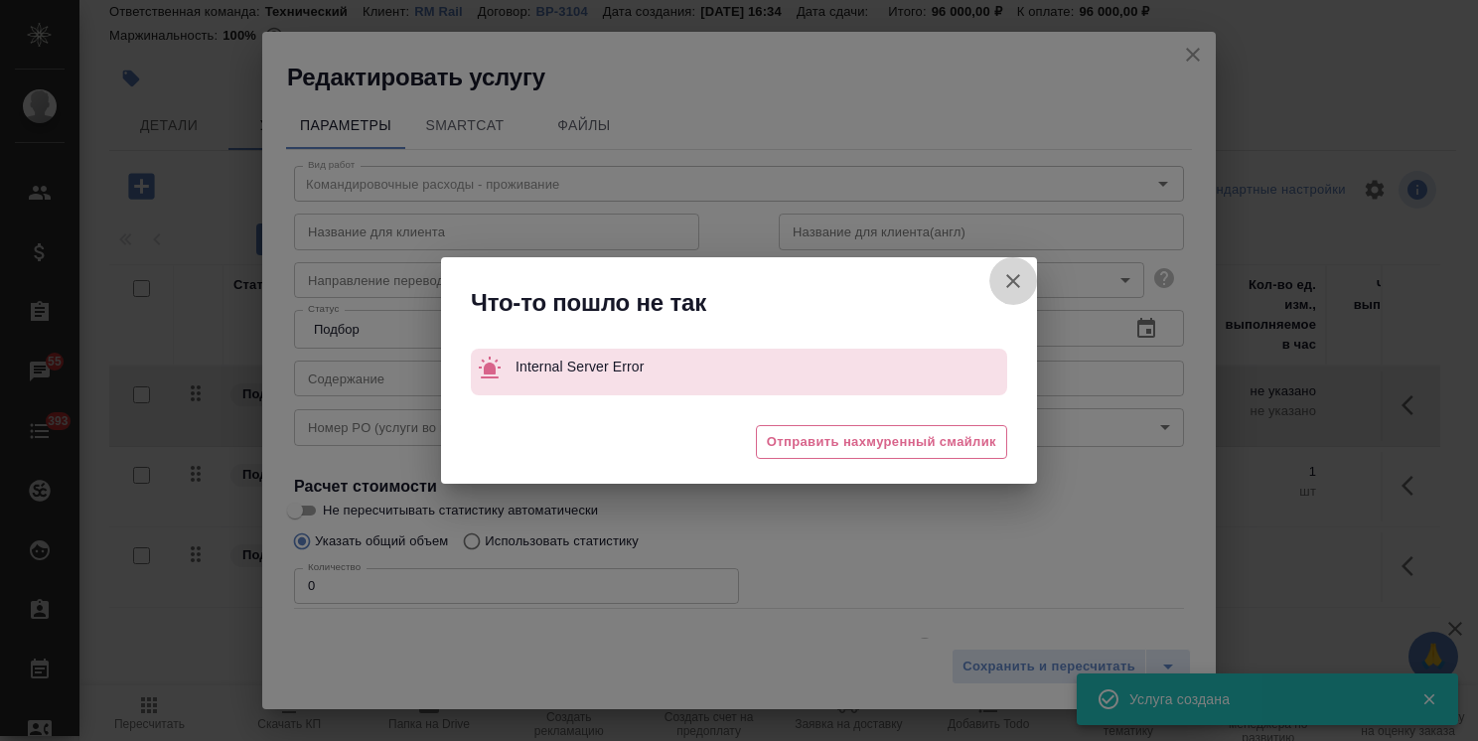
click at [1017, 276] on icon "button" at bounding box center [1013, 281] width 14 height 14
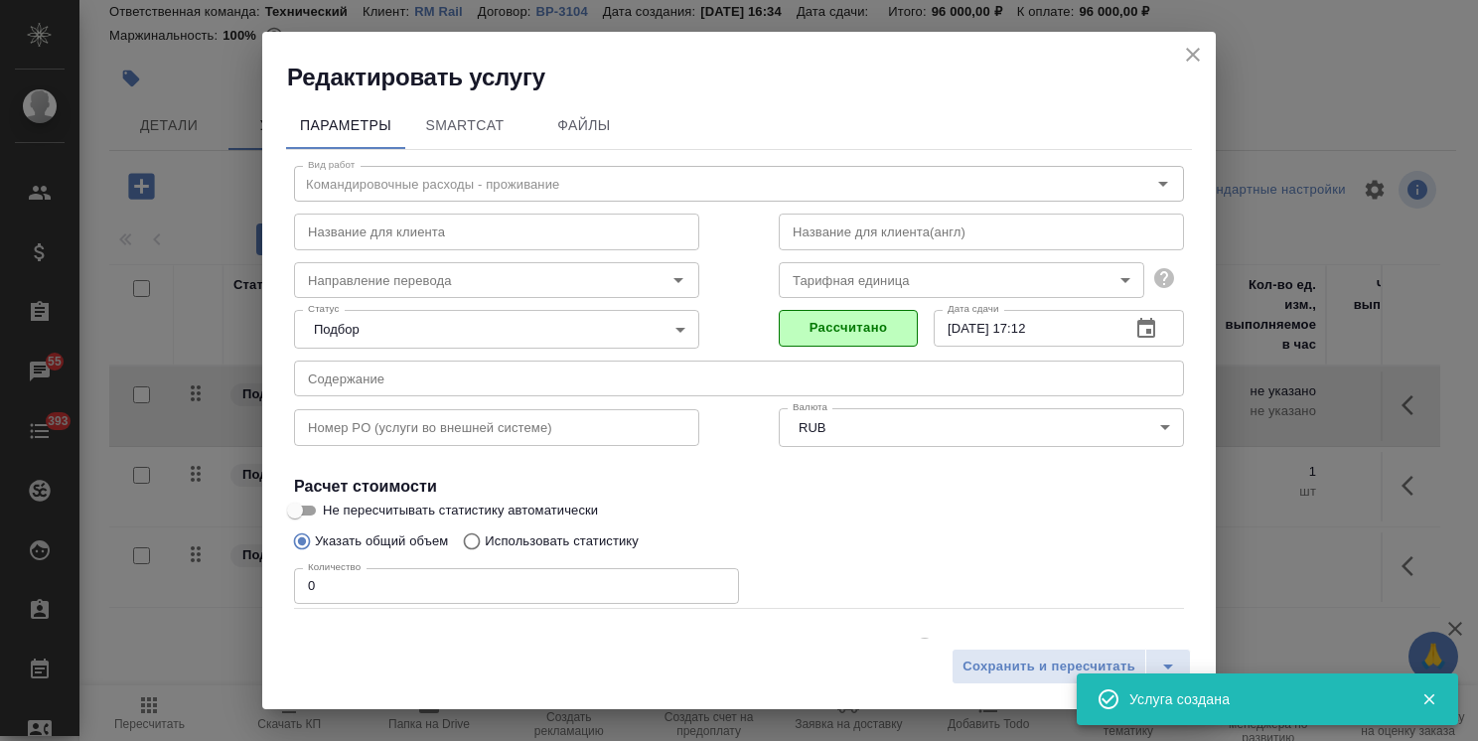
click at [914, 290] on body "🙏 .cls-1 fill:#fff; AWATERA Usmanova Olga Клиенты Спецификации Заказы 55 Чаты 3…" at bounding box center [739, 370] width 1478 height 741
click at [882, 265] on body "🙏 .cls-1 fill:#fff; AWATERA Usmanova Olga Клиенты Спецификации Заказы 55 Чаты 3…" at bounding box center [739, 370] width 1478 height 741
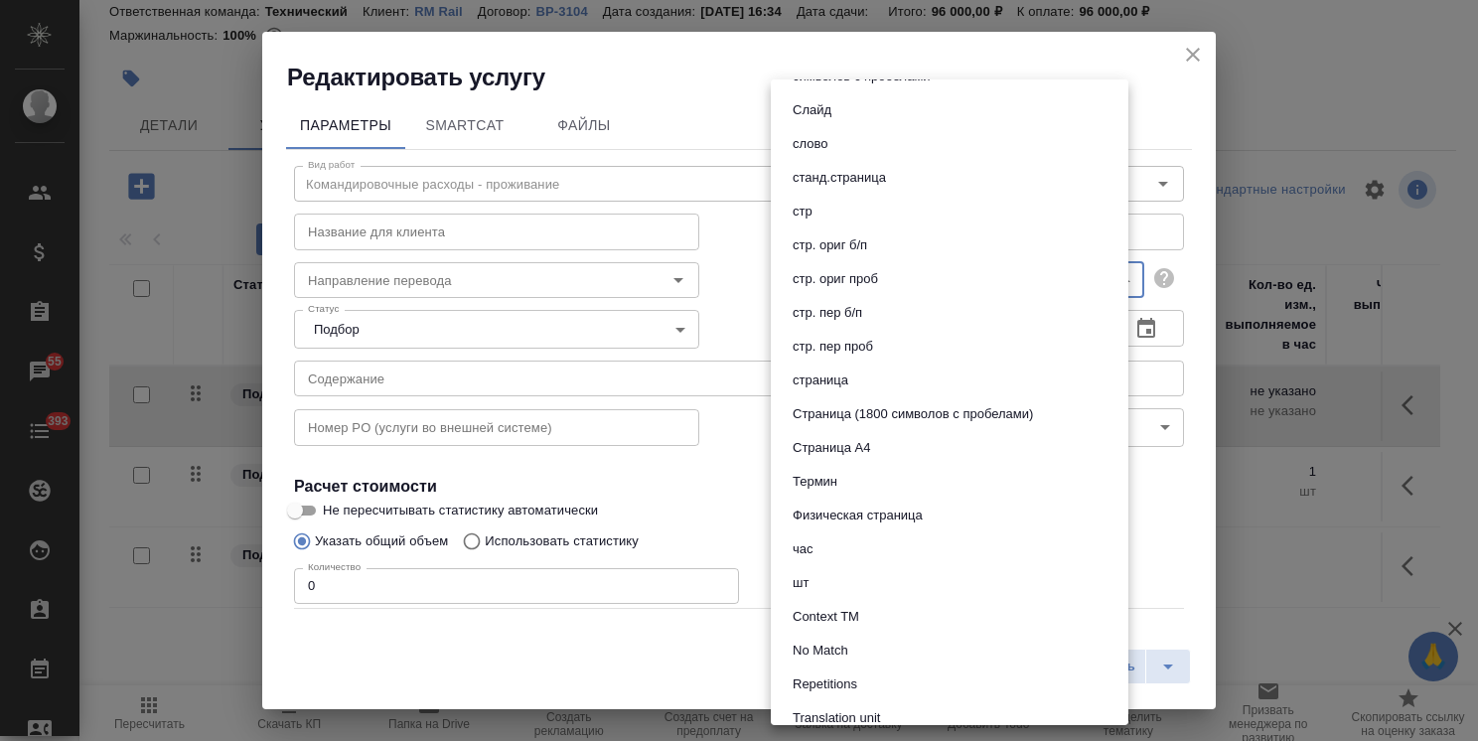
scroll to position [1058, 0]
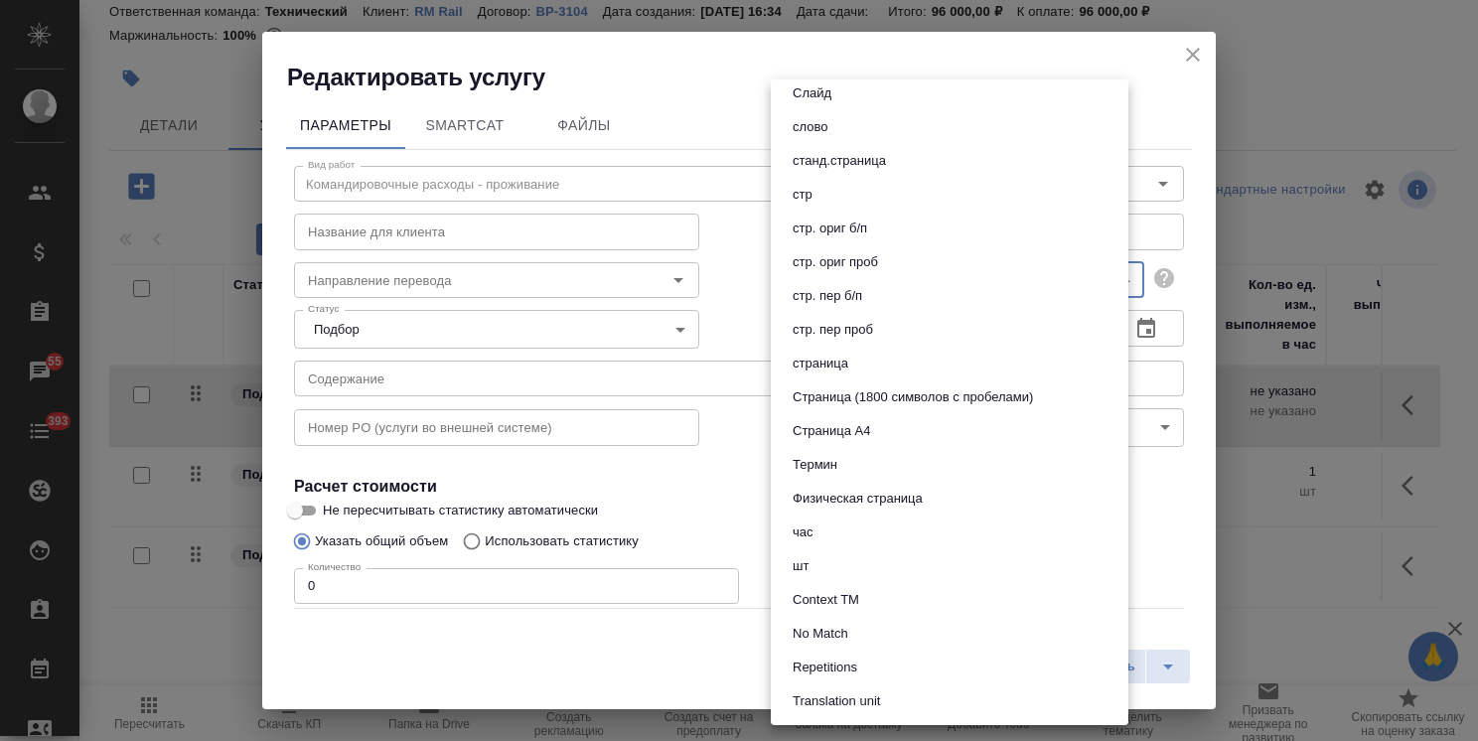
click at [837, 568] on li "шт" at bounding box center [950, 566] width 358 height 34
type input "5a8b1489cc6b4906c91bfdc1"
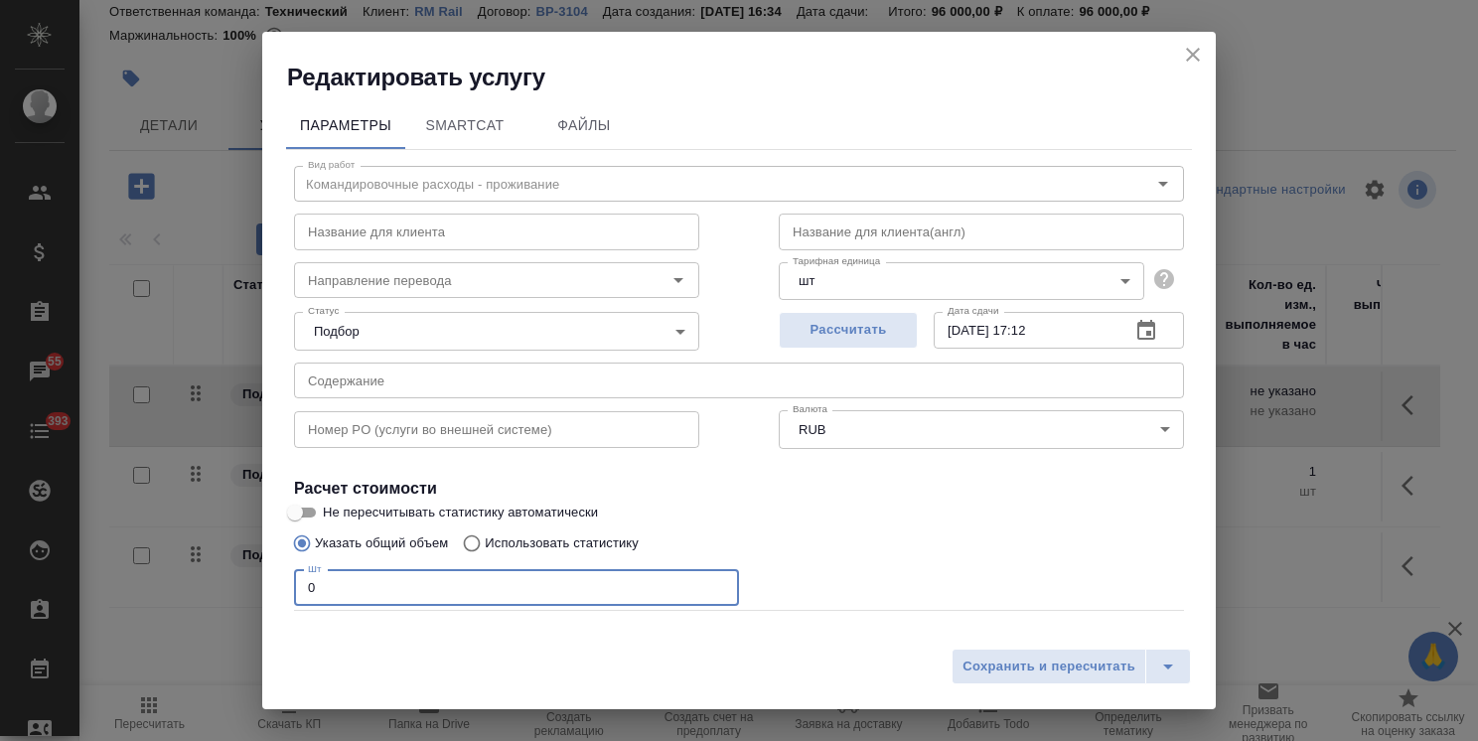
drag, startPoint x: 315, startPoint y: 585, endPoint x: 242, endPoint y: 578, distance: 72.8
click at [254, 578] on div "Редактировать услугу Параметры SmartCat Файлы Вид работ Командировочные расходы…" at bounding box center [739, 370] width 1478 height 741
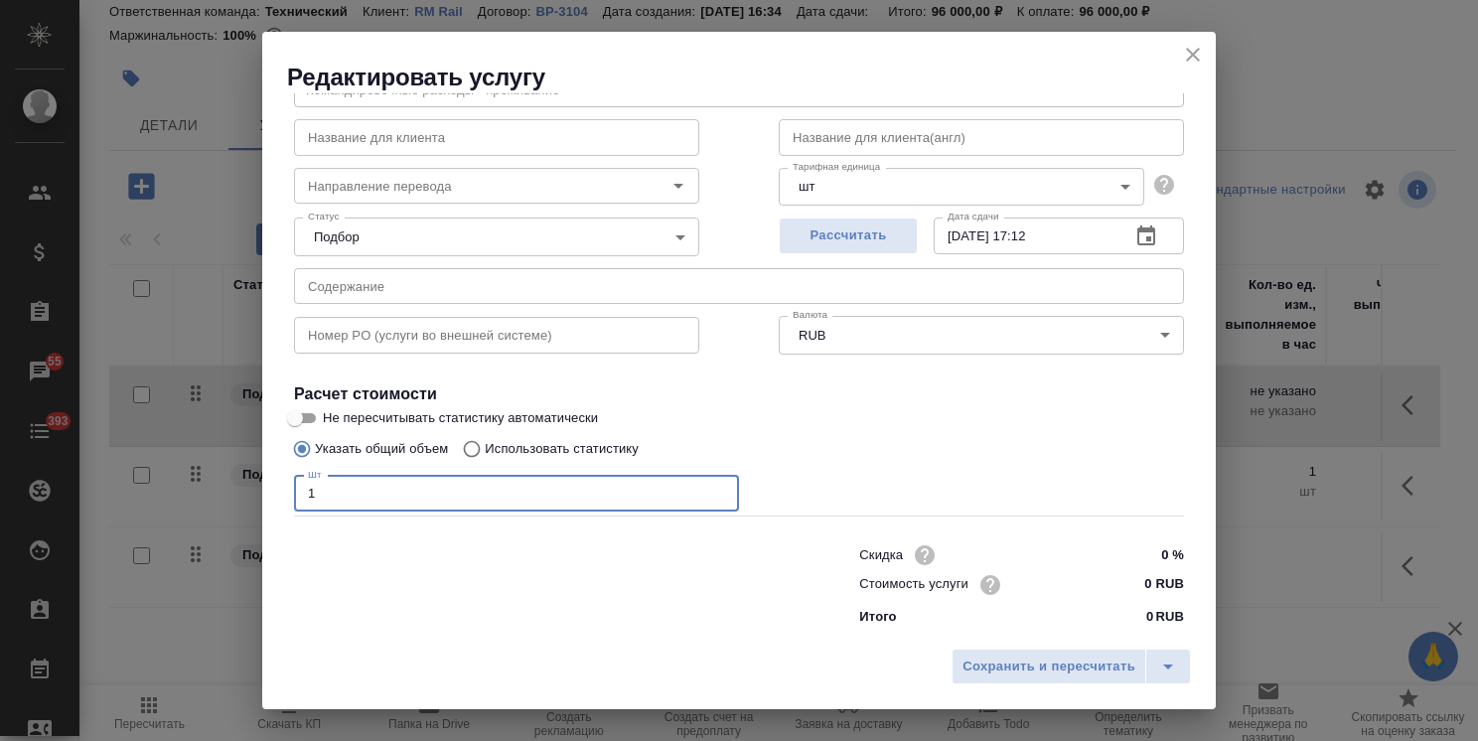
scroll to position [96, 0]
type input "1"
drag, startPoint x: 1135, startPoint y: 583, endPoint x: 1122, endPoint y: 580, distance: 13.3
click at [1122, 580] on input "0 RUB" at bounding box center [1147, 583] width 73 height 29
paste input "22503"
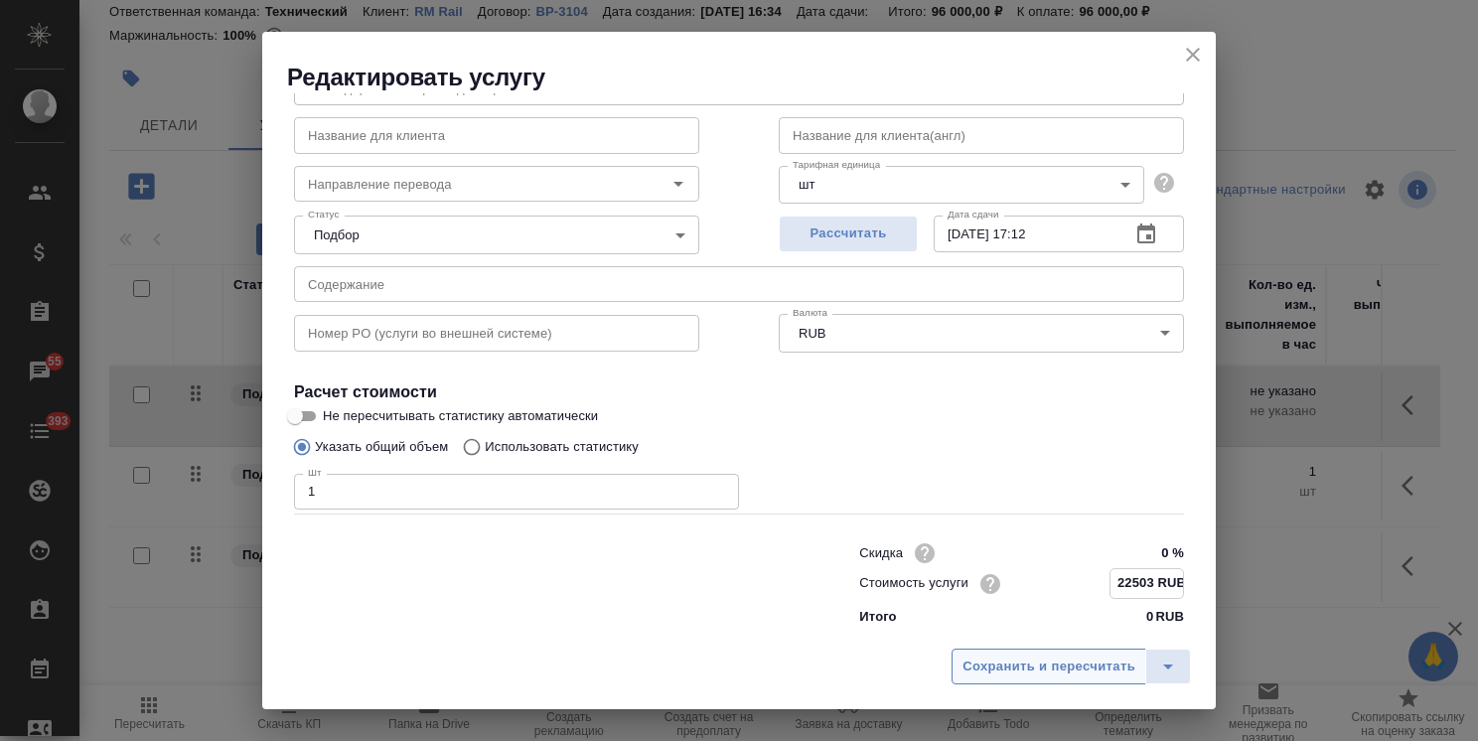
type input "22503 RUB"
click at [1055, 673] on span "Сохранить и пересчитать" at bounding box center [1049, 667] width 173 height 23
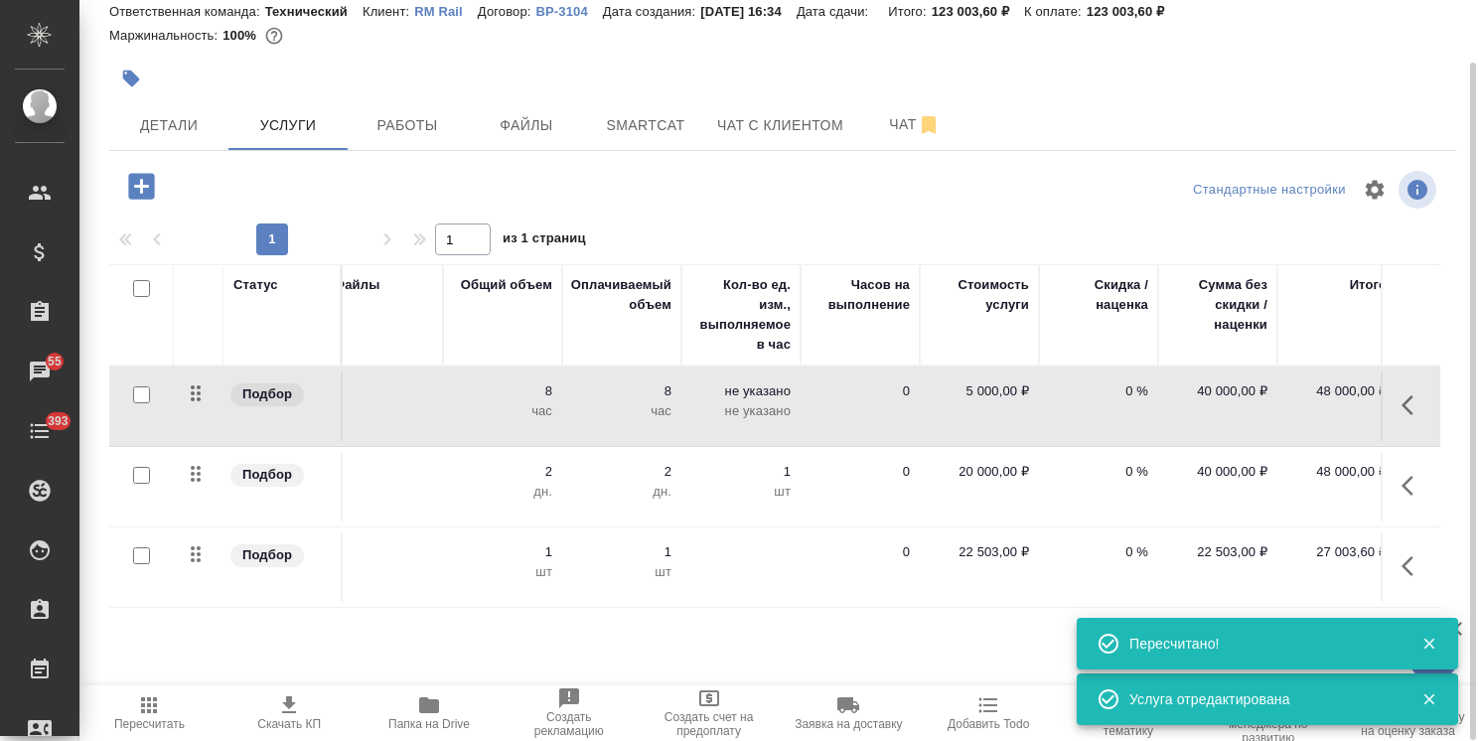
scroll to position [0, 540]
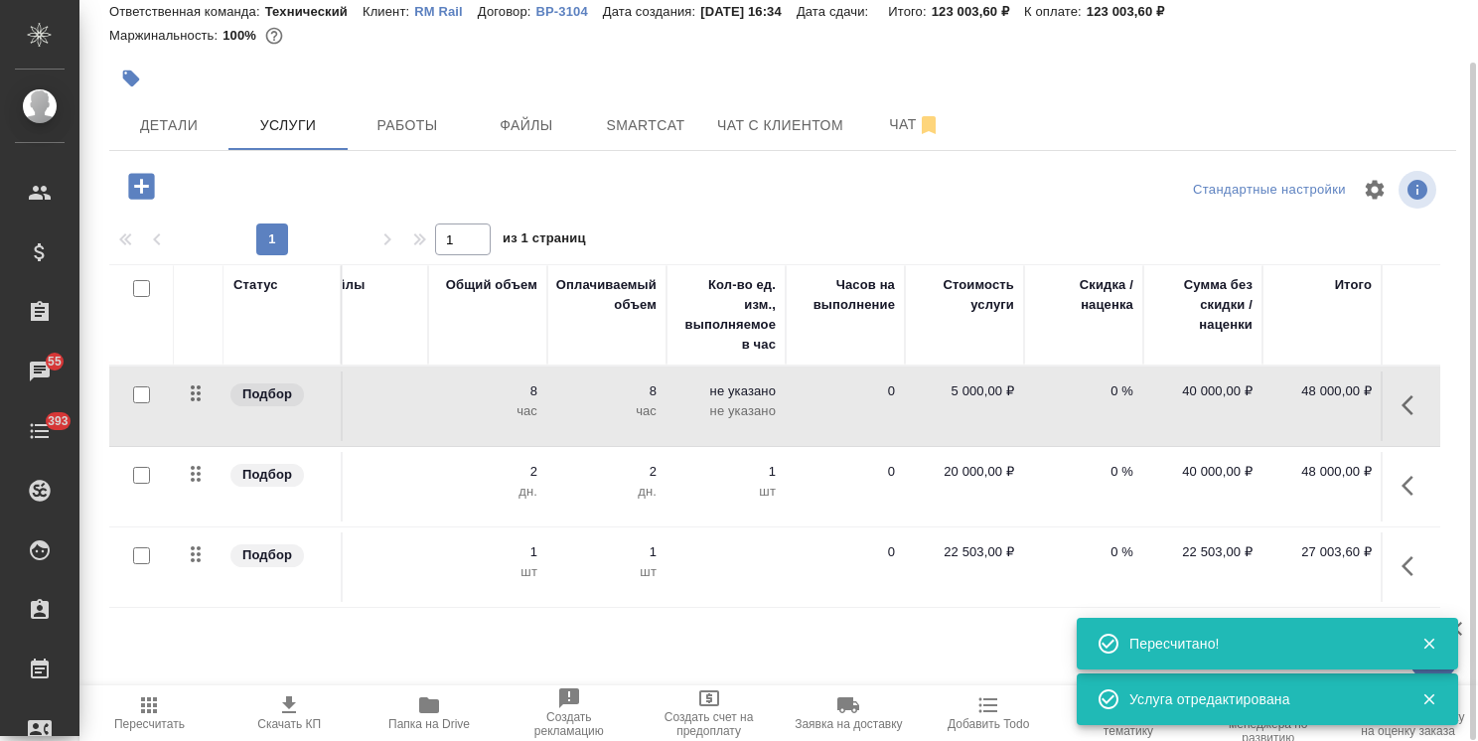
click at [135, 182] on icon "button" at bounding box center [141, 186] width 26 height 26
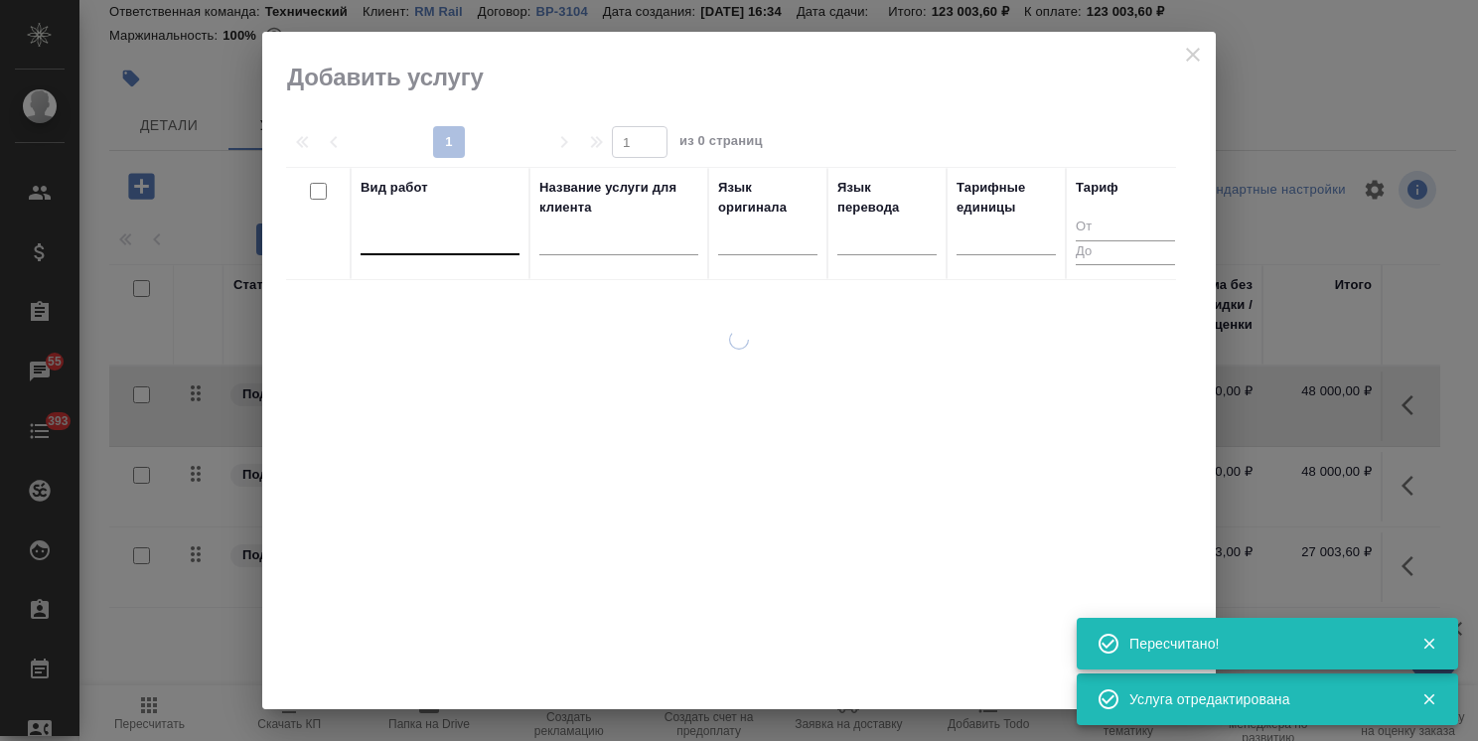
click at [461, 242] on div at bounding box center [440, 235] width 159 height 29
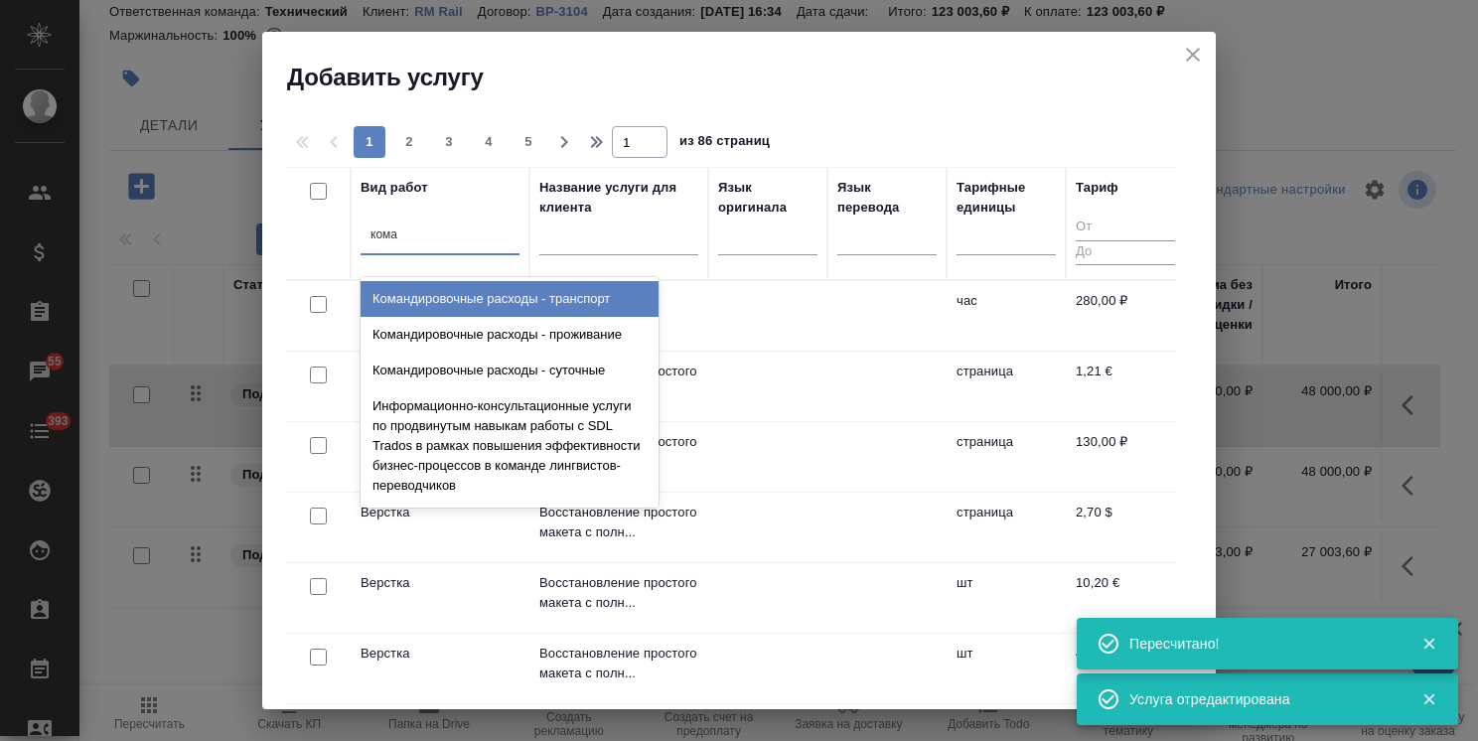
type input "коман"
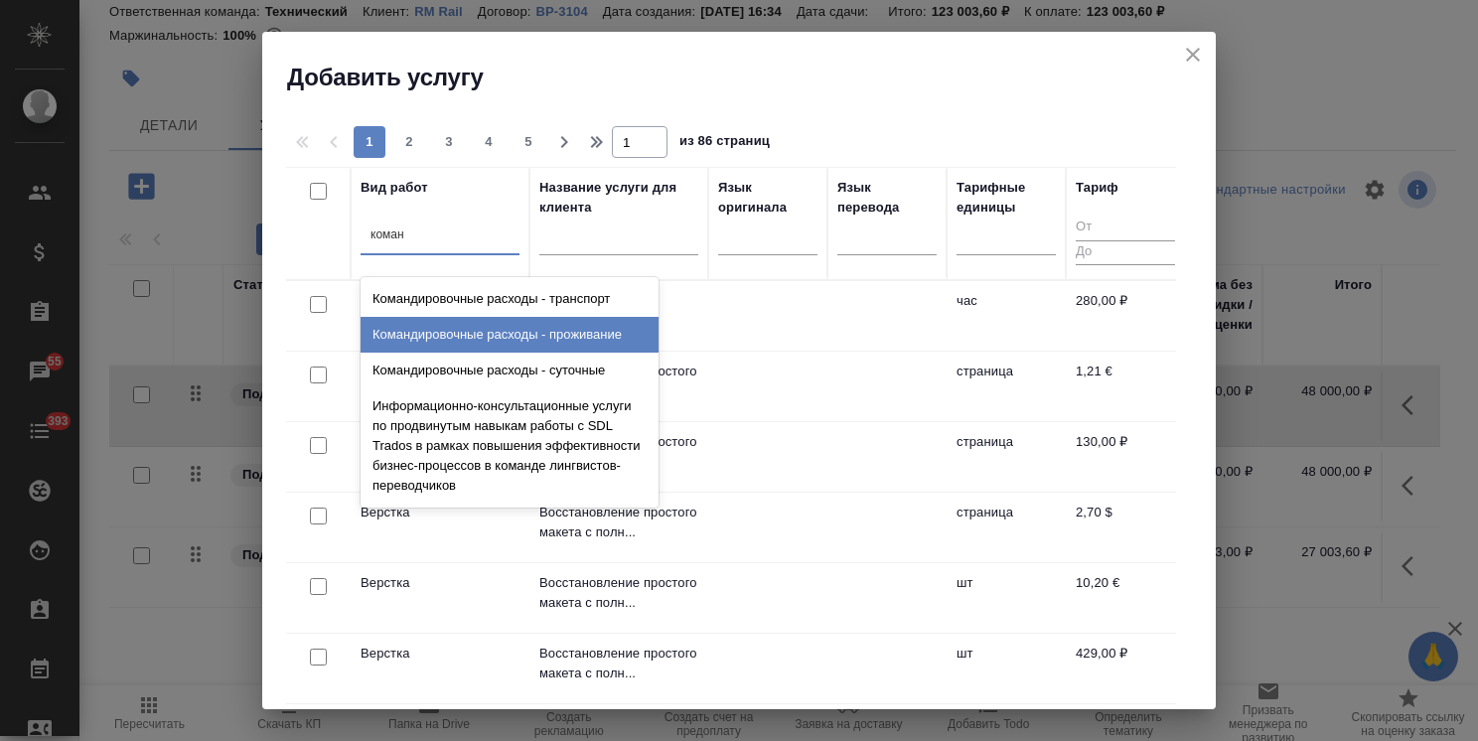
click at [518, 340] on div "Командировочные расходы - проживание" at bounding box center [510, 335] width 298 height 36
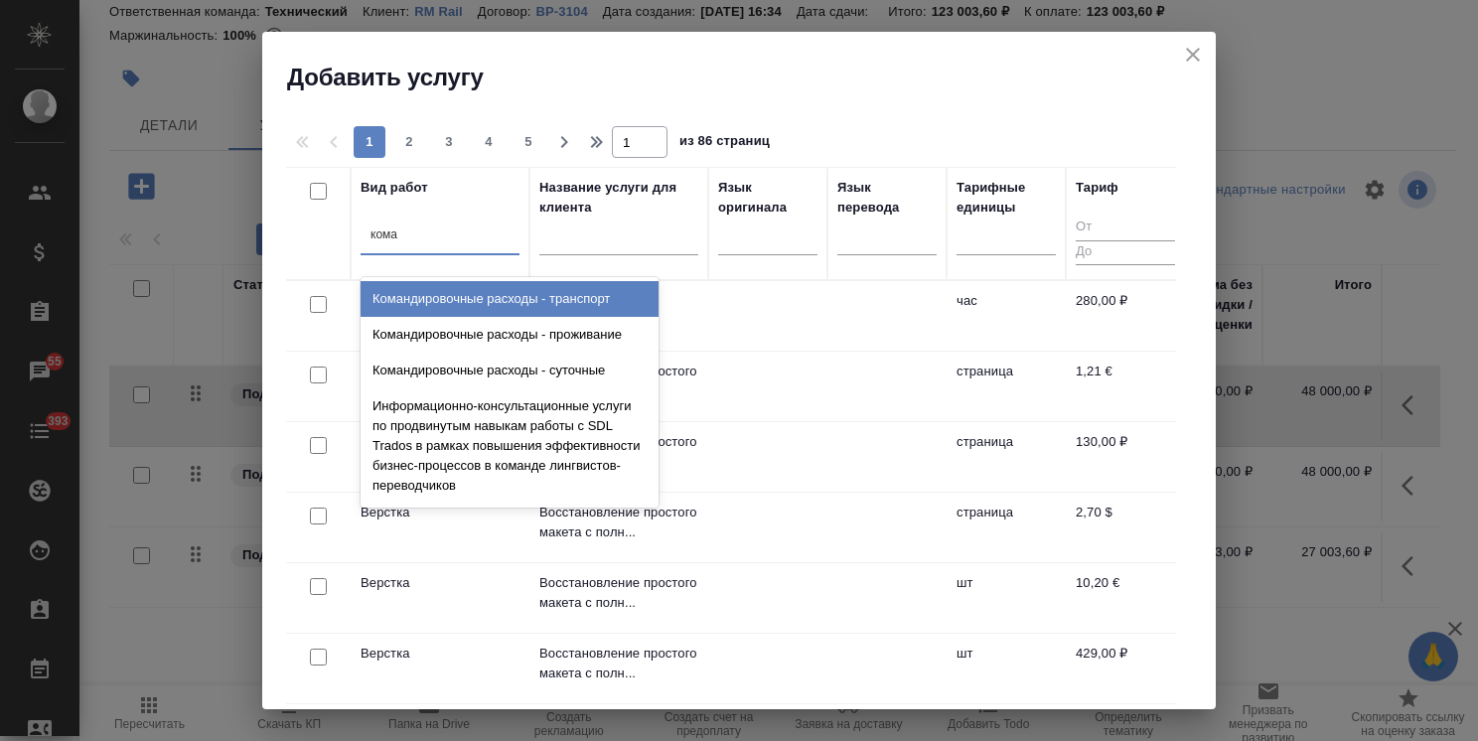
type input "коман"
click at [486, 303] on div "Командировочные расходы - транспорт" at bounding box center [510, 299] width 298 height 36
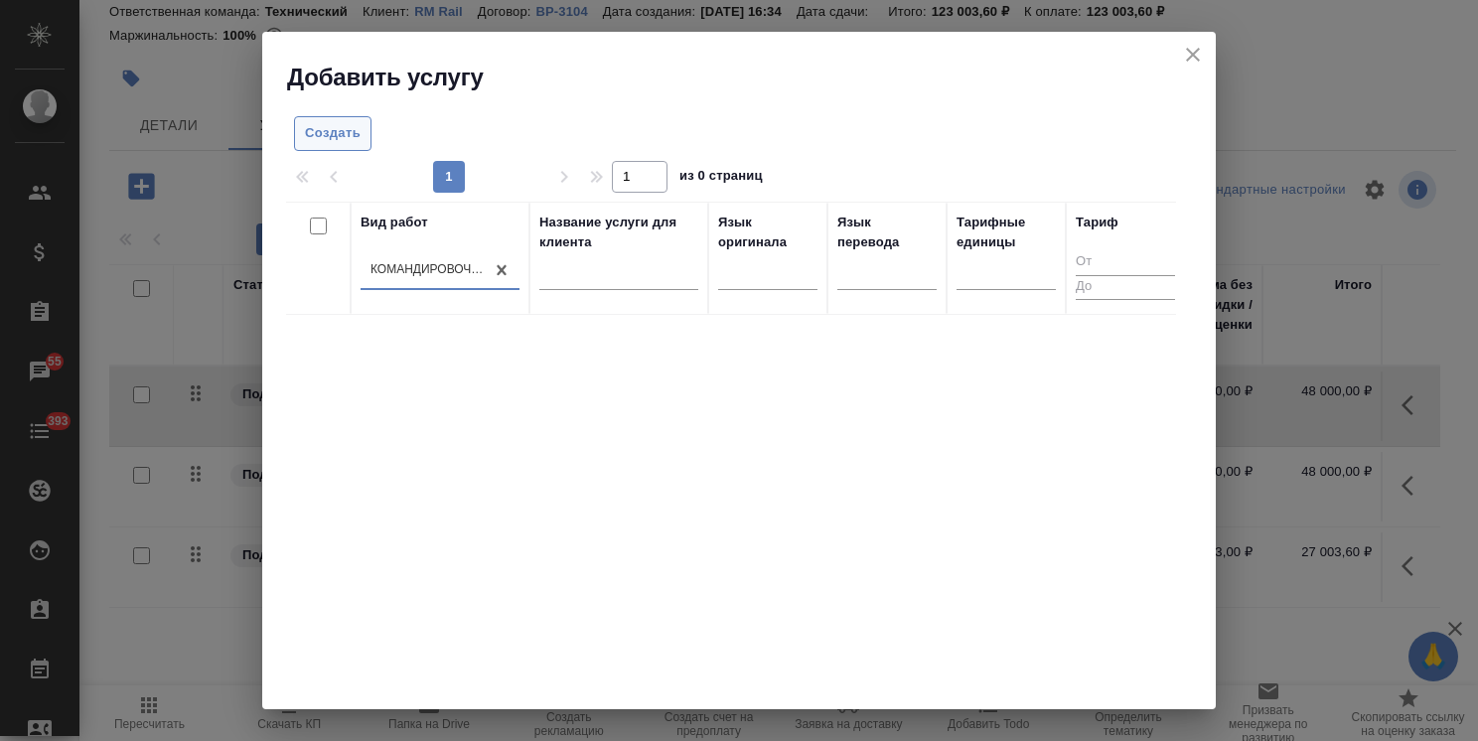
click at [344, 136] on span "Создать" at bounding box center [333, 133] width 56 height 23
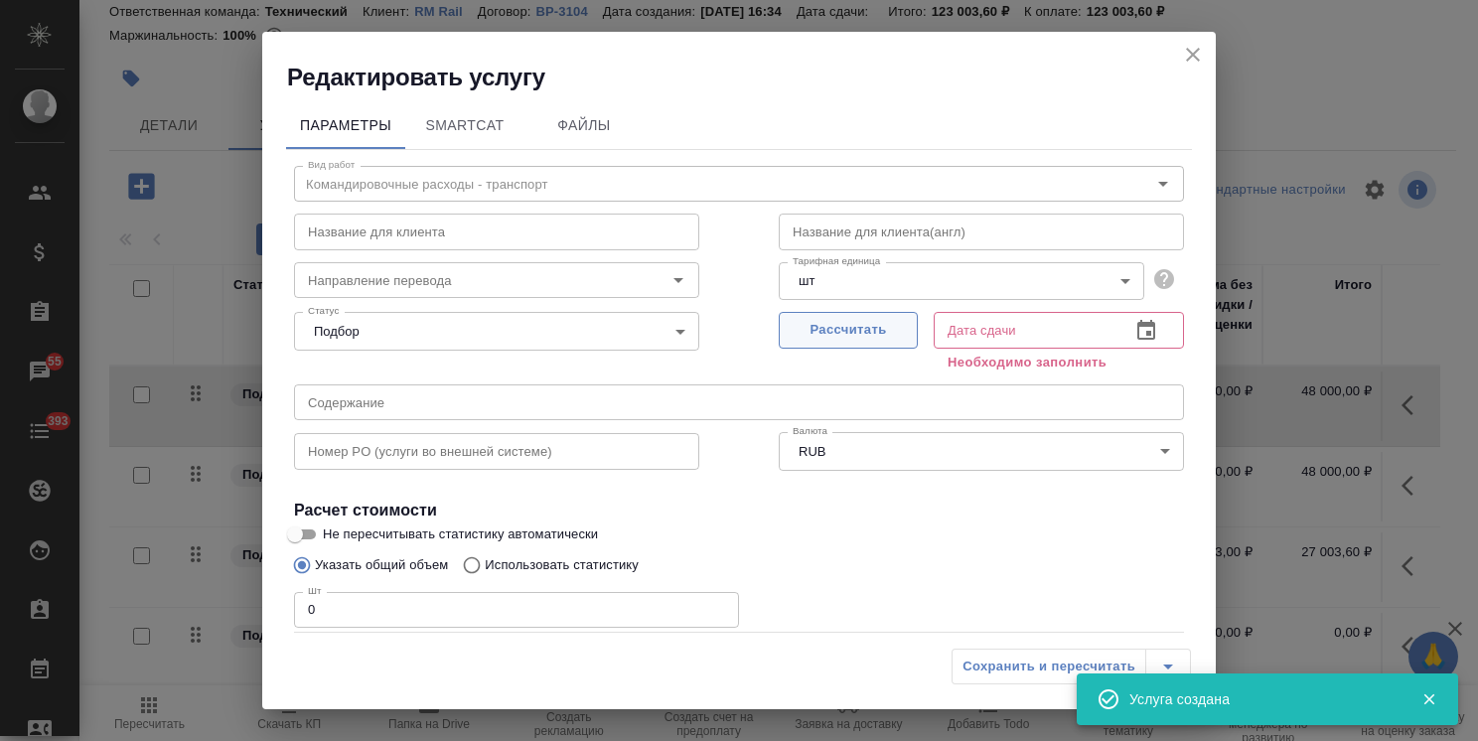
click at [807, 328] on span "Рассчитать" at bounding box center [848, 330] width 117 height 23
type input "24.09.2025 17:12"
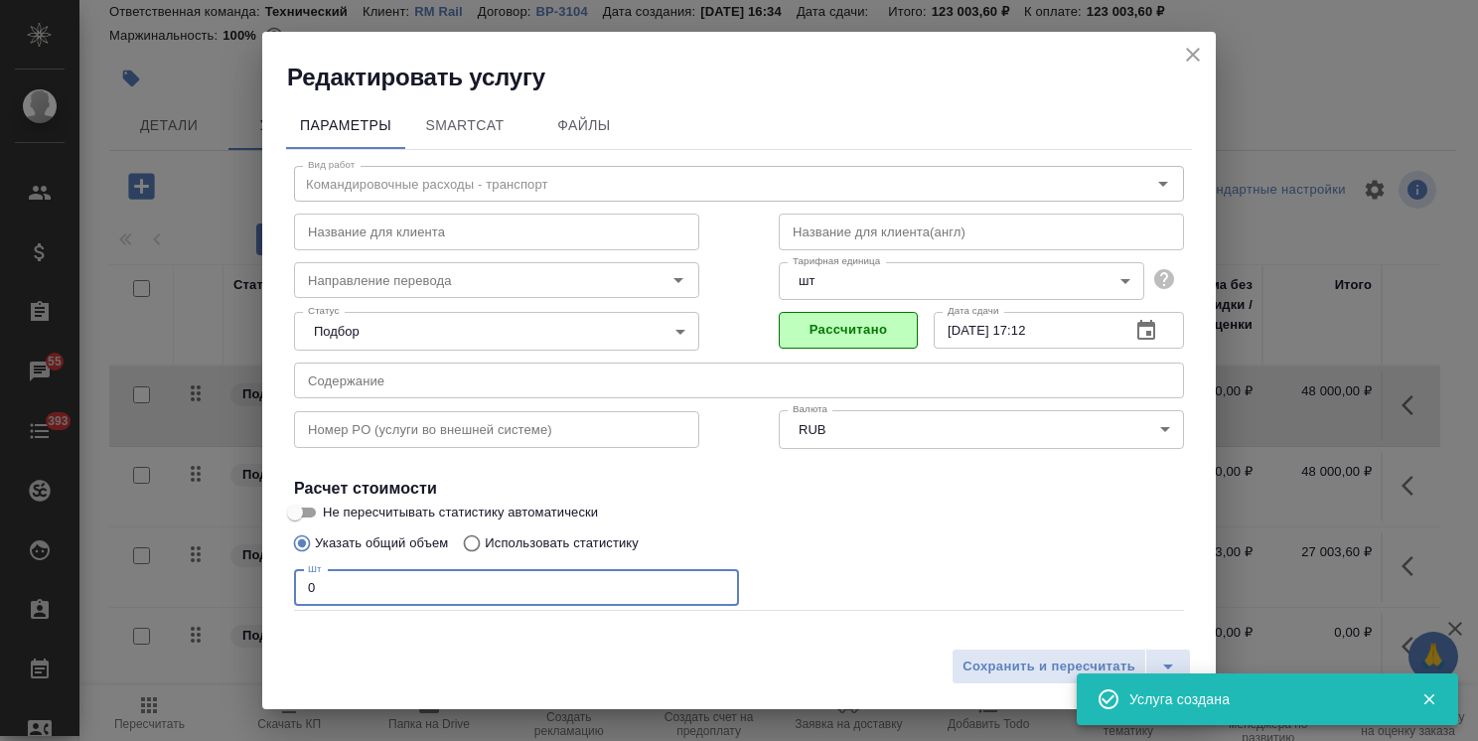
drag, startPoint x: 361, startPoint y: 582, endPoint x: 254, endPoint y: 569, distance: 107.1
click at [277, 570] on div "Параметры SmartCat Файлы Вид работ Командировочные расходы - транспорт Вид рабо…" at bounding box center [739, 365] width 954 height 545
type input "1"
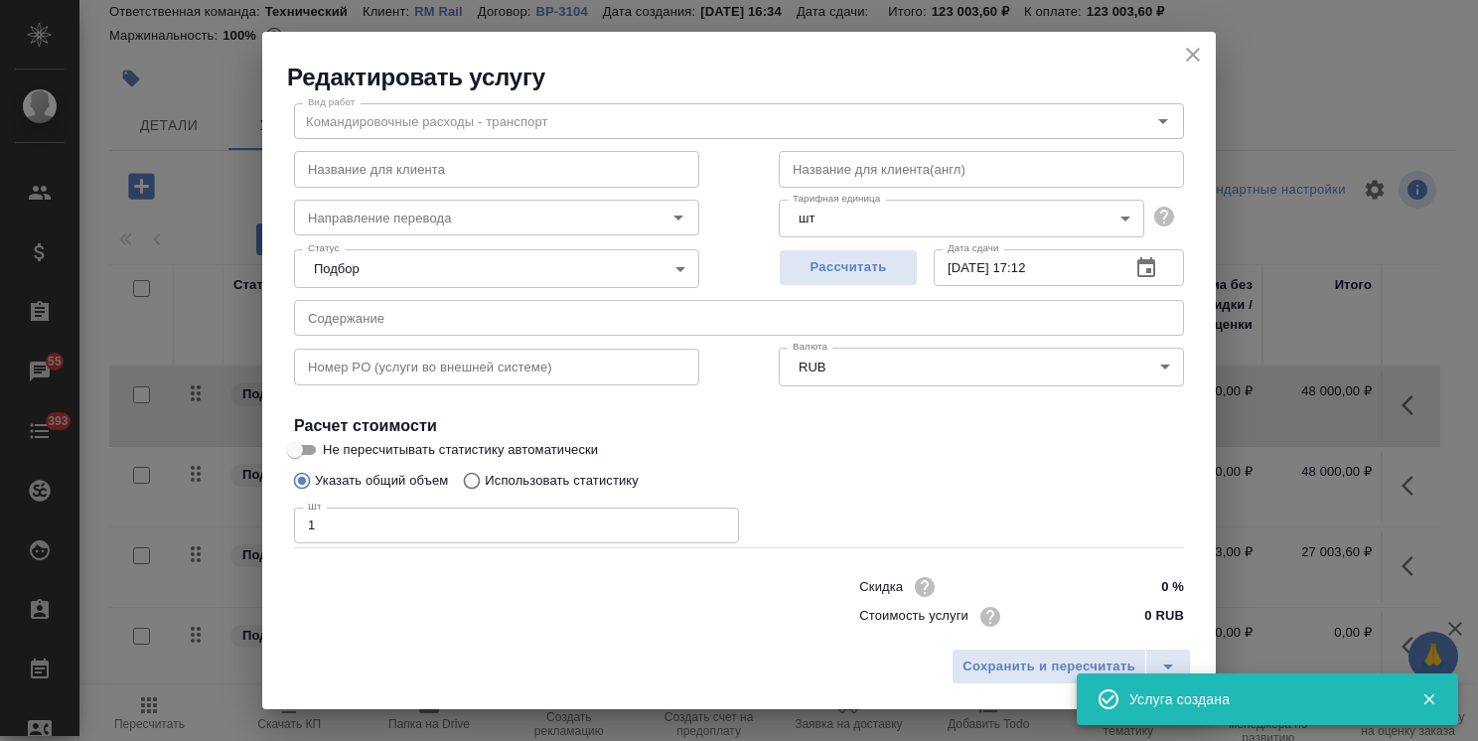
scroll to position [96, 0]
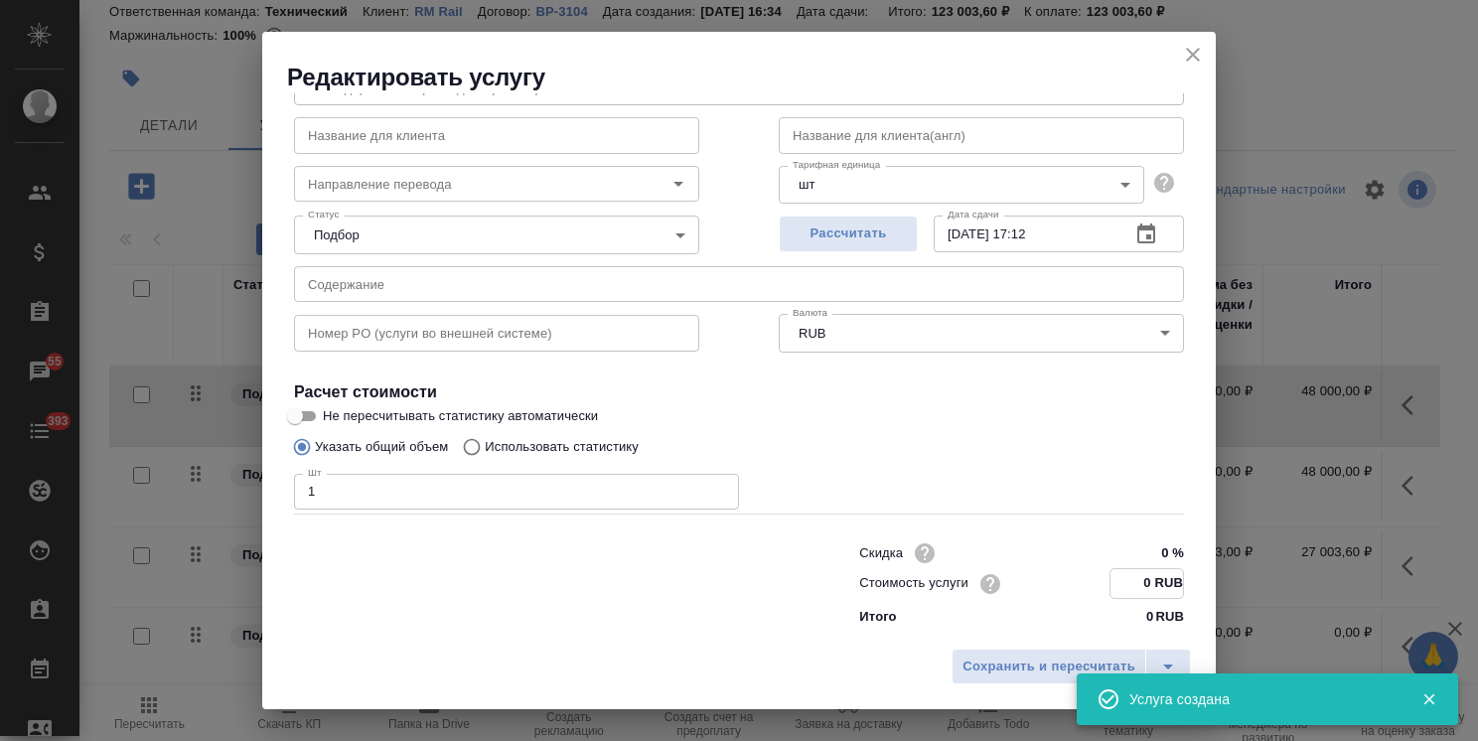
drag, startPoint x: 1134, startPoint y: 582, endPoint x: 1119, endPoint y: 585, distance: 15.2
click at [1119, 585] on input "0 RUB" at bounding box center [1147, 583] width 73 height 29
paste input "1860"
type input "18600 RUB"
click at [1034, 689] on div "Сохранить и пересчитать" at bounding box center [739, 674] width 954 height 71
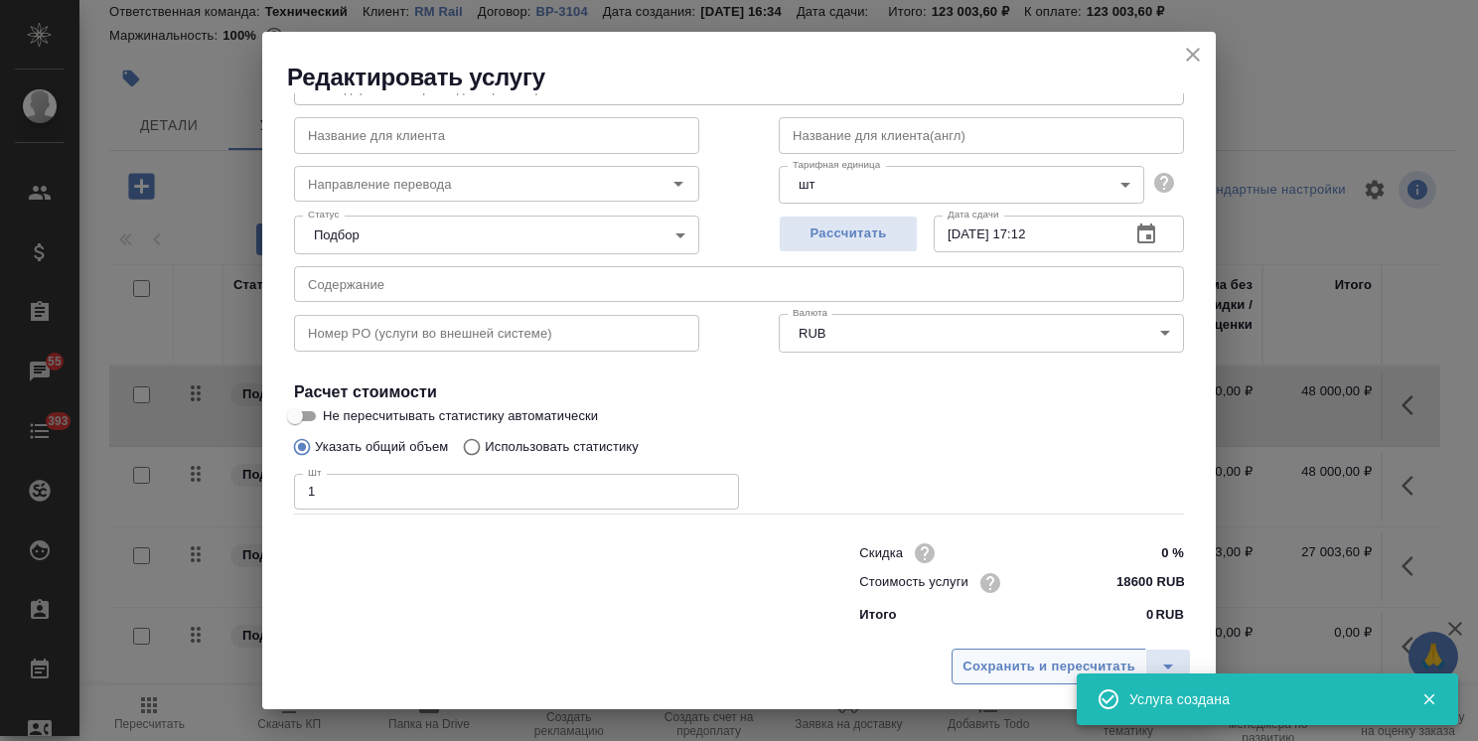
click at [1029, 680] on button "Сохранить и пересчитать" at bounding box center [1049, 667] width 195 height 36
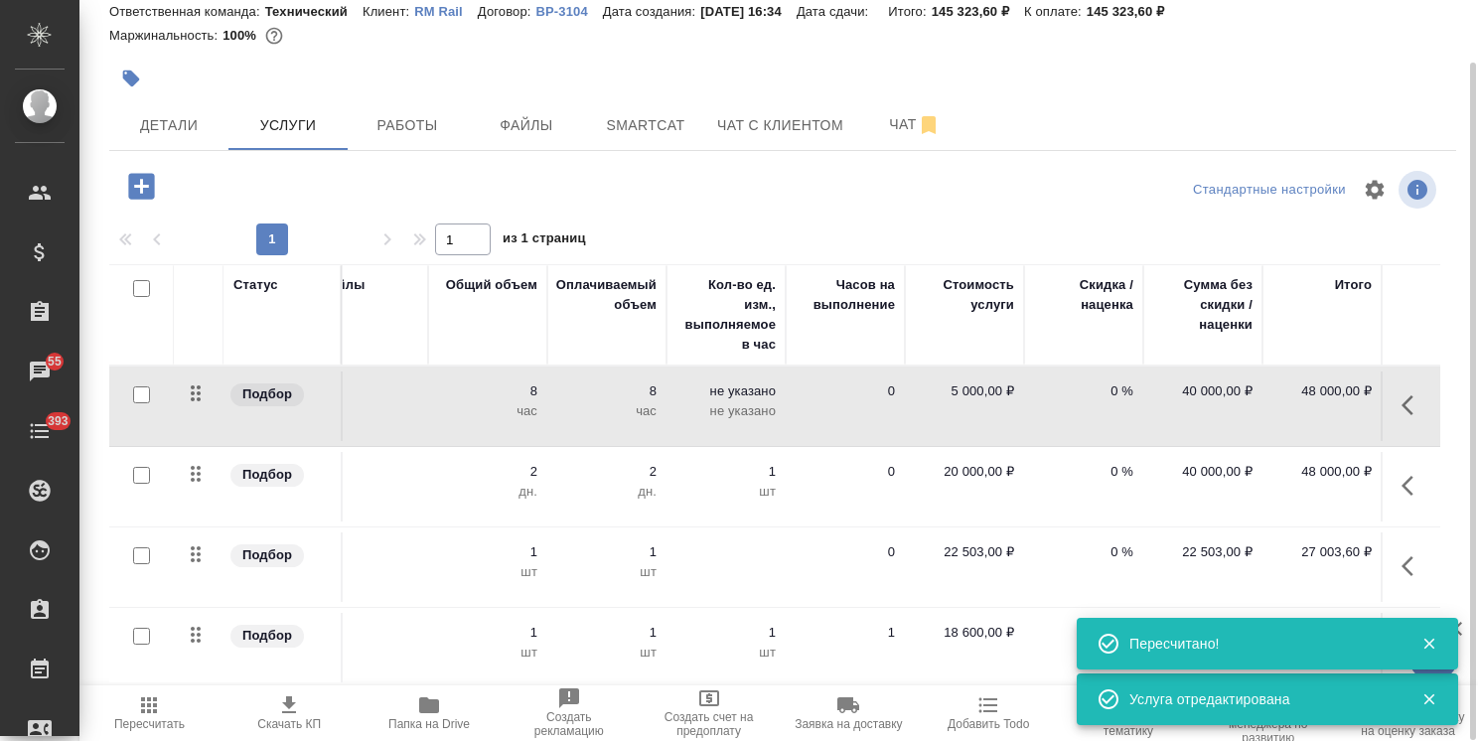
scroll to position [0, 556]
click at [1436, 652] on icon "button" at bounding box center [1429, 644] width 18 height 18
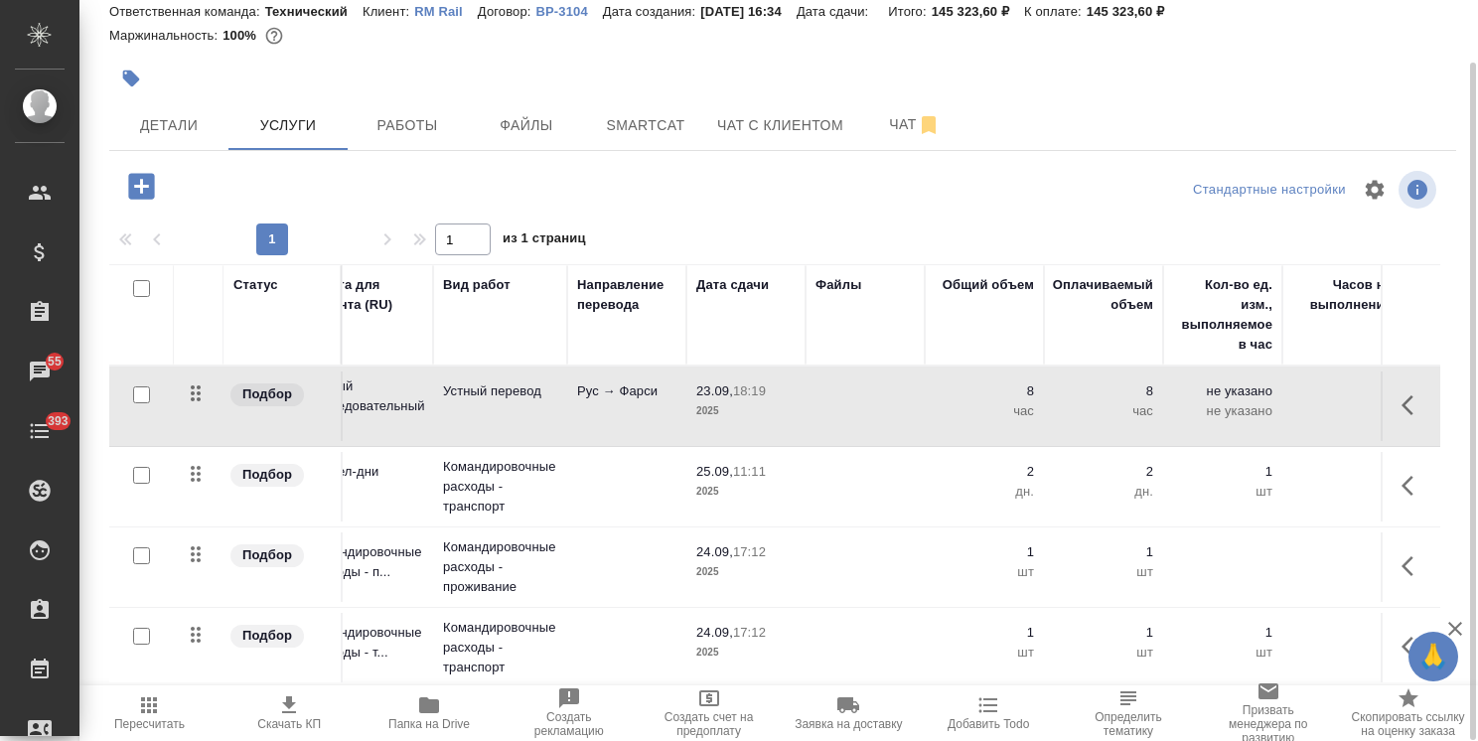
scroll to position [0, 0]
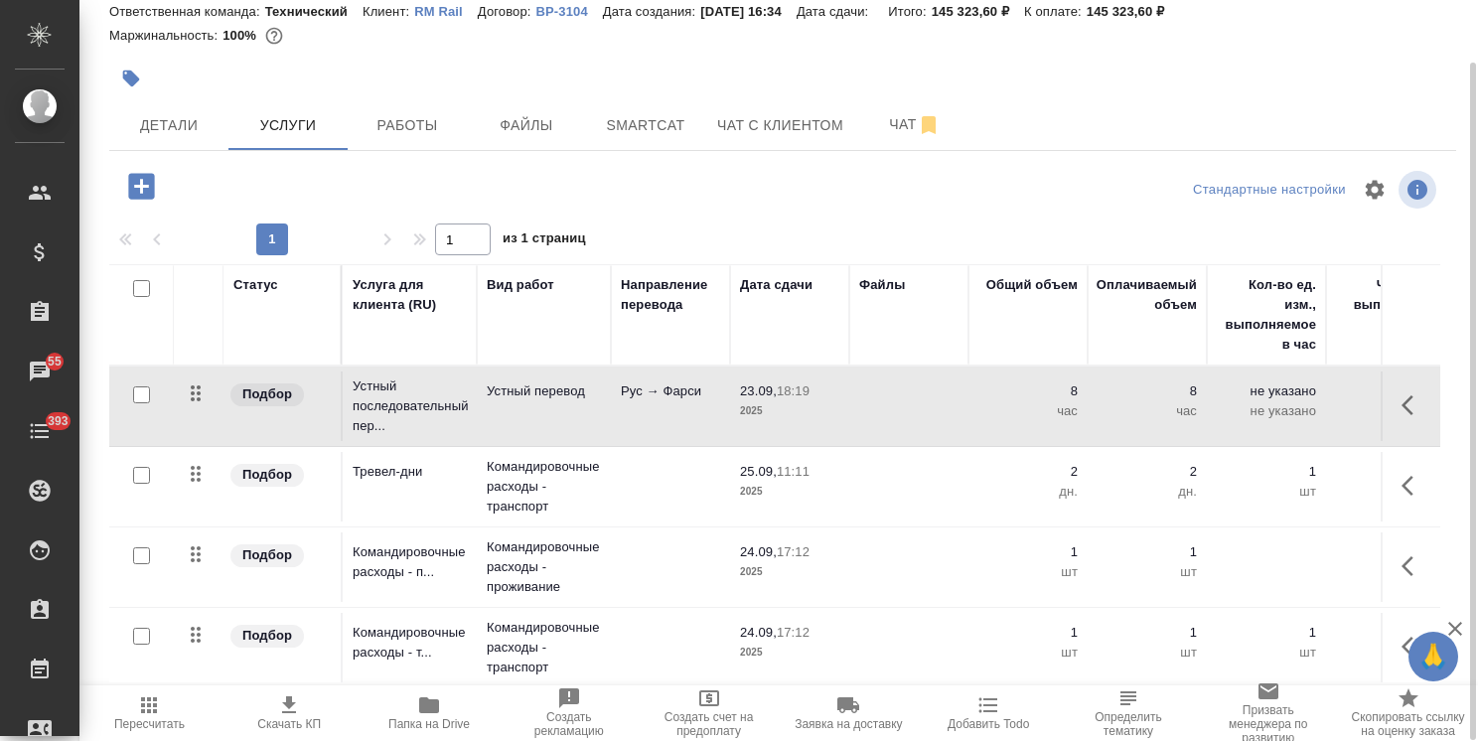
click at [156, 181] on icon "button" at bounding box center [141, 186] width 35 height 35
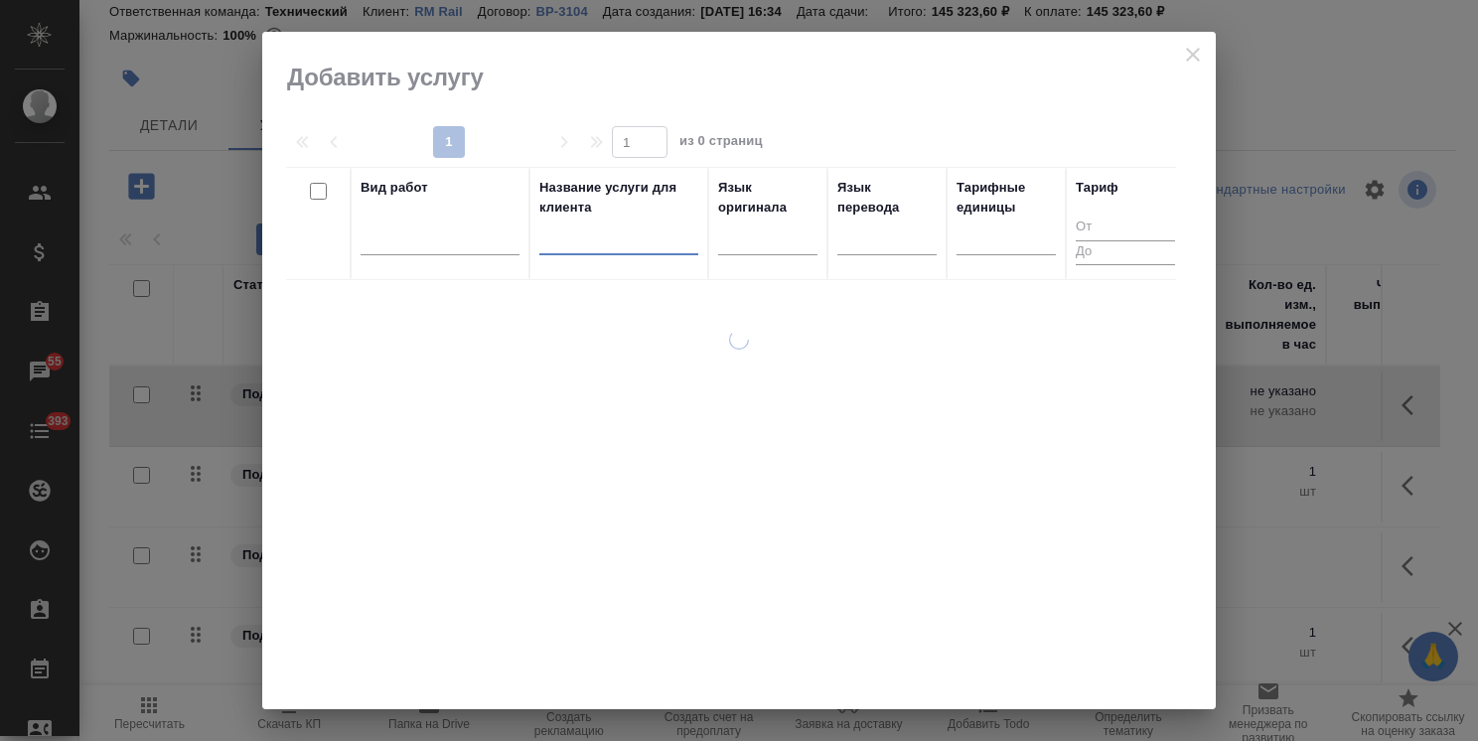
click at [610, 242] on input "text" at bounding box center [618, 242] width 159 height 25
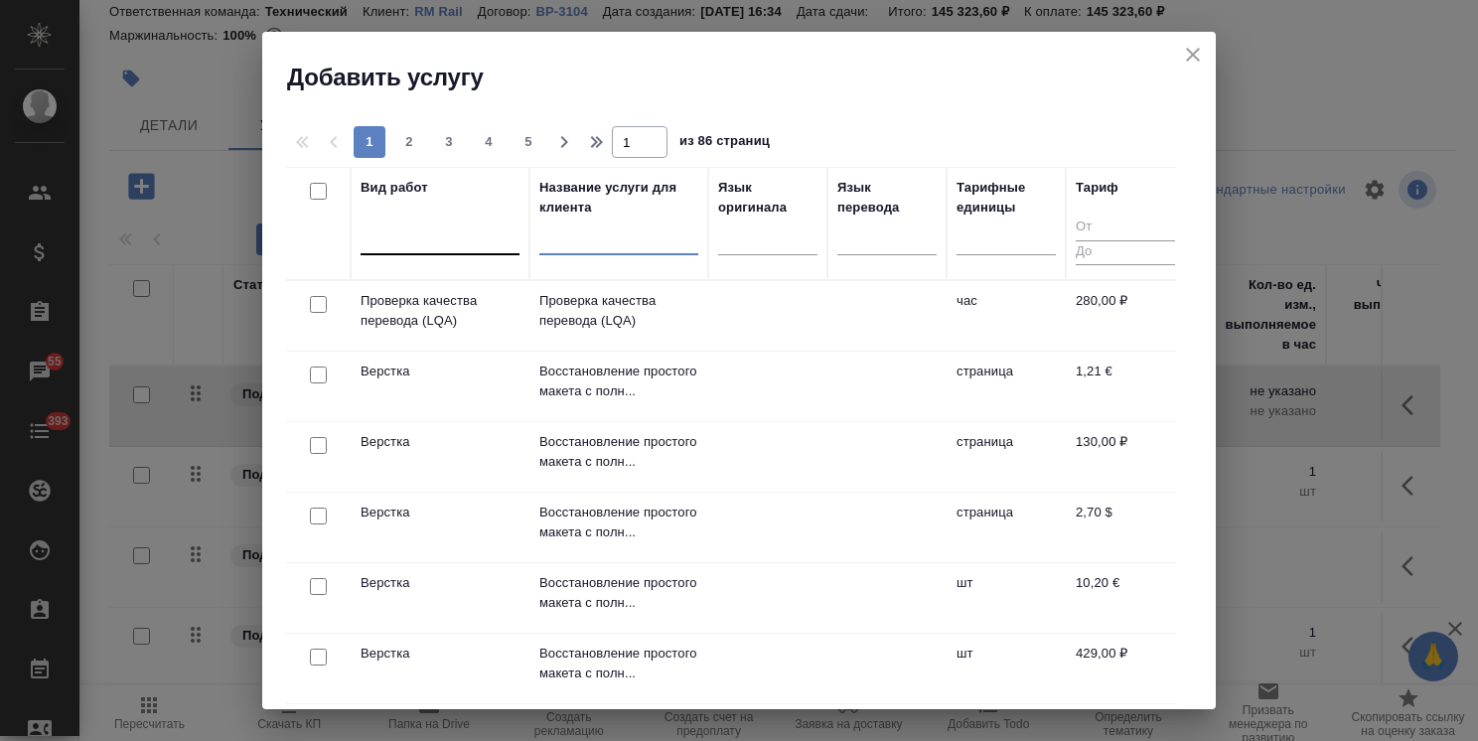
click at [503, 244] on div at bounding box center [440, 235] width 159 height 29
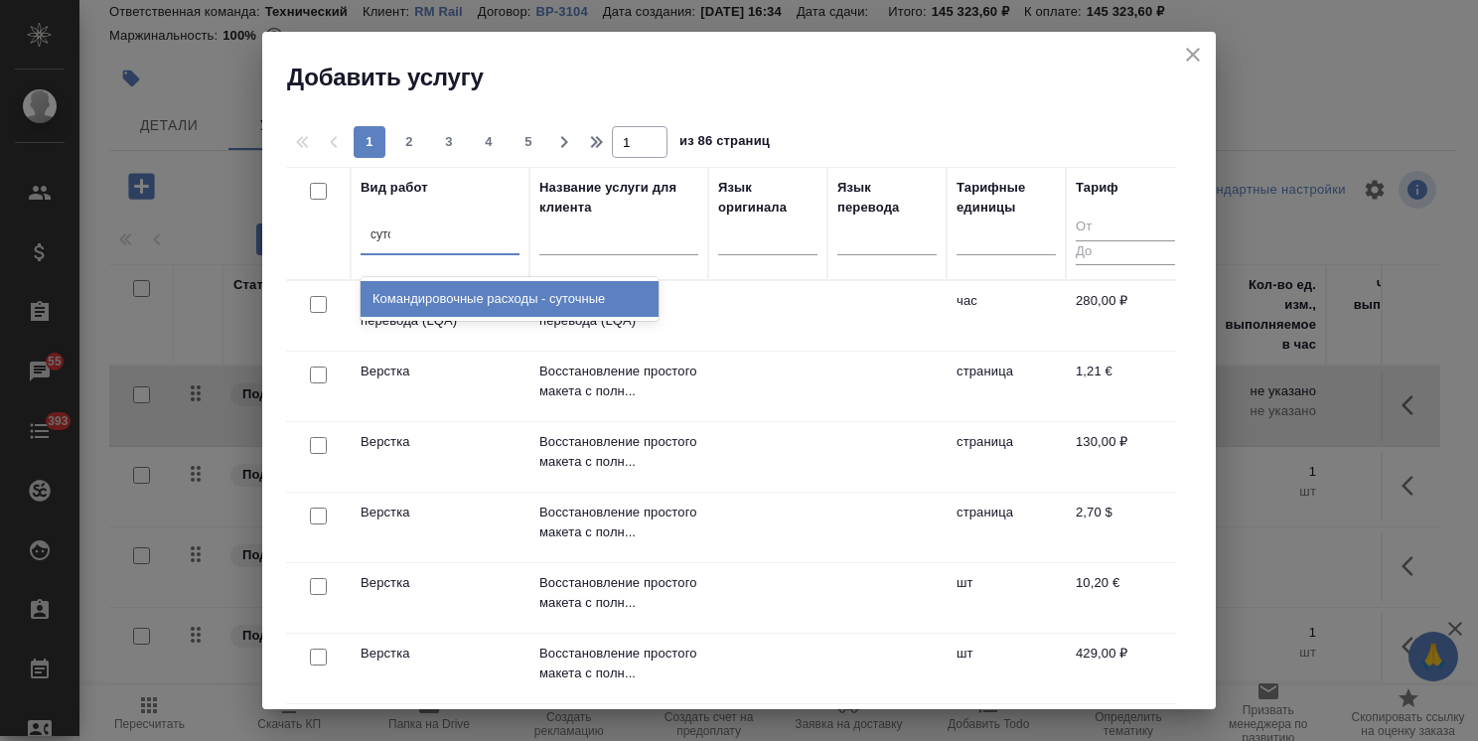
type input "суточ"
click at [463, 300] on div "Командировочные расходы - суточные" at bounding box center [510, 299] width 298 height 36
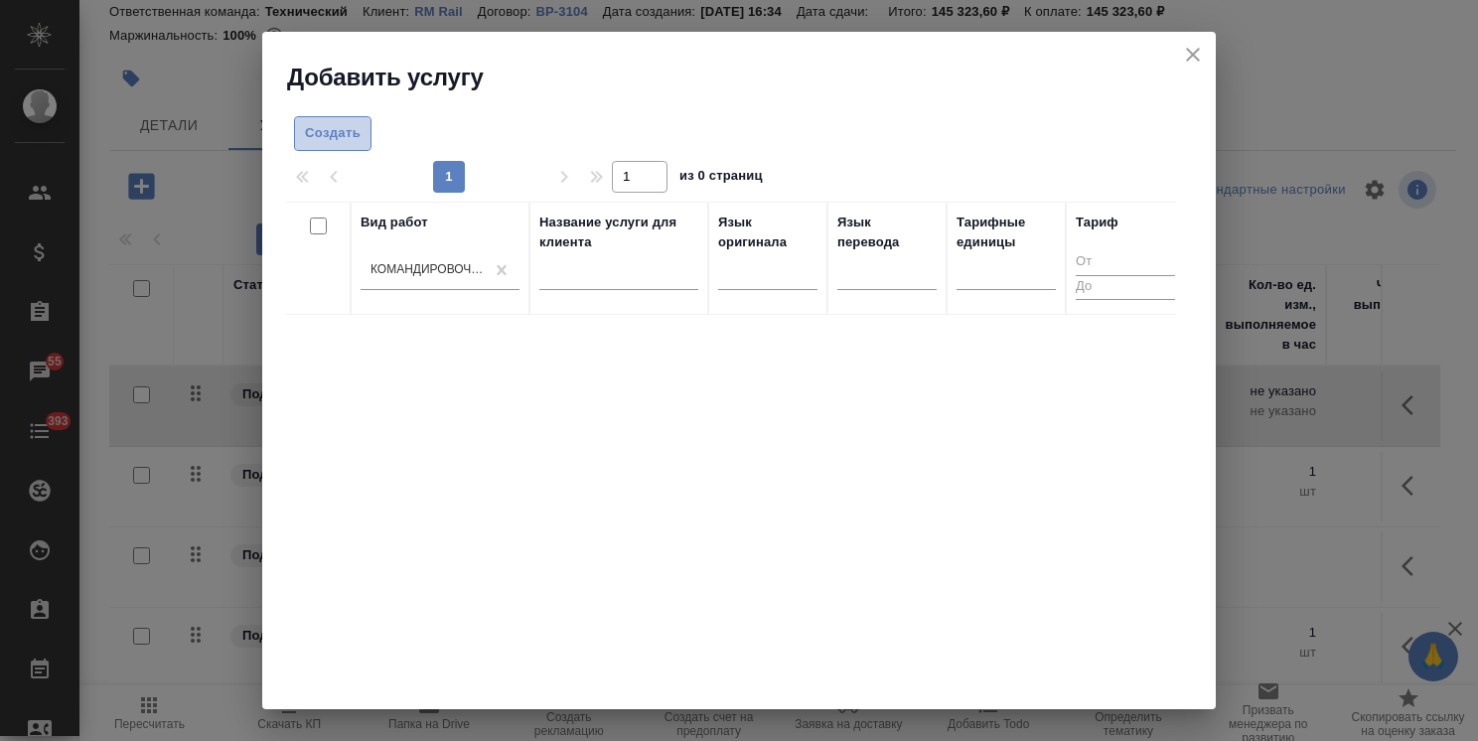
click at [344, 137] on span "Создать" at bounding box center [333, 133] width 56 height 23
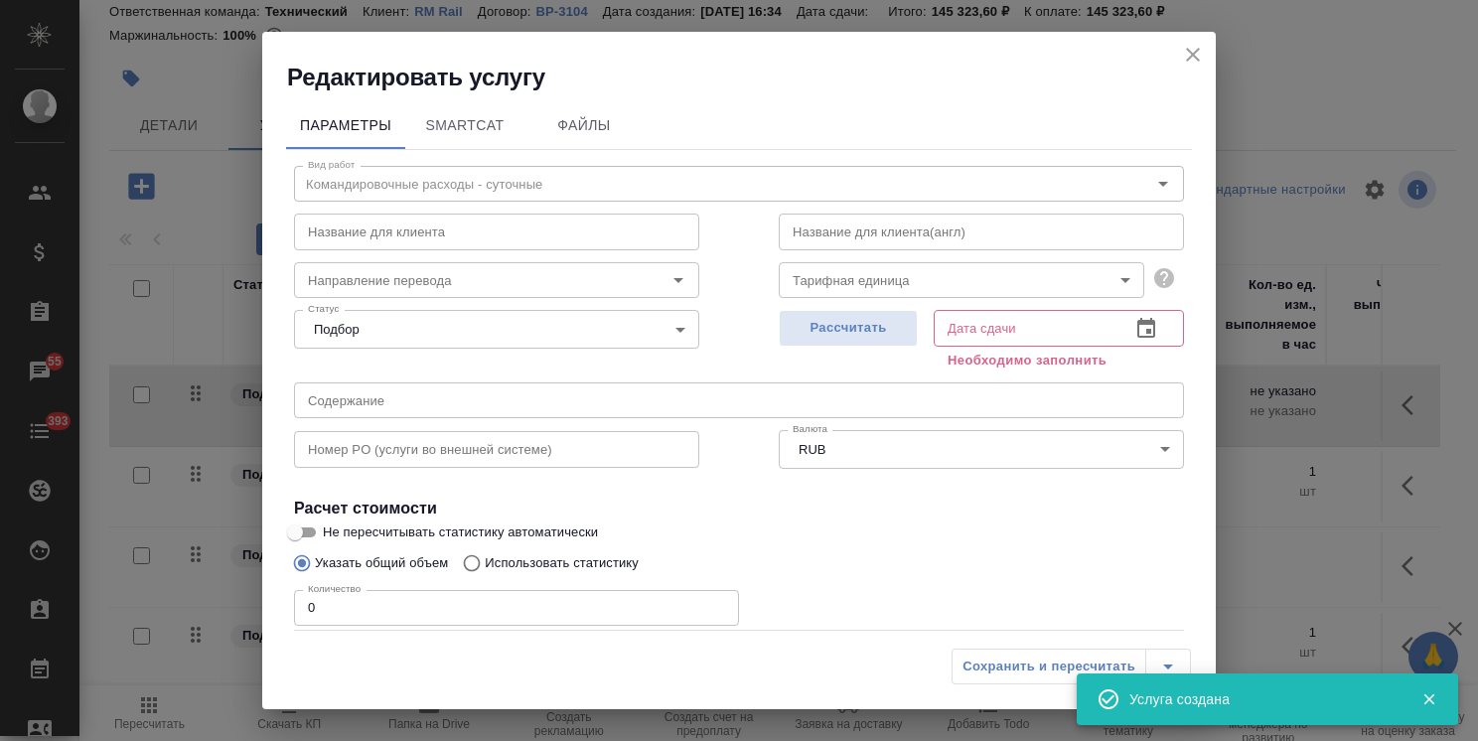
click at [847, 291] on body "🙏 .cls-1 fill:#fff; AWATERA Usmanova Olga Клиенты Спецификации Заказы 55 Чаты 3…" at bounding box center [739, 370] width 1478 height 741
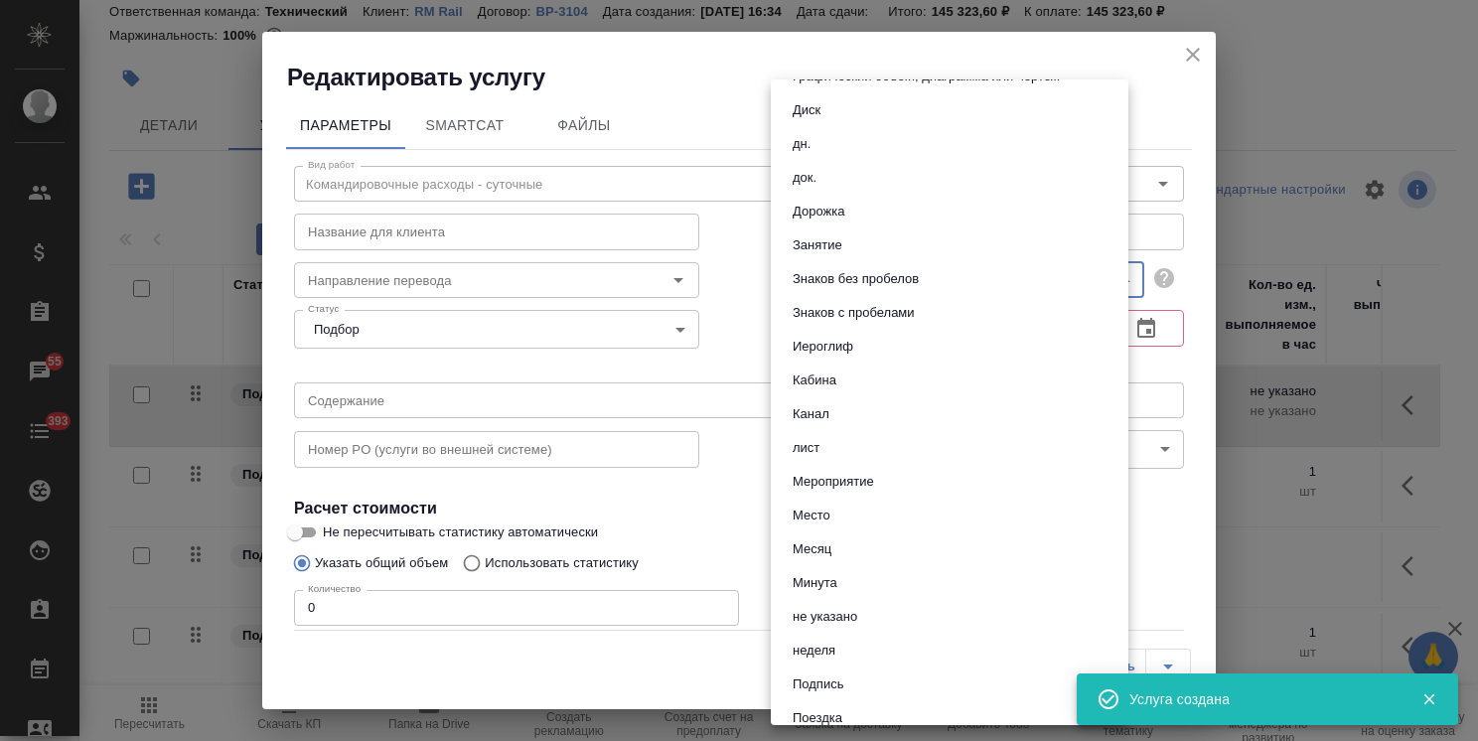
scroll to position [199, 0]
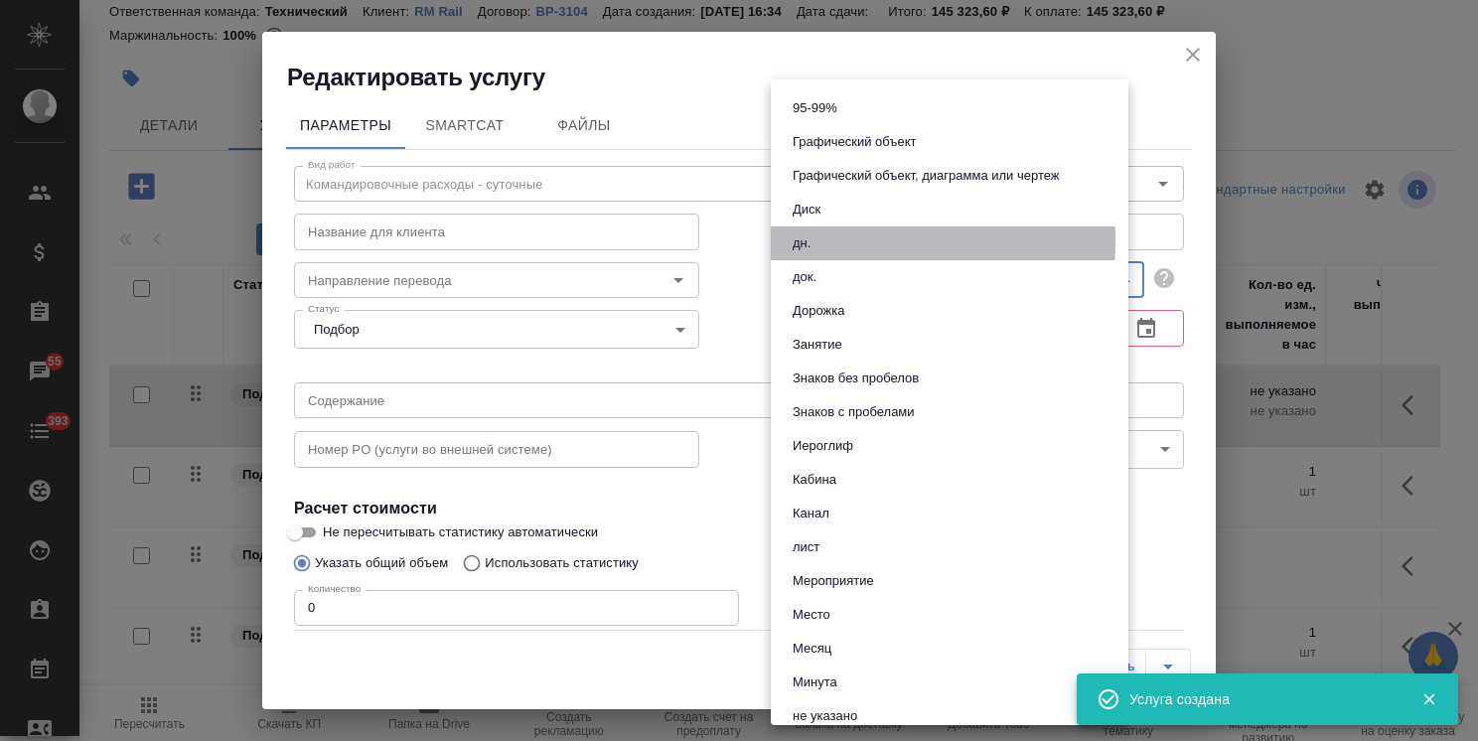
click at [807, 240] on button "дн." at bounding box center [802, 243] width 30 height 22
type input "5a8b1489cc6b4906c91bfd8a"
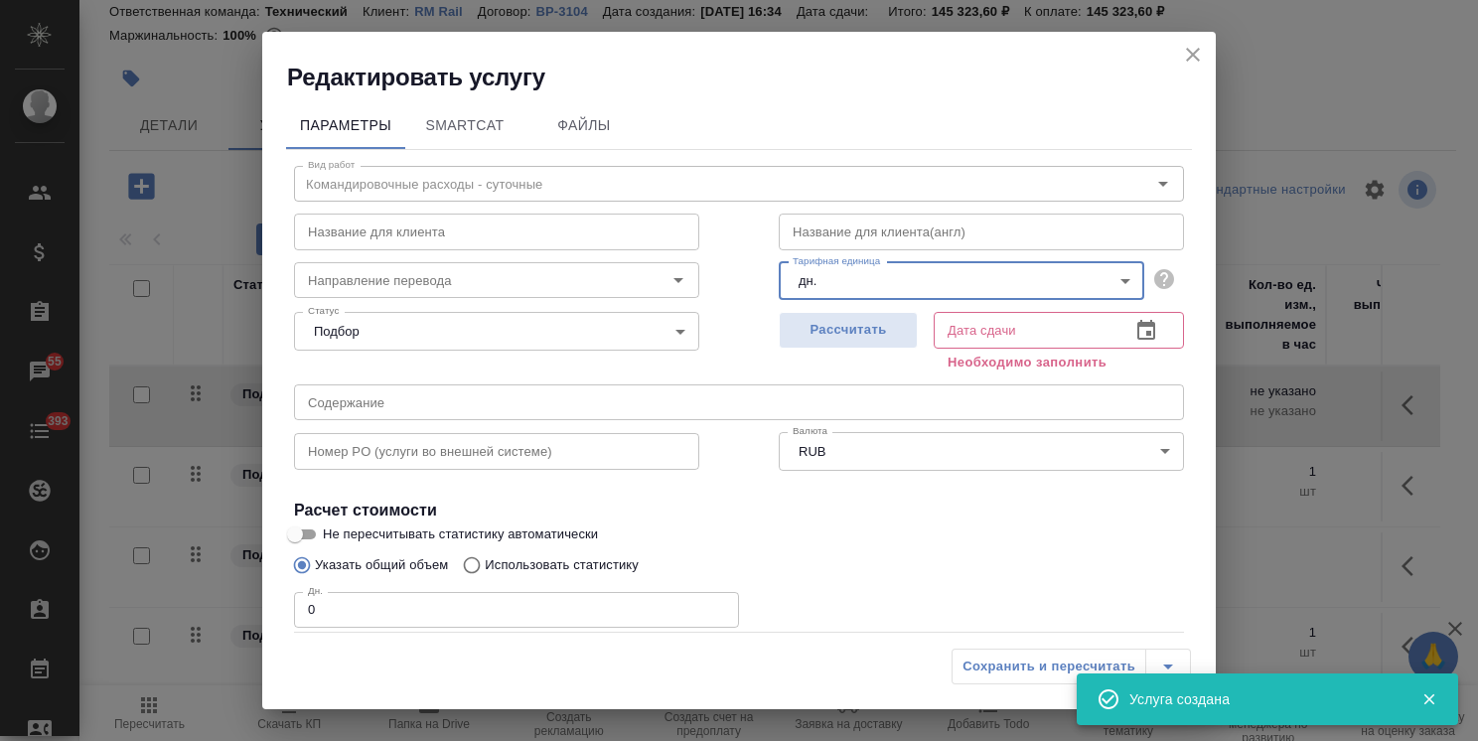
click at [231, 611] on div "Редактировать услугу Параметры SmartCat Файлы Вид работ Командировочные расходы…" at bounding box center [739, 370] width 1478 height 741
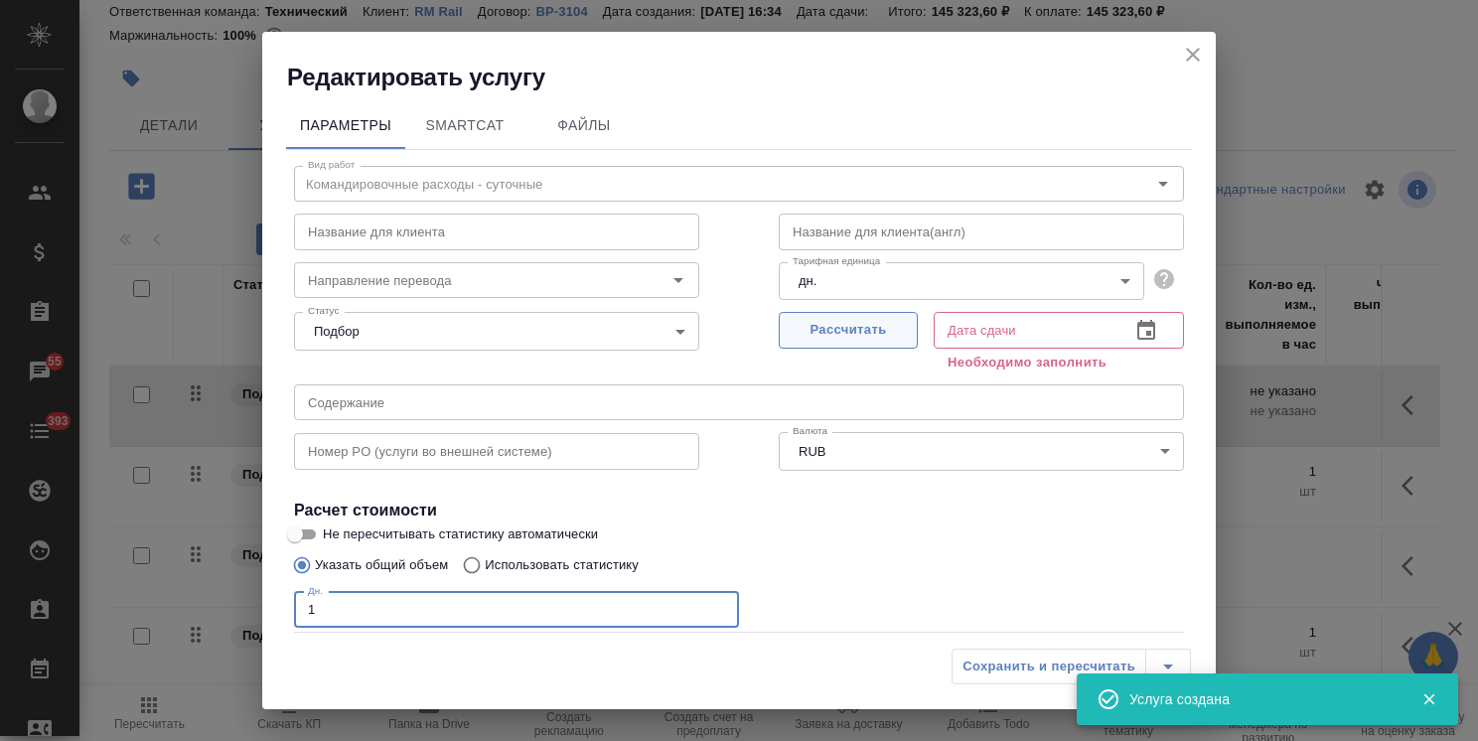
type input "1"
click at [854, 336] on span "Рассчитать" at bounding box center [848, 330] width 117 height 23
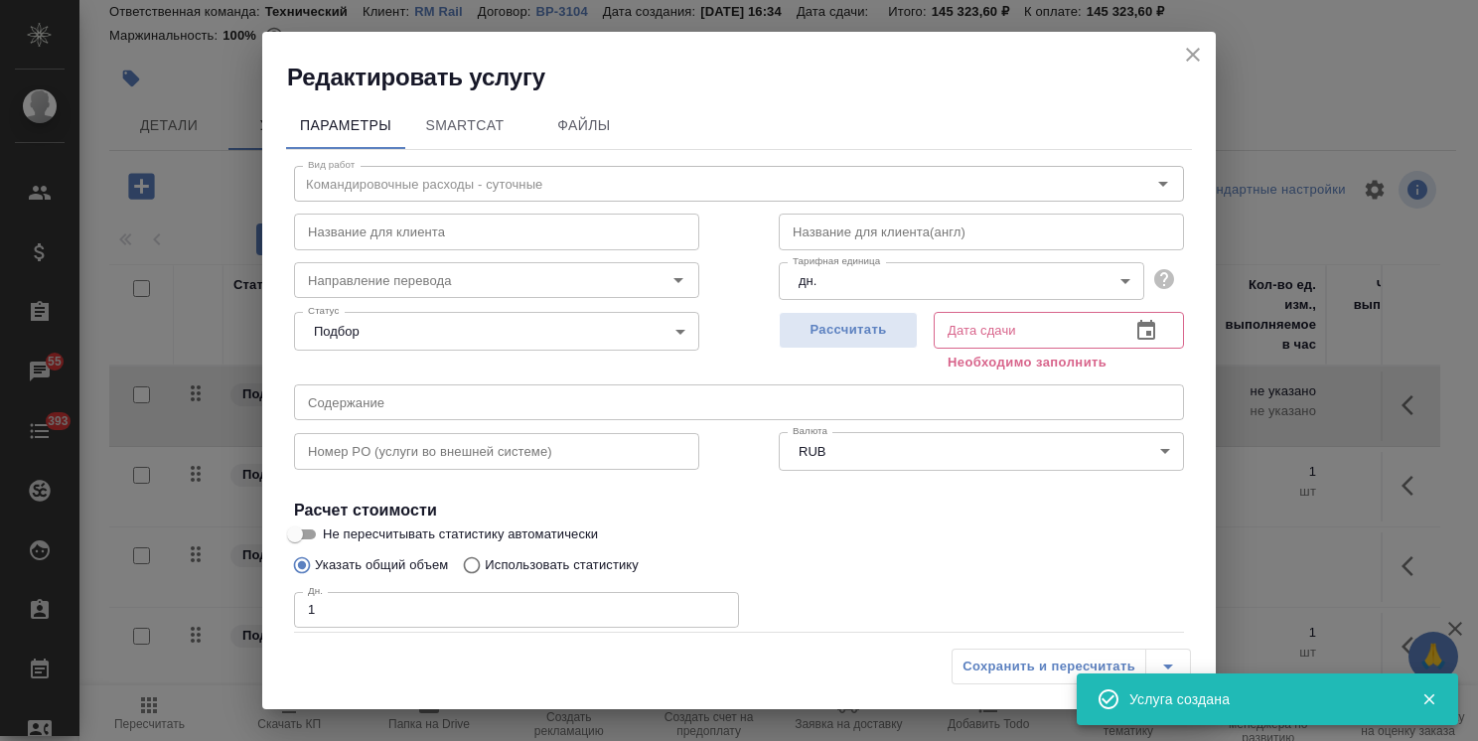
type input "24.09.2025 17:13"
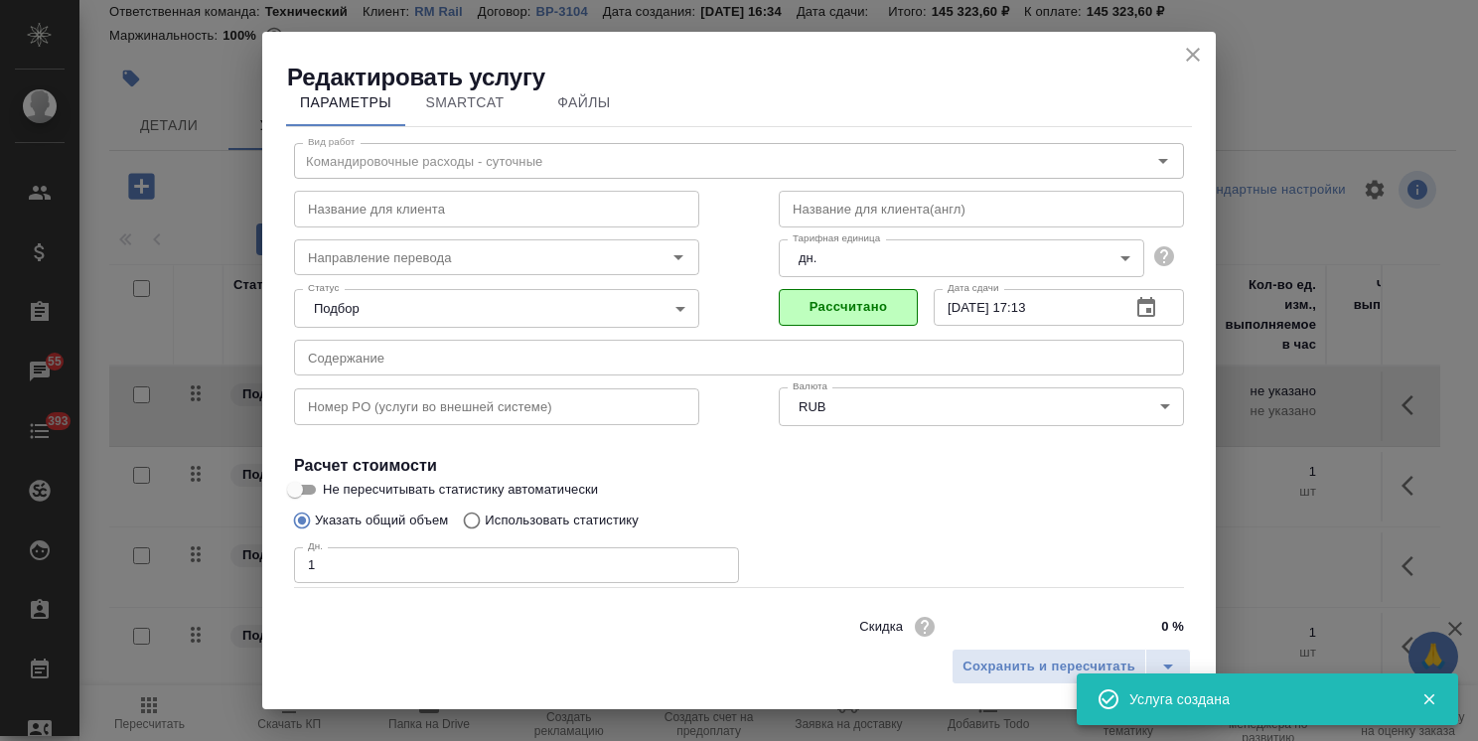
scroll to position [96, 0]
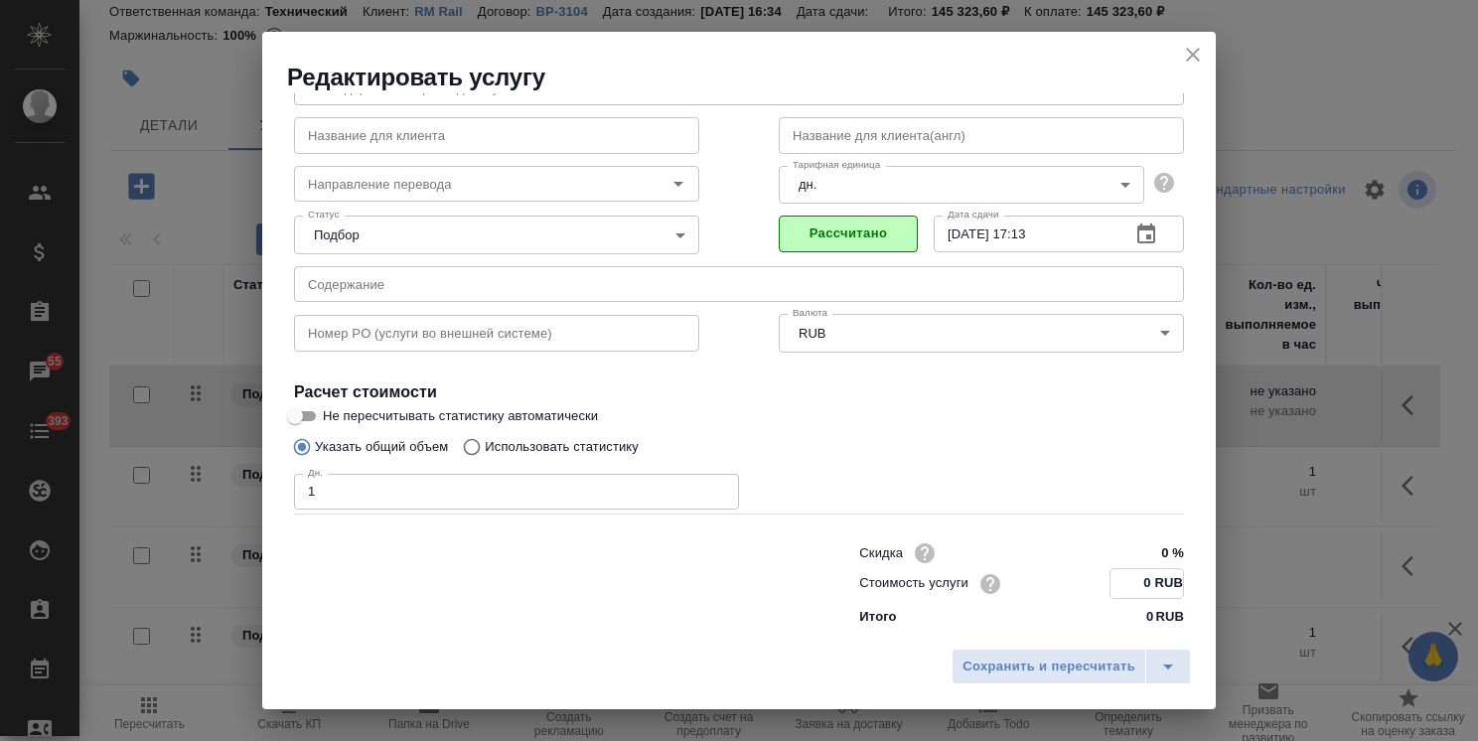
click at [1121, 569] on input "0 RUB" at bounding box center [1147, 583] width 73 height 29
drag, startPoint x: 1135, startPoint y: 581, endPoint x: 1102, endPoint y: 578, distance: 33.9
click at [1111, 578] on input "0 RUB" at bounding box center [1147, 583] width 73 height 29
paste input "400"
type input "4000 RUB"
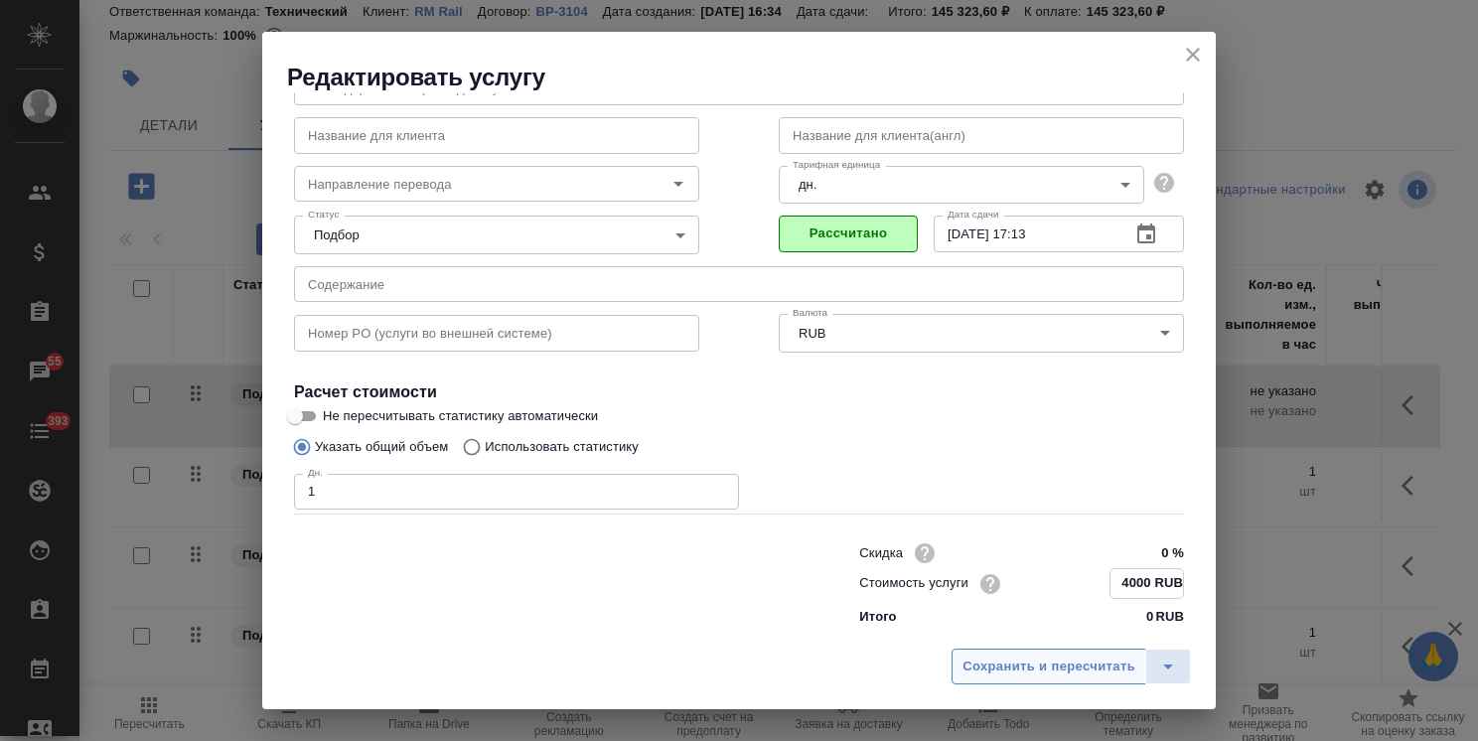
click at [1090, 663] on span "Сохранить и пересчитать" at bounding box center [1049, 667] width 173 height 23
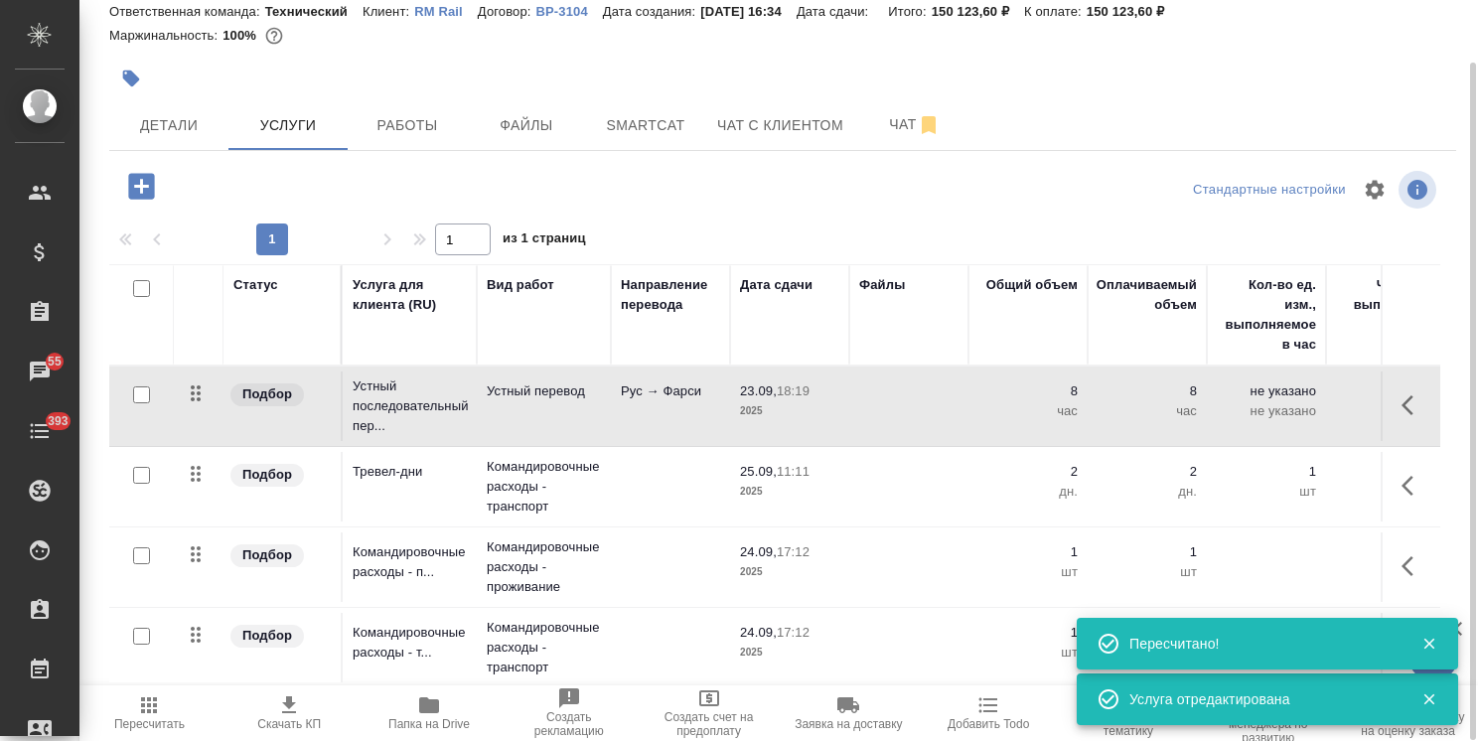
drag, startPoint x: 1434, startPoint y: 650, endPoint x: 1428, endPoint y: 584, distance: 65.8
click at [1430, 647] on icon "button" at bounding box center [1429, 644] width 18 height 18
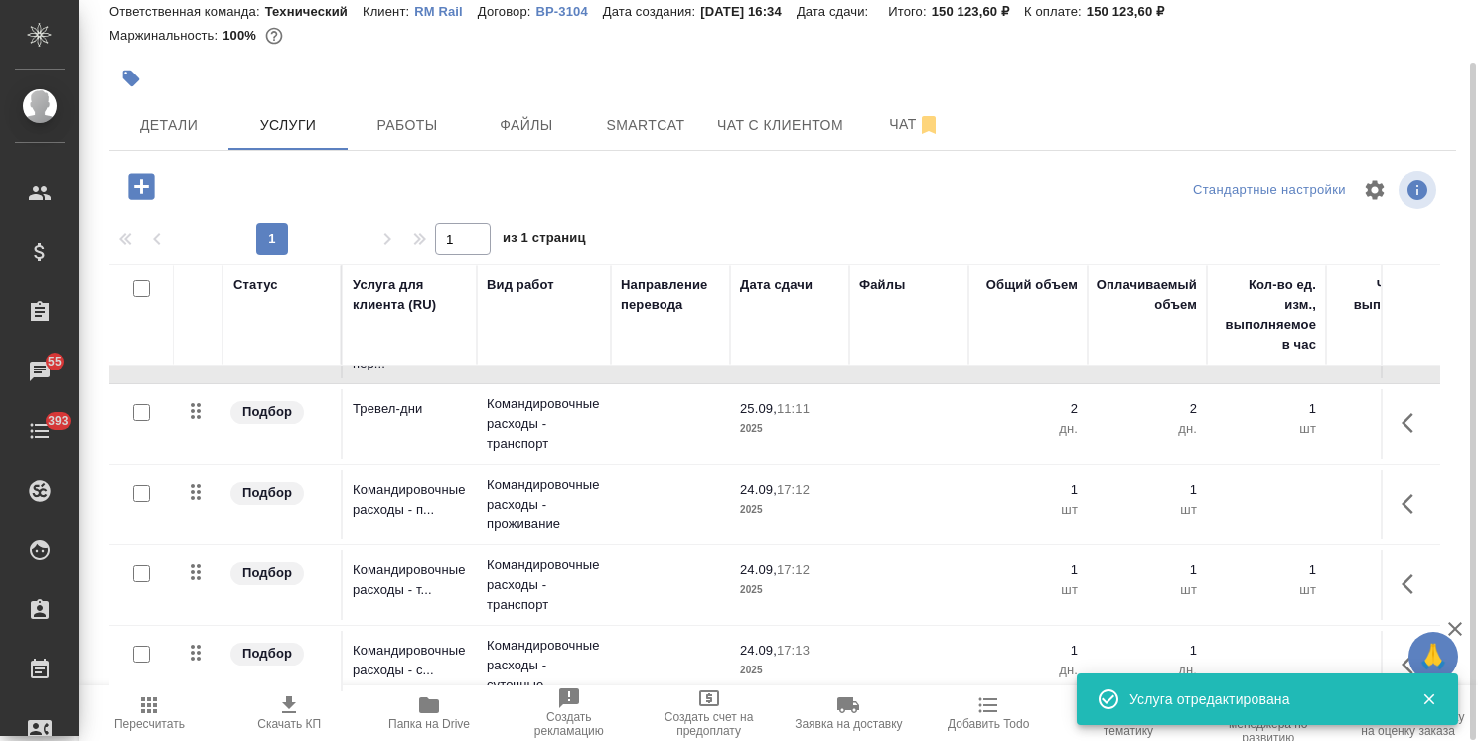
scroll to position [90, 0]
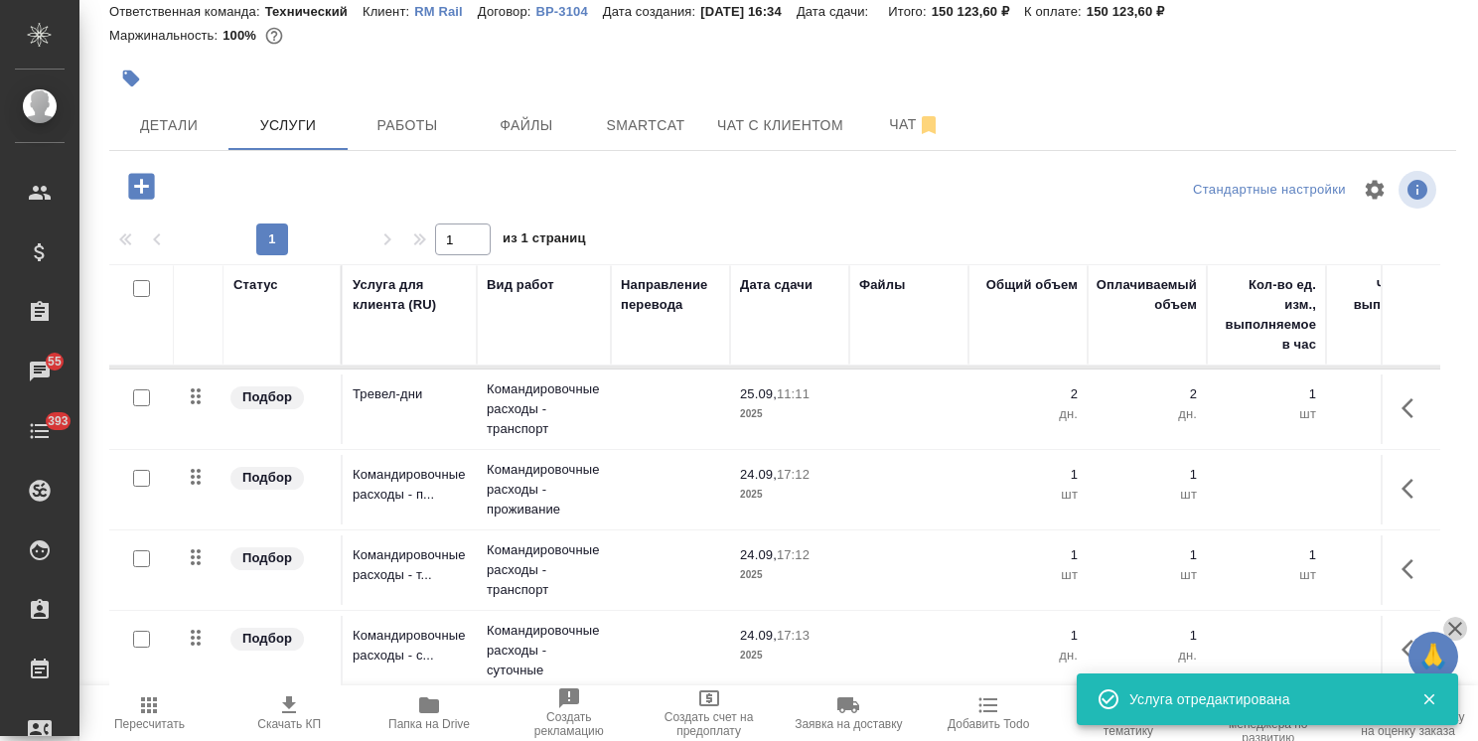
click at [1451, 629] on icon "button" at bounding box center [1455, 629] width 24 height 24
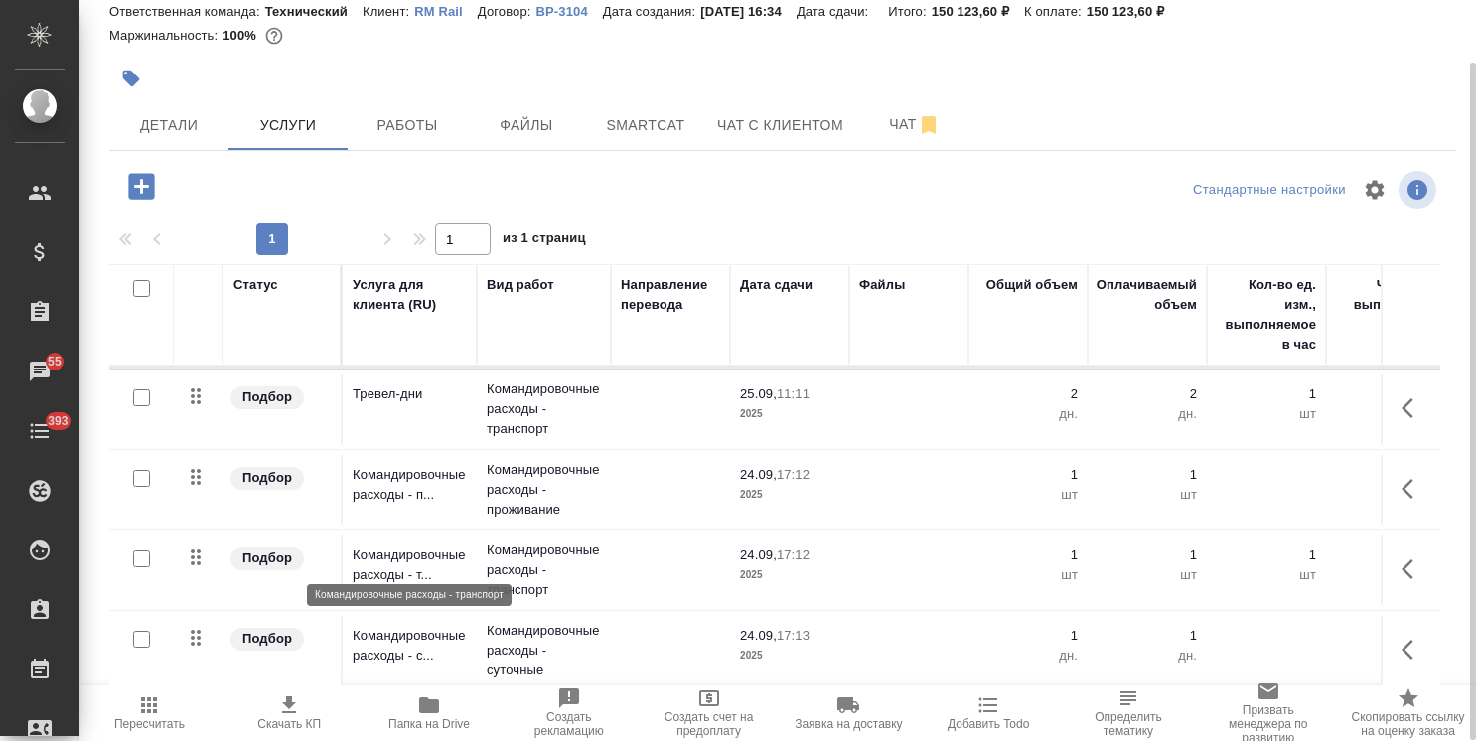
click at [429, 551] on p "Командировочные расходы - т..." at bounding box center [410, 565] width 114 height 40
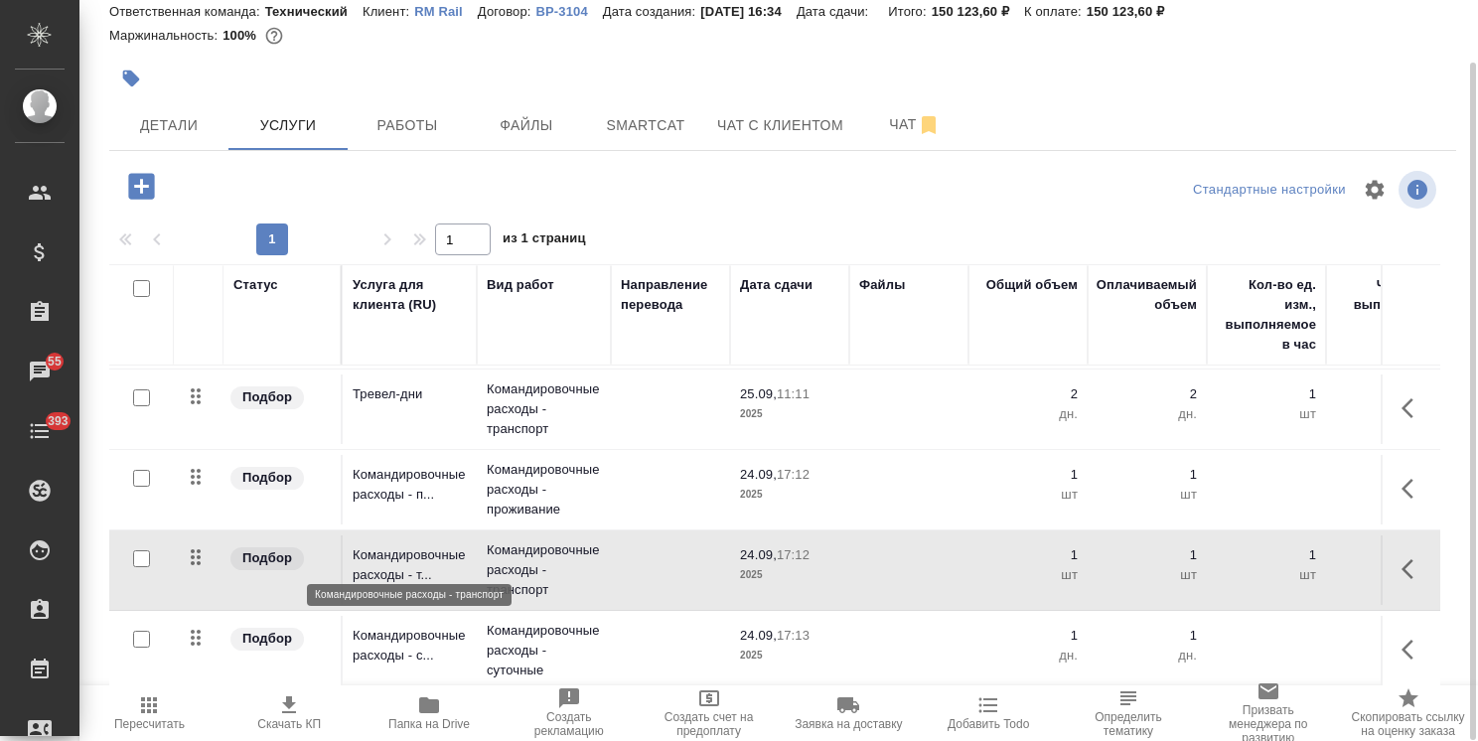
click at [429, 551] on p "Командировочные расходы - т..." at bounding box center [410, 565] width 114 height 40
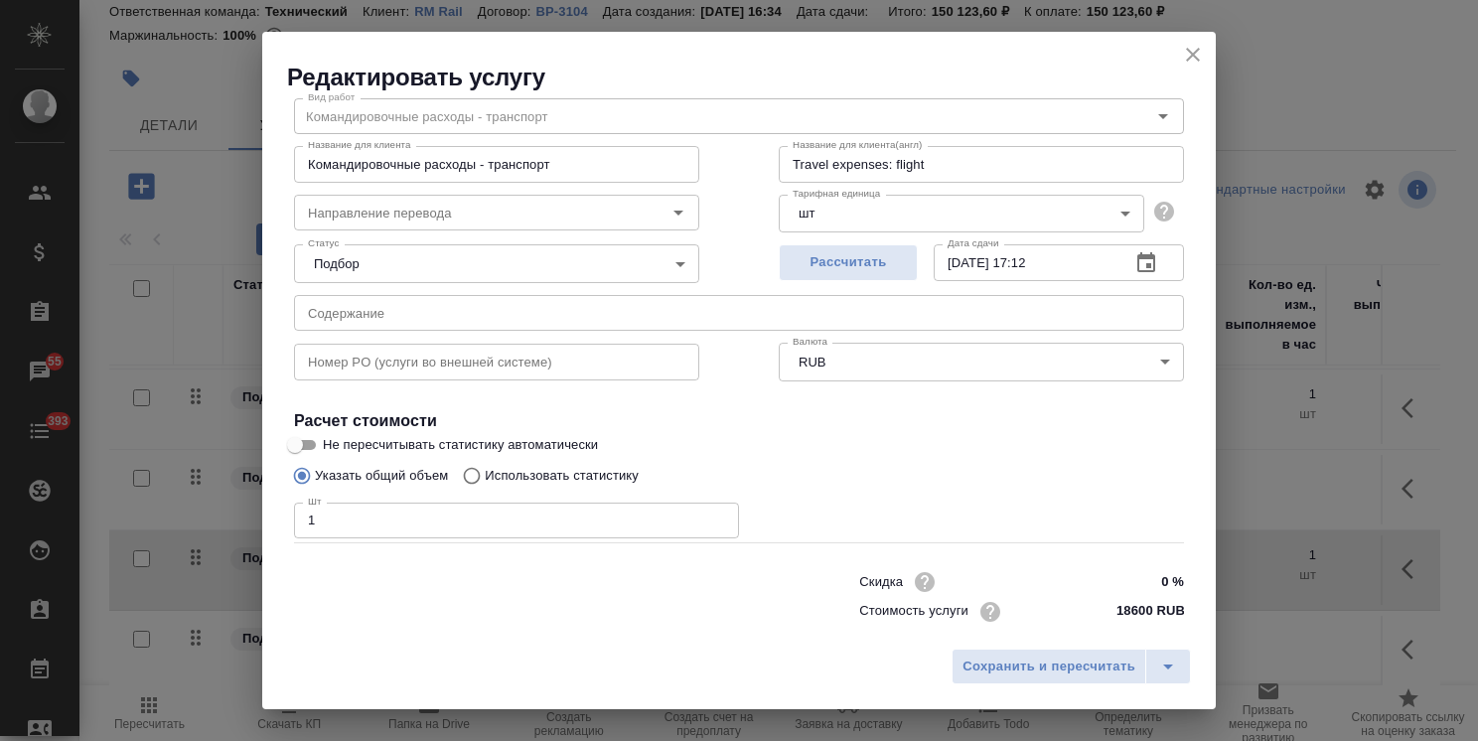
scroll to position [96, 0]
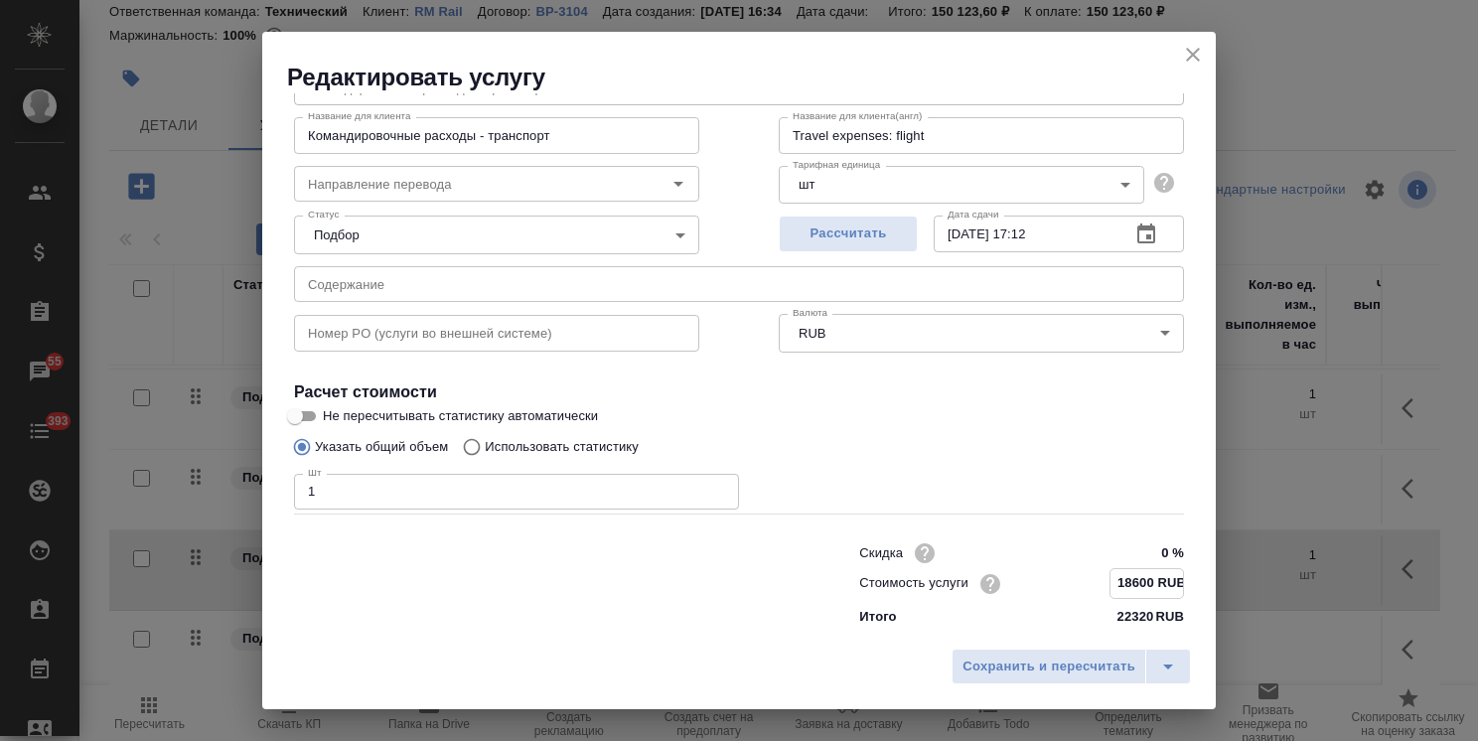
drag, startPoint x: 1114, startPoint y: 576, endPoint x: 1093, endPoint y: 577, distance: 21.9
click at [1093, 577] on div "Стоимость услуги 18600 RUB" at bounding box center [1021, 583] width 325 height 31
type input "24600 RUB"
click at [1048, 668] on span "Сохранить и пересчитать" at bounding box center [1049, 667] width 173 height 23
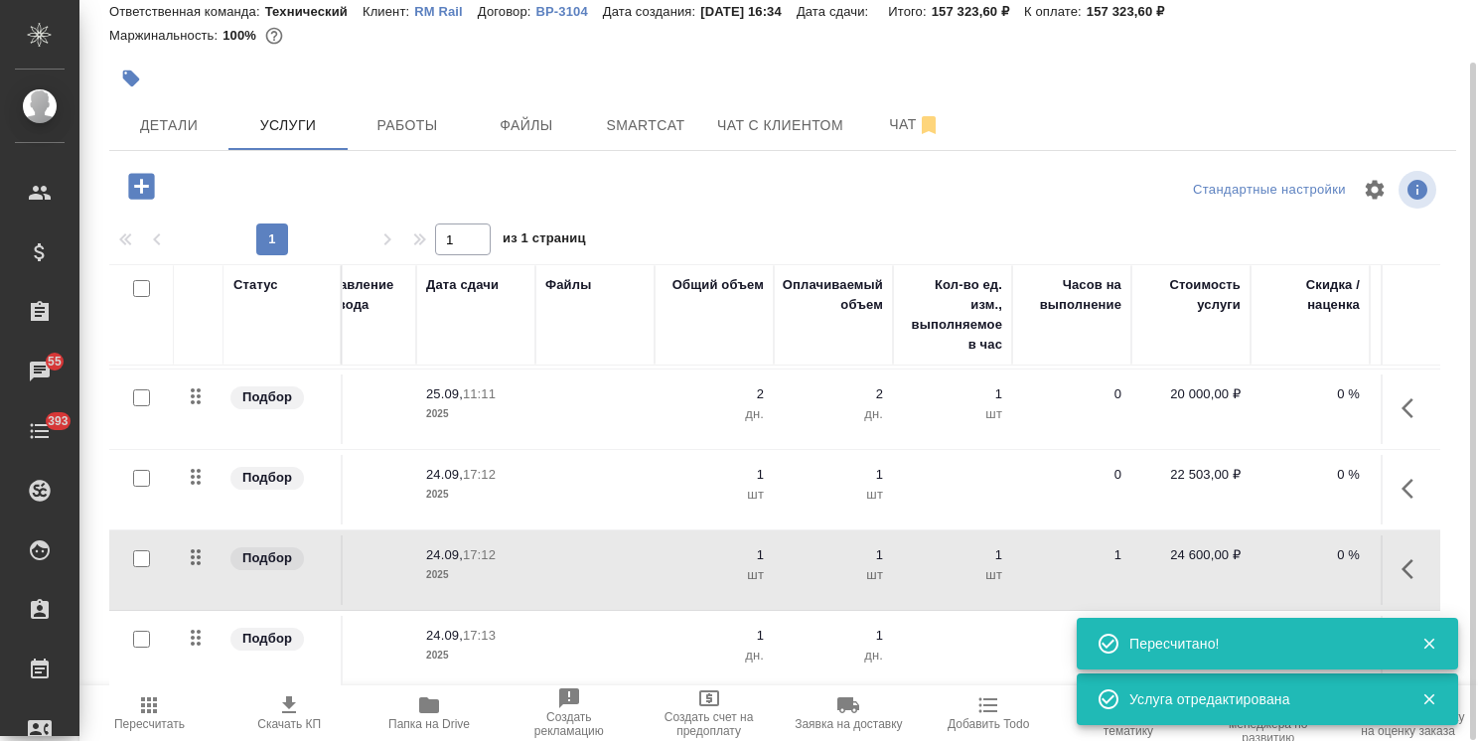
scroll to position [90, 556]
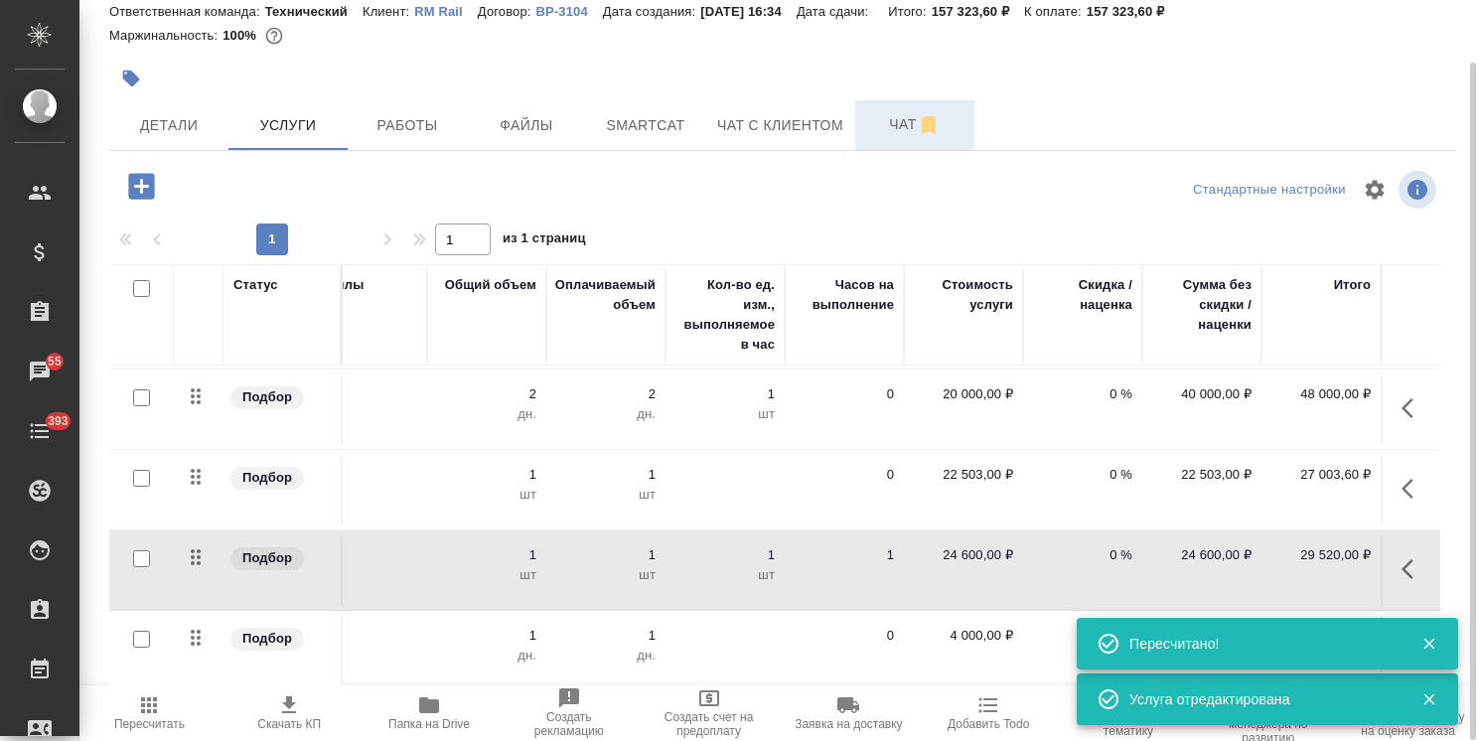
click at [878, 134] on span "Чат" at bounding box center [914, 124] width 95 height 25
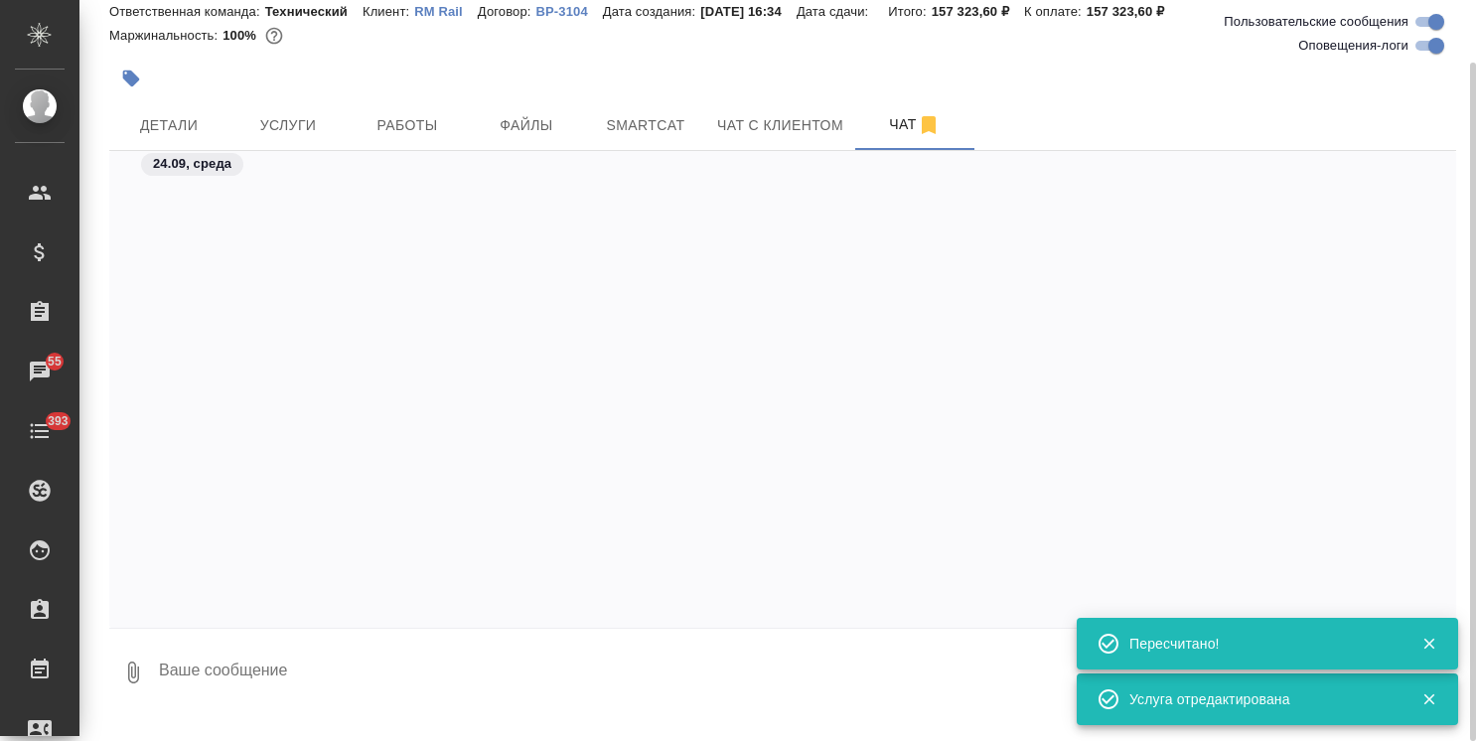
scroll to position [5425, 0]
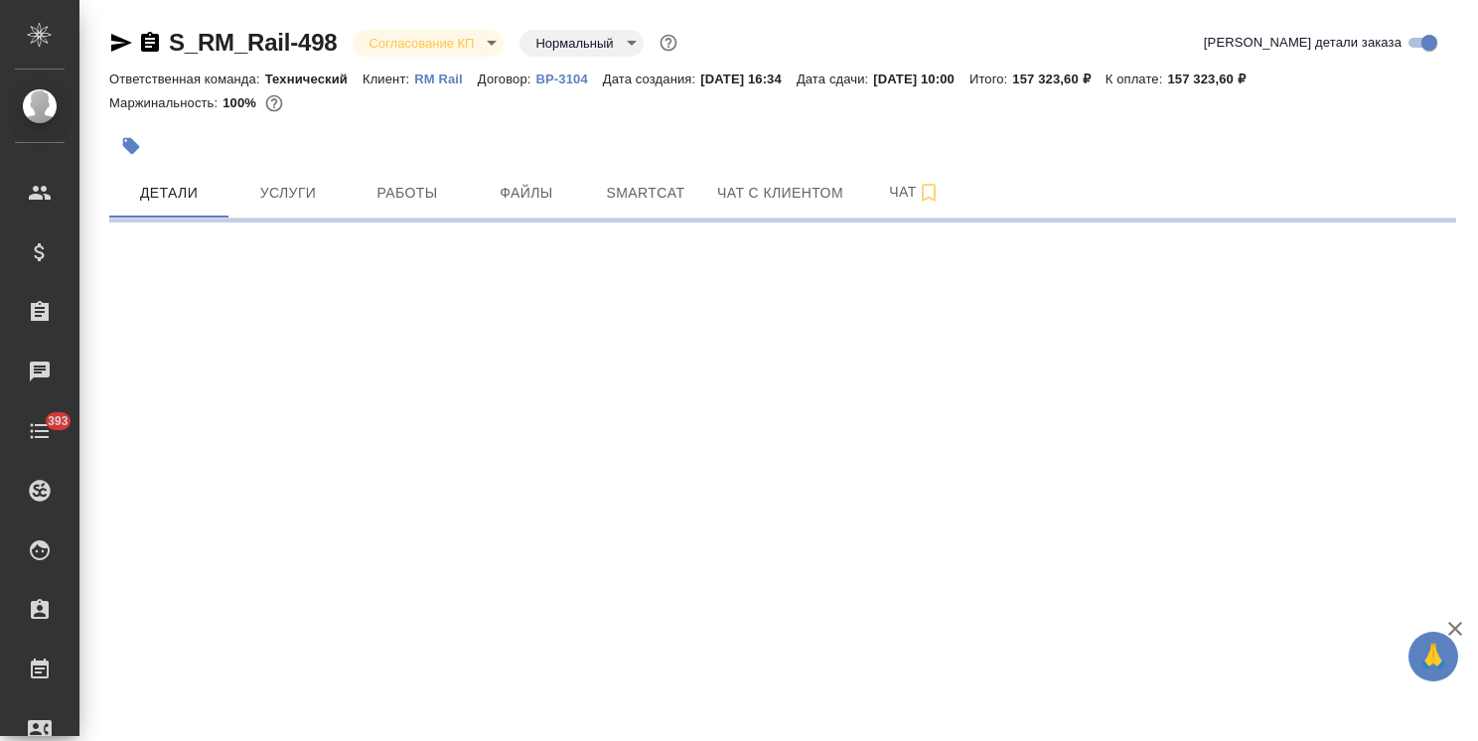
select select "RU"
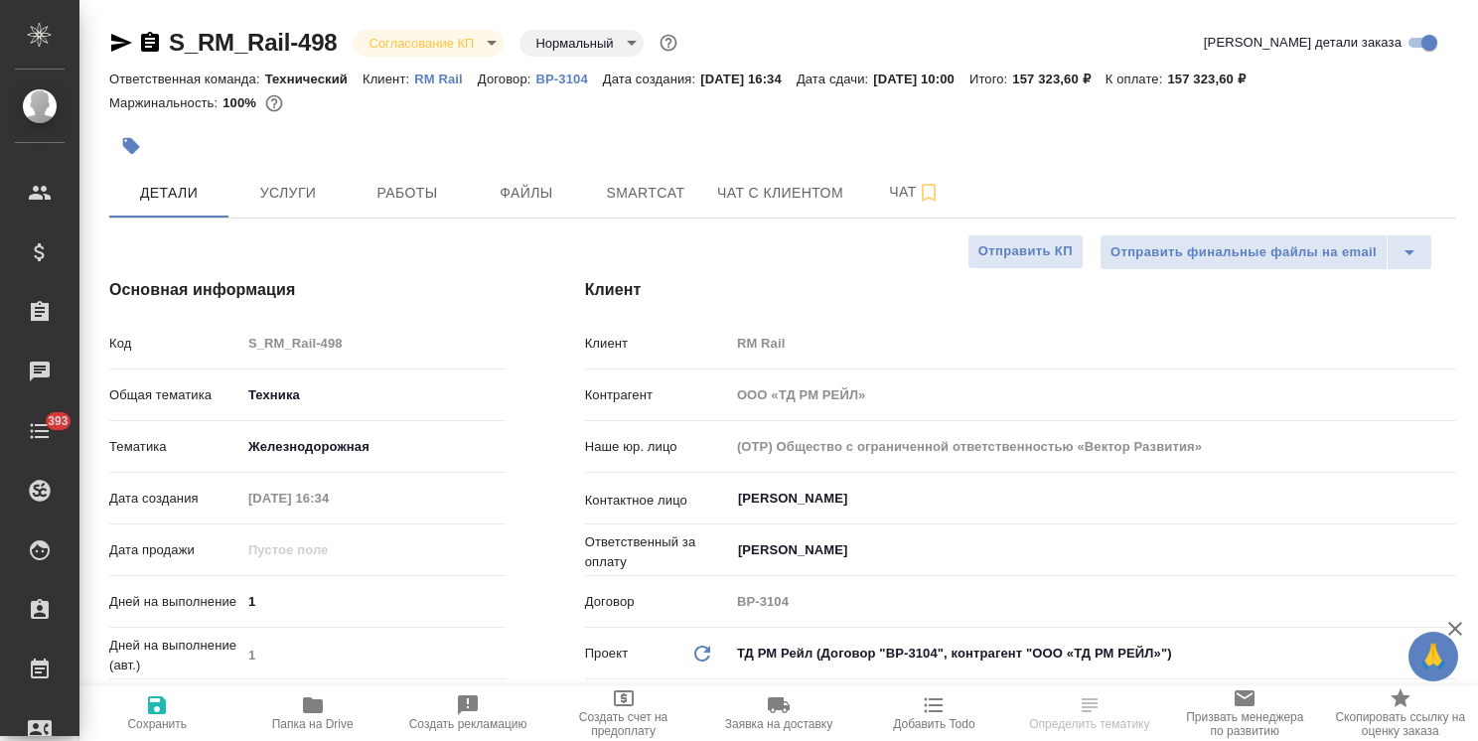
type textarea "x"
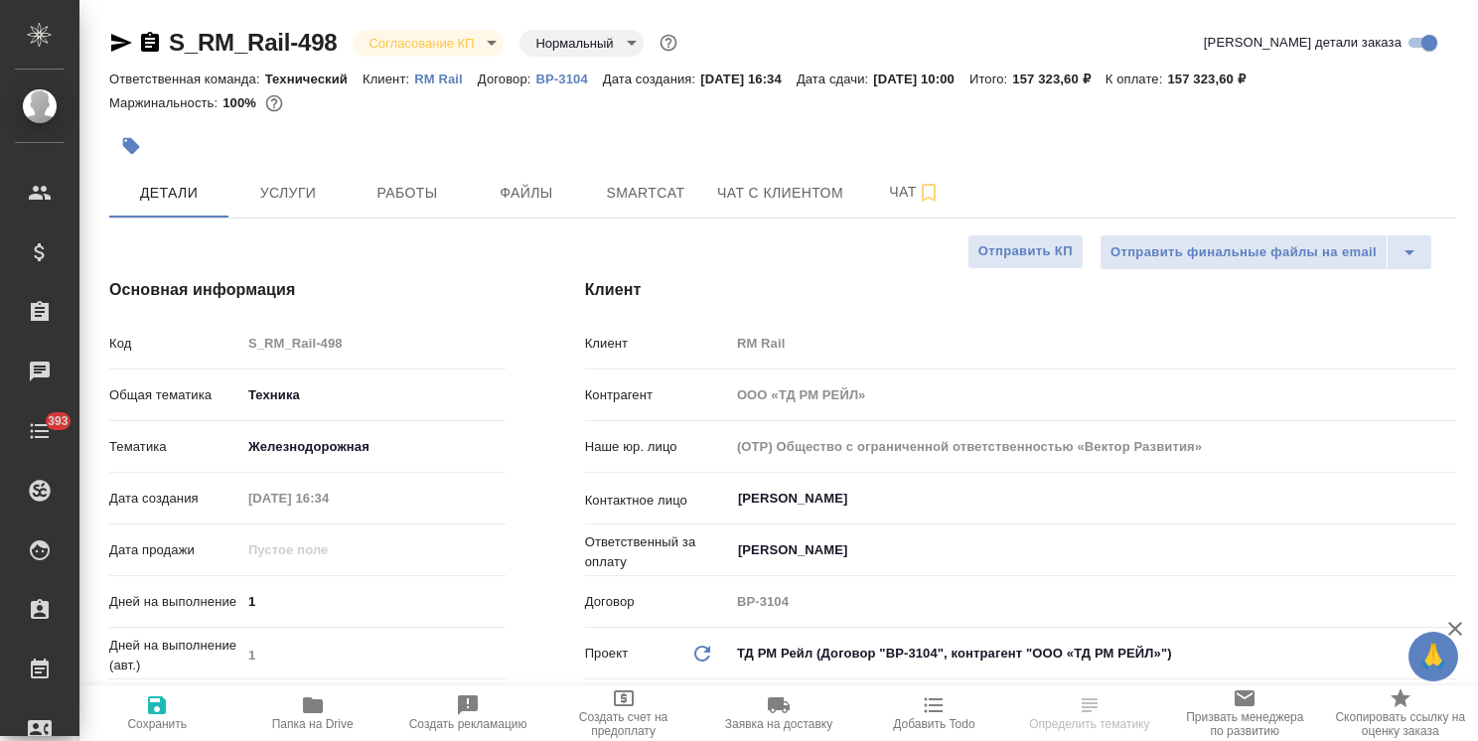
type textarea "x"
drag, startPoint x: 1473, startPoint y: 384, endPoint x: 1453, endPoint y: 54, distance: 331.4
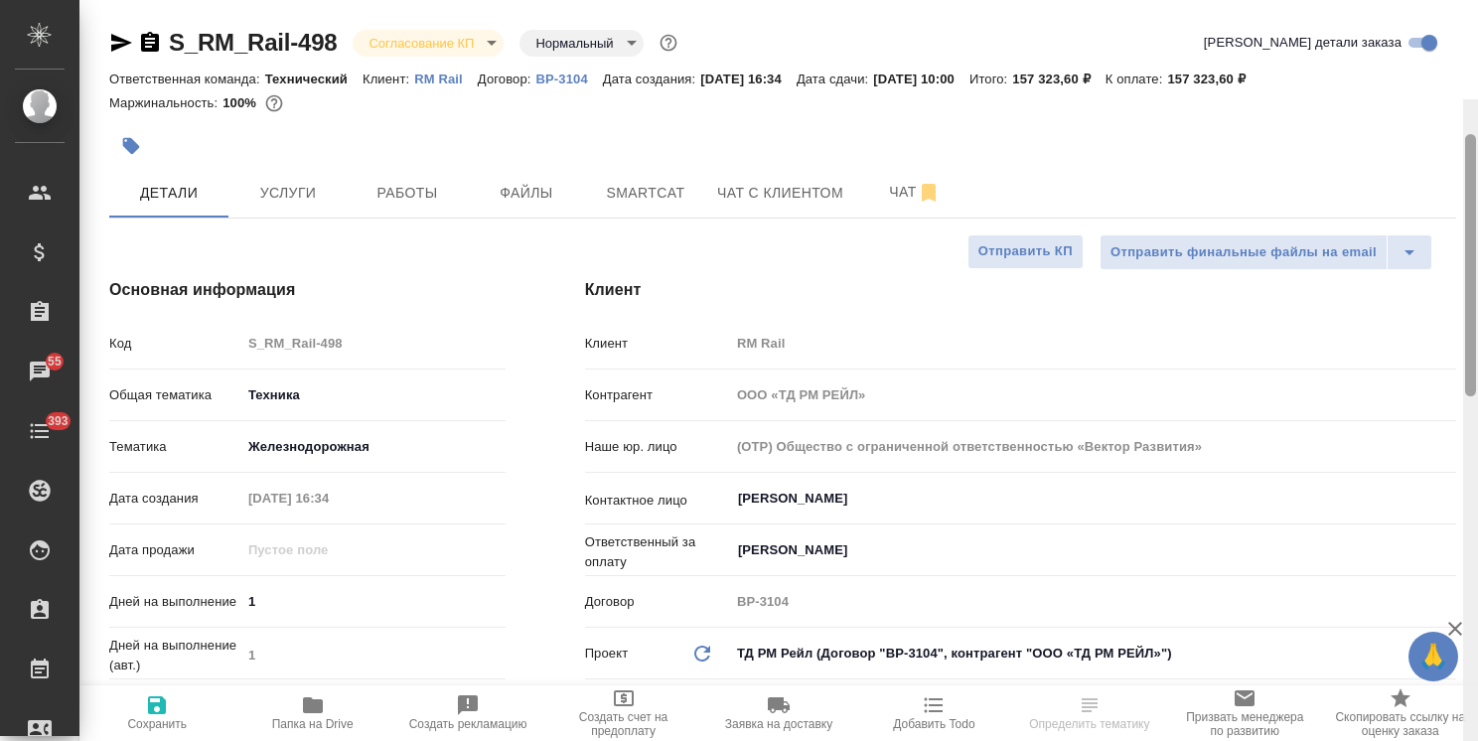
click at [1477, 47] on html "🙏 .cls-1 fill:#fff; AWATERA Usmanova Olga Клиенты Спецификации Заказы 55 Чаты 3…" at bounding box center [739, 370] width 1478 height 741
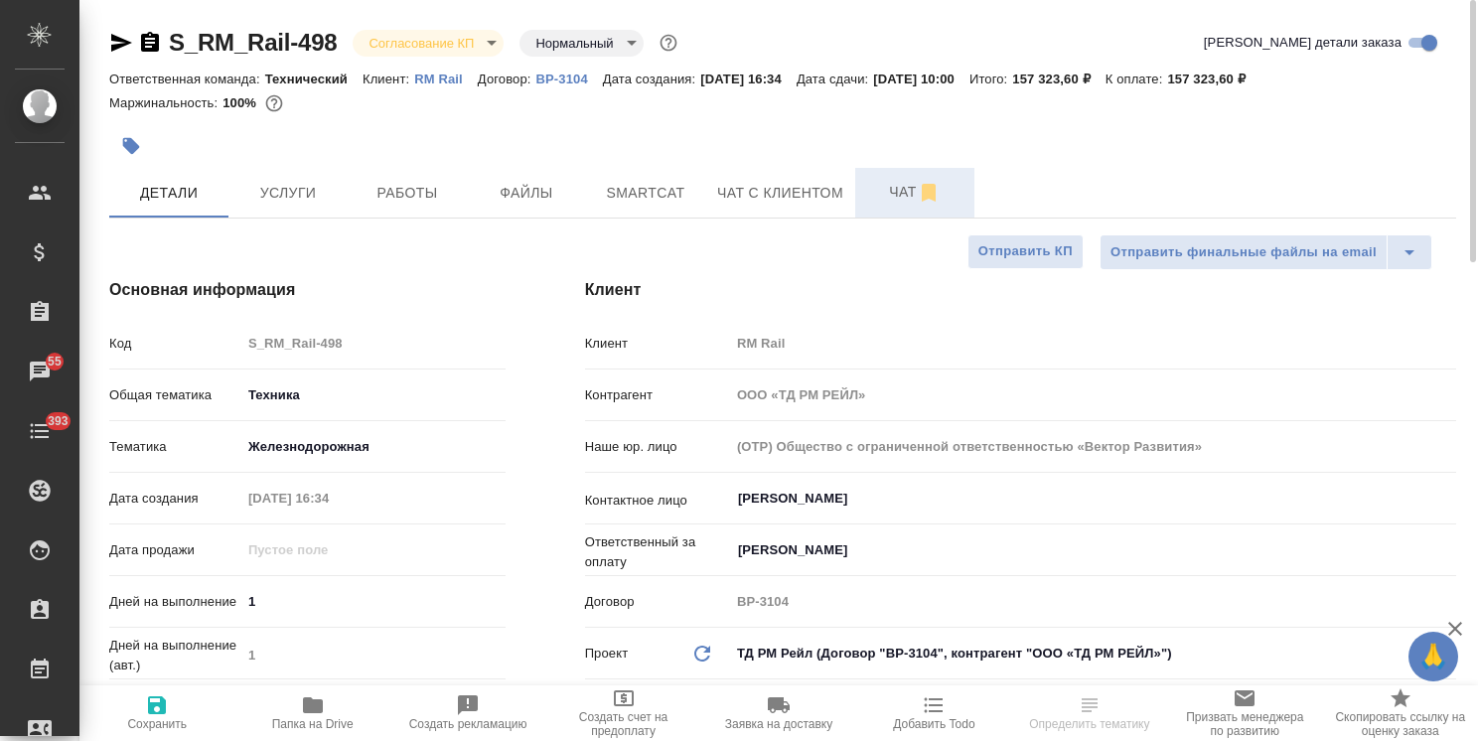
click at [908, 179] on button "Чат" at bounding box center [914, 193] width 119 height 50
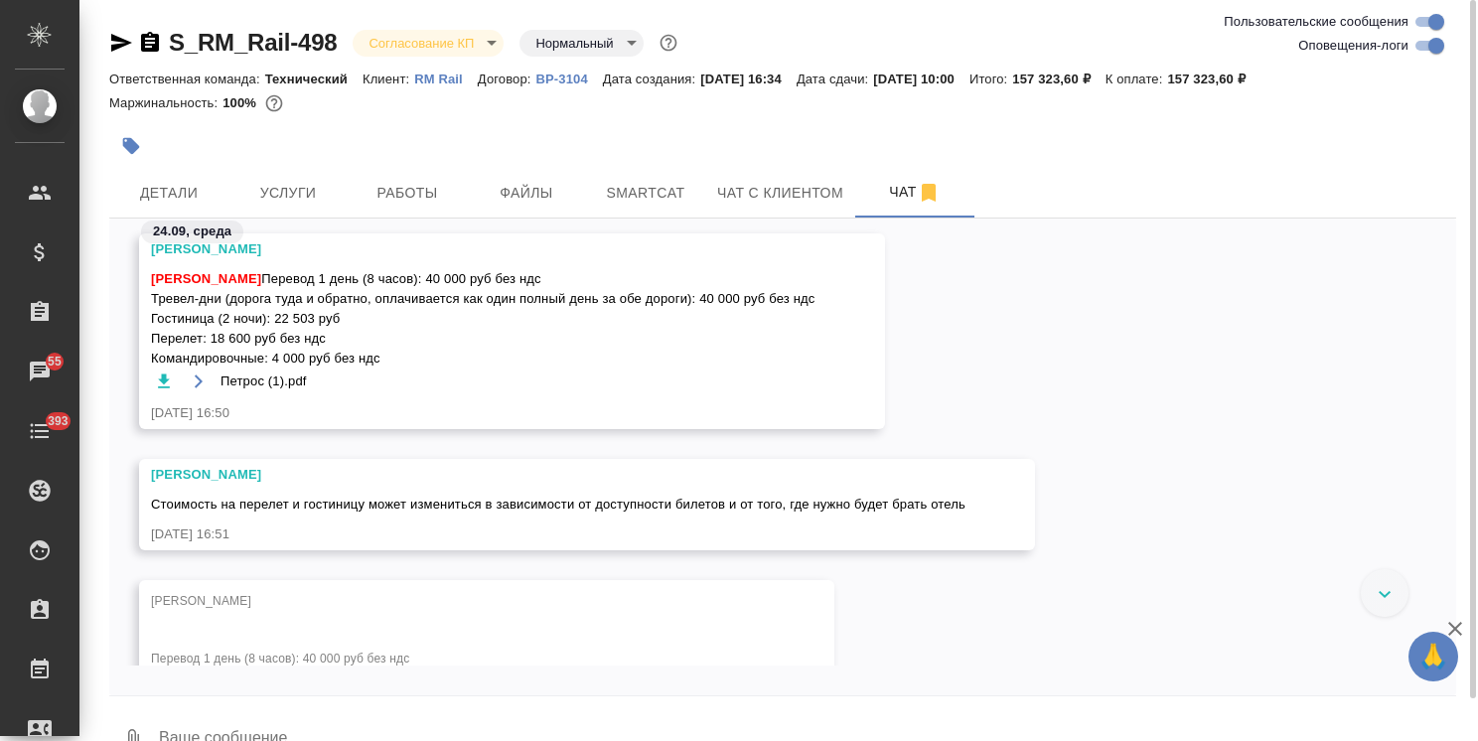
scroll to position [4980, 0]
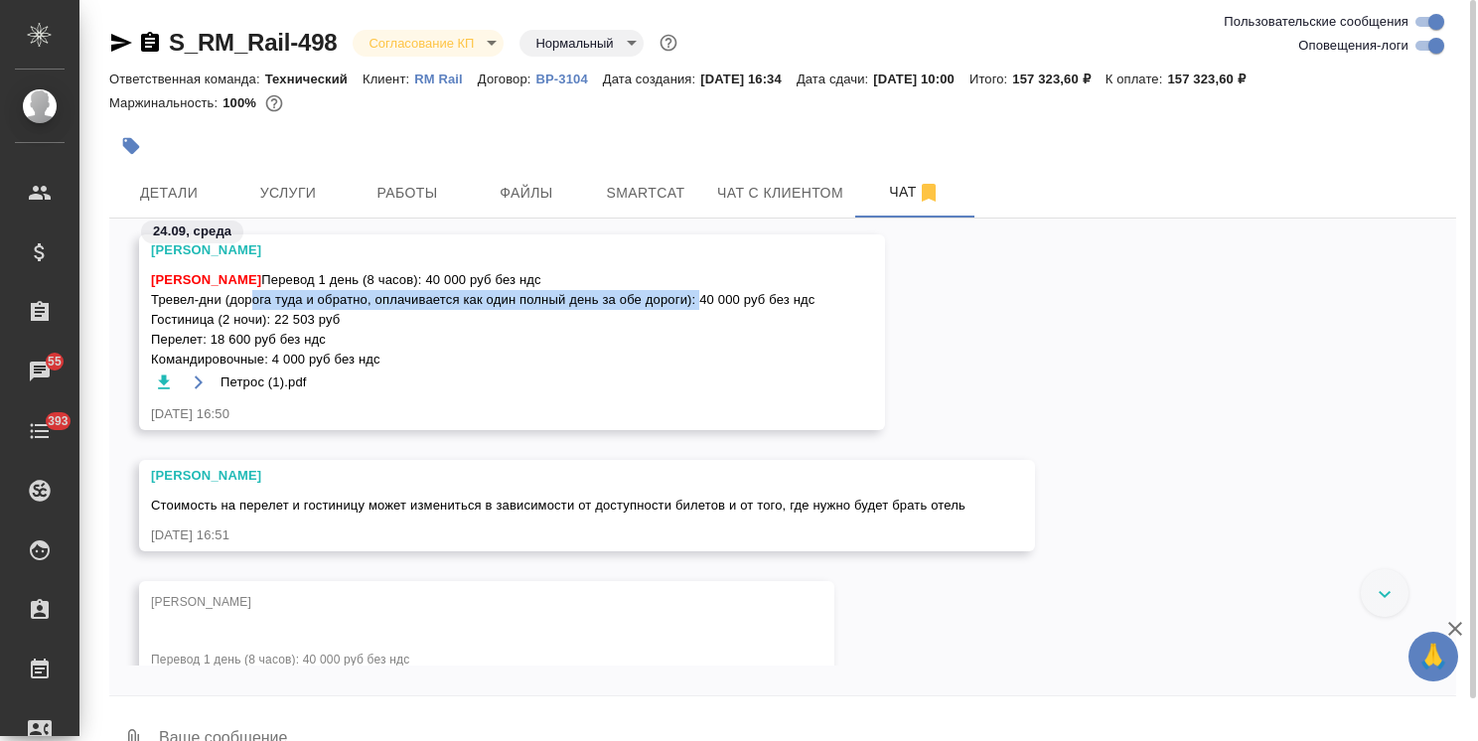
drag, startPoint x: 228, startPoint y: 343, endPoint x: 675, endPoint y: 341, distance: 447.0
click at [685, 346] on span "Усманова Ольга Перевод 1 день (8 часов): 40 000 руб без ндс Тревел-дни (дорога …" at bounding box center [483, 319] width 665 height 99
copy span "дорога туда и обратно, оплачивается как один полный день за обе дороги"
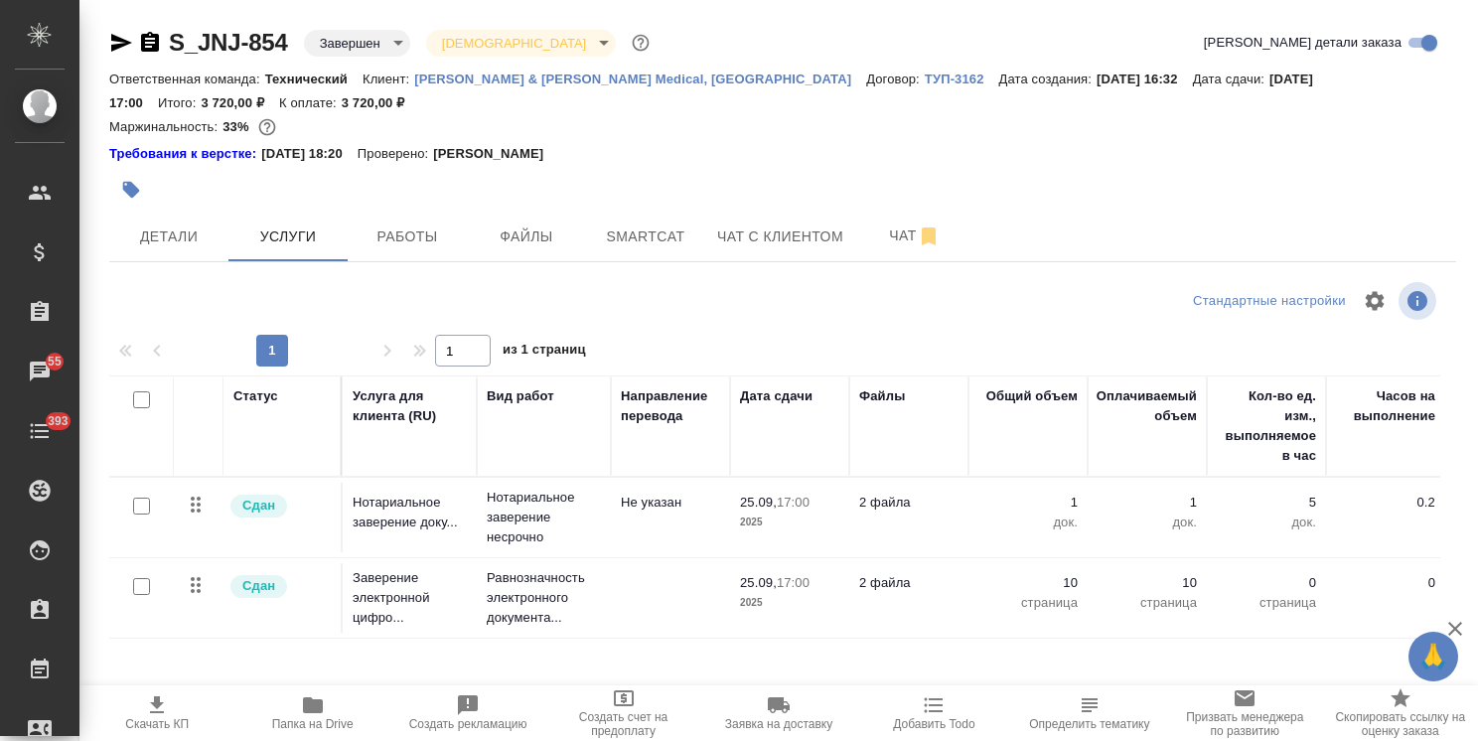
click at [299, 14] on div "S_JNJ-854 Завершен closed Святая троица holyTrinity Кратко детали заказа Ответс…" at bounding box center [782, 426] width 1369 height 853
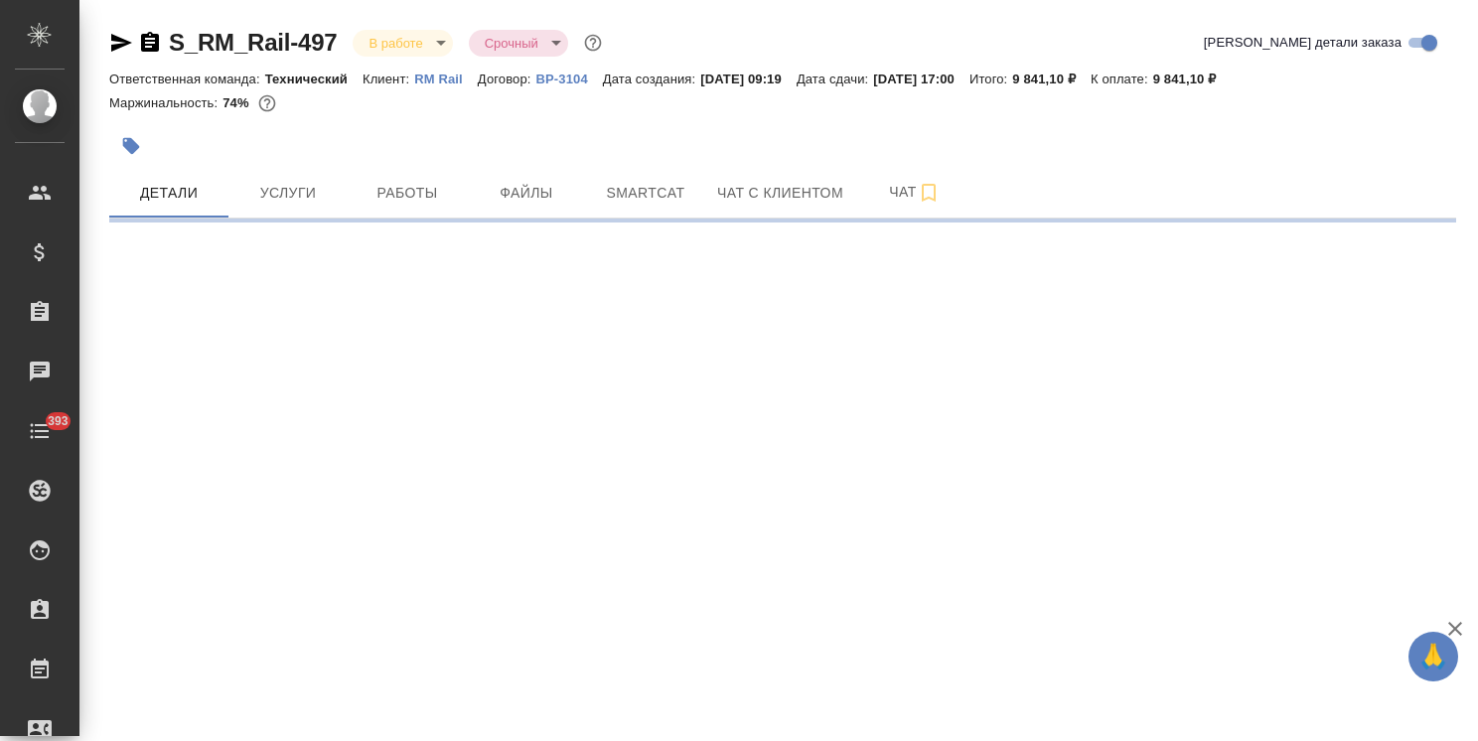
select select "RU"
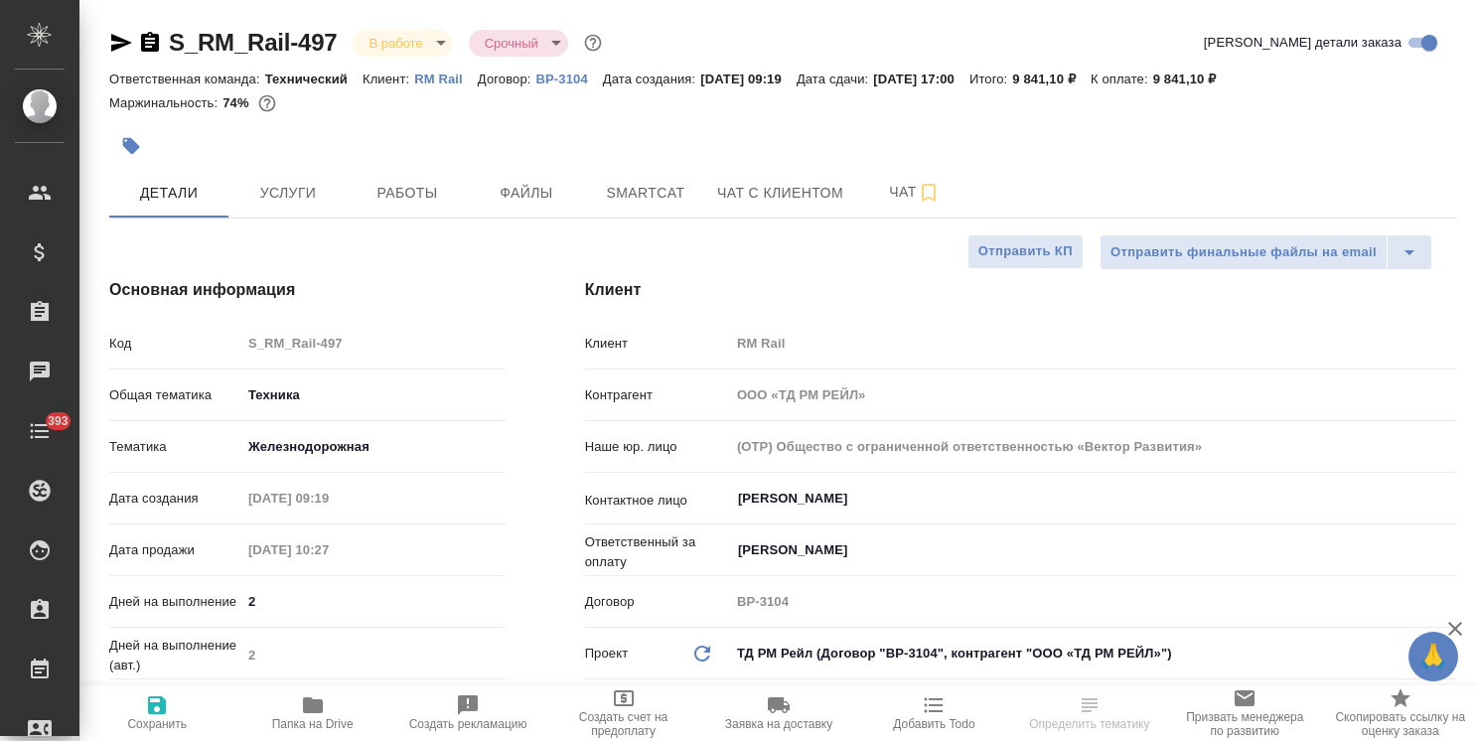
type textarea "x"
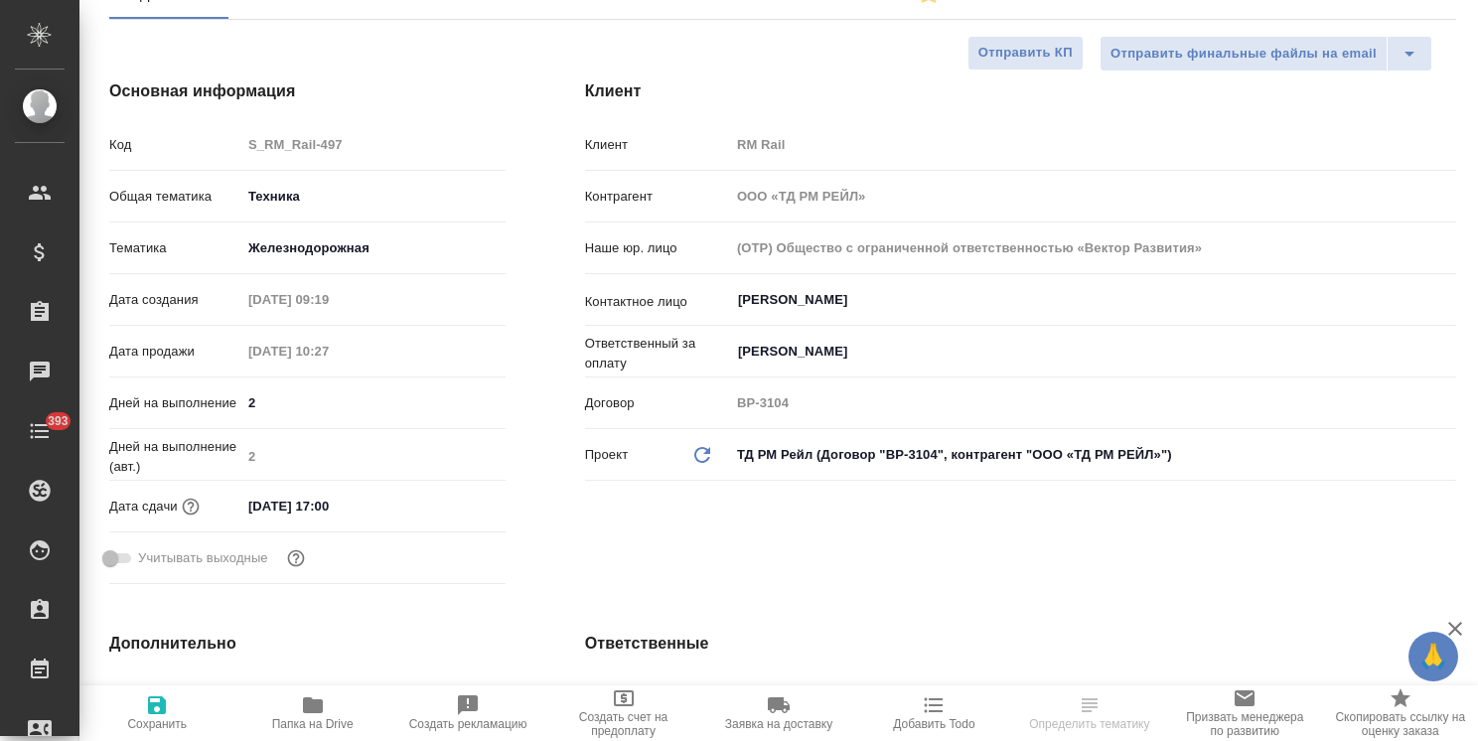
type textarea "x"
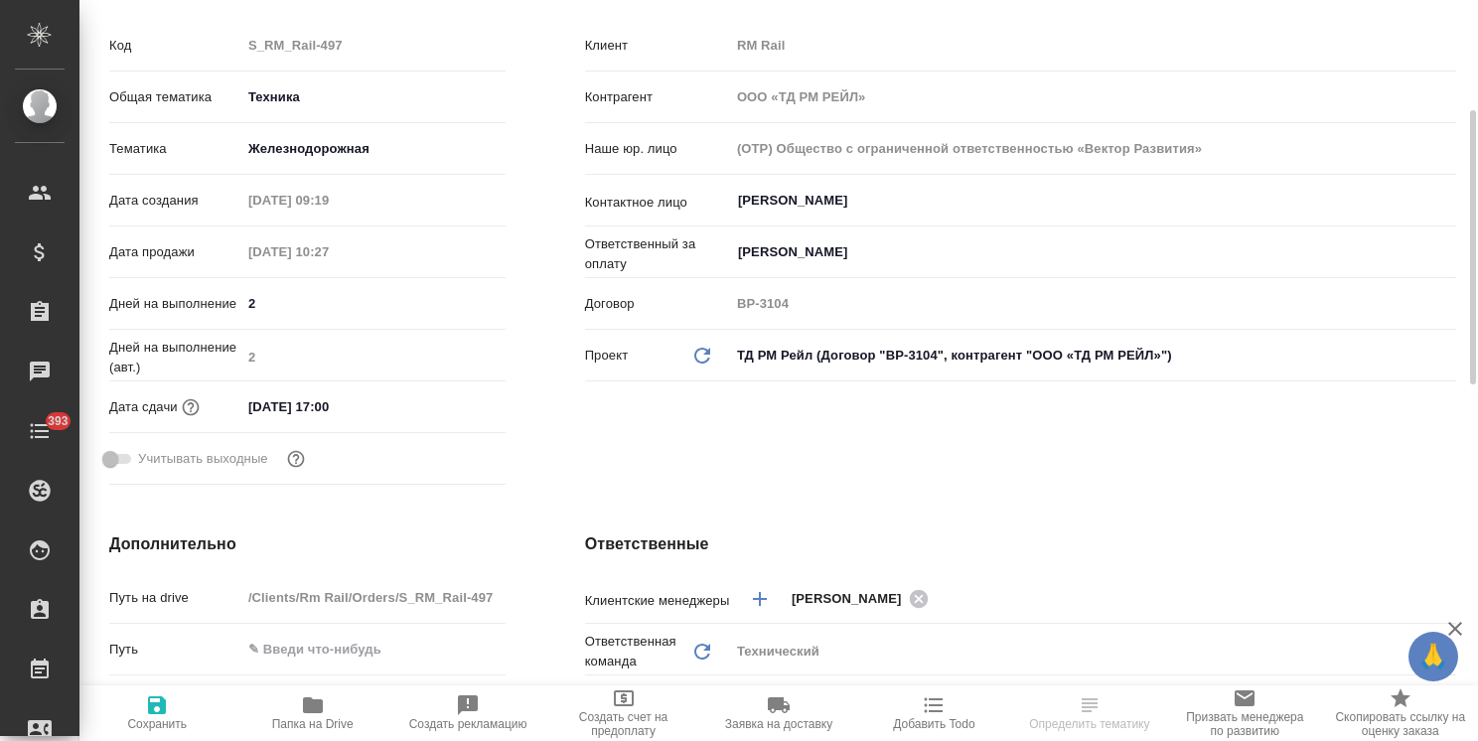
type textarea "x"
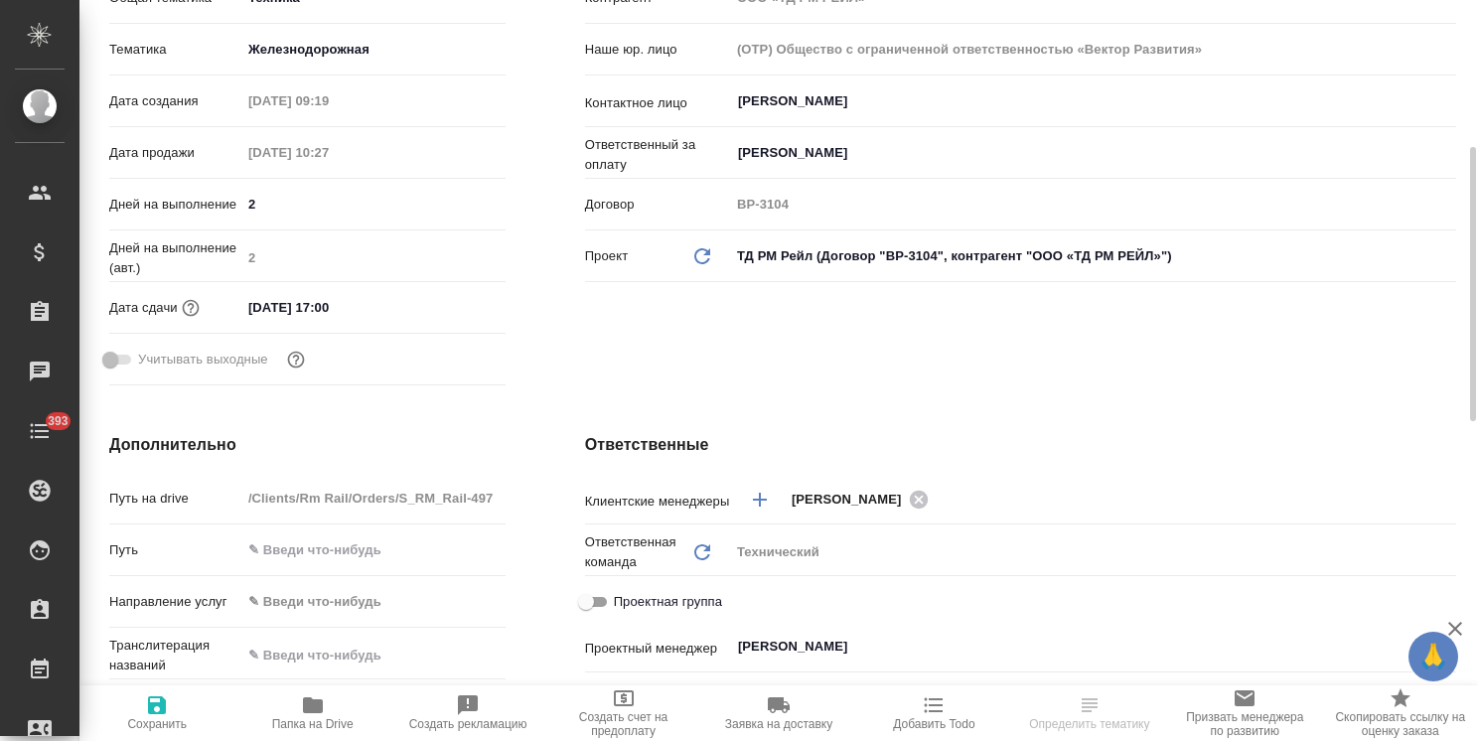
scroll to position [99, 0]
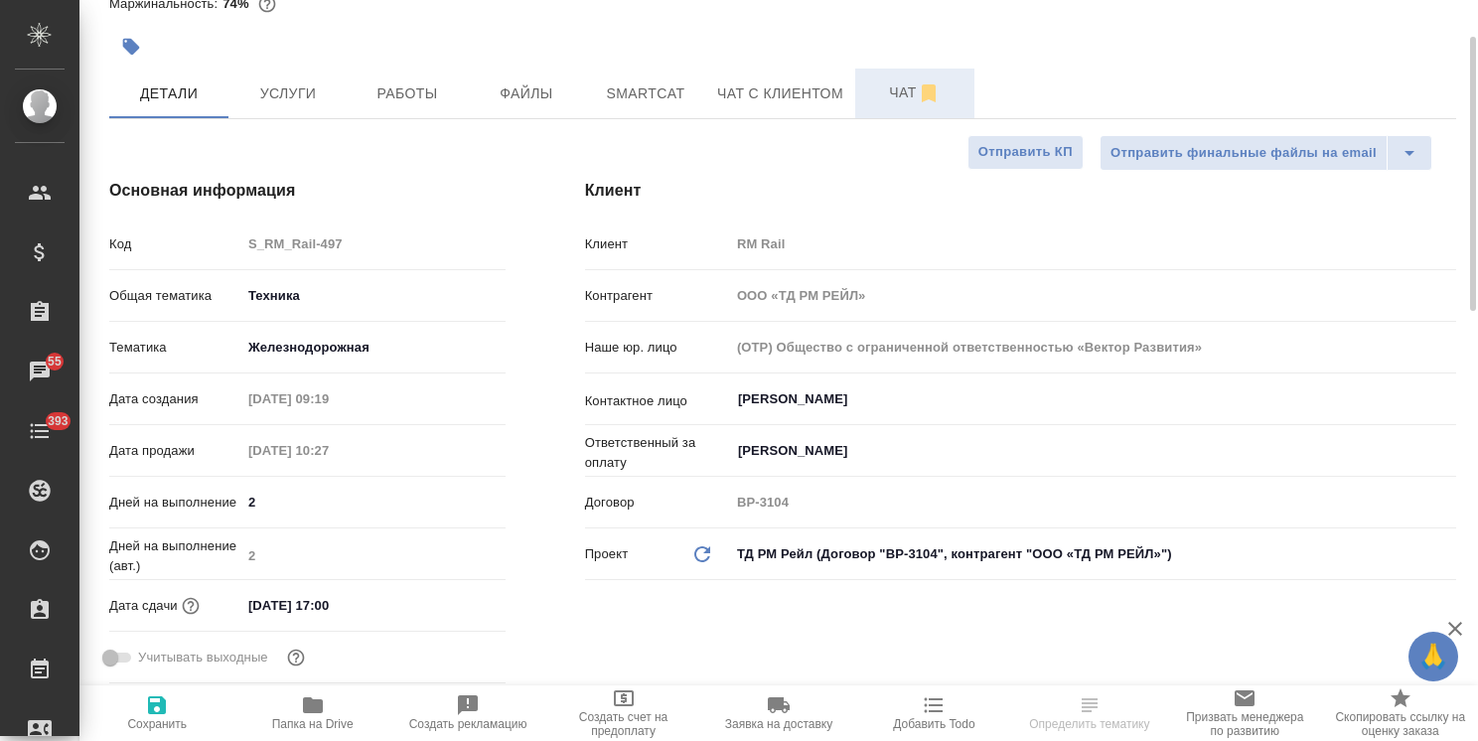
click at [894, 94] on span "Чат" at bounding box center [914, 92] width 95 height 25
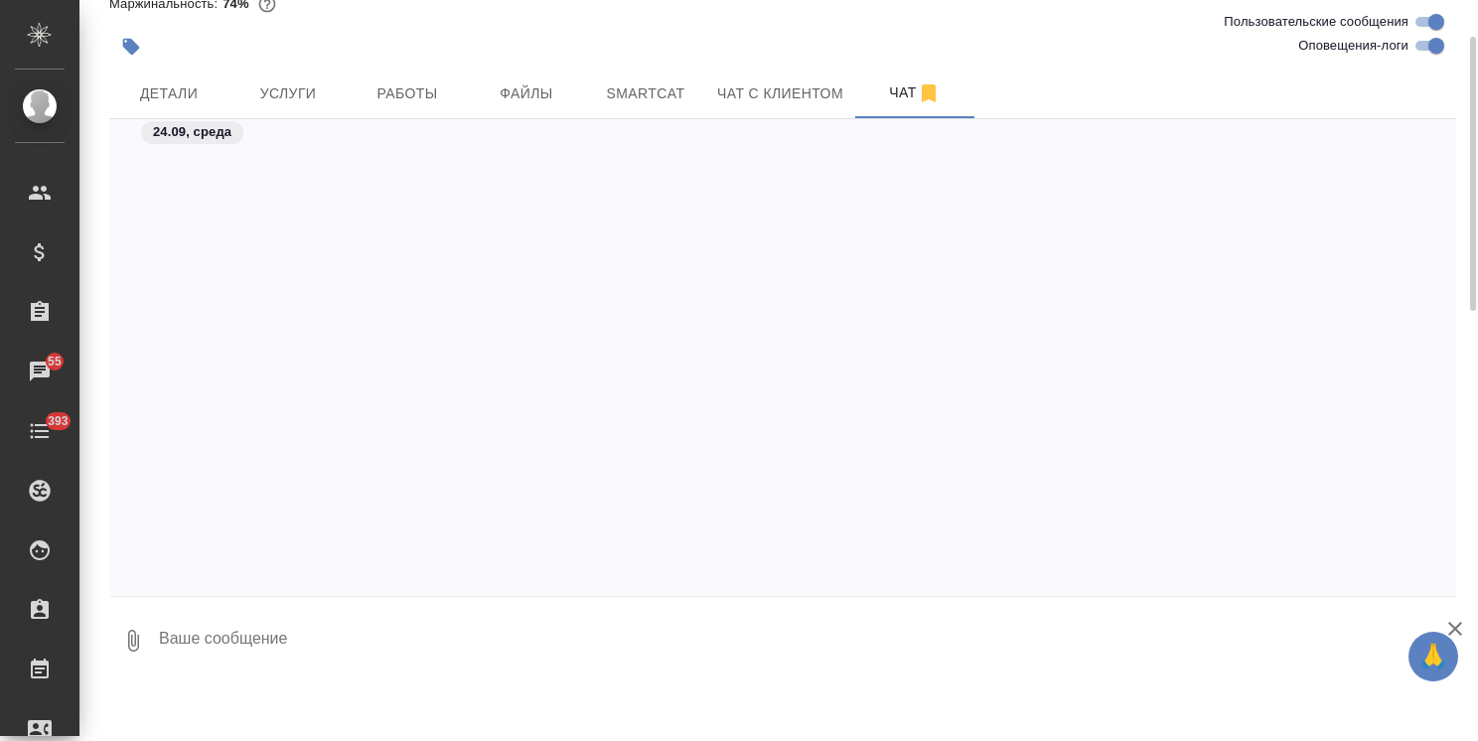
scroll to position [11937, 0]
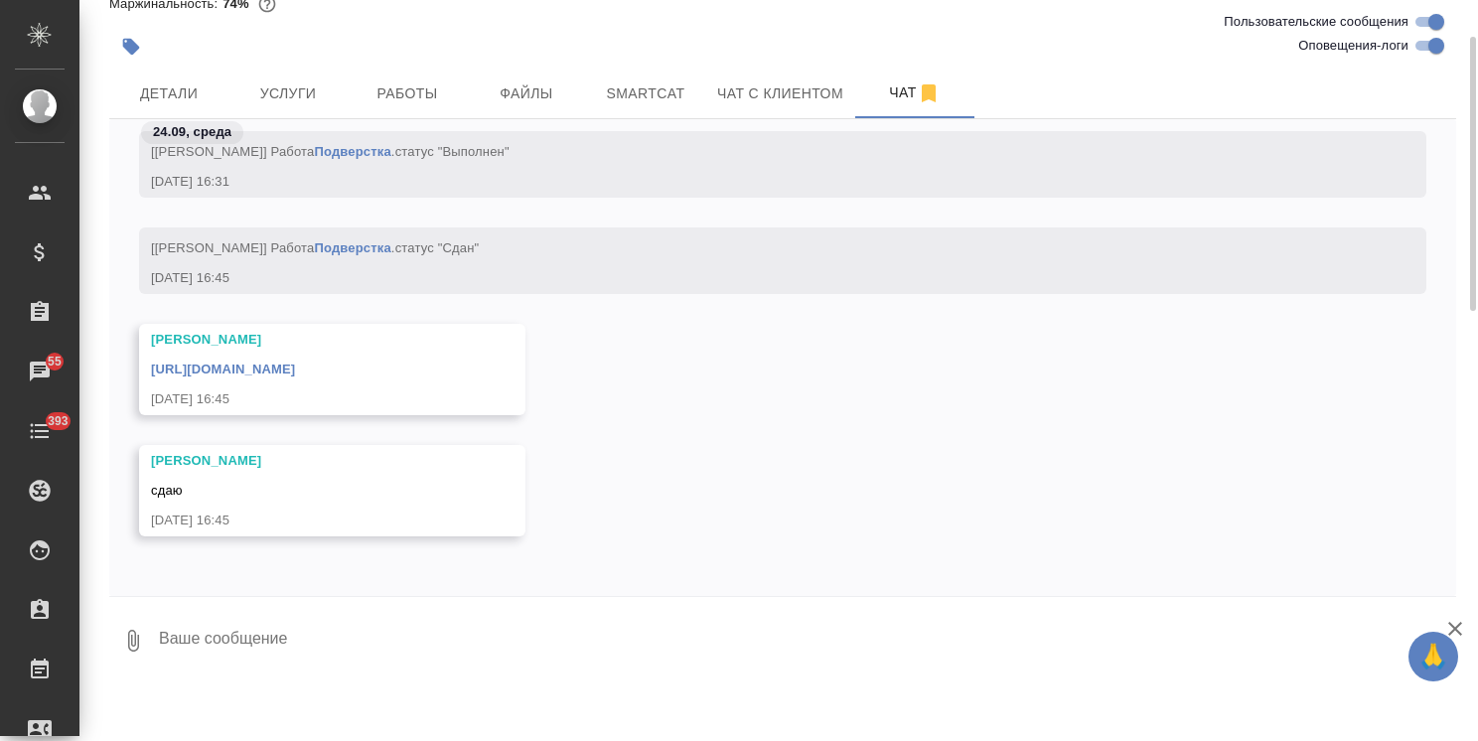
click at [263, 369] on link "[URL][DOMAIN_NAME]" at bounding box center [223, 369] width 144 height 15
click at [556, 101] on span "Файлы" at bounding box center [526, 93] width 95 height 25
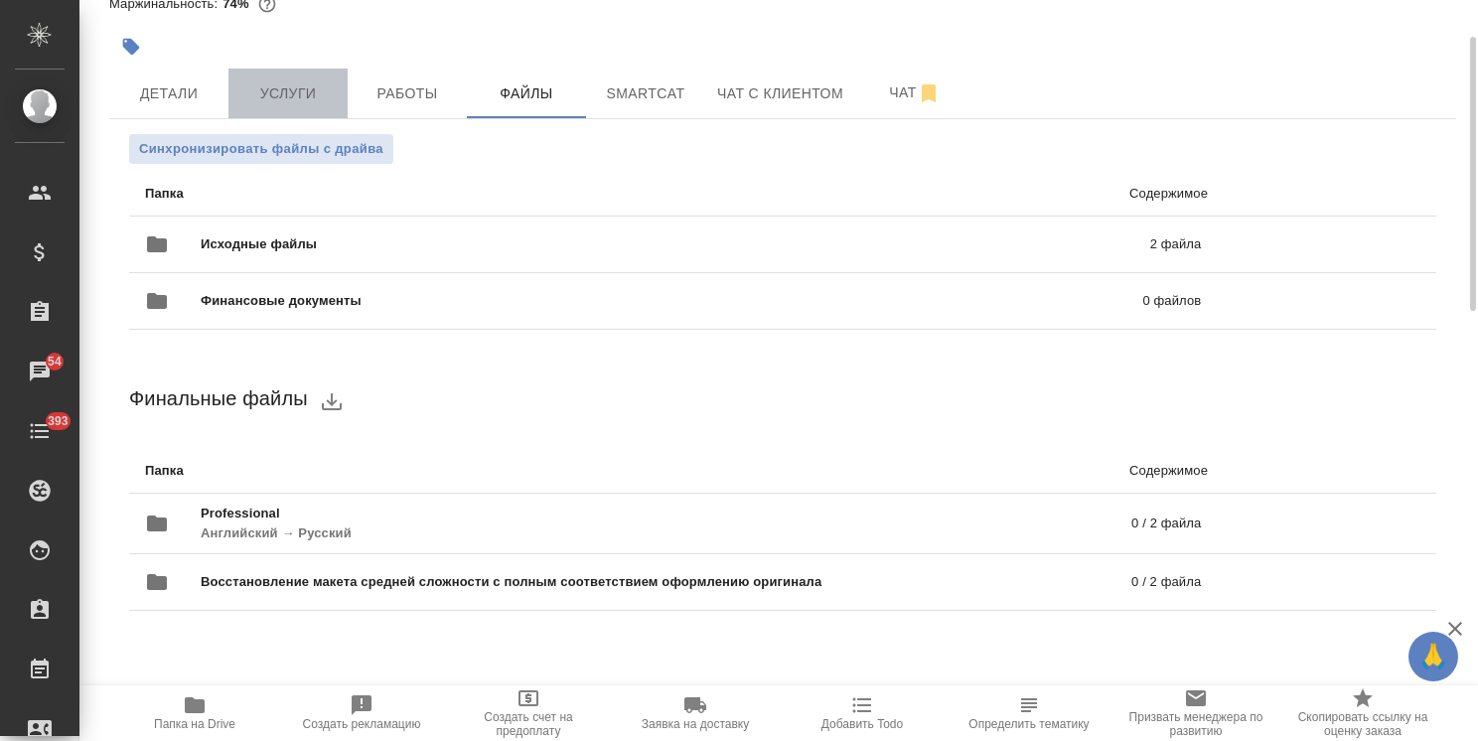
click at [291, 88] on span "Услуги" at bounding box center [287, 93] width 95 height 25
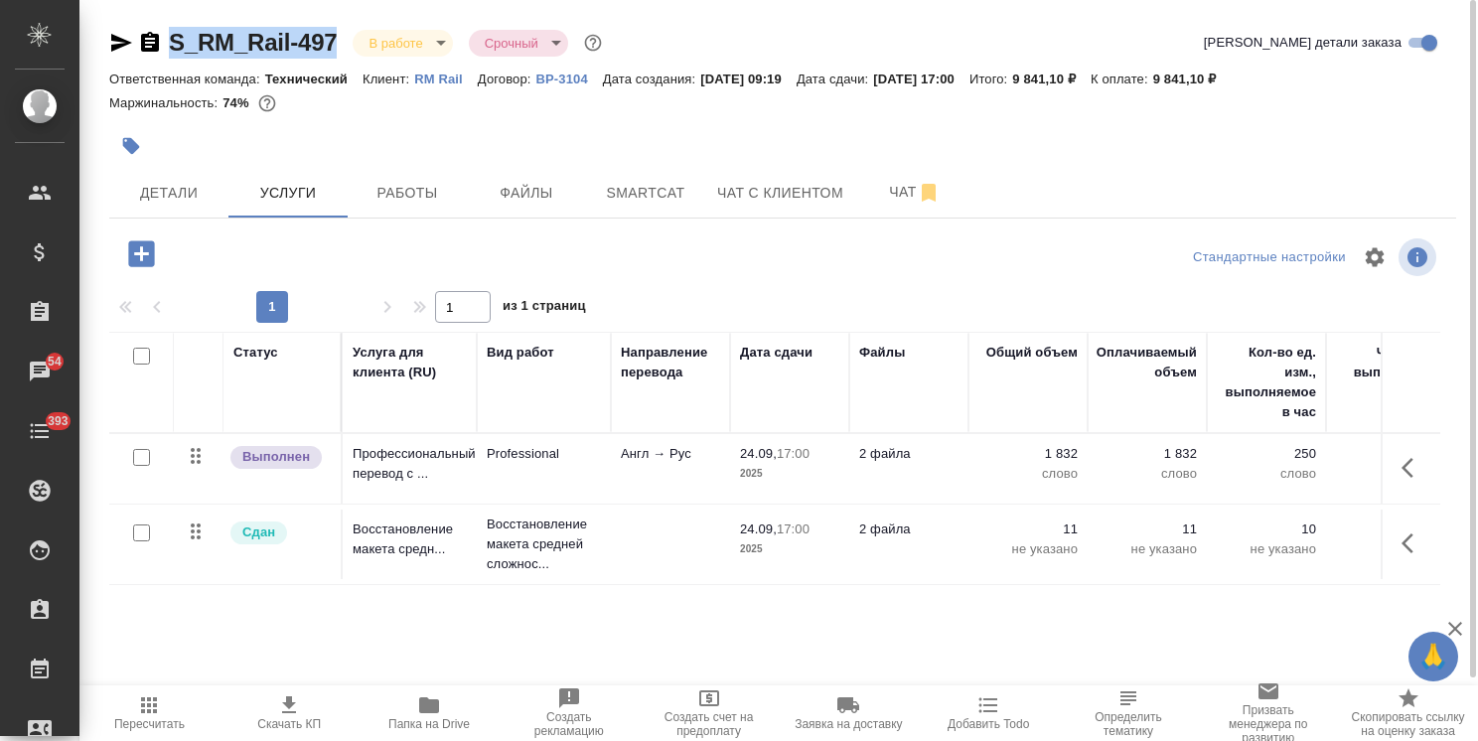
drag, startPoint x: 347, startPoint y: 13, endPoint x: 153, endPoint y: 10, distance: 193.7
click at [153, 10] on div "S_RM_Rail-497 В работе inProgress Срочный urgent Кратко детали заказа Ответстве…" at bounding box center [782, 405] width 1369 height 810
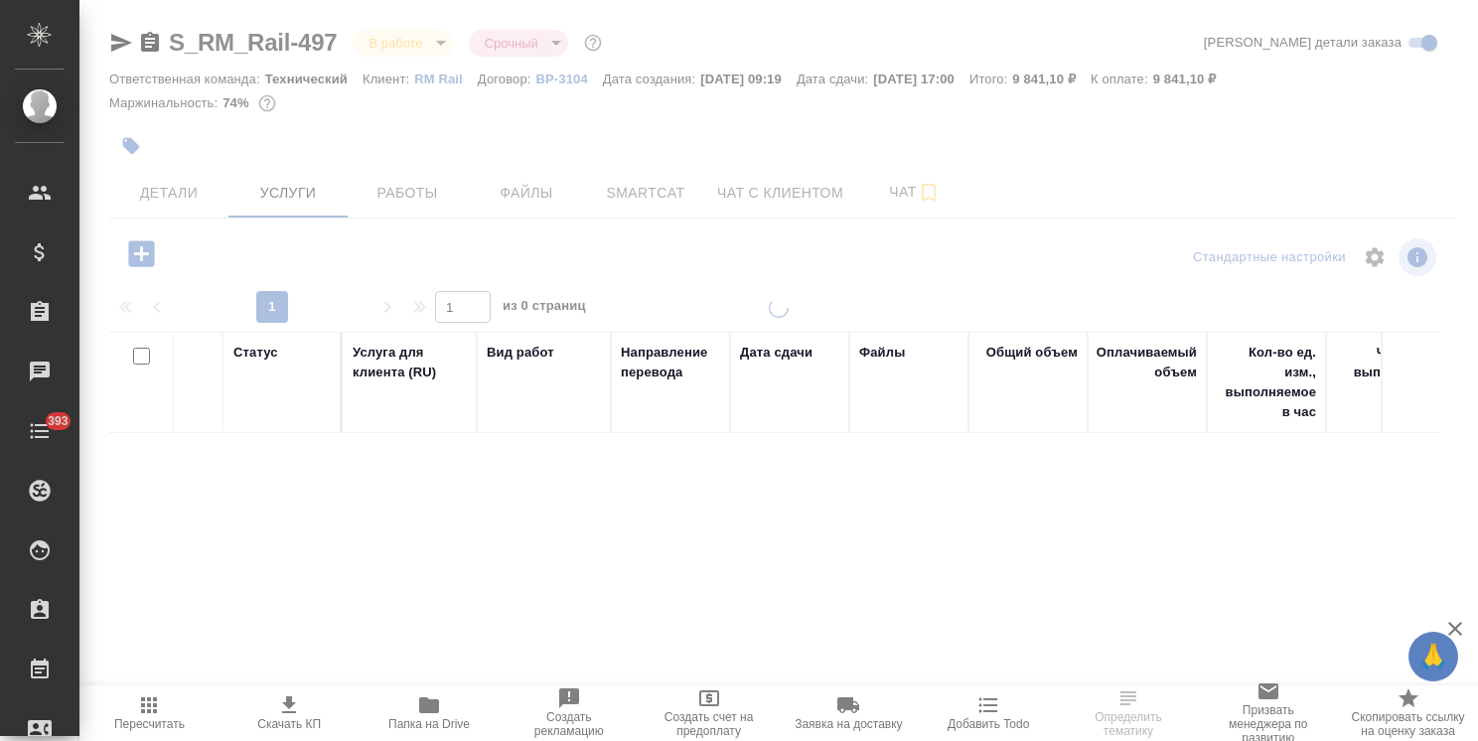
click at [425, 45] on body "🙏 .cls-1 fill:#fff; AWATERA [PERSON_NAME] Спецификации Заказы Чаты 393 Todo Про…" at bounding box center [739, 370] width 1478 height 741
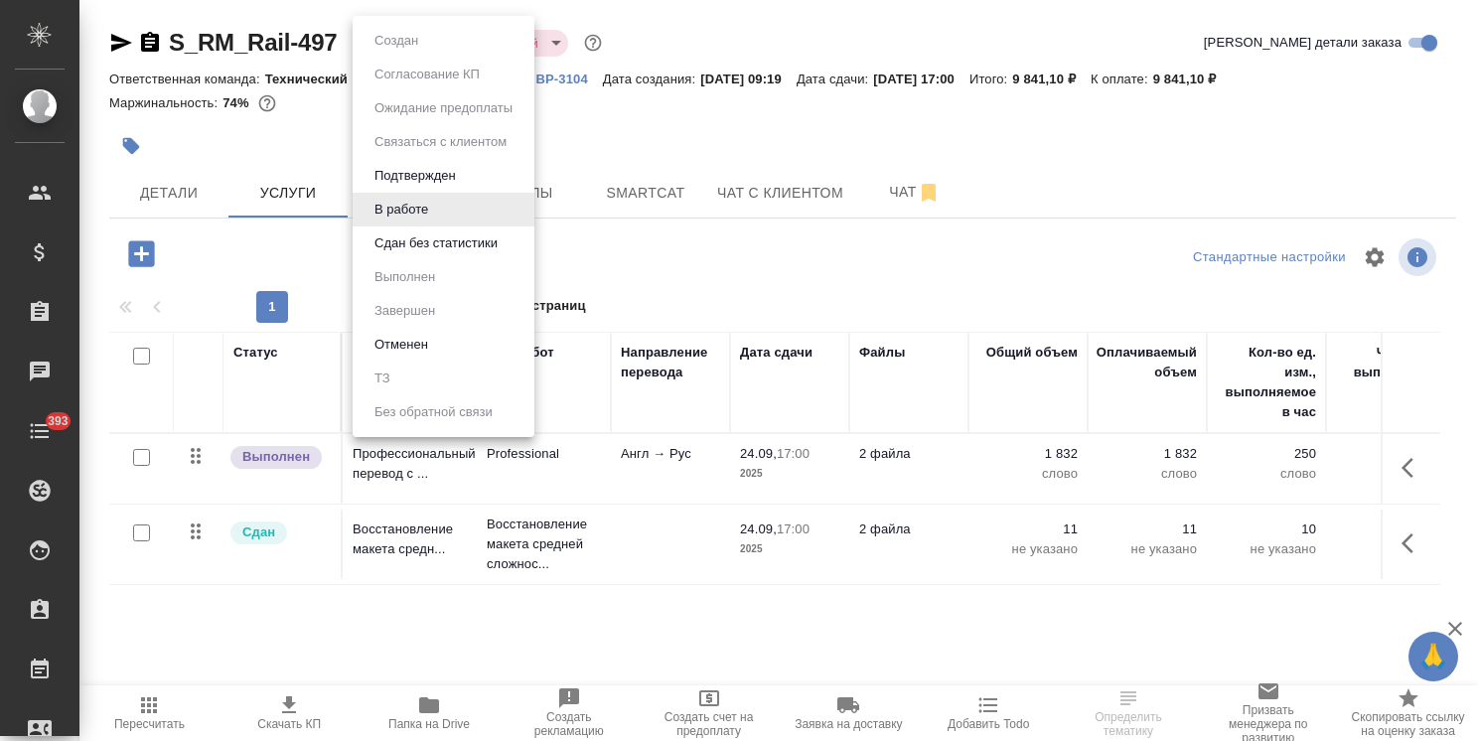
click at [425, 244] on button "Сдан без статистики" at bounding box center [436, 243] width 135 height 22
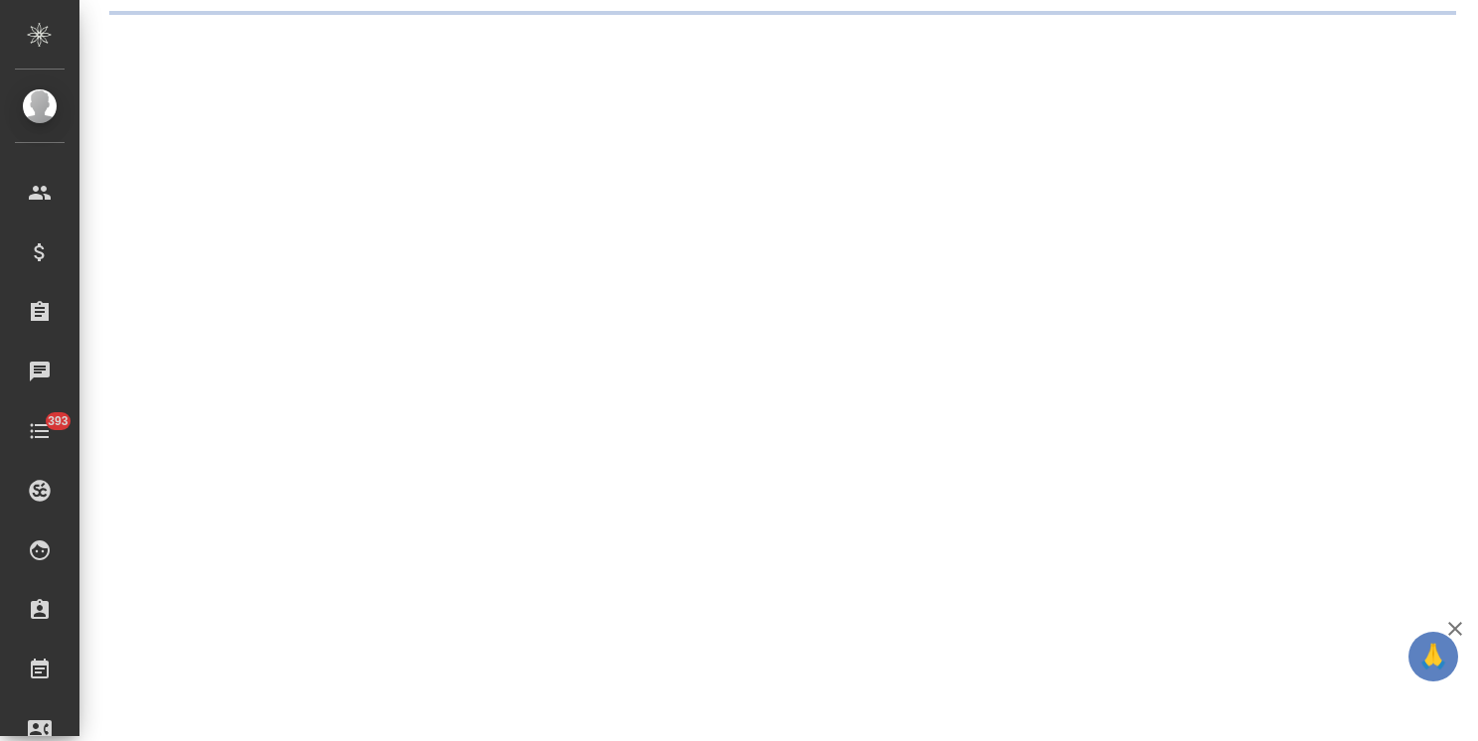
click at [881, 26] on div at bounding box center [782, 13] width 1369 height 26
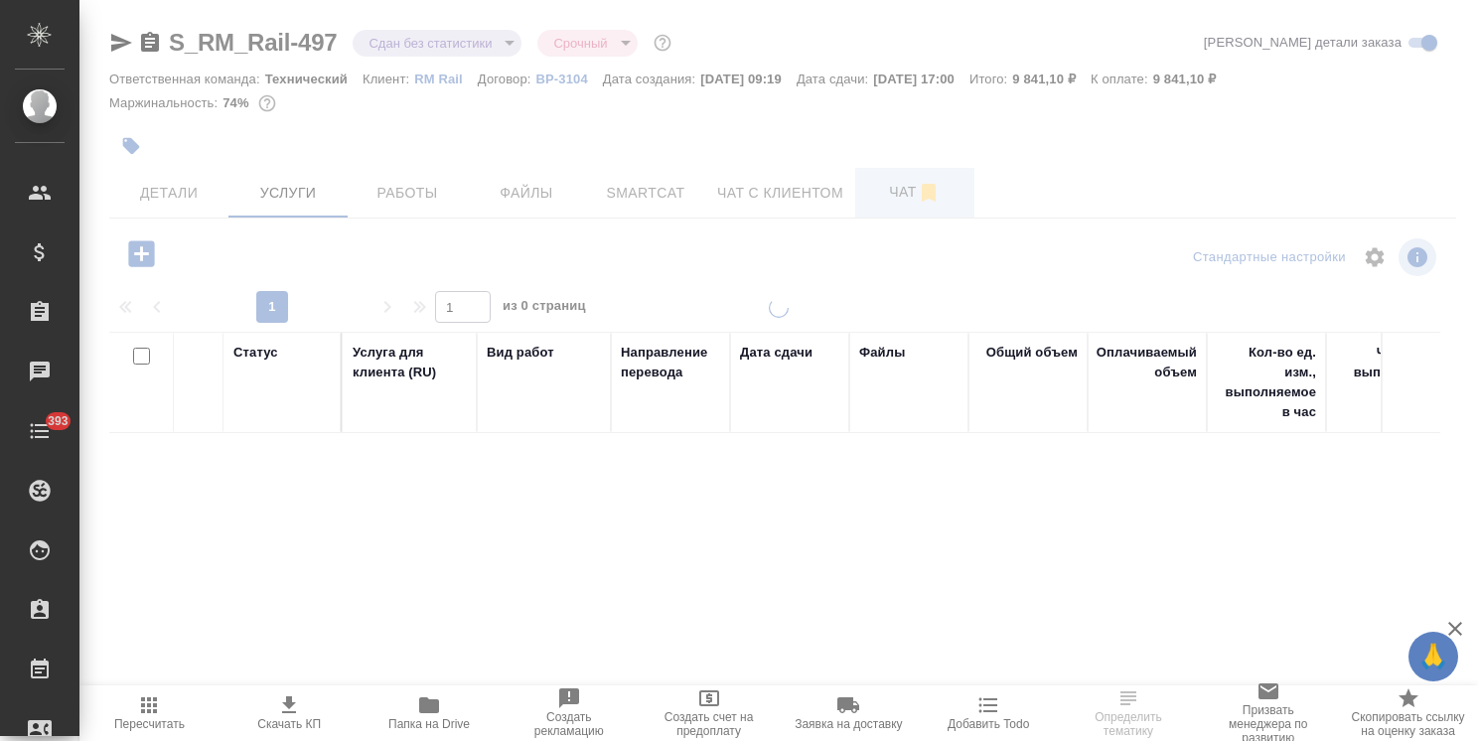
click at [882, 197] on span "Чат" at bounding box center [914, 192] width 95 height 25
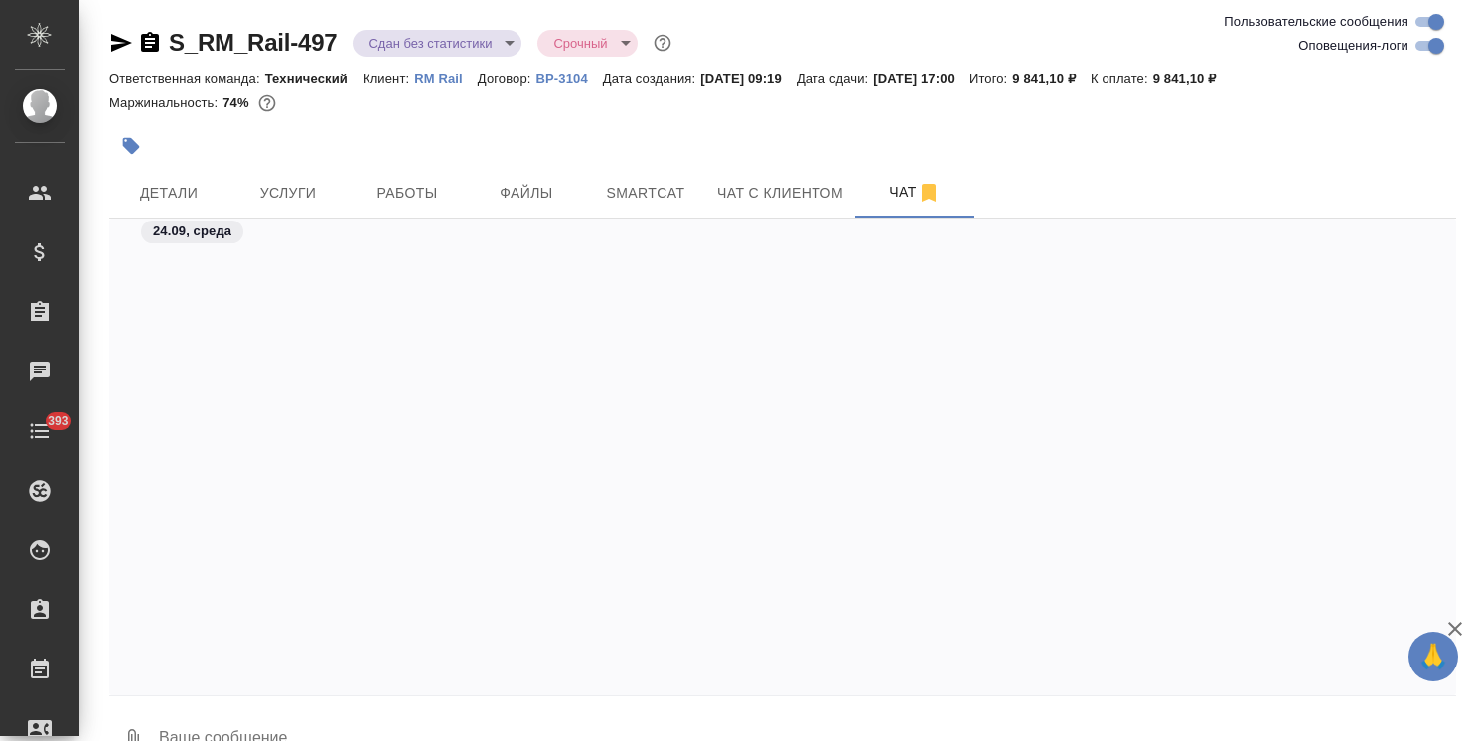
scroll to position [12113, 0]
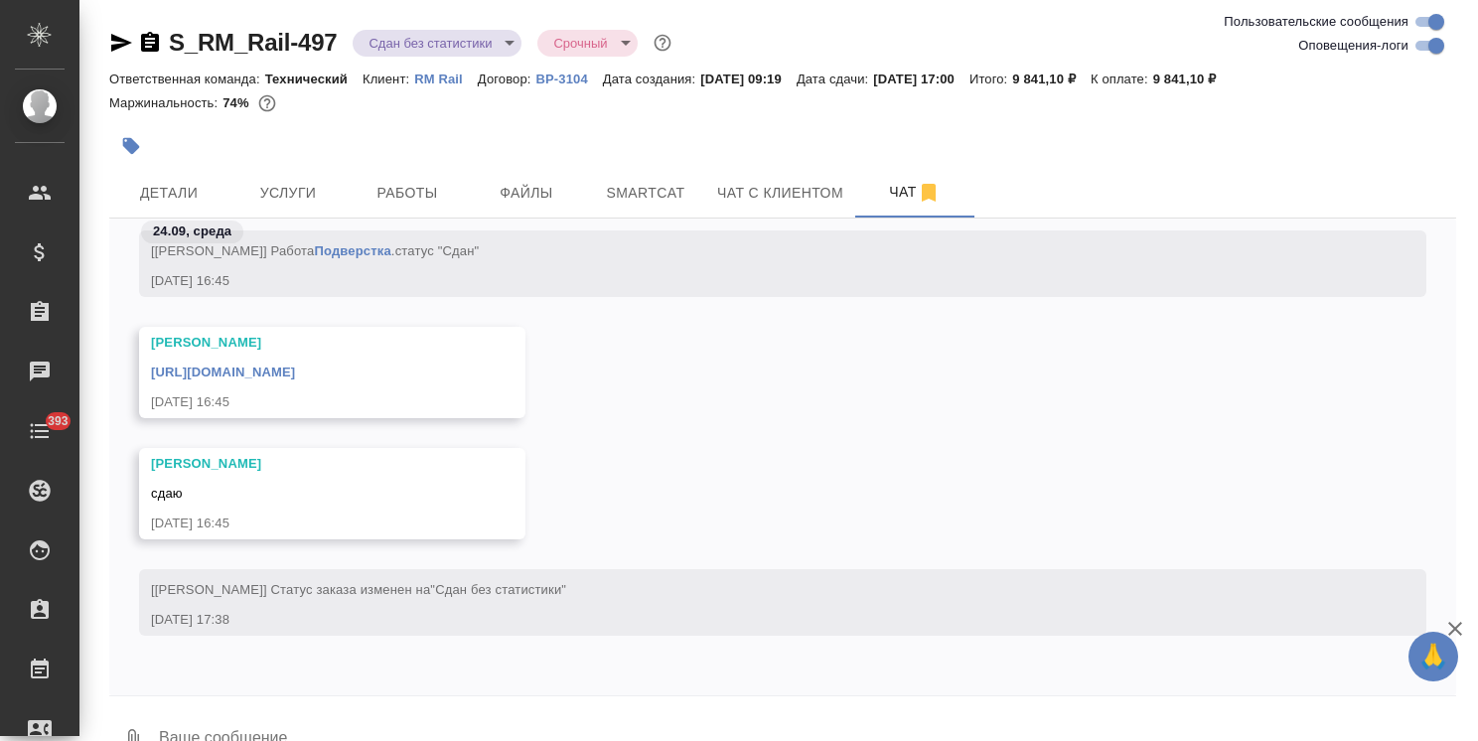
click at [282, 716] on textarea at bounding box center [806, 740] width 1299 height 68
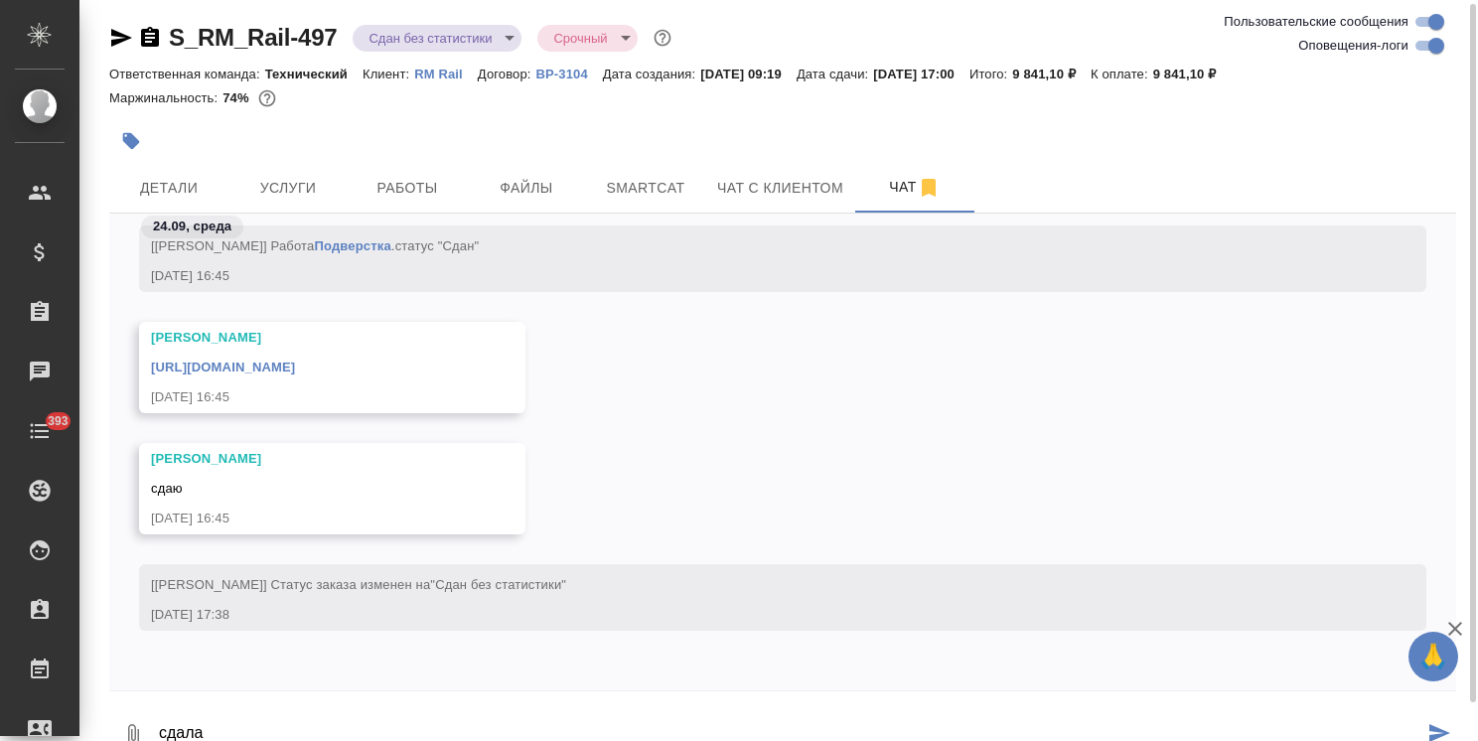
type textarea "сдала"
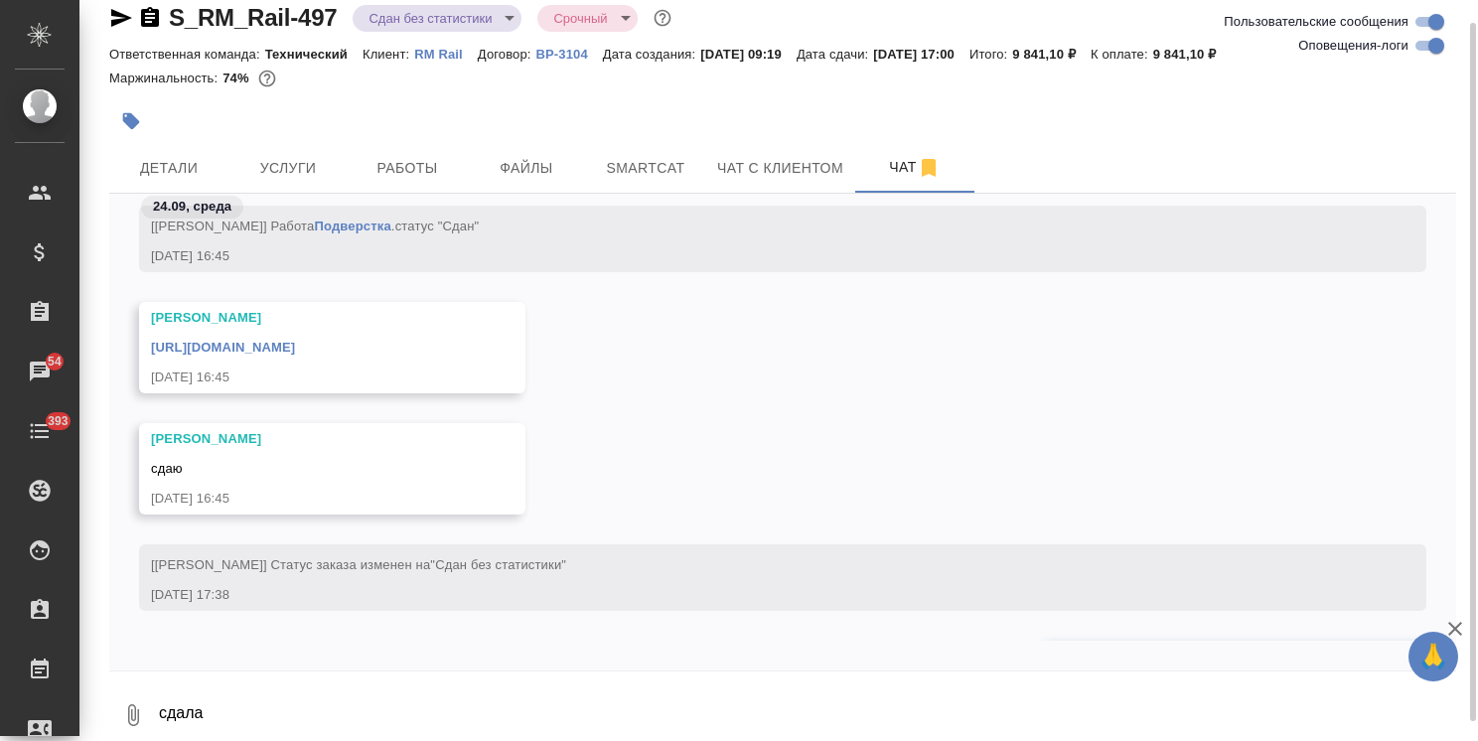
scroll to position [12210, 0]
